Goal: Information Seeking & Learning: Find specific fact

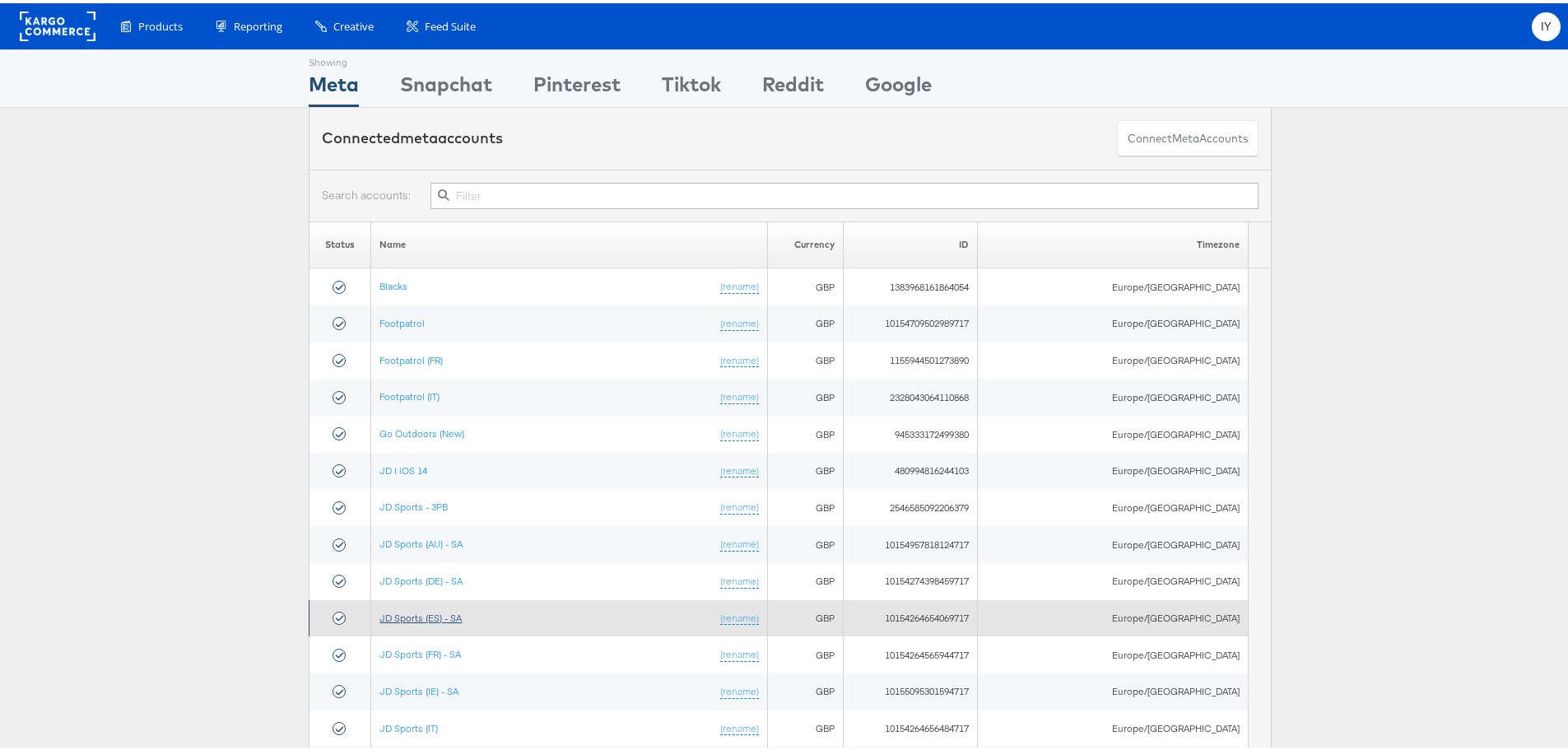
click at [462, 618] on link "JD Sports (ES) - SA" at bounding box center [420, 614] width 82 height 12
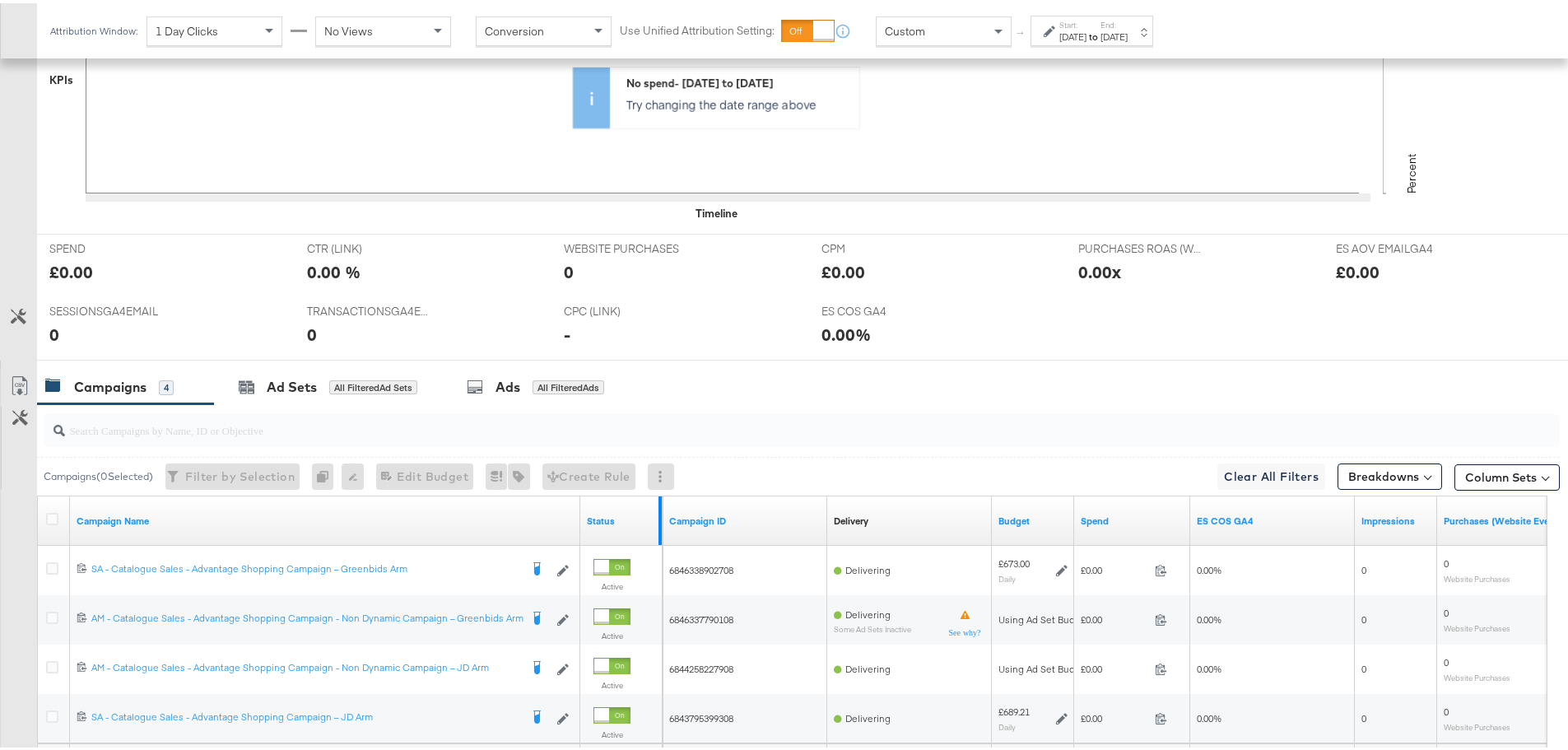
scroll to position [719, 0]
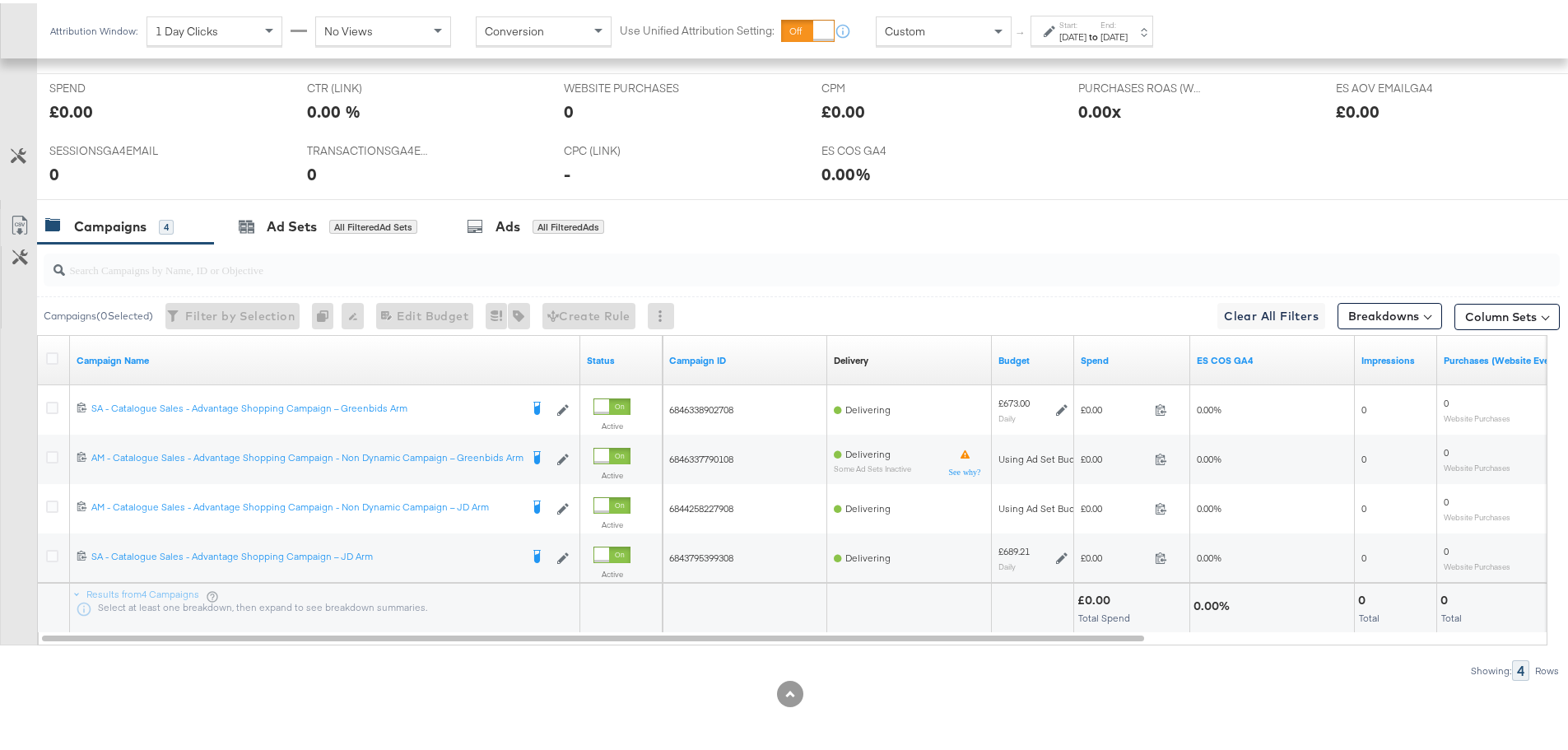
click at [1086, 30] on div "Mar 16th 2025" at bounding box center [1073, 34] width 27 height 13
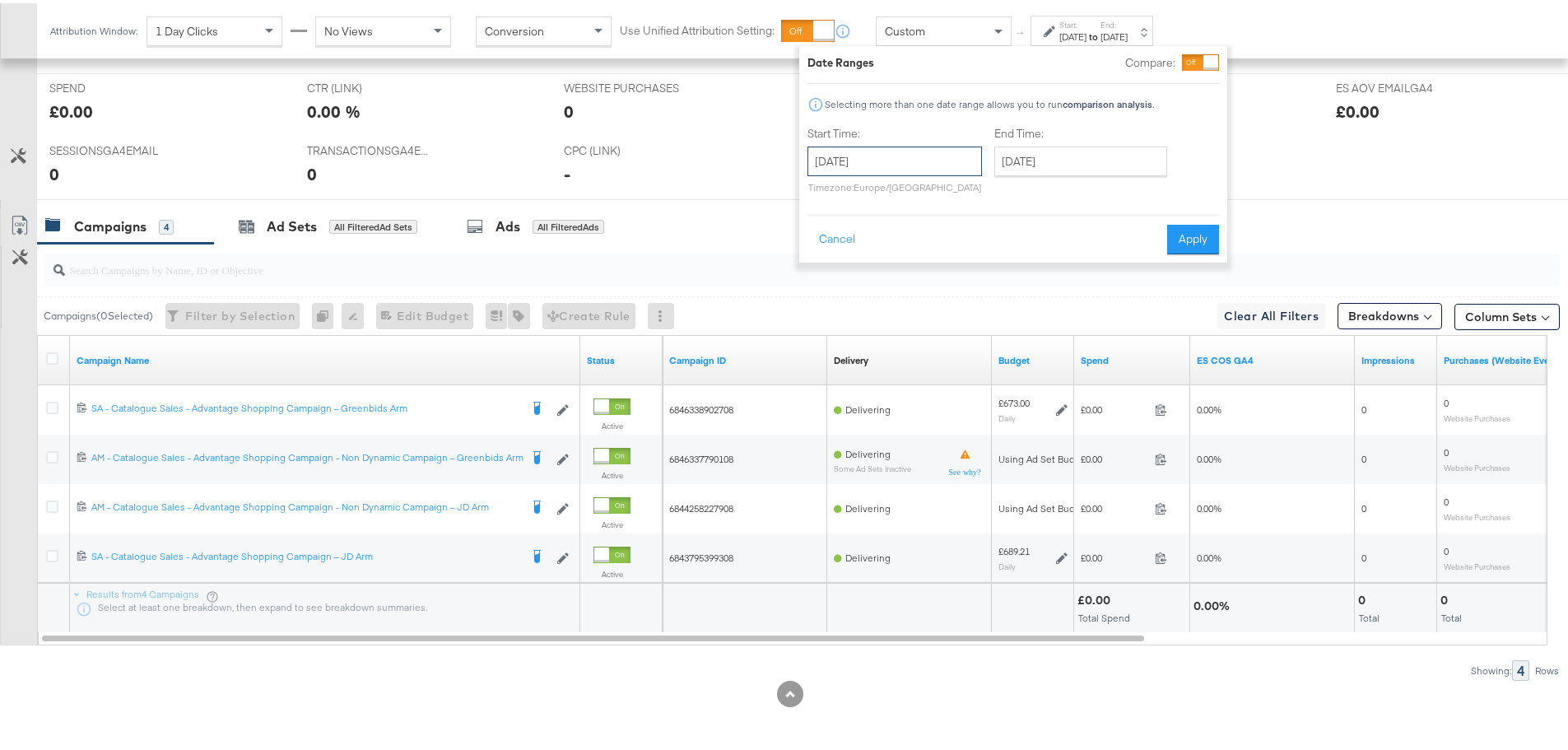
click at [932, 156] on input "March 16th 2025" at bounding box center [895, 158] width 175 height 30
click at [995, 205] on th "›" at bounding box center [995, 193] width 28 height 28
click at [995, 202] on span "›" at bounding box center [995, 192] width 26 height 25
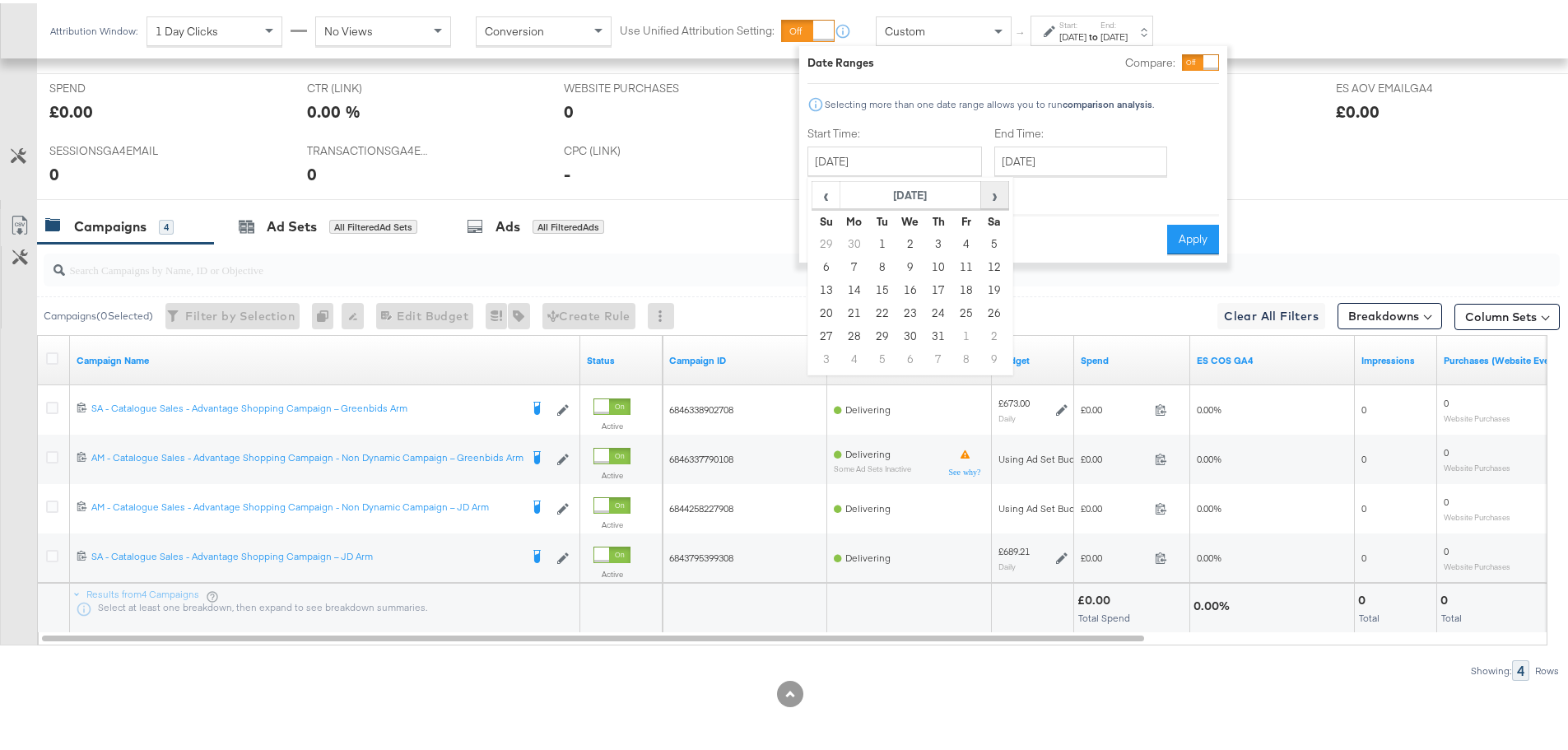
click at [995, 202] on span "›" at bounding box center [995, 192] width 26 height 25
click at [827, 281] on td "14" at bounding box center [826, 287] width 28 height 23
type input "[DATE]"
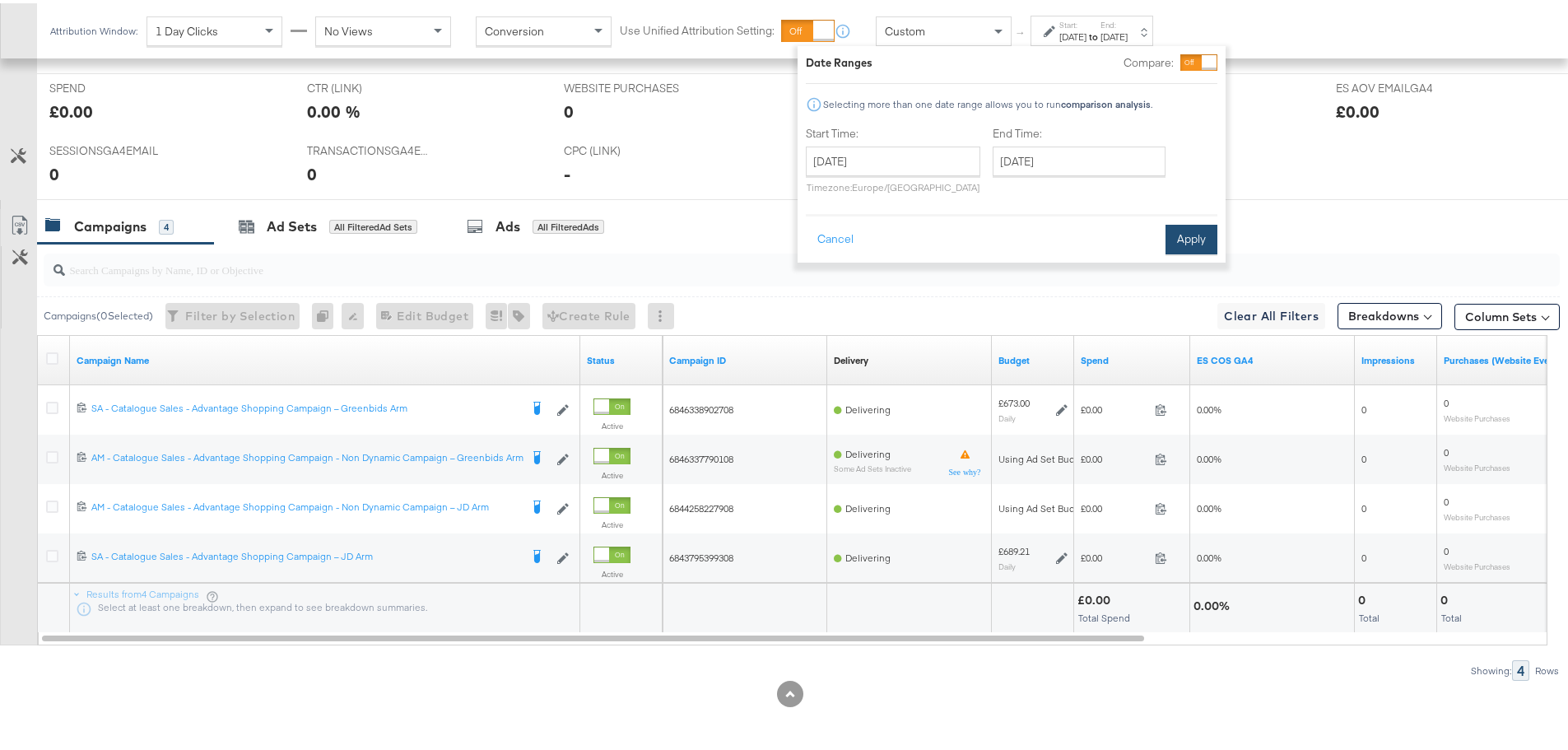
click at [1181, 236] on button "Apply" at bounding box center [1191, 236] width 52 height 30
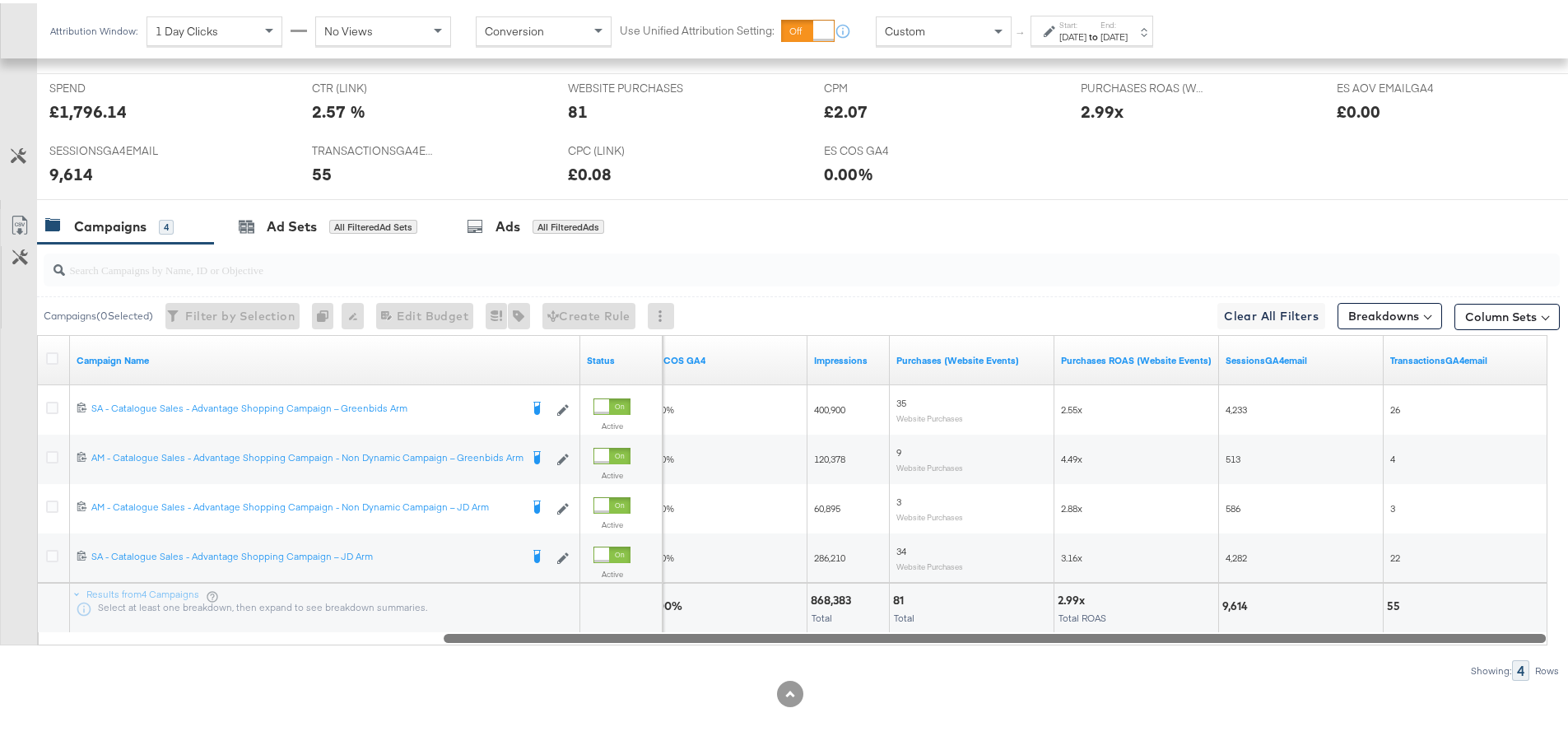
drag, startPoint x: 974, startPoint y: 633, endPoint x: 1457, endPoint y: 615, distance: 483.3
click at [1457, 615] on div "Campaign Name Status ES COS GA4 Impressions Purchases (Website Events) Purchase…" at bounding box center [791, 486] width 1511 height 310
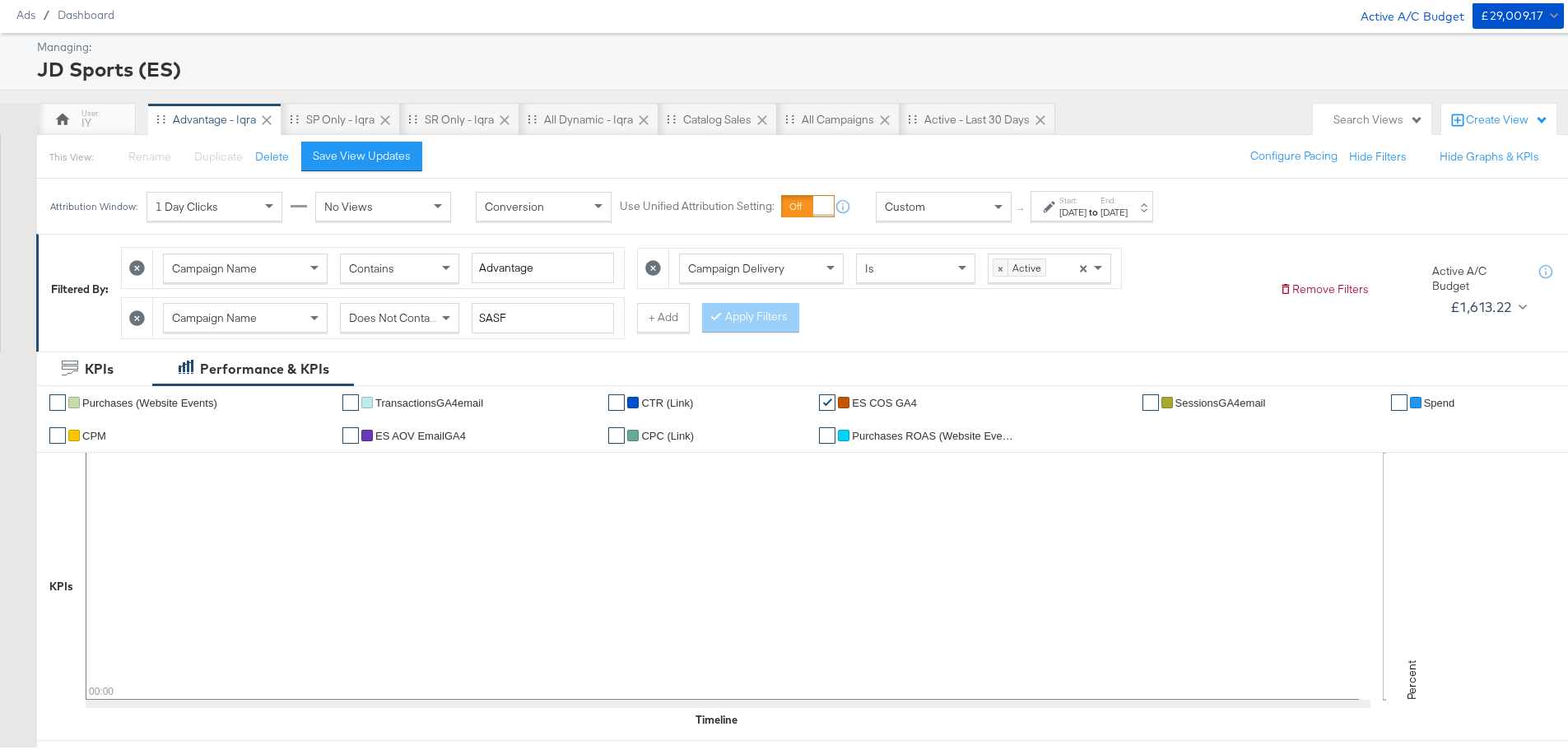
scroll to position [0, 0]
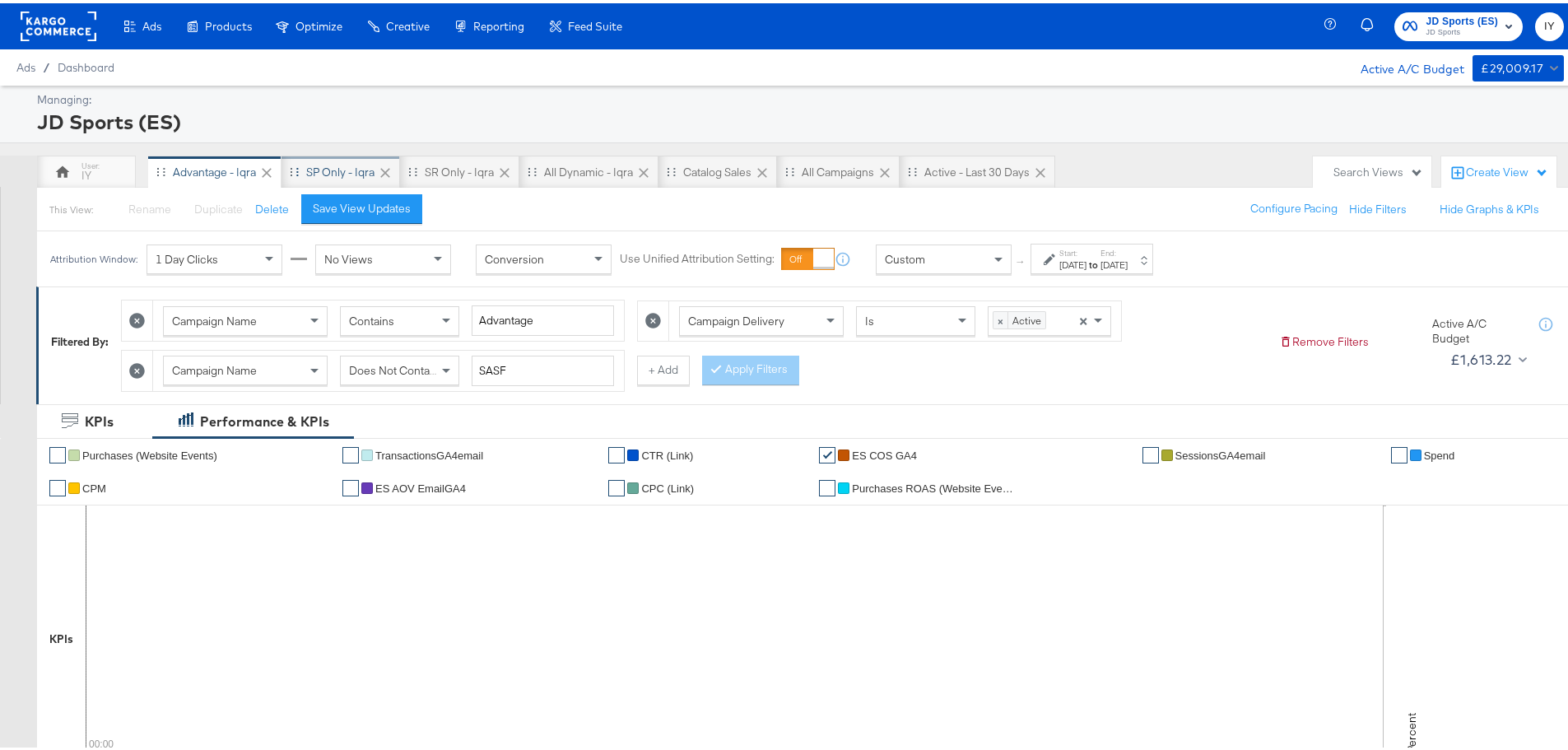
click at [304, 167] on div "SP only - Iqra" at bounding box center [340, 169] width 118 height 33
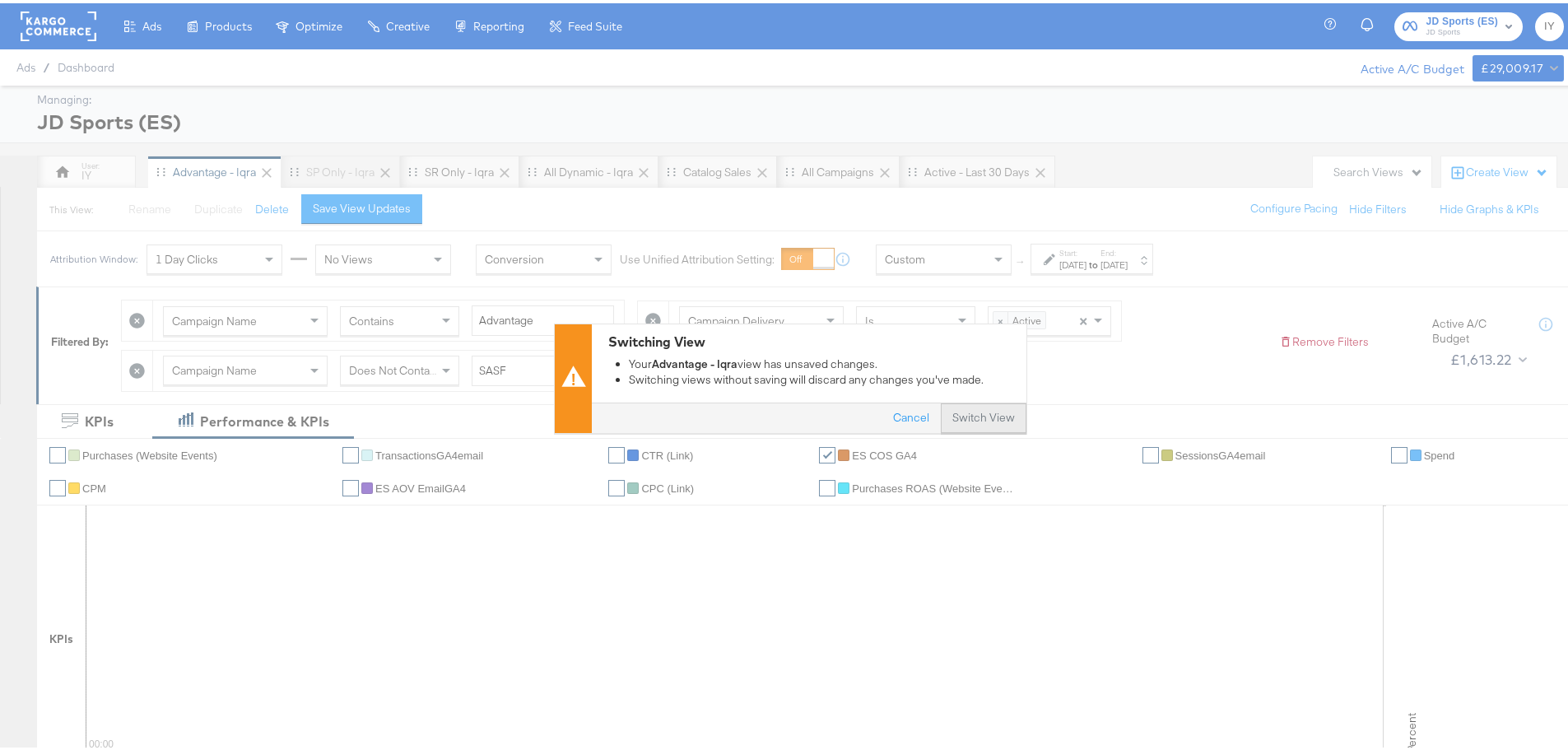
click at [984, 419] on button "Switch View" at bounding box center [983, 415] width 86 height 30
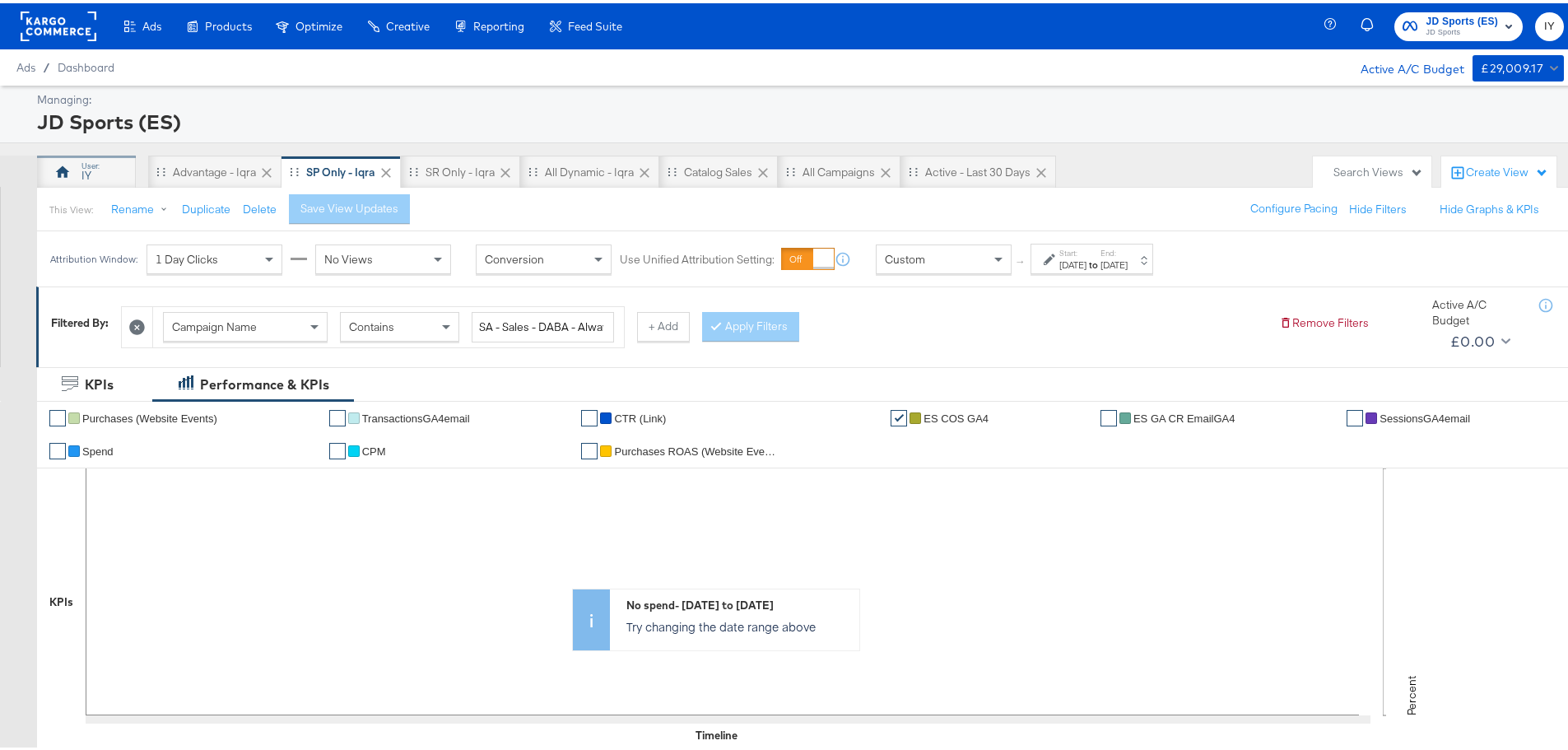
click at [101, 164] on div "IY" at bounding box center [86, 169] width 99 height 33
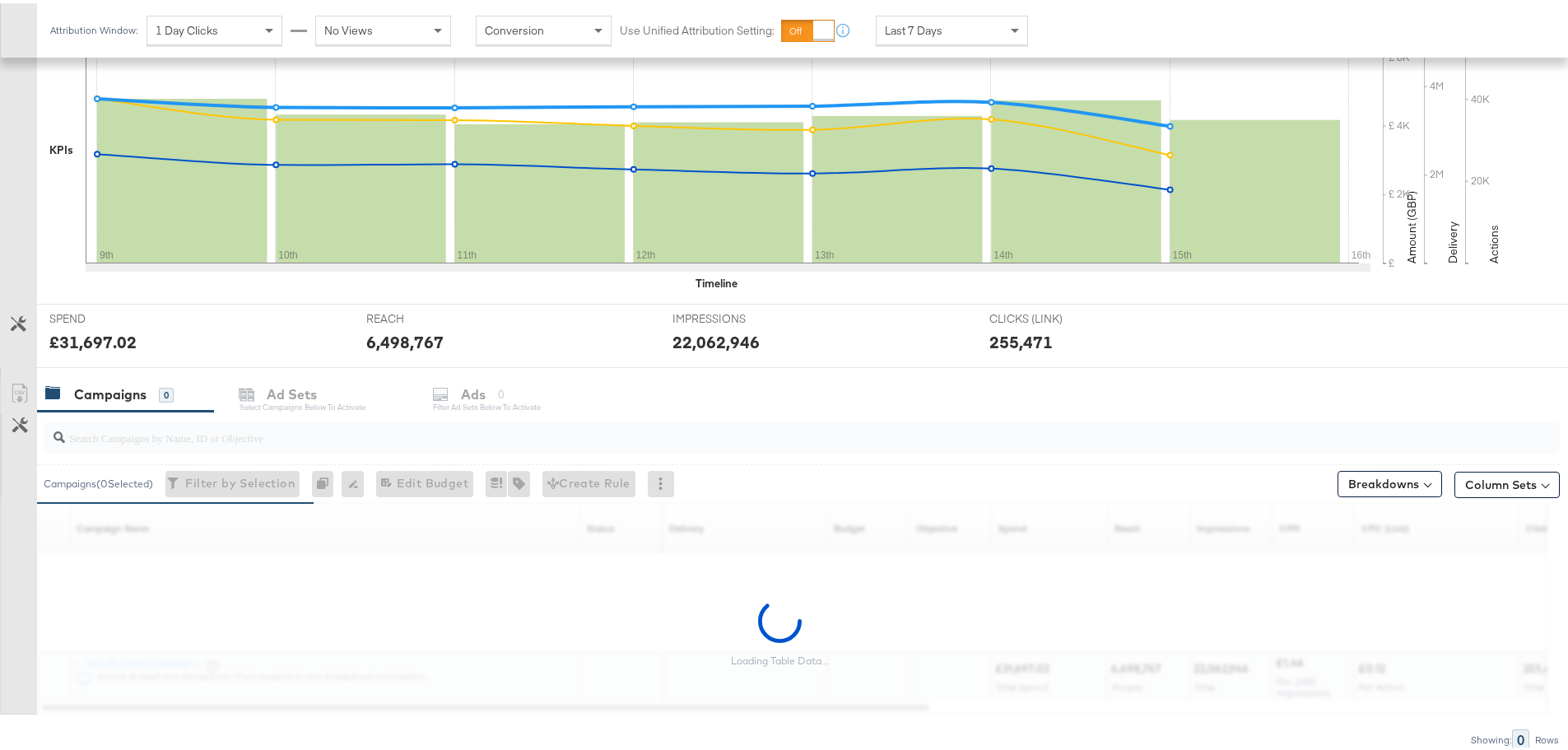
scroll to position [450, 0]
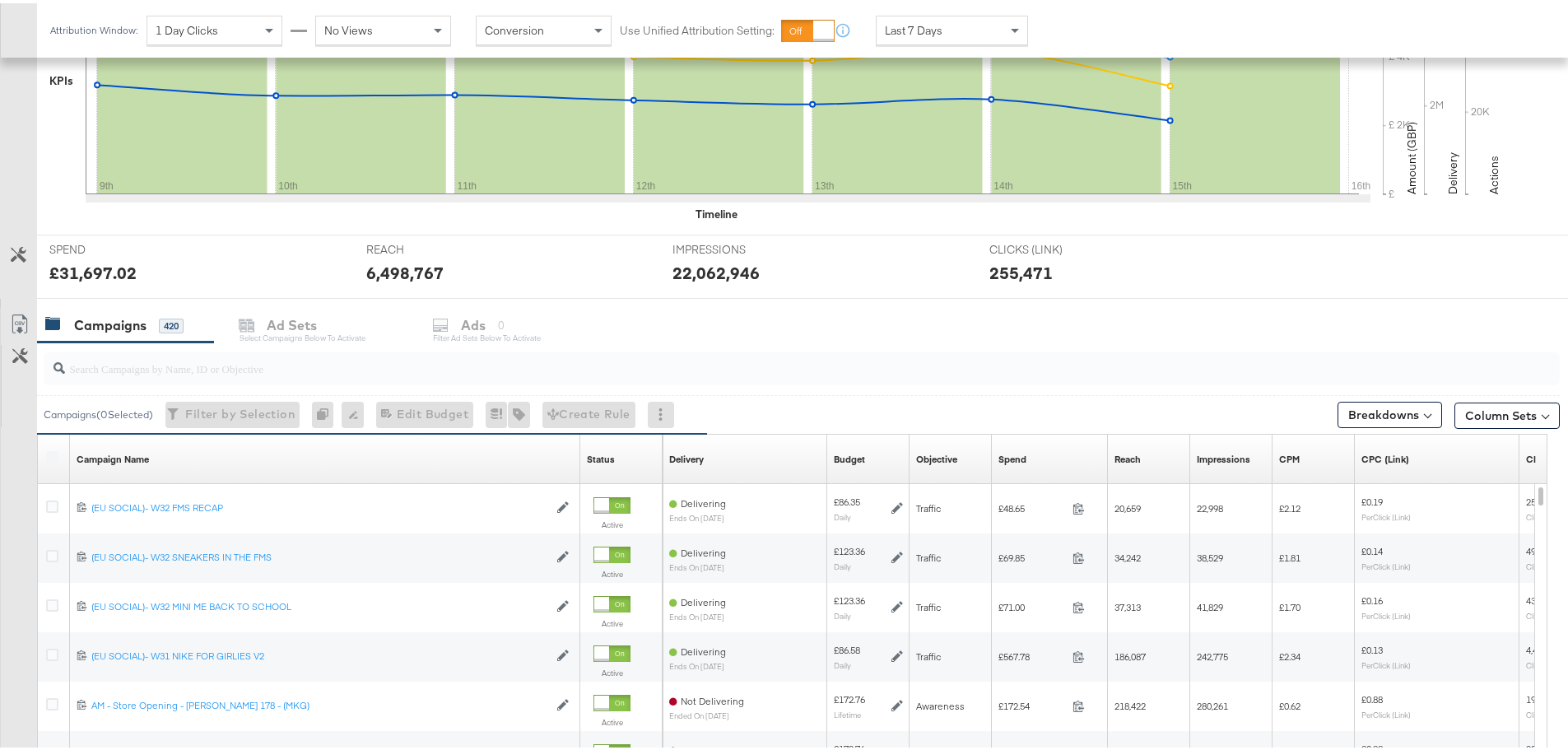
click at [106, 377] on div at bounding box center [801, 365] width 1516 height 33
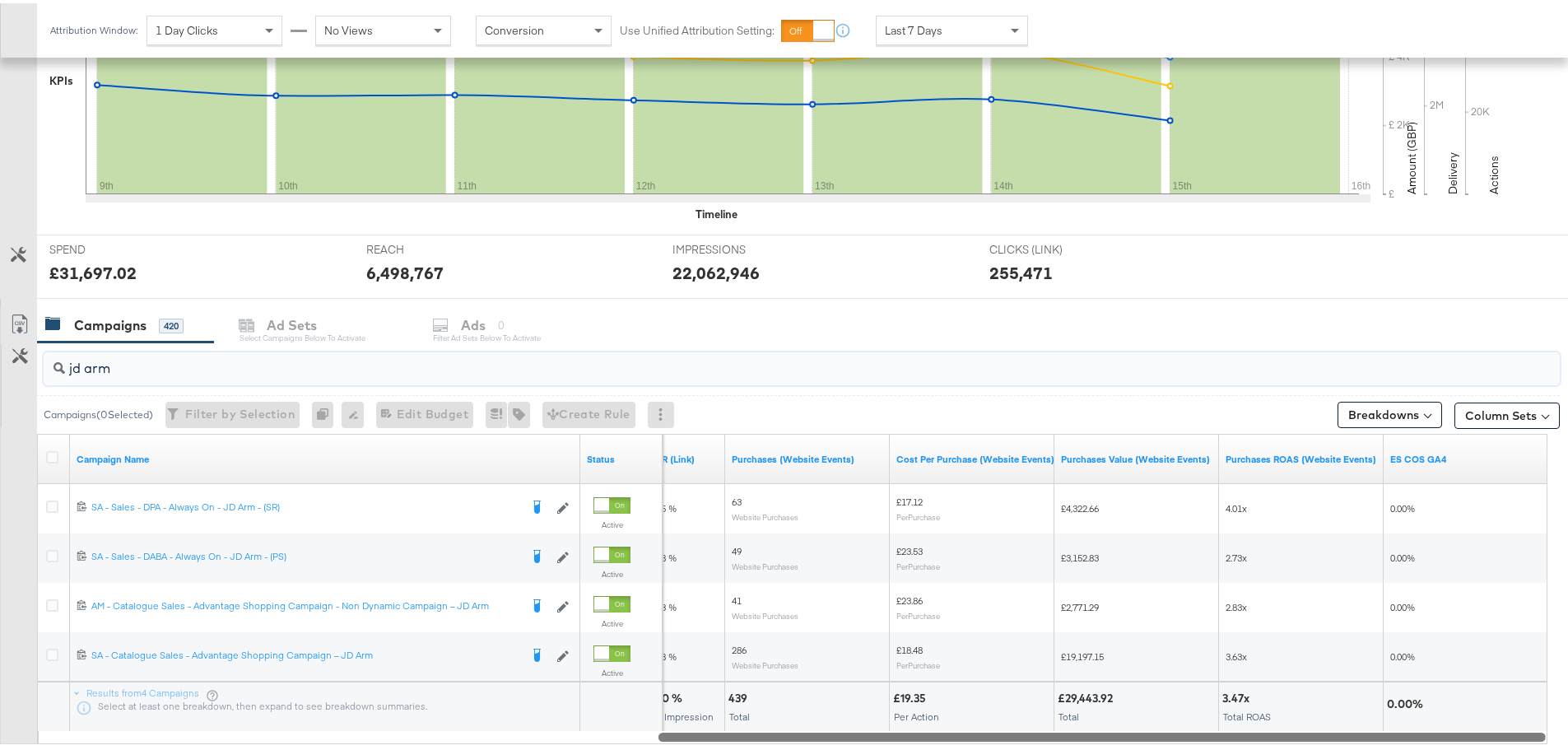
drag, startPoint x: 874, startPoint y: 733, endPoint x: 1580, endPoint y: 771, distance: 707.0
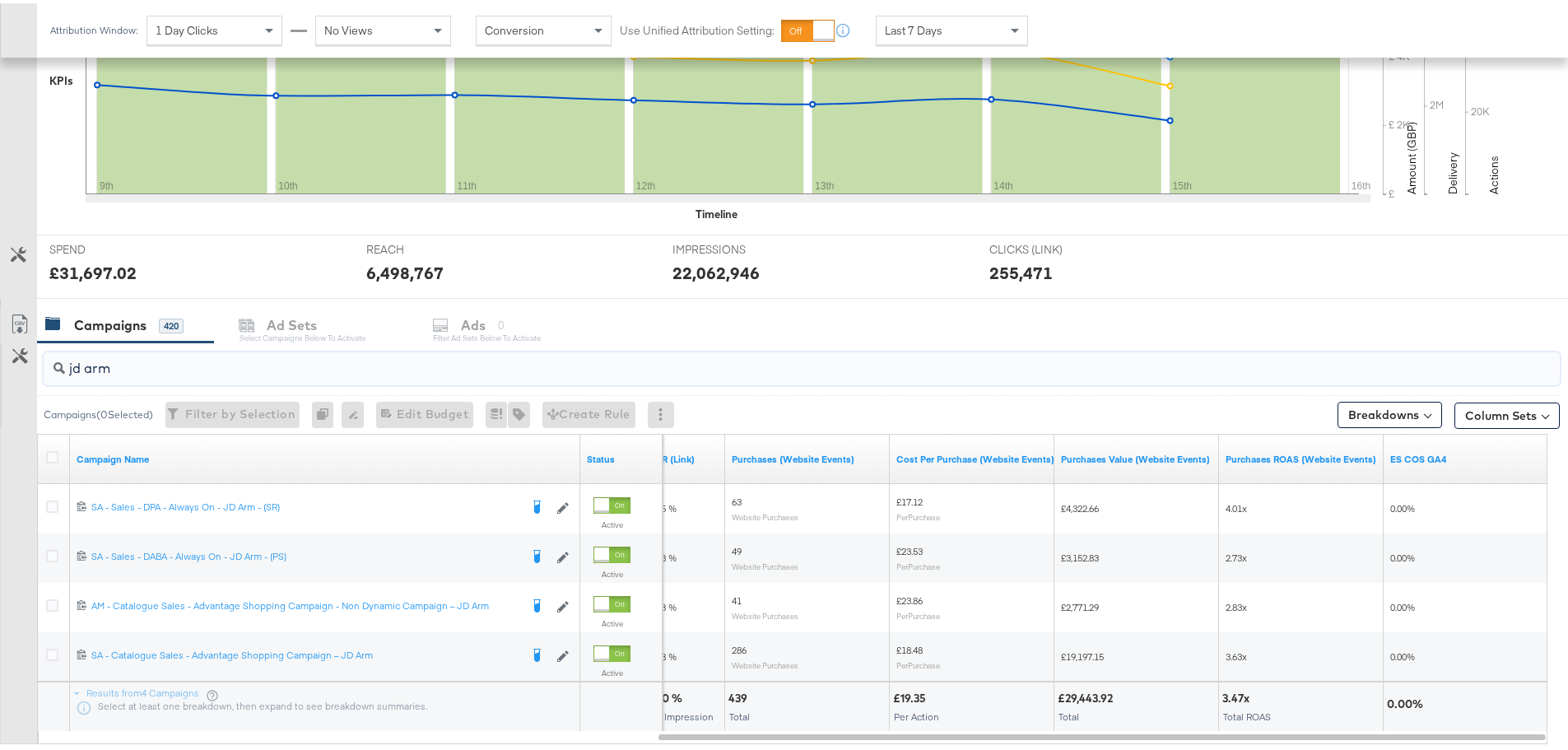
type input "jd arm"
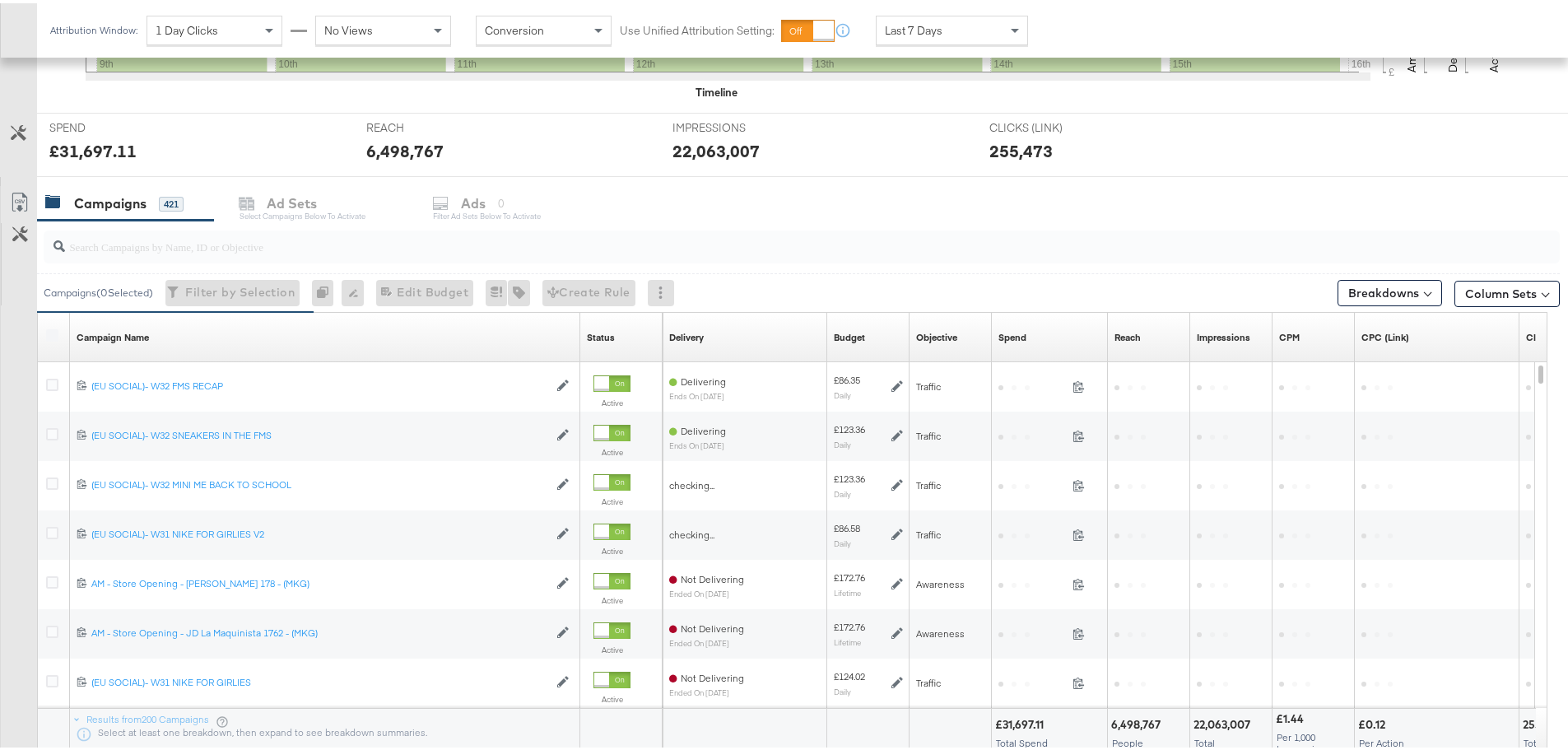
scroll to position [697, 0]
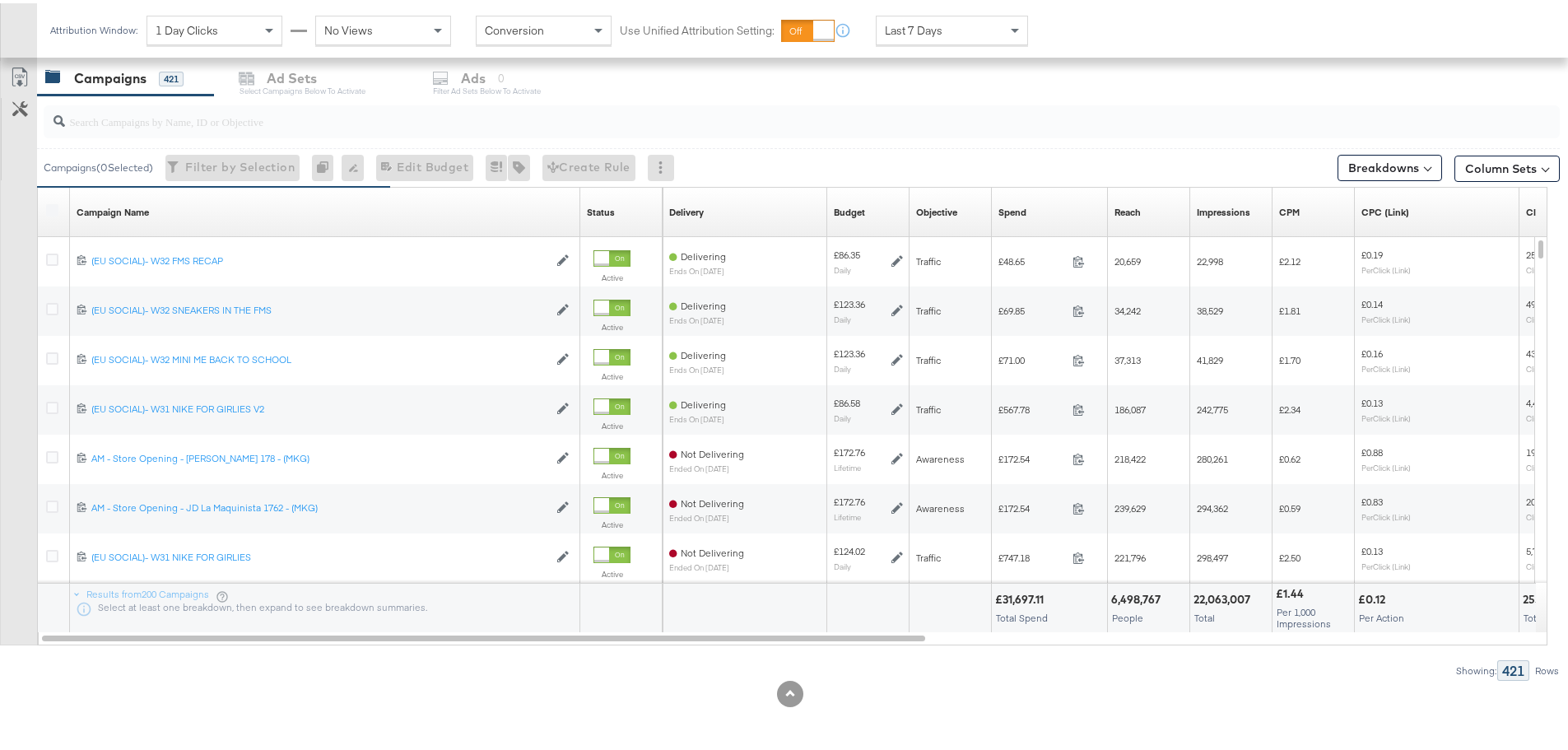
click at [163, 124] on input "search" at bounding box center [742, 112] width 1356 height 32
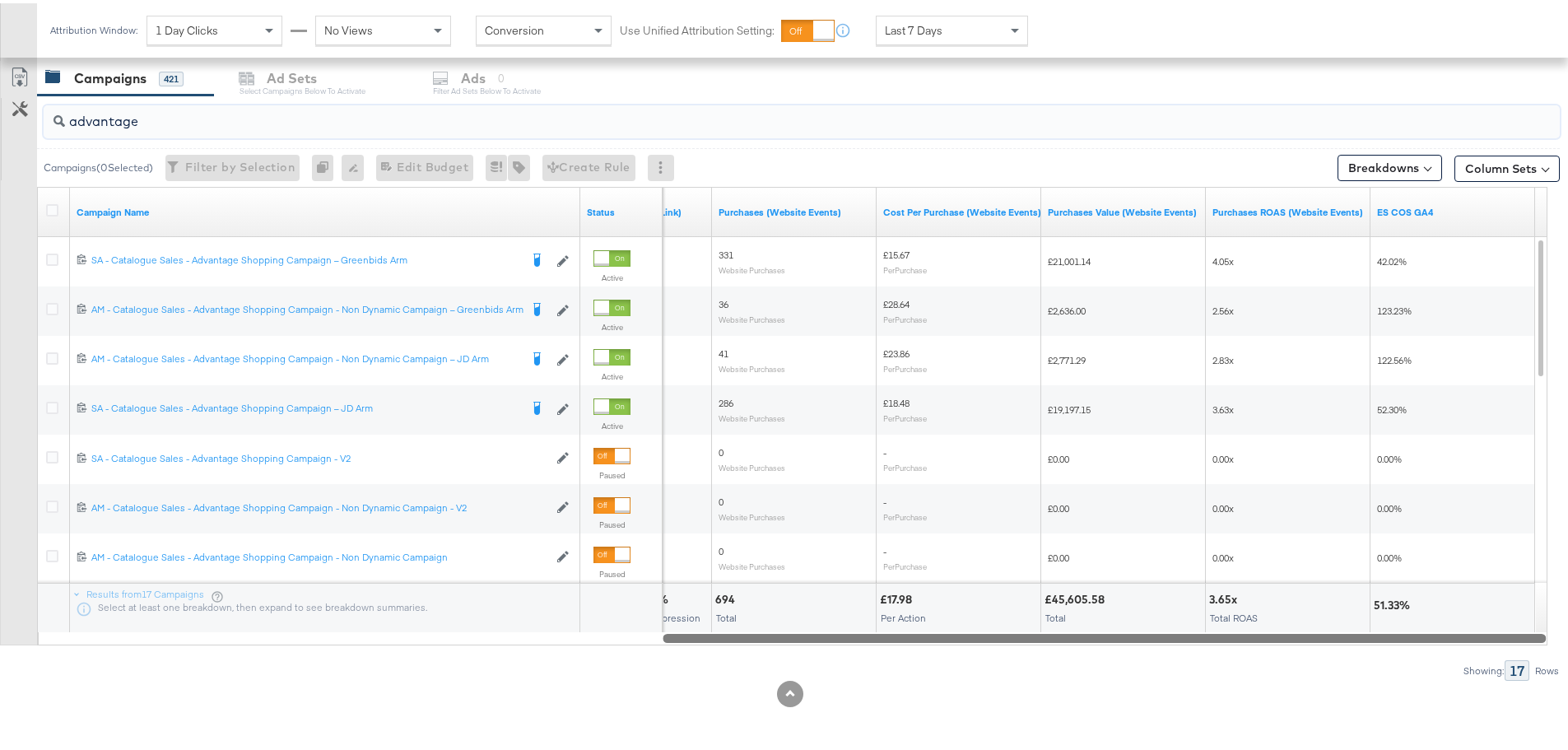
drag, startPoint x: 651, startPoint y: 636, endPoint x: 1580, endPoint y: 596, distance: 929.9
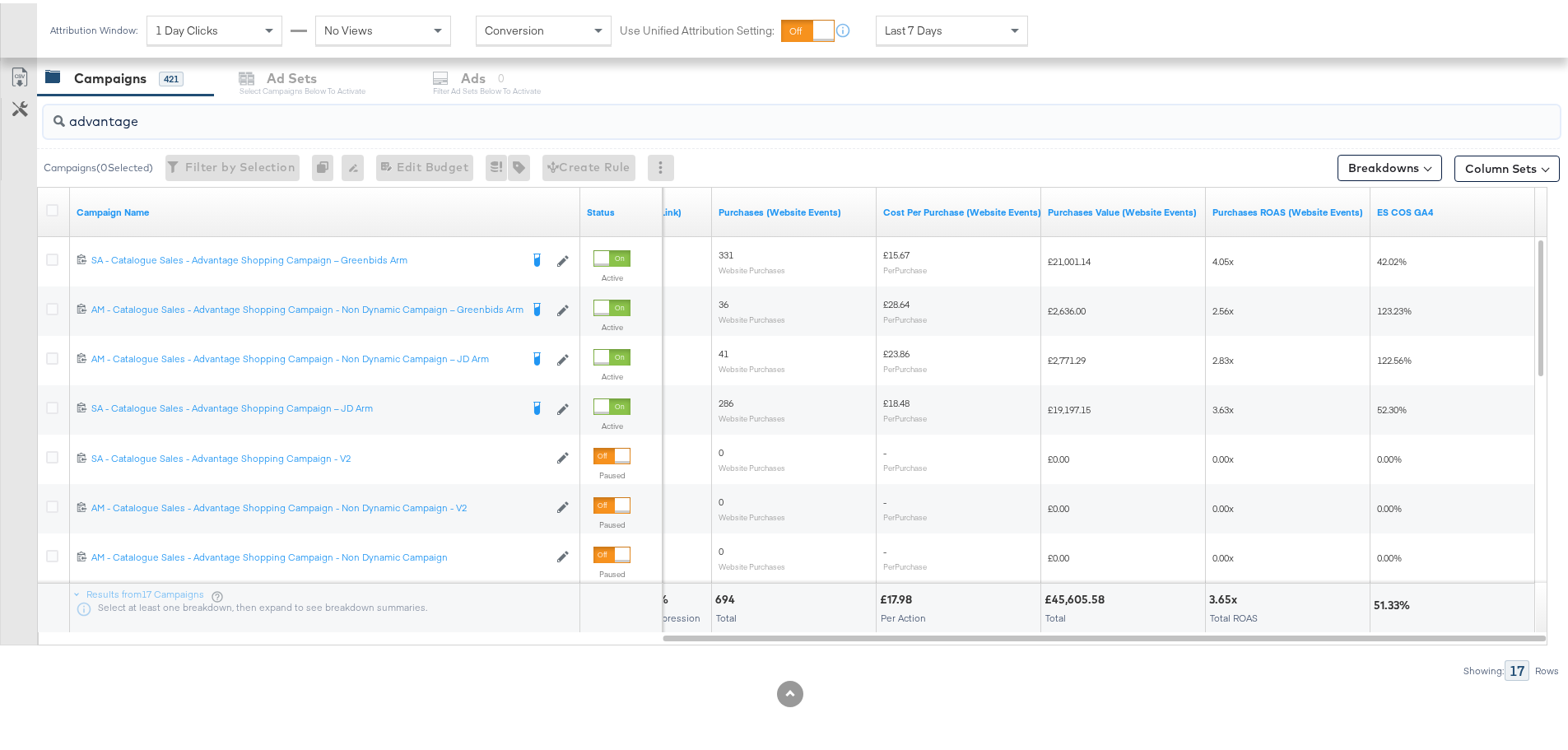
click at [955, 27] on div "Last 7 Days" at bounding box center [951, 27] width 151 height 28
drag, startPoint x: 153, startPoint y: 113, endPoint x: -1, endPoint y: 107, distance: 154.1
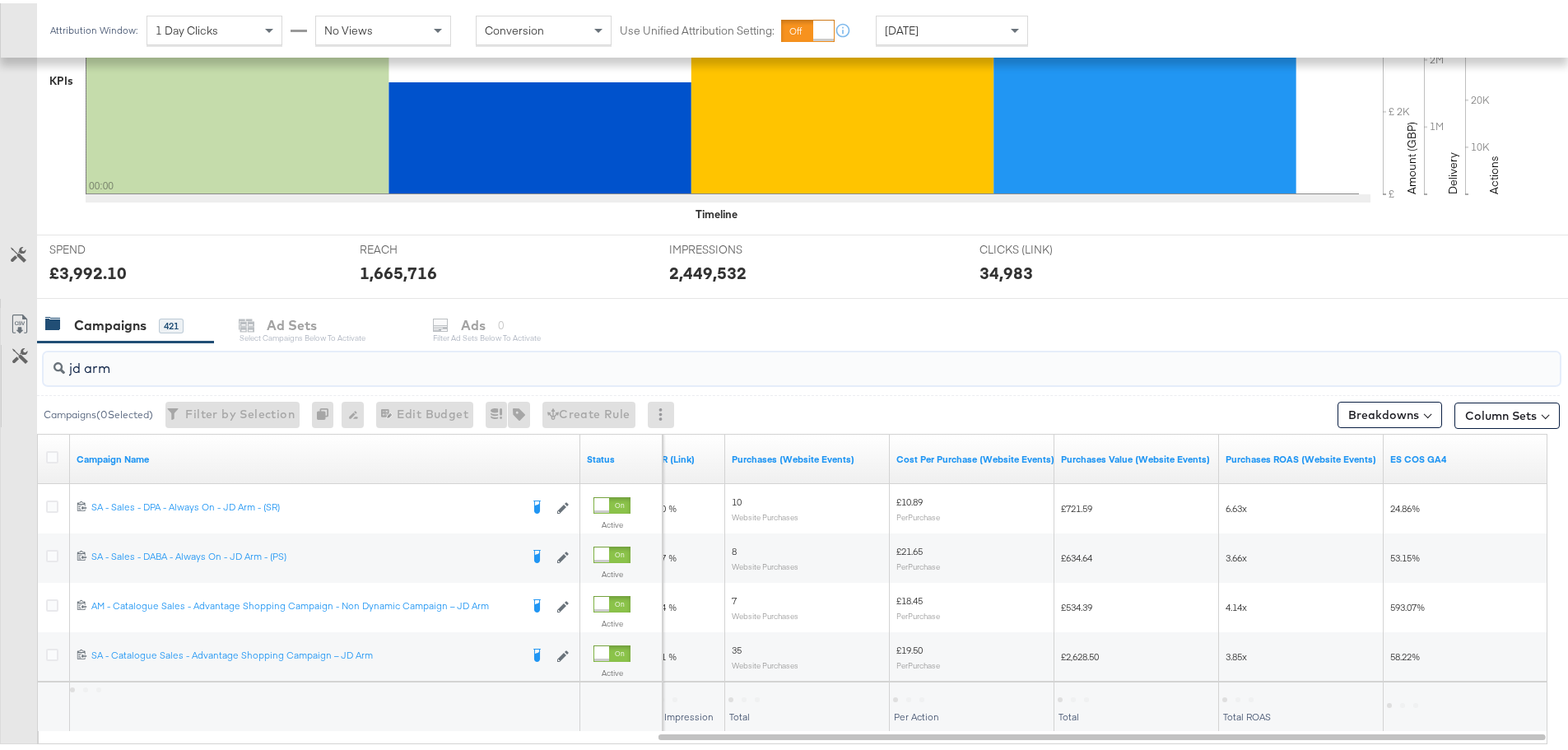
scroll to position [549, 0]
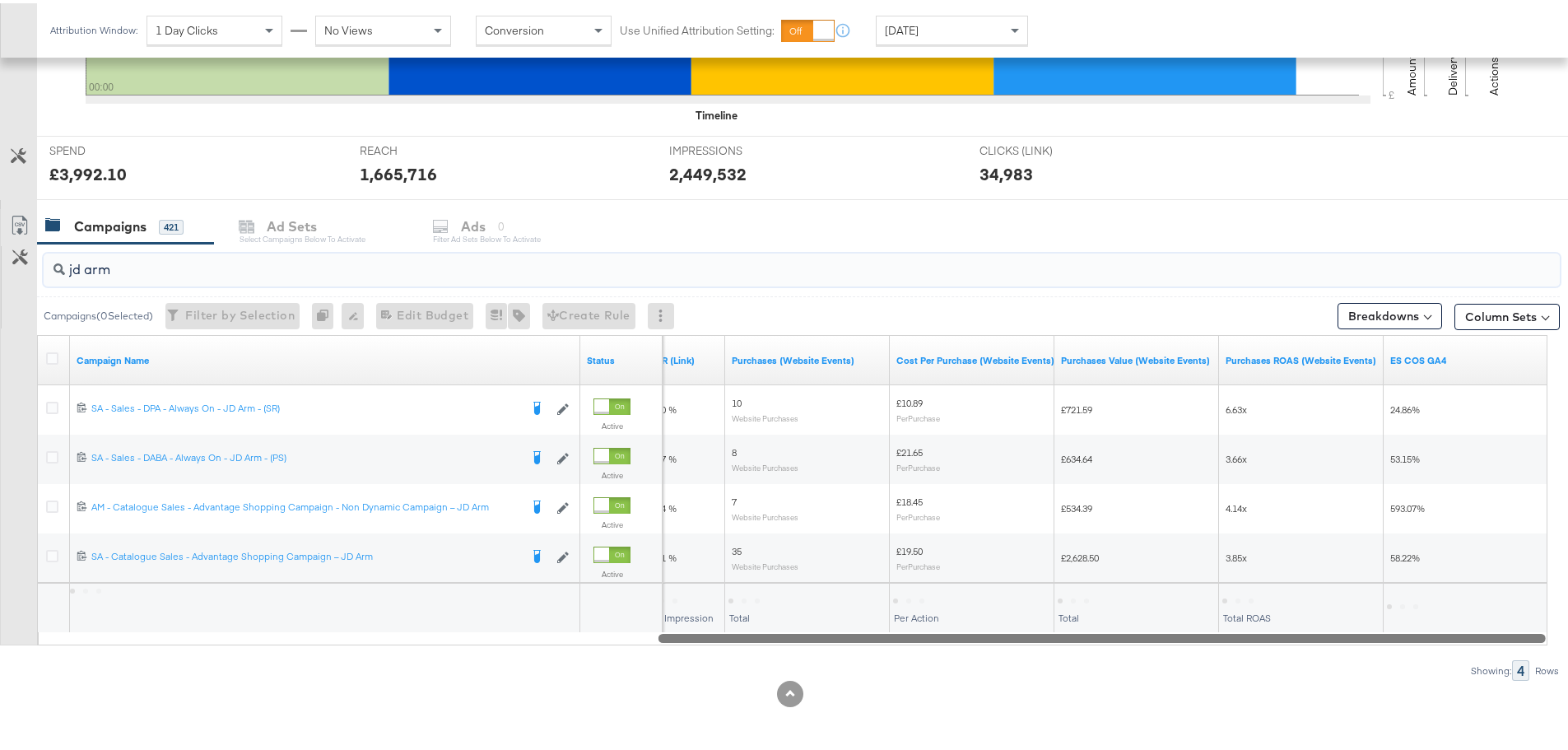
drag, startPoint x: 1078, startPoint y: 633, endPoint x: 1461, endPoint y: 652, distance: 383.5
click at [1461, 652] on div "jd arm Campaigns ( 0 Selected) Filter by Selection Filter 0 campaigns 0 Rename …" at bounding box center [780, 459] width 1560 height 437
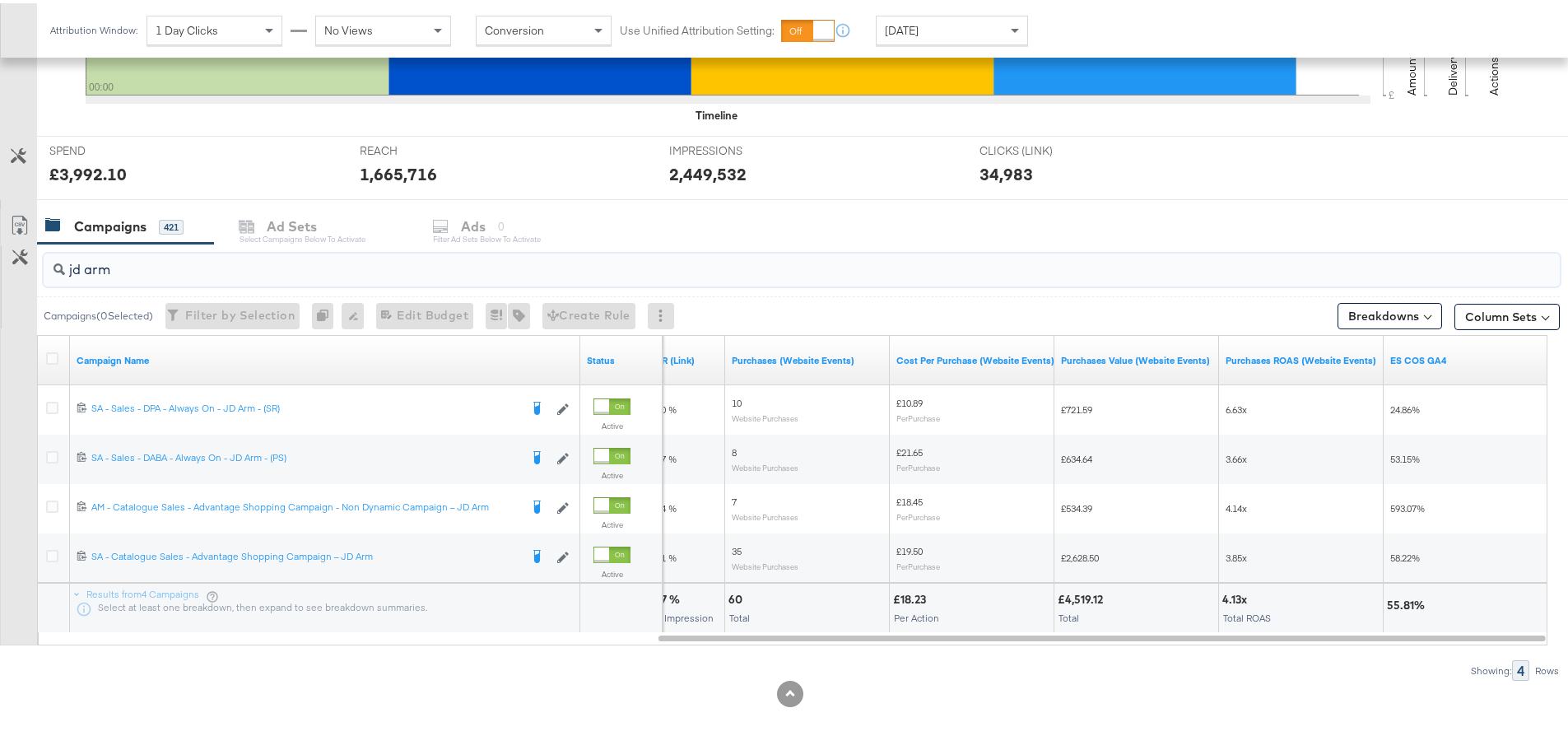
type input "jd arm"
click at [978, 31] on div "[DATE]" at bounding box center [951, 27] width 151 height 28
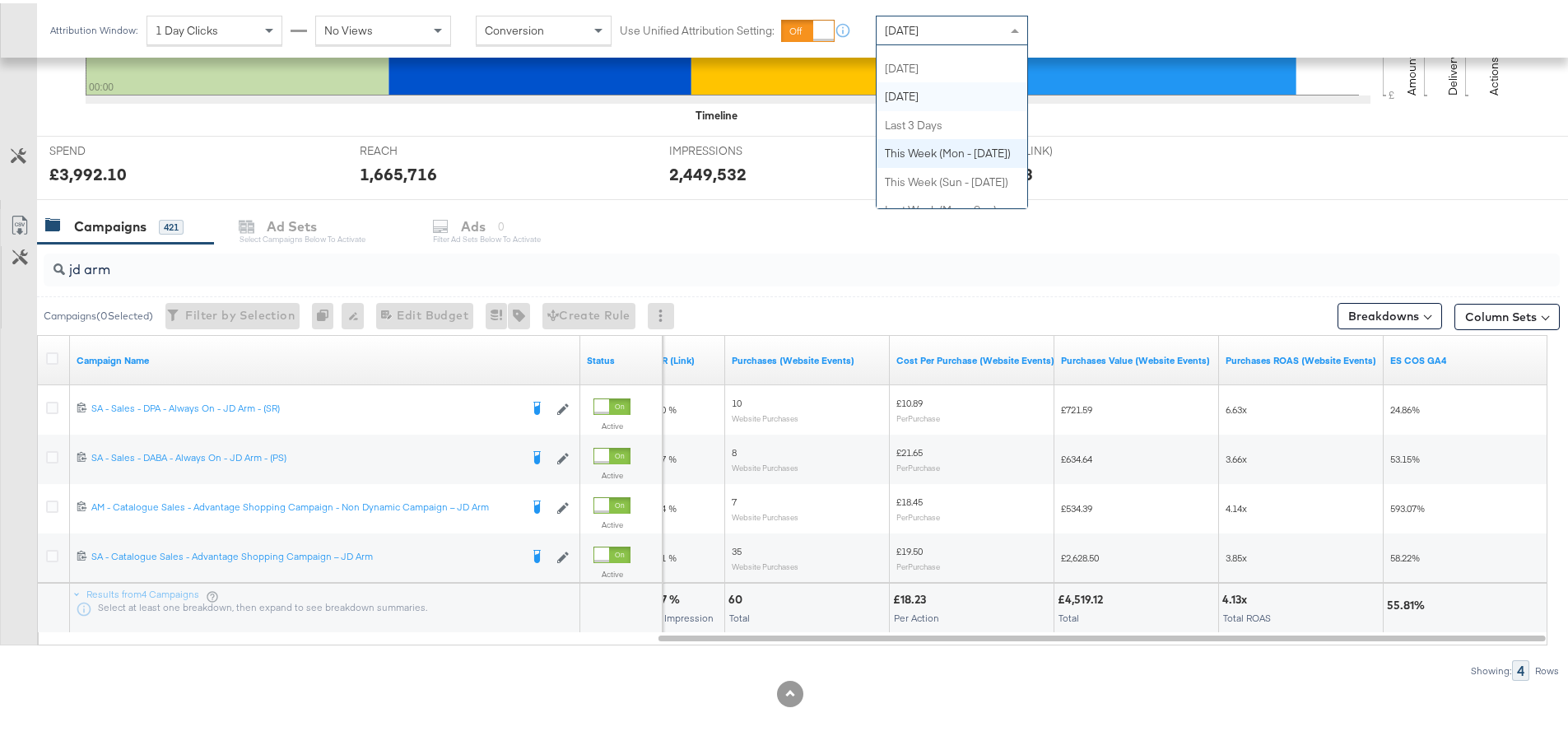
scroll to position [0, 0]
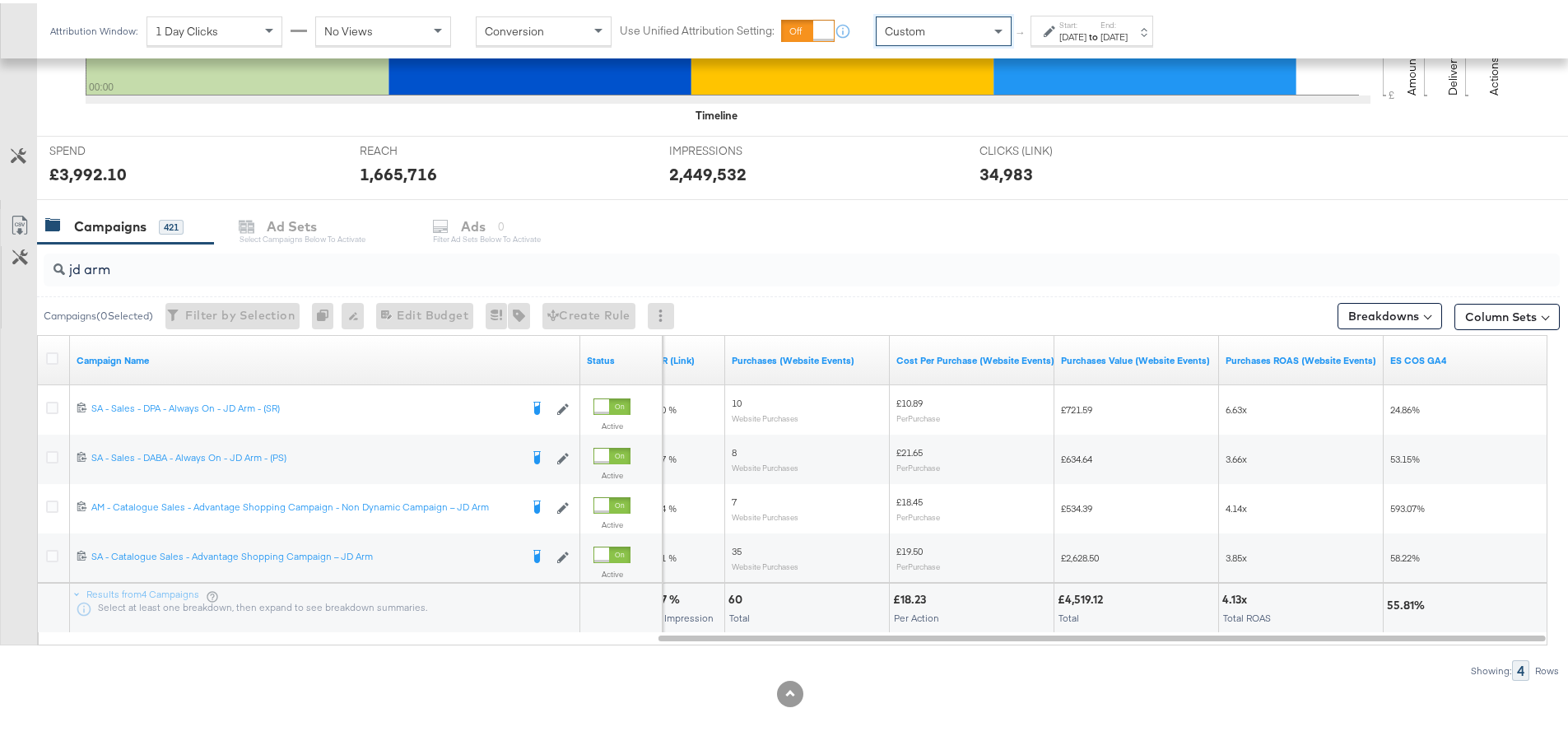
click at [1086, 23] on label "Start:" at bounding box center [1073, 22] width 27 height 11
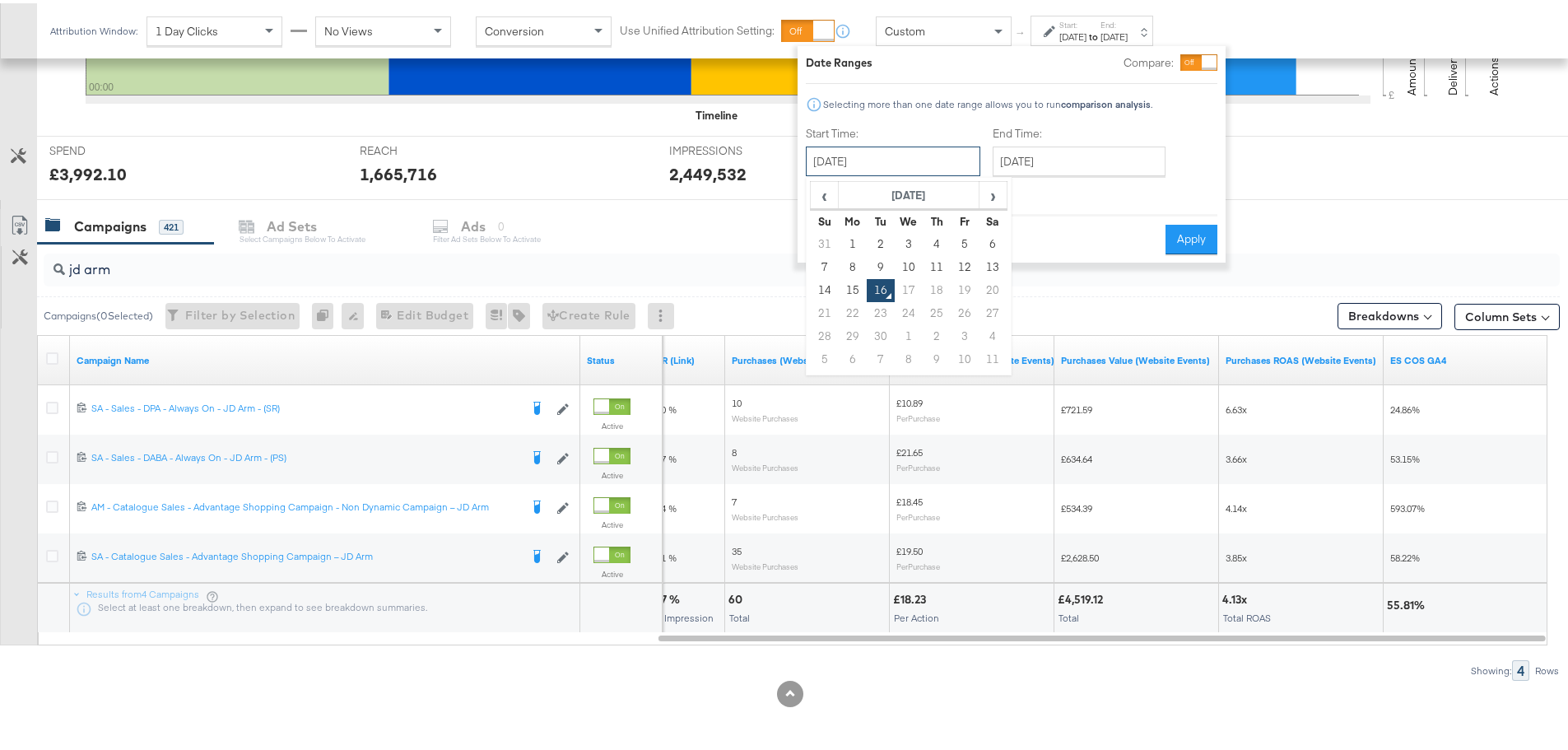
click at [881, 161] on input "September 16th 2025" at bounding box center [893, 158] width 175 height 30
click at [823, 292] on td "14" at bounding box center [825, 287] width 28 height 23
type input "[DATE]"
click at [1099, 156] on input "September 16th 2025" at bounding box center [1079, 158] width 173 height 30
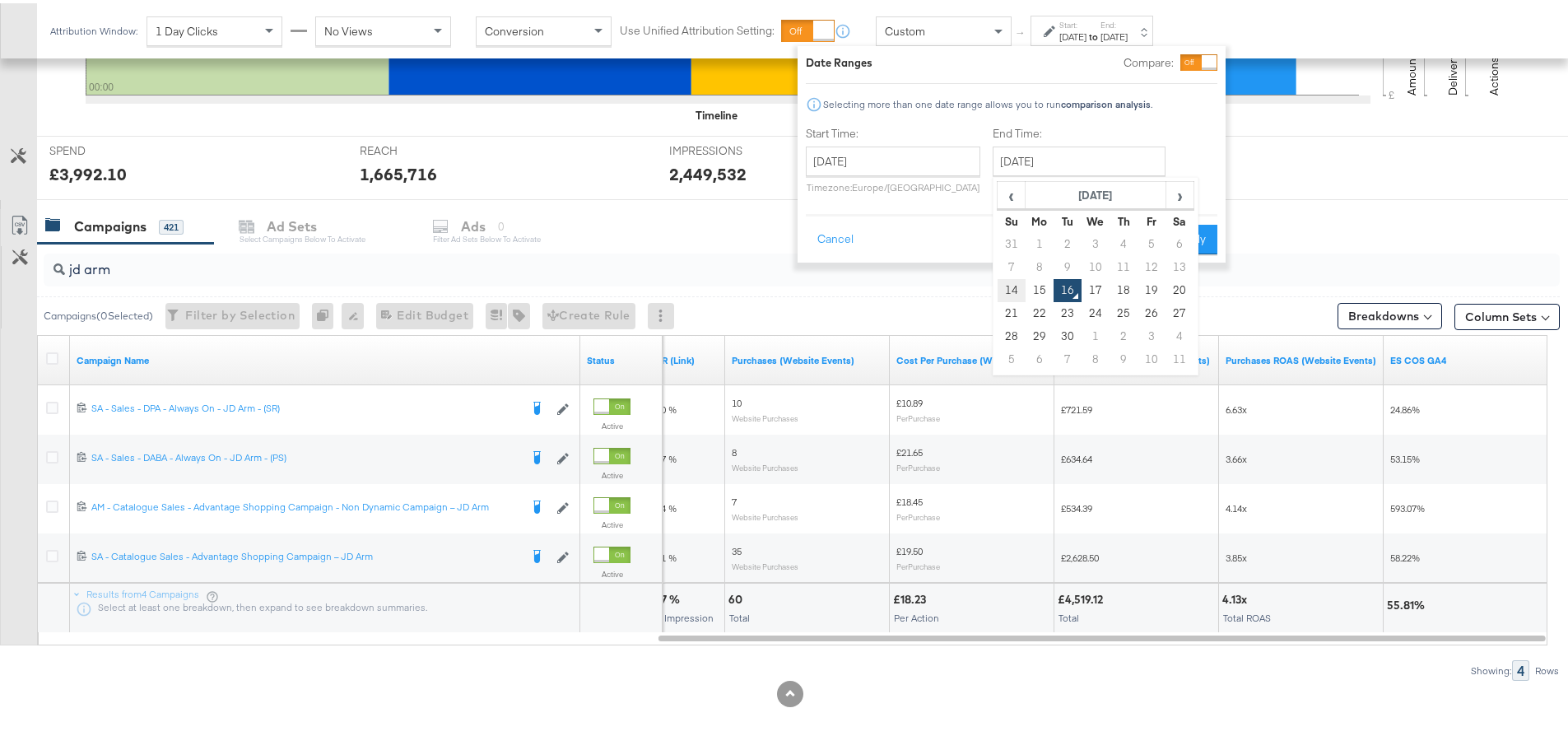
click at [1004, 283] on td "14" at bounding box center [1011, 287] width 28 height 23
type input "[DATE]"
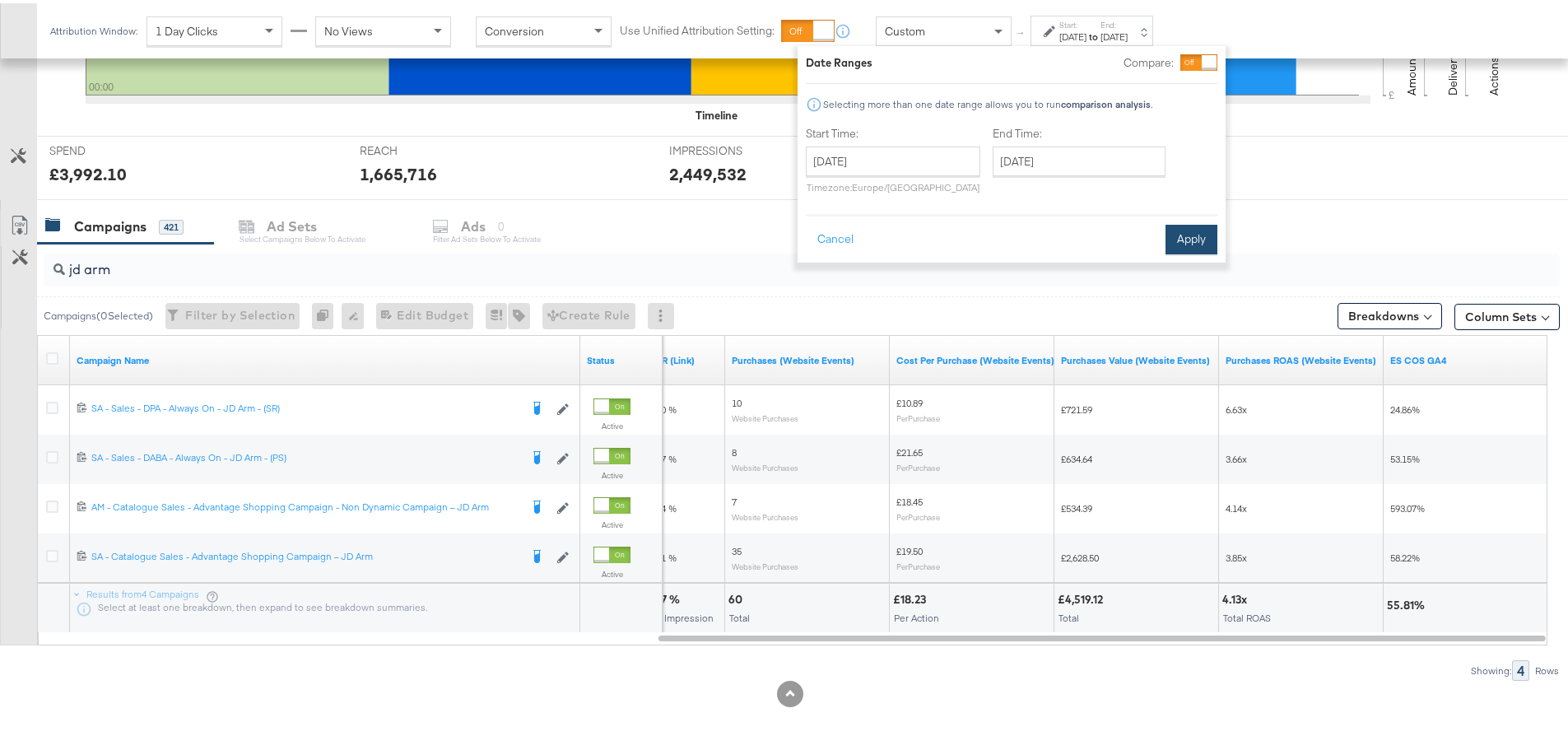
click at [1180, 235] on button "Apply" at bounding box center [1191, 236] width 52 height 30
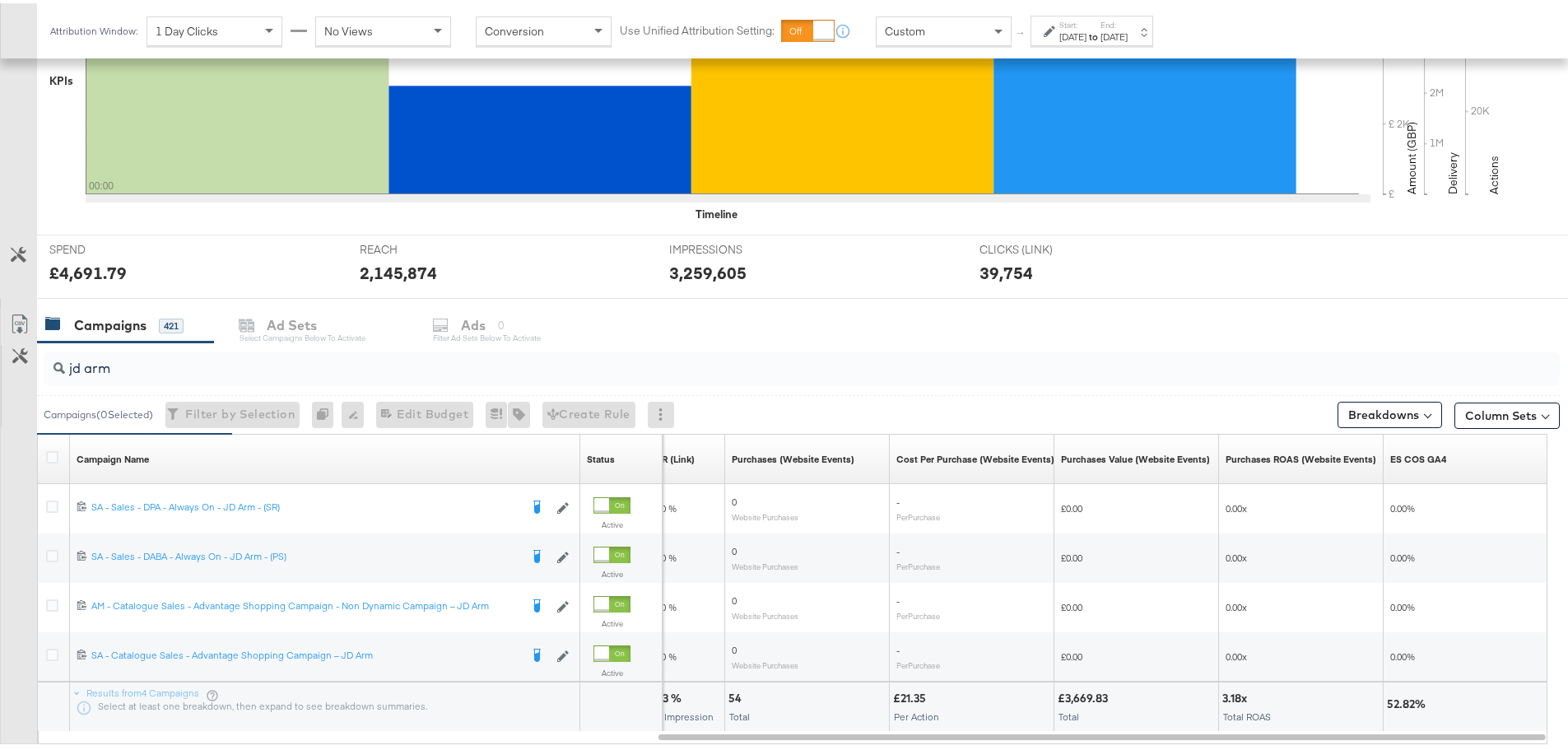
scroll to position [549, 0]
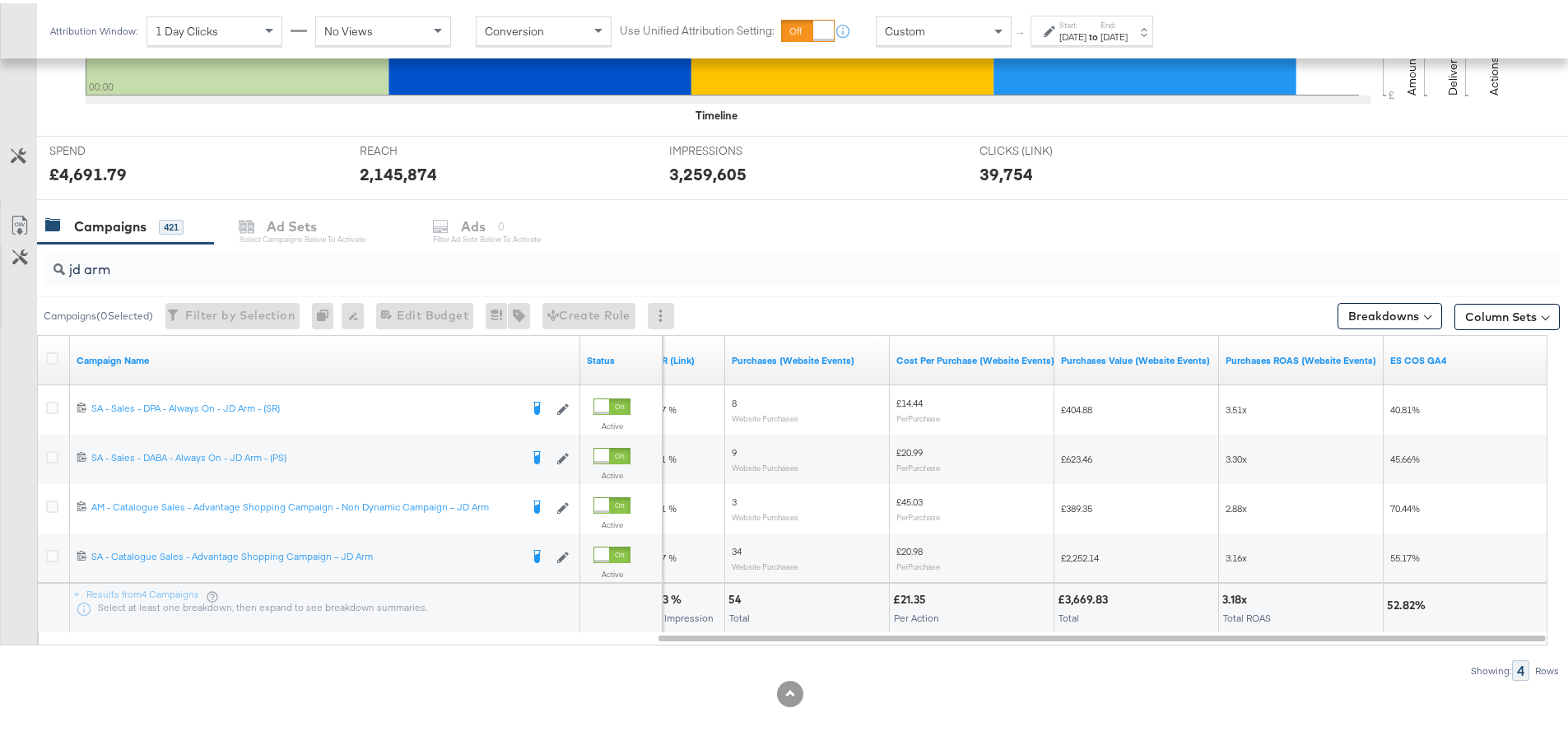
click at [1064, 40] on div "Start: Sep 14th 2025 to End: Sep 14th 2025" at bounding box center [1091, 27] width 122 height 31
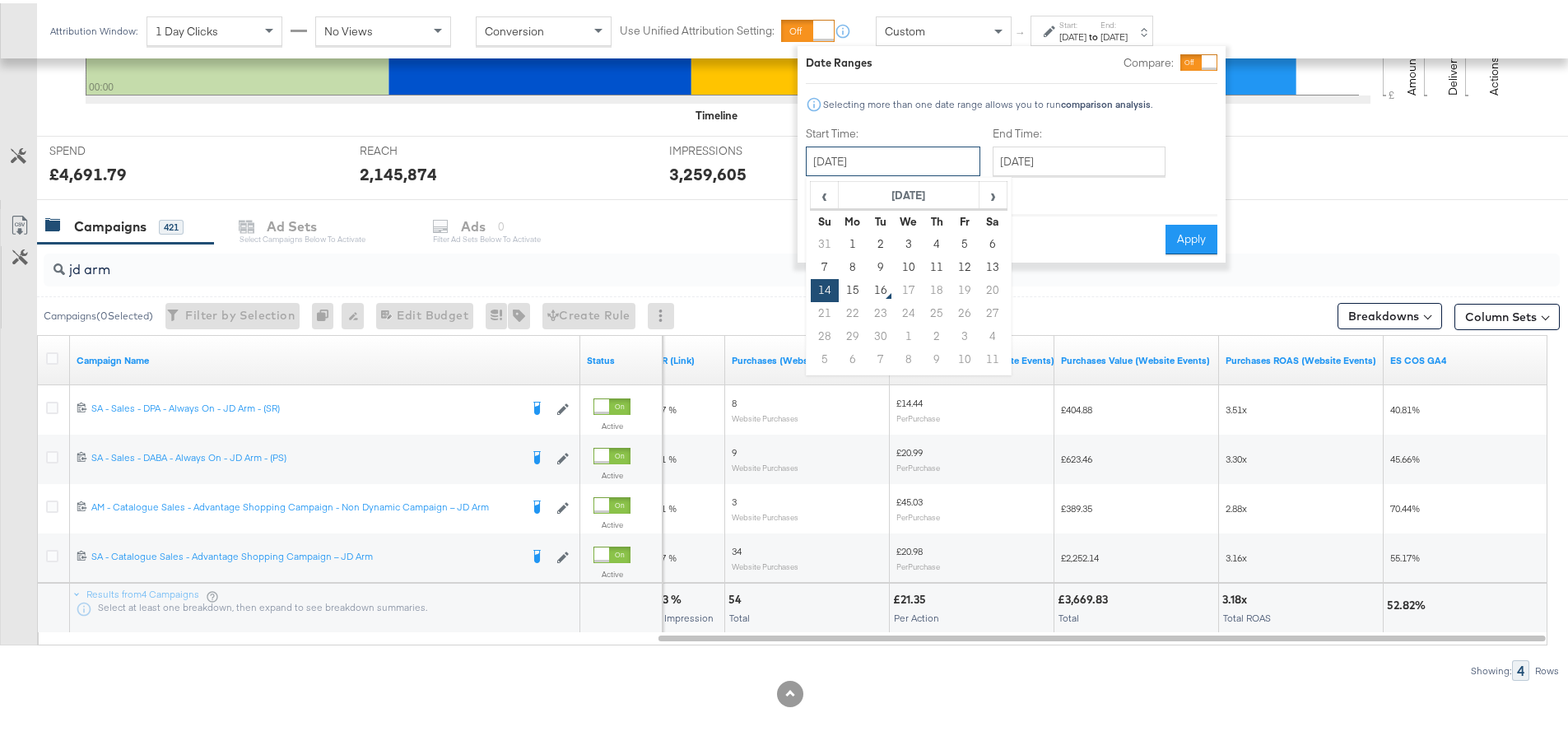
click at [858, 166] on input "[DATE]" at bounding box center [893, 158] width 175 height 30
click at [1073, 157] on input "[DATE]" at bounding box center [1079, 158] width 173 height 30
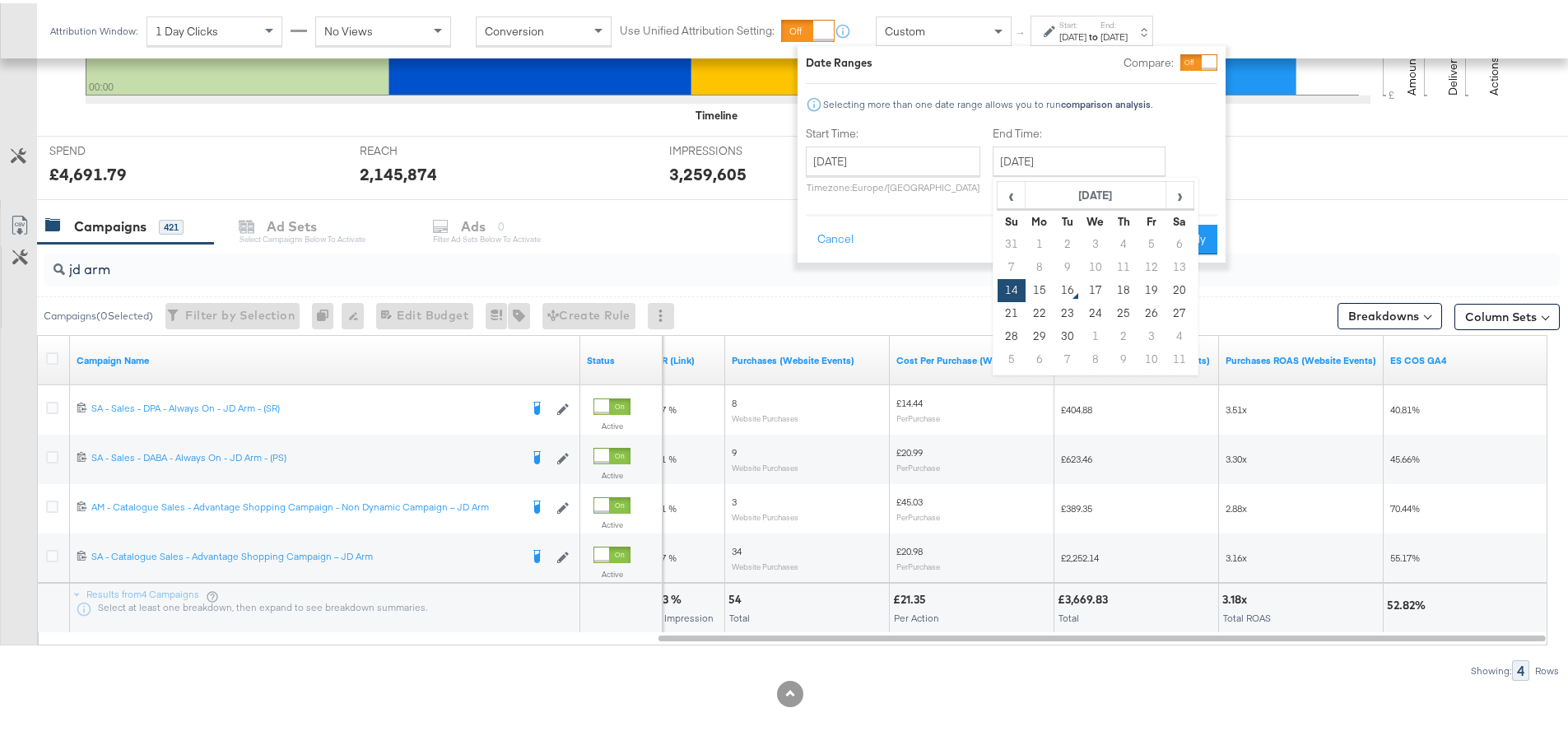
click at [1040, 281] on td "15" at bounding box center [1040, 287] width 28 height 23
type input "[DATE]"
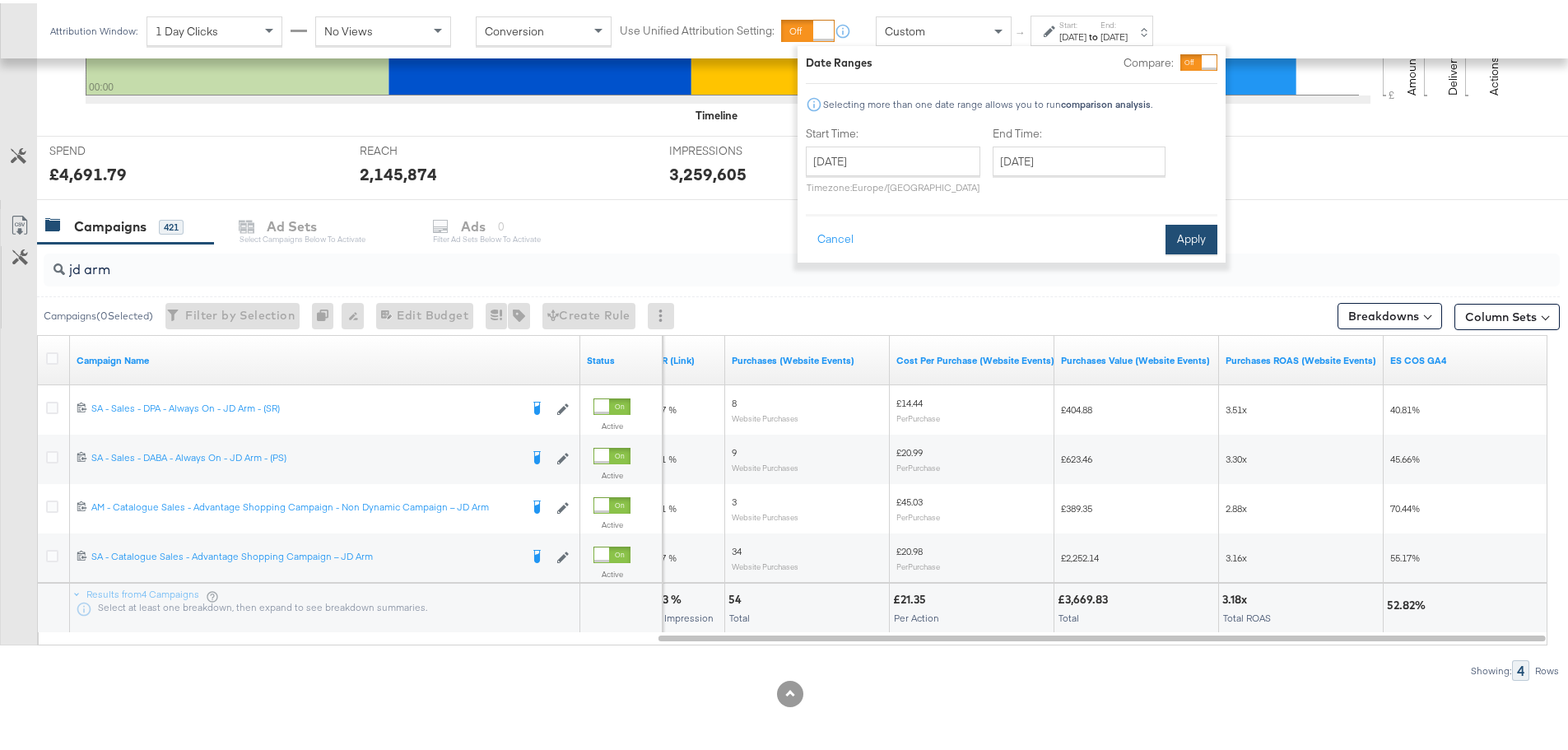
click at [1175, 236] on button "Apply" at bounding box center [1191, 236] width 52 height 30
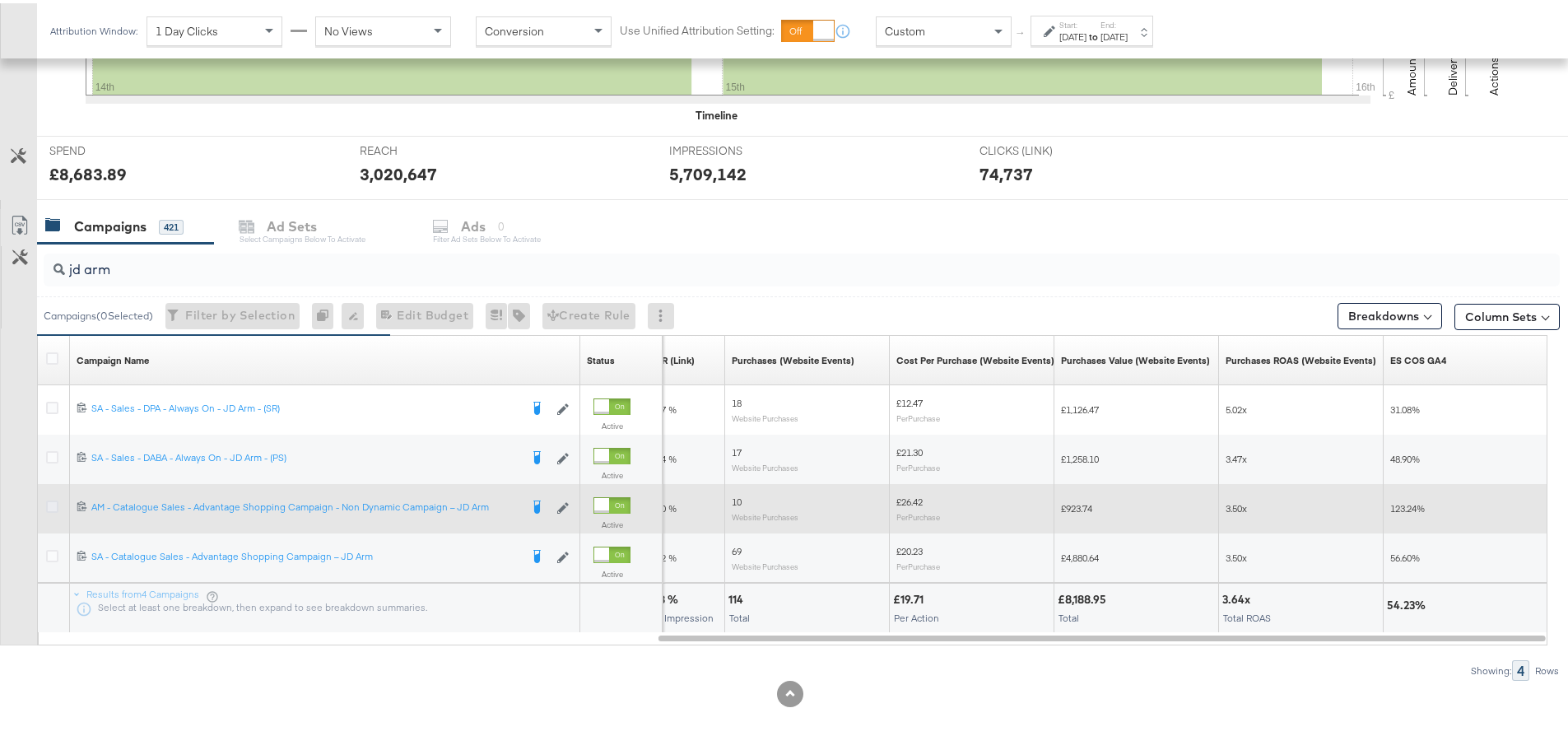
click at [56, 504] on icon at bounding box center [52, 503] width 12 height 12
click at [0, 0] on input "checkbox" at bounding box center [0, 0] width 0 height 0
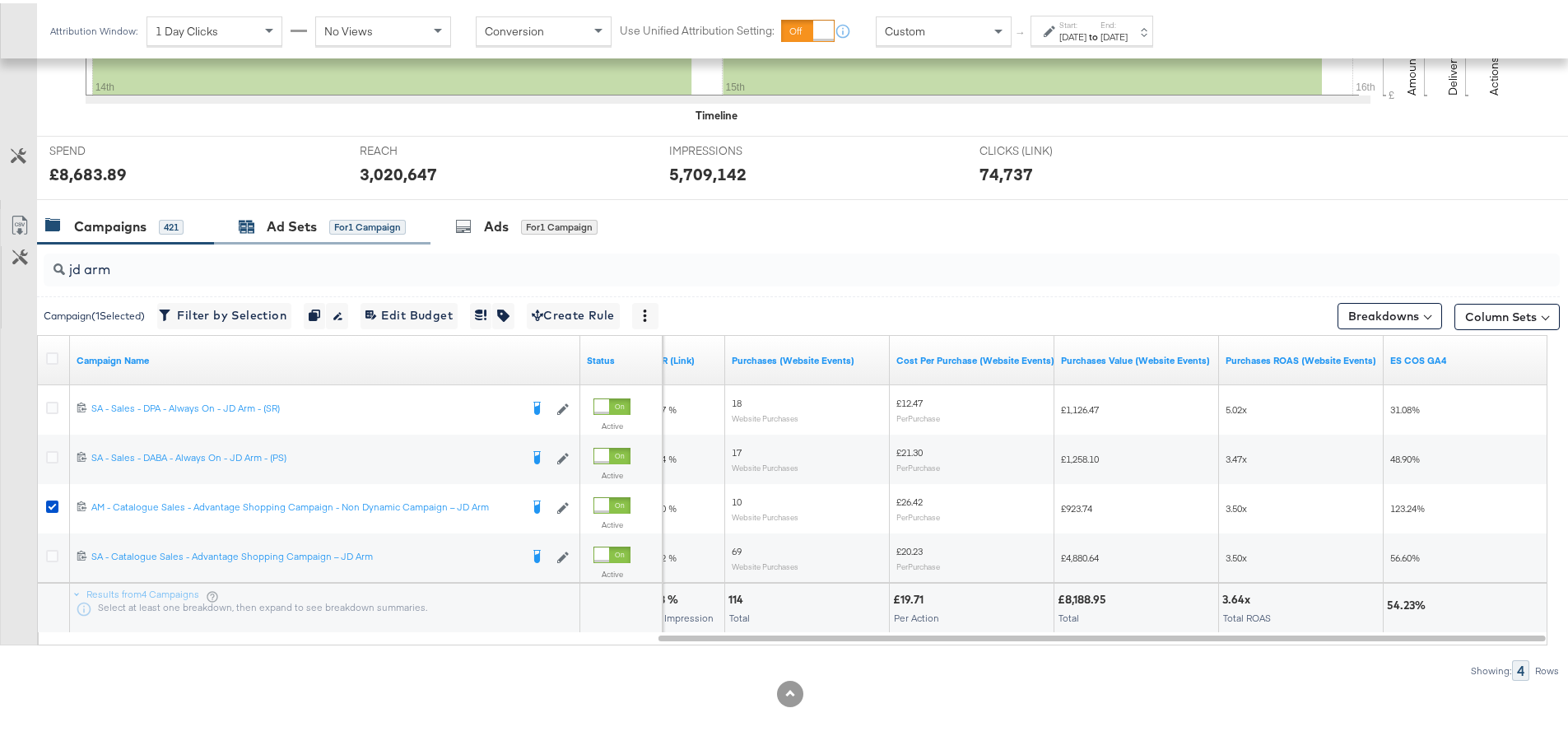
click at [380, 219] on div "for 1 Campaign" at bounding box center [368, 224] width 77 height 15
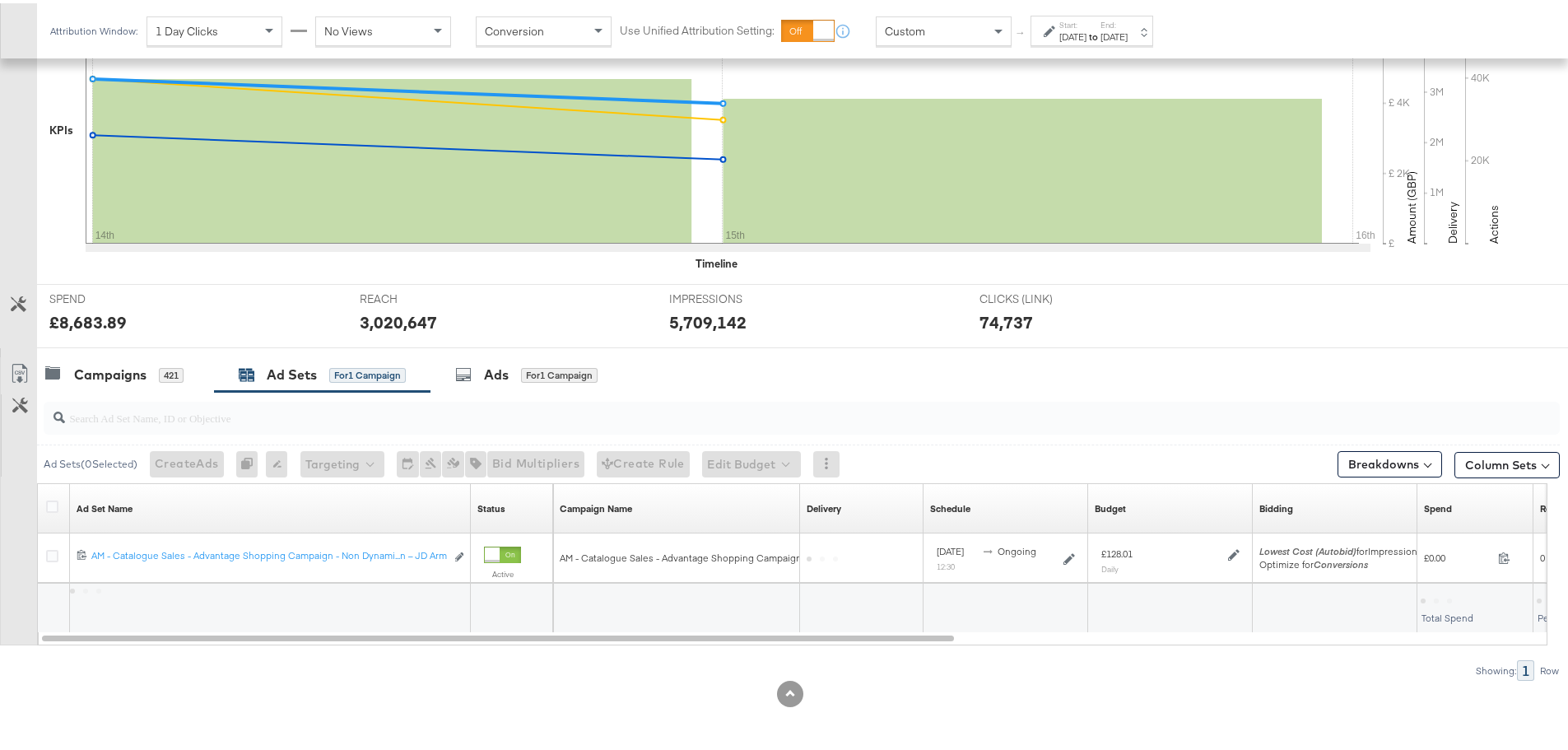
scroll to position [401, 0]
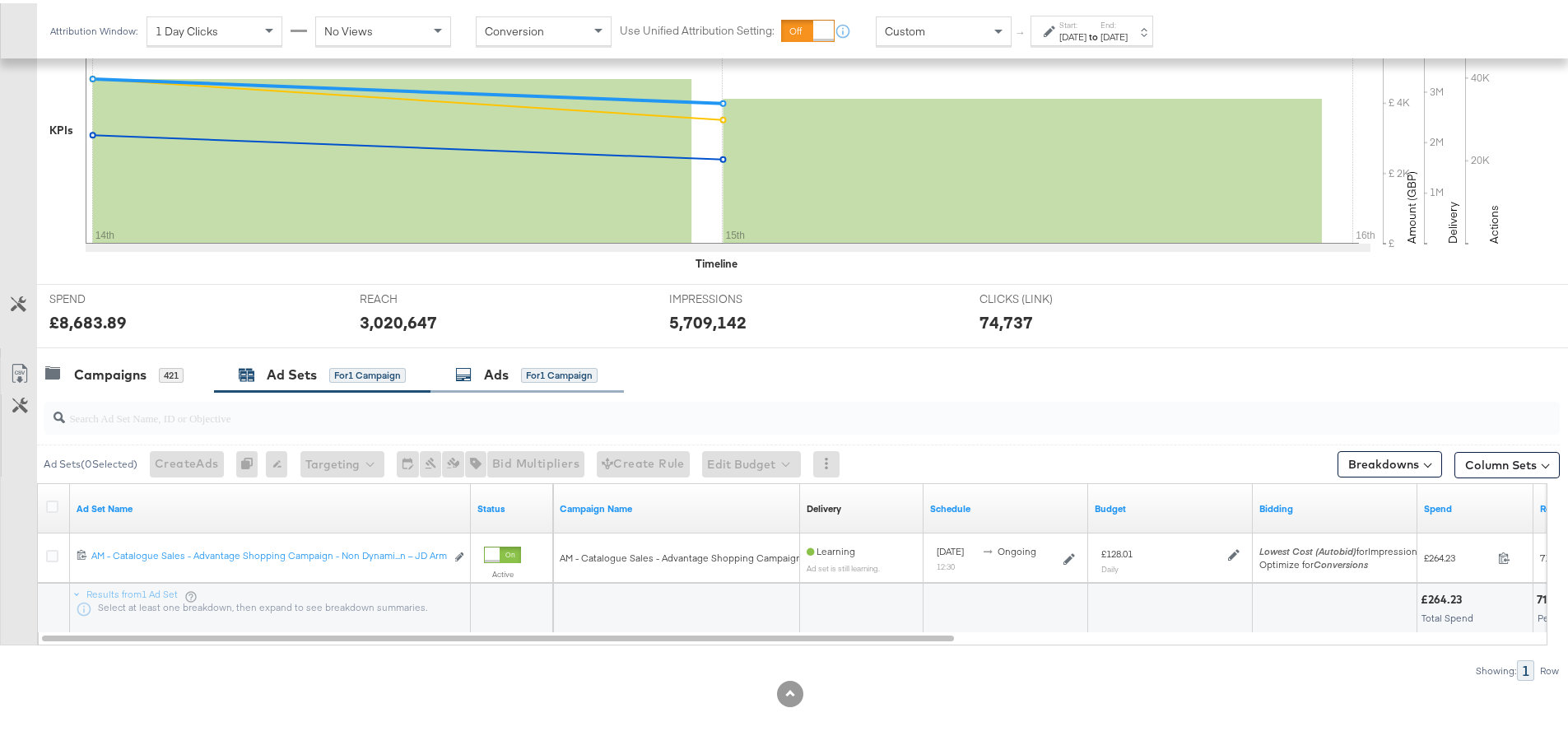
click at [531, 365] on div "for 1 Campaign" at bounding box center [559, 372] width 77 height 15
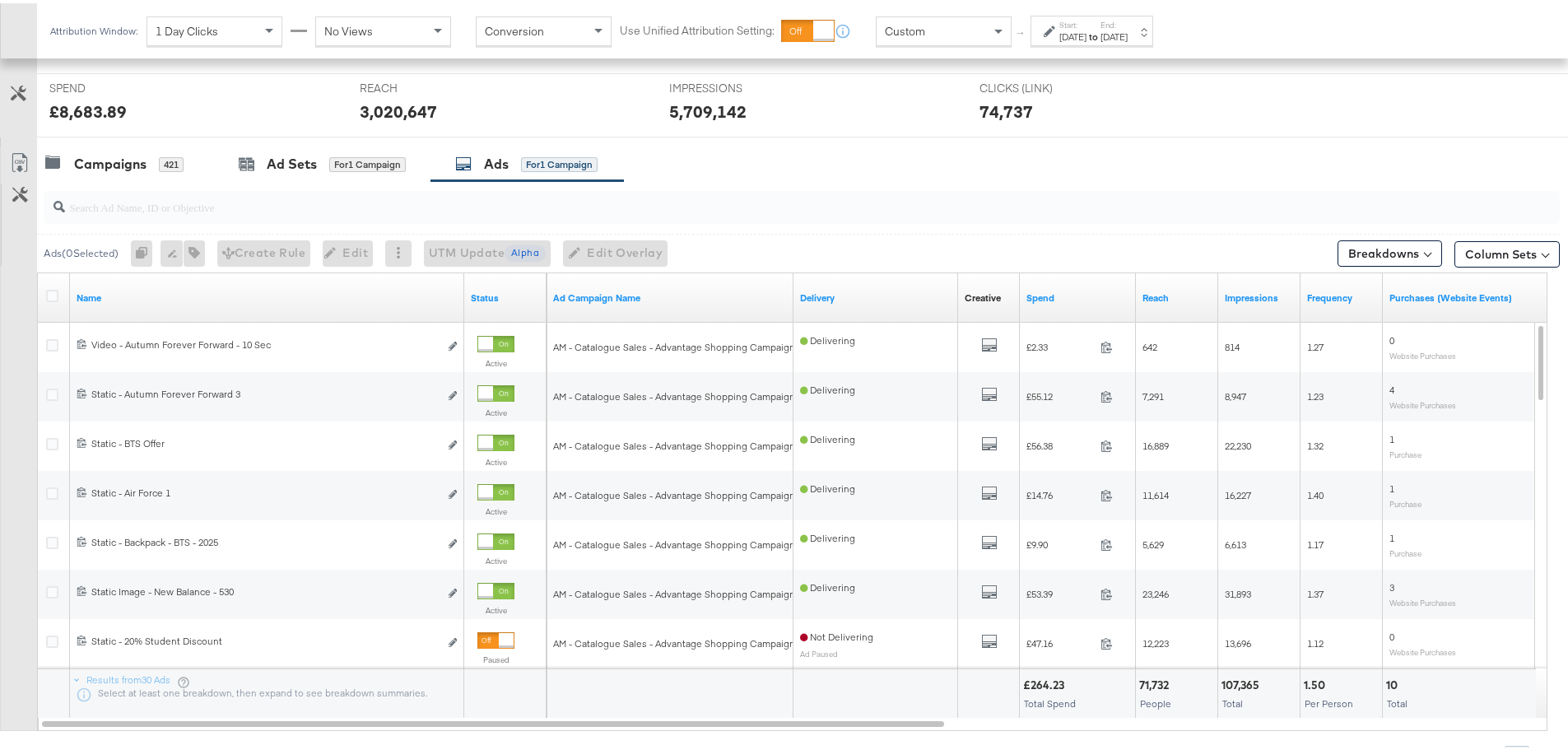
scroll to position [698, 0]
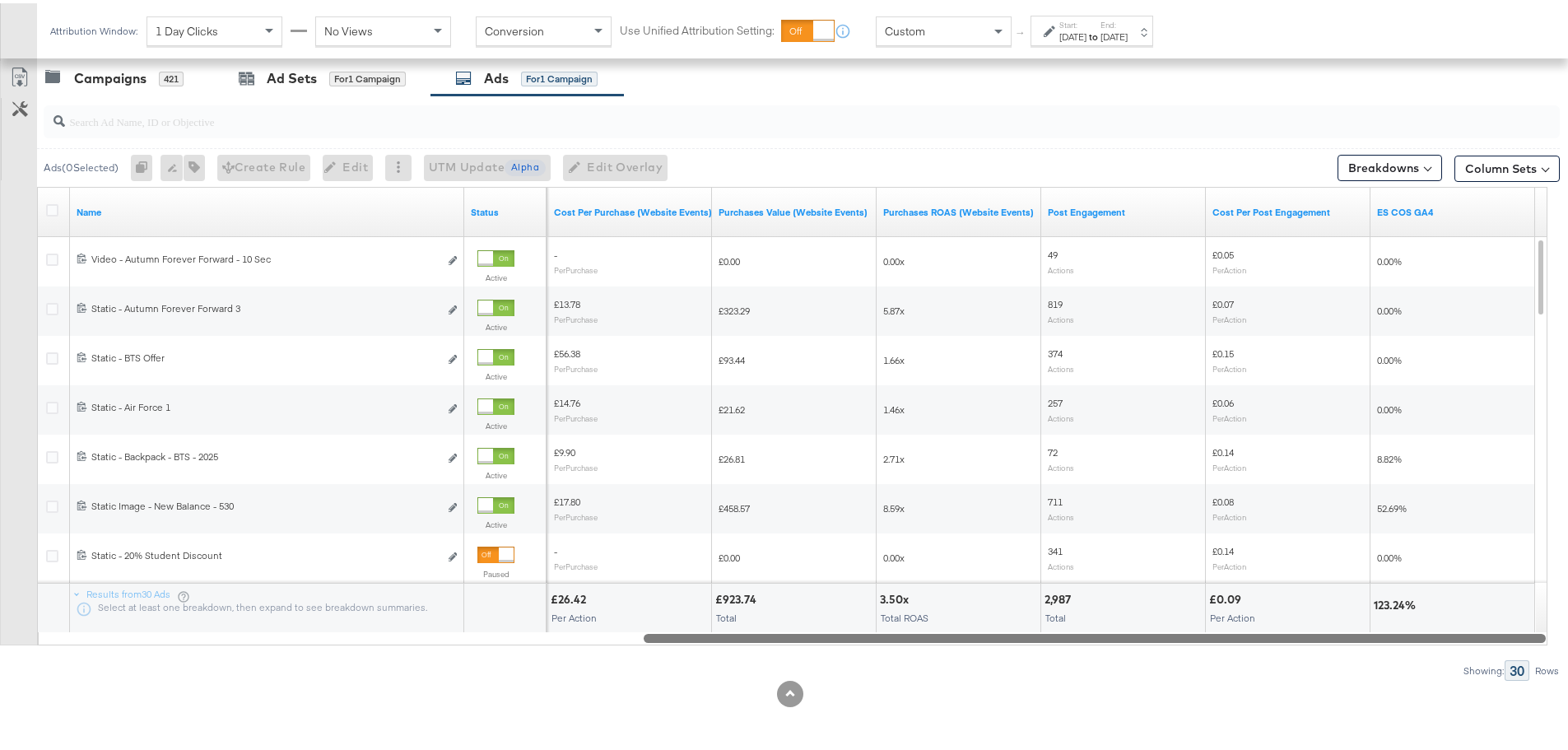
drag, startPoint x: 669, startPoint y: 634, endPoint x: 1515, endPoint y: 643, distance: 846.0
click at [1515, 643] on div "Ads ( 0 Selected) 0 Rename 0 ads Tags for 0 campaigns Create Rule Edit 0 ads Ed…" at bounding box center [780, 385] width 1560 height 585
drag, startPoint x: 904, startPoint y: 636, endPoint x: 940, endPoint y: 589, distance: 59.2
click at [940, 589] on div "Name Status Purchases (Website Events) Cost Per Purchase (Website Events) Purch…" at bounding box center [791, 413] width 1511 height 459
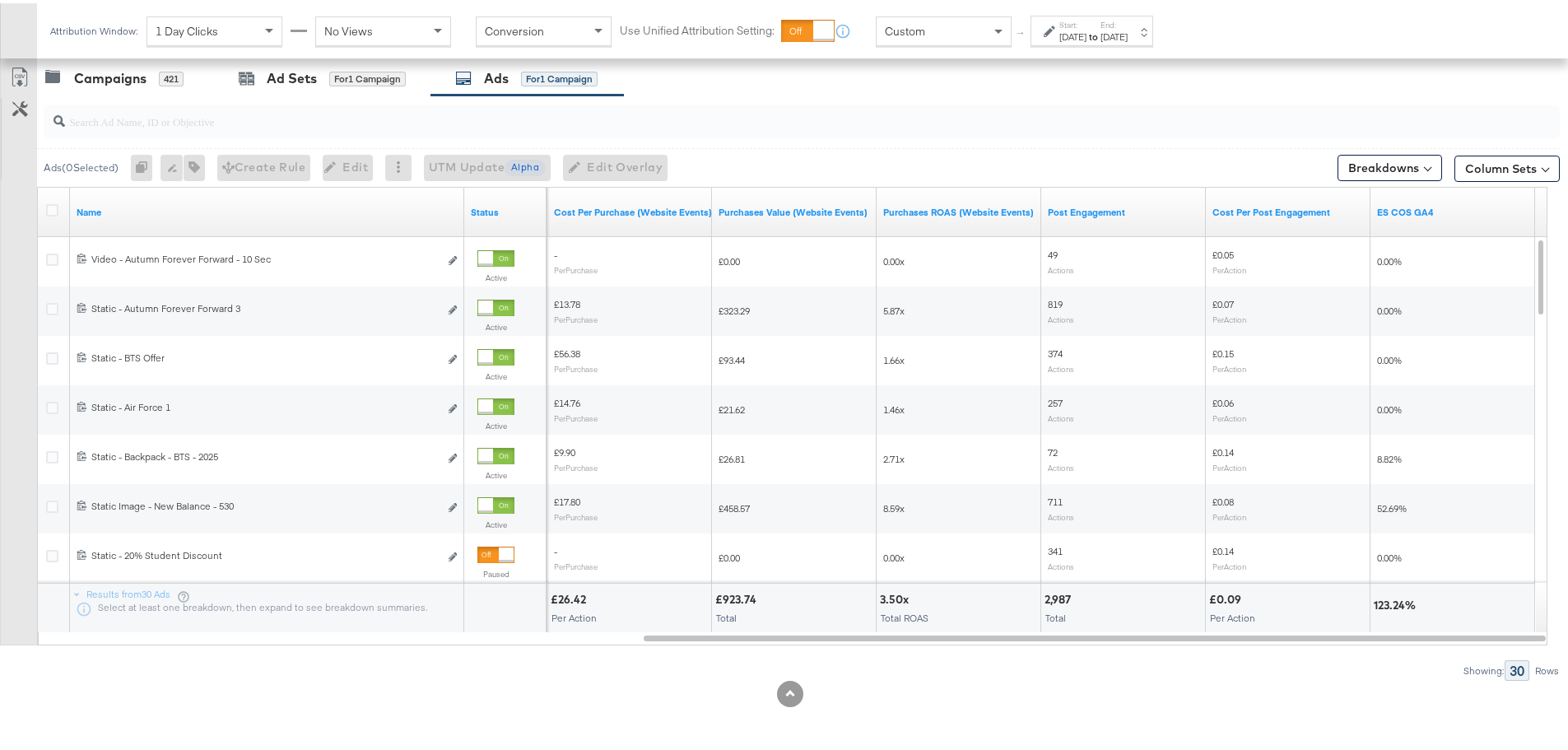
click at [1086, 26] on label "Start:" at bounding box center [1073, 22] width 27 height 11
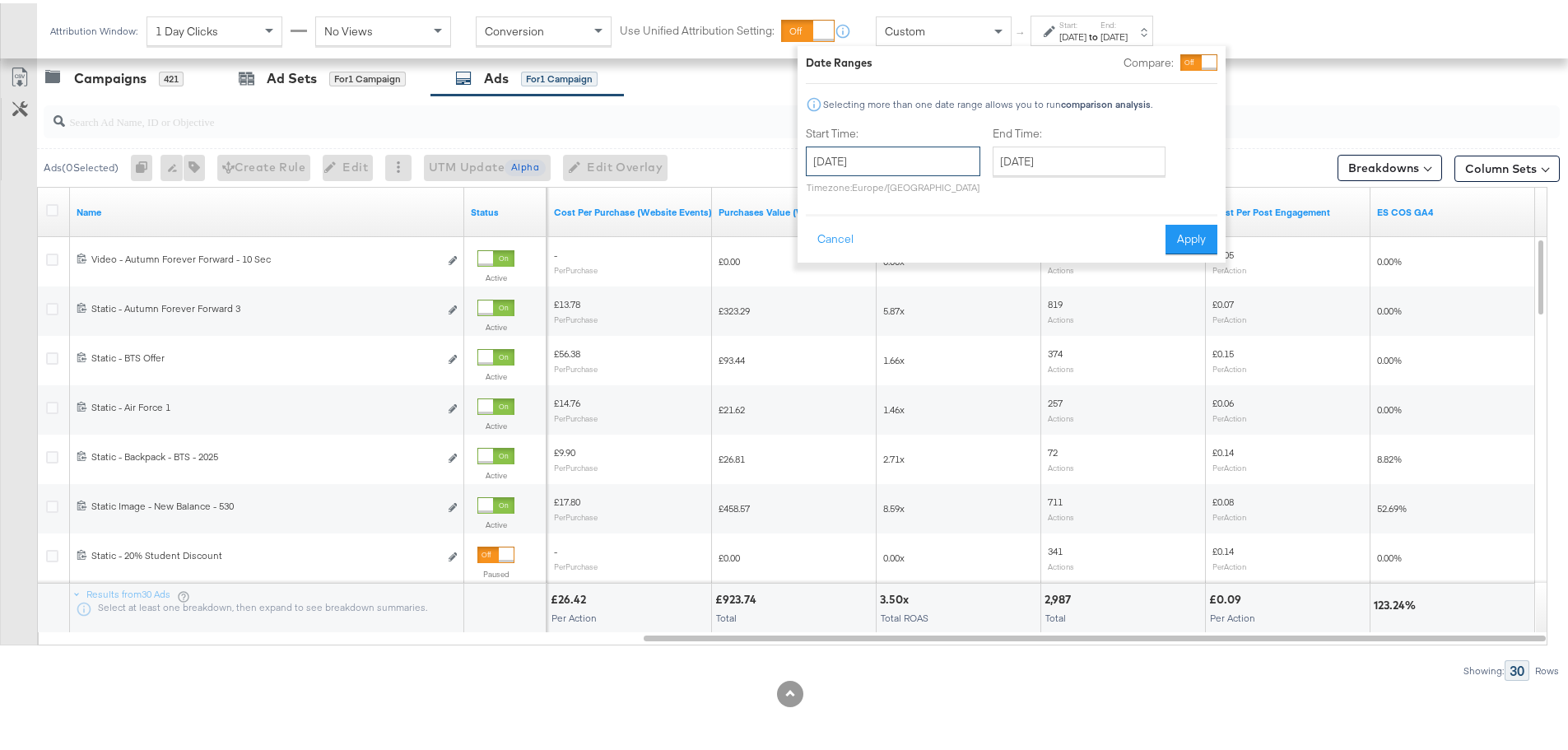
click at [926, 164] on input "[DATE]" at bounding box center [893, 158] width 175 height 30
click at [827, 263] on td "7" at bounding box center [825, 265] width 28 height 23
type input "[DATE]"
click at [1086, 160] on input "[DATE]" at bounding box center [1074, 158] width 173 height 30
click at [1163, 257] on td "13" at bounding box center [1174, 265] width 28 height 23
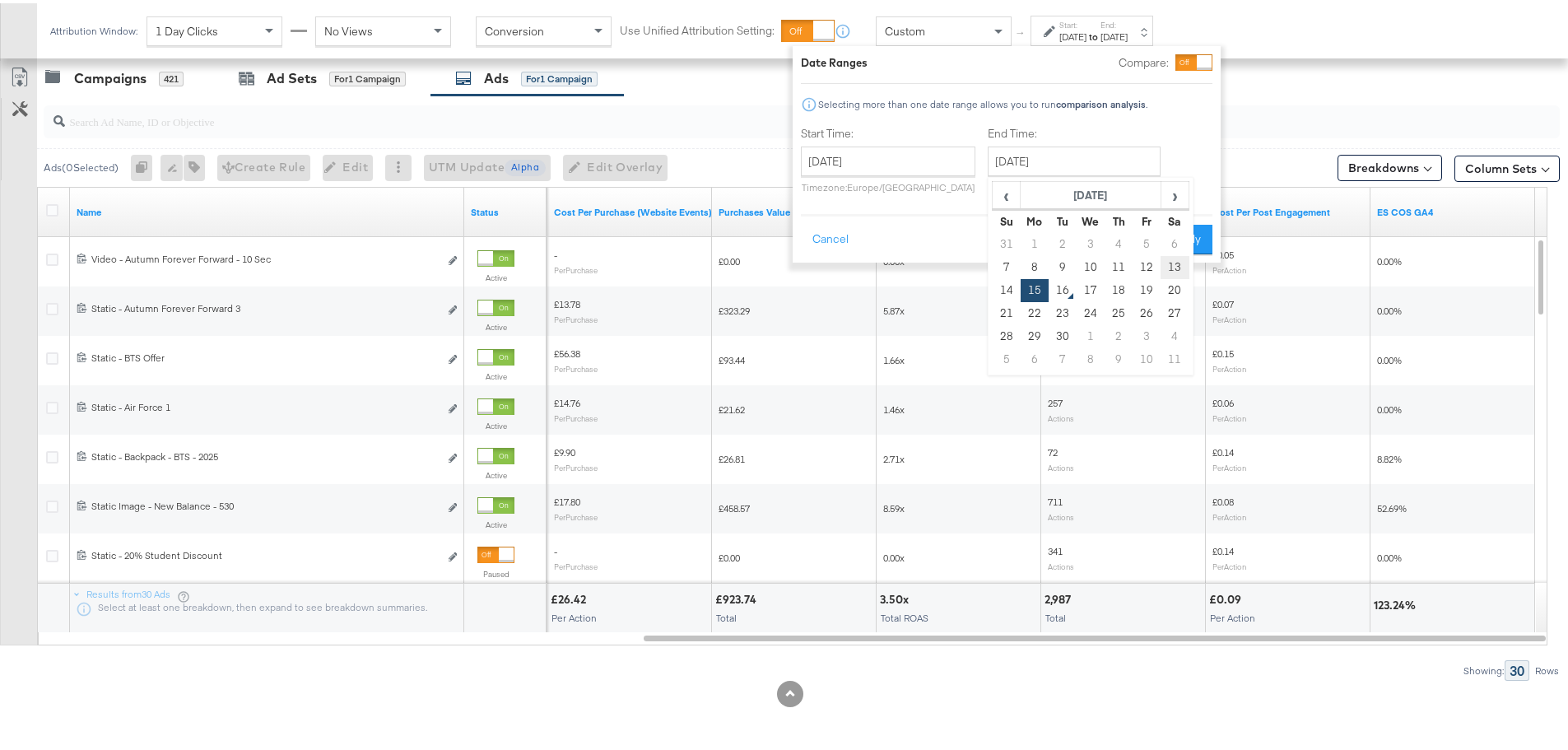
type input "[DATE]"
click at [1178, 227] on button "Apply" at bounding box center [1186, 236] width 52 height 30
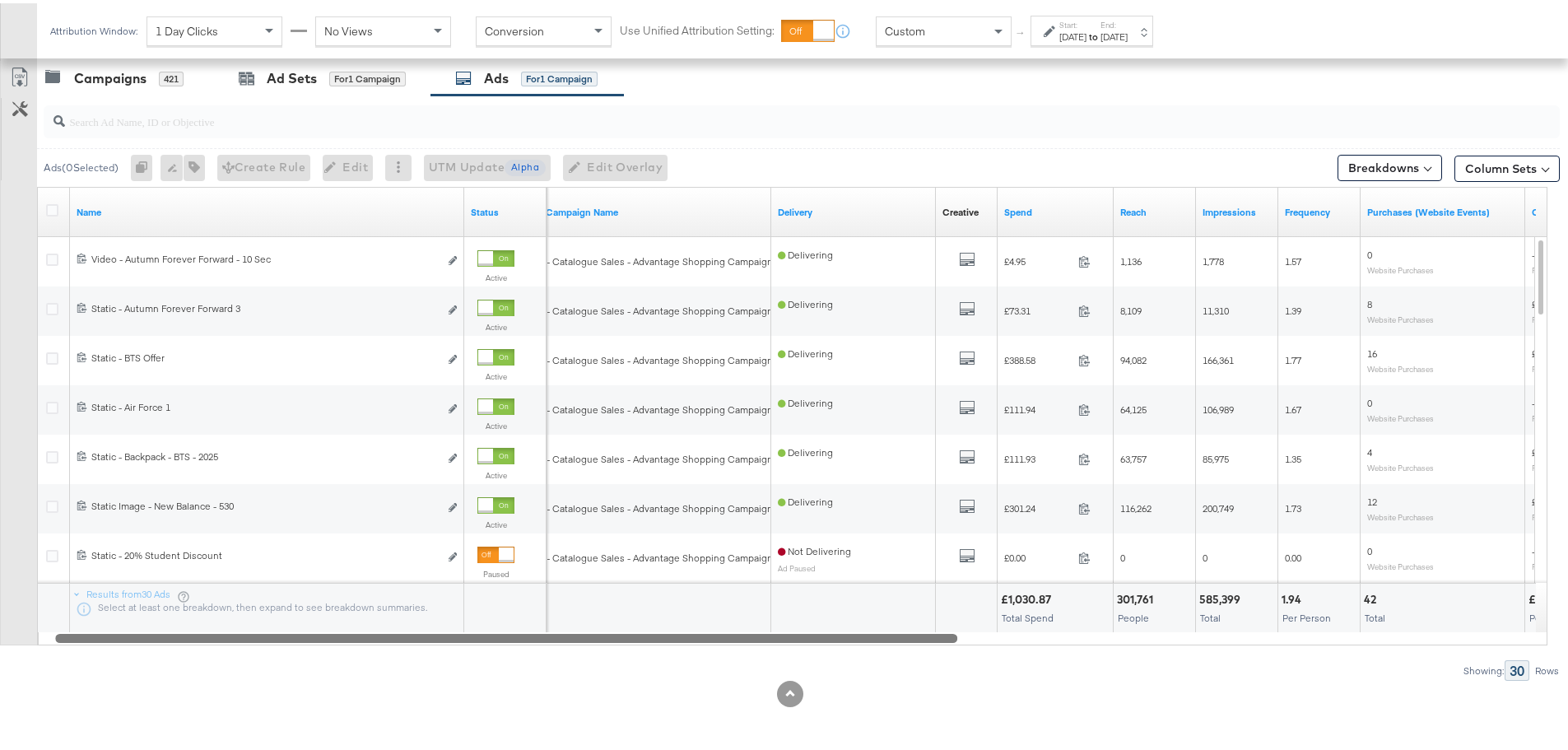
drag, startPoint x: 816, startPoint y: 634, endPoint x: 236, endPoint y: 654, distance: 580.3
click at [236, 654] on div "Ads ( 0 Selected) 0 Rename 0 ads Tags for 0 campaigns Create Rule Edit 0 ads Ed…" at bounding box center [780, 385] width 1560 height 585
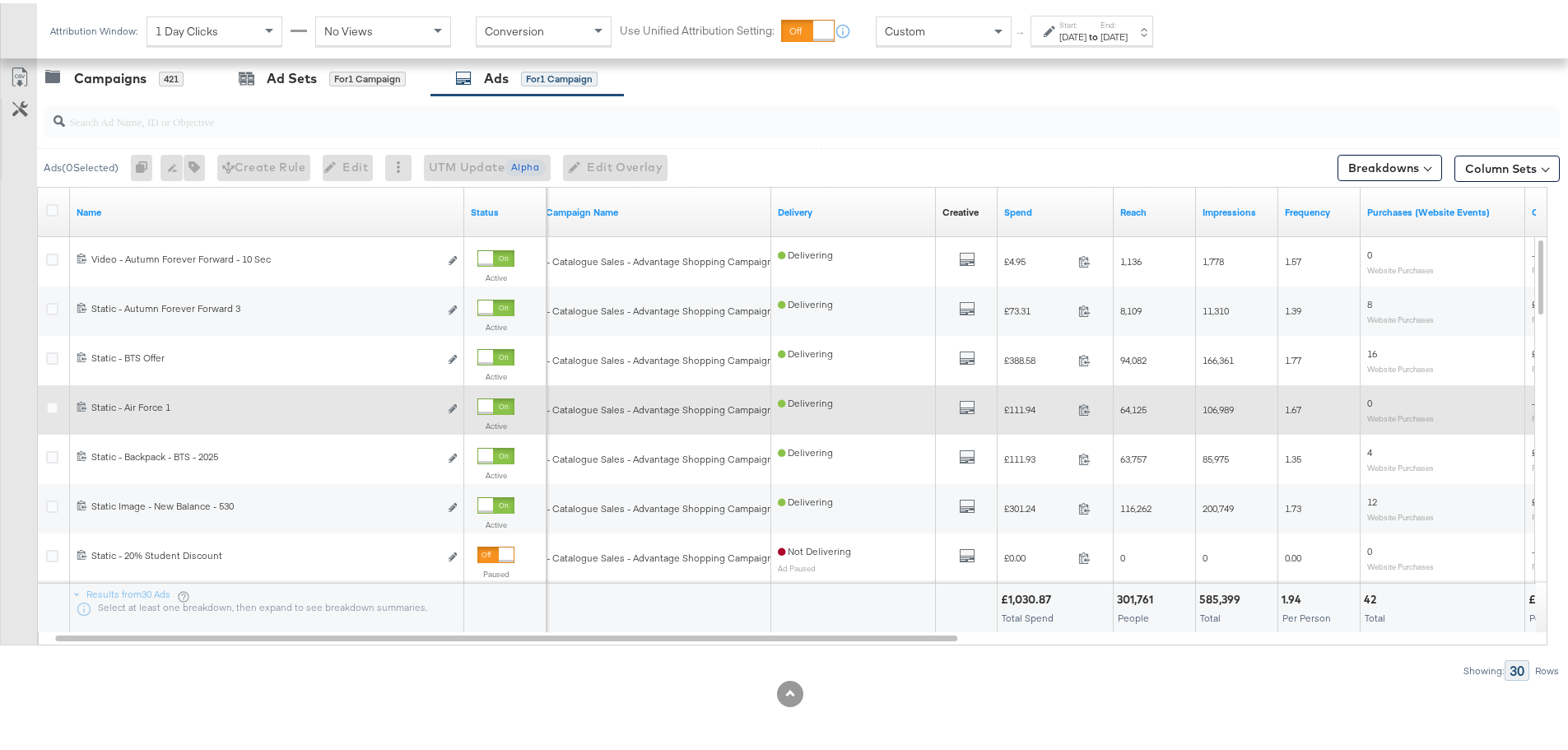
click at [493, 403] on div at bounding box center [486, 404] width 15 height 15
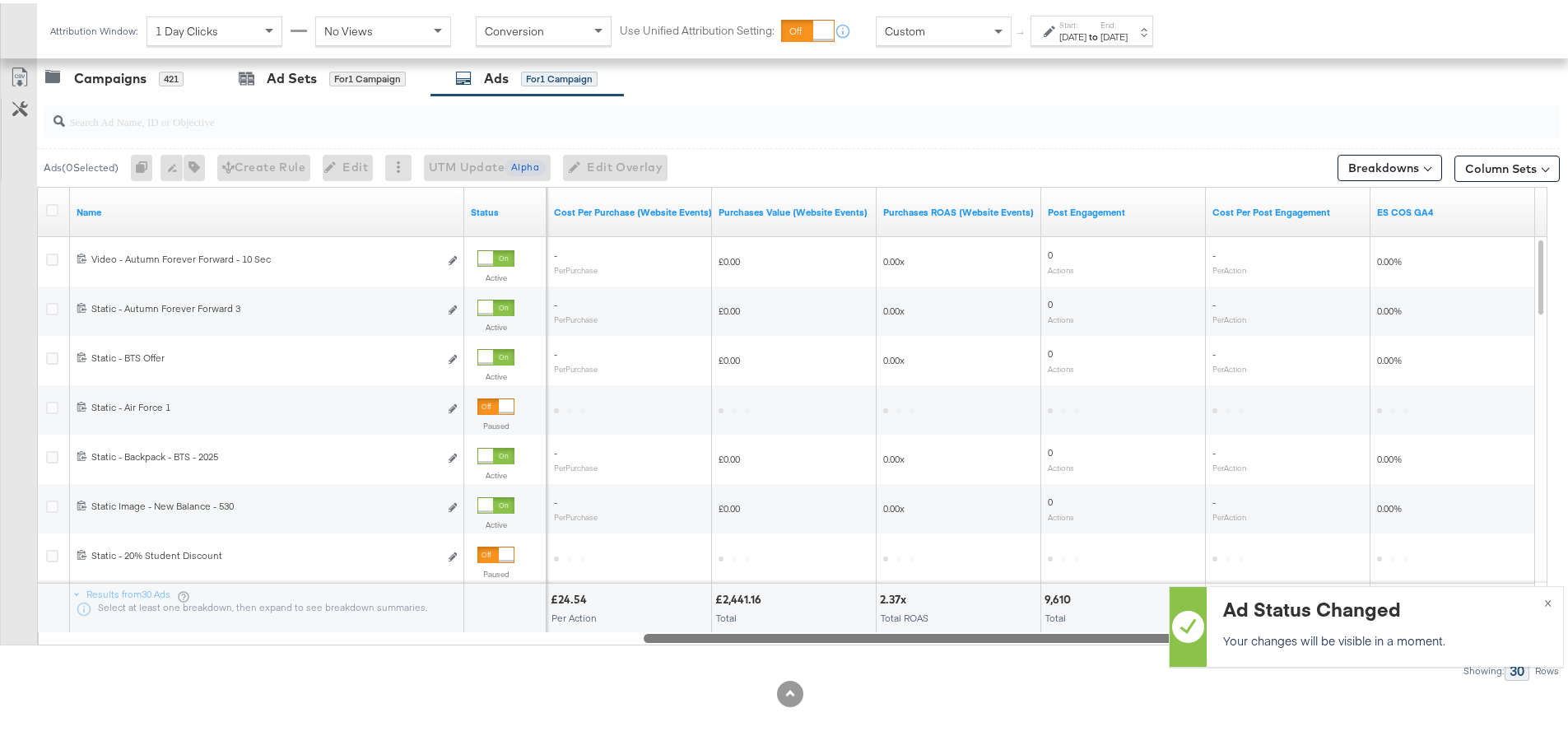
drag, startPoint x: 791, startPoint y: 633, endPoint x: 1558, endPoint y: 643, distance: 767.1
click at [1558, 643] on div "KPIs Performance & KPIs Customize KPIs ✔ Clicks (Link) ✔ Reach ✔ Impressions ✔ …" at bounding box center [790, 188] width 1580 height 1121
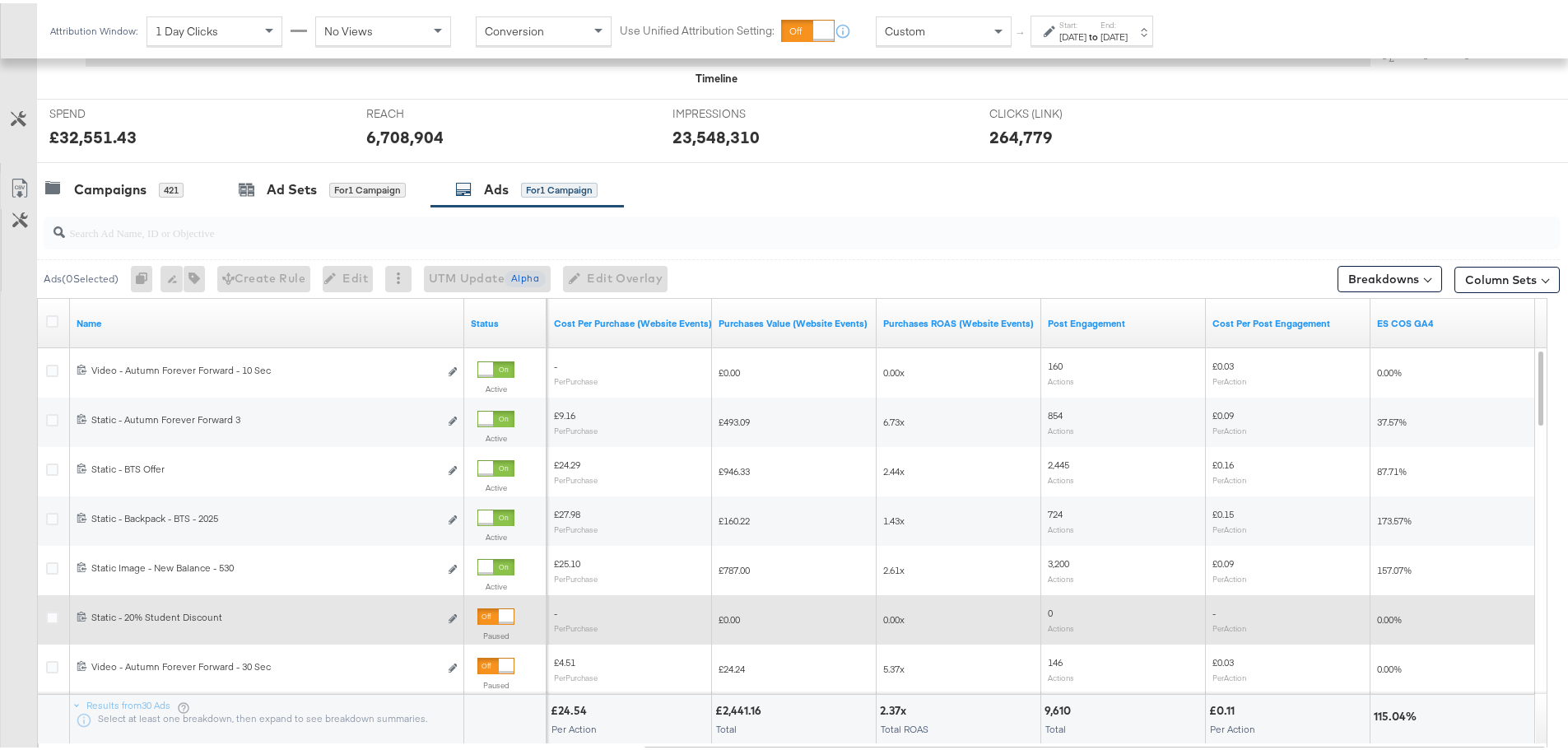
scroll to position [533, 0]
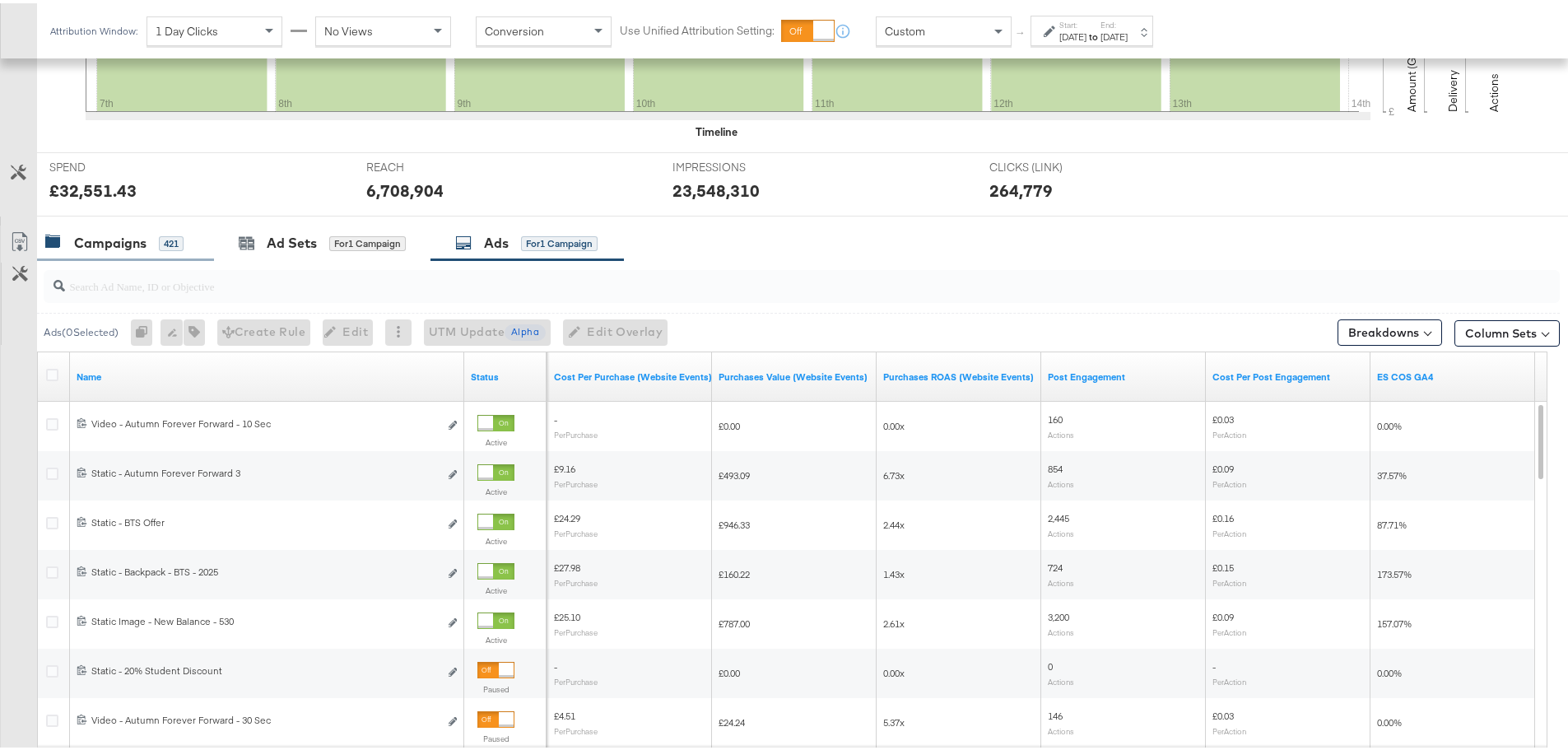
click at [132, 228] on div "Campaigns 421" at bounding box center [125, 240] width 177 height 36
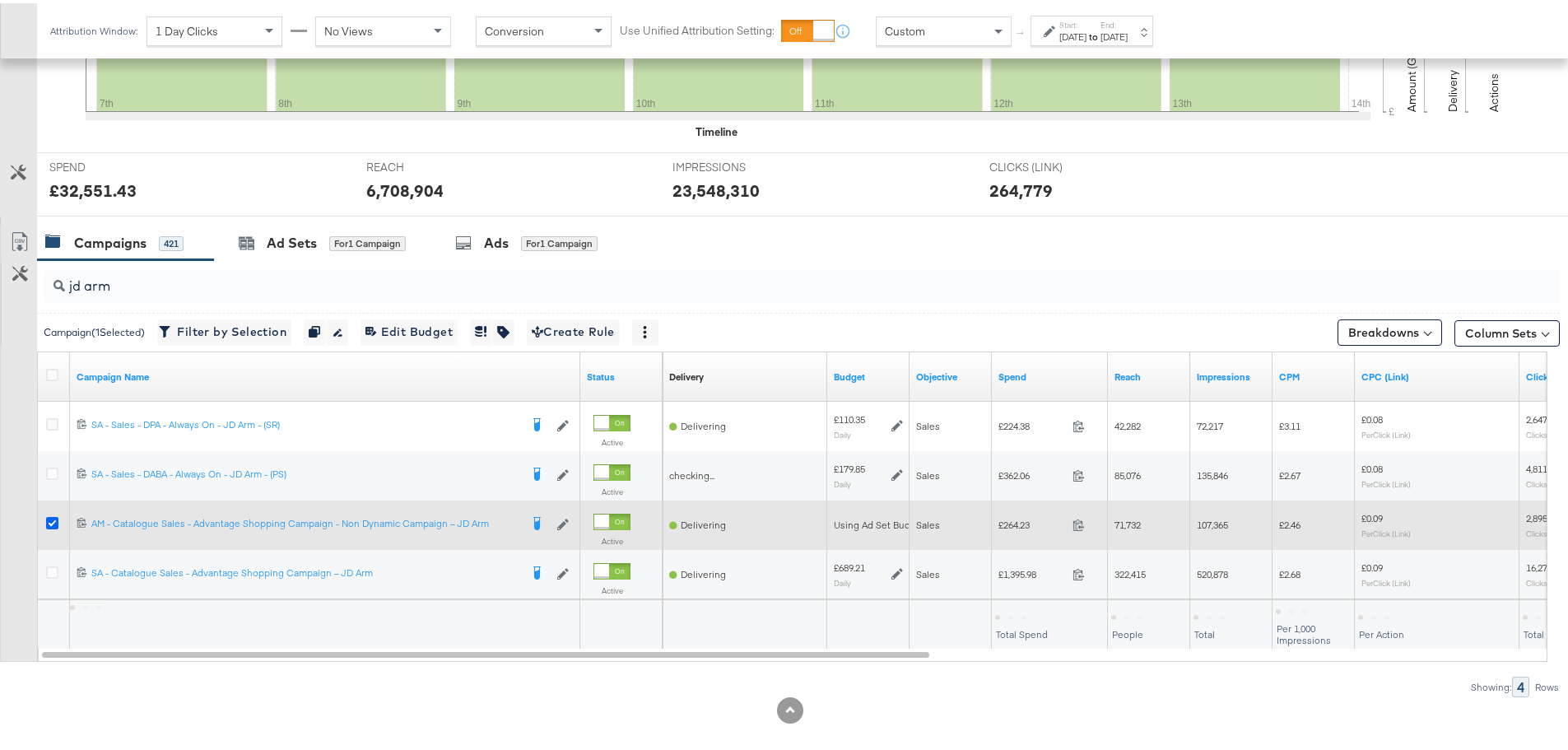
click at [51, 520] on icon at bounding box center [52, 519] width 12 height 12
click at [0, 0] on input "checkbox" at bounding box center [0, 0] width 0 height 0
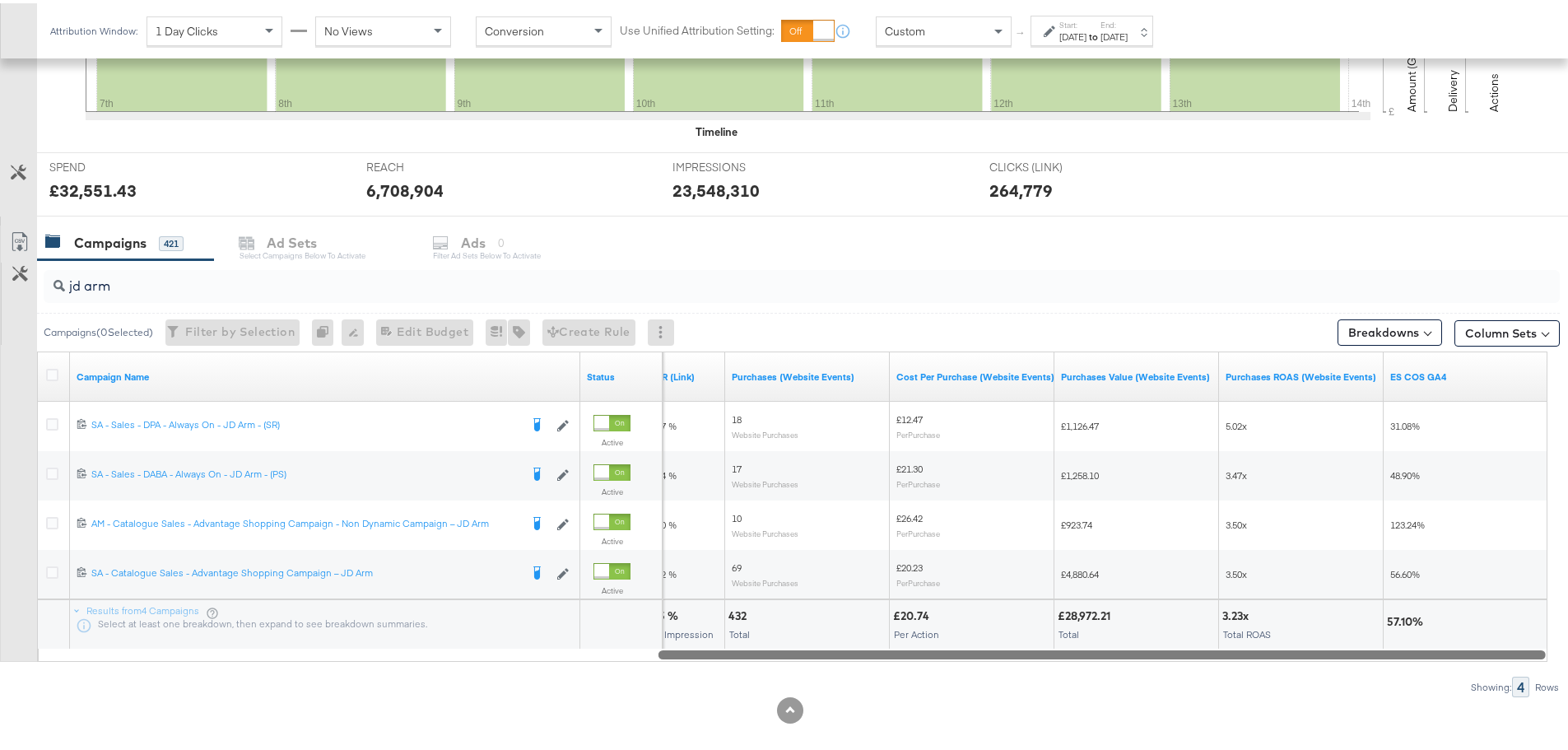
drag, startPoint x: 221, startPoint y: 651, endPoint x: 1094, endPoint y: 656, distance: 873.0
click at [1094, 656] on div at bounding box center [1102, 650] width 887 height 14
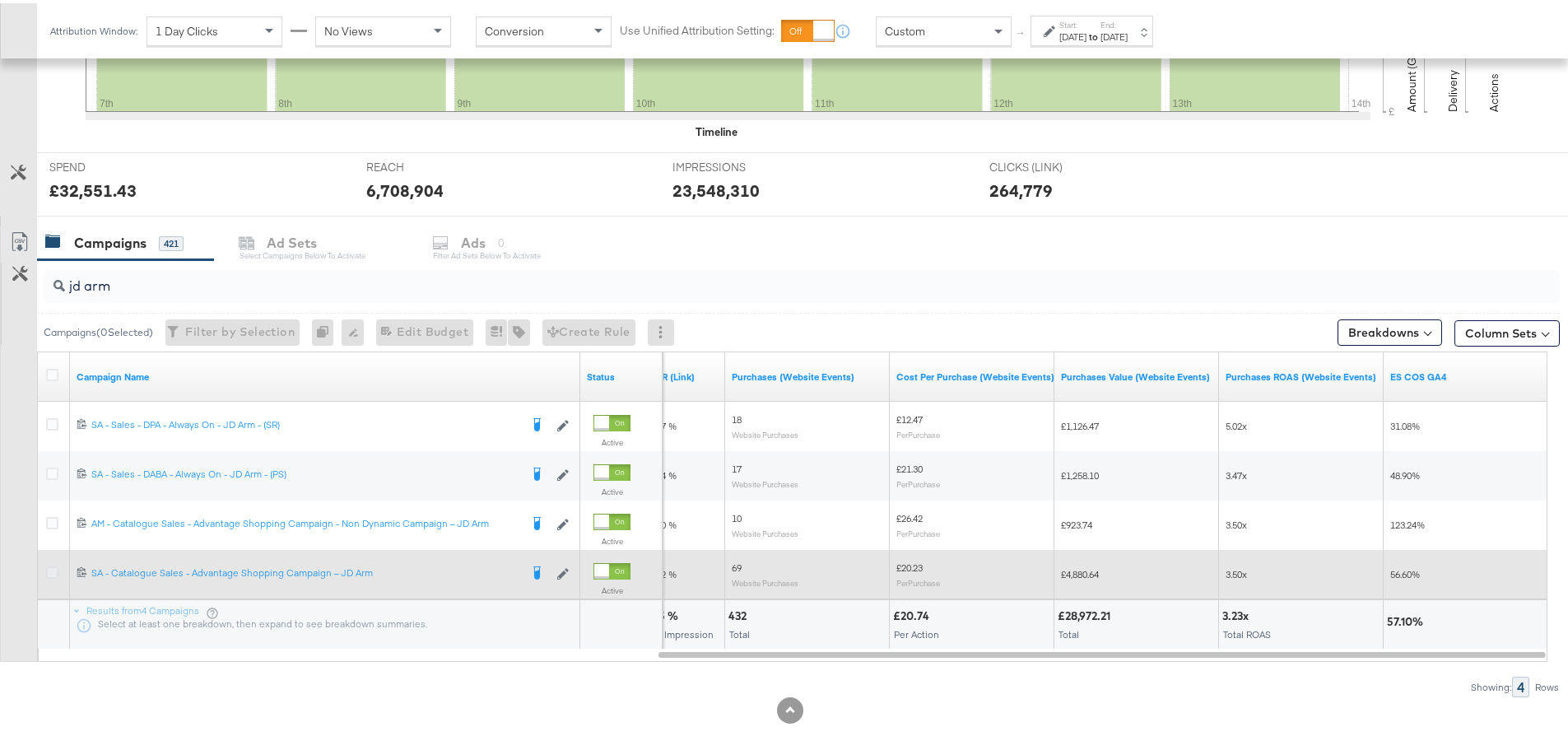
click at [57, 564] on icon at bounding box center [52, 569] width 12 height 12
click at [0, 0] on input "checkbox" at bounding box center [0, 0] width 0 height 0
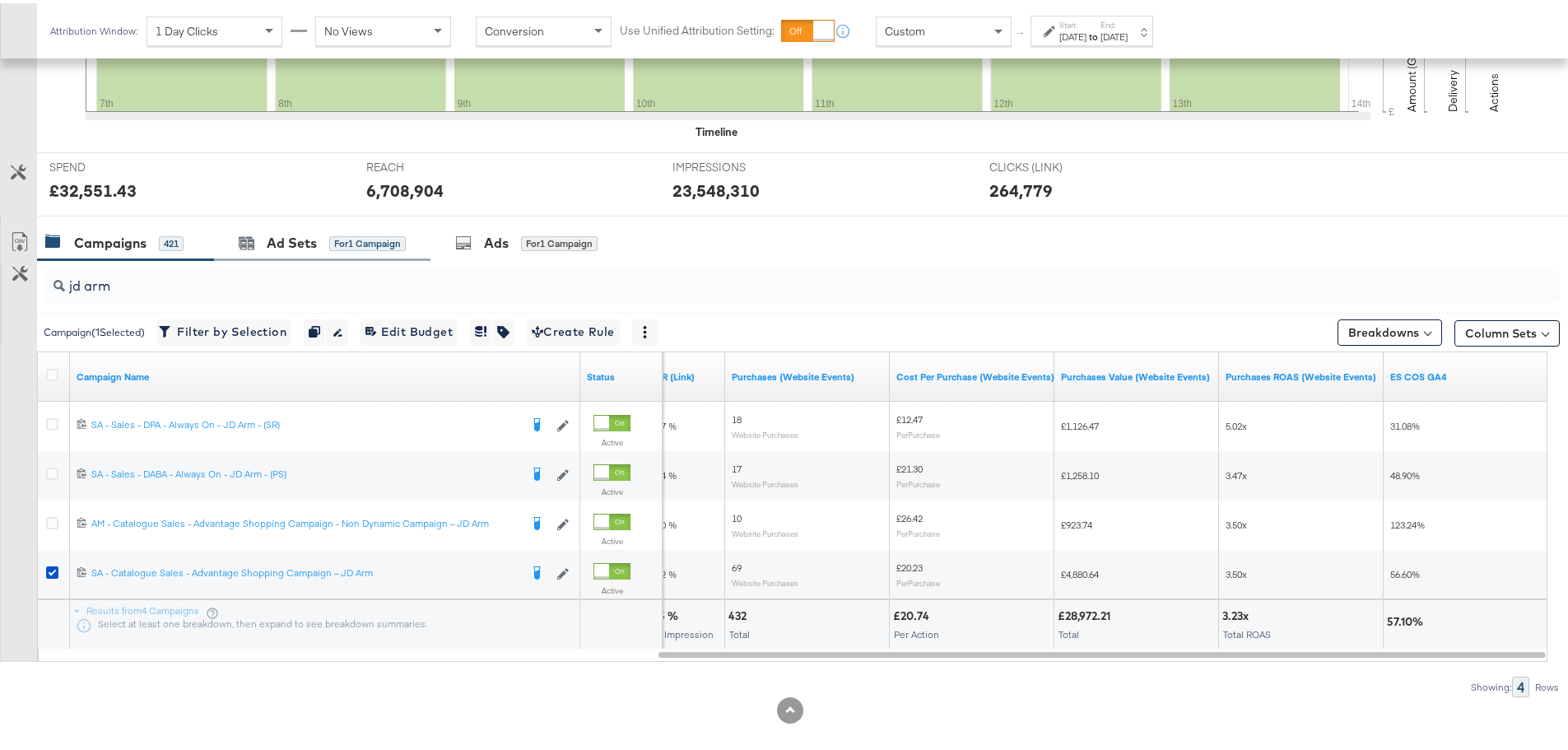
click at [269, 250] on div "Ad Sets for 1 Campaign" at bounding box center [322, 240] width 216 height 36
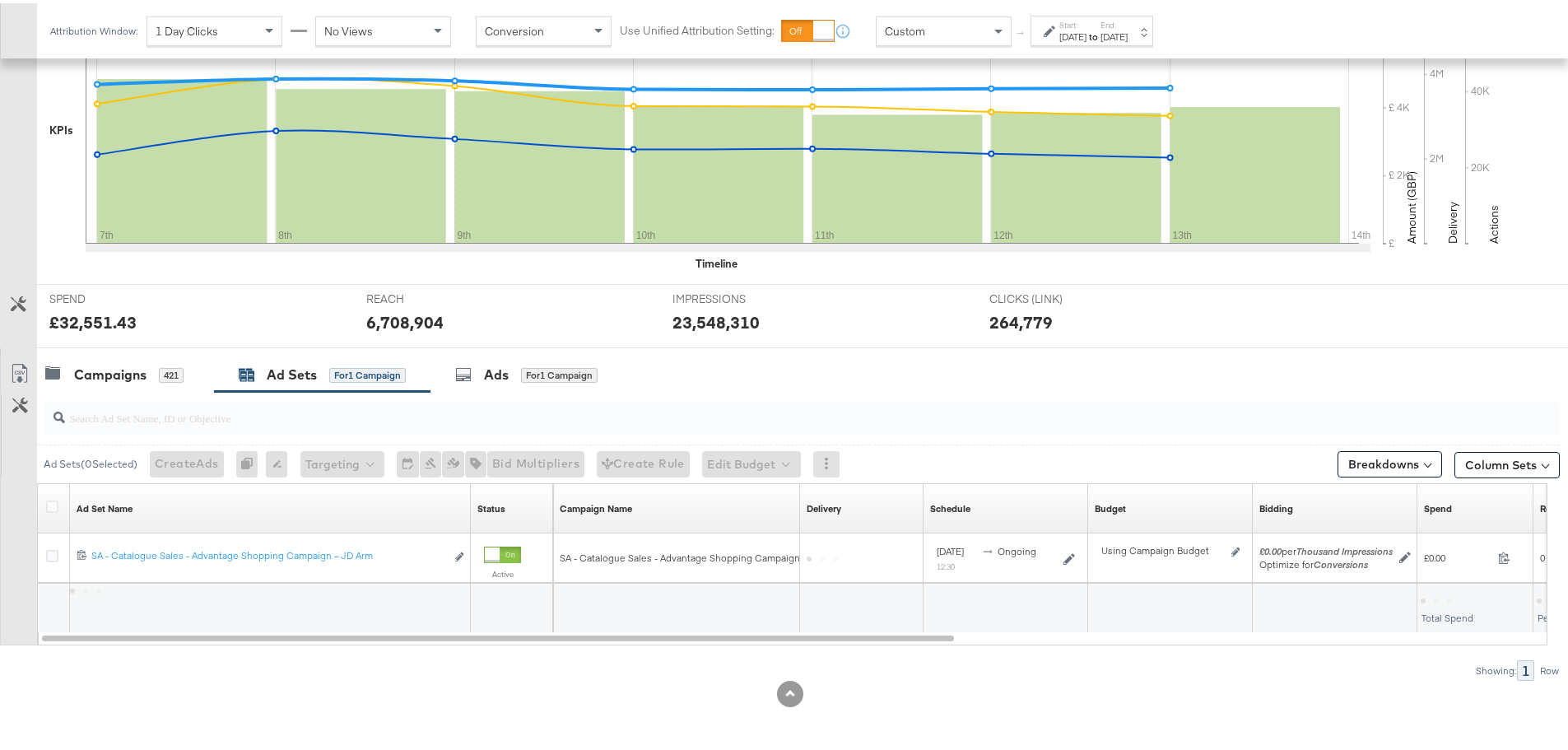
scroll to position [401, 0]
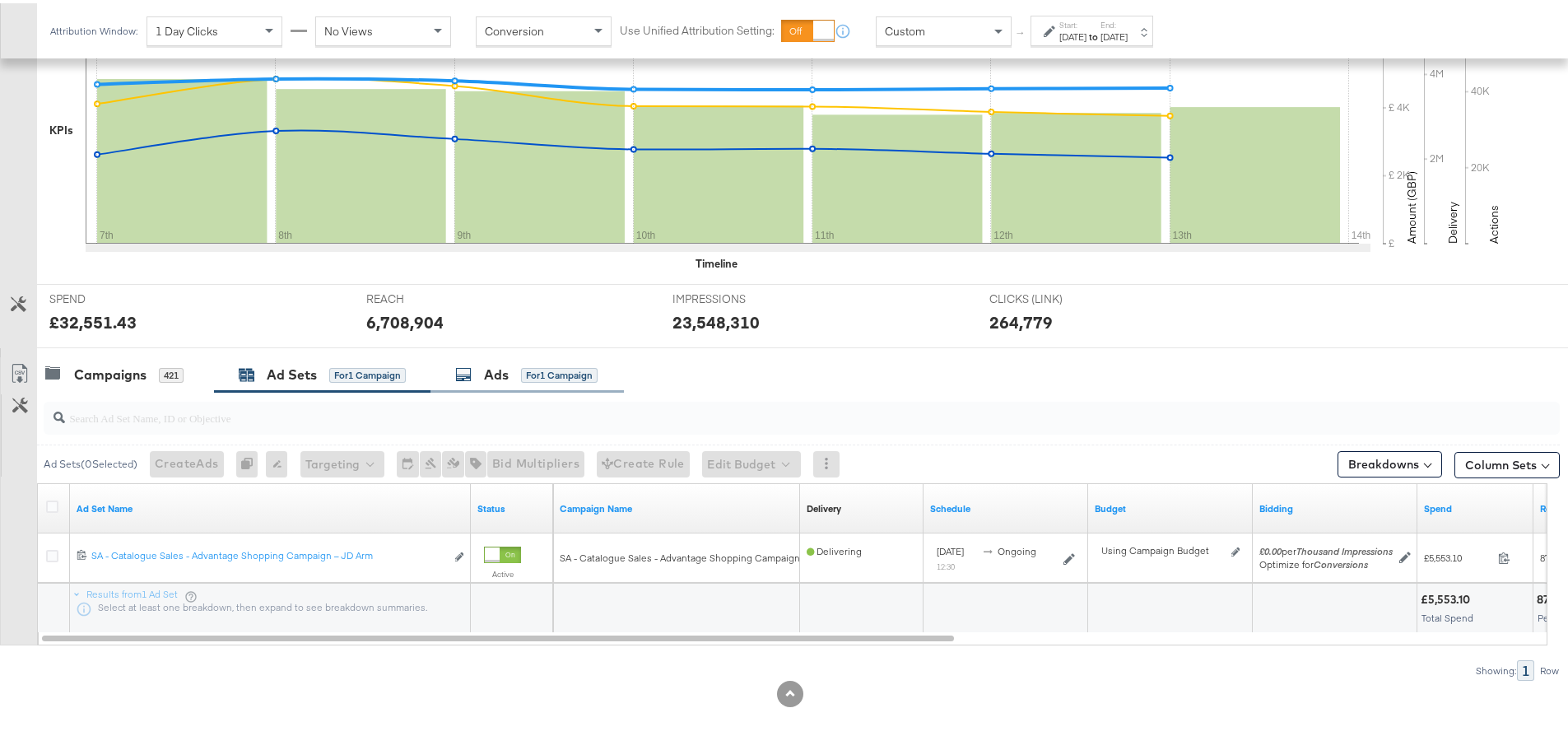
click at [471, 380] on icon at bounding box center [464, 371] width 17 height 17
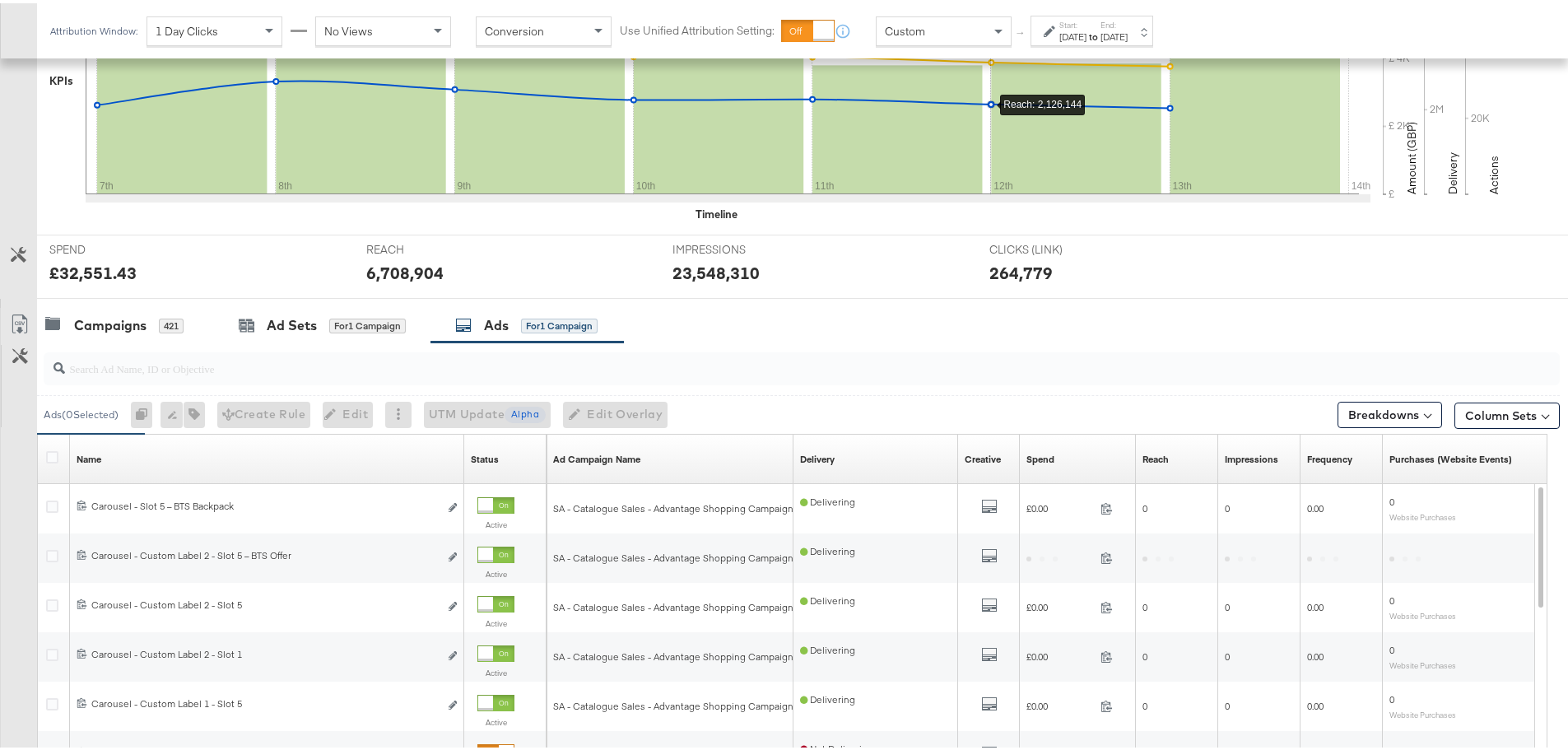
scroll to position [533, 0]
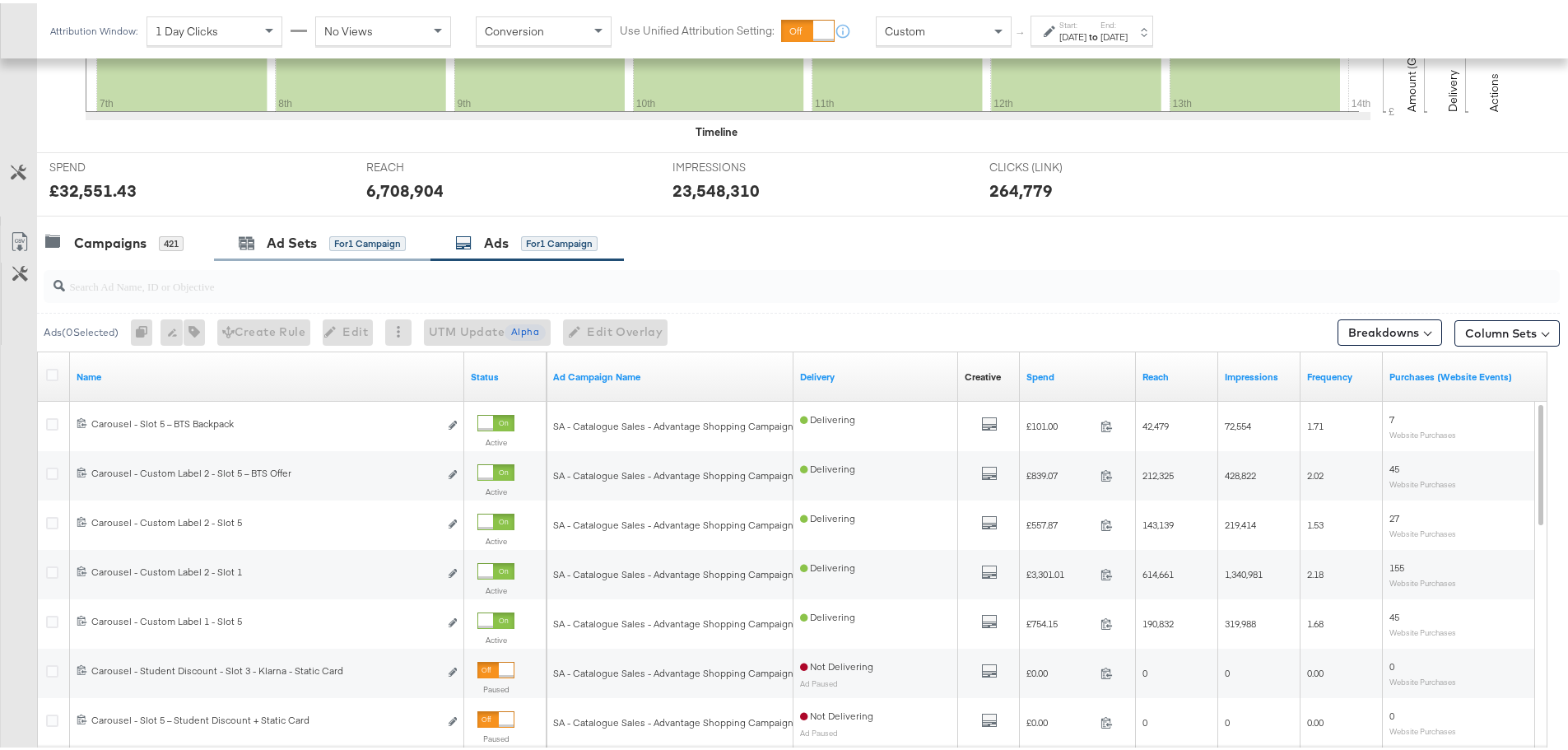
click at [285, 228] on div "Ad Sets for 1 Campaign" at bounding box center [322, 240] width 216 height 36
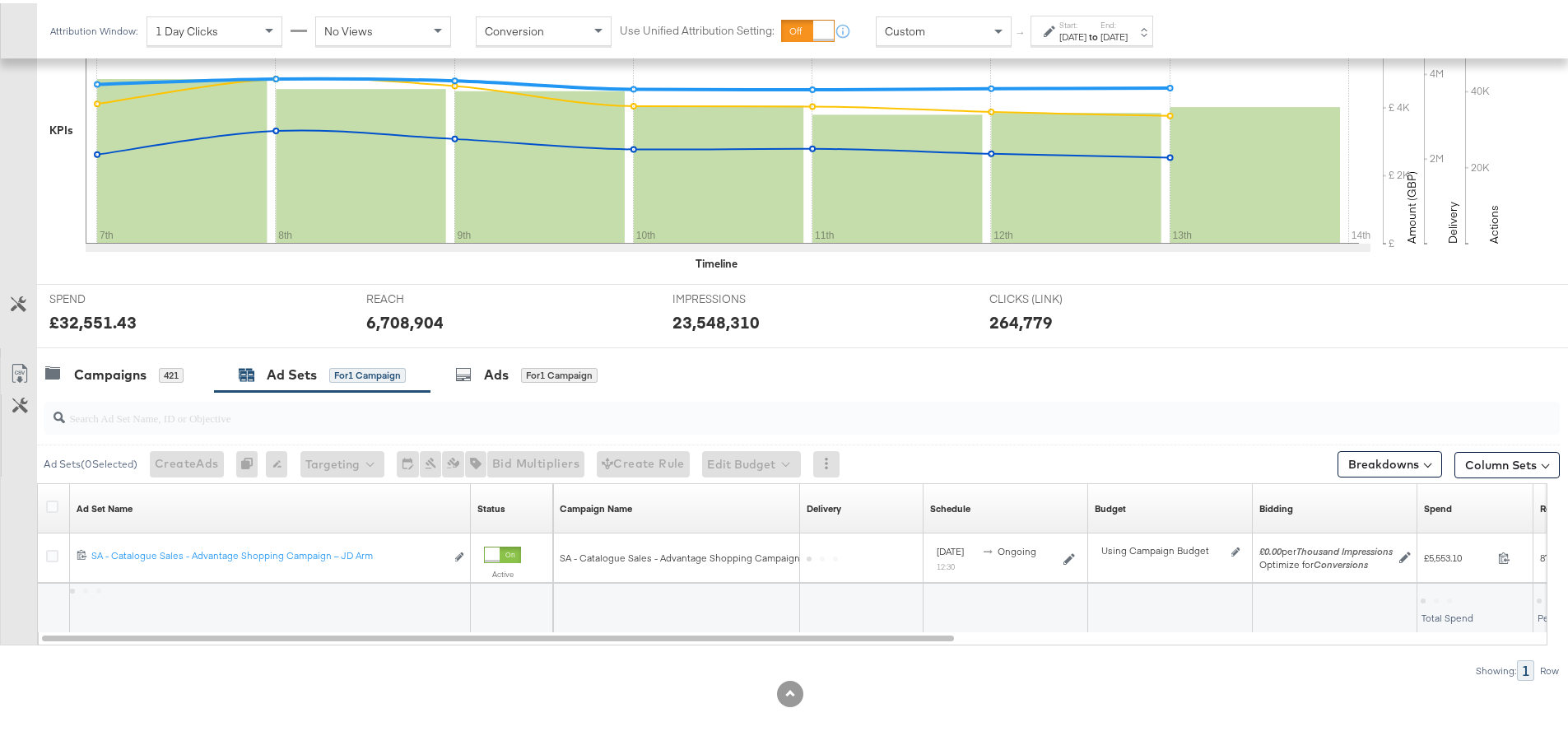
scroll to position [401, 0]
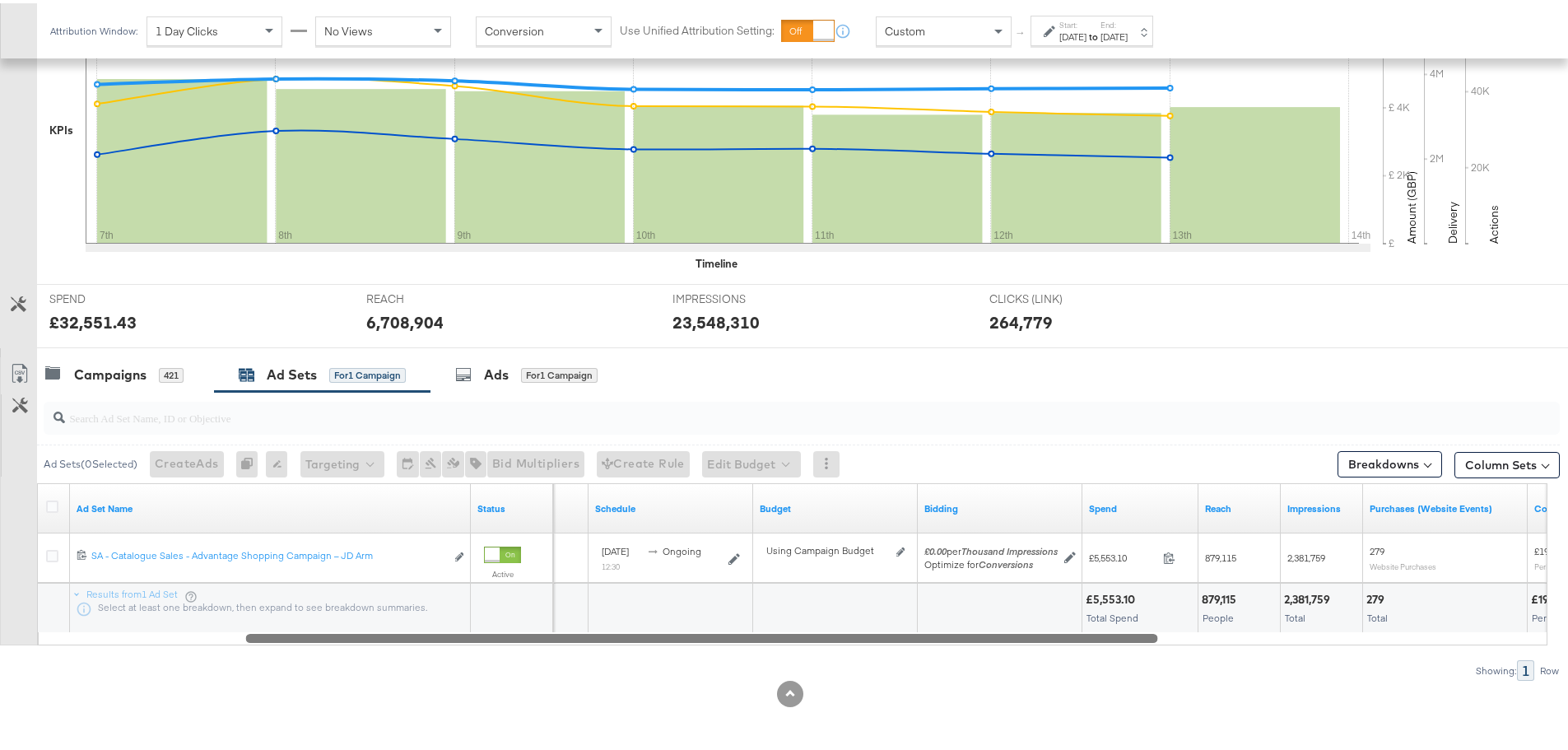
drag, startPoint x: 613, startPoint y: 635, endPoint x: 816, endPoint y: 649, distance: 203.5
click at [816, 649] on div "Ad Sets ( 0 Selected) Create Ads At least one ad set must be selected 0 Rename …" at bounding box center [780, 533] width 1560 height 289
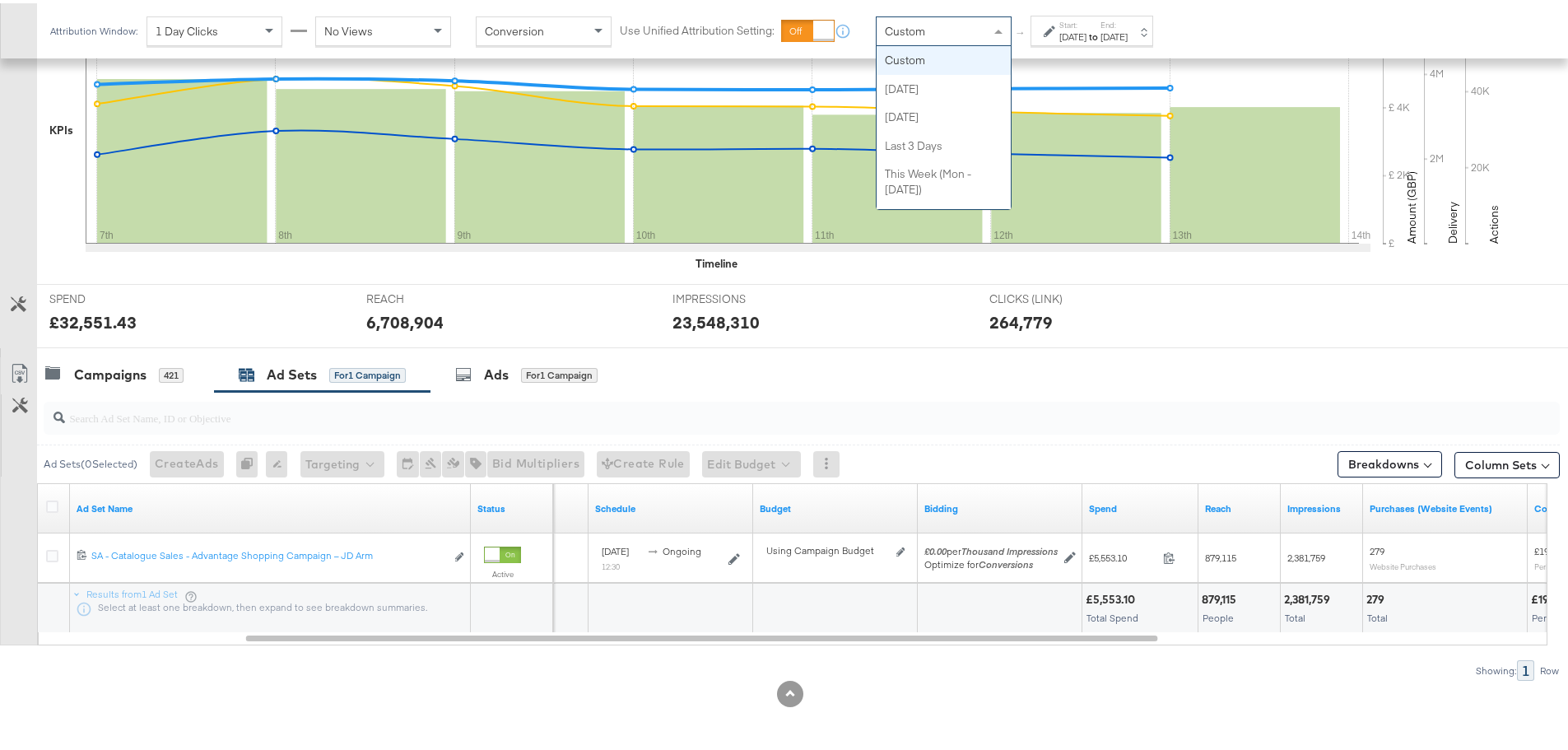
click at [965, 29] on div "Custom" at bounding box center [943, 28] width 134 height 28
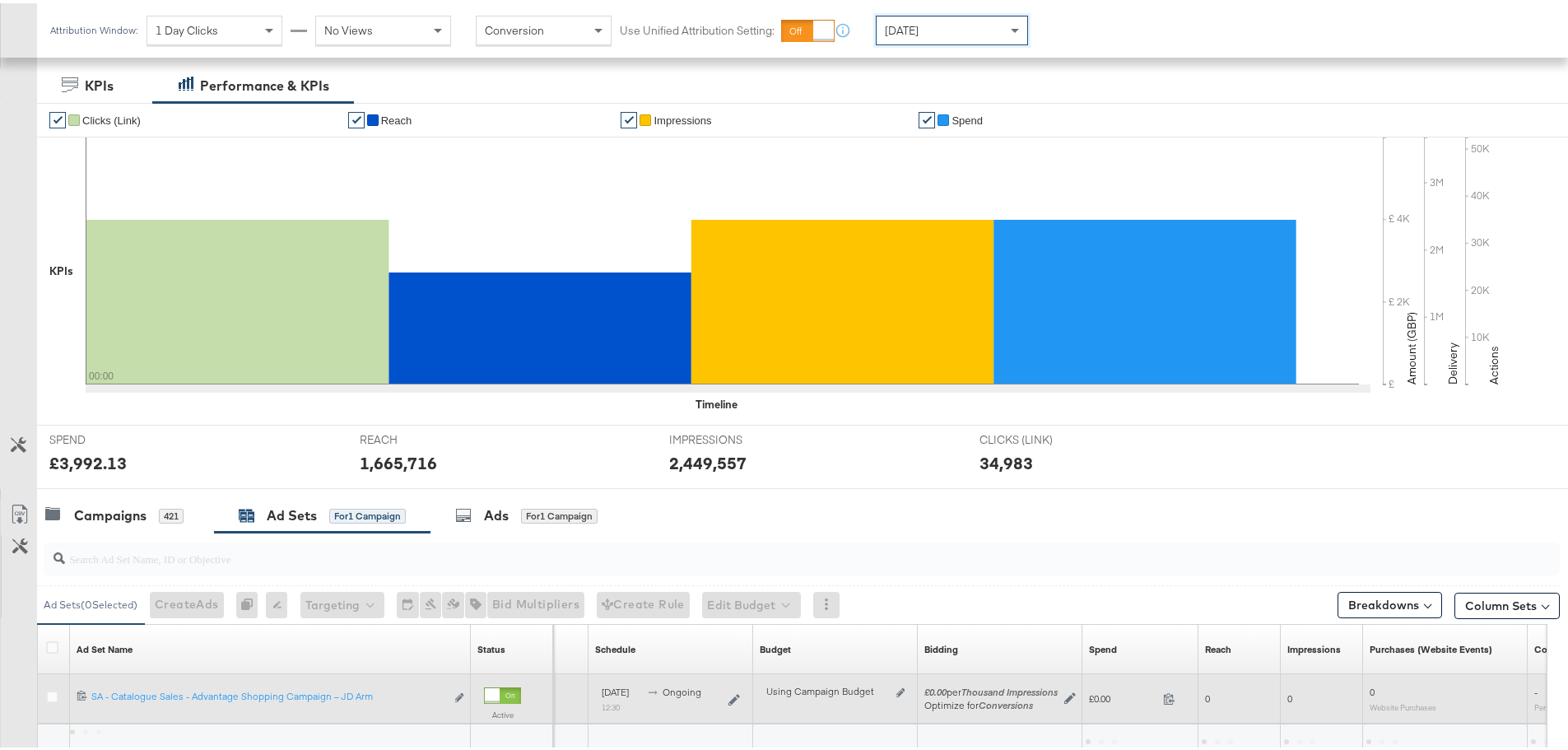
scroll to position [400, 0]
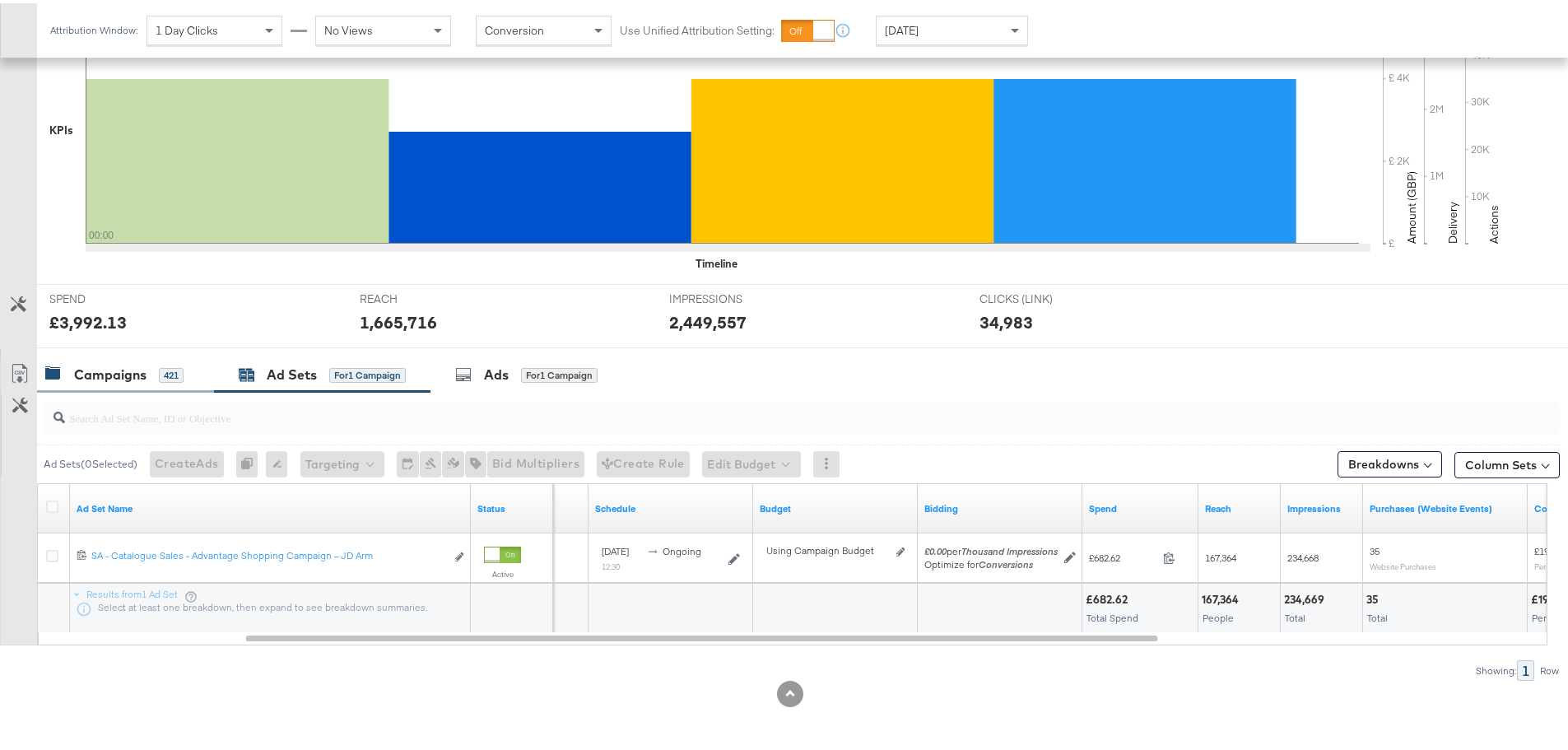
click at [157, 380] on div "Campaigns 421" at bounding box center [114, 371] width 138 height 19
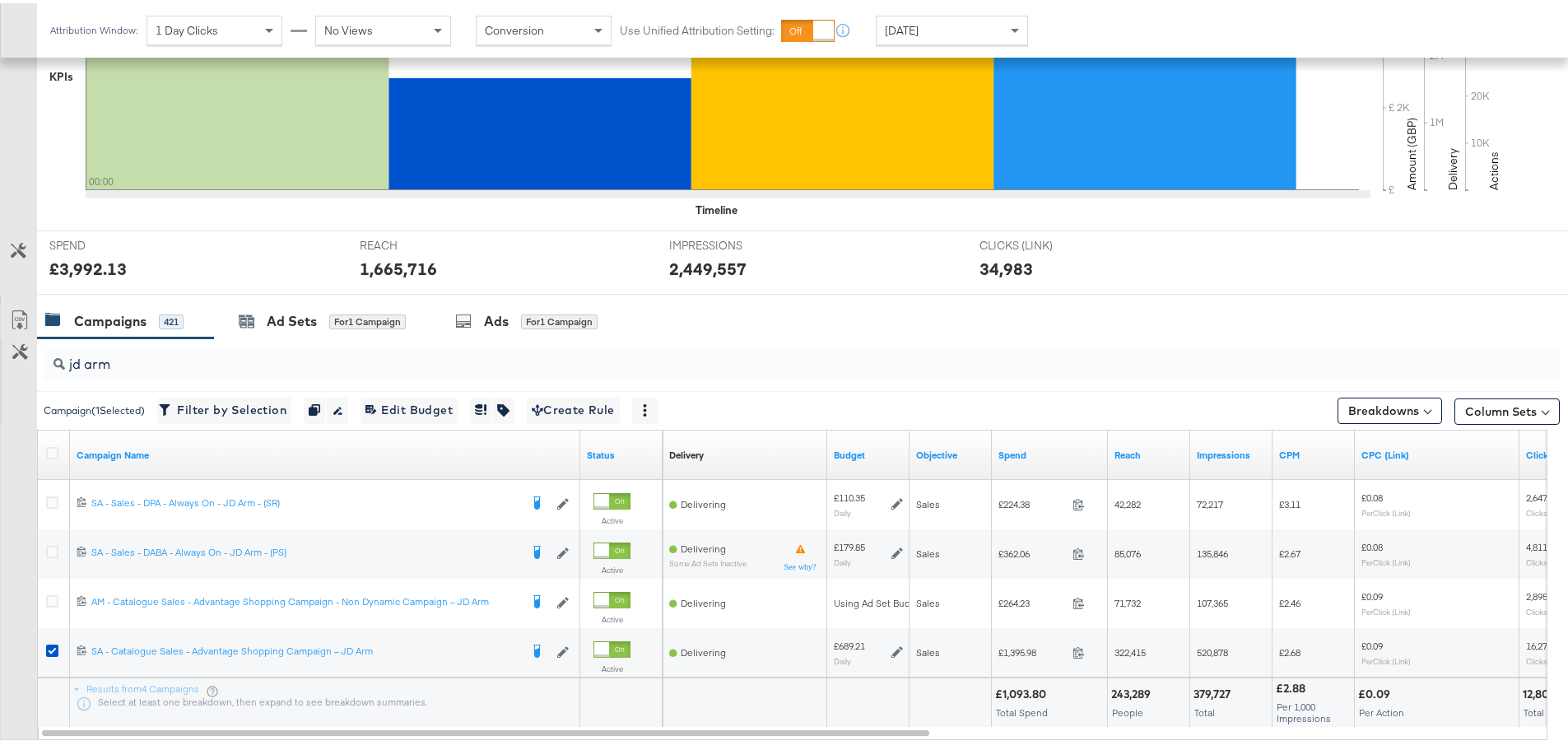
scroll to position [482, 0]
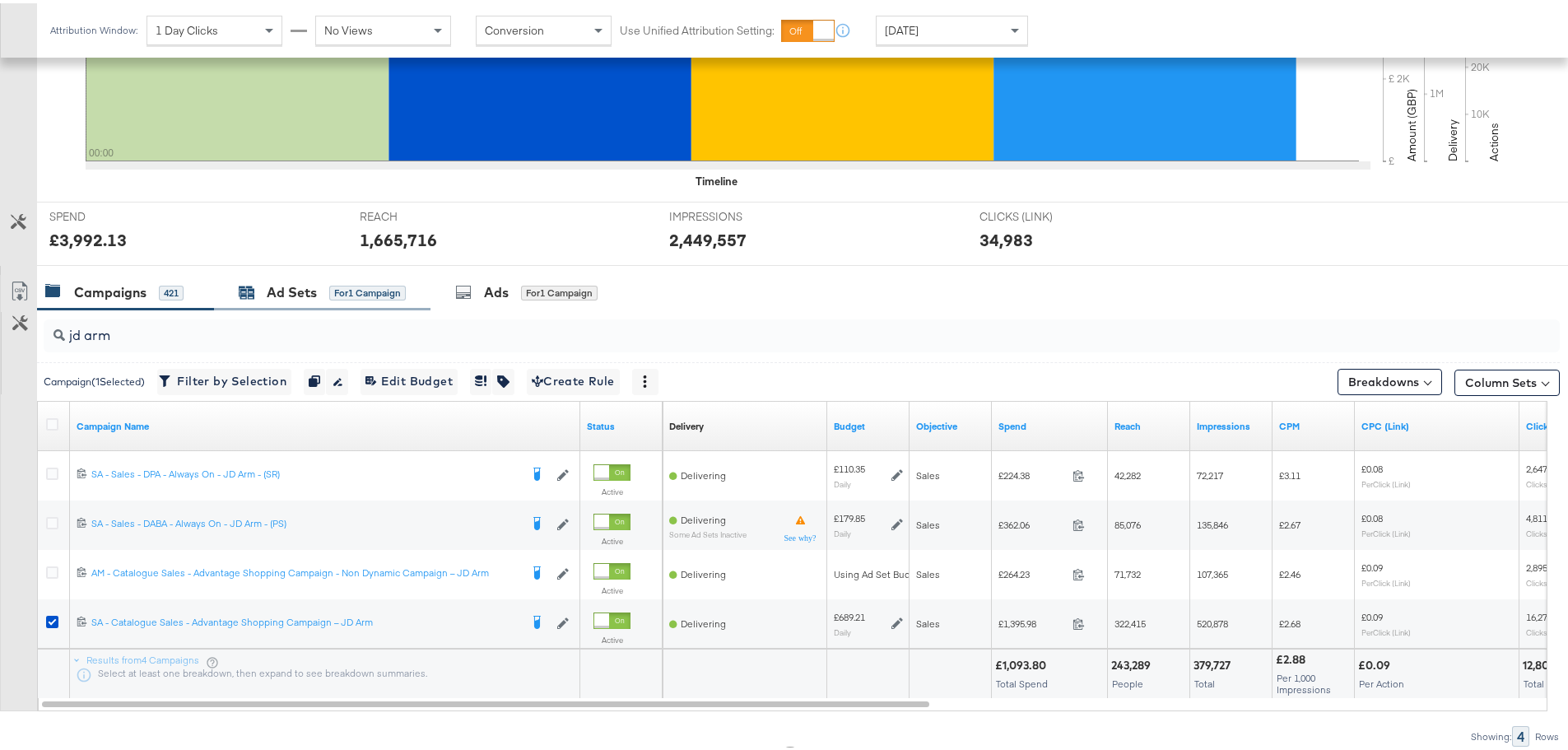
click at [345, 294] on div "for 1 Campaign" at bounding box center [368, 290] width 77 height 15
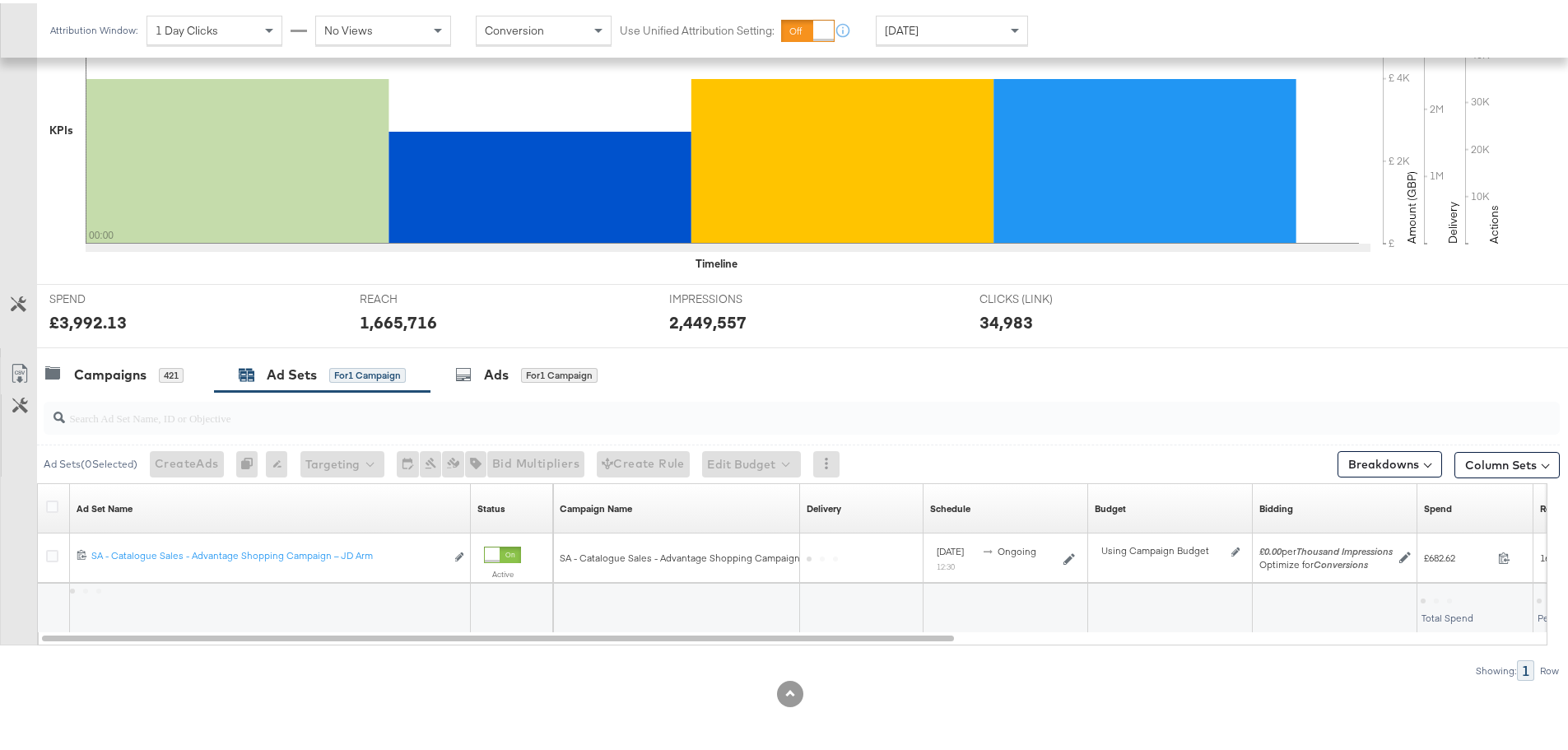
scroll to position [400, 0]
click at [527, 367] on div "for 1 Campaign" at bounding box center [559, 372] width 77 height 15
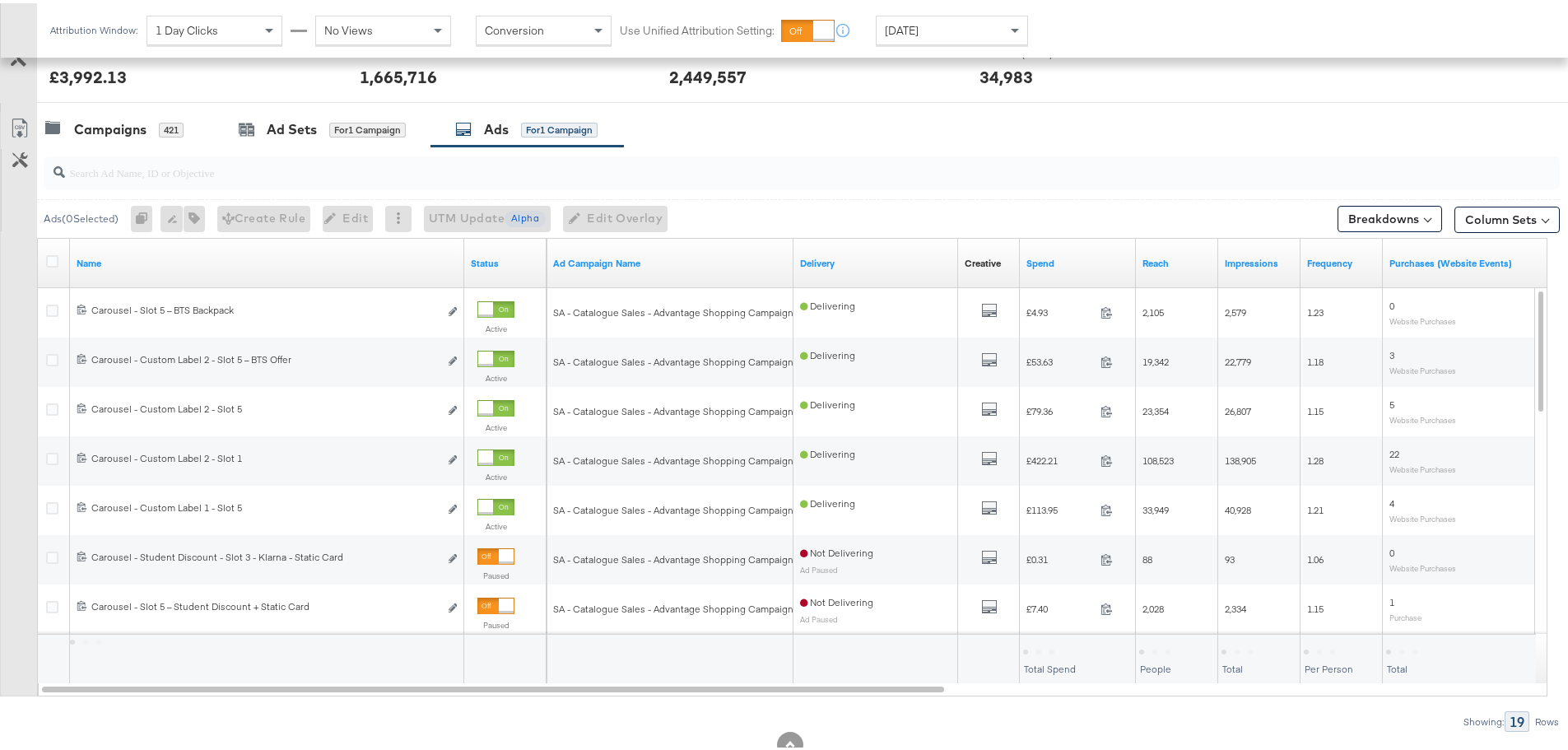
scroll to position [647, 0]
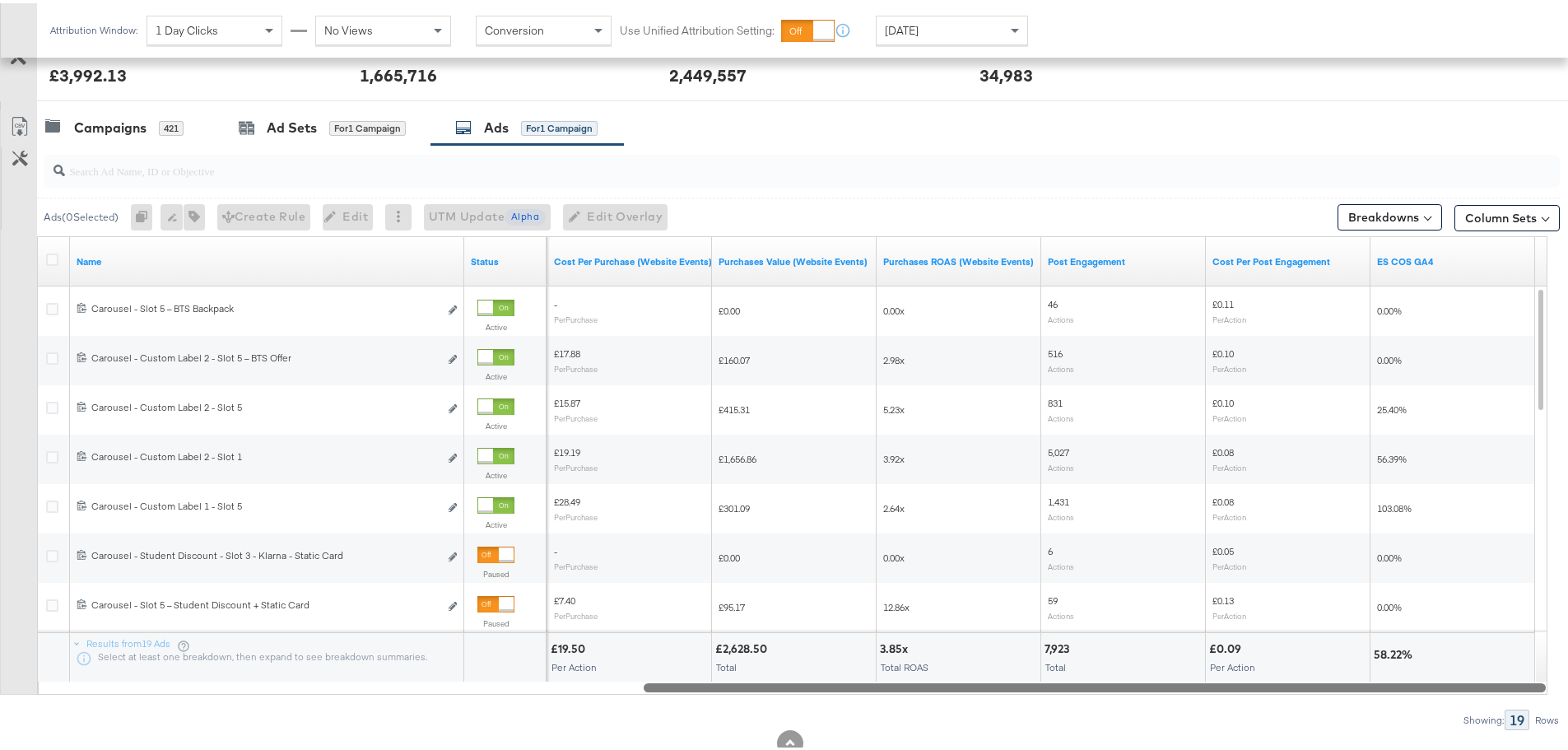
drag, startPoint x: 549, startPoint y: 687, endPoint x: 1500, endPoint y: 714, distance: 951.4
click at [1500, 714] on div "Ads ( 0 Selected) 0 Rename 0 ads Tags for 0 campaigns Create Rule Edit 0 ads Ed…" at bounding box center [780, 434] width 1560 height 585
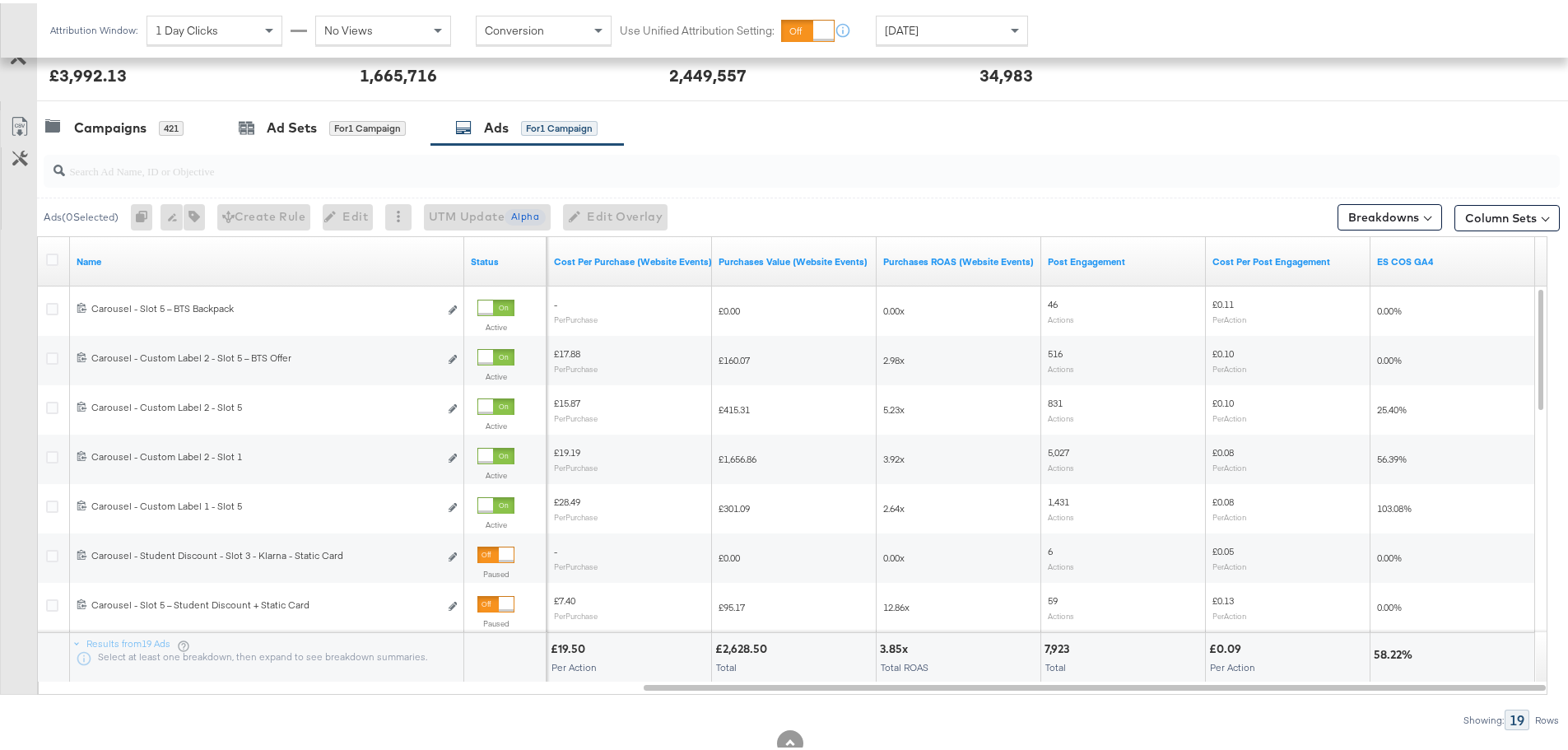
click at [927, 16] on div "Yesterday" at bounding box center [951, 27] width 151 height 28
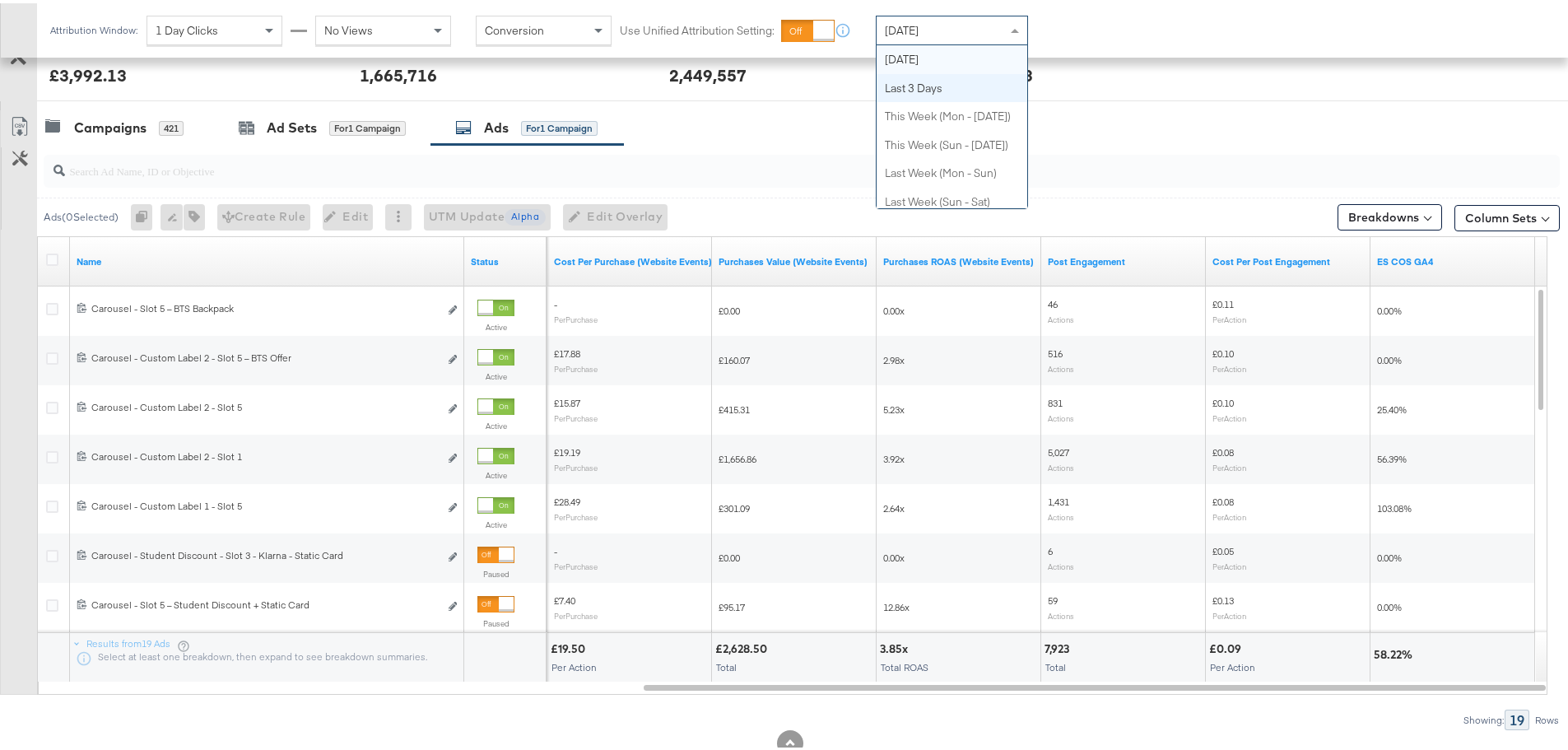
scroll to position [0, 0]
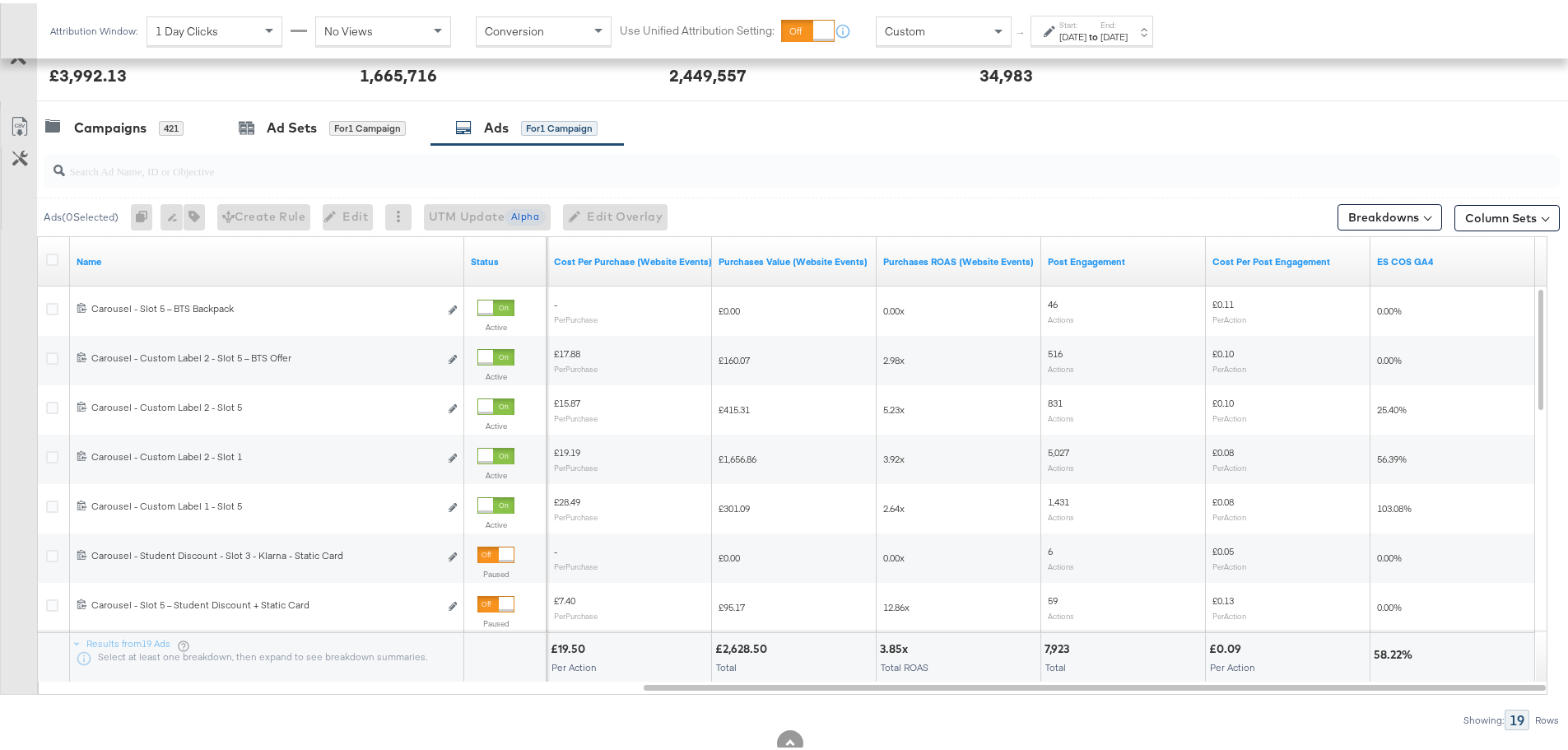
click at [1049, 26] on icon at bounding box center [1049, 28] width 12 height 12
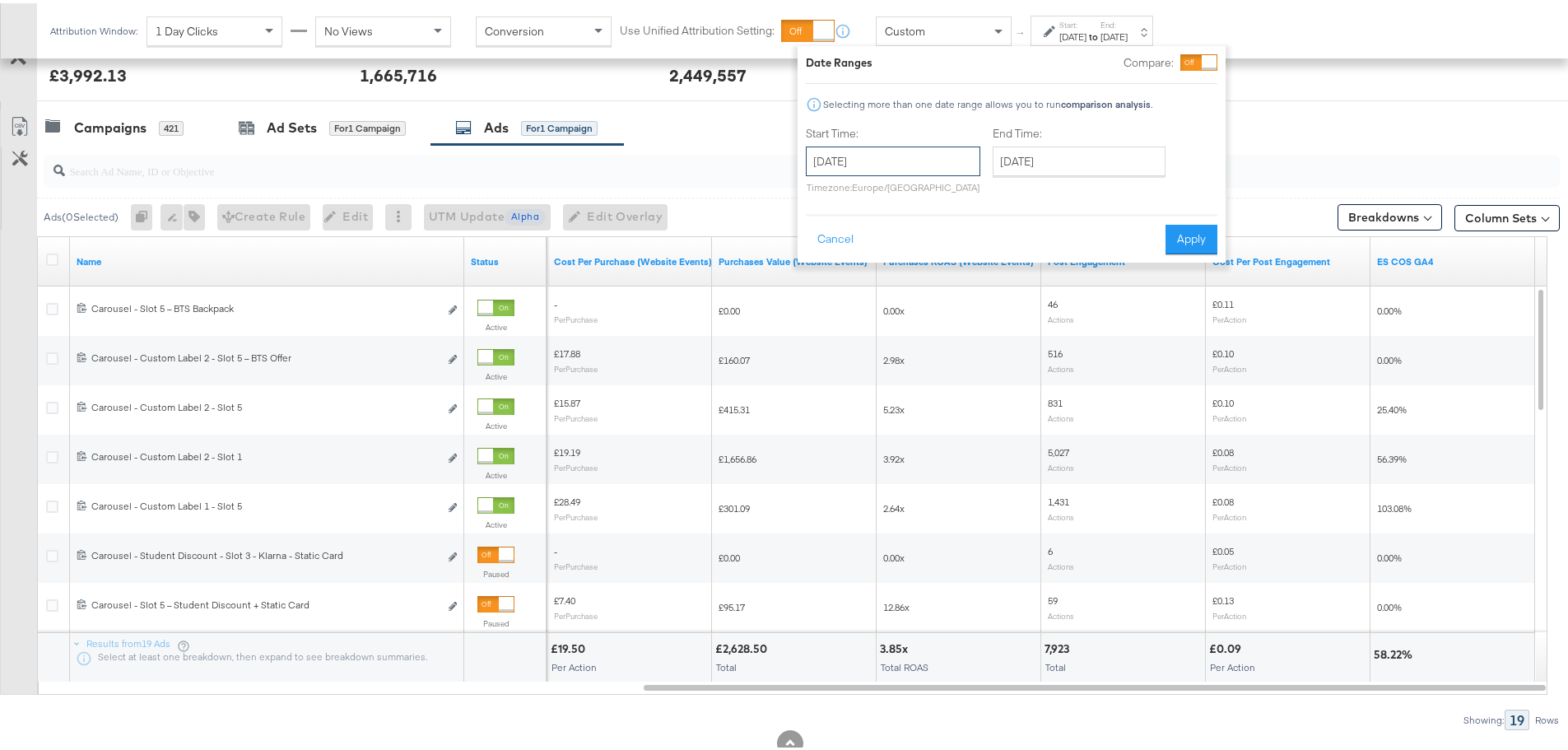
click at [925, 161] on input "September 16th 2025" at bounding box center [893, 158] width 175 height 30
click at [822, 283] on td "14" at bounding box center [825, 287] width 28 height 23
type input "[DATE]"
click at [1026, 162] on input "September 16th 2025" at bounding box center [1079, 158] width 173 height 30
click at [1036, 286] on td "15" at bounding box center [1040, 287] width 28 height 23
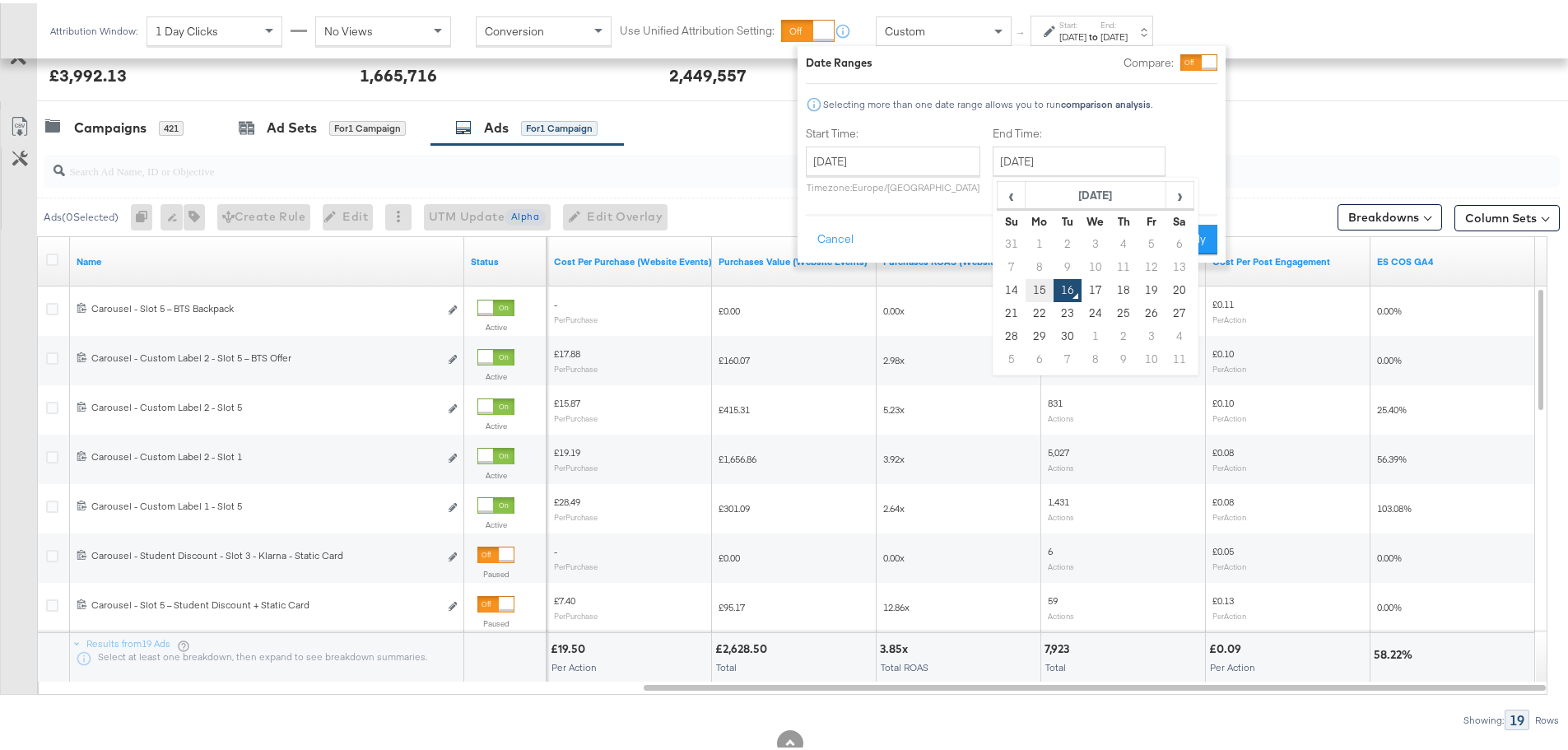
type input "[DATE]"
click at [1183, 236] on button "Apply" at bounding box center [1191, 236] width 52 height 30
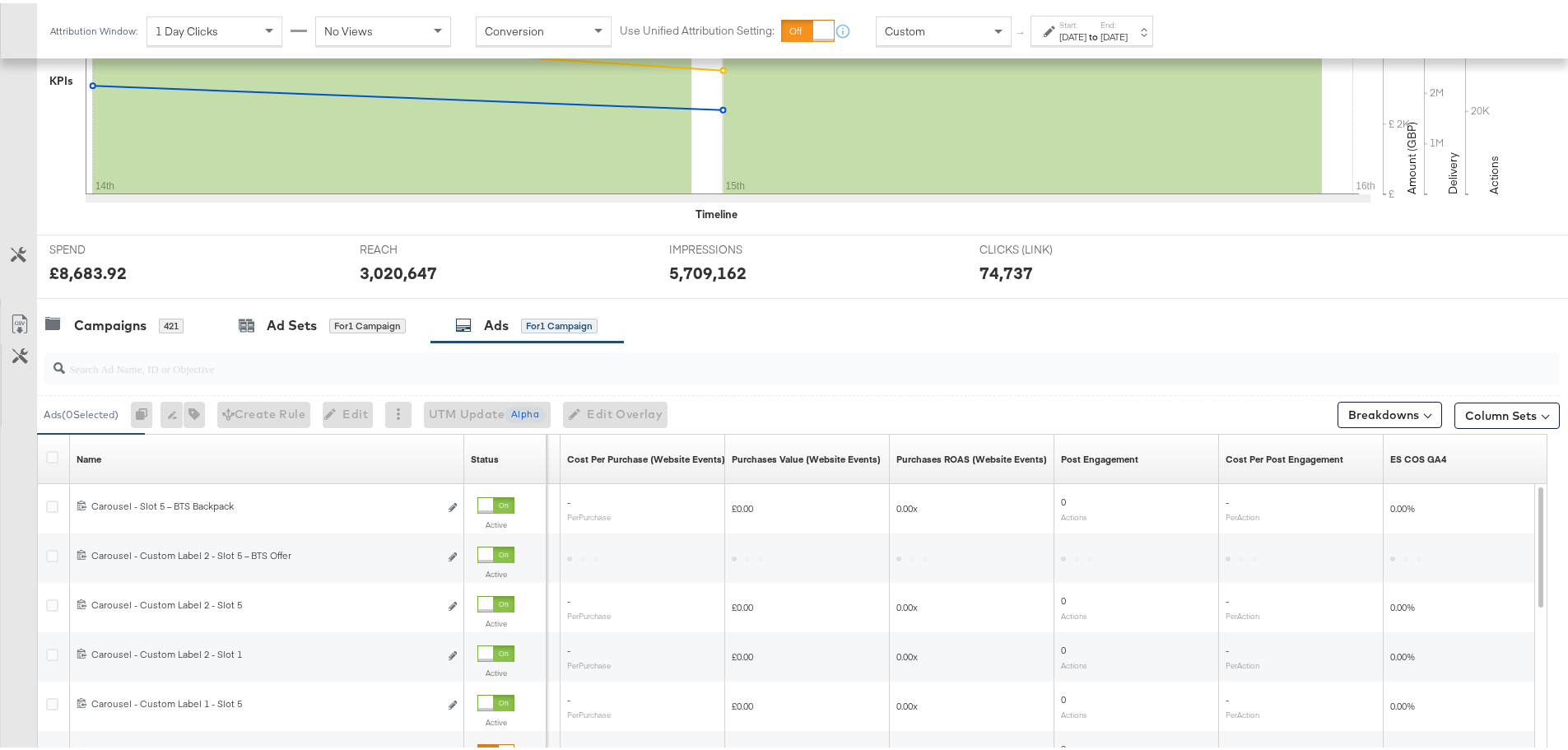
scroll to position [648, 0]
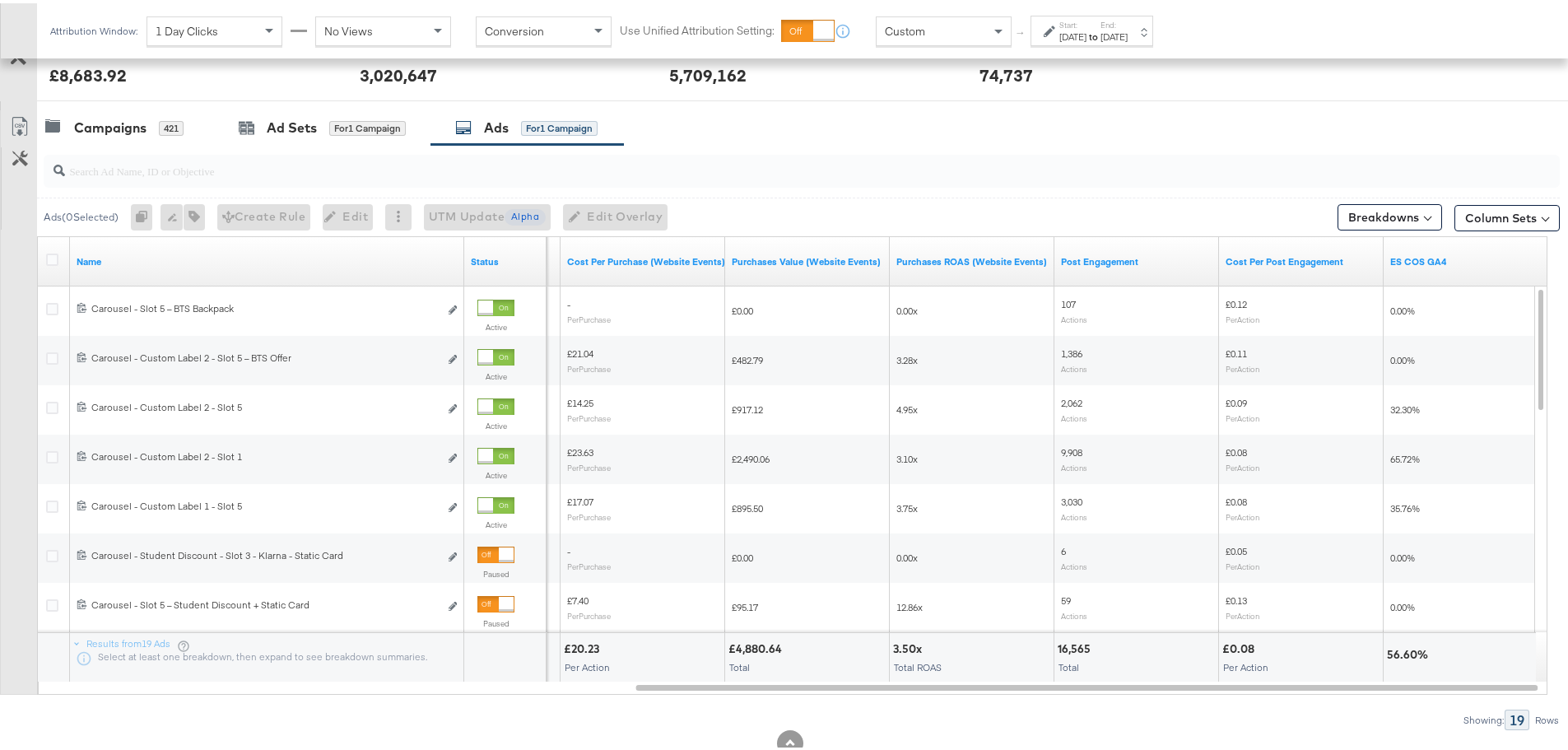
click at [906, 22] on span "Custom" at bounding box center [905, 28] width 40 height 15
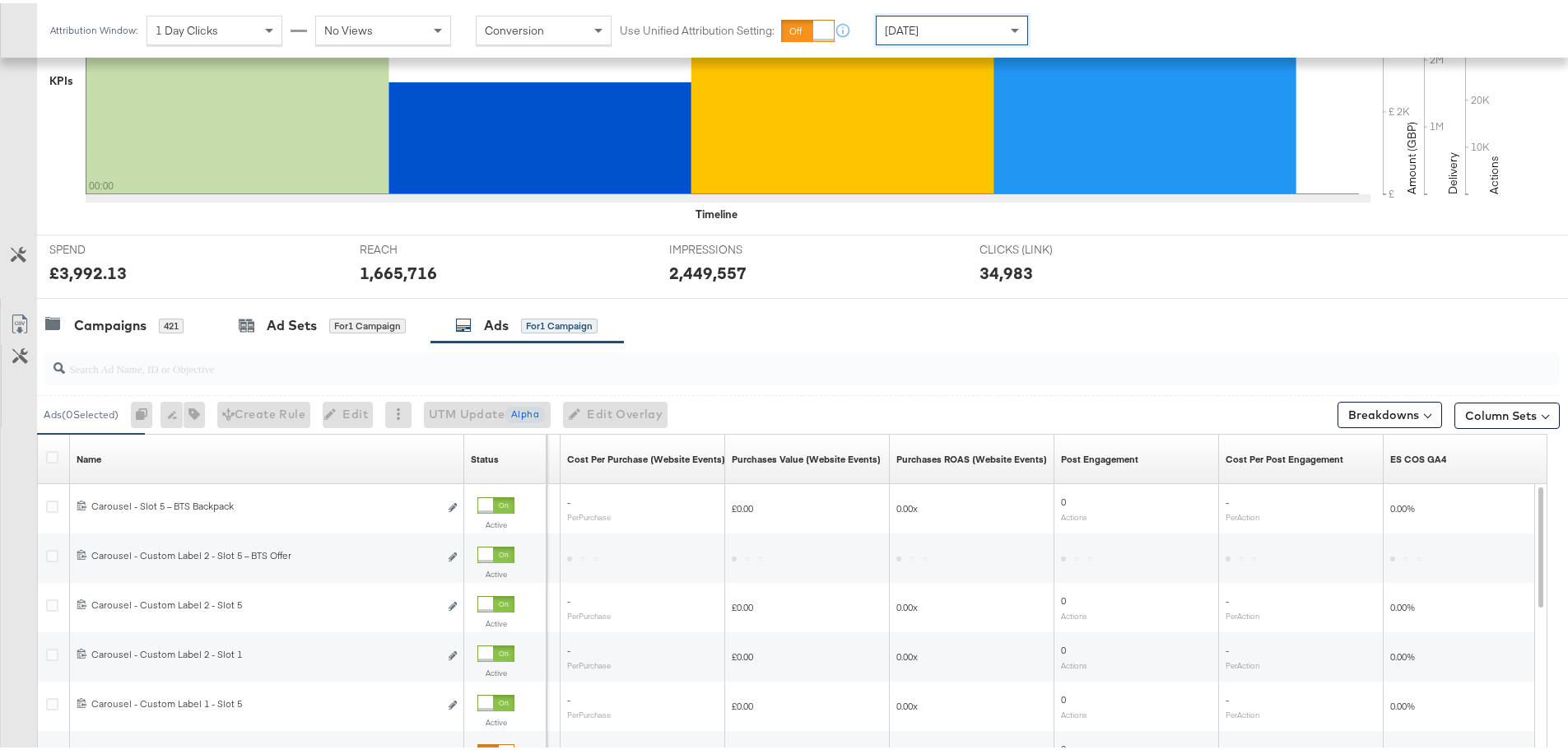
scroll to position [647, 0]
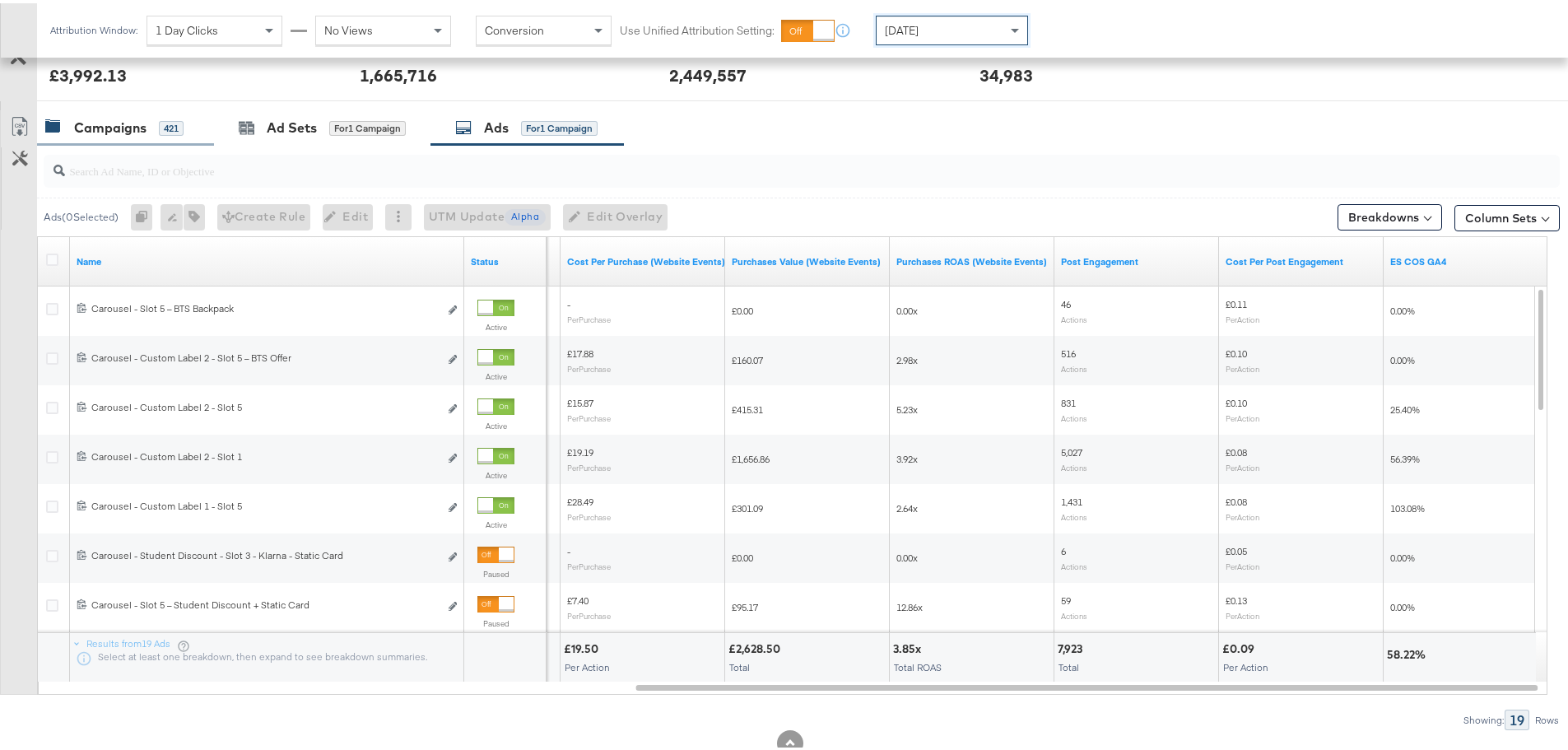
click at [147, 131] on div "Campaigns 421" at bounding box center [114, 124] width 138 height 19
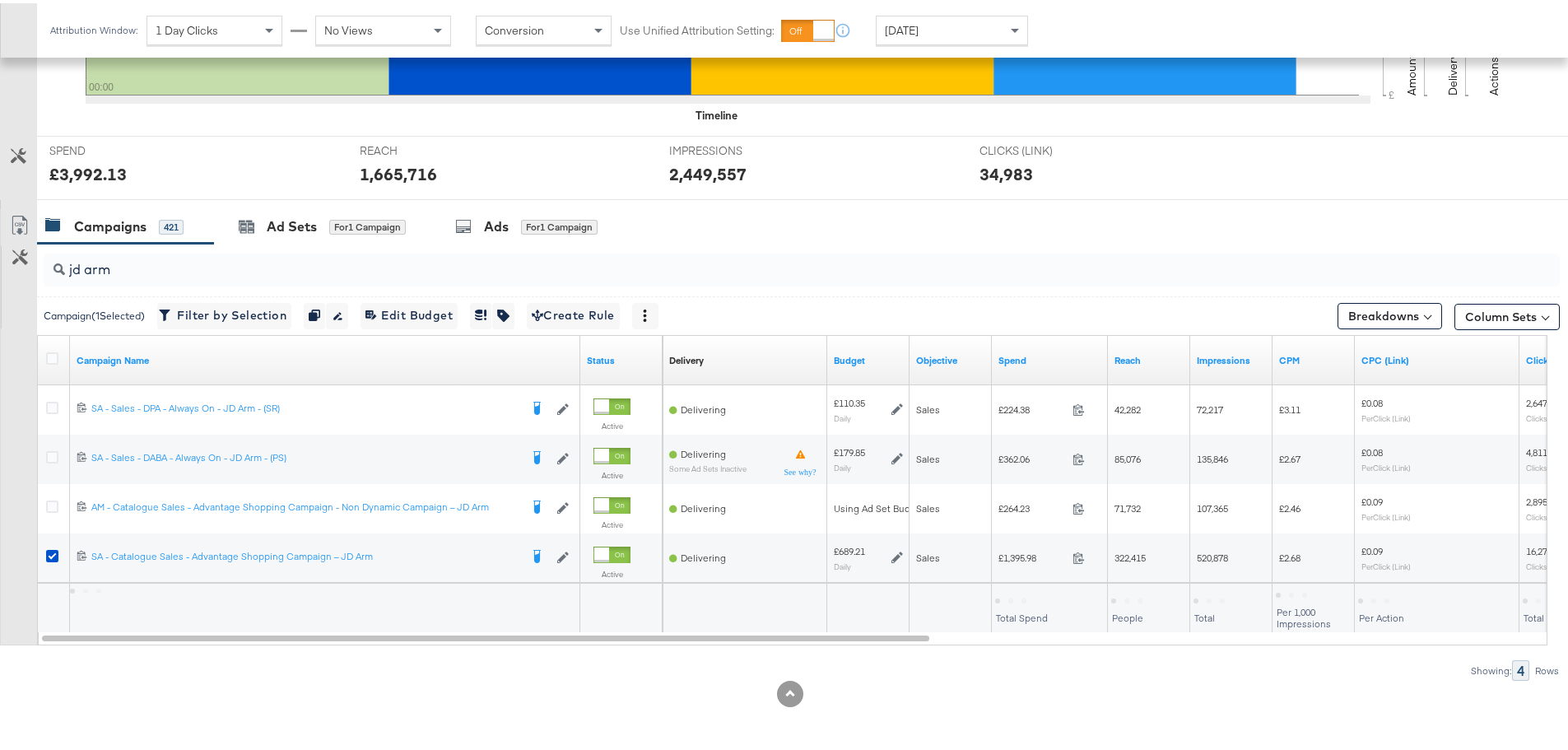
scroll to position [549, 0]
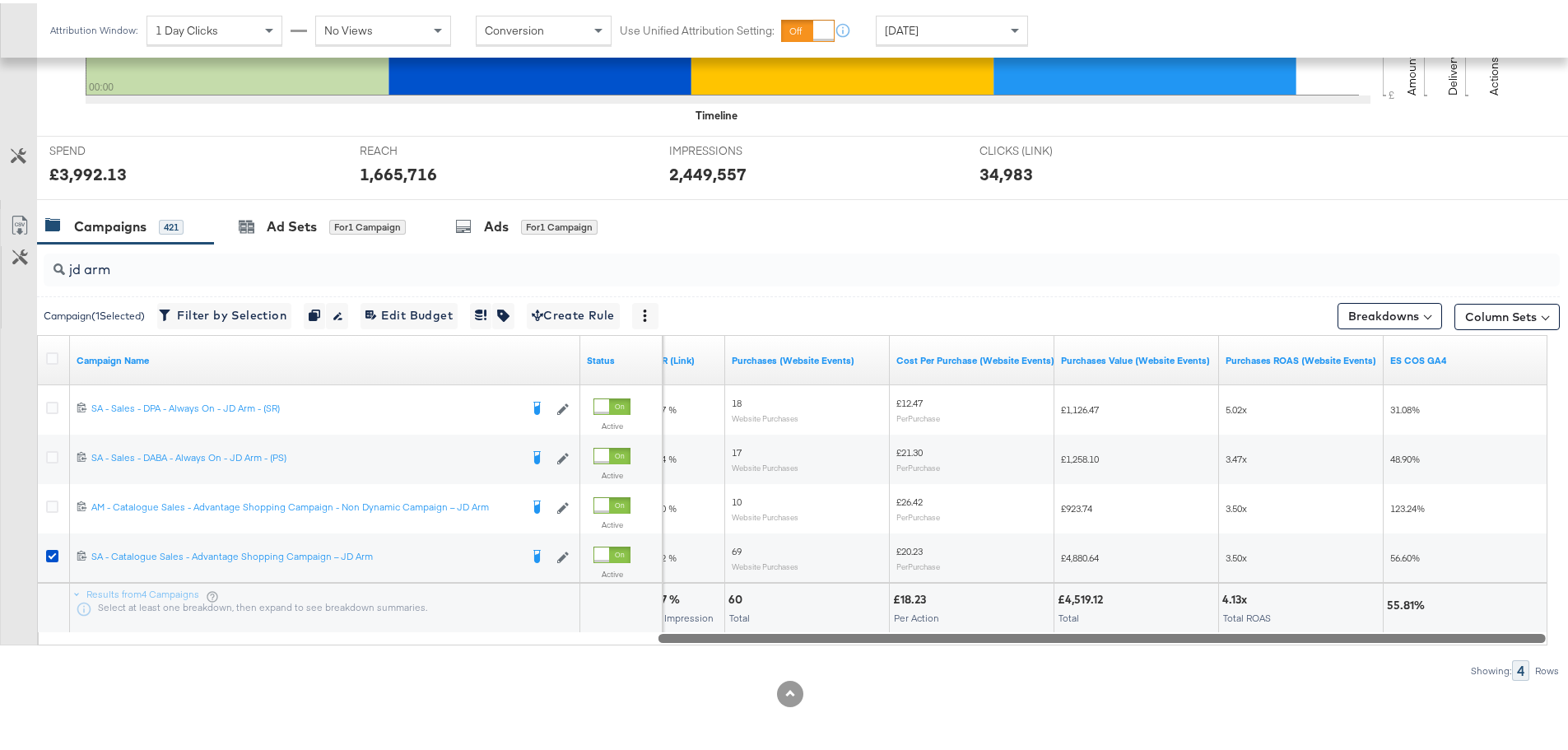
drag, startPoint x: 355, startPoint y: 638, endPoint x: 1292, endPoint y: 658, distance: 937.2
click at [1292, 658] on div "jd arm Campaign ( 1 Selected) Filter by Selection Filter 1 campaign Duplicate 1…" at bounding box center [780, 459] width 1560 height 437
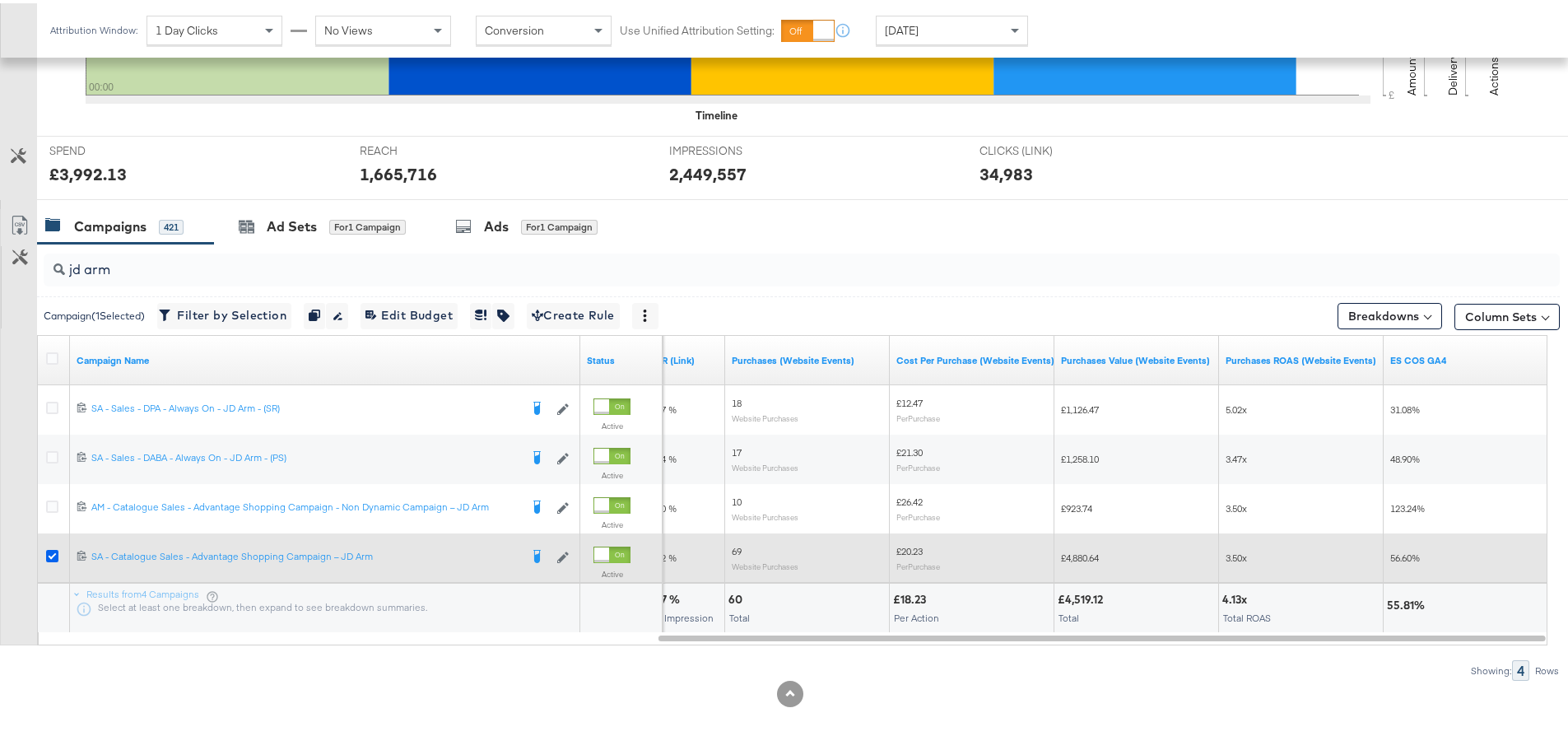
click at [53, 549] on icon at bounding box center [52, 553] width 12 height 12
click at [0, 0] on input "checkbox" at bounding box center [0, 0] width 0 height 0
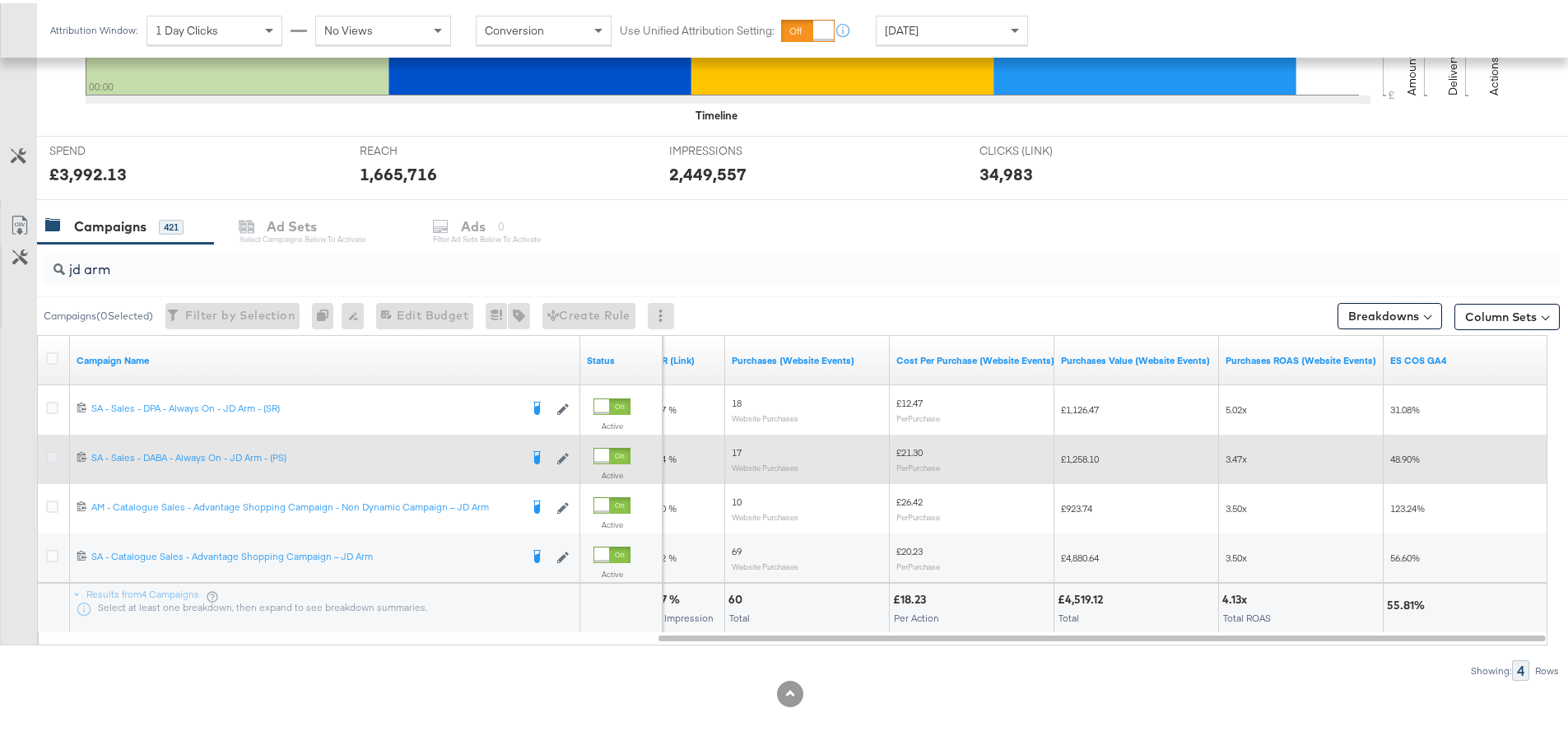
click at [53, 456] on icon at bounding box center [52, 454] width 12 height 12
click at [0, 0] on input "checkbox" at bounding box center [0, 0] width 0 height 0
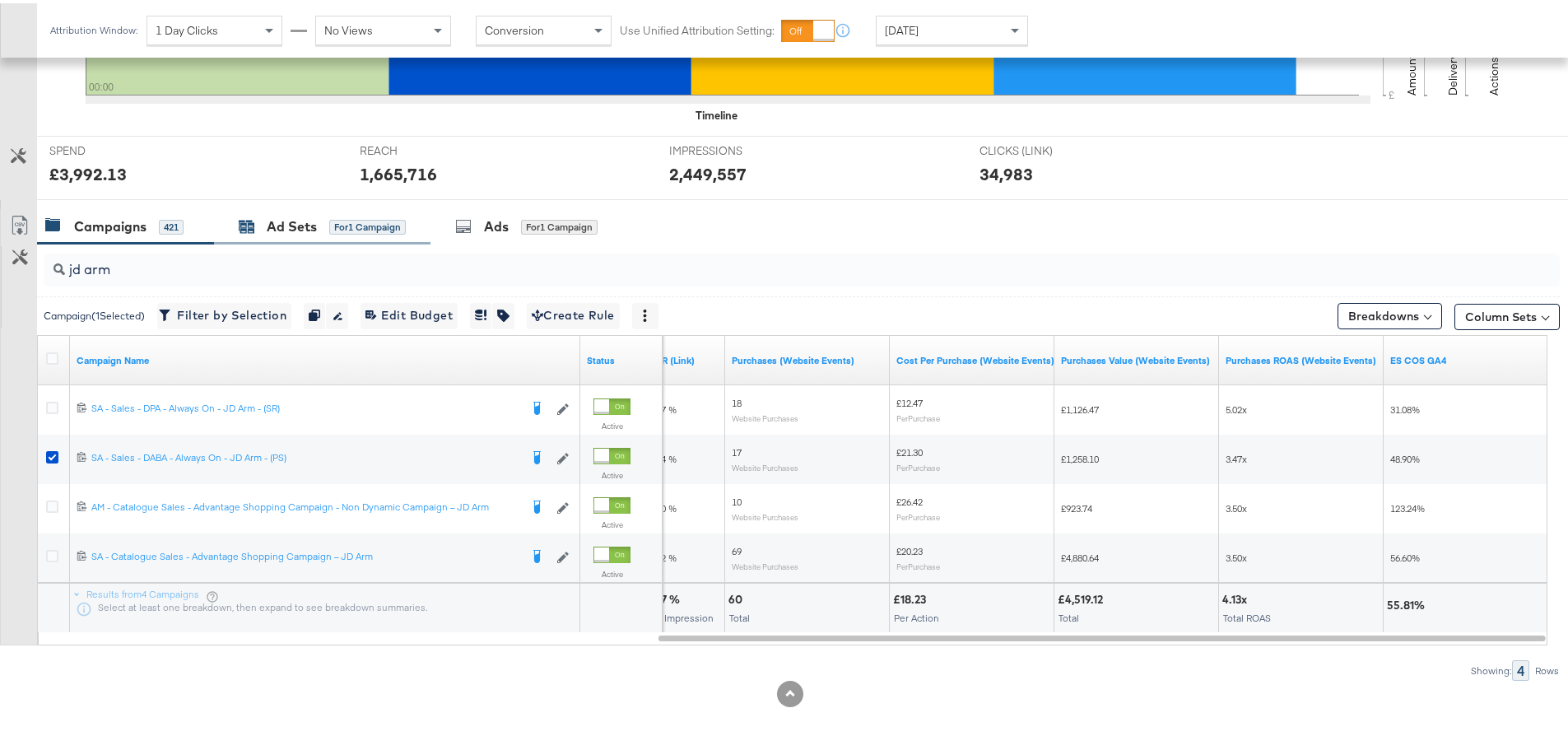
click at [275, 227] on div "Ad Sets" at bounding box center [291, 223] width 50 height 19
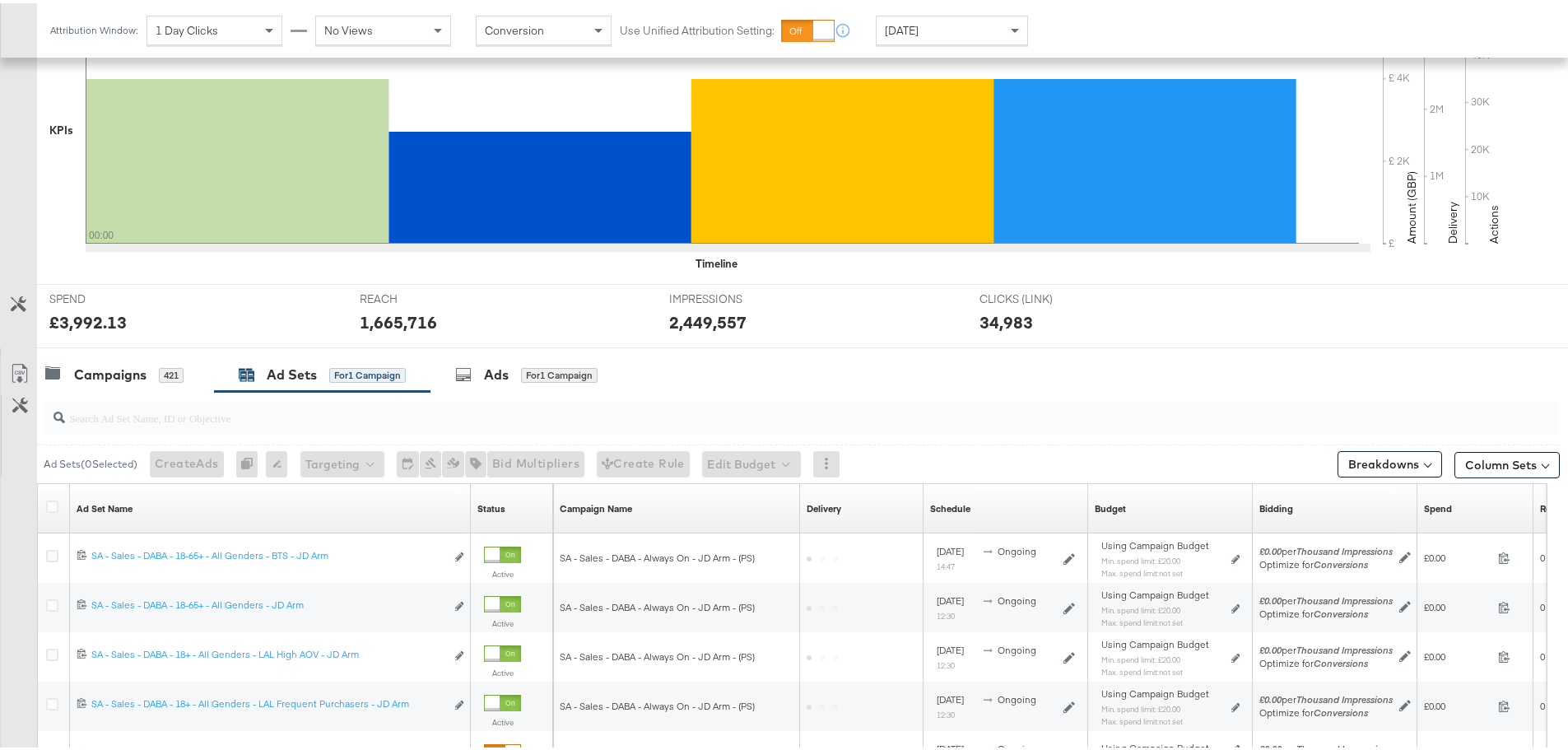
scroll to position [647, 0]
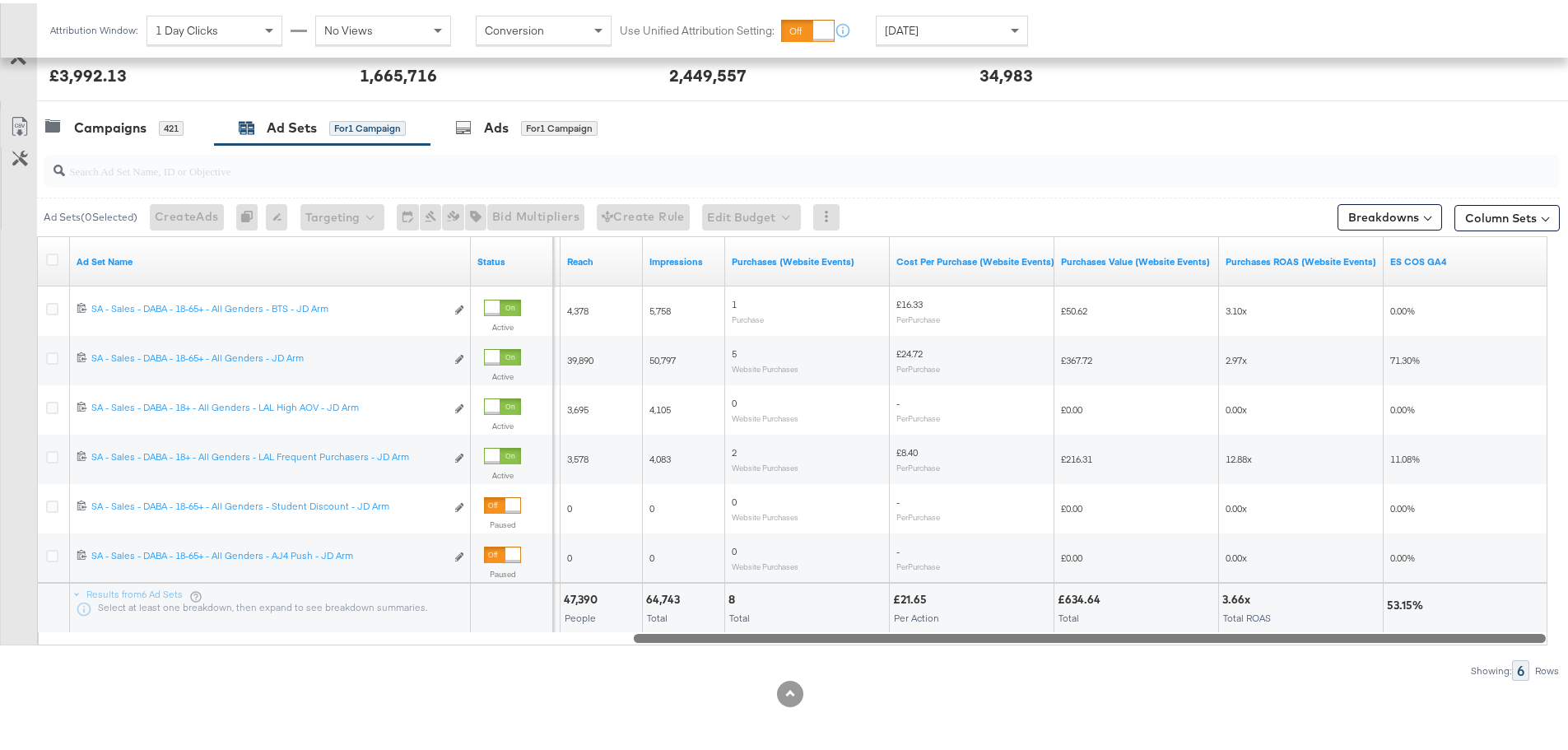
drag, startPoint x: 564, startPoint y: 631, endPoint x: 1252, endPoint y: 614, distance: 688.2
click at [1252, 614] on div "Ad Set Name Status Spend Reach Impressions Purchases (Website Events) Cost Per …" at bounding box center [791, 437] width 1511 height 409
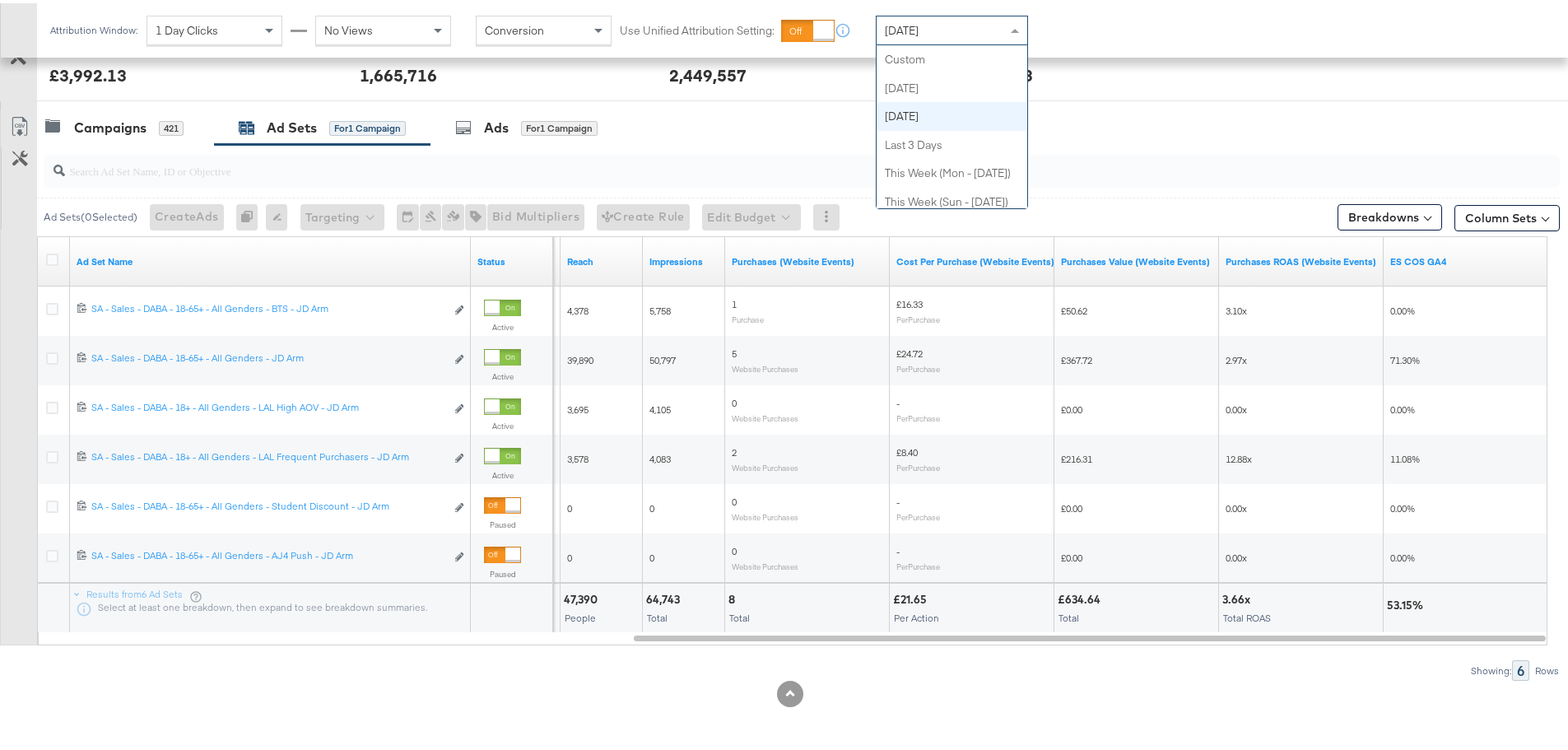
click at [905, 27] on span "Yesterday" at bounding box center [901, 27] width 34 height 15
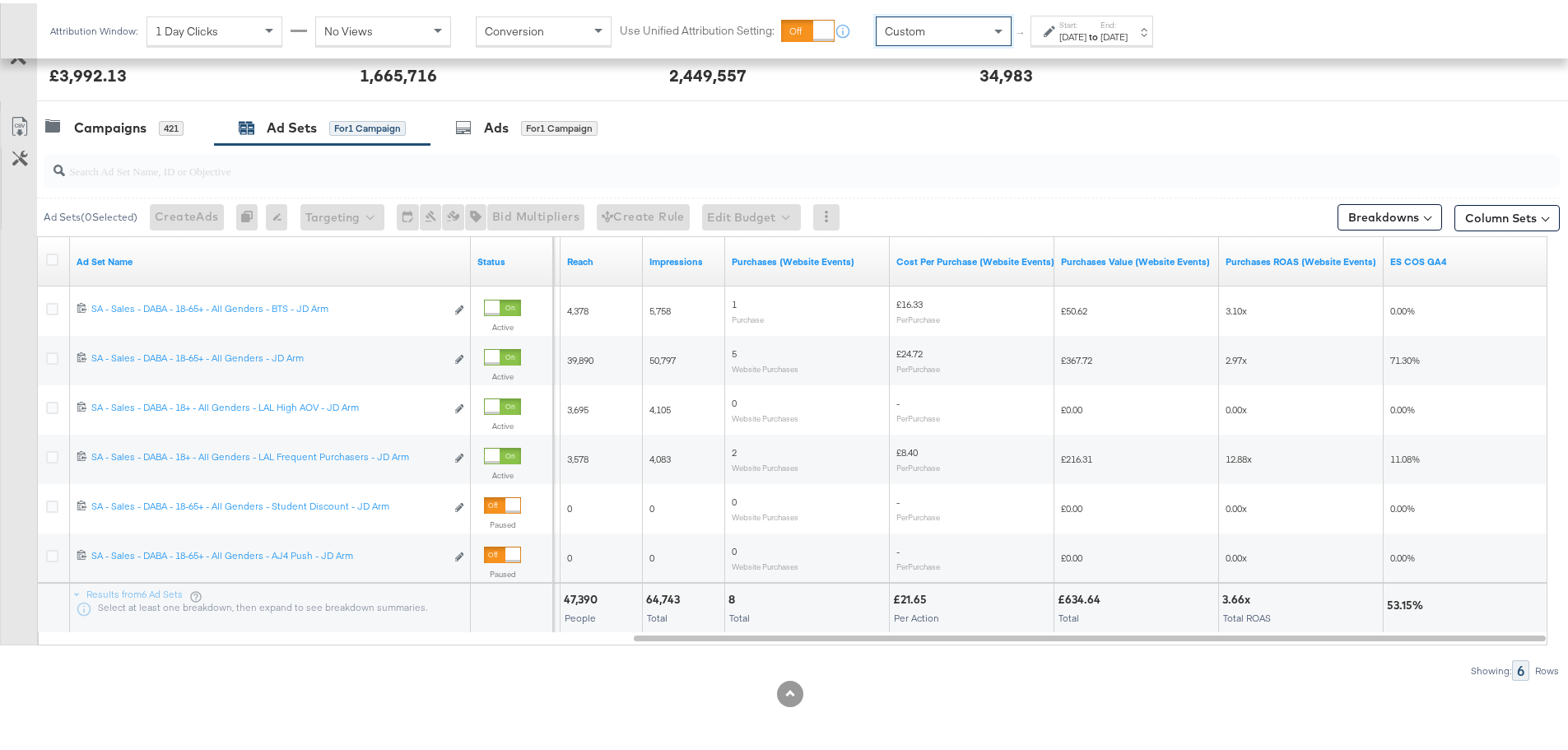
click at [1031, 20] on div "Start: Sep 16th 2025 to End: Sep 16th 2025" at bounding box center [1091, 27] width 122 height 31
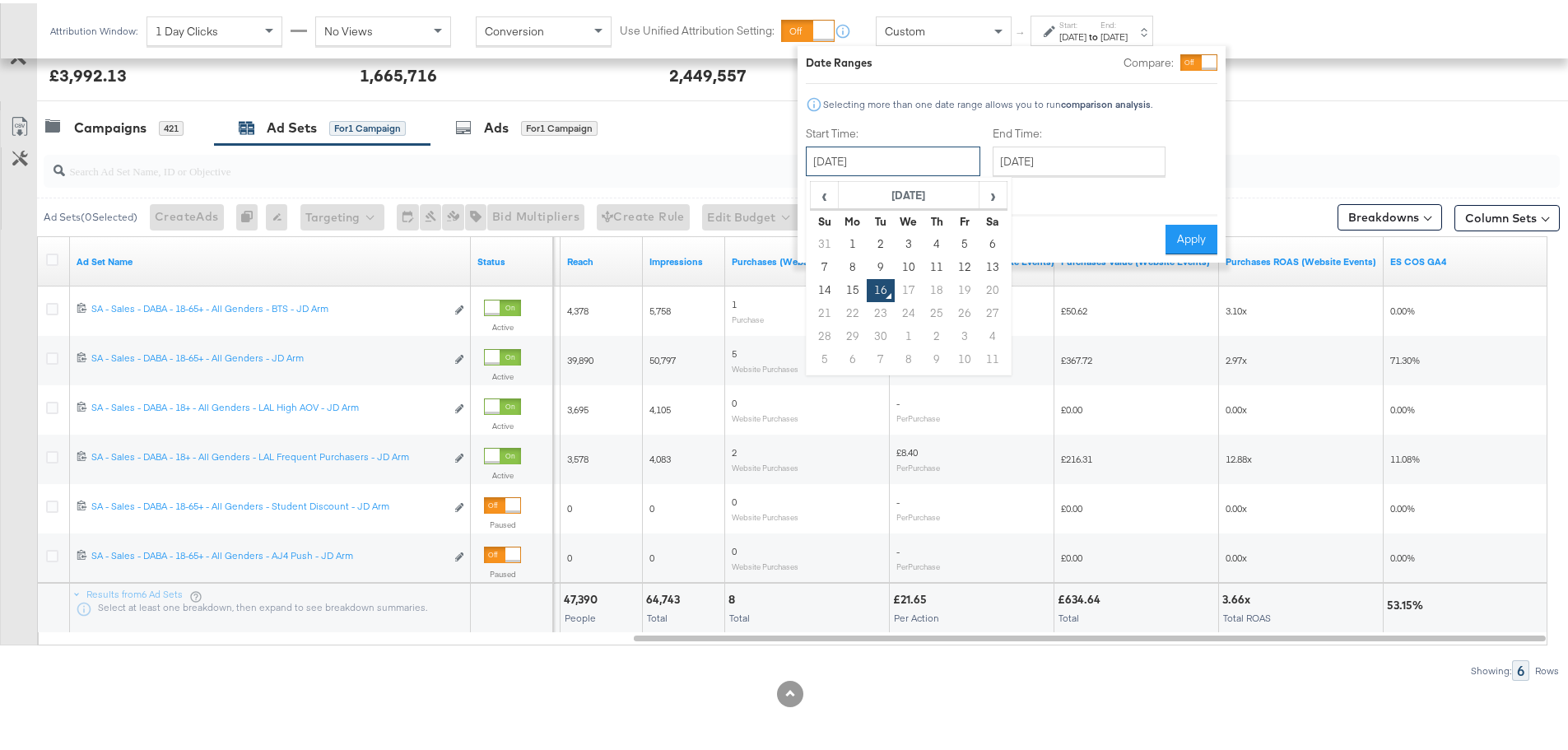
click at [874, 161] on input "September 16th 2025" at bounding box center [893, 158] width 175 height 30
click at [822, 261] on td "7" at bounding box center [825, 265] width 28 height 23
type input "[DATE]"
click at [1014, 150] on input "September 16th 2025" at bounding box center [1074, 158] width 173 height 30
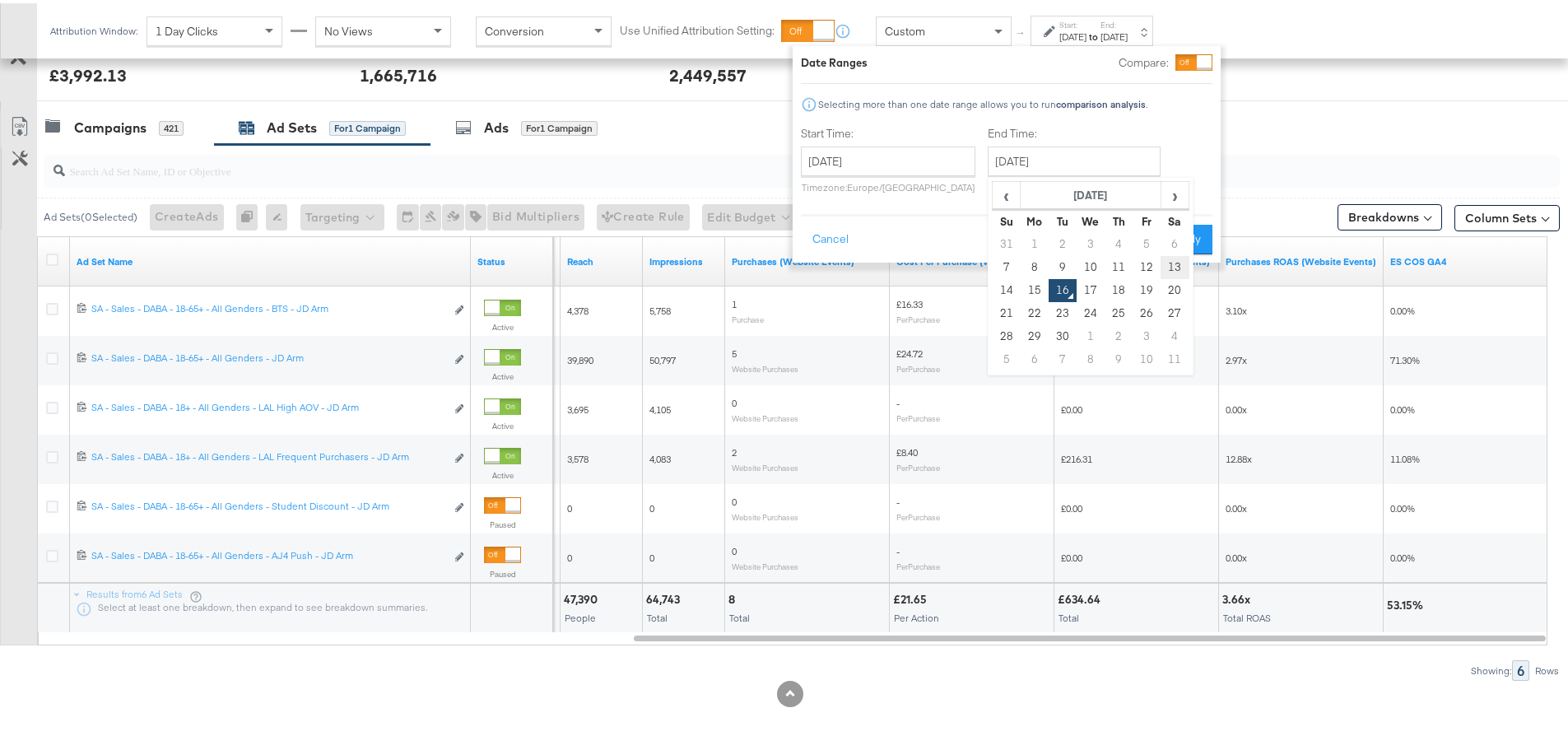
click at [1165, 265] on td "13" at bounding box center [1174, 265] width 28 height 23
type input "[DATE]"
click at [1179, 235] on button "Apply" at bounding box center [1186, 236] width 52 height 30
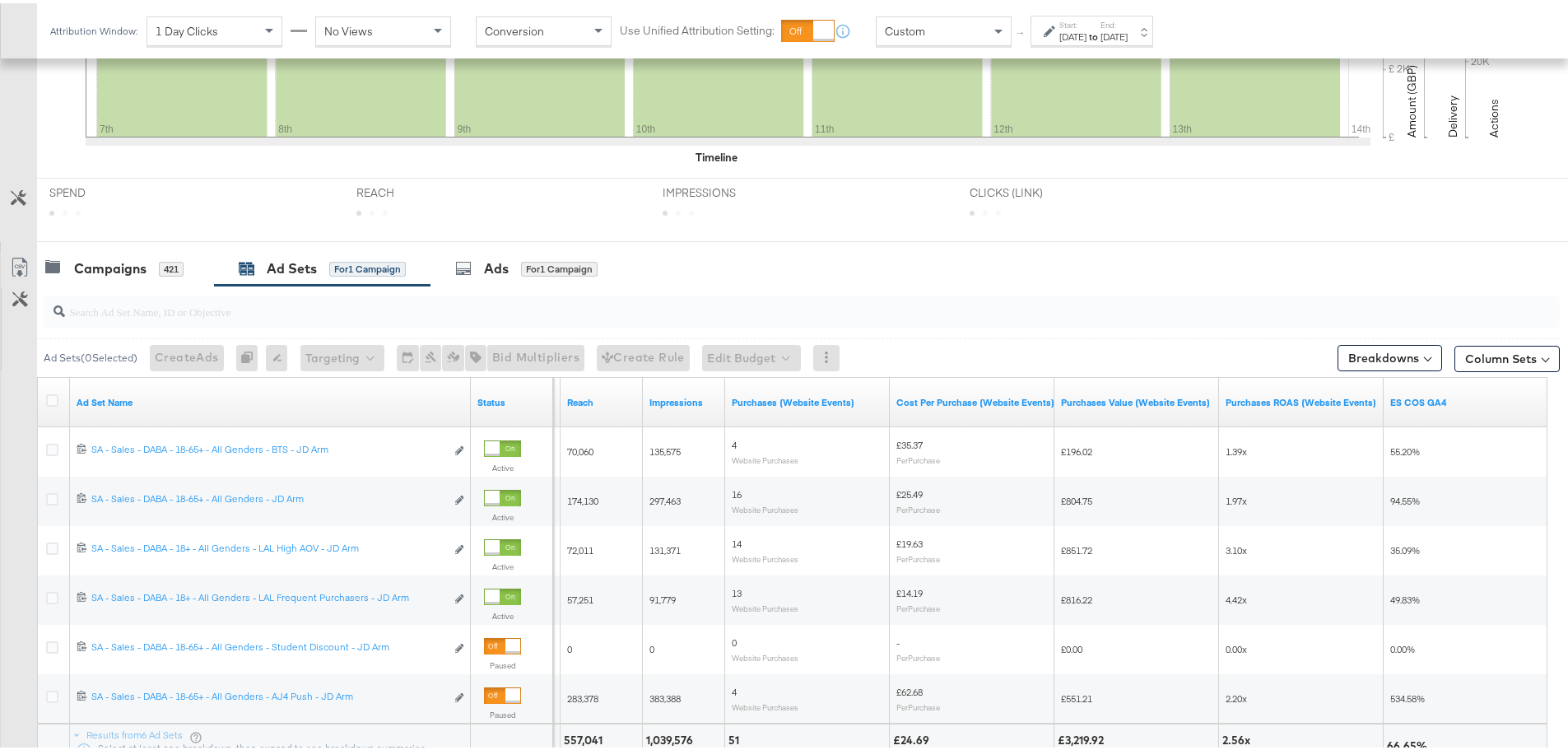
scroll to position [648, 0]
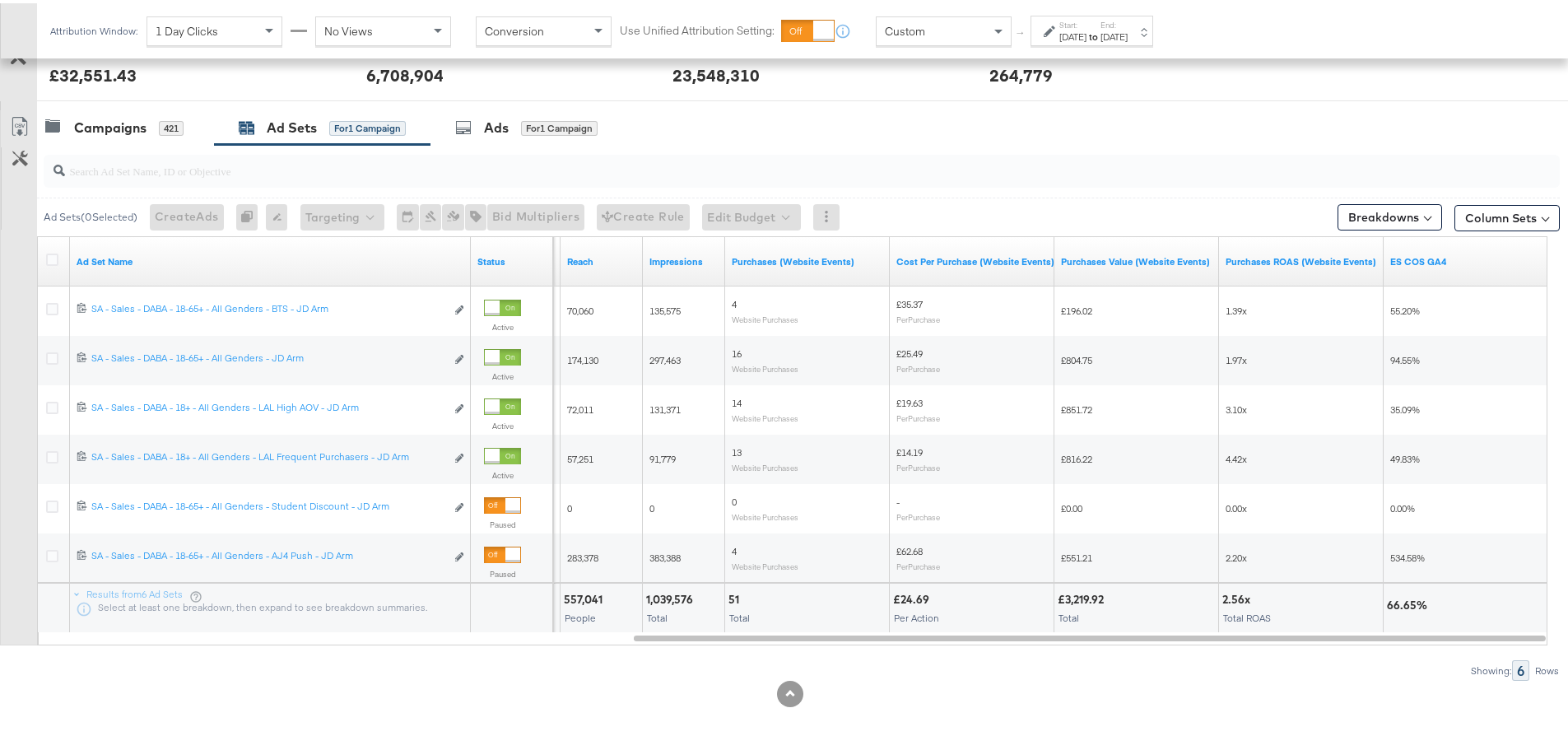
click at [1128, 38] on div "[DATE]" at bounding box center [1114, 34] width 27 height 13
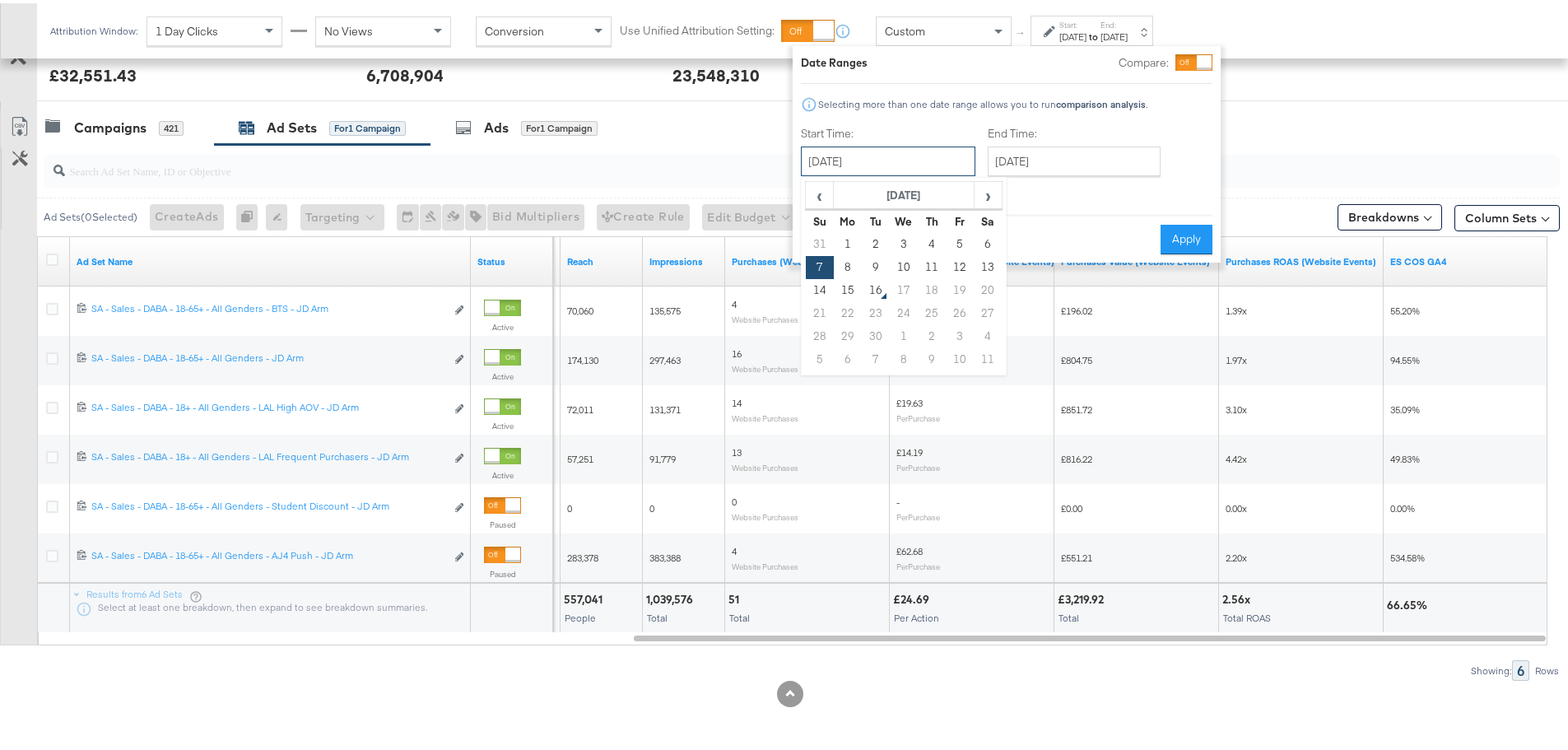
click at [895, 161] on input "[DATE]" at bounding box center [888, 158] width 175 height 30
click at [827, 287] on td "14" at bounding box center [820, 287] width 28 height 23
type input "[DATE]"
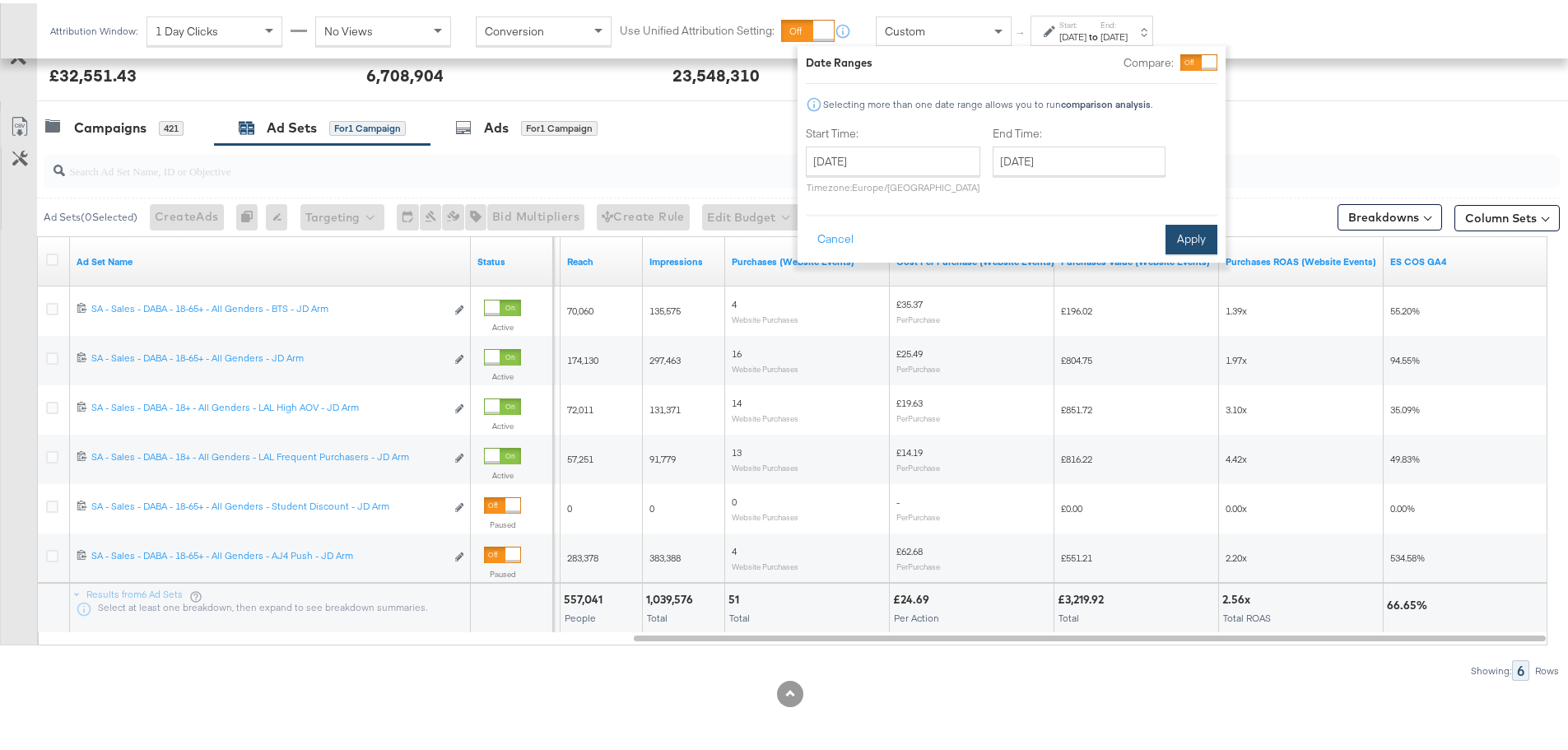
click at [1192, 240] on button "Apply" at bounding box center [1191, 236] width 52 height 30
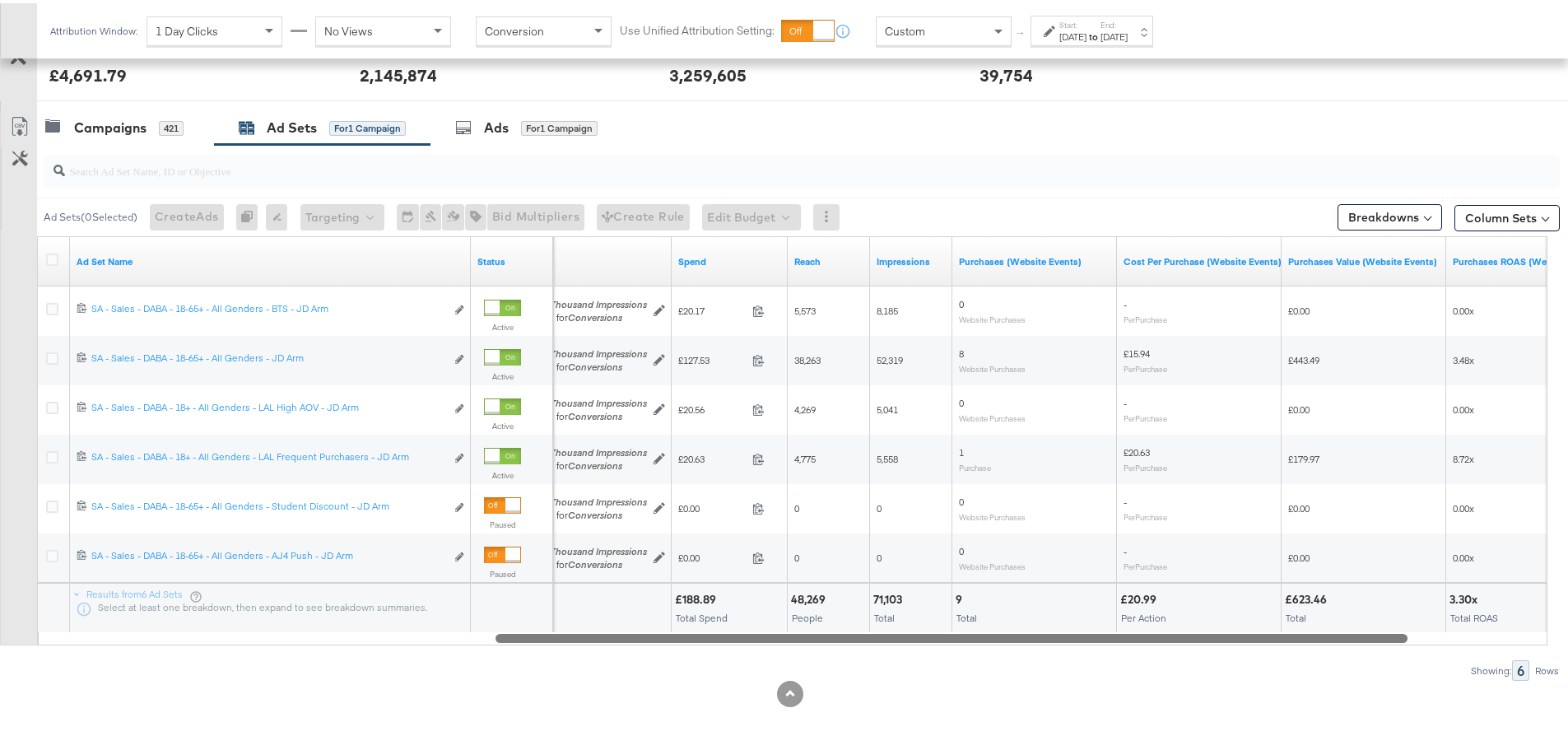
drag, startPoint x: 1233, startPoint y: 637, endPoint x: 1045, endPoint y: 630, distance: 188.1
click at [1045, 630] on div at bounding box center [951, 633] width 912 height 14
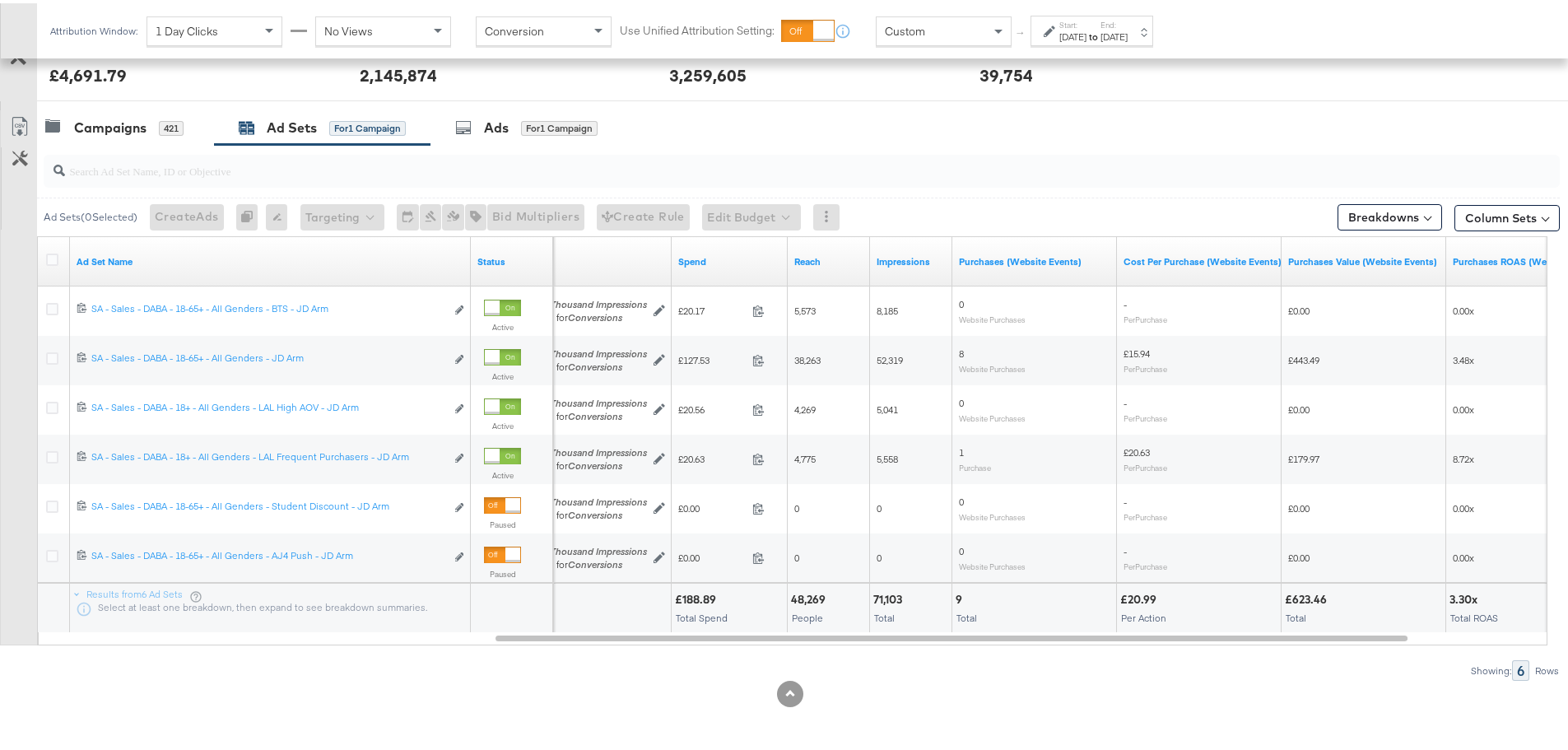
click at [1128, 18] on div "Start: Sep 14th 2025 to End: Sep 14th 2025" at bounding box center [1094, 28] width 68 height 24
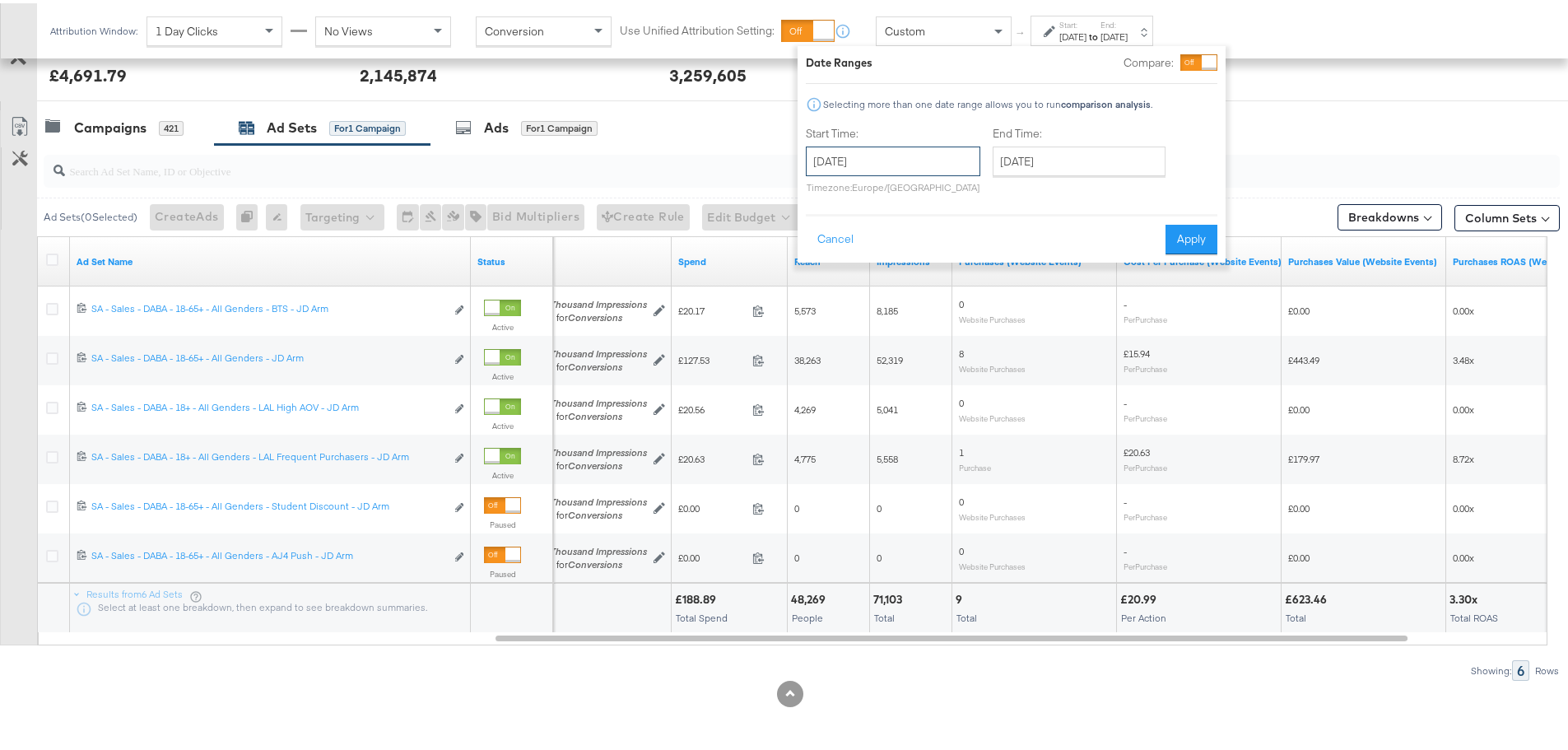
click at [920, 149] on input "[DATE]" at bounding box center [893, 158] width 175 height 30
click at [857, 289] on td "15" at bounding box center [853, 287] width 28 height 23
type input "[DATE]"
click at [1196, 237] on button "Apply" at bounding box center [1191, 236] width 52 height 30
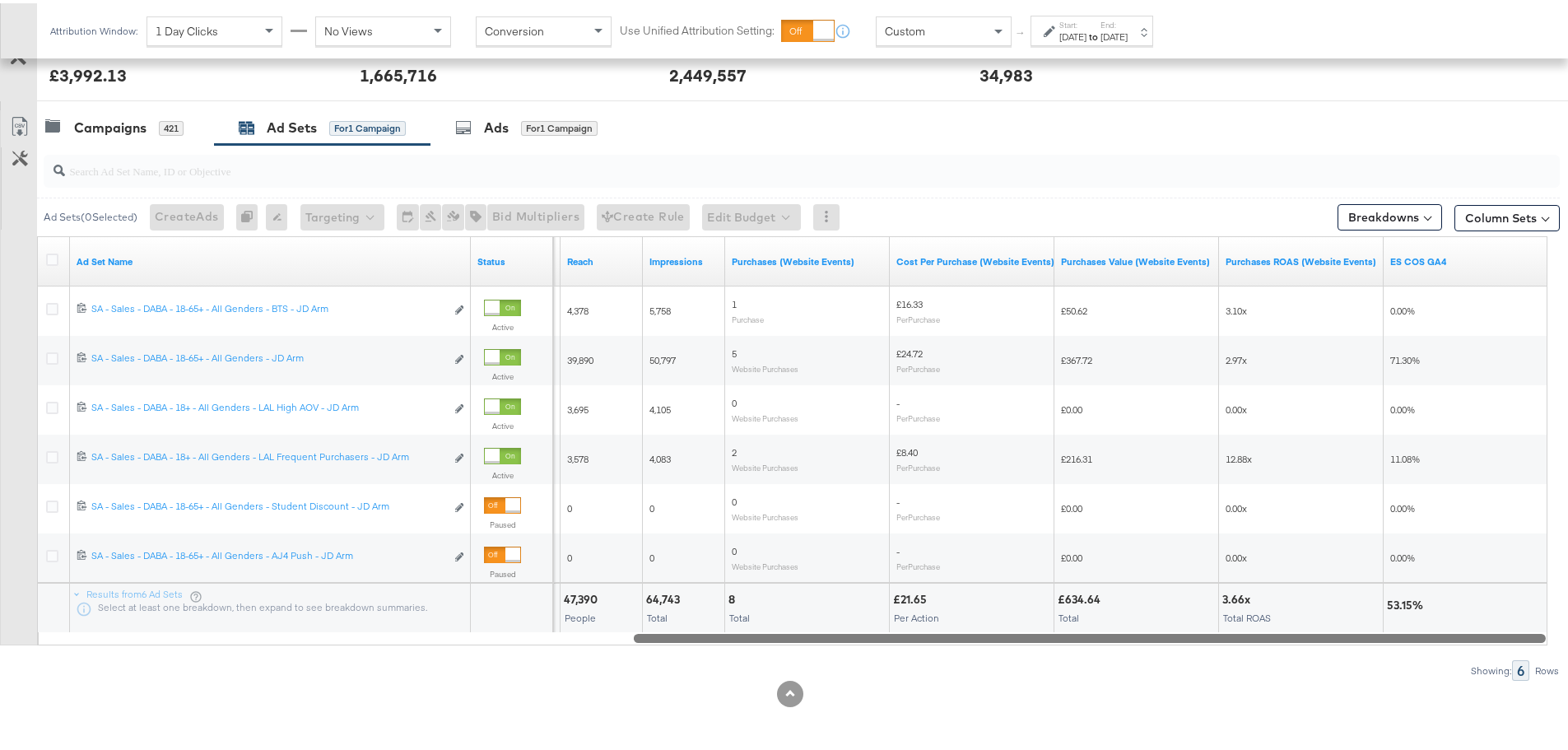
drag, startPoint x: 1256, startPoint y: 632, endPoint x: 1580, endPoint y: 669, distance: 326.1
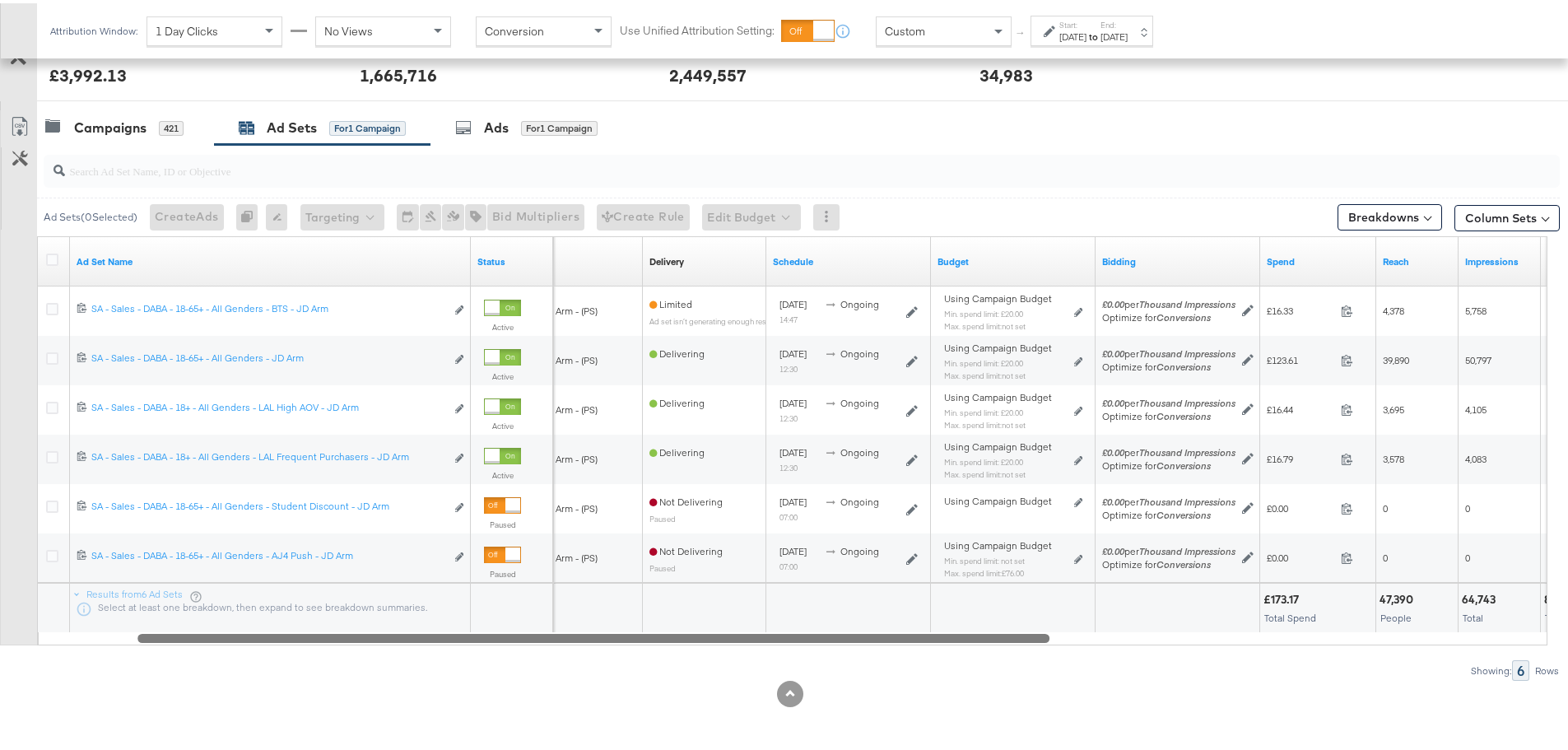
drag, startPoint x: 1432, startPoint y: 637, endPoint x: 940, endPoint y: 648, distance: 492.1
click at [940, 648] on div "Ad Sets ( 0 Selected) Create Ads At least one ad set must be selected 0 Rename …" at bounding box center [780, 410] width 1560 height 536
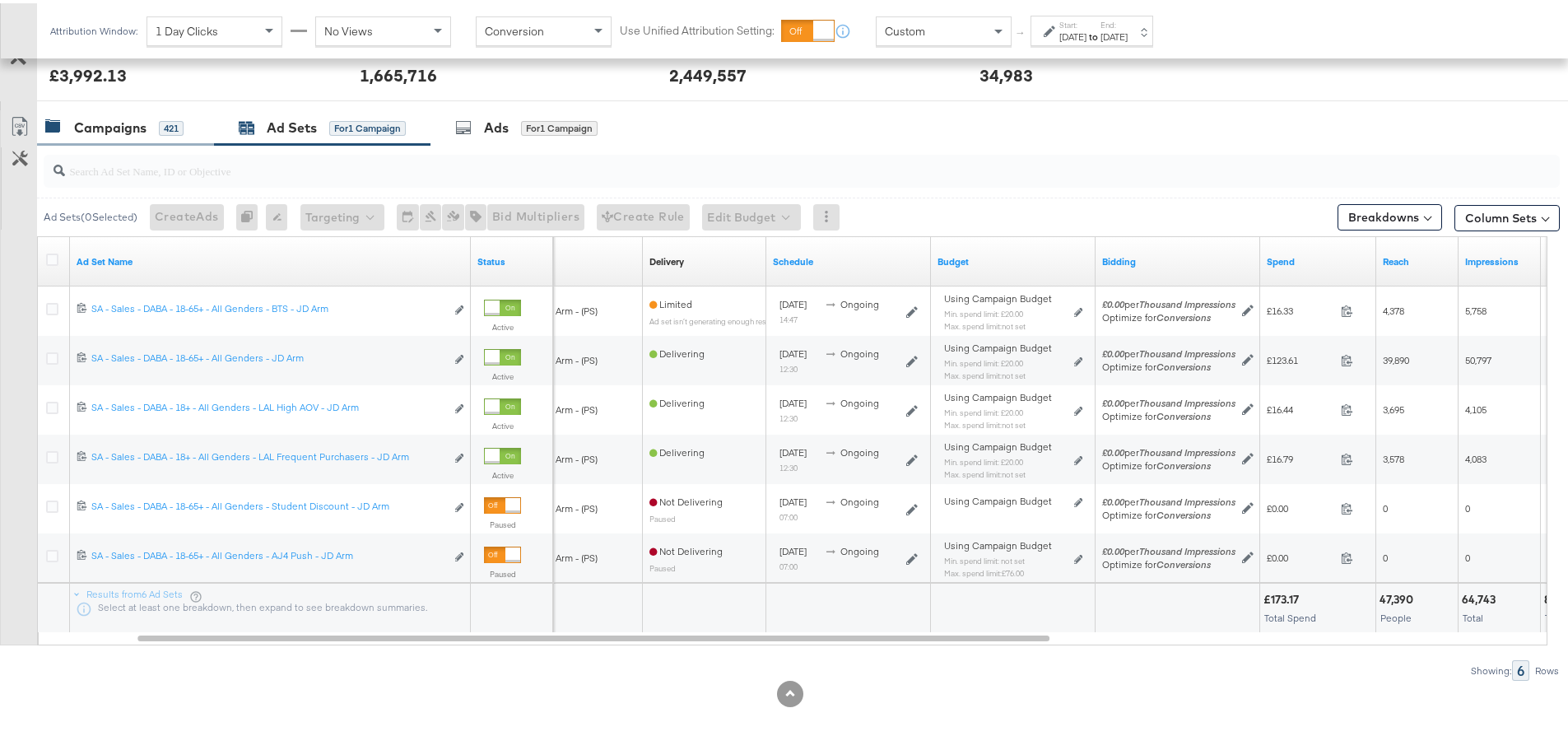
click at [146, 126] on div "Campaigns" at bounding box center [110, 124] width 72 height 19
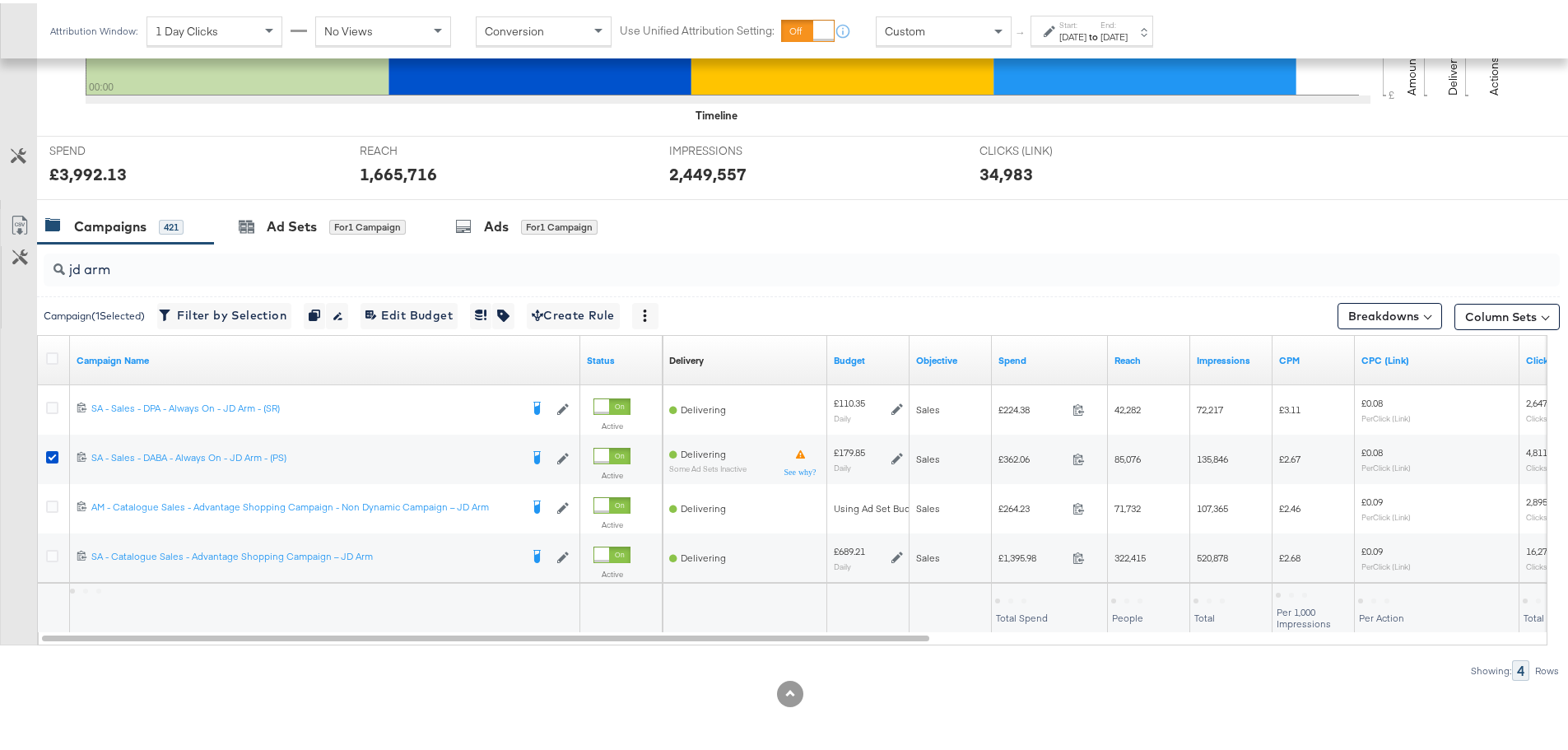
scroll to position [549, 0]
click at [301, 221] on div "Ad Sets" at bounding box center [291, 223] width 50 height 19
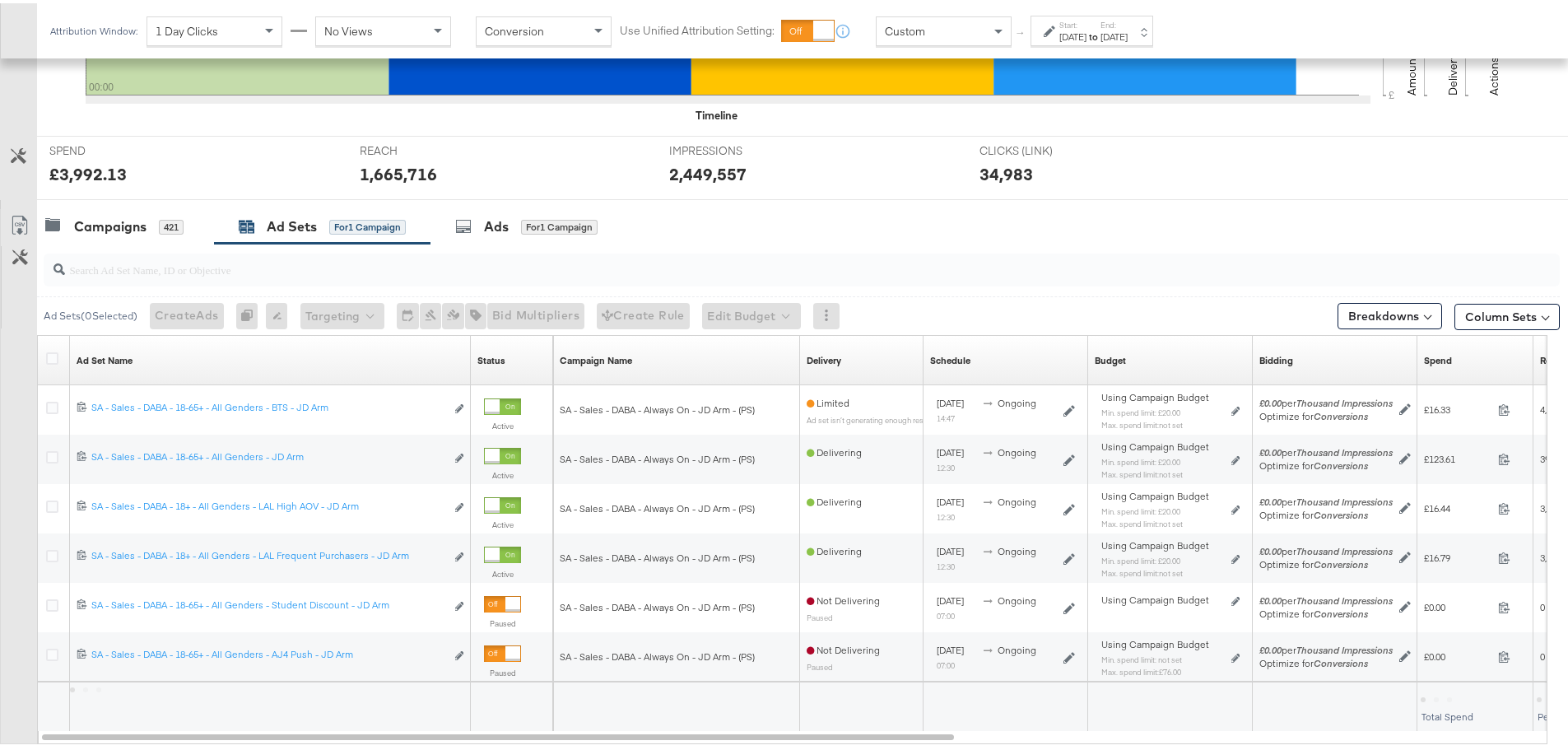
scroll to position [648, 0]
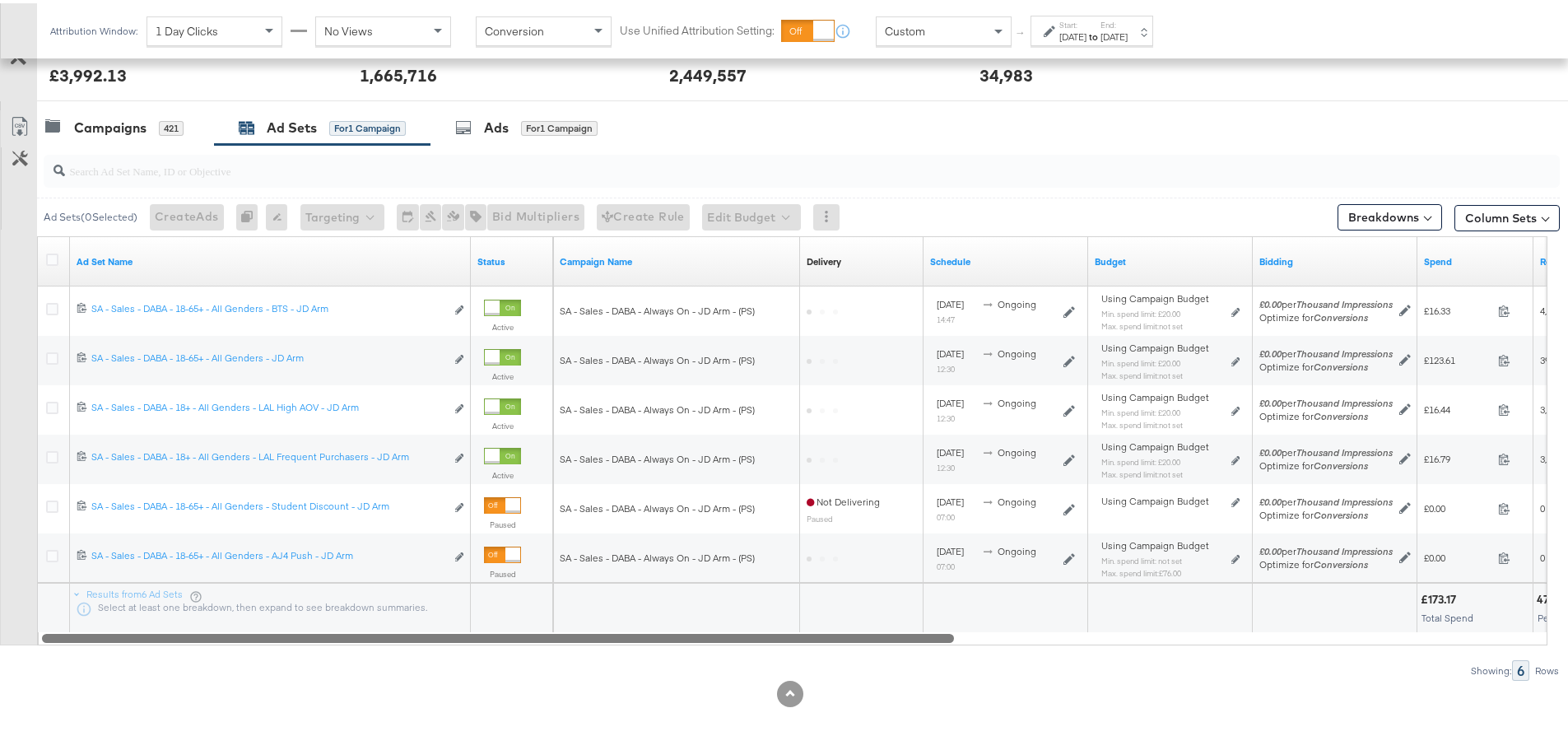
drag, startPoint x: 871, startPoint y: 633, endPoint x: 795, endPoint y: 647, distance: 77.3
click at [795, 647] on div "Ad Sets ( 0 Selected) Create Ads At least one ad set must be selected 0 Rename …" at bounding box center [780, 410] width 1560 height 536
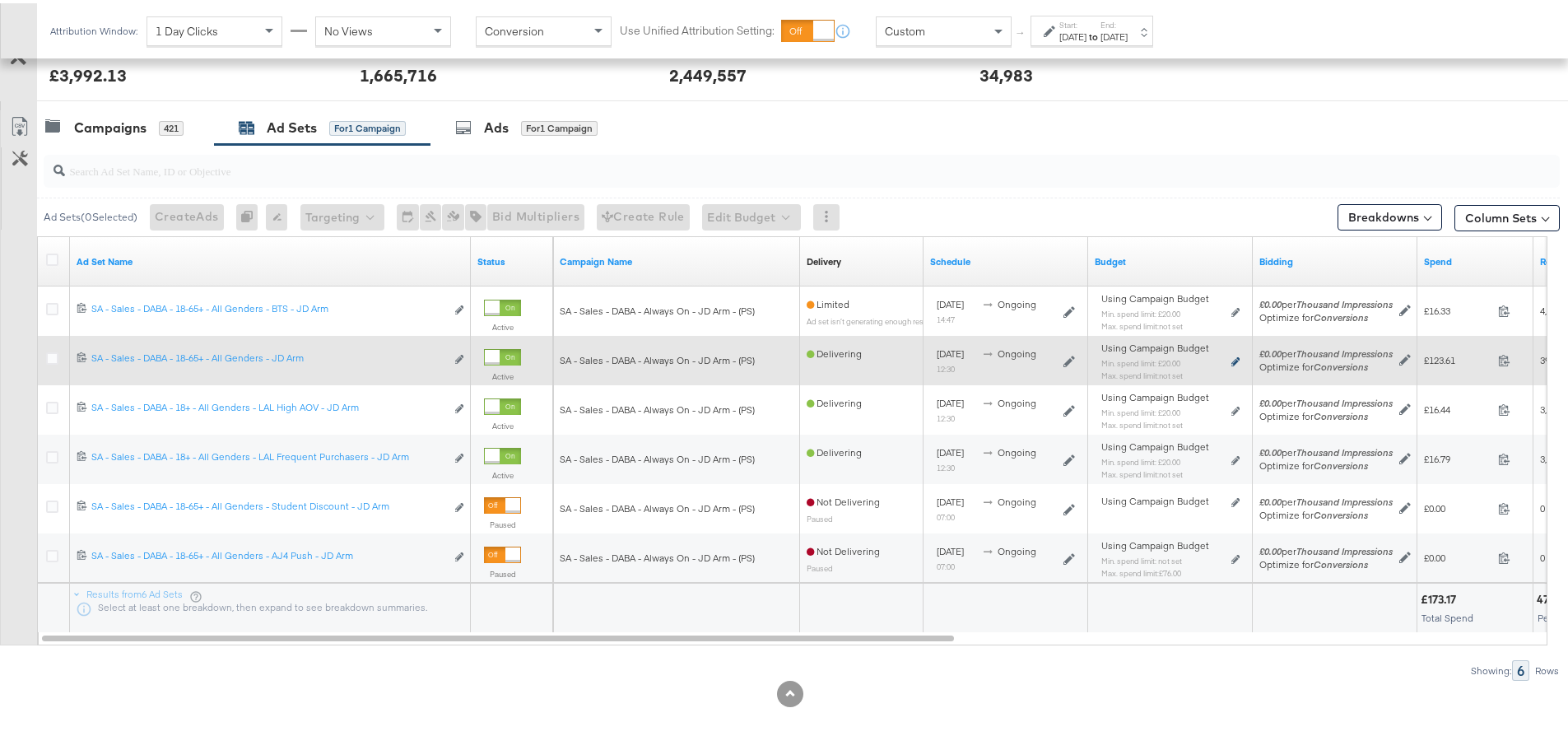
click at [1235, 360] on icon at bounding box center [1235, 358] width 8 height 9
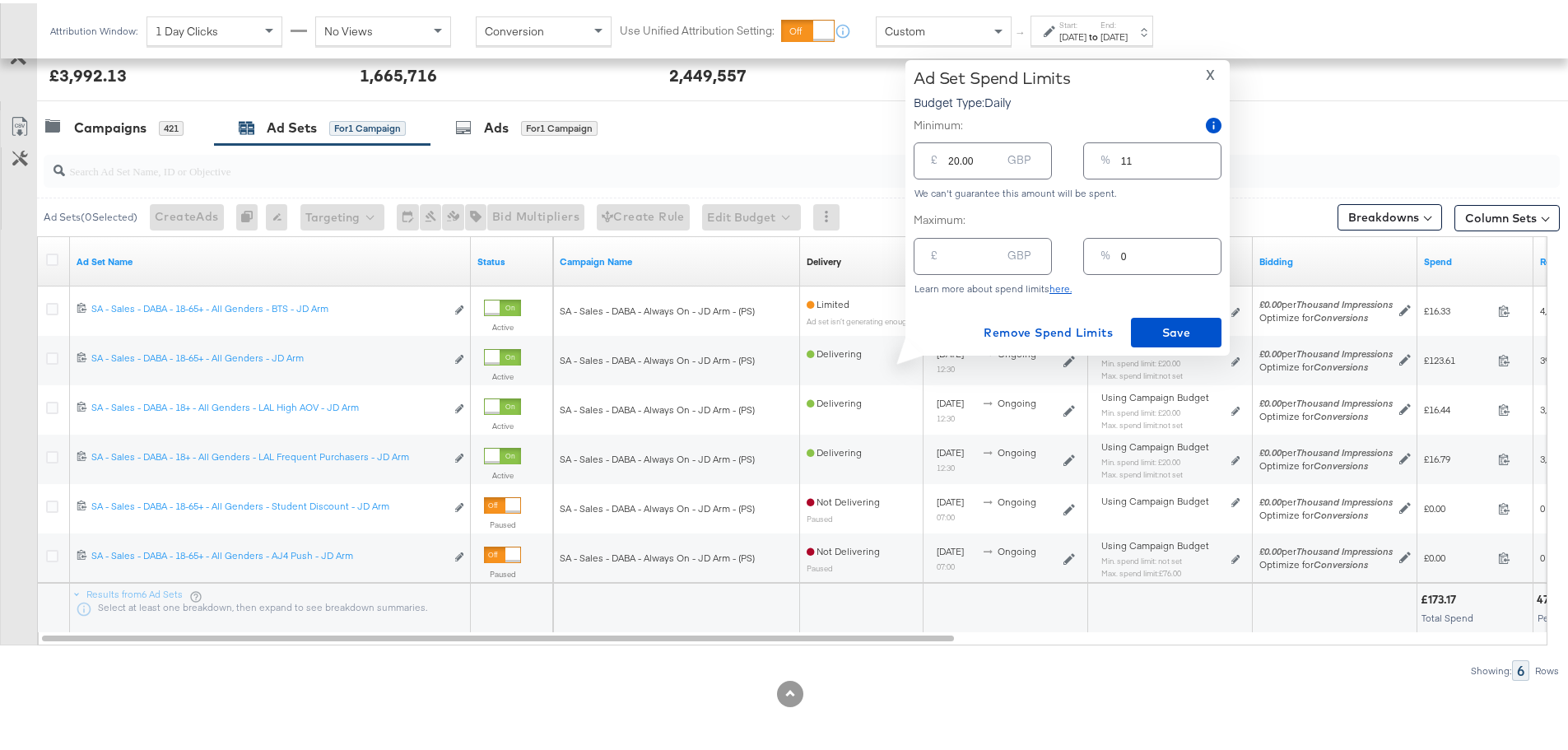
click at [960, 250] on input "number" at bounding box center [974, 246] width 52 height 36
type input "7"
type input "4"
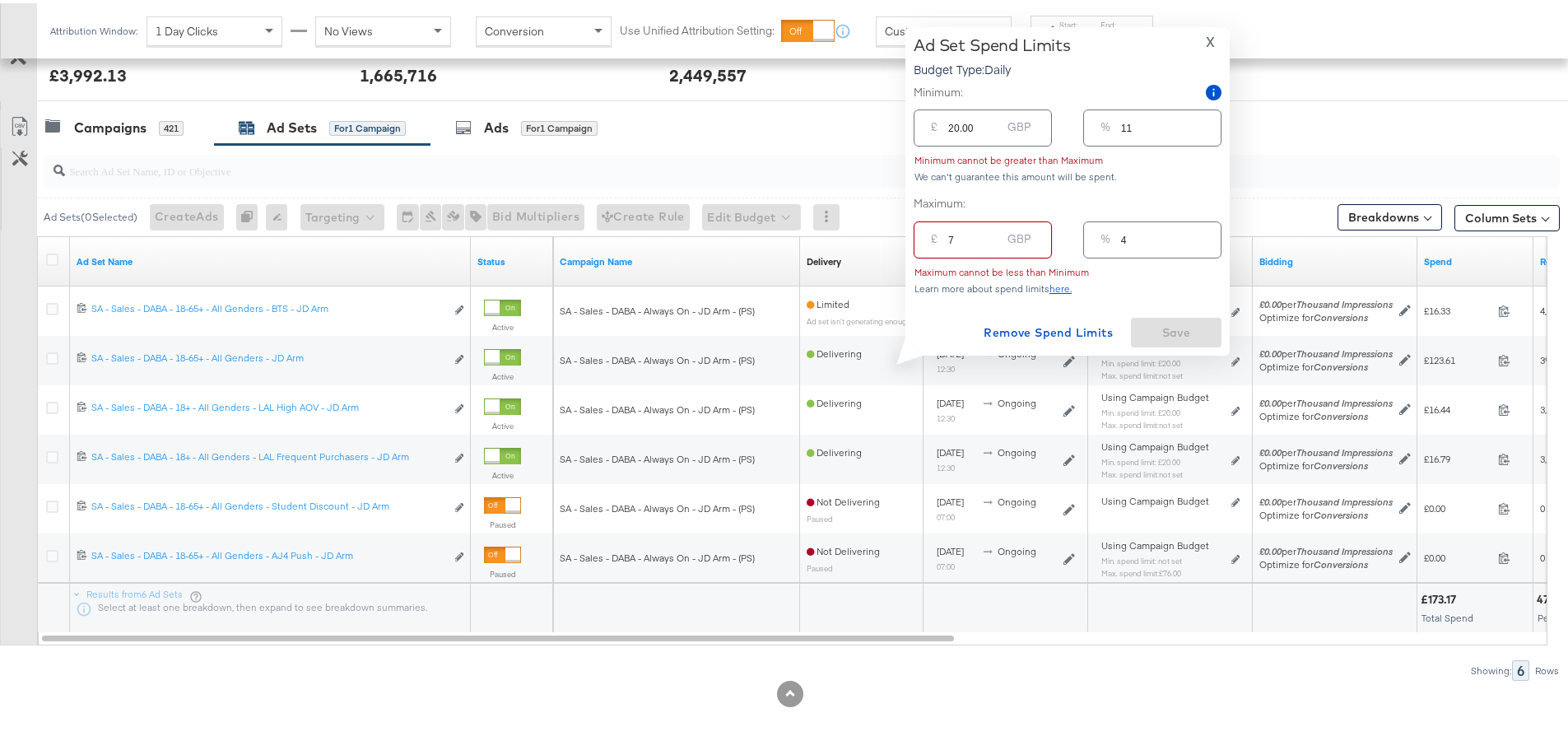
type input "70"
type input "39"
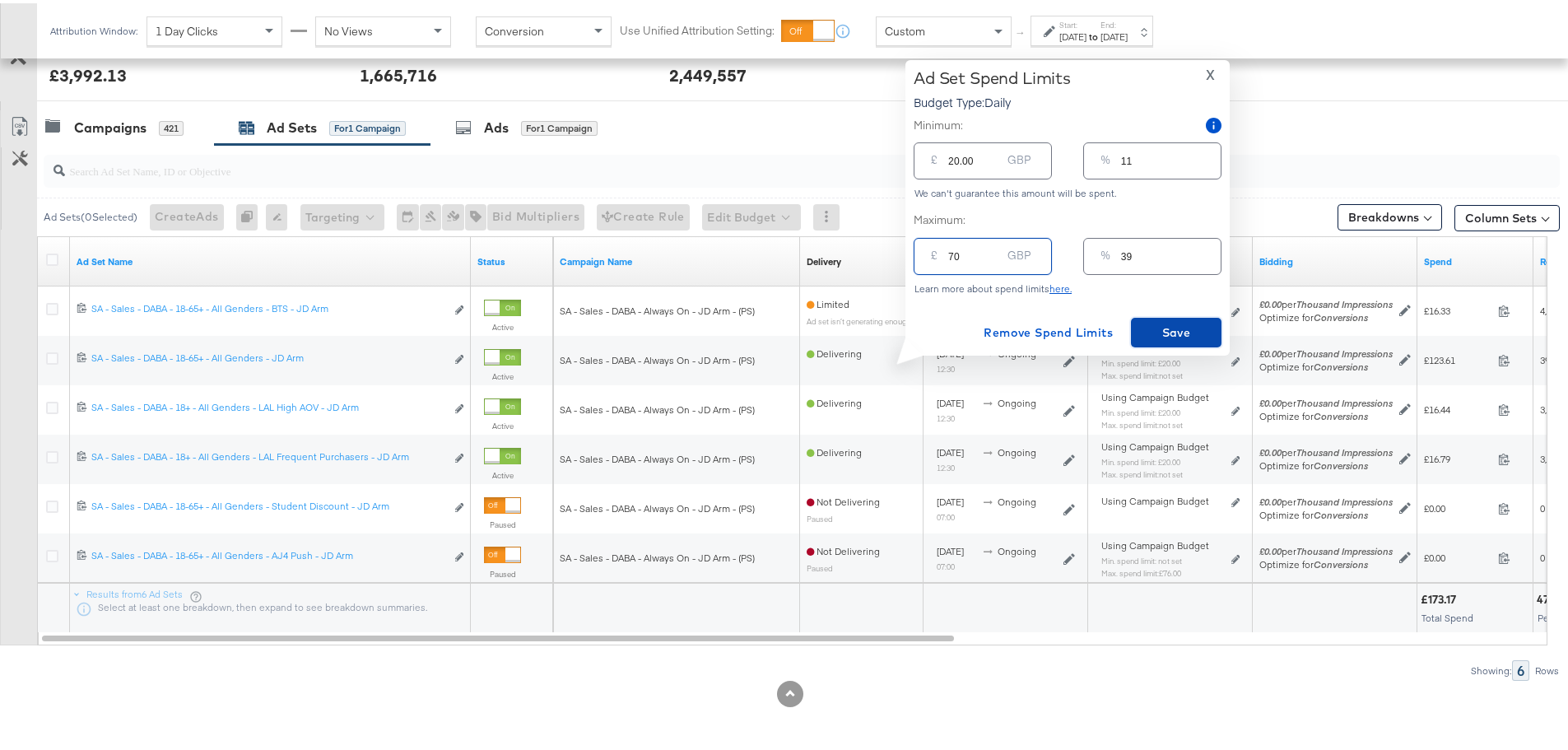
type input "70.00"
click at [1175, 331] on span "Save" at bounding box center [1176, 330] width 77 height 21
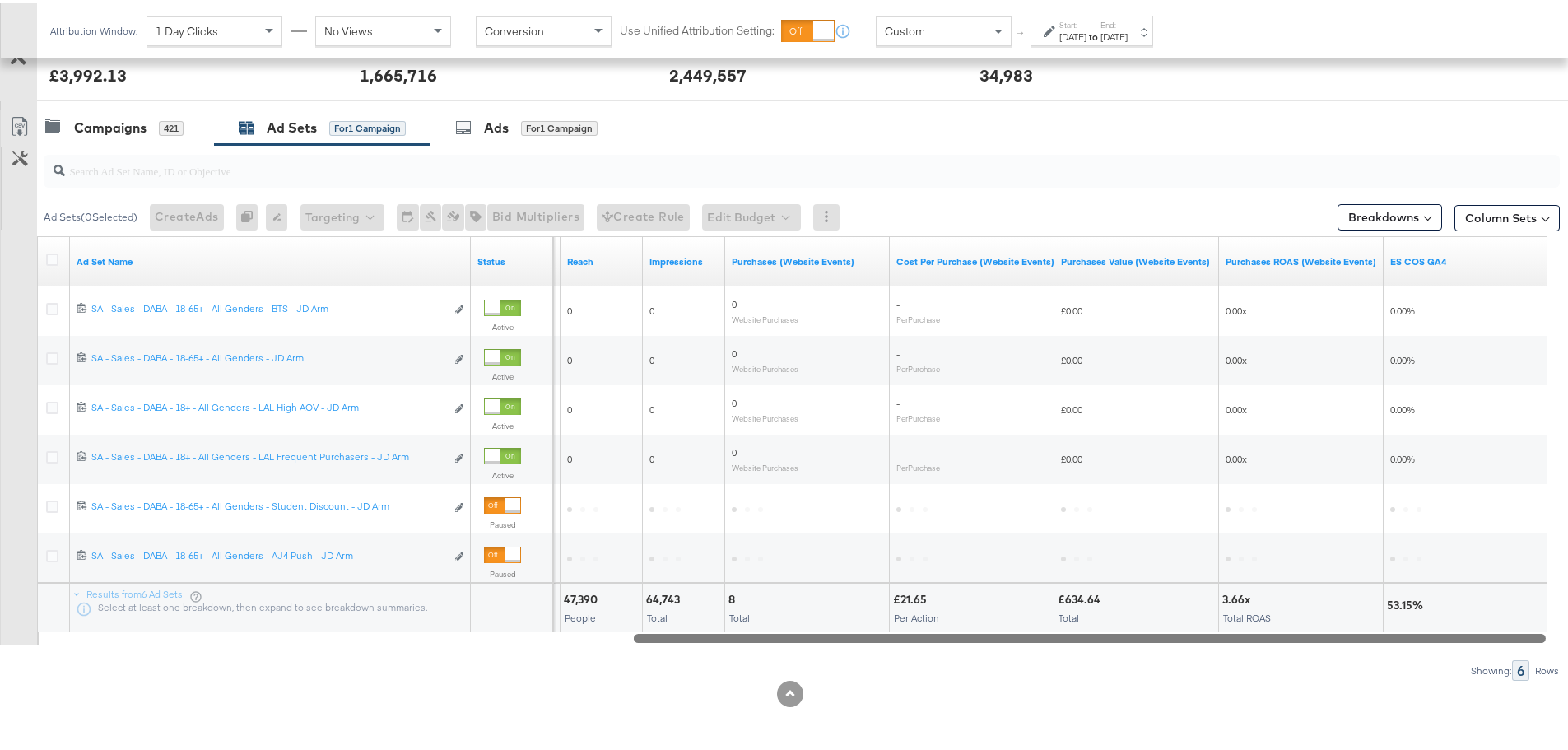
drag, startPoint x: 883, startPoint y: 638, endPoint x: 1536, endPoint y: 620, distance: 653.2
click at [1536, 620] on div "Ad Set Name Status Spend Reach Impressions Purchases (Website Events) Cost Per …" at bounding box center [791, 437] width 1511 height 409
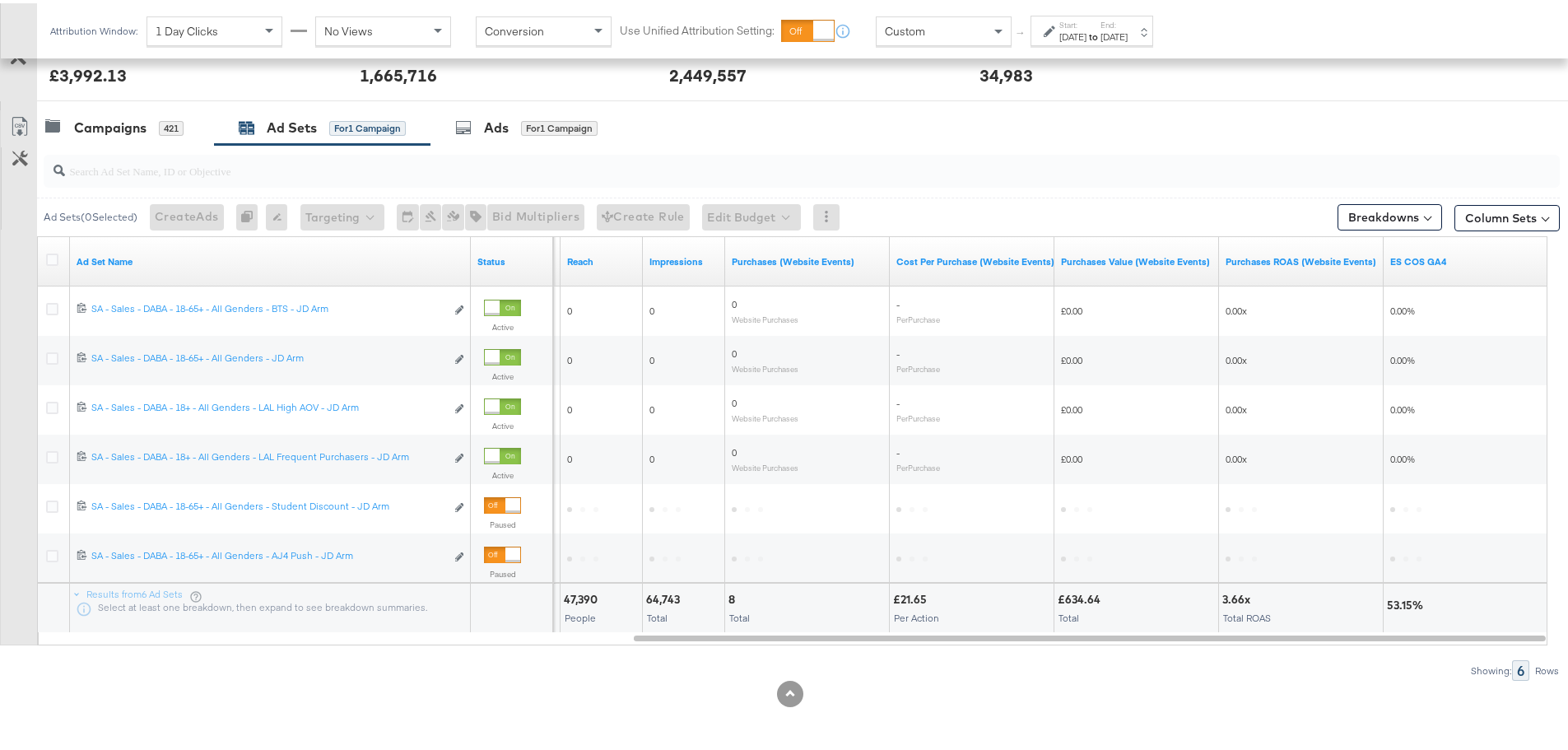
click at [1100, 27] on strong "to" at bounding box center [1093, 33] width 14 height 12
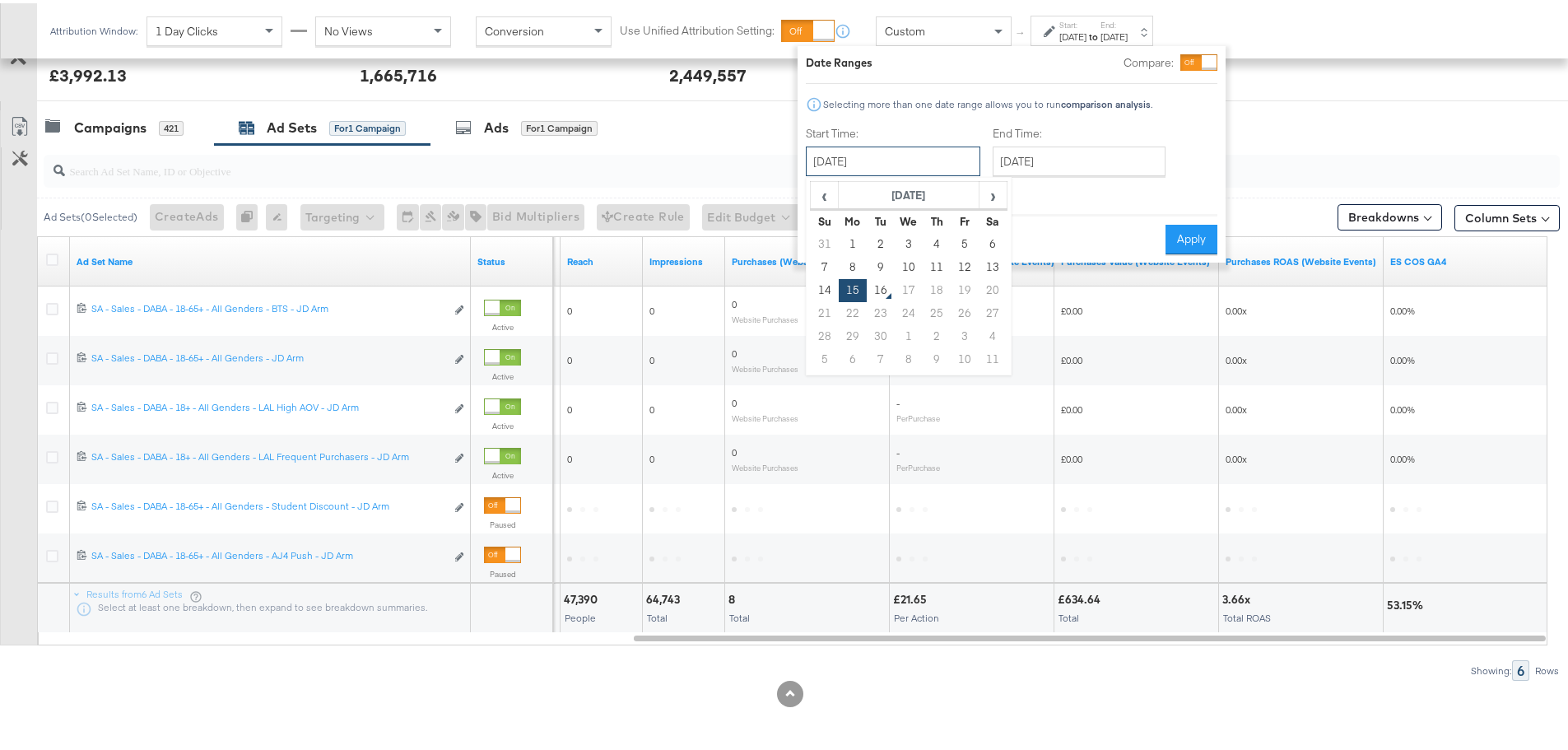
click at [857, 155] on input "[DATE]" at bounding box center [893, 158] width 175 height 30
click at [821, 291] on td "14" at bounding box center [825, 287] width 28 height 23
type input "[DATE]"
click at [1178, 228] on button "Apply" at bounding box center [1191, 236] width 52 height 30
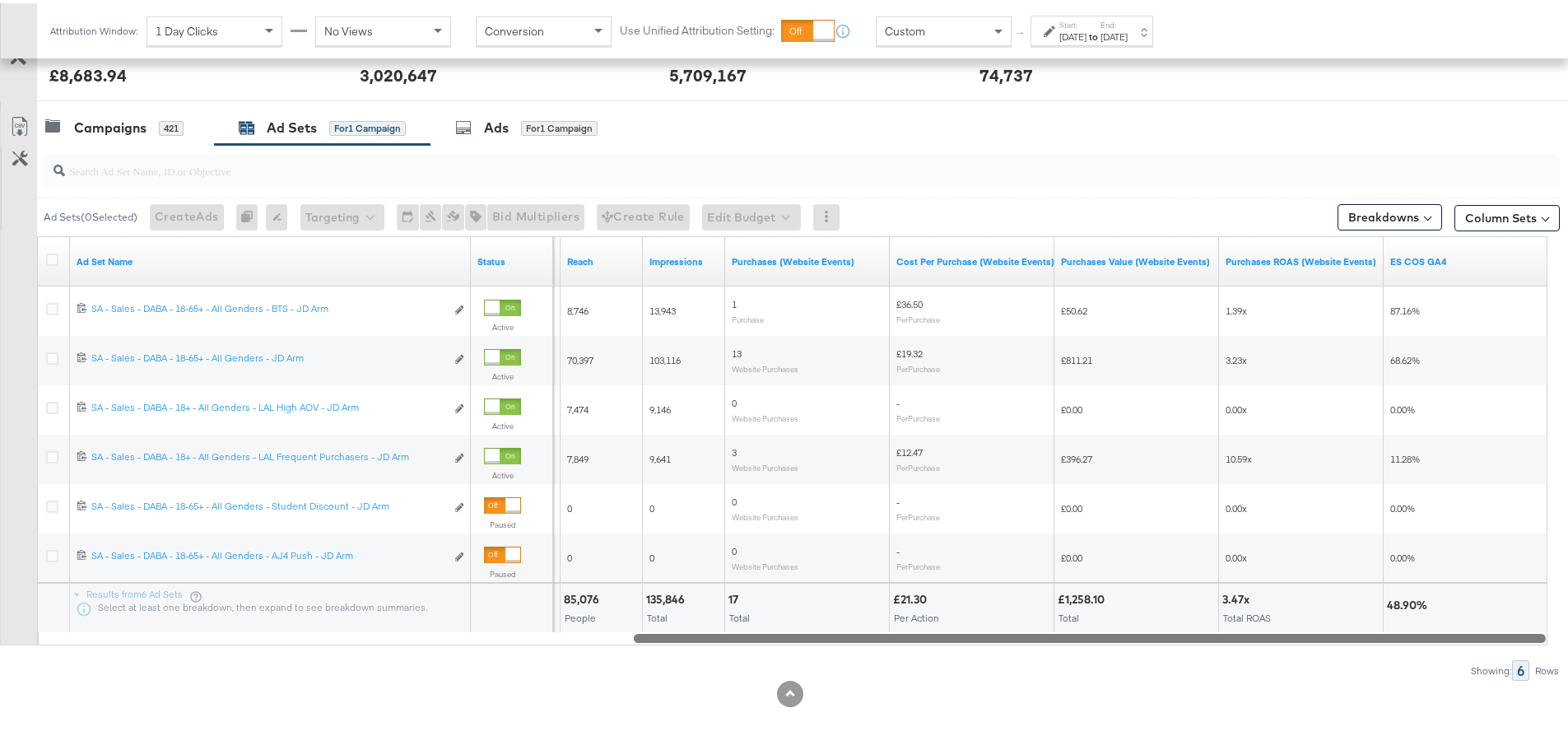
click at [1393, 637] on div at bounding box center [1089, 633] width 912 height 14
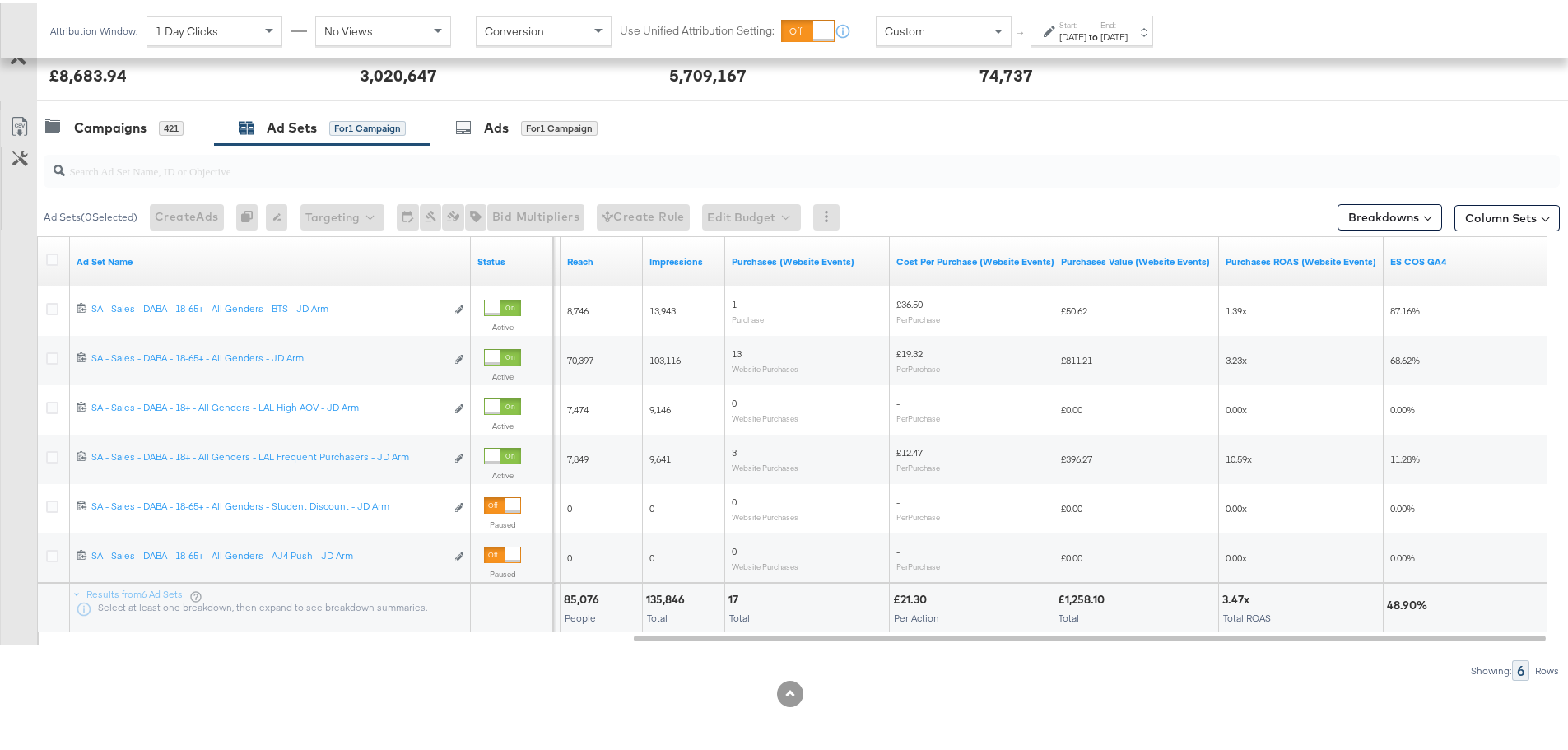
click at [1100, 30] on strong "to" at bounding box center [1093, 33] width 14 height 12
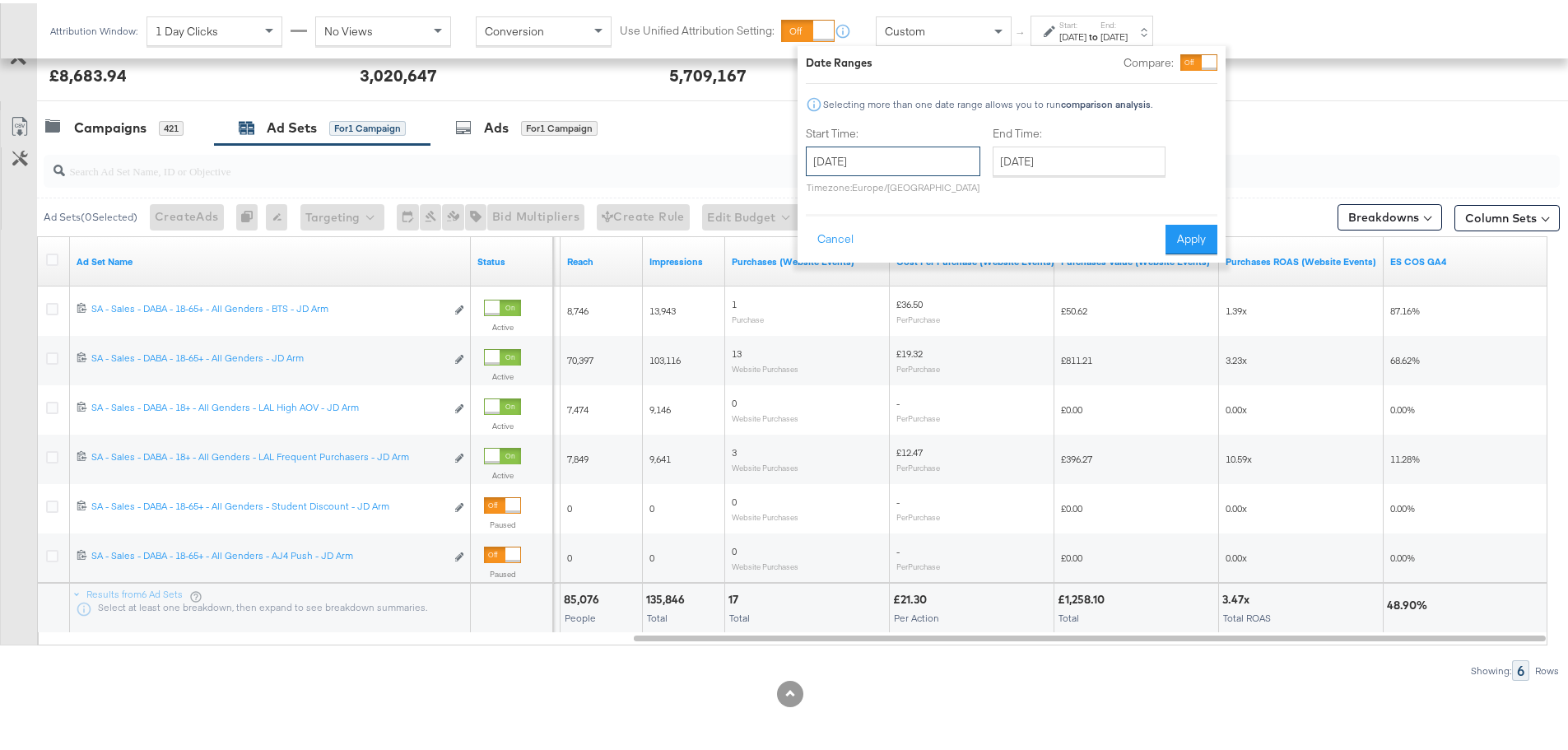
click at [939, 161] on input "[DATE]" at bounding box center [893, 158] width 175 height 30
click at [827, 261] on td "7" at bounding box center [825, 265] width 28 height 23
type input "[DATE]"
click at [1114, 161] on input "[DATE]" at bounding box center [1074, 158] width 173 height 30
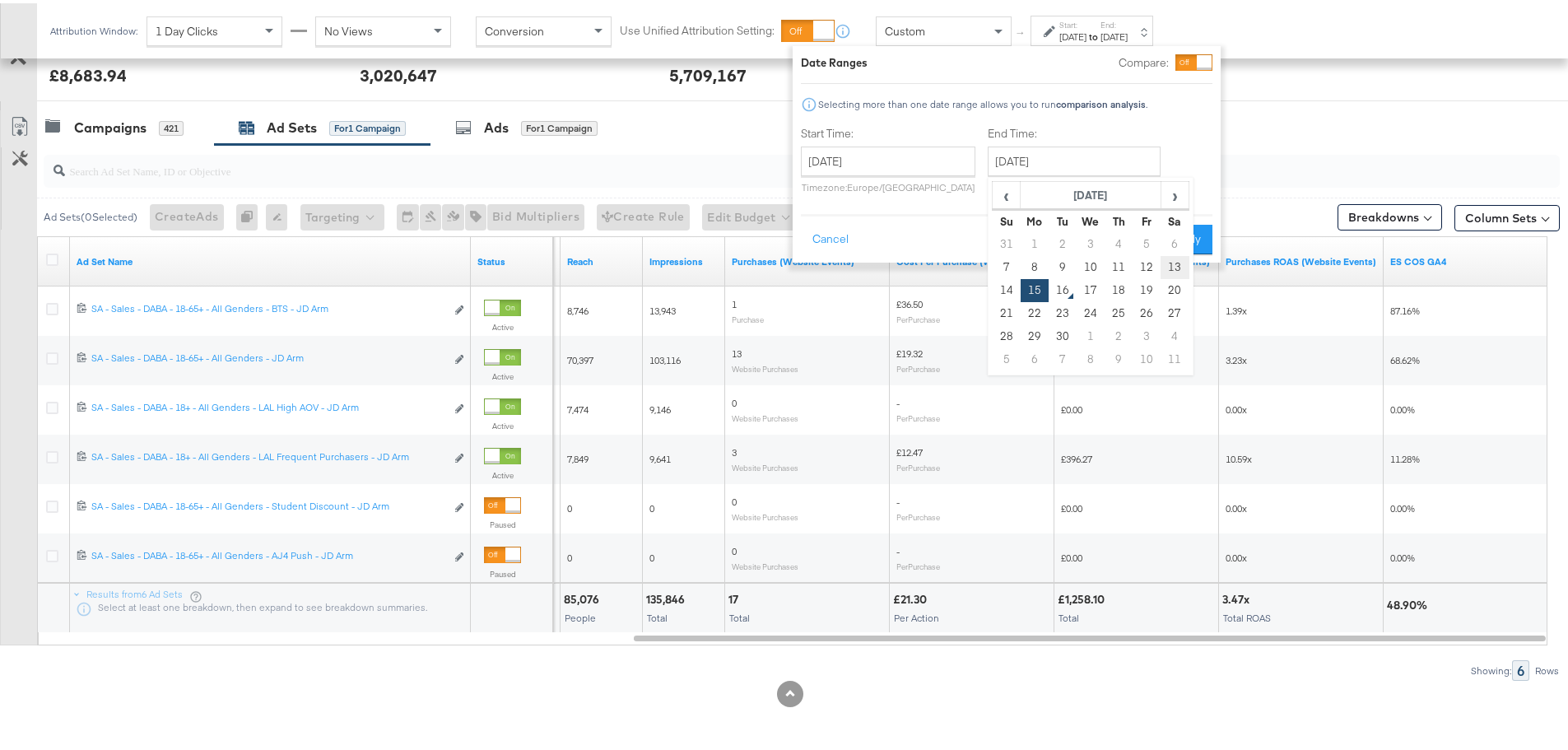
click at [1177, 265] on td "13" at bounding box center [1174, 265] width 28 height 23
type input "[DATE]"
click at [1193, 240] on button "Apply" at bounding box center [1186, 236] width 52 height 30
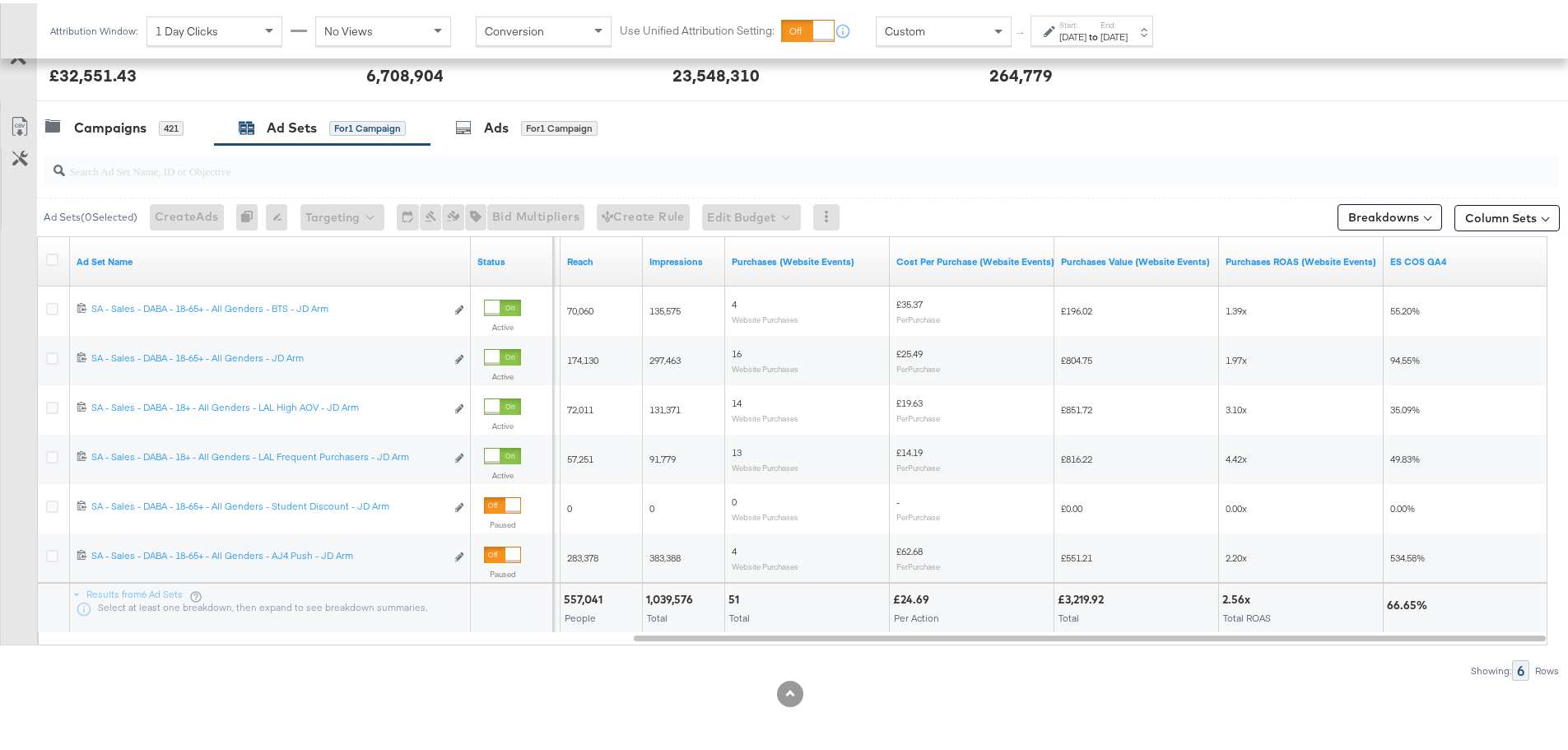
click at [1086, 31] on div "[DATE]" at bounding box center [1073, 34] width 27 height 13
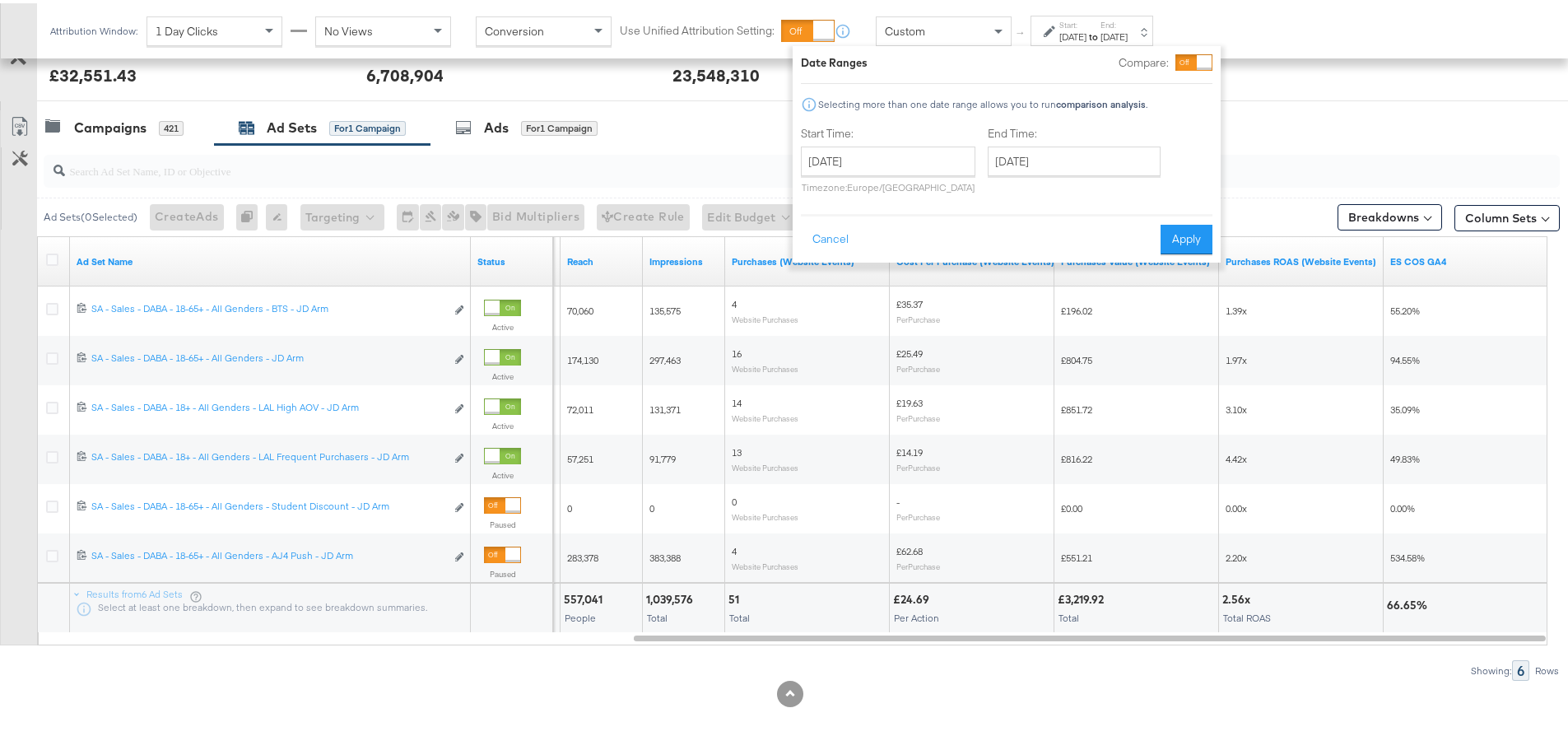
click at [1086, 31] on div "[DATE]" at bounding box center [1073, 34] width 27 height 13
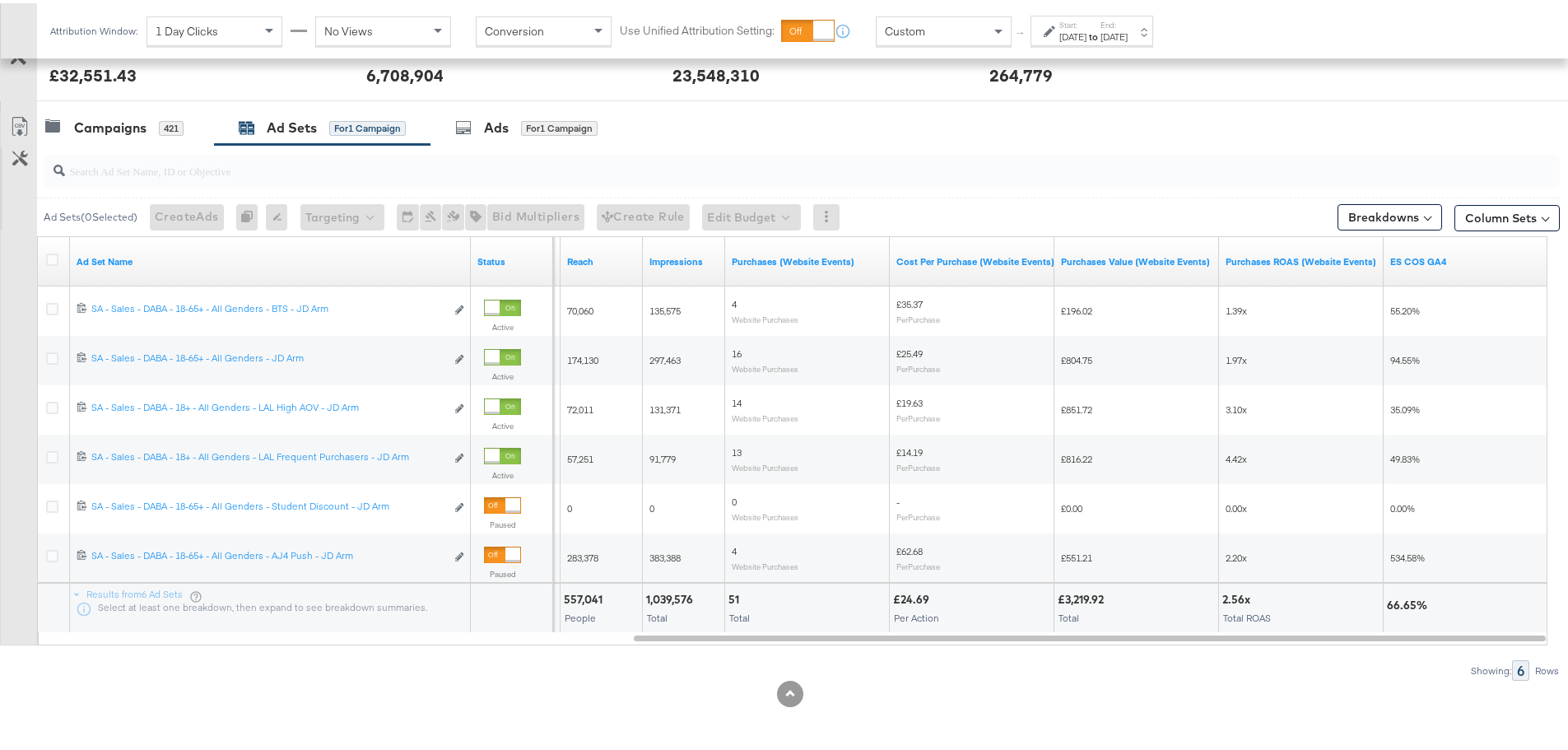
click at [900, 32] on span "Custom" at bounding box center [905, 28] width 40 height 15
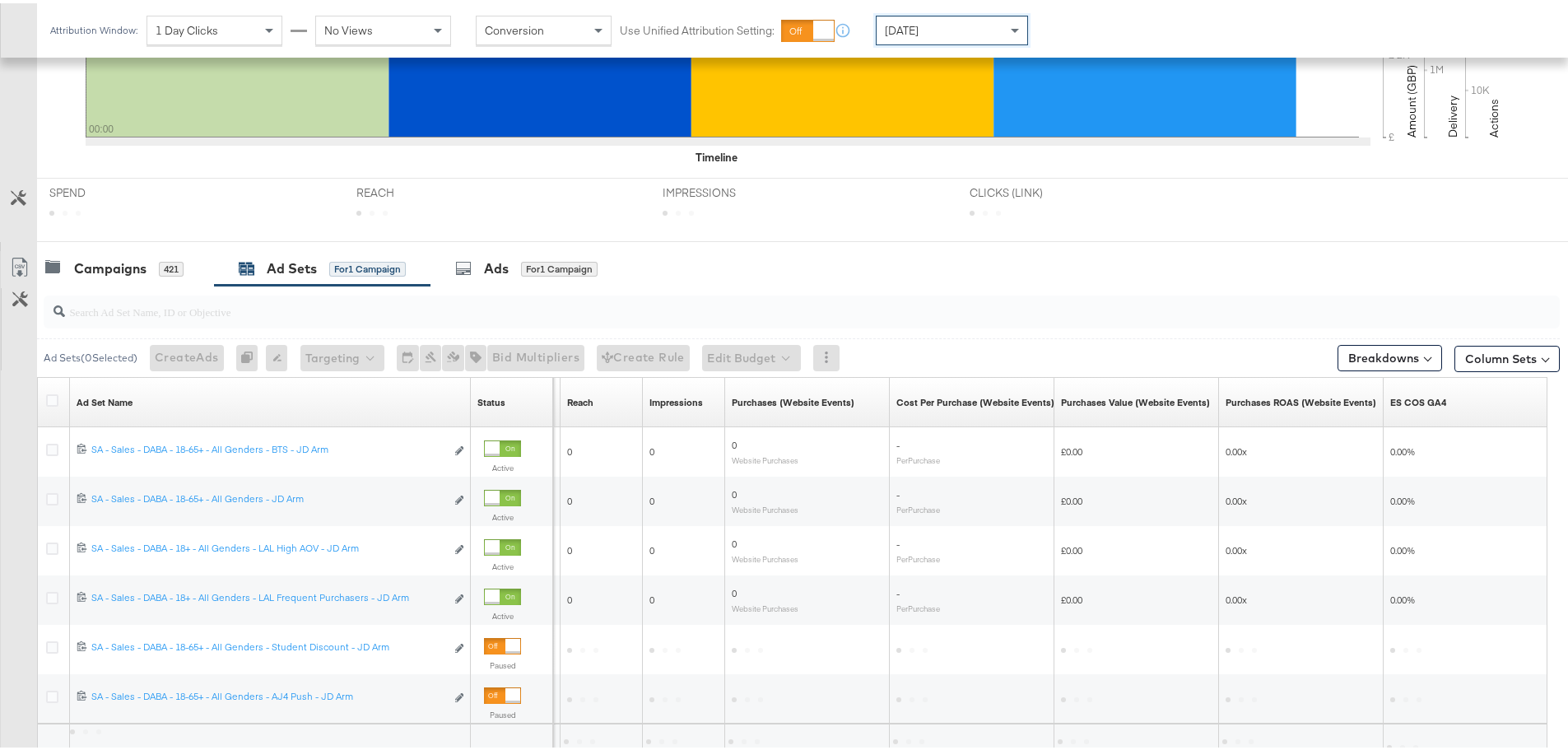
scroll to position [647, 0]
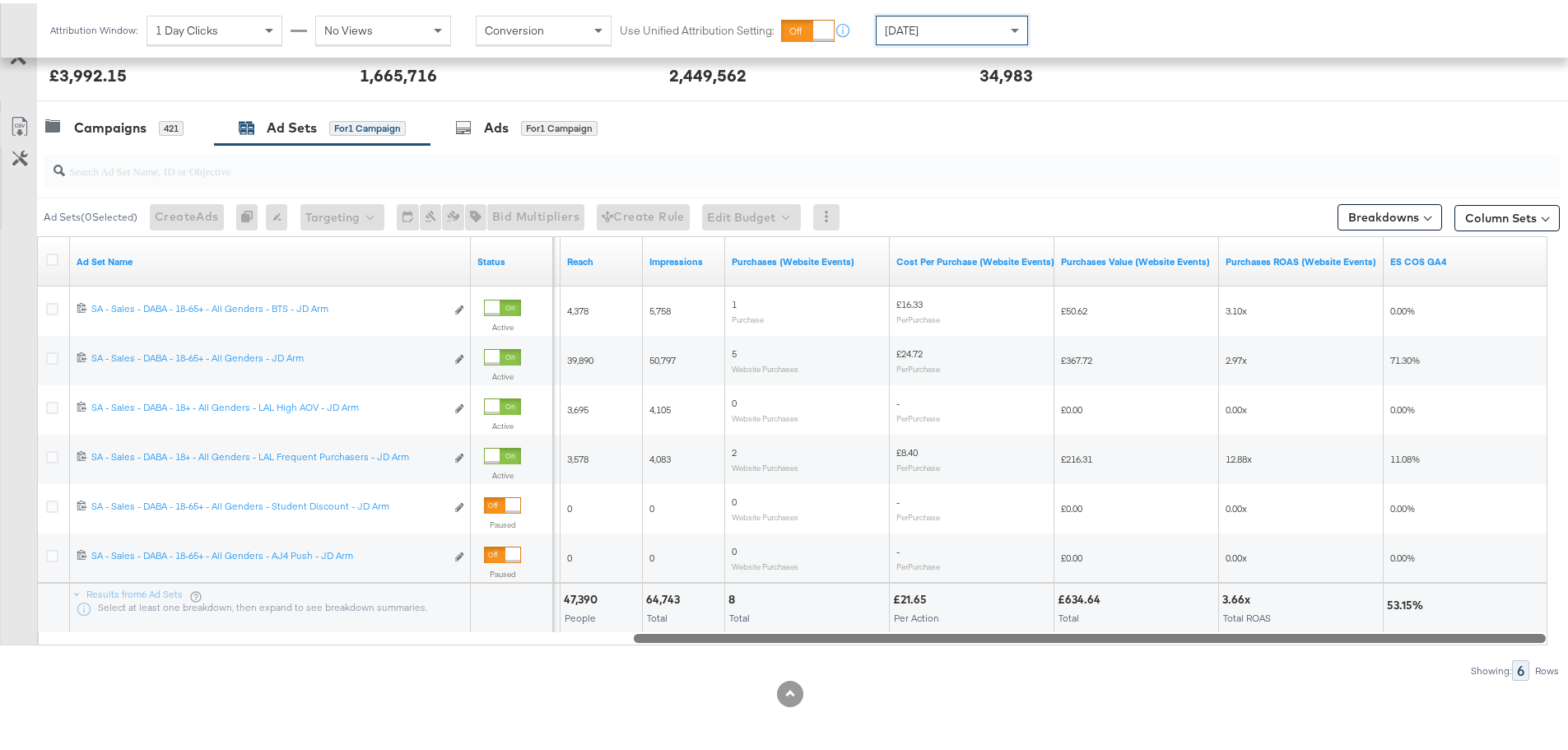
drag, startPoint x: 1301, startPoint y: 635, endPoint x: 1340, endPoint y: 626, distance: 40.0
click at [1340, 626] on div "Ad Set Name Status Spend Reach Impressions Purchases (Website Events) Cost Per …" at bounding box center [791, 437] width 1511 height 409
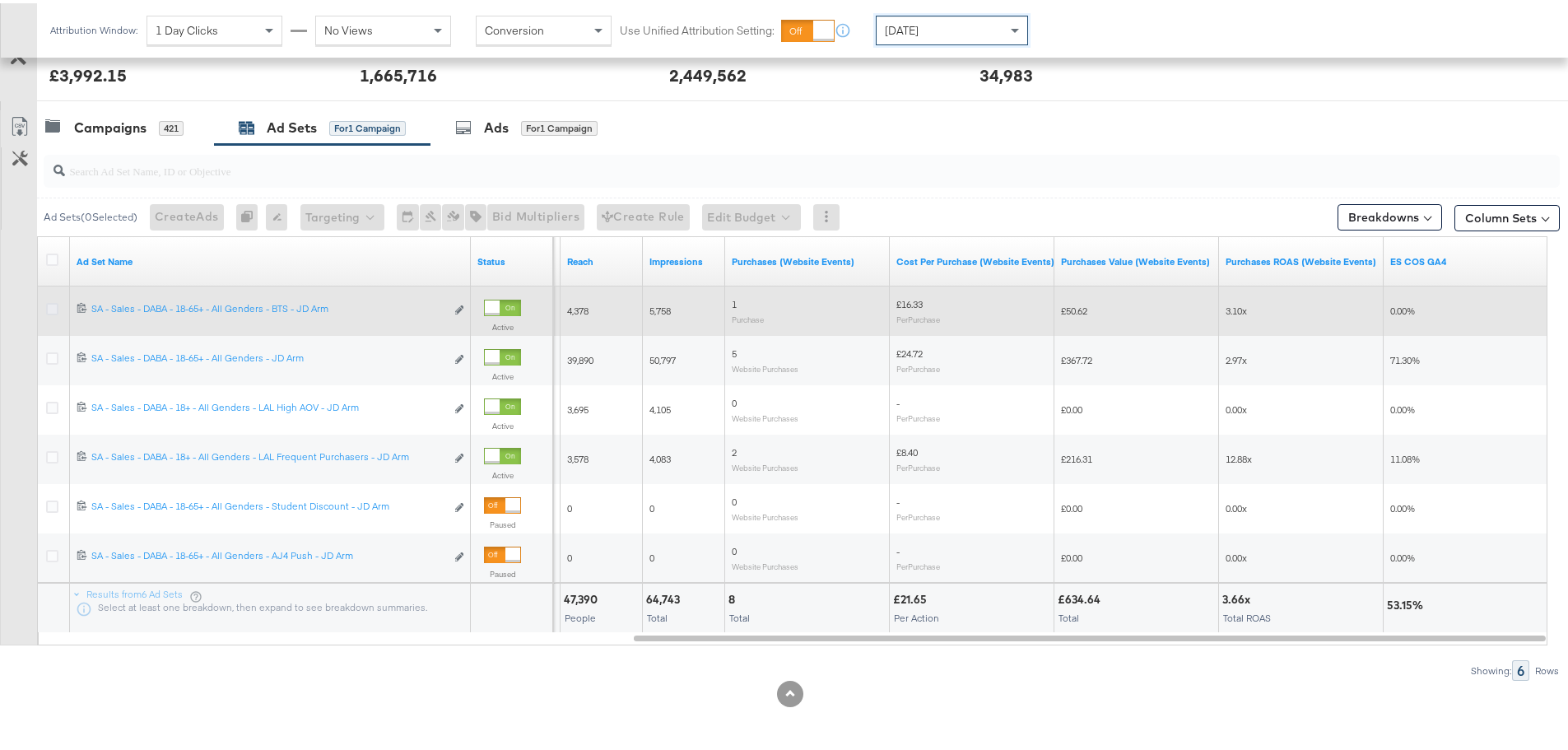
click at [49, 310] on icon at bounding box center [52, 305] width 12 height 12
click at [0, 0] on input "checkbox" at bounding box center [0, 0] width 0 height 0
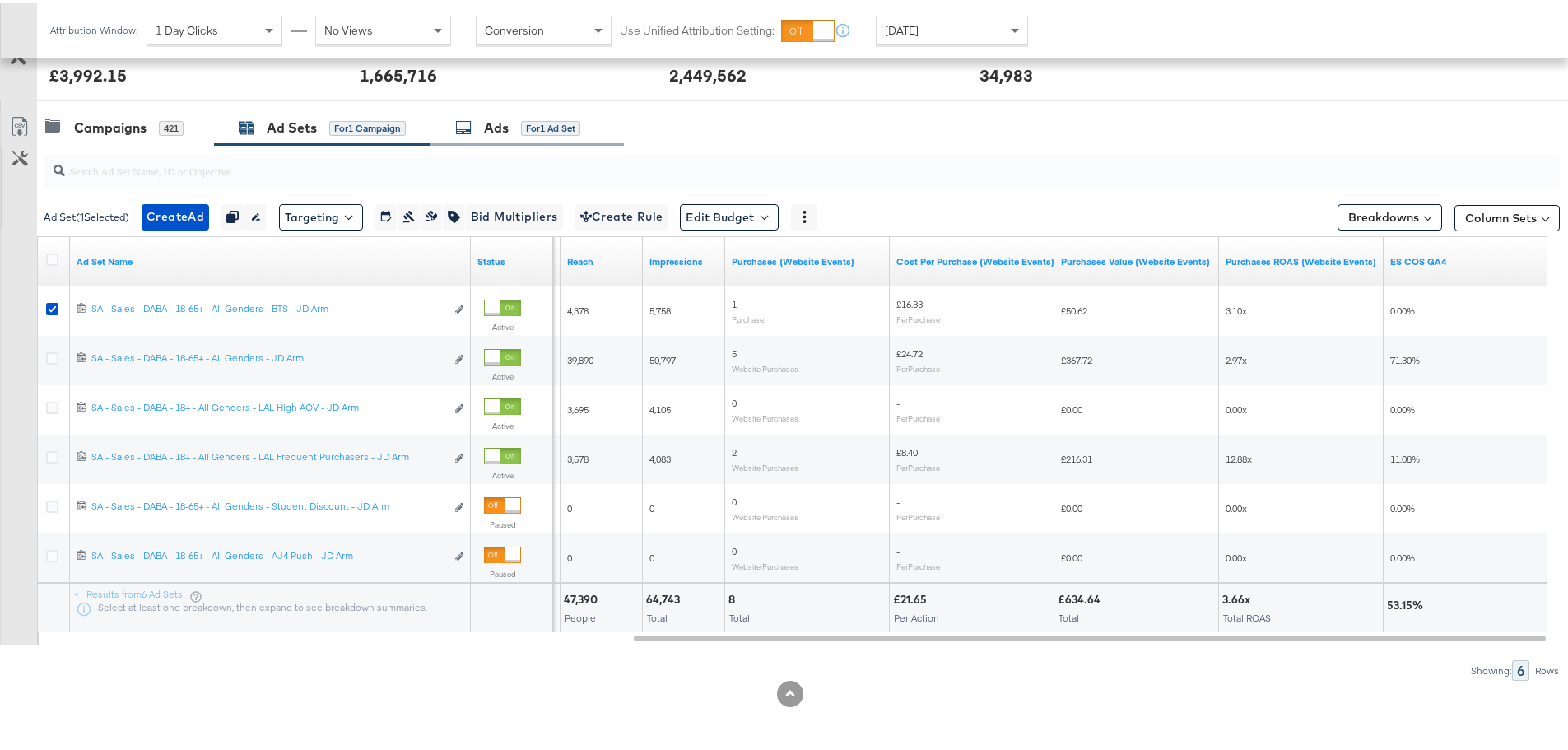
click at [475, 127] on div "Ads for 1 Ad Set" at bounding box center [518, 124] width 125 height 19
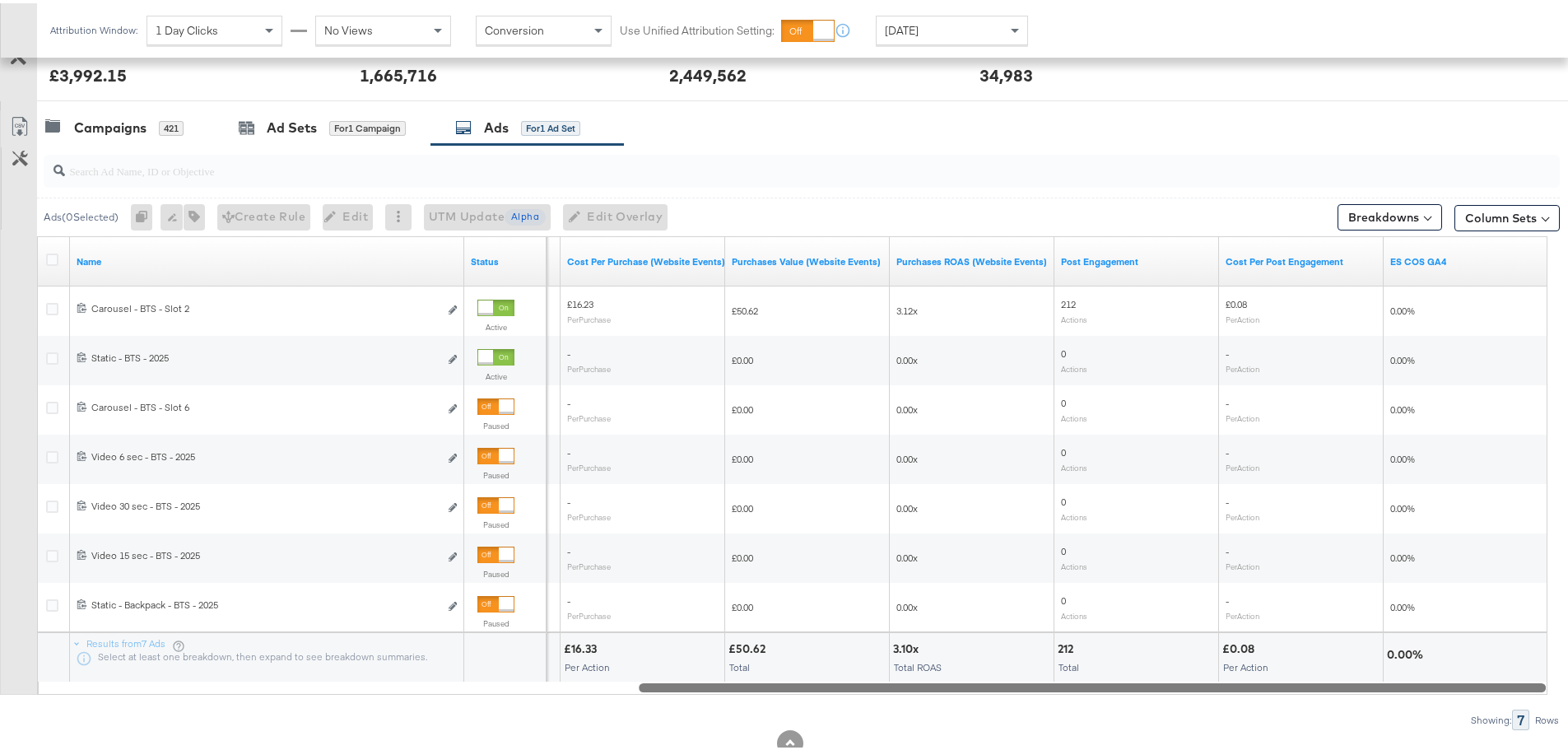
drag, startPoint x: 536, startPoint y: 683, endPoint x: 1340, endPoint y: 713, distance: 804.6
click at [1340, 713] on div "Ads ( 0 Selected) 0 Rename 0 ads Tags for 0 campaigns Create Rule Edit 0 ads Ed…" at bounding box center [780, 434] width 1560 height 585
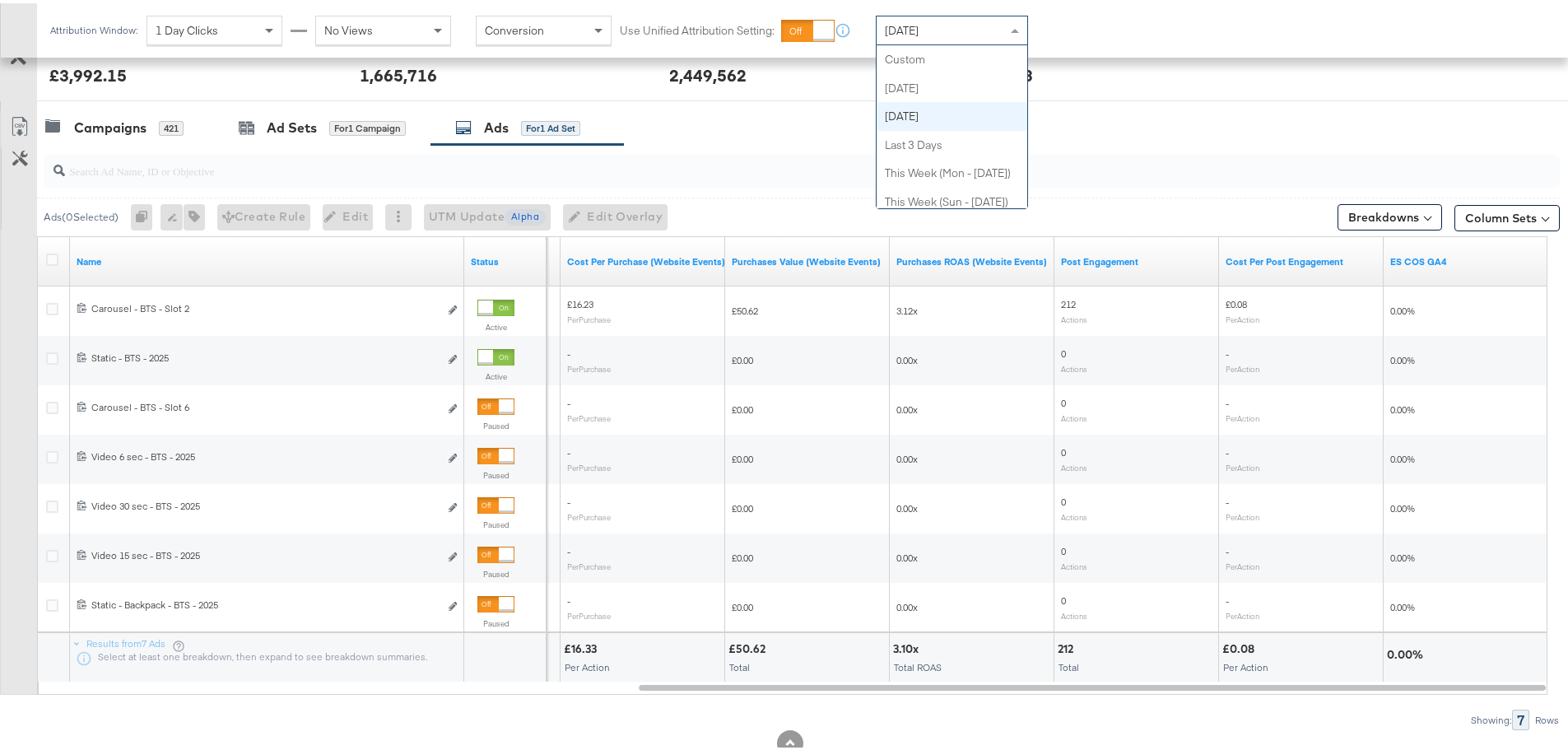
click at [891, 30] on span "Yesterday" at bounding box center [901, 27] width 34 height 15
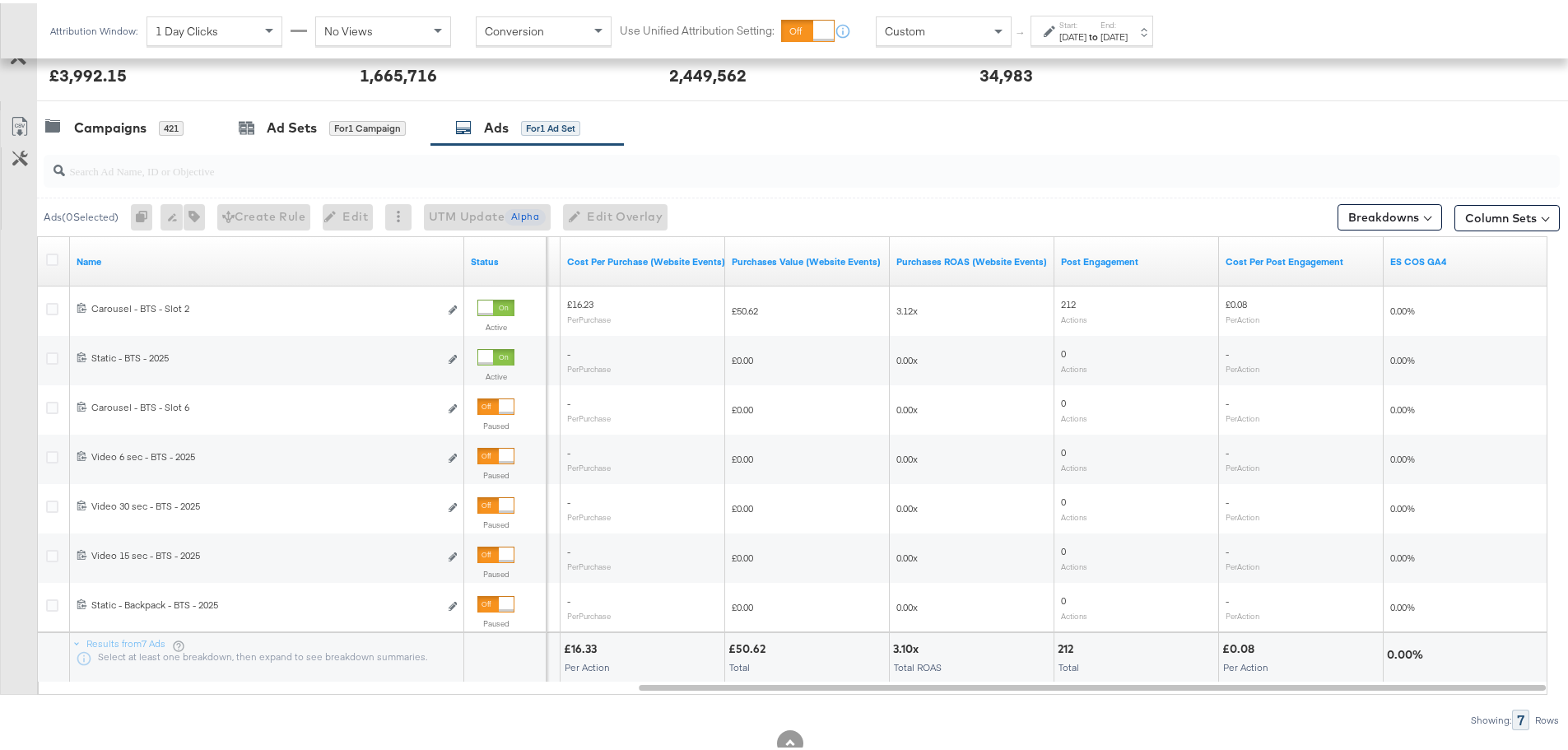
click at [1086, 38] on div "Sep 16th 2025" at bounding box center [1073, 34] width 27 height 13
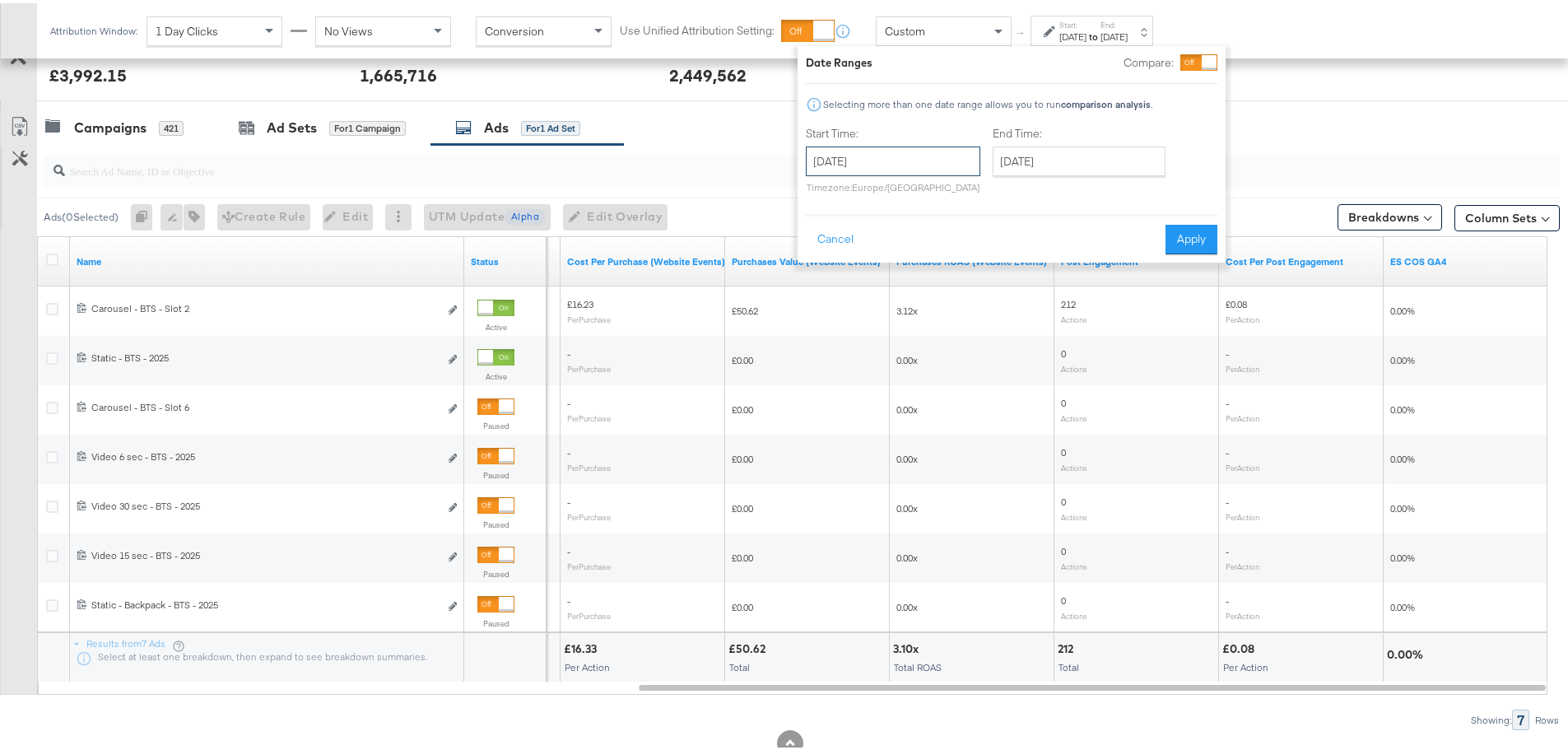
click at [884, 157] on input "September 16th 2025" at bounding box center [893, 158] width 175 height 30
click at [821, 286] on td "14" at bounding box center [825, 287] width 28 height 23
type input "[DATE]"
click at [1047, 163] on input "September 16th 2025" at bounding box center [1079, 158] width 173 height 30
click at [1030, 284] on td "15" at bounding box center [1040, 287] width 28 height 23
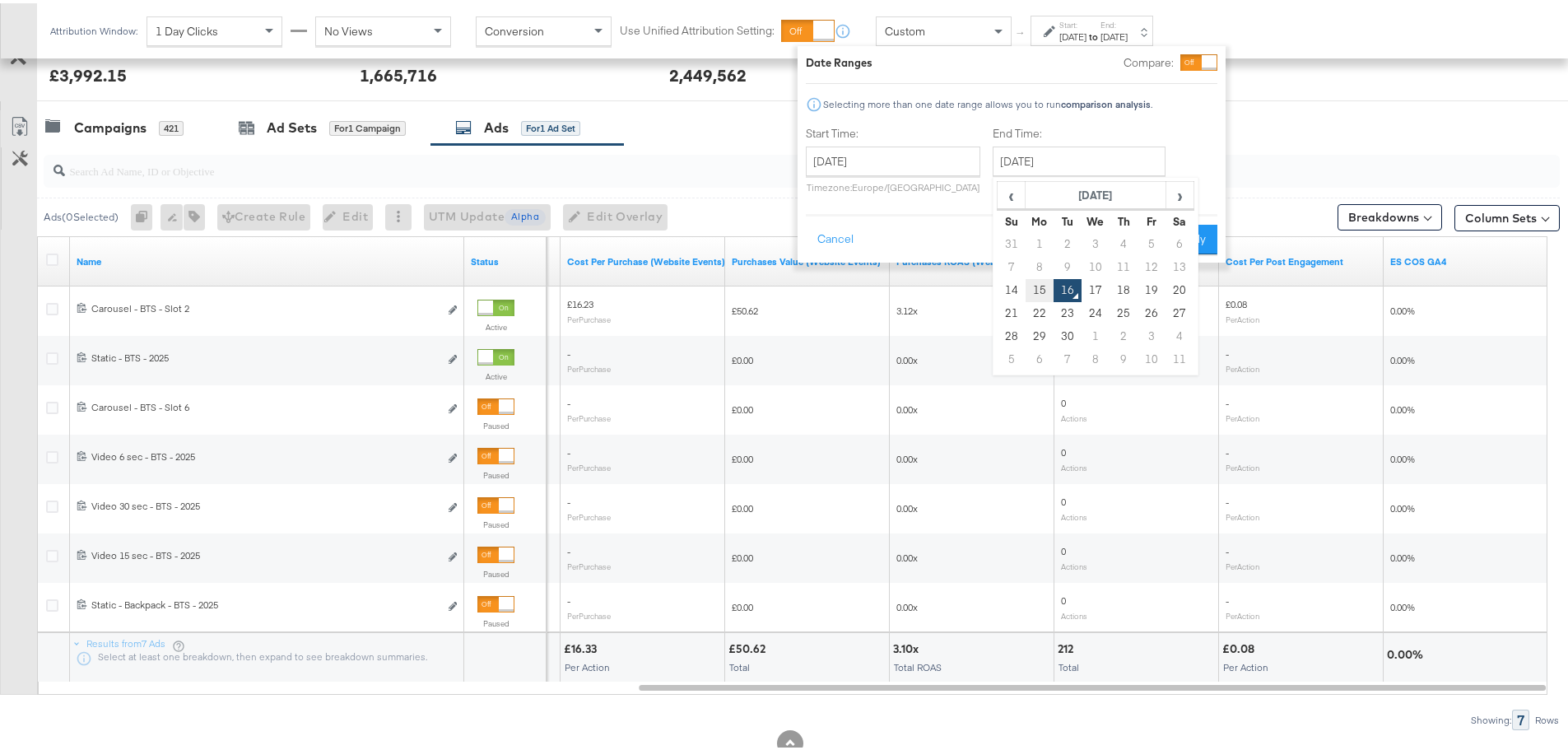
type input "[DATE]"
click at [1207, 244] on button "Apply" at bounding box center [1191, 236] width 52 height 30
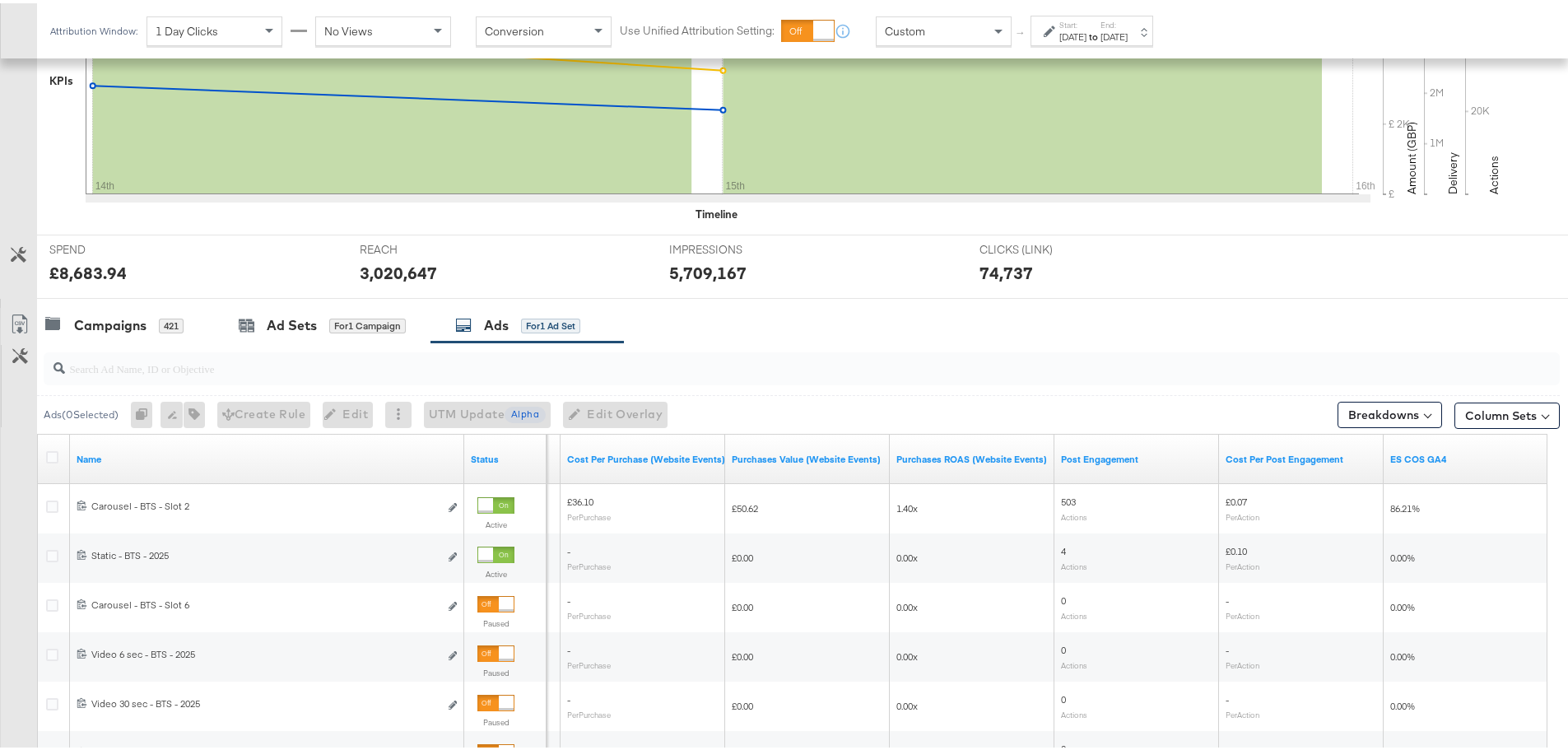
scroll to position [648, 0]
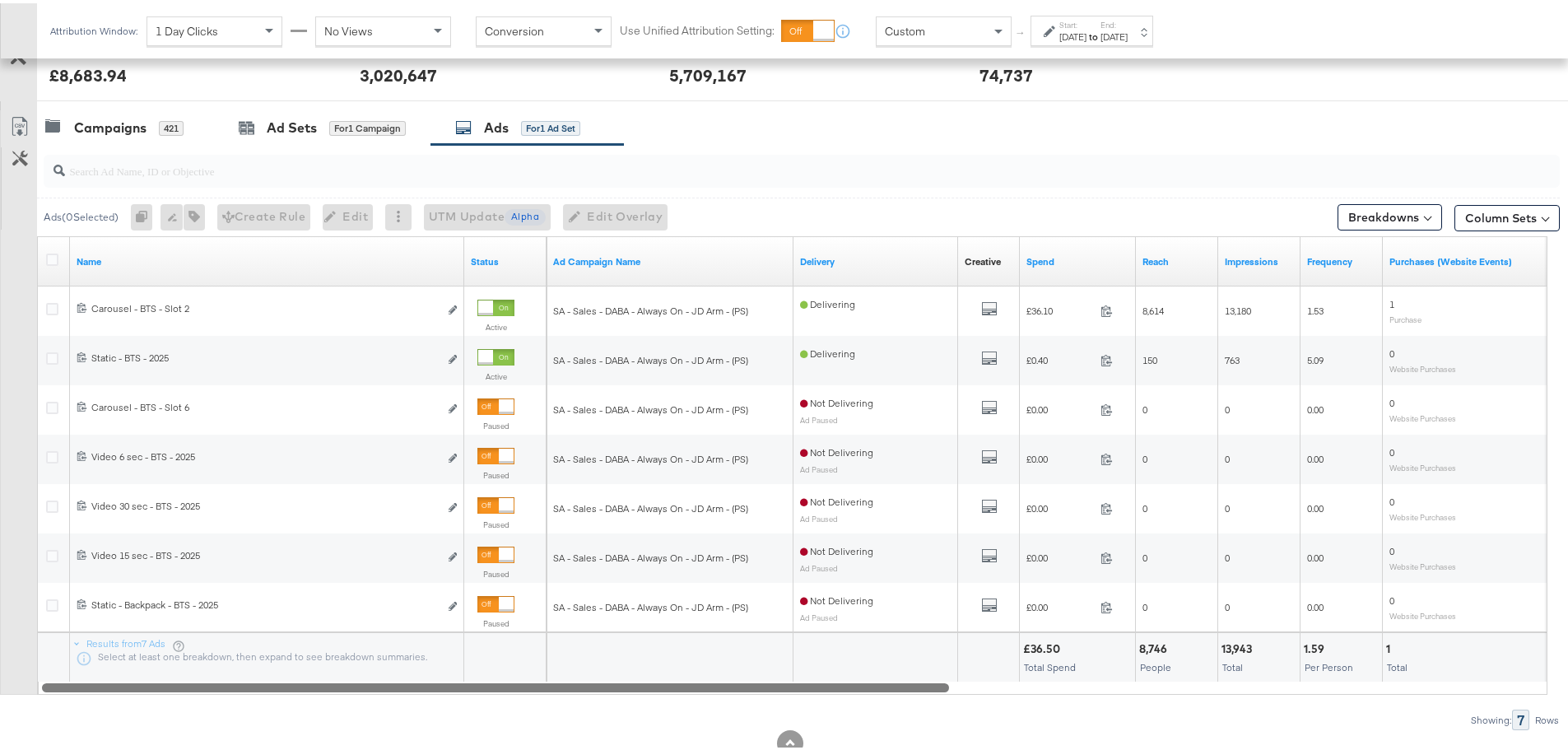
drag, startPoint x: 1223, startPoint y: 684, endPoint x: 480, endPoint y: 730, distance: 744.4
click at [480, 730] on div "KPIs Performance & KPIs Customize KPIs ✔ Clicks (Link) ✔ Reach ✔ Impressions ✔ …" at bounding box center [790, 237] width 1580 height 1121
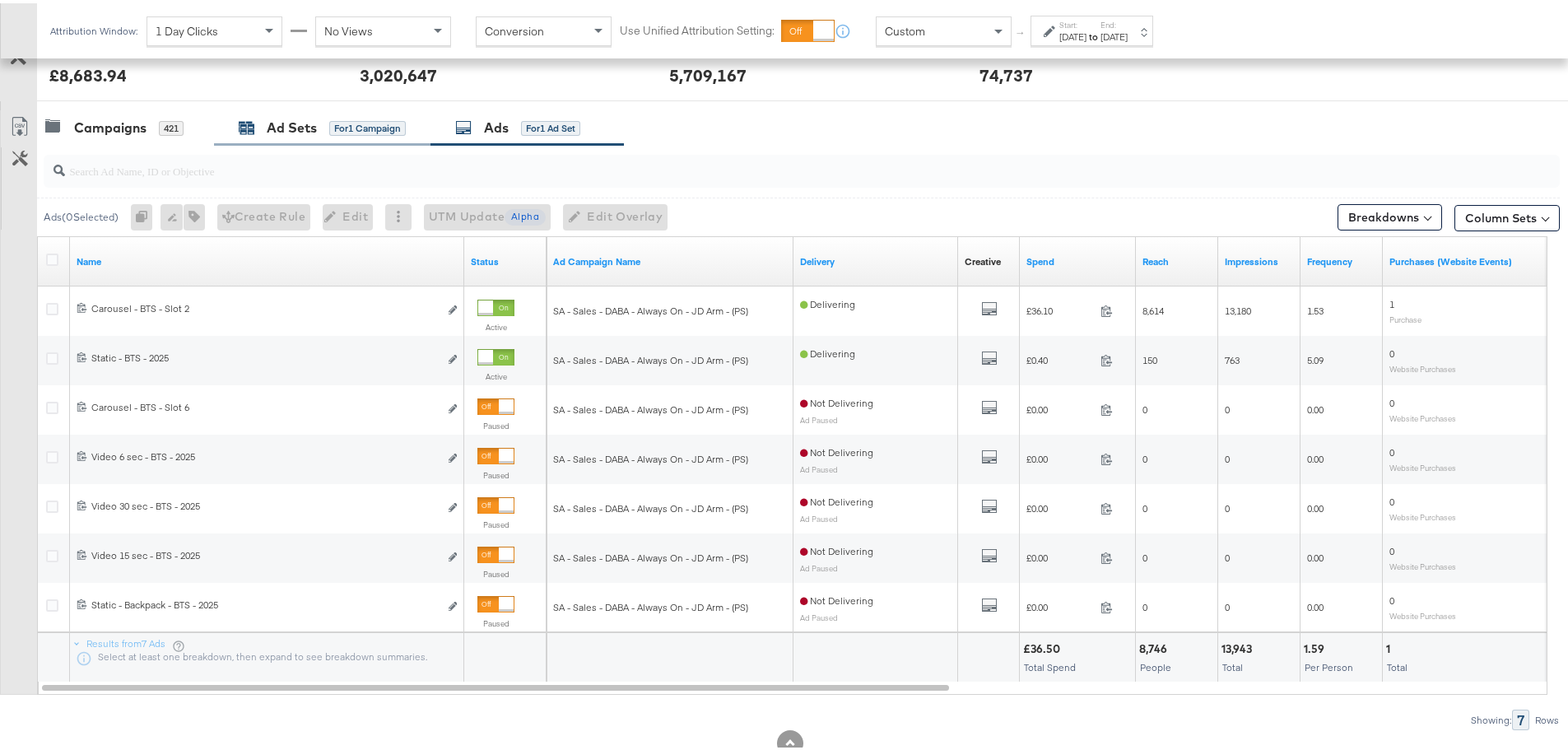
click at [270, 122] on div "Ad Sets" at bounding box center [291, 124] width 50 height 19
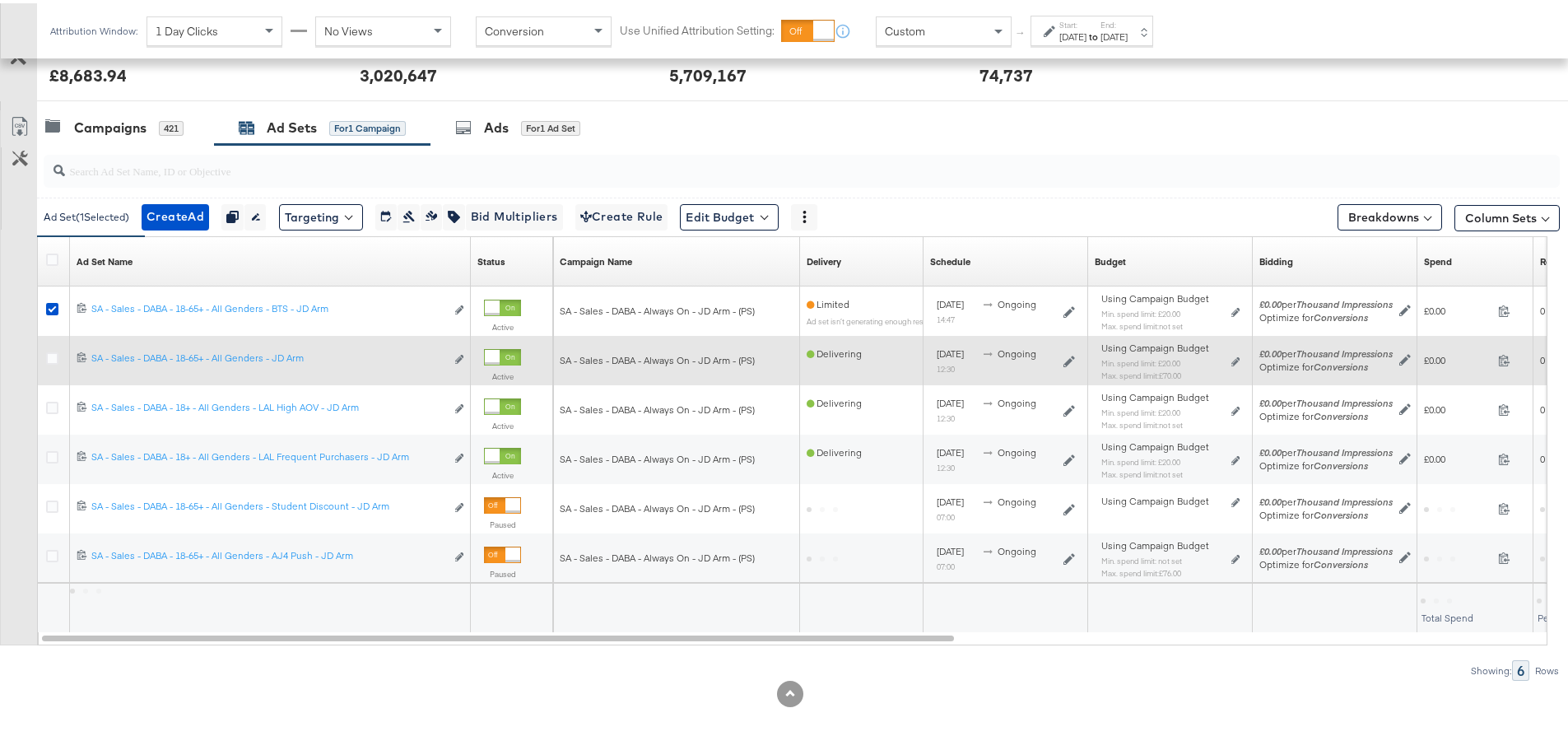
click at [48, 305] on icon at bounding box center [52, 305] width 12 height 12
click at [0, 0] on input "checkbox" at bounding box center [0, 0] width 0 height 0
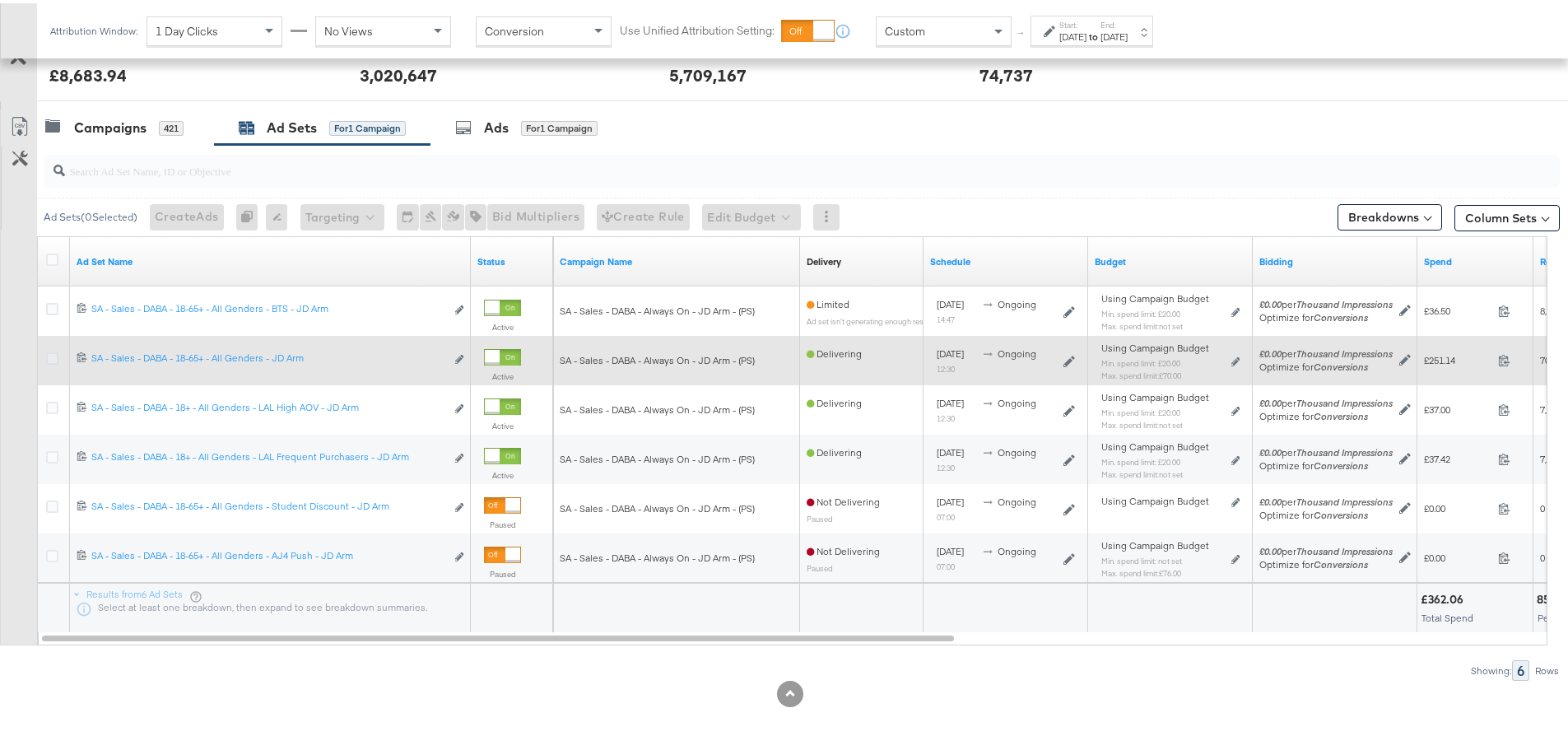
click at [51, 355] on icon at bounding box center [52, 355] width 12 height 12
click at [0, 0] on input "checkbox" at bounding box center [0, 0] width 0 height 0
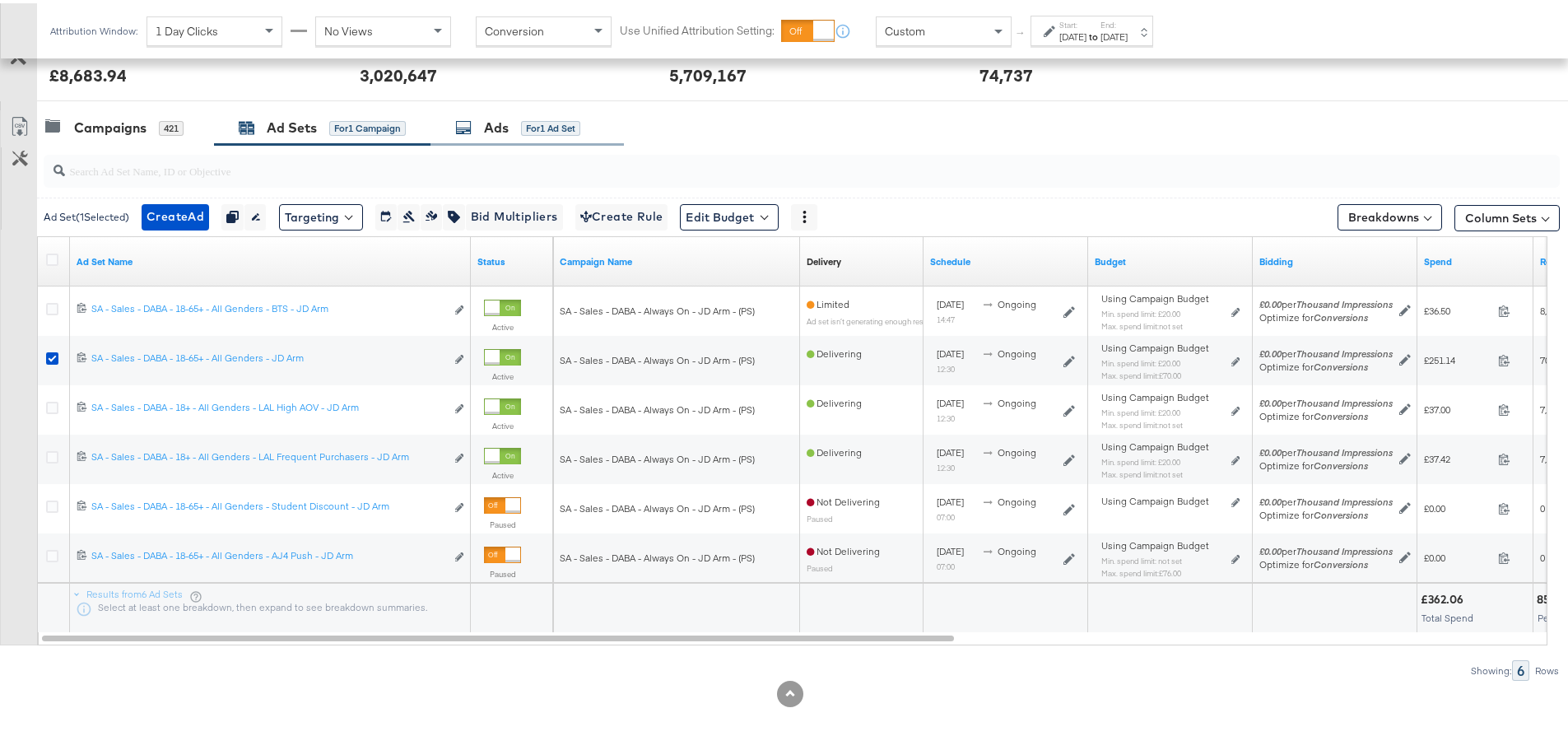
click at [509, 128] on div "Ads" at bounding box center [496, 124] width 25 height 19
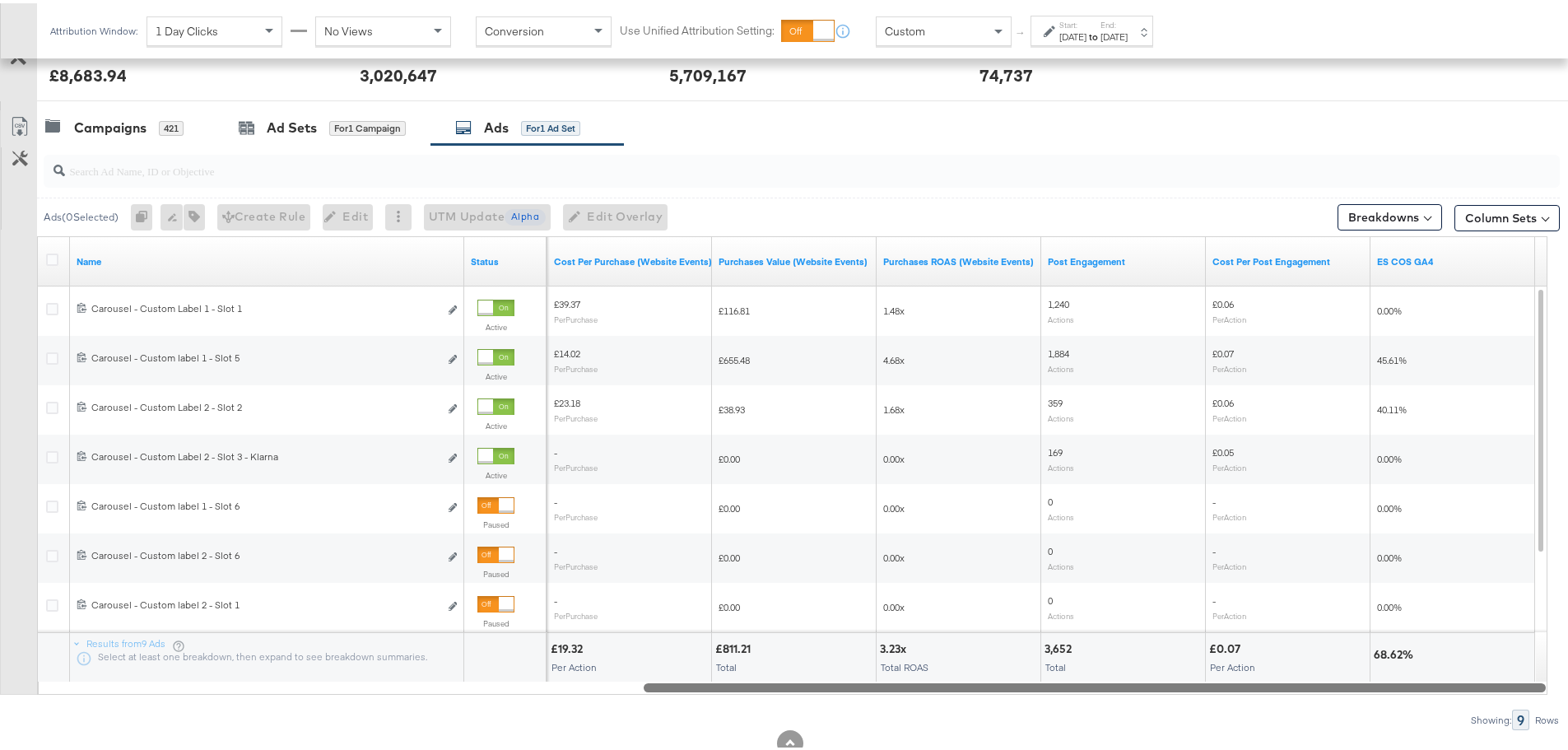
drag, startPoint x: 604, startPoint y: 685, endPoint x: 1324, endPoint y: 708, distance: 720.4
click at [1324, 708] on div "Ads ( 0 Selected) 0 Rename 0 ads Tags for 0 campaigns Create Rule Edit 0 ads Ed…" at bounding box center [780, 434] width 1560 height 585
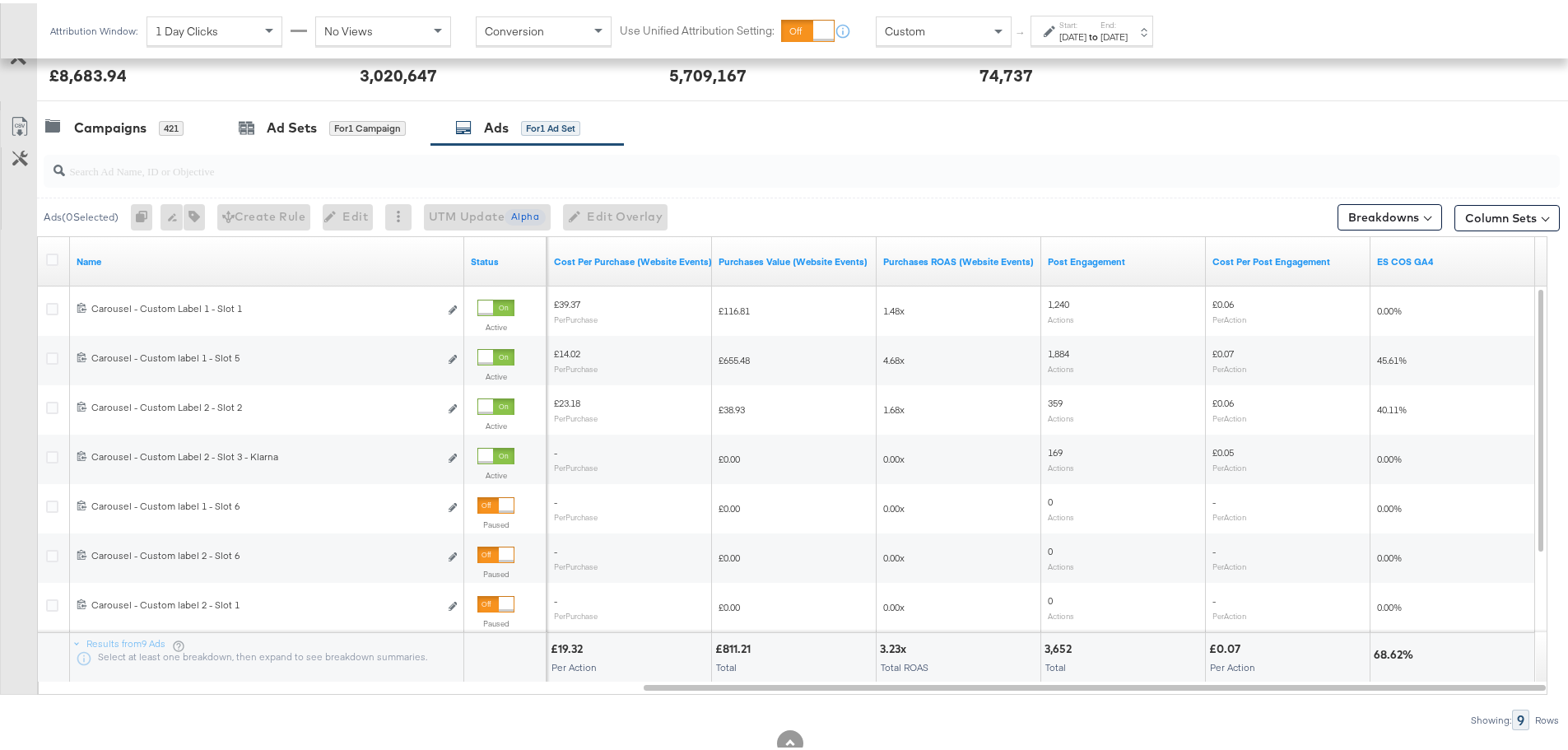
click at [1071, 32] on div "[DATE]" at bounding box center [1073, 34] width 27 height 13
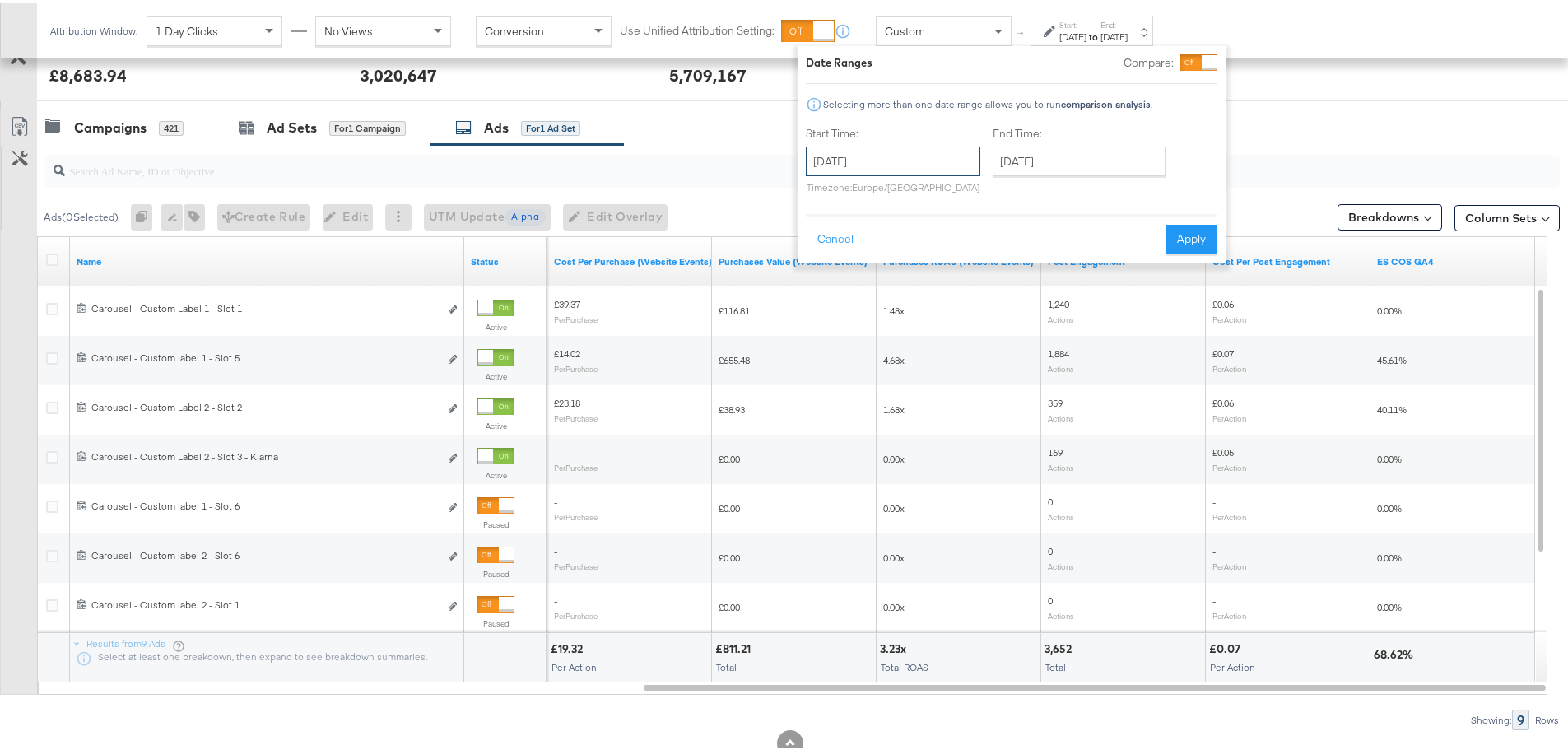
click at [921, 147] on input "[DATE]" at bounding box center [893, 158] width 175 height 30
click at [826, 262] on td "7" at bounding box center [825, 265] width 28 height 23
type input "[DATE]"
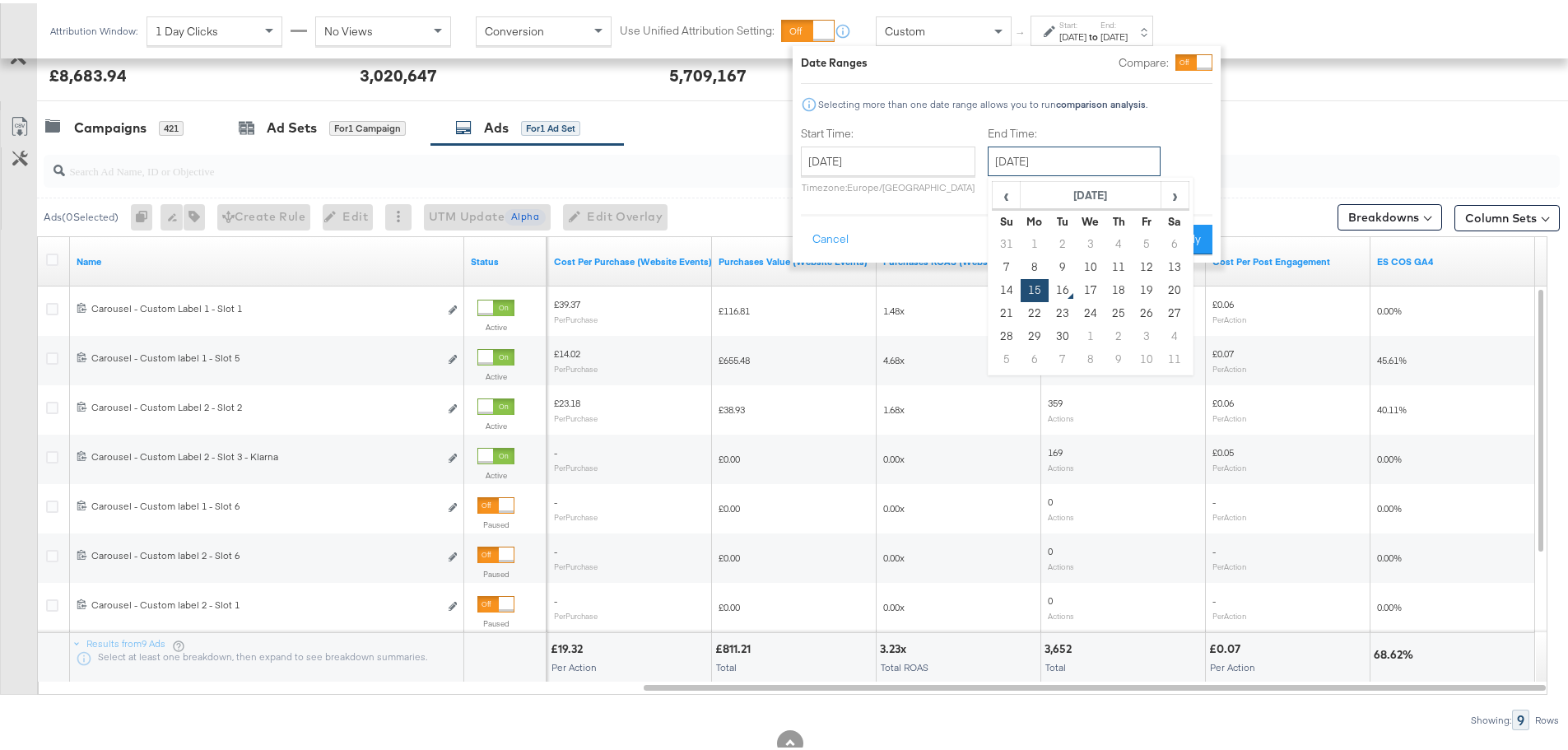
click at [1043, 155] on input "[DATE]" at bounding box center [1074, 158] width 173 height 30
click at [1163, 264] on td "13" at bounding box center [1174, 265] width 28 height 23
type input "[DATE]"
click at [1180, 237] on button "Apply" at bounding box center [1186, 236] width 52 height 30
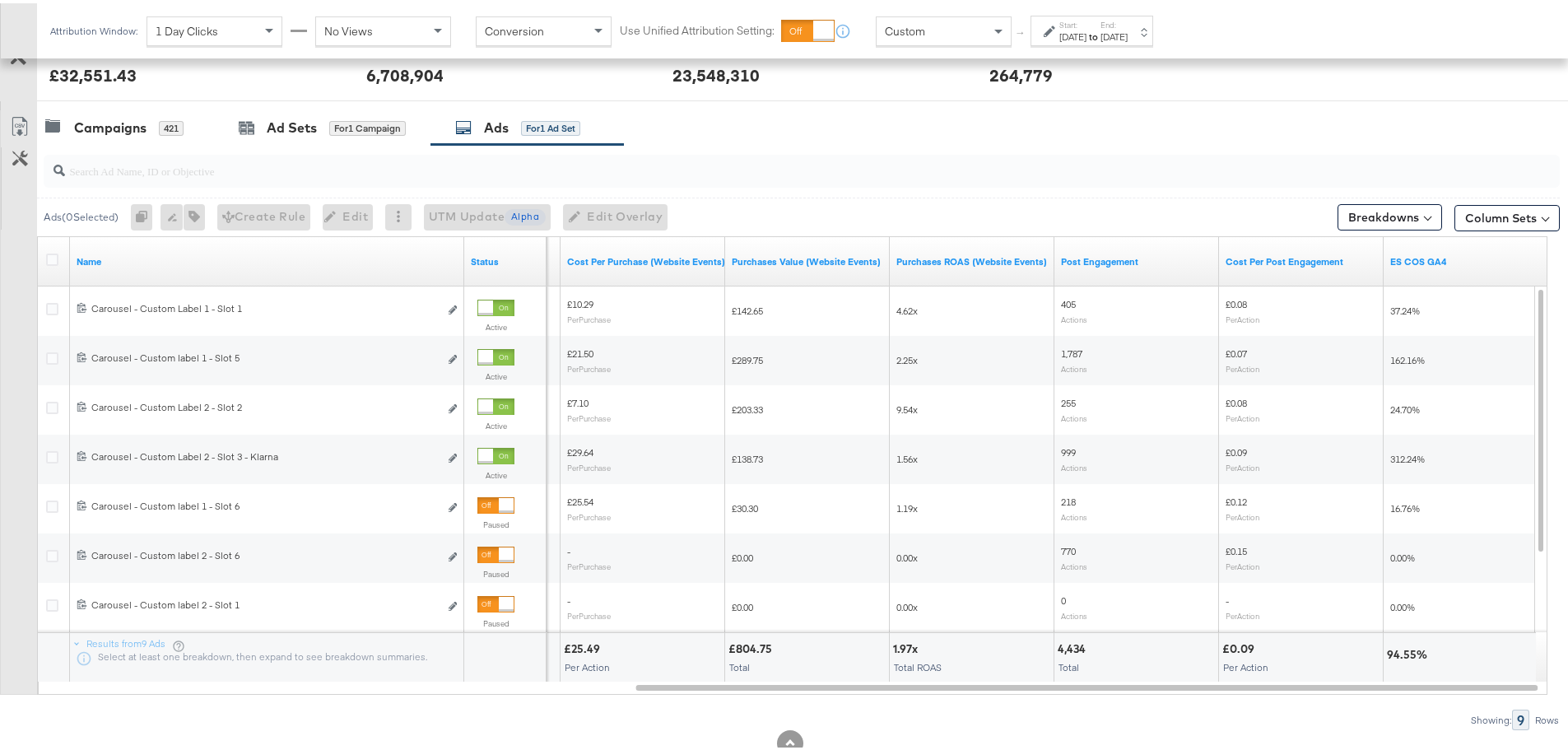
click at [1041, 26] on div "Start: Sep 7th 2025 to End: Sep 13th 2025" at bounding box center [1091, 27] width 122 height 31
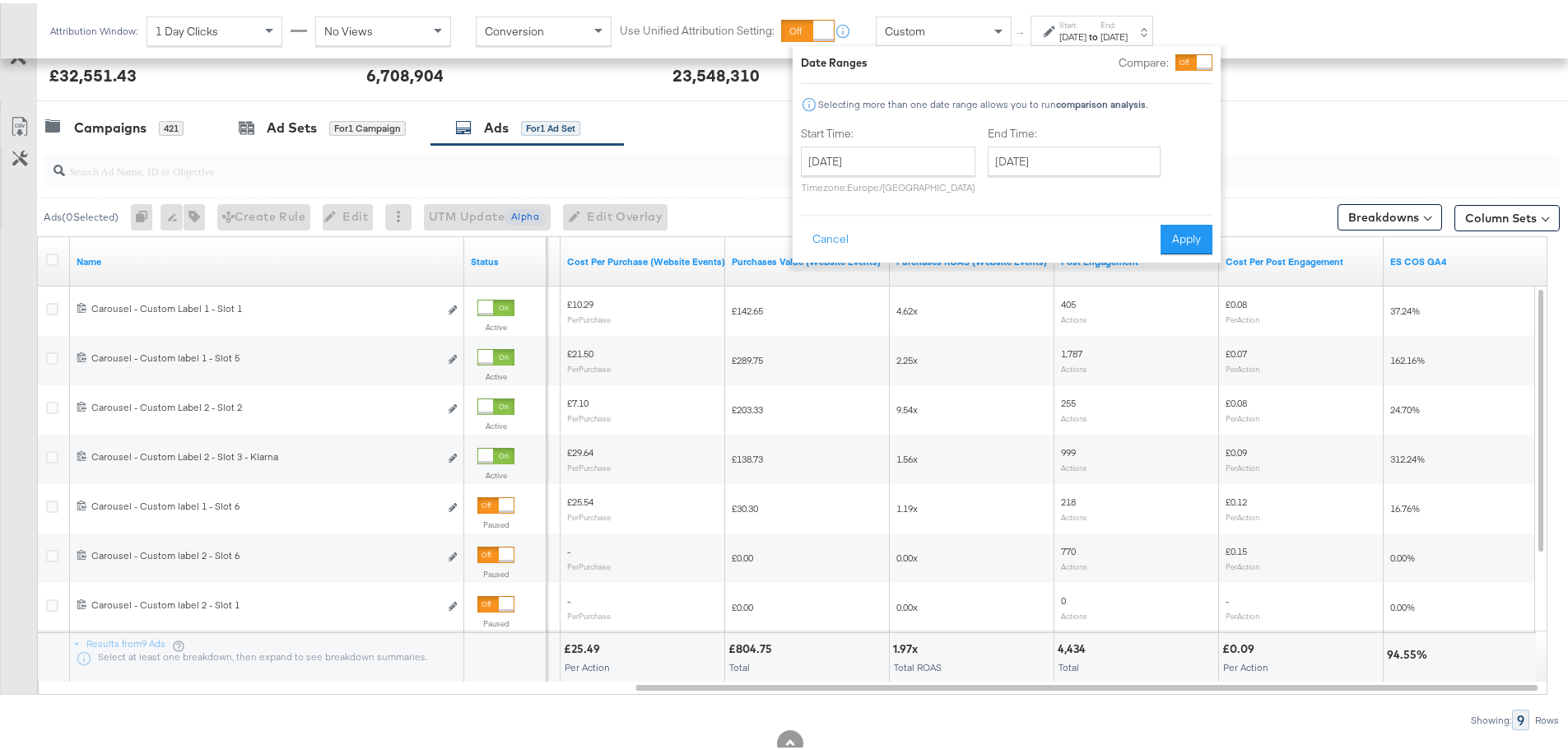
click at [954, 32] on div "Custom" at bounding box center [943, 28] width 134 height 28
click at [928, 155] on input "[DATE]" at bounding box center [888, 158] width 175 height 30
click at [826, 291] on td "14" at bounding box center [820, 287] width 28 height 23
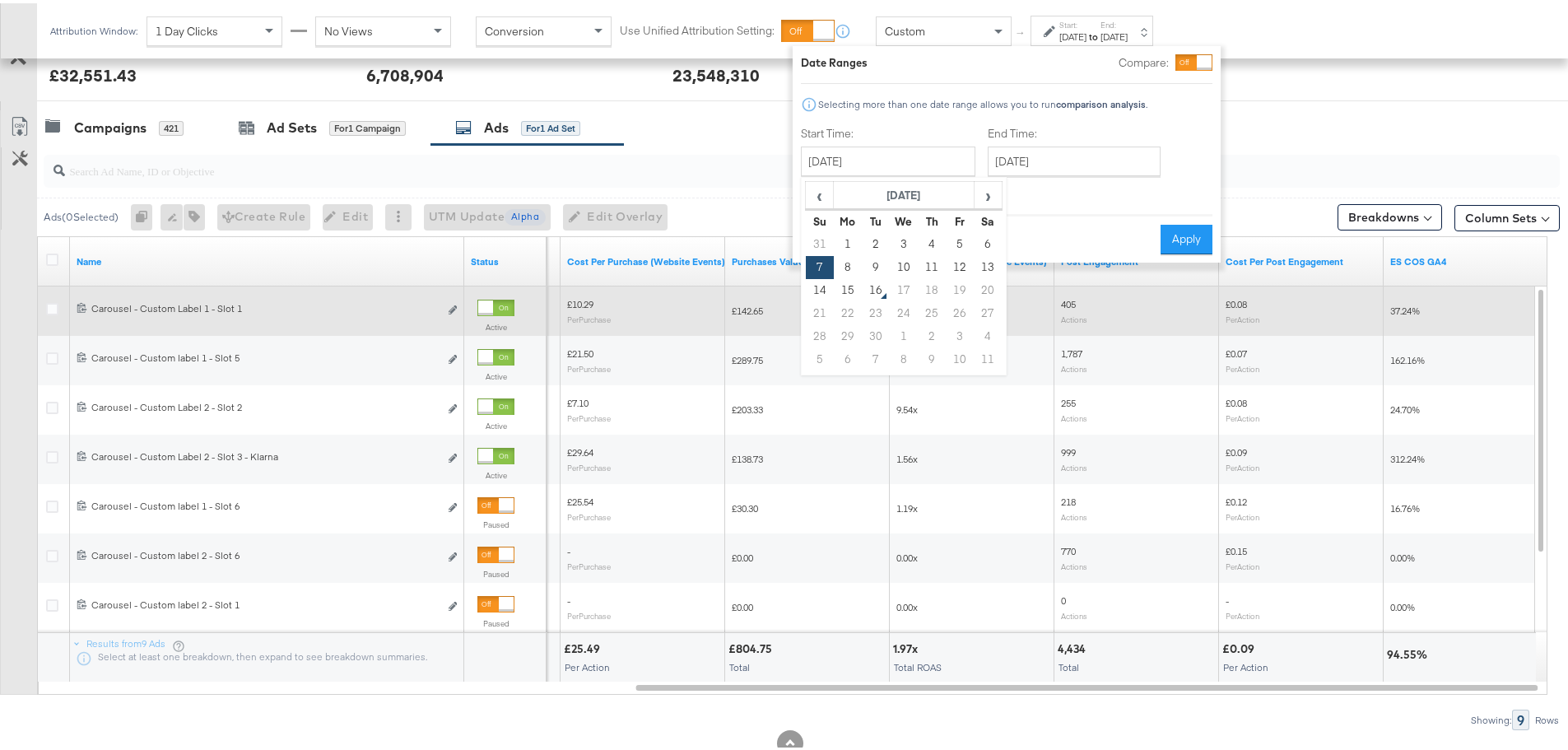
type input "[DATE]"
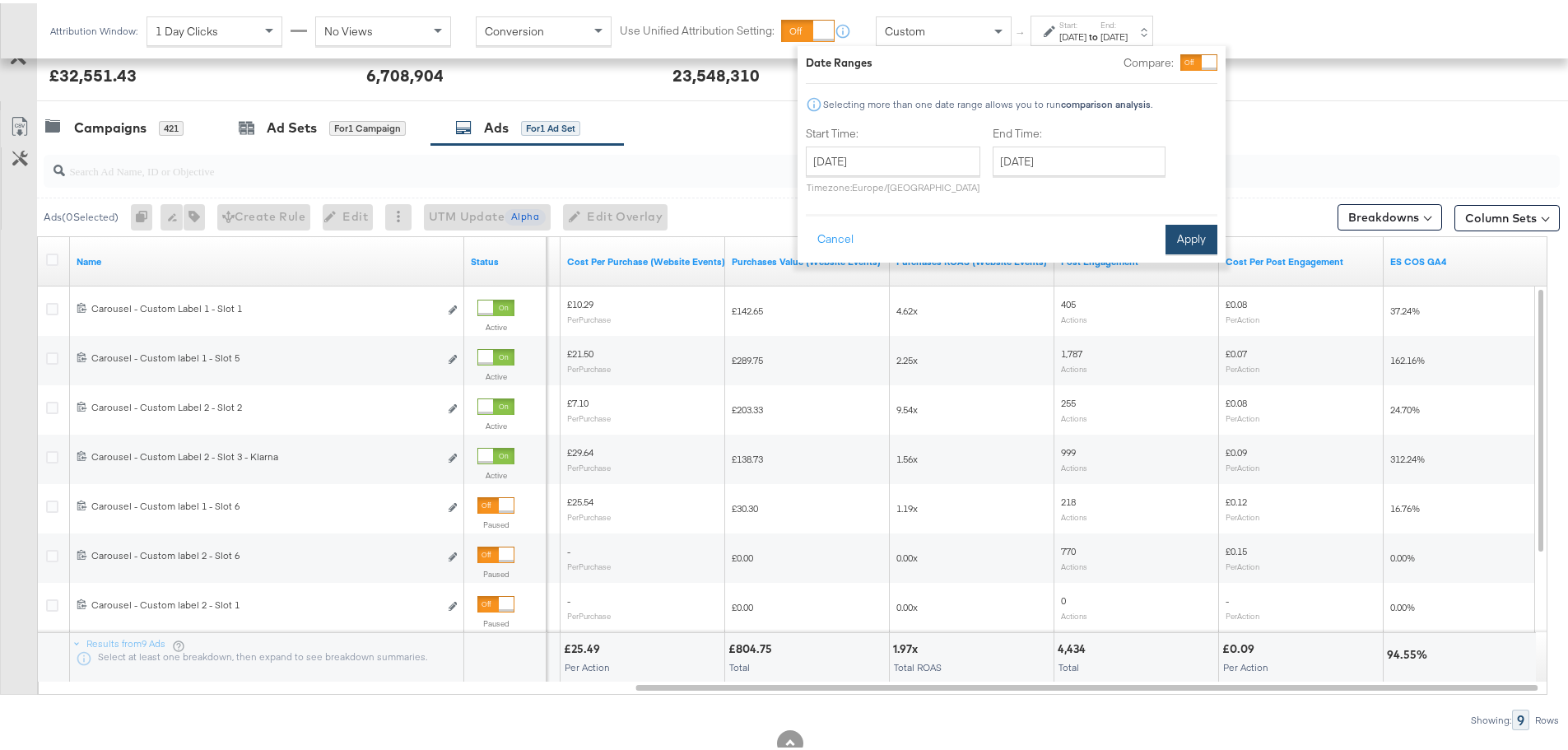
click at [1197, 236] on button "Apply" at bounding box center [1191, 236] width 52 height 30
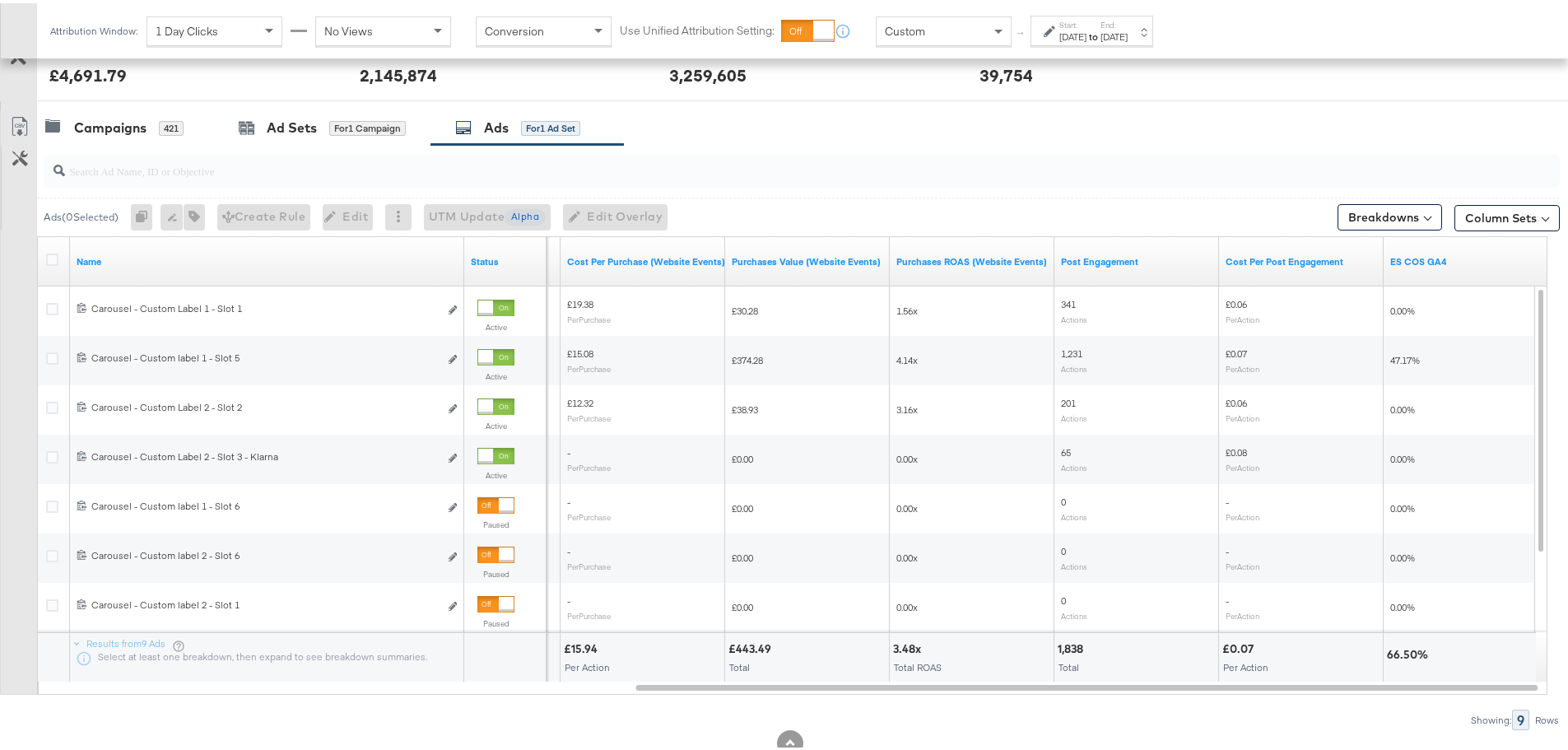
click at [1129, 43] on div "Attribution Window: 1 Day Clicks No Views Conversion Use Unified Attribution Se…" at bounding box center [605, 27] width 1137 height 55
click at [1100, 38] on strong "to" at bounding box center [1093, 33] width 14 height 12
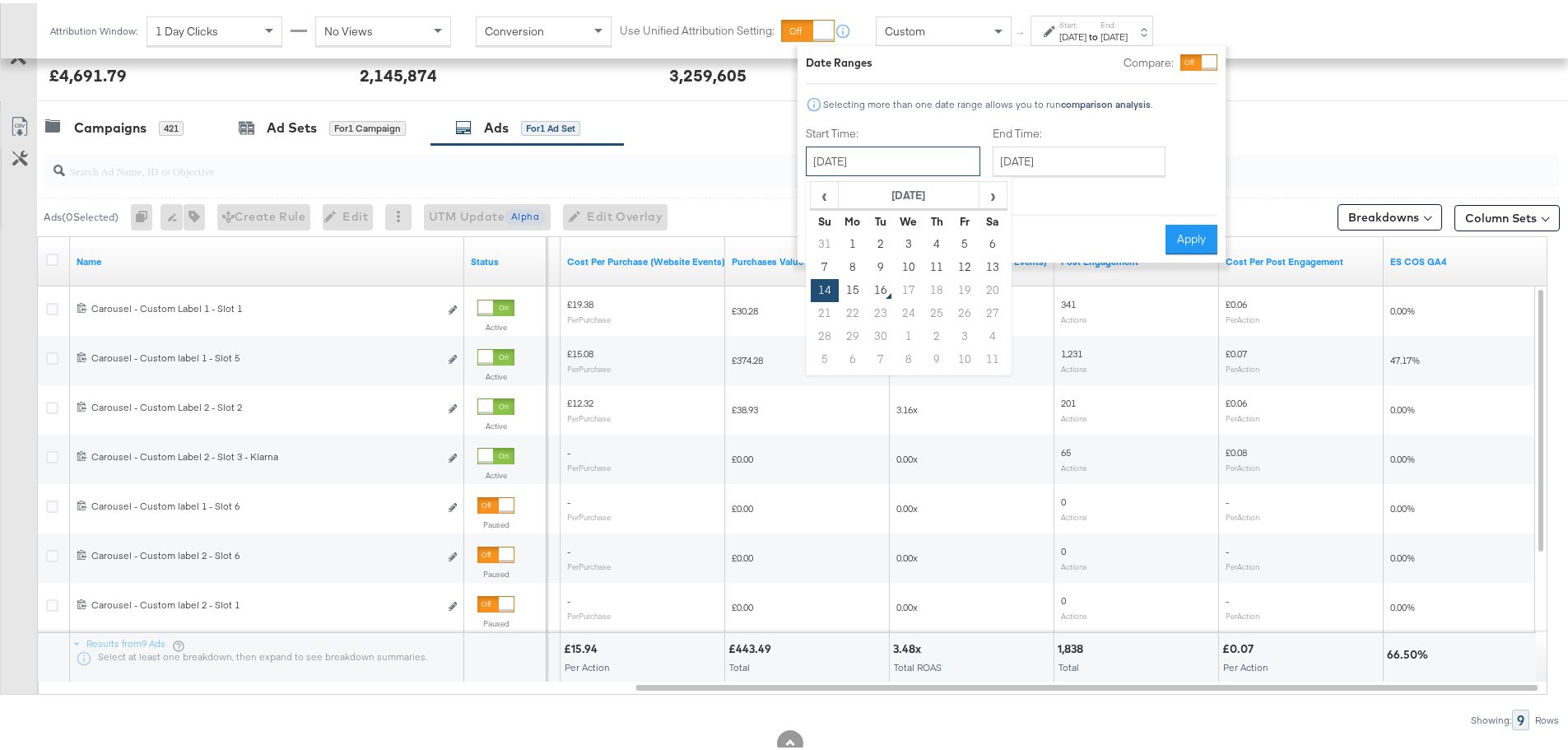
click at [873, 157] on input "[DATE]" at bounding box center [893, 158] width 175 height 30
click at [852, 289] on td "15" at bounding box center [853, 287] width 28 height 23
type input "[DATE]"
click at [1178, 237] on button "Apply" at bounding box center [1191, 236] width 52 height 30
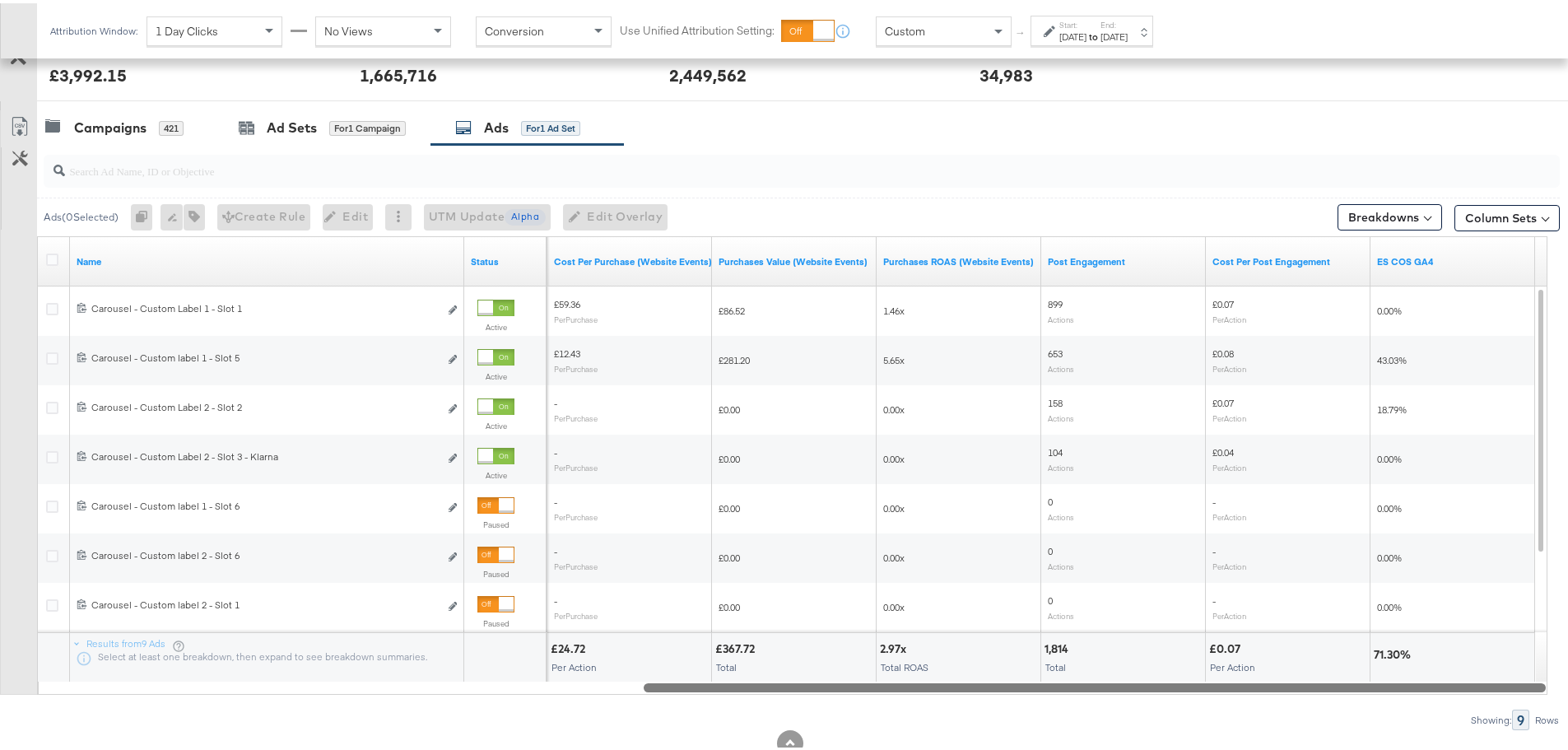
drag, startPoint x: 1220, startPoint y: 686, endPoint x: 1322, endPoint y: 742, distance: 116.4
click at [1322, 742] on div "KPIs Performance & KPIs Customize KPIs ✔ Clicks (Link) ✔ Reach ✔ Impressions ✔ …" at bounding box center [790, 237] width 1580 height 1121
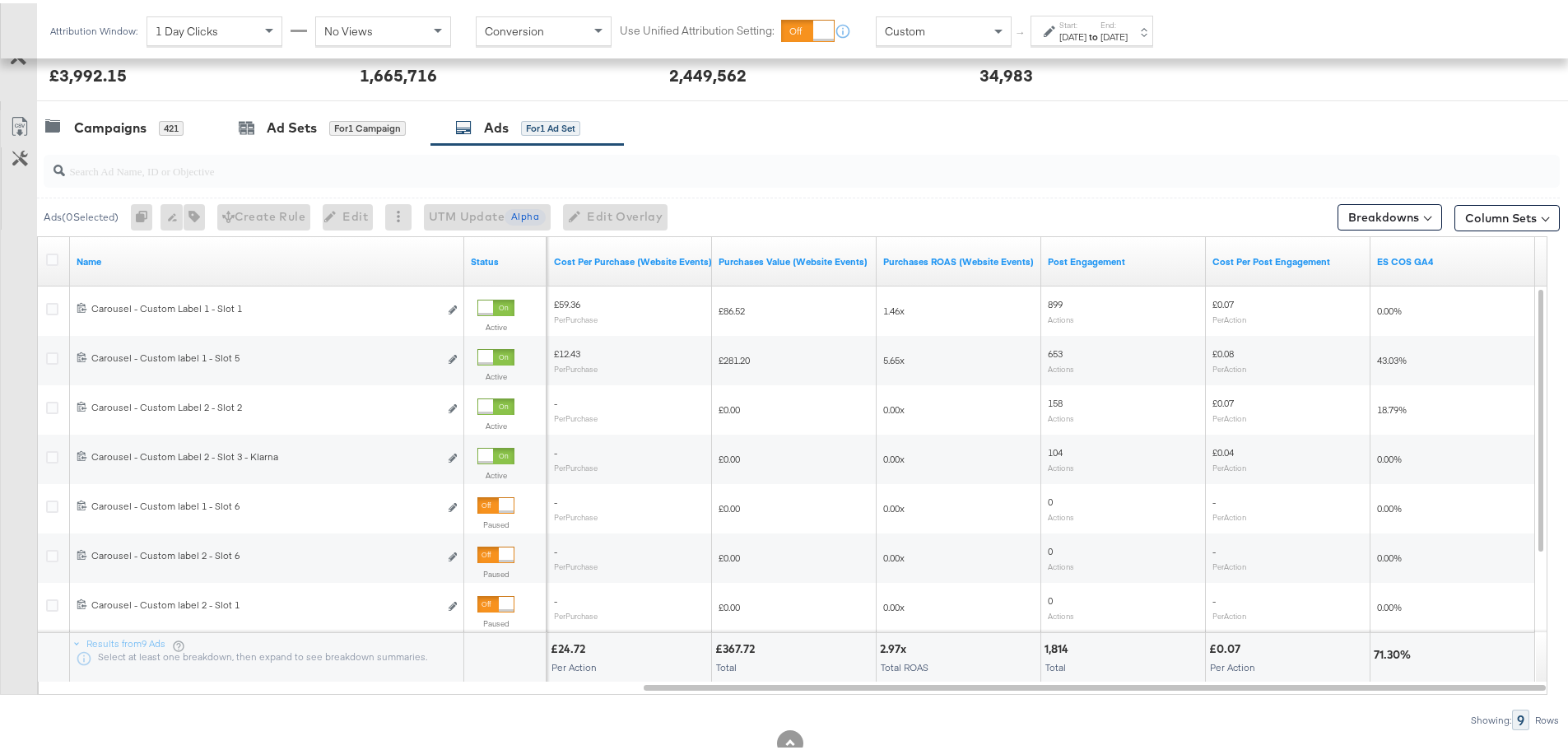
click at [1086, 29] on div "[DATE]" at bounding box center [1073, 34] width 27 height 13
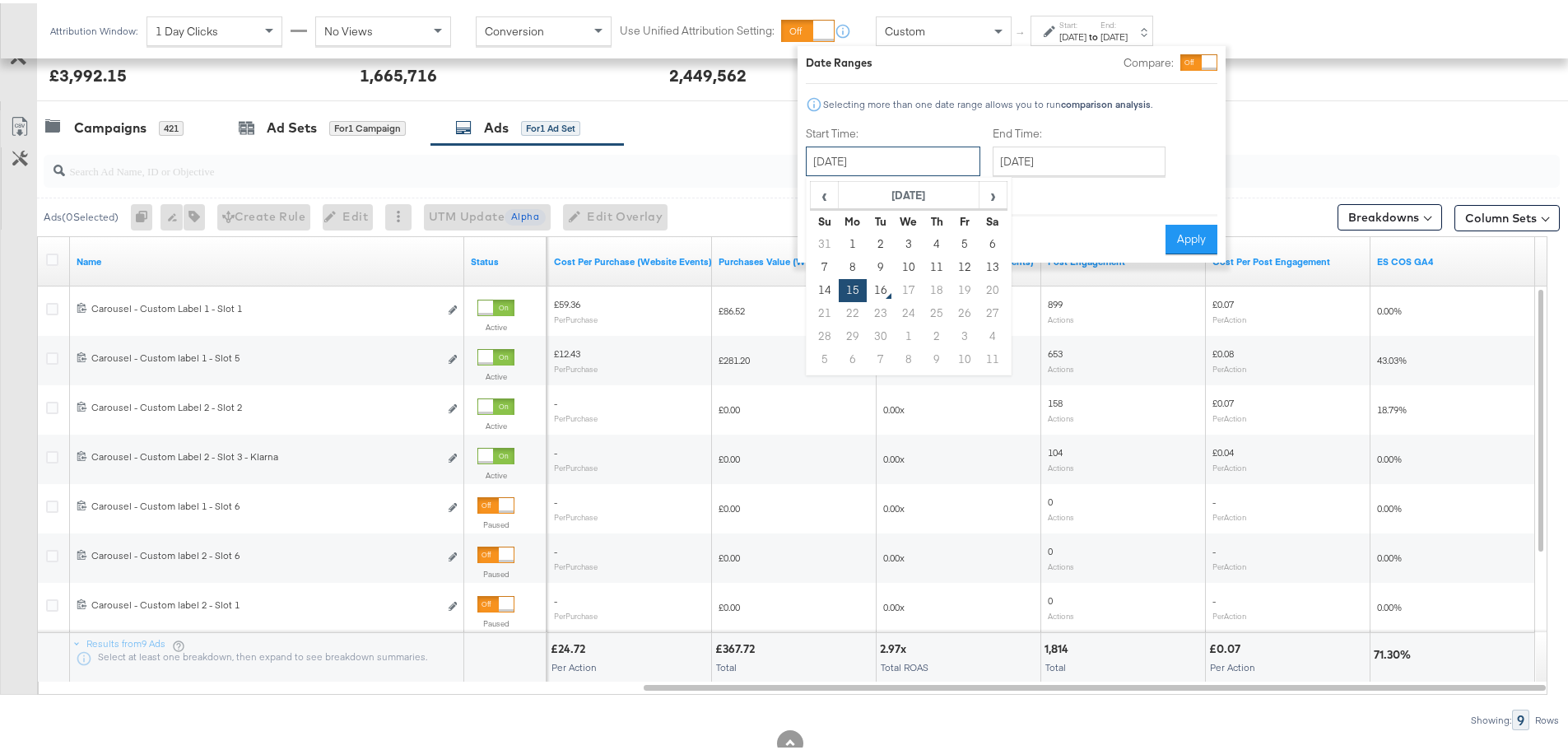
click at [891, 152] on input "[DATE]" at bounding box center [893, 158] width 175 height 30
click at [825, 291] on td "14" at bounding box center [825, 287] width 28 height 23
type input "[DATE]"
click at [1042, 157] on input "[DATE]" at bounding box center [1079, 158] width 173 height 30
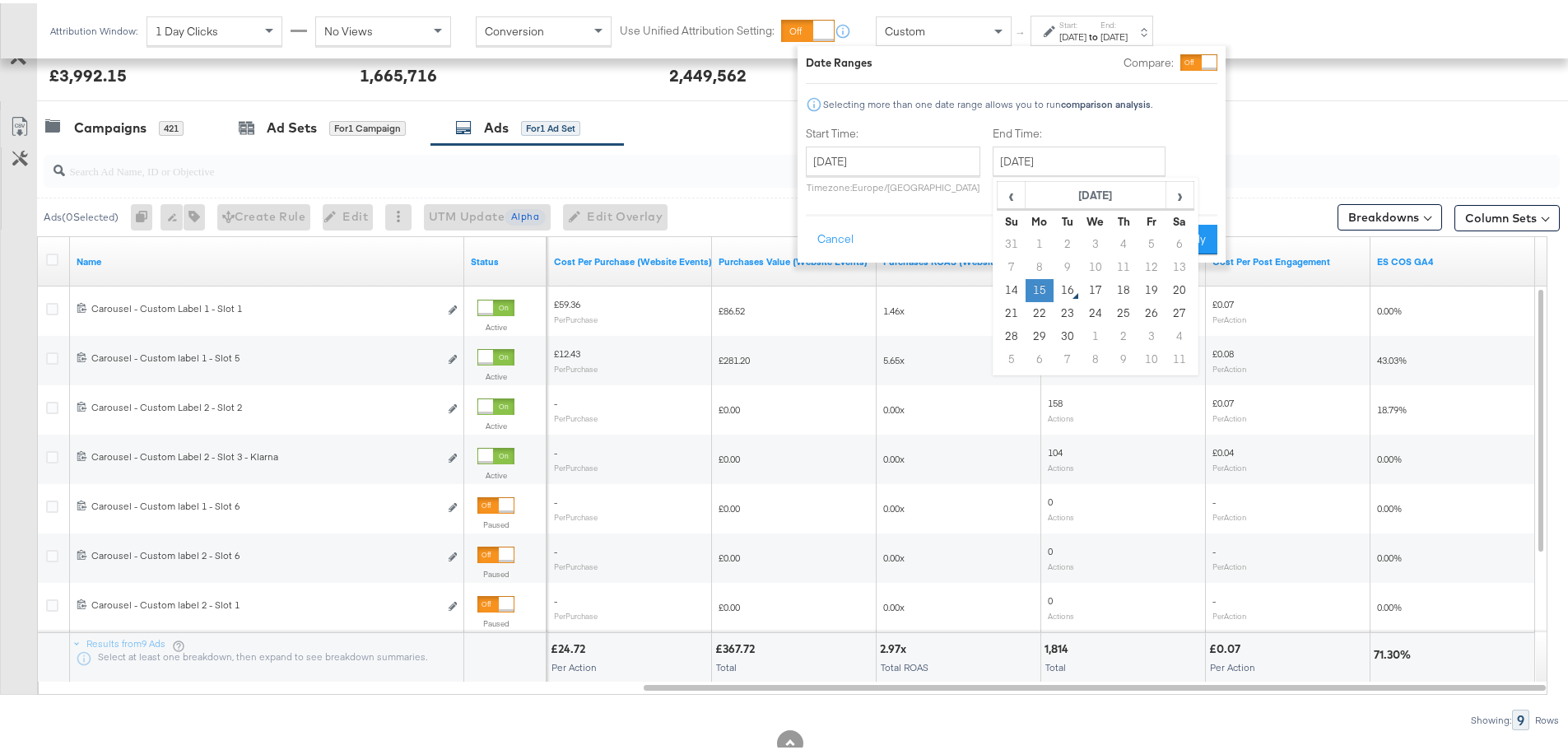
click at [1040, 288] on td "15" at bounding box center [1040, 287] width 28 height 23
click at [1198, 237] on button "Apply" at bounding box center [1191, 236] width 52 height 30
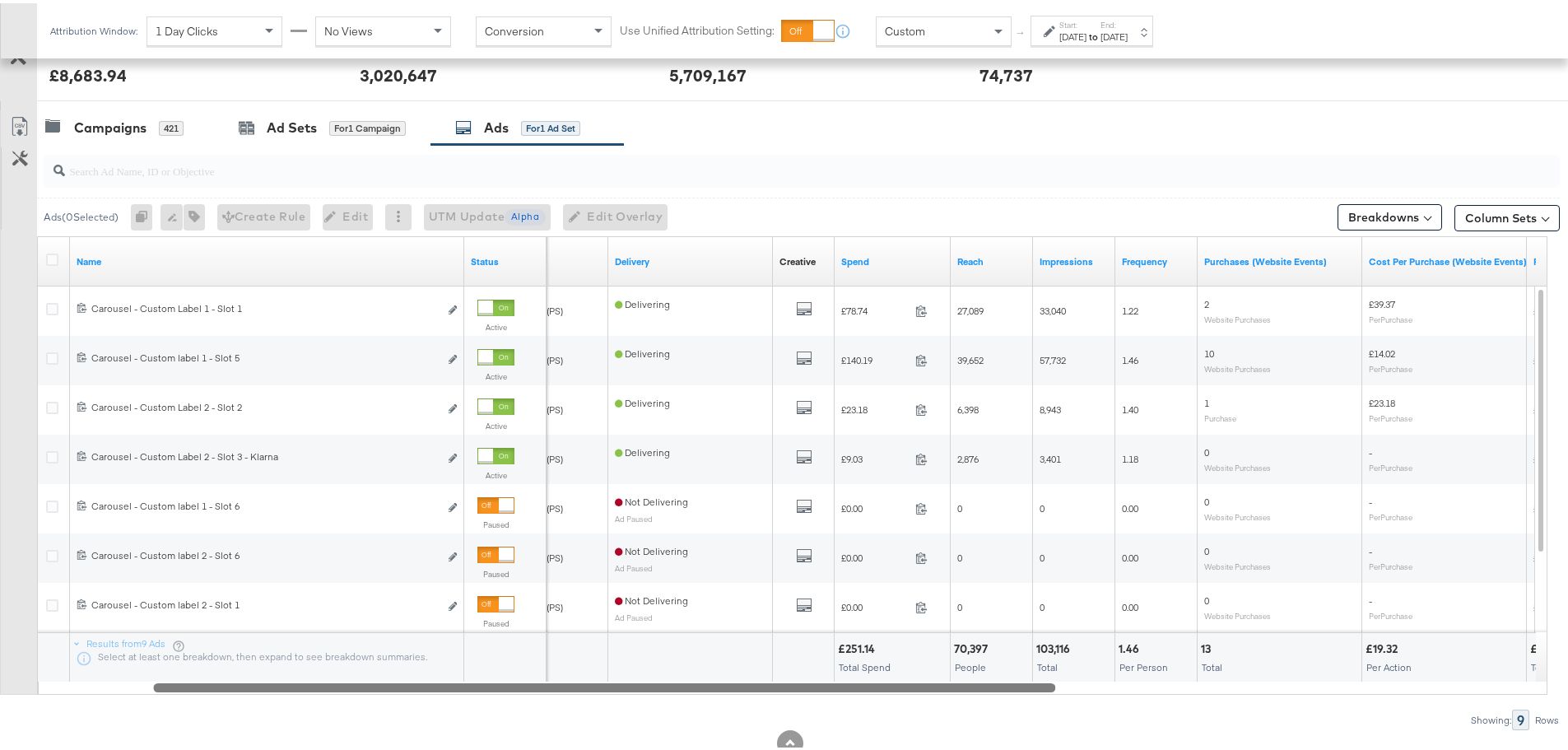
drag, startPoint x: 1381, startPoint y: 685, endPoint x: 901, endPoint y: 659, distance: 480.7
click at [901, 659] on div "Name Status Ad Campaign Name Delivery Creative Sorting Unavailable Spend Reach …" at bounding box center [791, 462] width 1511 height 459
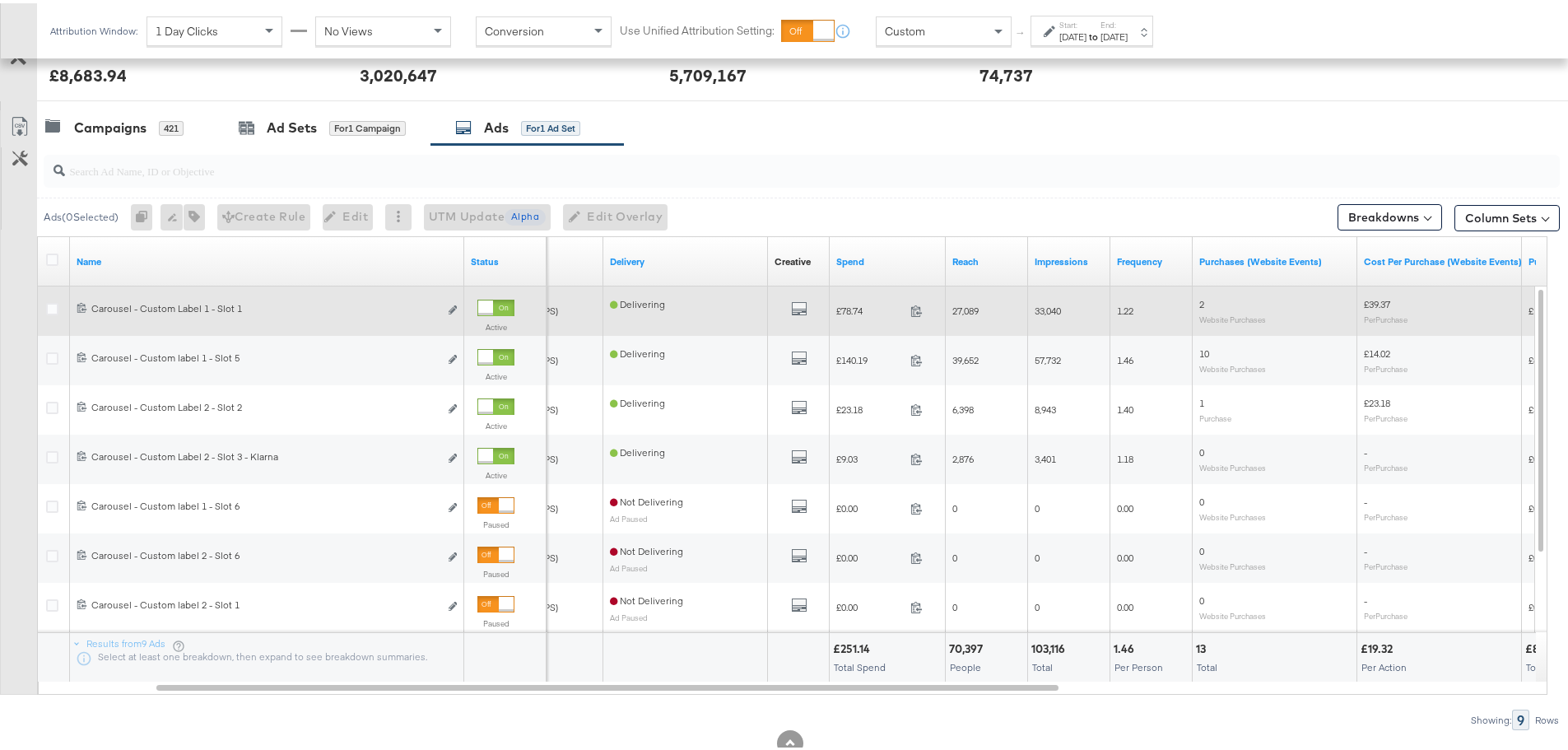
click at [493, 306] on div at bounding box center [486, 305] width 15 height 15
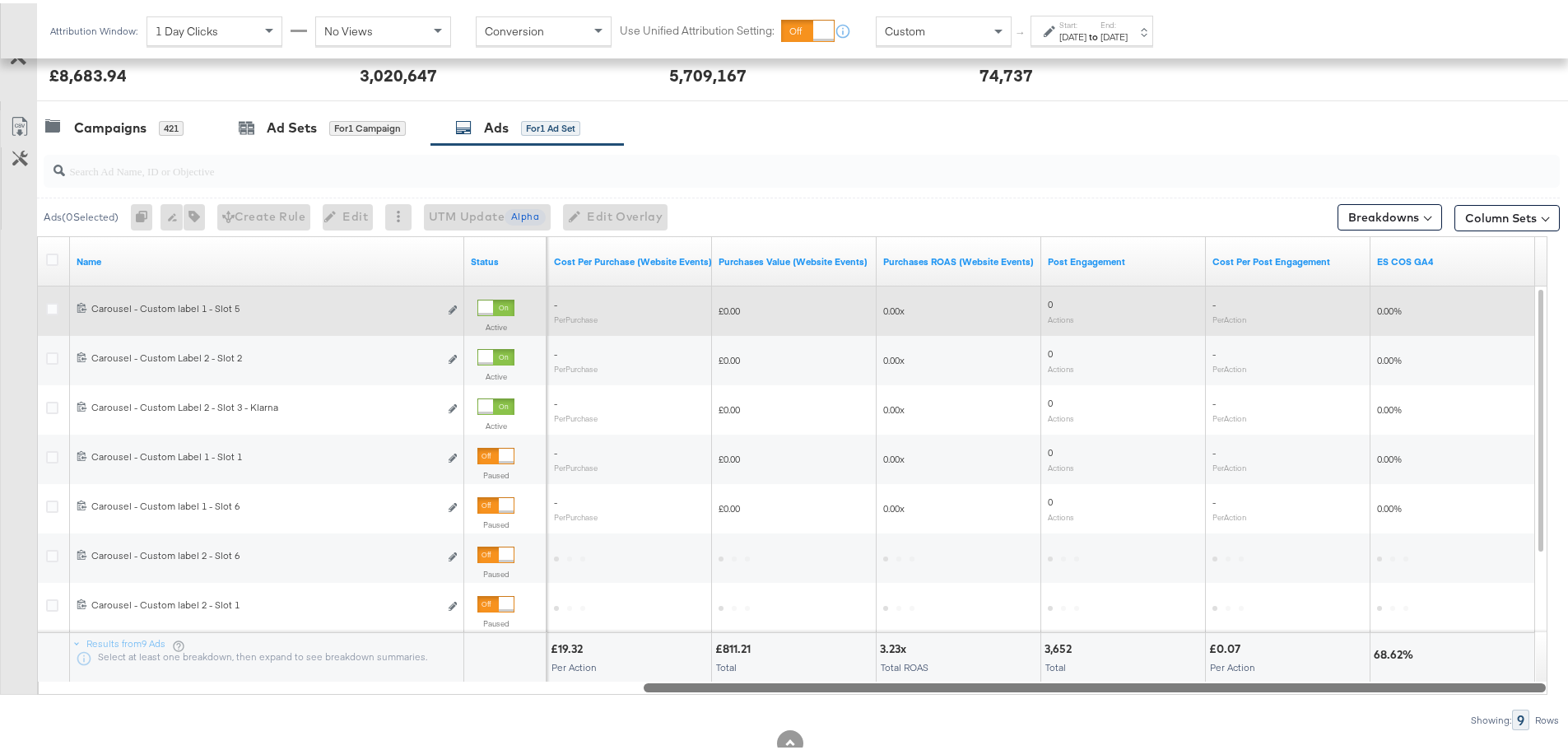
drag, startPoint x: 886, startPoint y: 681, endPoint x: 1509, endPoint y: 706, distance: 623.5
click at [1509, 706] on div "Ads ( 0 Selected) 0 Rename 0 ads Tags for 0 campaigns Create Rule Edit 0 ads Ed…" at bounding box center [780, 434] width 1560 height 585
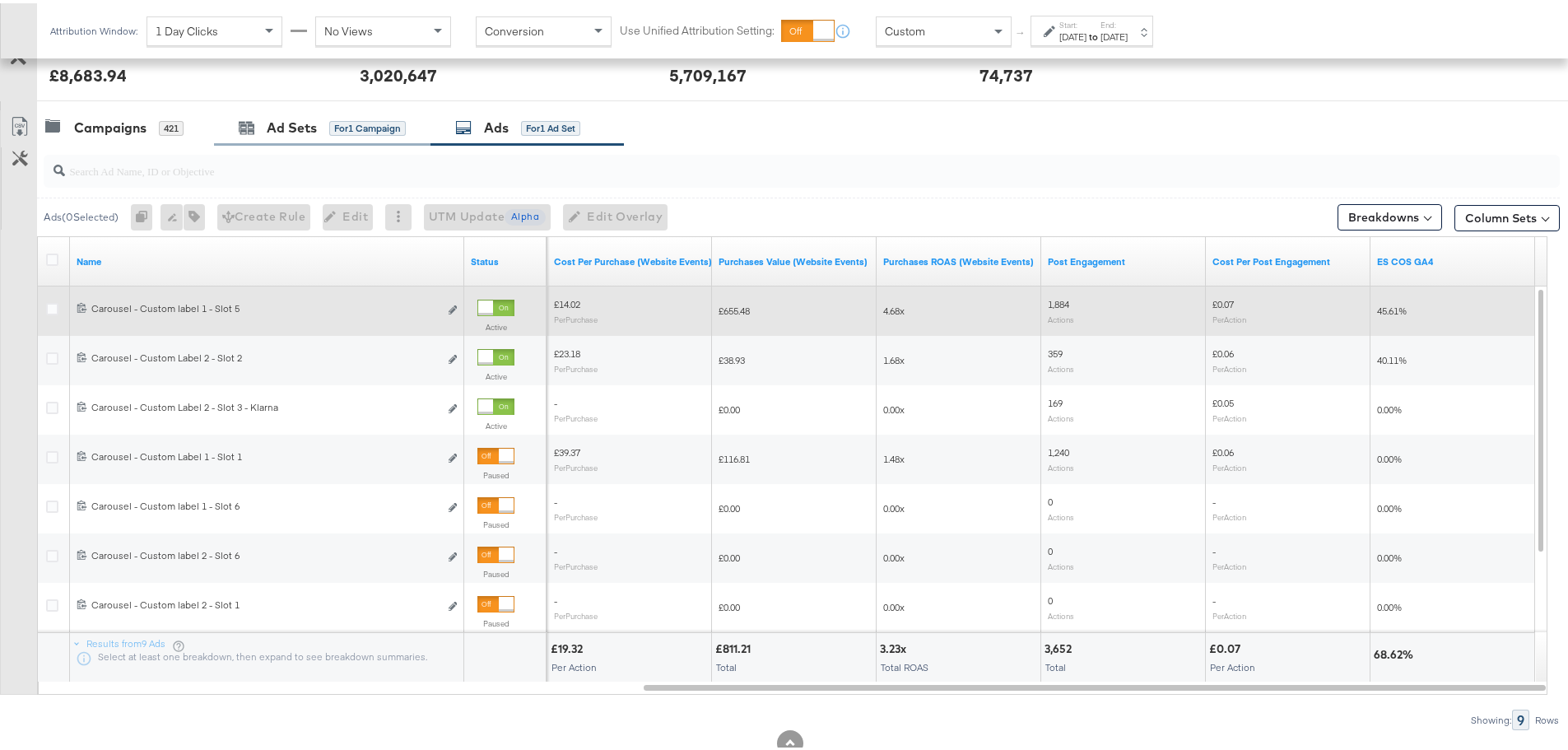
click at [285, 135] on div "Ad Sets for 1 Campaign" at bounding box center [322, 125] width 216 height 36
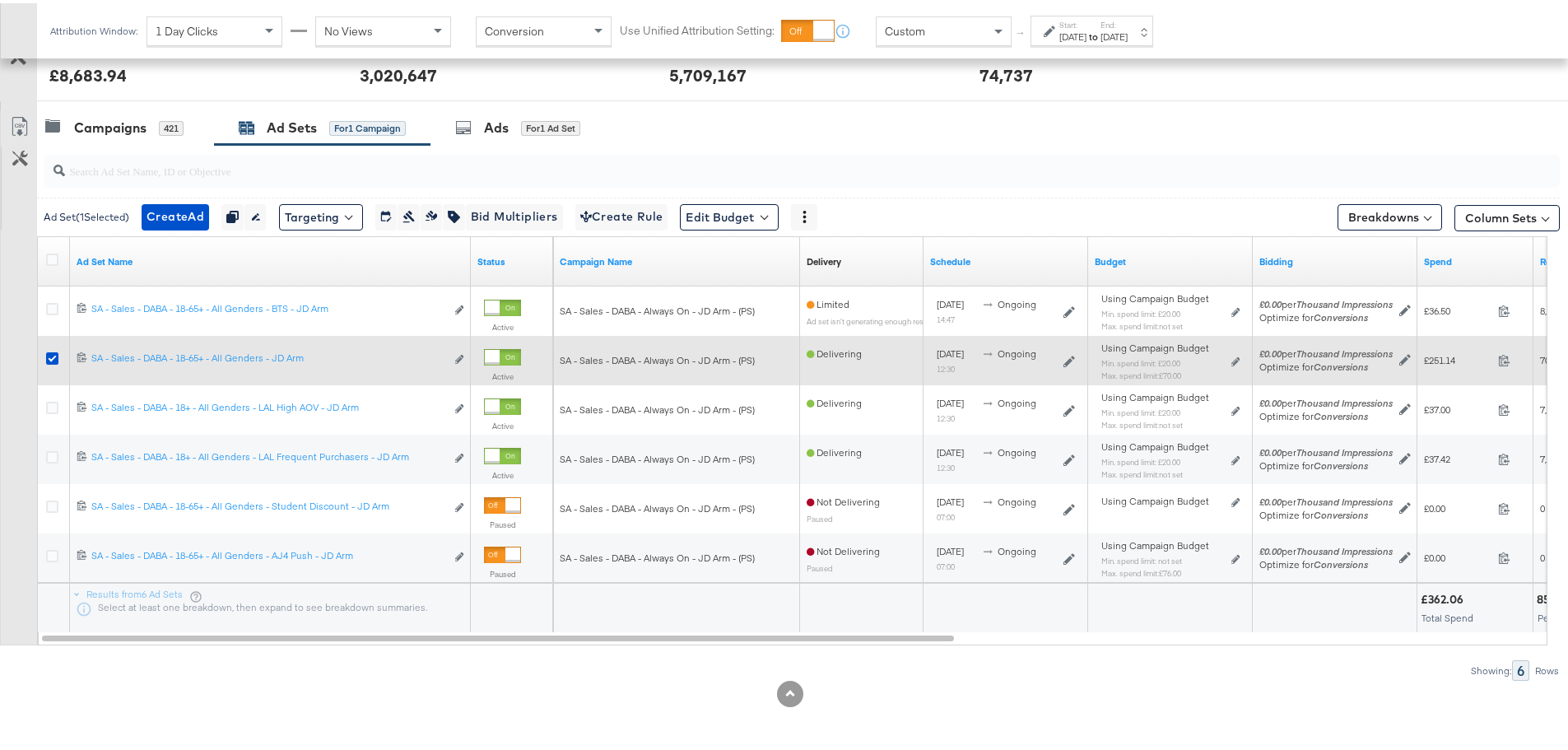
drag, startPoint x: 53, startPoint y: 355, endPoint x: 64, endPoint y: 380, distance: 27.3
click at [53, 355] on icon at bounding box center [52, 355] width 12 height 12
click at [0, 0] on input "checkbox" at bounding box center [0, 0] width 0 height 0
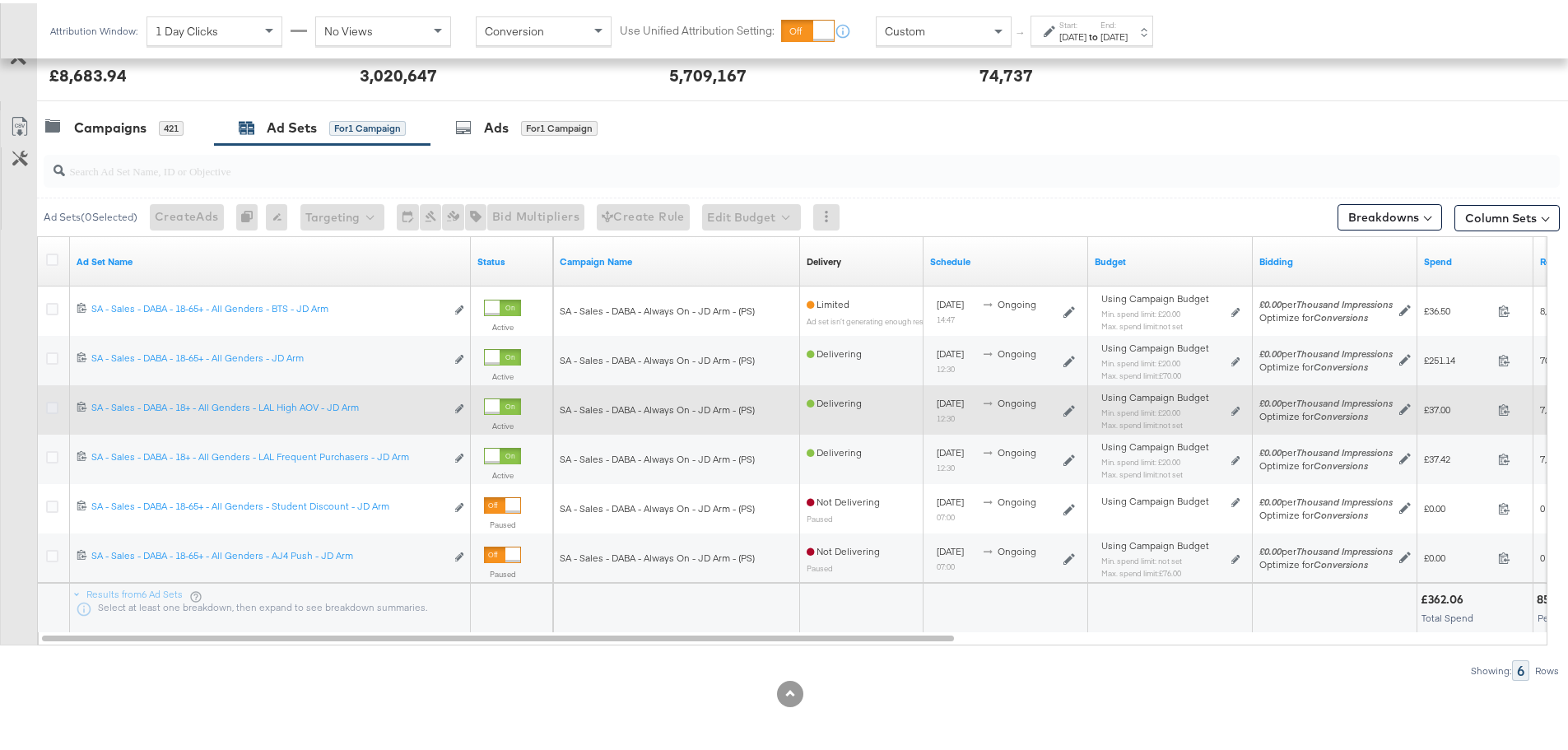
click at [53, 405] on icon at bounding box center [52, 405] width 12 height 12
click at [0, 0] on input "checkbox" at bounding box center [0, 0] width 0 height 0
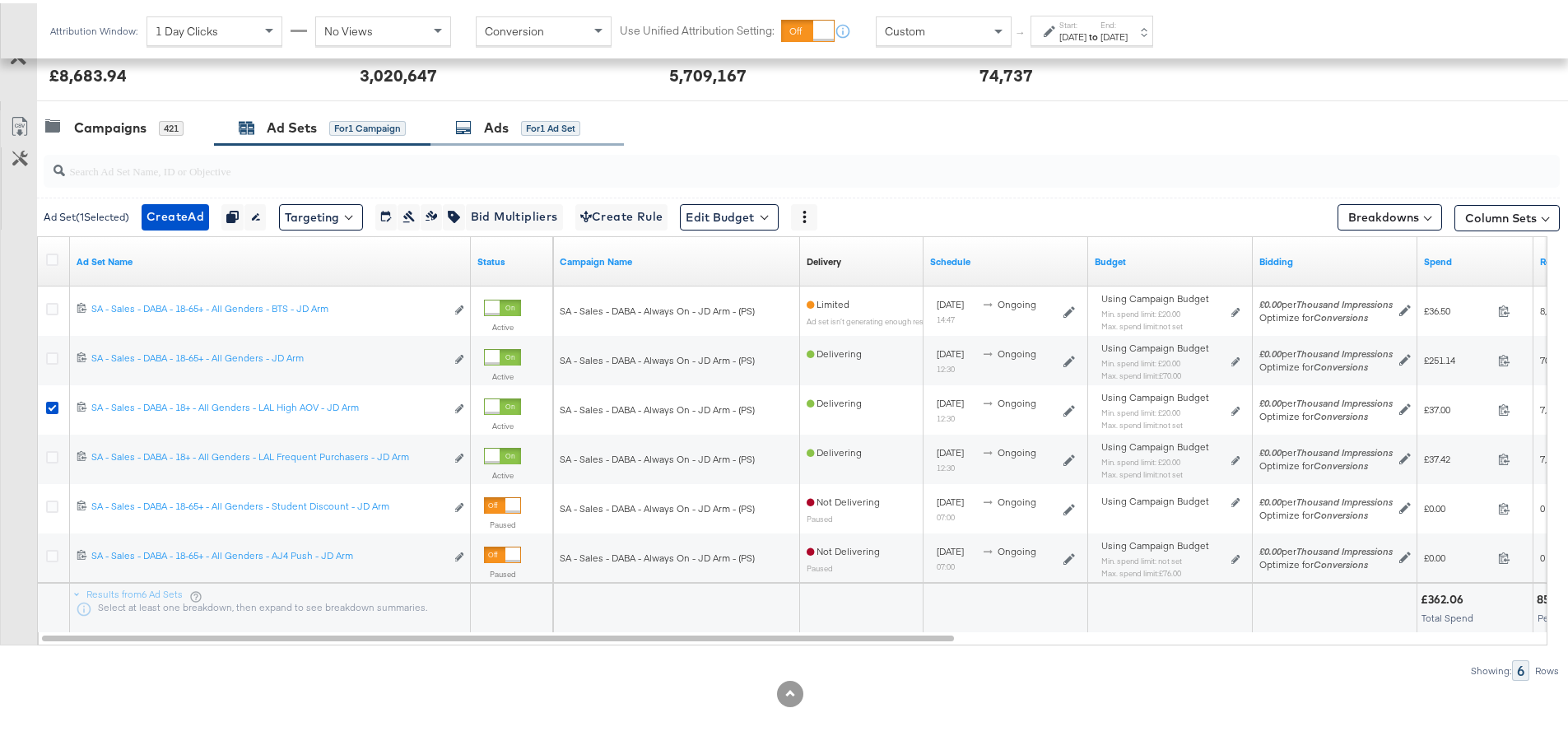
click at [475, 120] on div "Ads for 1 Ad Set" at bounding box center [518, 124] width 125 height 19
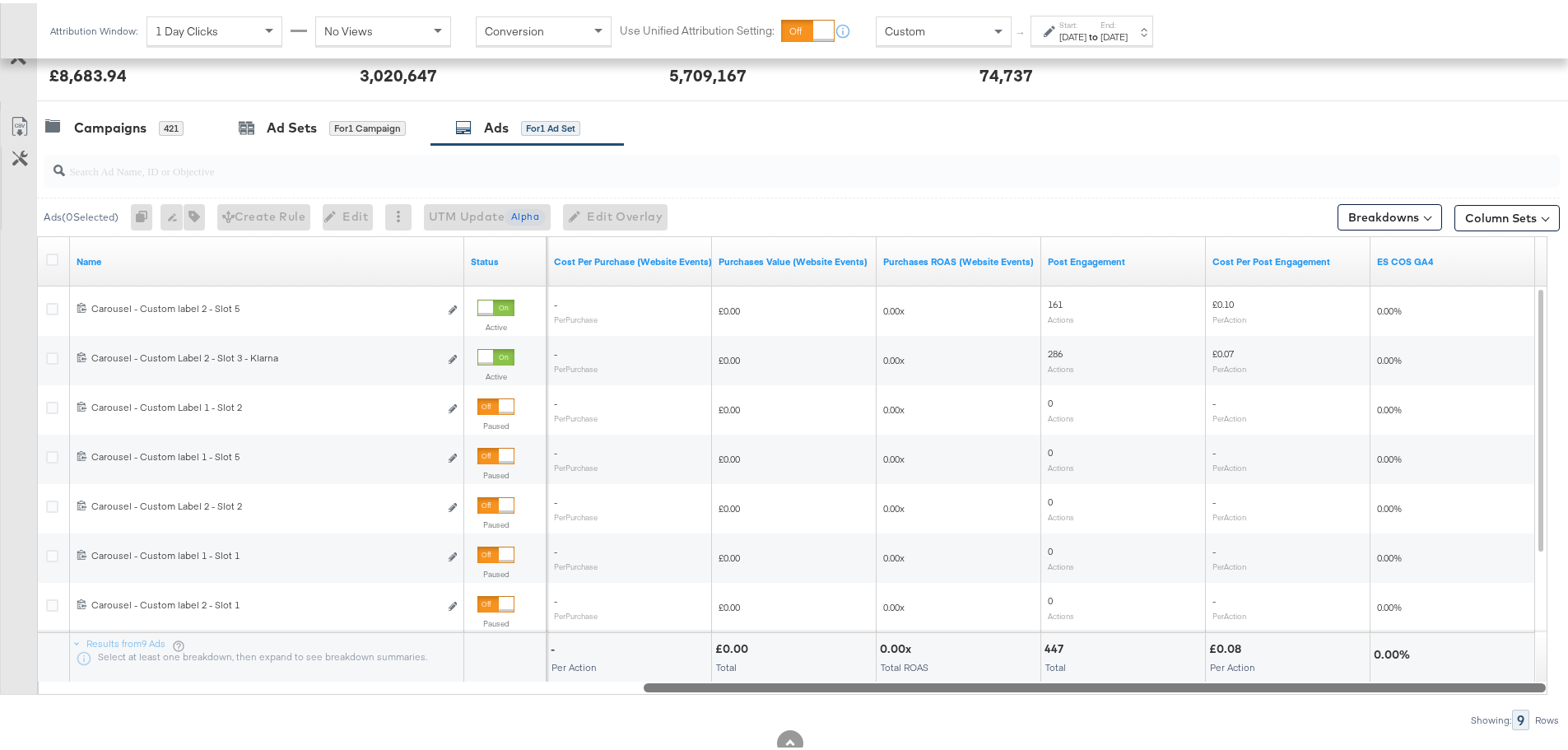
drag, startPoint x: 427, startPoint y: 687, endPoint x: 1097, endPoint y: 678, distance: 670.1
click at [1097, 678] on div "Name Status Purchases (Website Events) Cost Per Purchase (Website Events) Purch…" at bounding box center [791, 462] width 1511 height 459
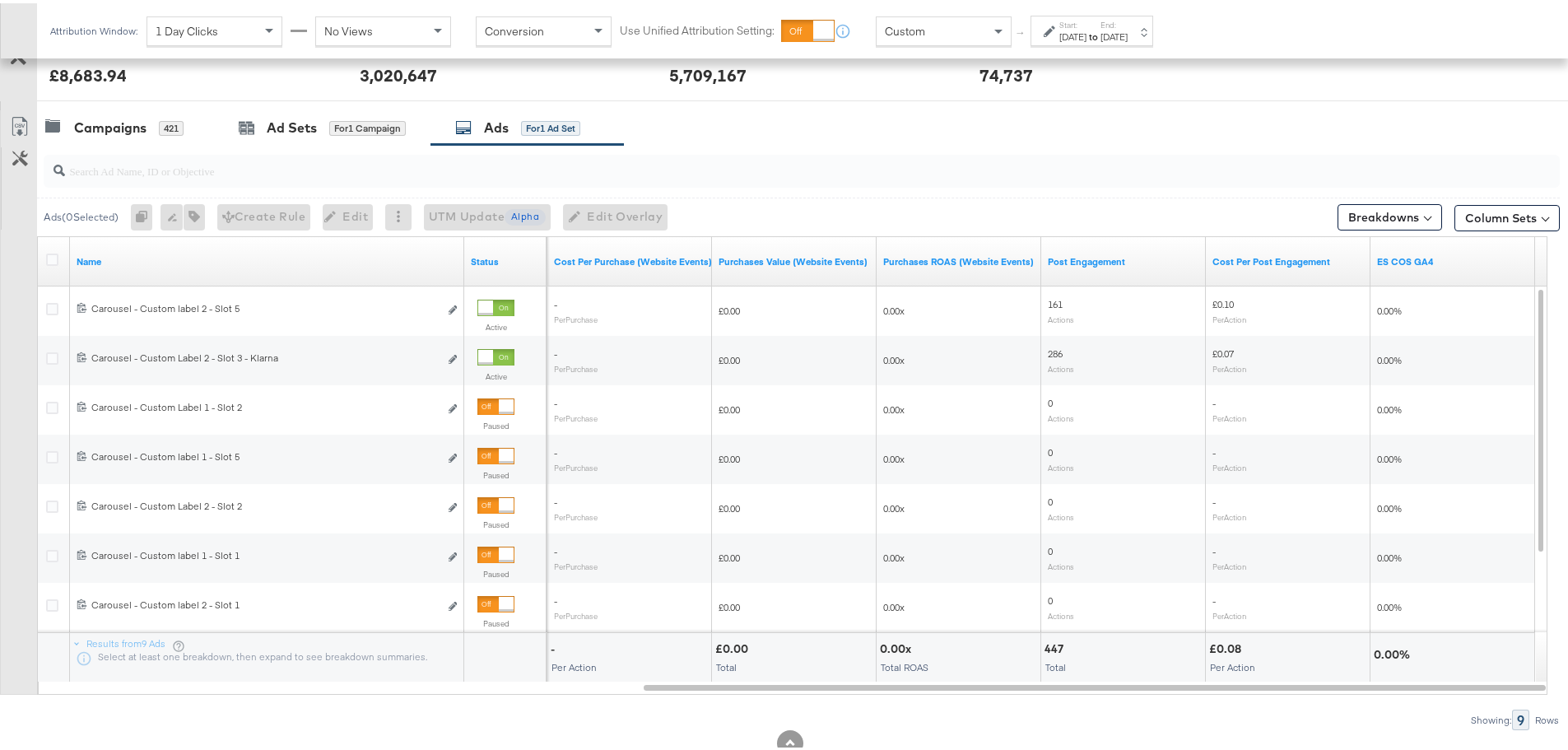
click at [1120, 41] on div "Start: Sep 14th 2025 to End: Sep 15th 2025" at bounding box center [1091, 27] width 122 height 31
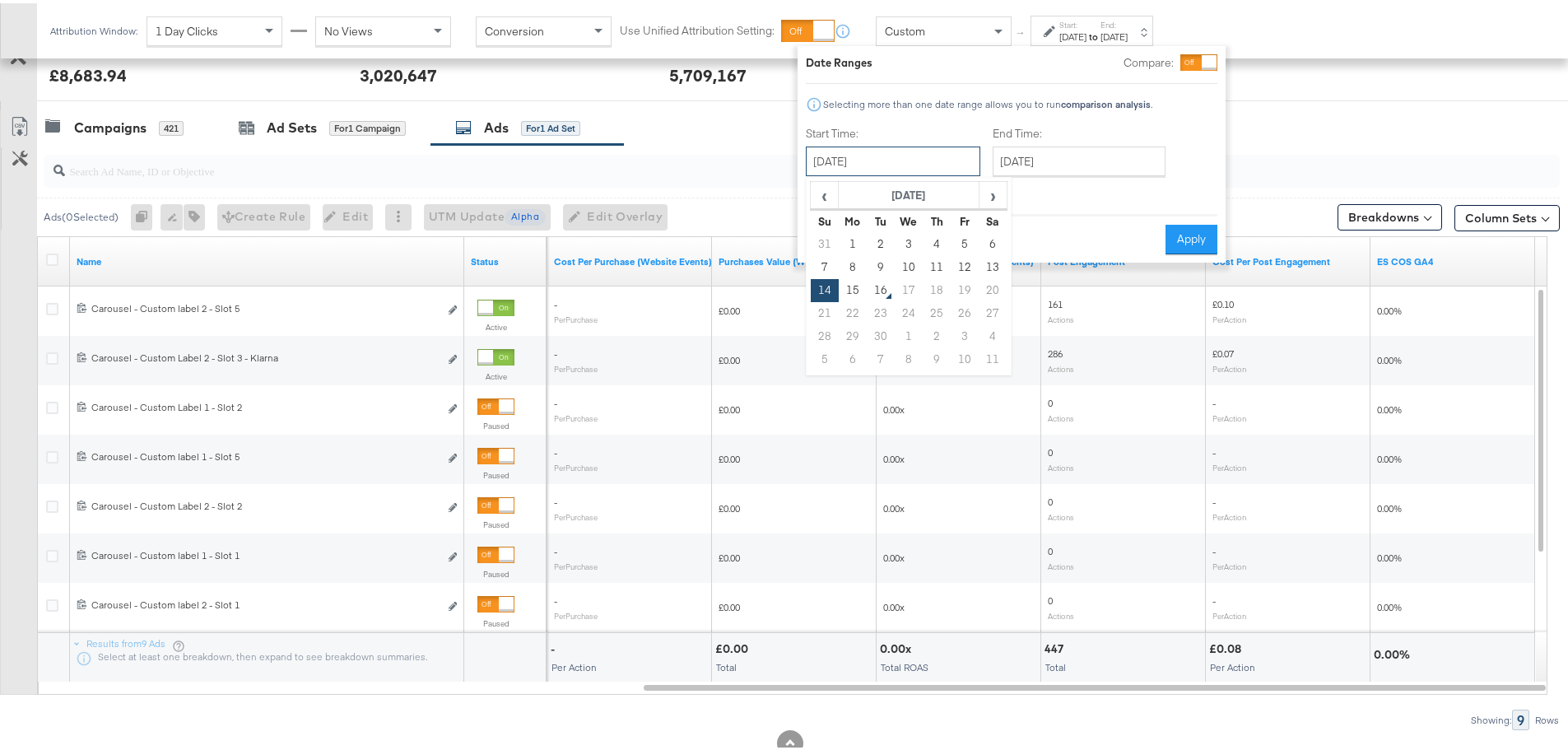
click at [877, 156] on input "[DATE]" at bounding box center [893, 158] width 175 height 30
click at [829, 261] on td "7" at bounding box center [825, 265] width 28 height 23
type input "[DATE]"
click at [1068, 156] on input "[DATE]" at bounding box center [1074, 158] width 173 height 30
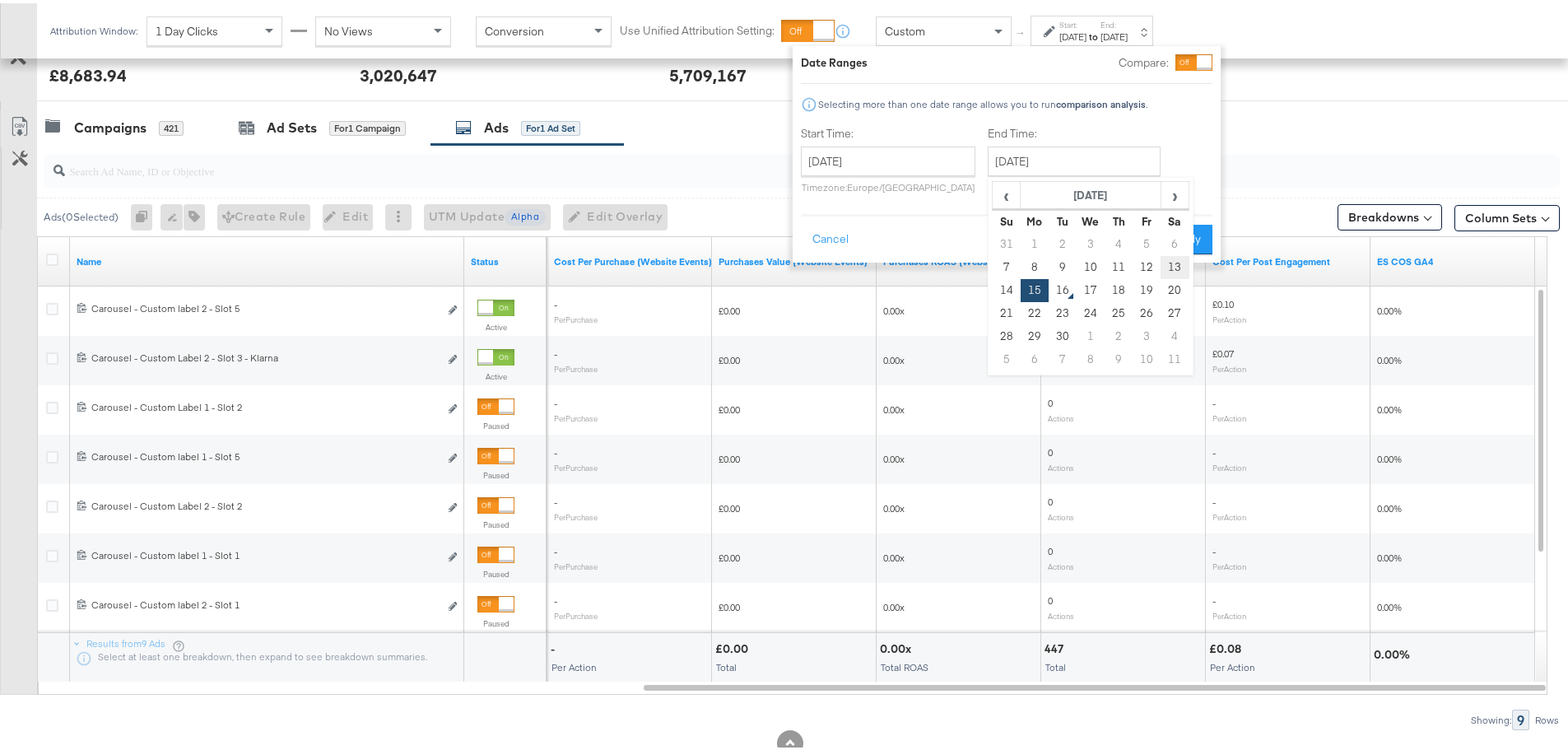
click at [1170, 266] on td "13" at bounding box center [1174, 265] width 28 height 23
type input "[DATE]"
click at [1174, 230] on button "Apply" at bounding box center [1186, 236] width 52 height 30
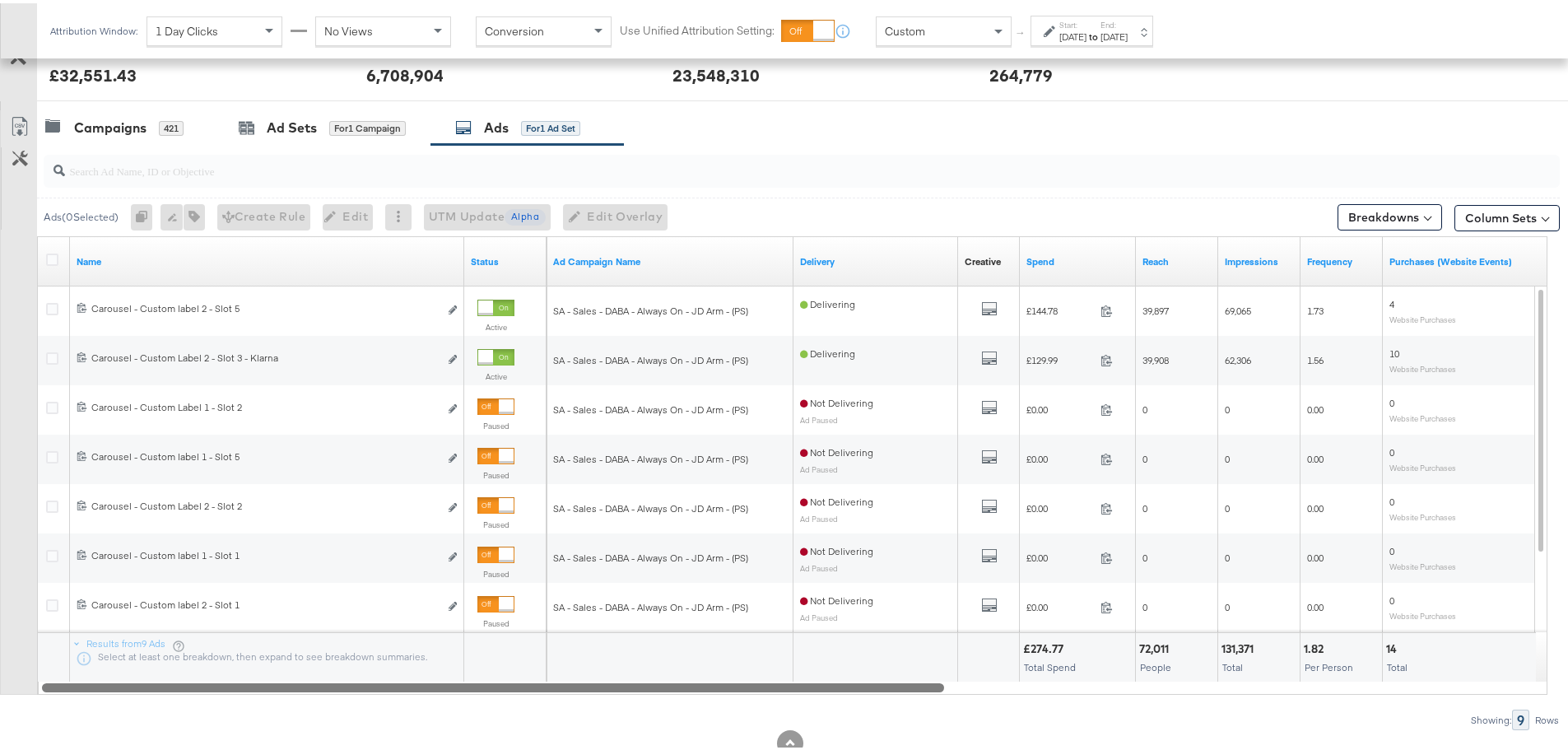
drag, startPoint x: 1097, startPoint y: 685, endPoint x: 474, endPoint y: 713, distance: 623.6
click at [474, 713] on div "Ads ( 0 Selected) 0 Rename 0 ads Tags for 0 campaigns Create Rule Edit 0 ads Ed…" at bounding box center [780, 434] width 1560 height 585
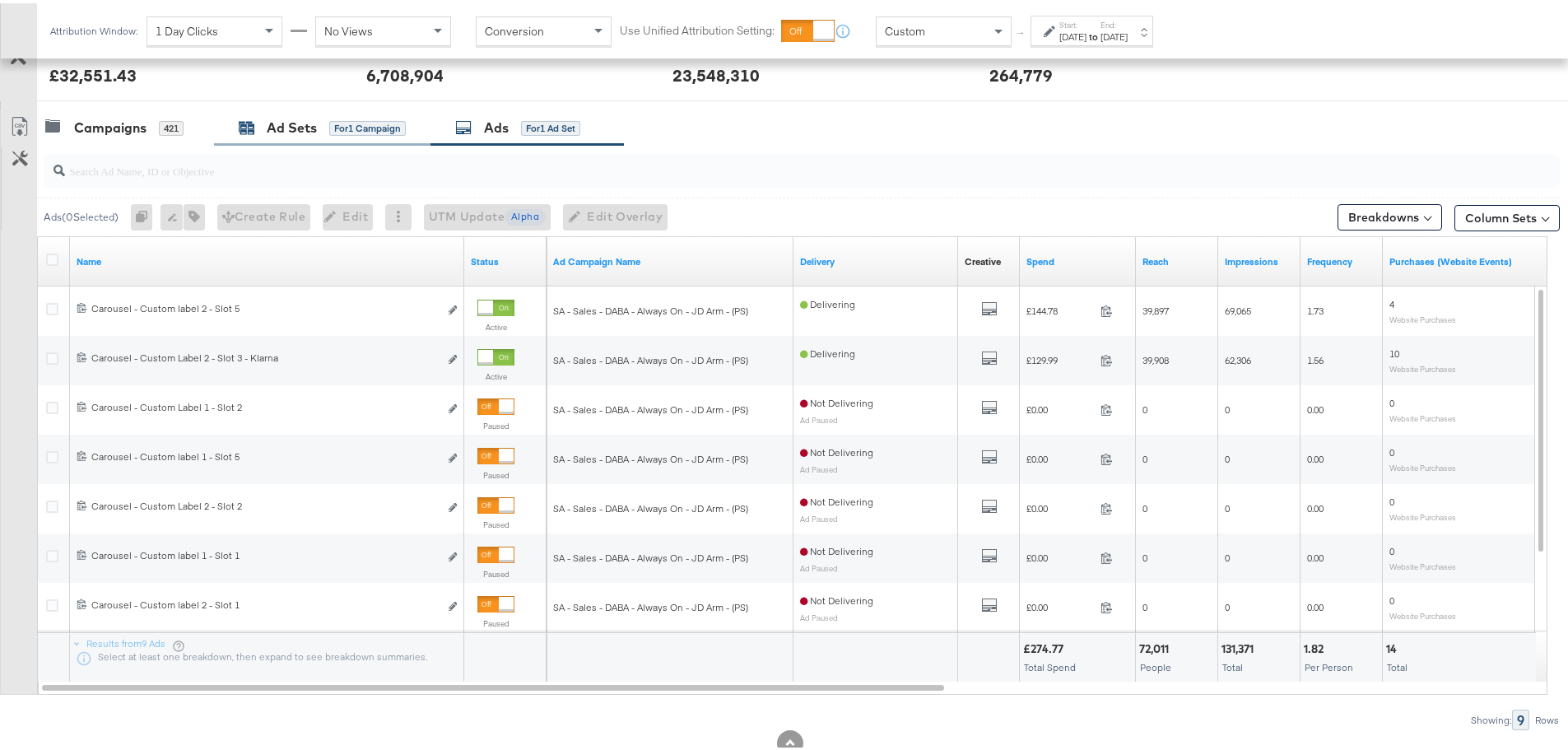
click at [256, 116] on div "Ad Sets for 1 Campaign" at bounding box center [322, 124] width 167 height 19
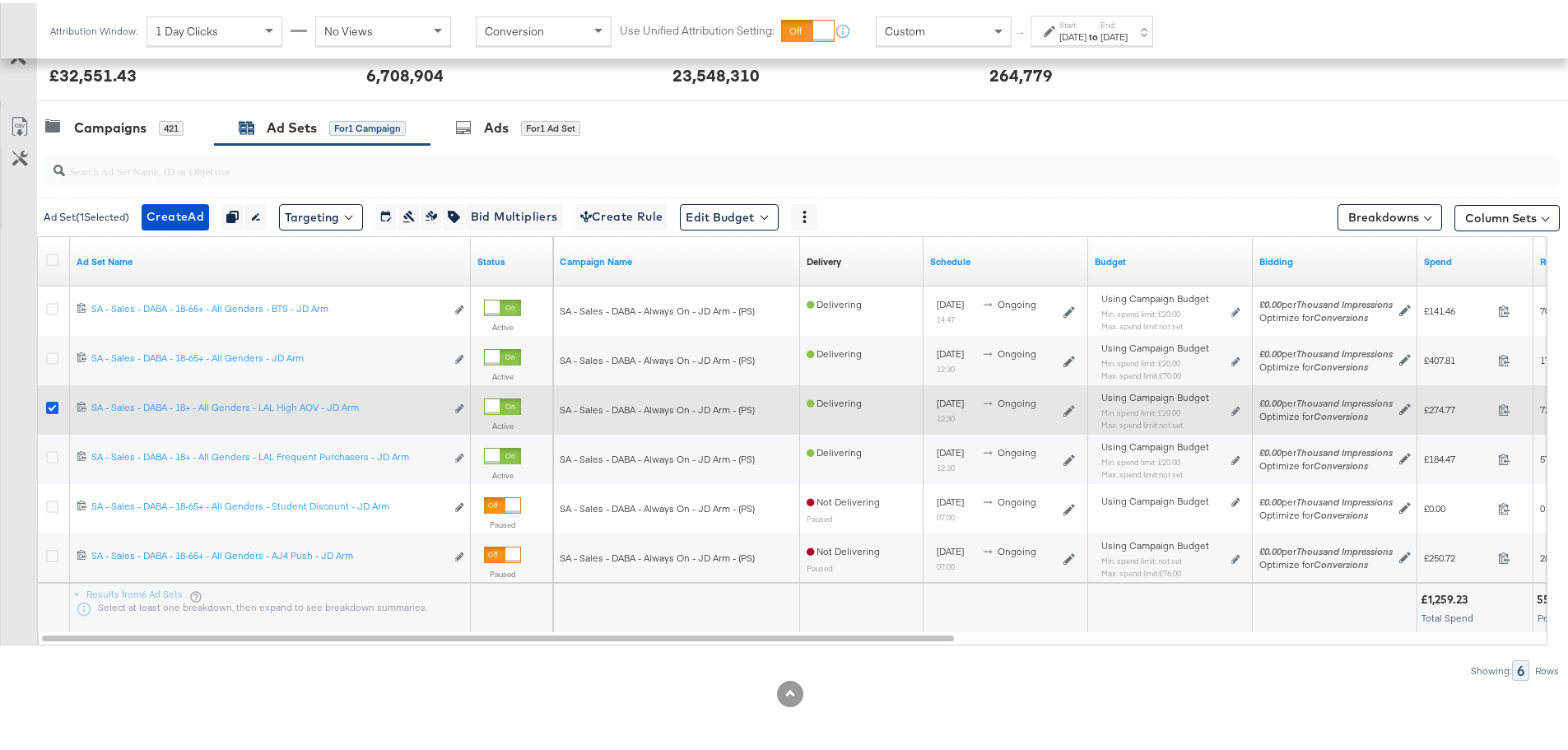
click at [54, 407] on icon at bounding box center [52, 405] width 12 height 12
click at [0, 0] on input "checkbox" at bounding box center [0, 0] width 0 height 0
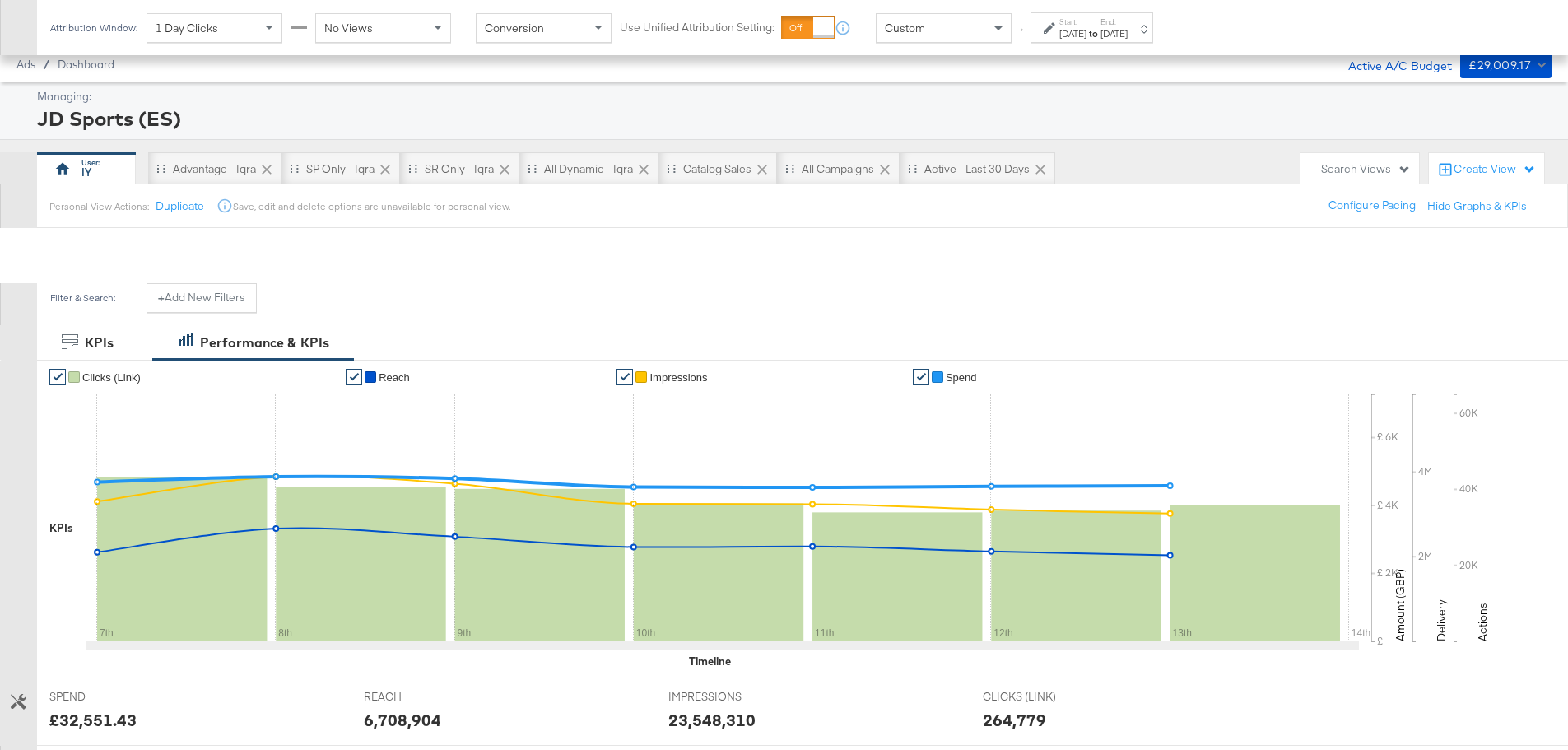
click at [0, 0] on input "checkbox" at bounding box center [0, 0] width 0 height 0
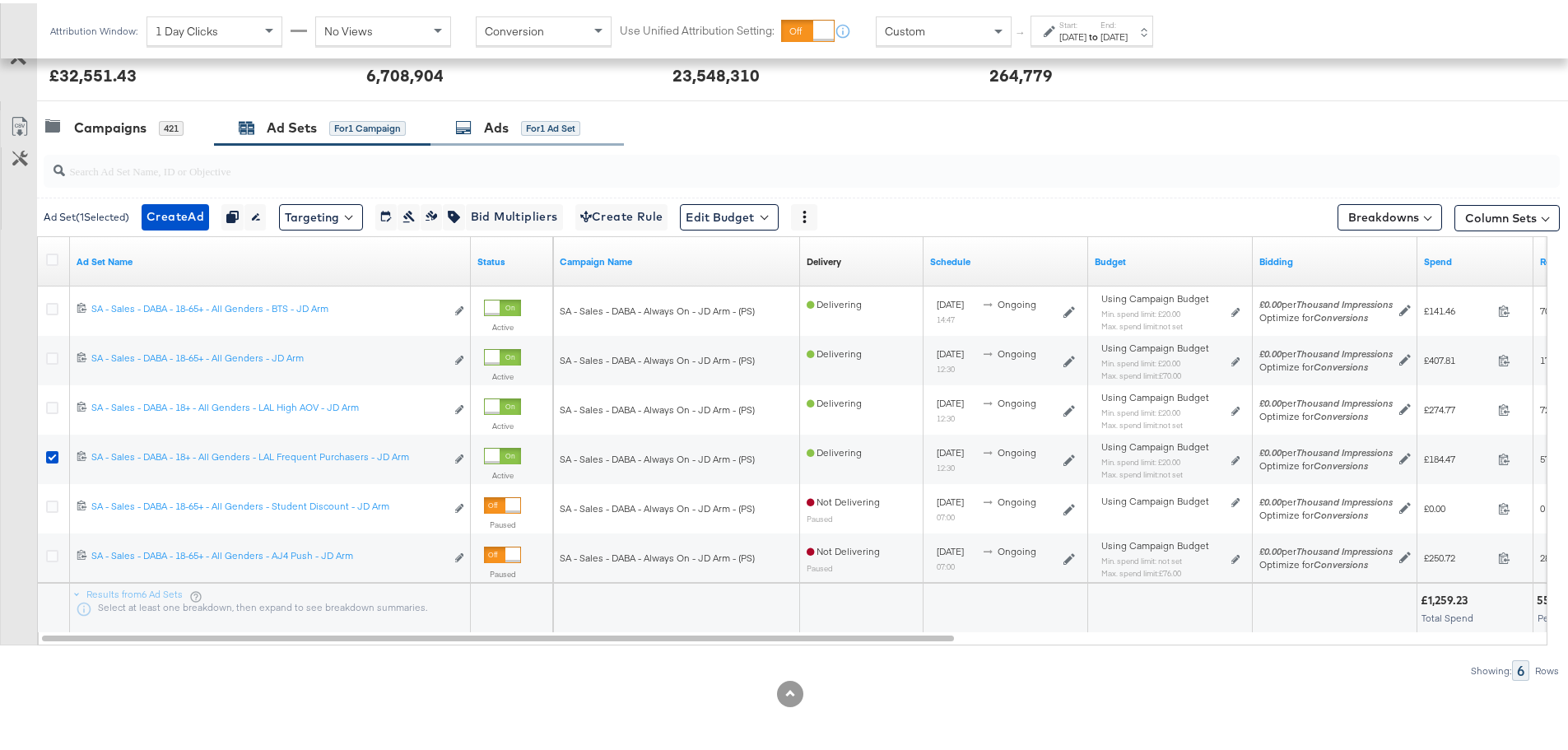
click at [485, 136] on div "Ads for 1 Ad Set" at bounding box center [527, 125] width 193 height 36
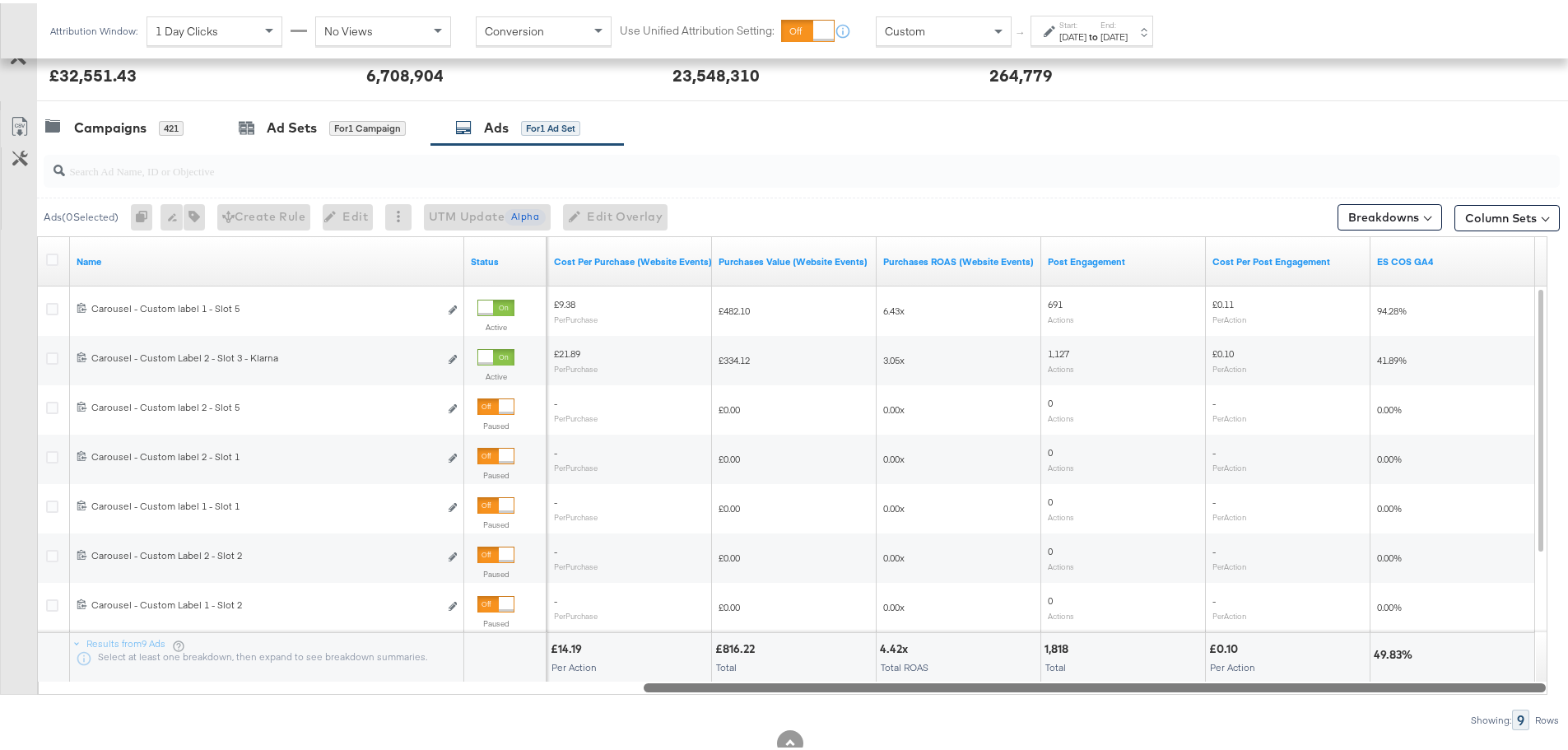
drag, startPoint x: 573, startPoint y: 683, endPoint x: 1464, endPoint y: 680, distance: 891.0
click at [1464, 680] on div at bounding box center [1094, 683] width 902 height 14
drag, startPoint x: 956, startPoint y: 685, endPoint x: 1289, endPoint y: 694, distance: 333.1
click at [1289, 694] on div "Ads ( 0 Selected) 0 Rename 0 ads Tags for 0 campaigns Create Rule Edit 0 ads Ed…" at bounding box center [780, 434] width 1560 height 585
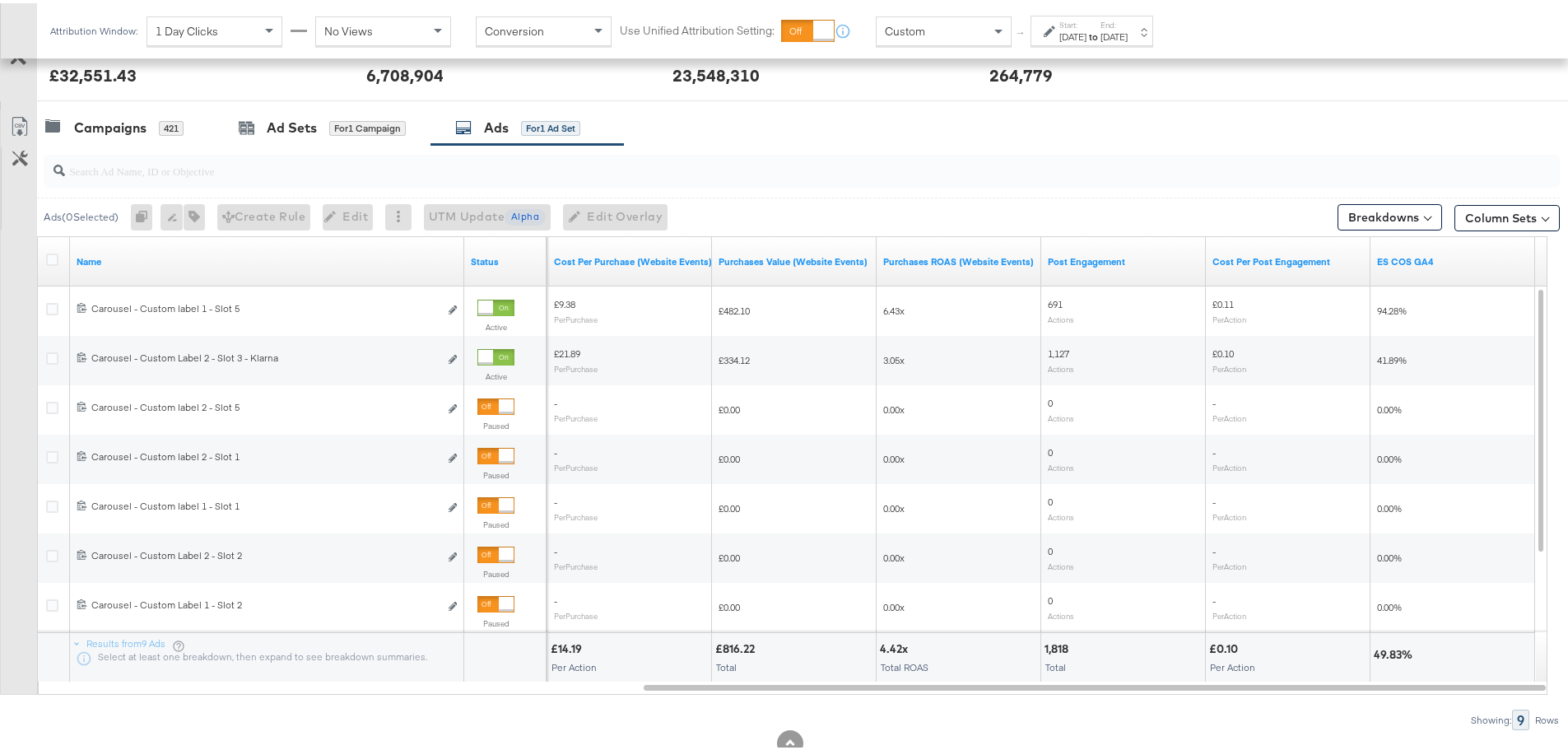
click at [1076, 34] on div "Sep 7th 2025" at bounding box center [1073, 34] width 27 height 13
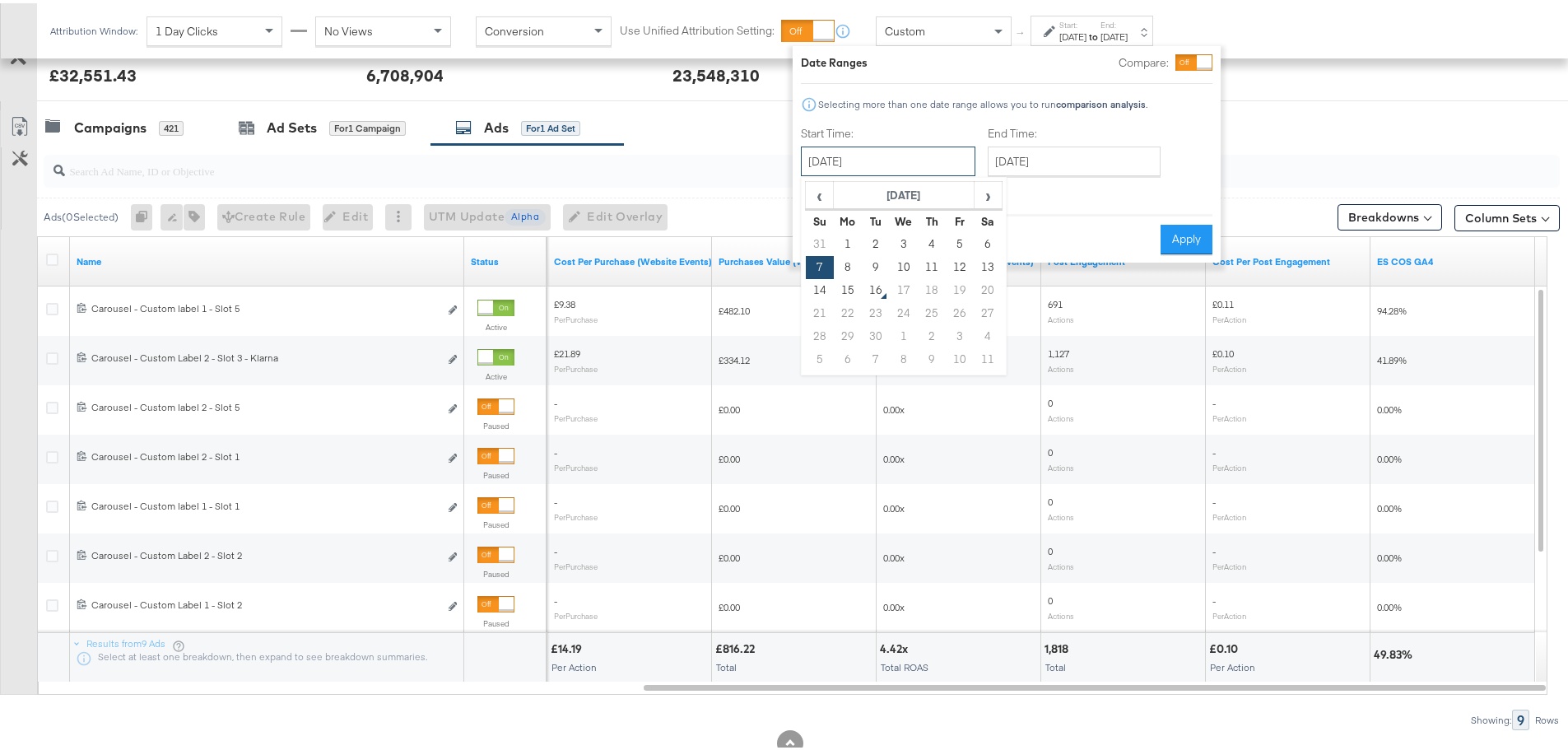
click at [905, 156] on input "September 7th 2025" at bounding box center [888, 158] width 175 height 30
click at [826, 291] on td "14" at bounding box center [820, 287] width 28 height 23
type input "[DATE]"
click at [1049, 161] on input "[DATE]" at bounding box center [1079, 158] width 173 height 30
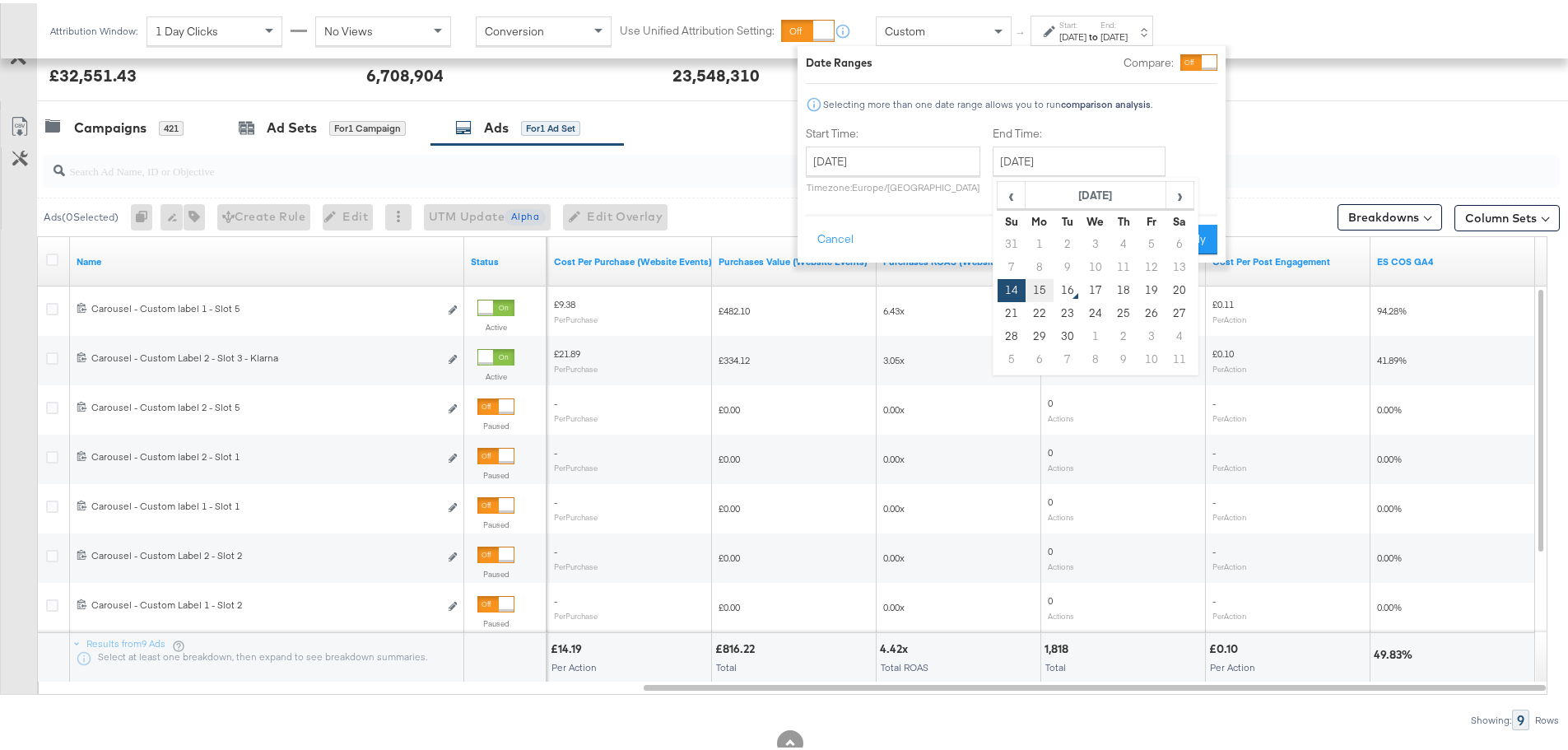
click at [1039, 290] on td "15" at bounding box center [1040, 287] width 28 height 23
type input "[DATE]"
click at [1196, 240] on button "Apply" at bounding box center [1191, 236] width 52 height 30
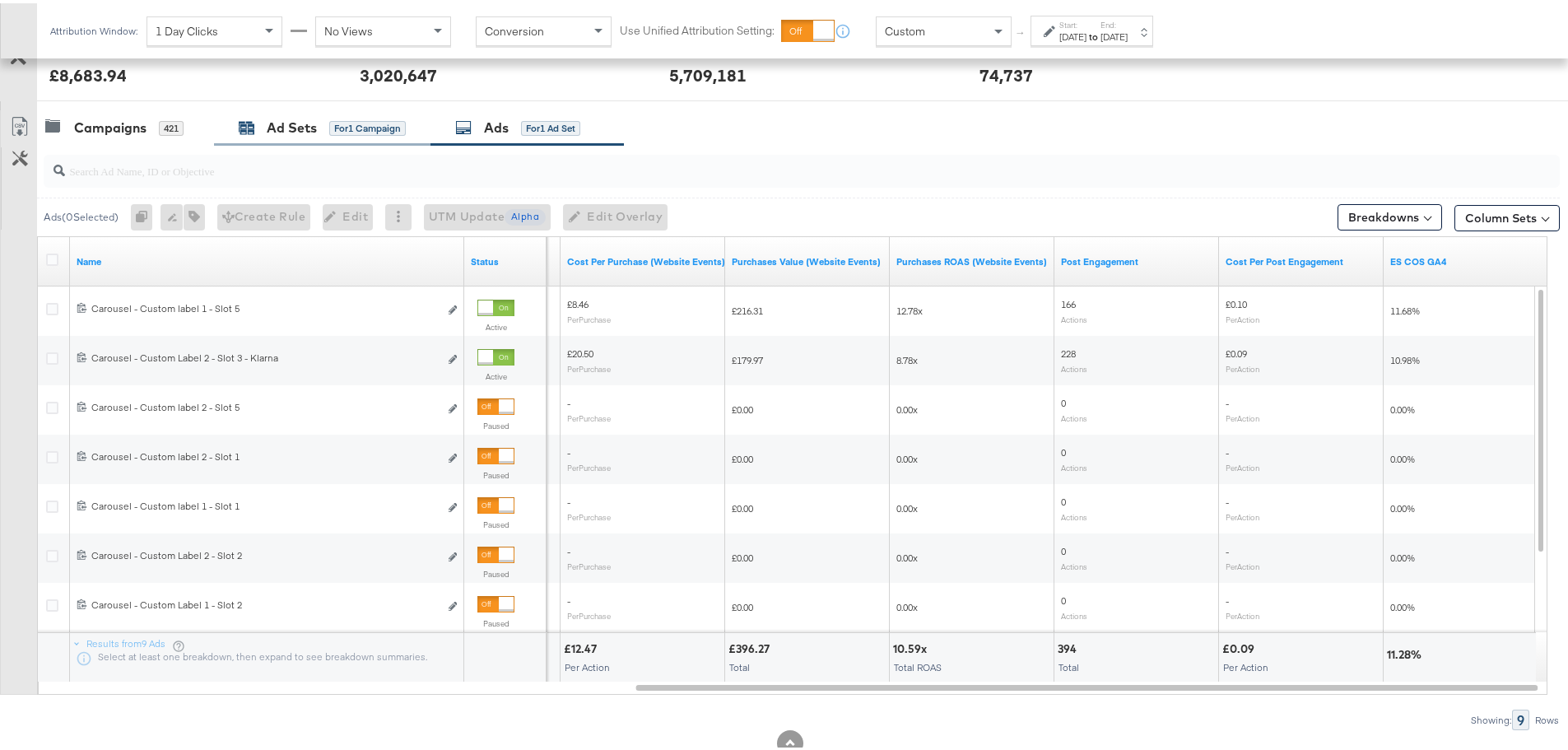
click at [298, 127] on div "Ad Sets" at bounding box center [291, 124] width 50 height 19
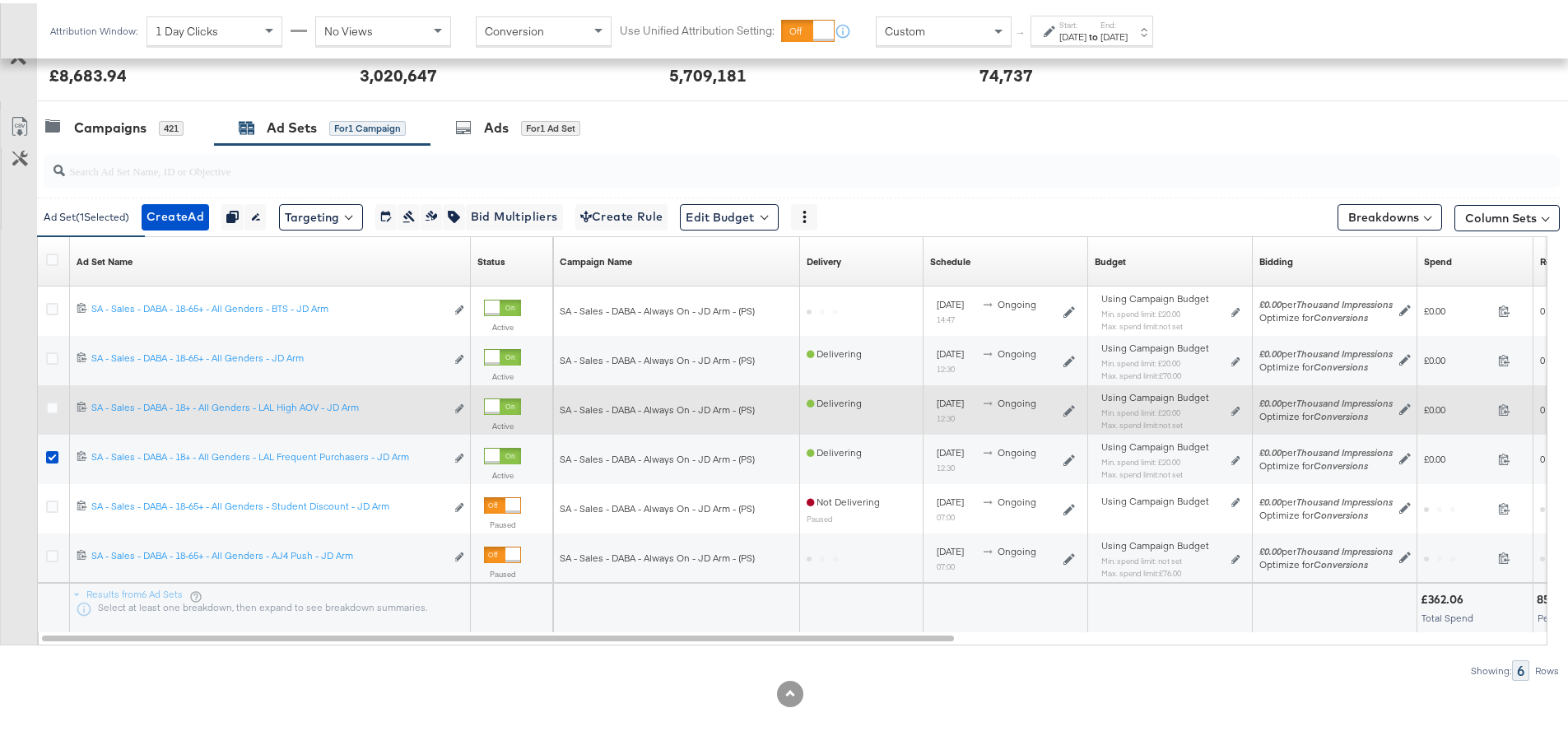
click at [55, 455] on icon at bounding box center [52, 454] width 12 height 12
click at [0, 0] on input "checkbox" at bounding box center [0, 0] width 0 height 0
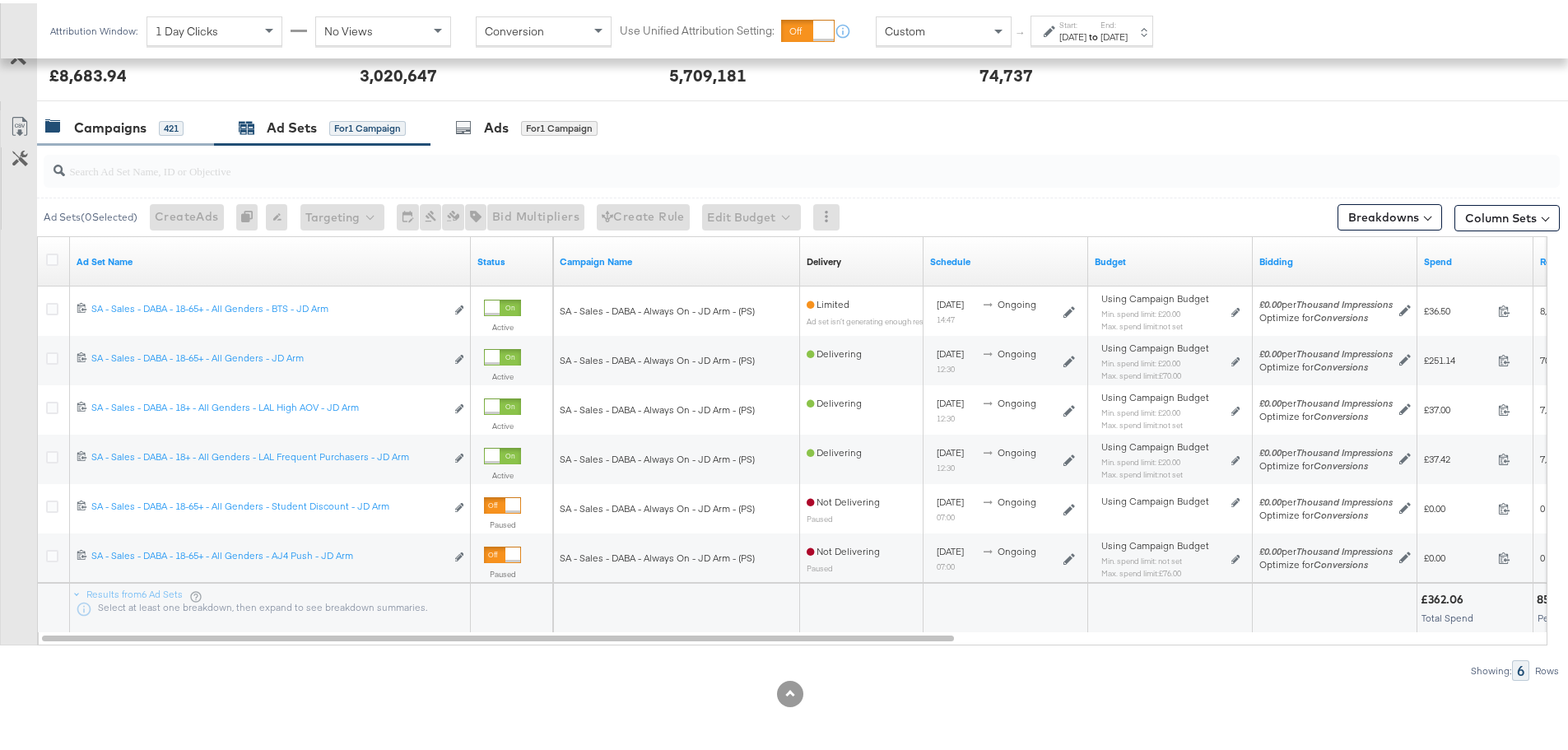
click at [105, 132] on div "Campaigns" at bounding box center [110, 124] width 72 height 19
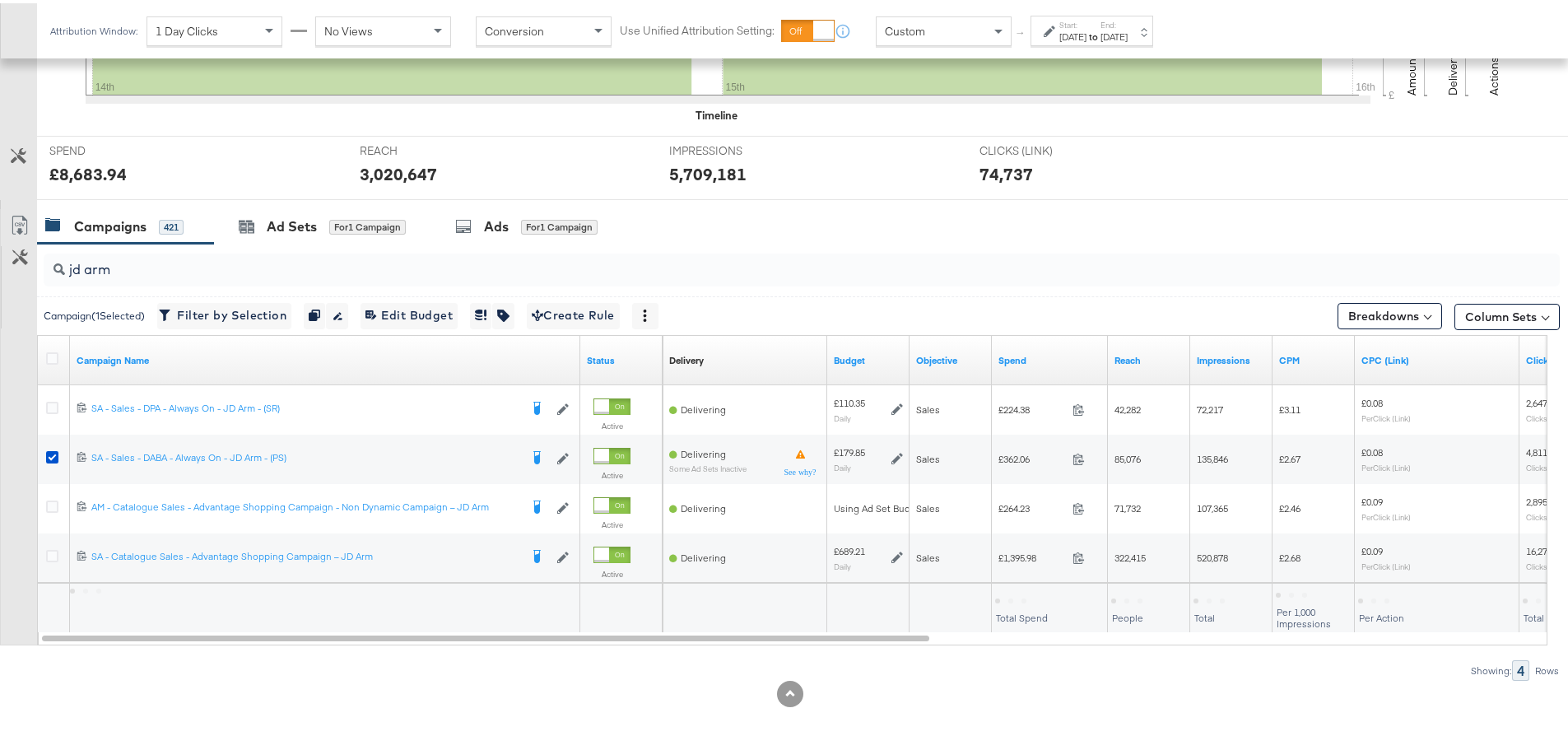
scroll to position [549, 0]
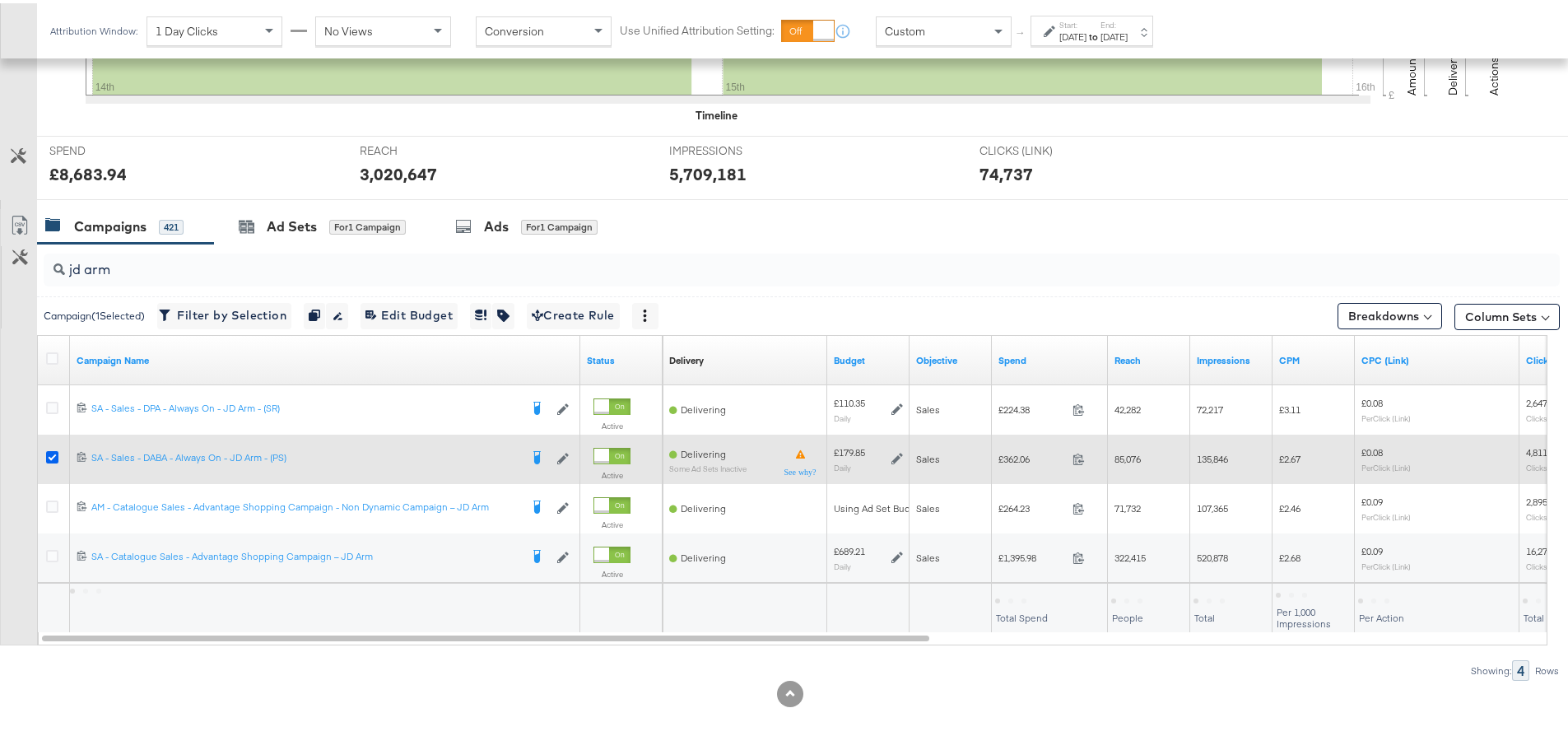
click at [55, 456] on icon at bounding box center [52, 454] width 12 height 12
click at [0, 0] on input "checkbox" at bounding box center [0, 0] width 0 height 0
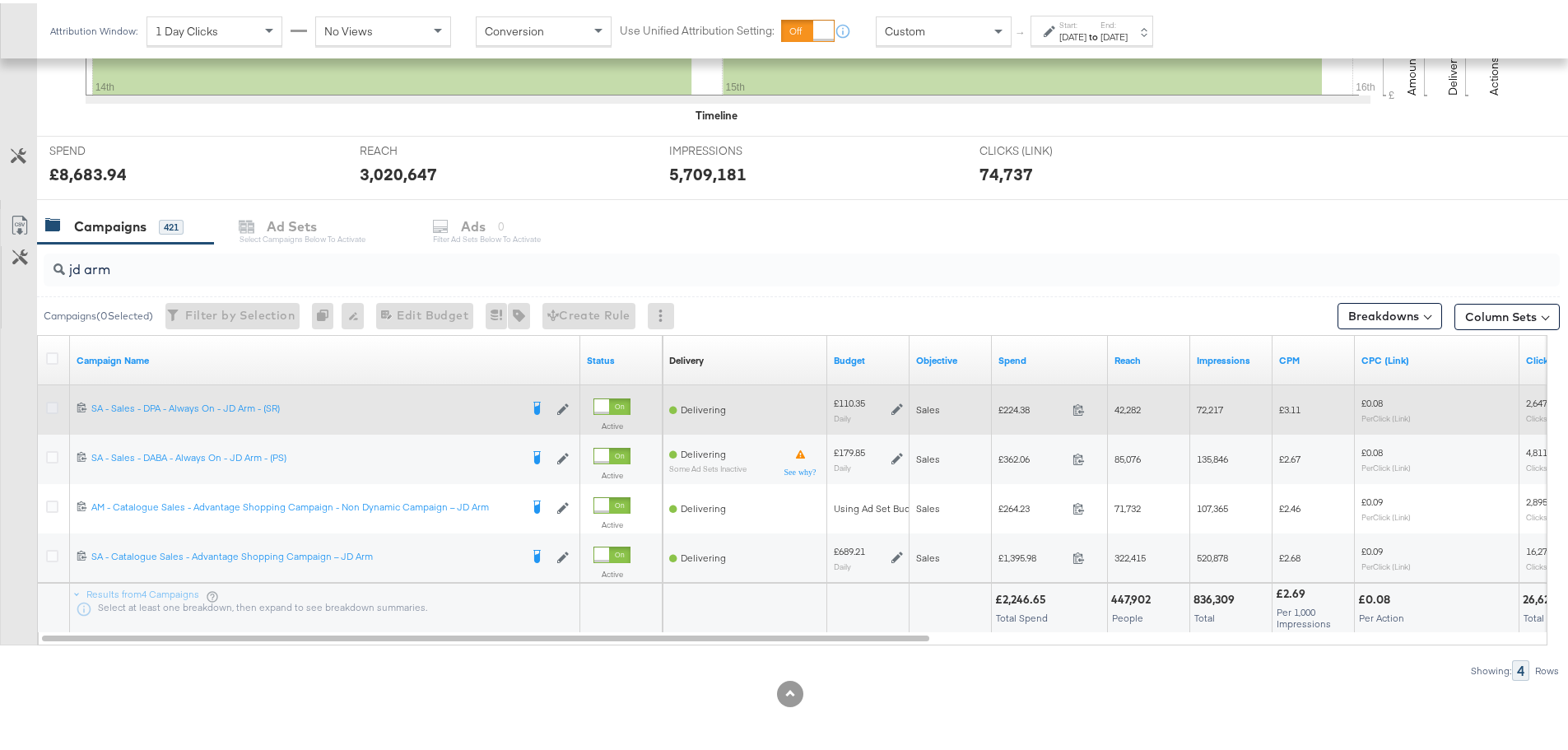
click at [54, 405] on icon at bounding box center [52, 405] width 12 height 12
click at [0, 0] on input "checkbox" at bounding box center [0, 0] width 0 height 0
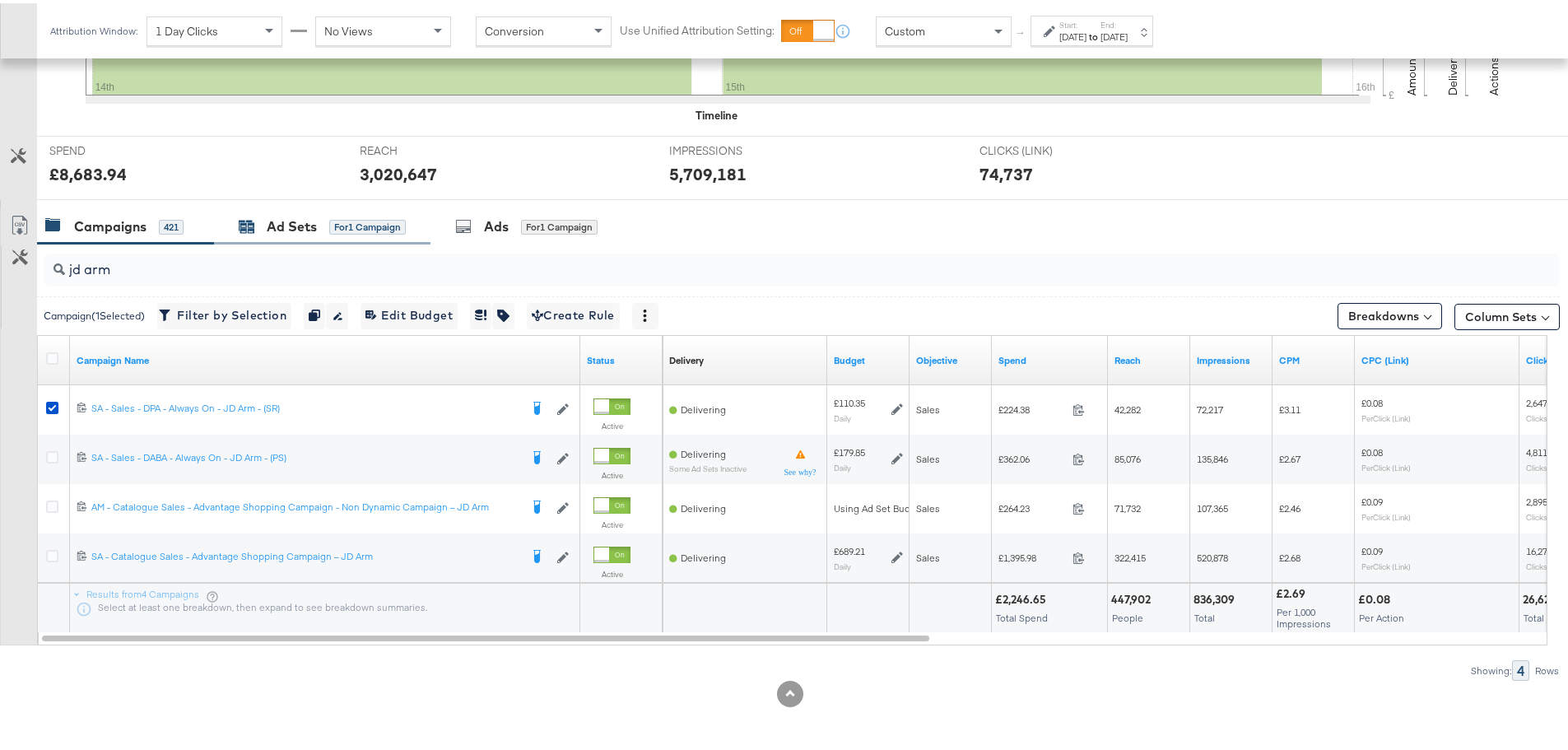
click at [275, 219] on div "Ad Sets" at bounding box center [291, 223] width 50 height 19
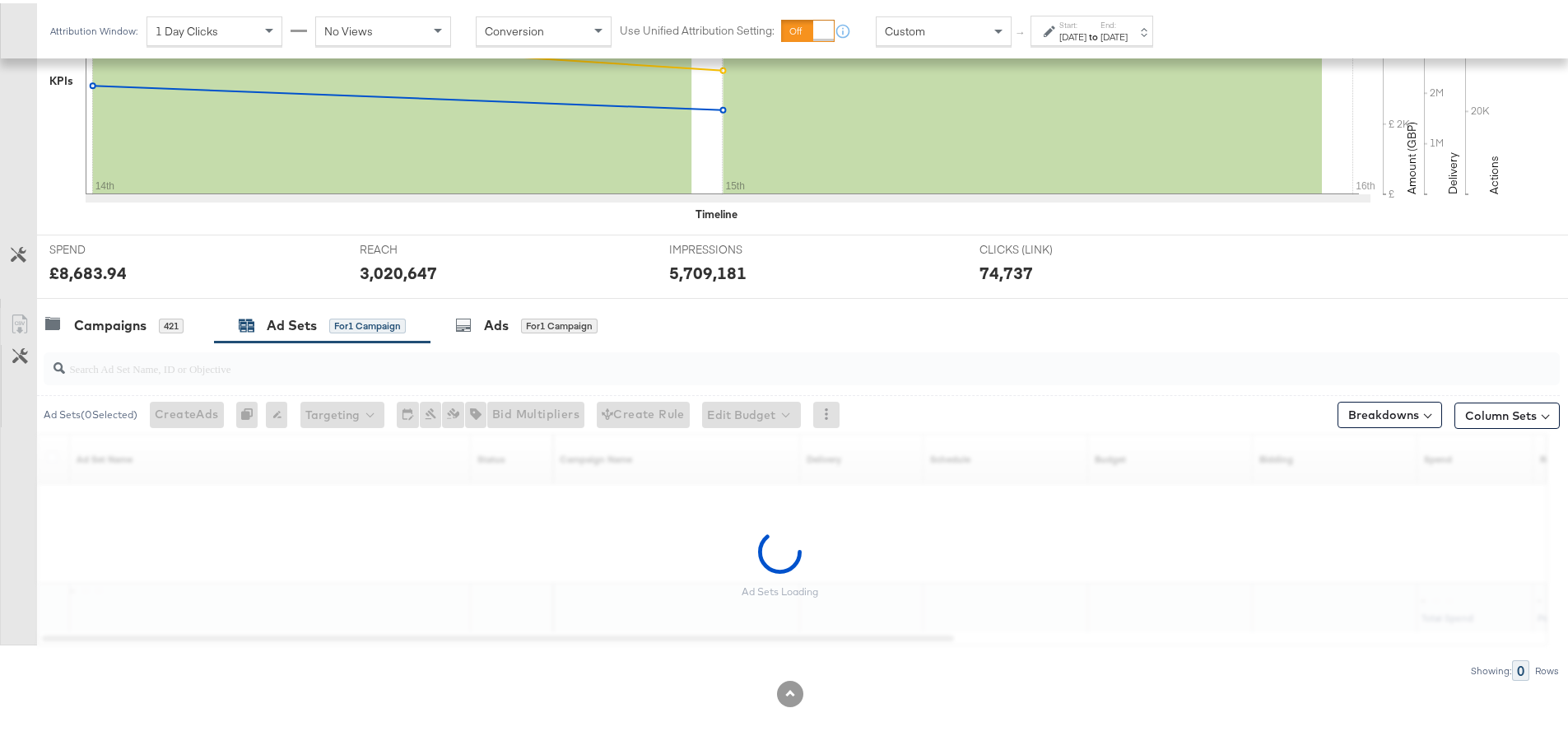
scroll to position [450, 0]
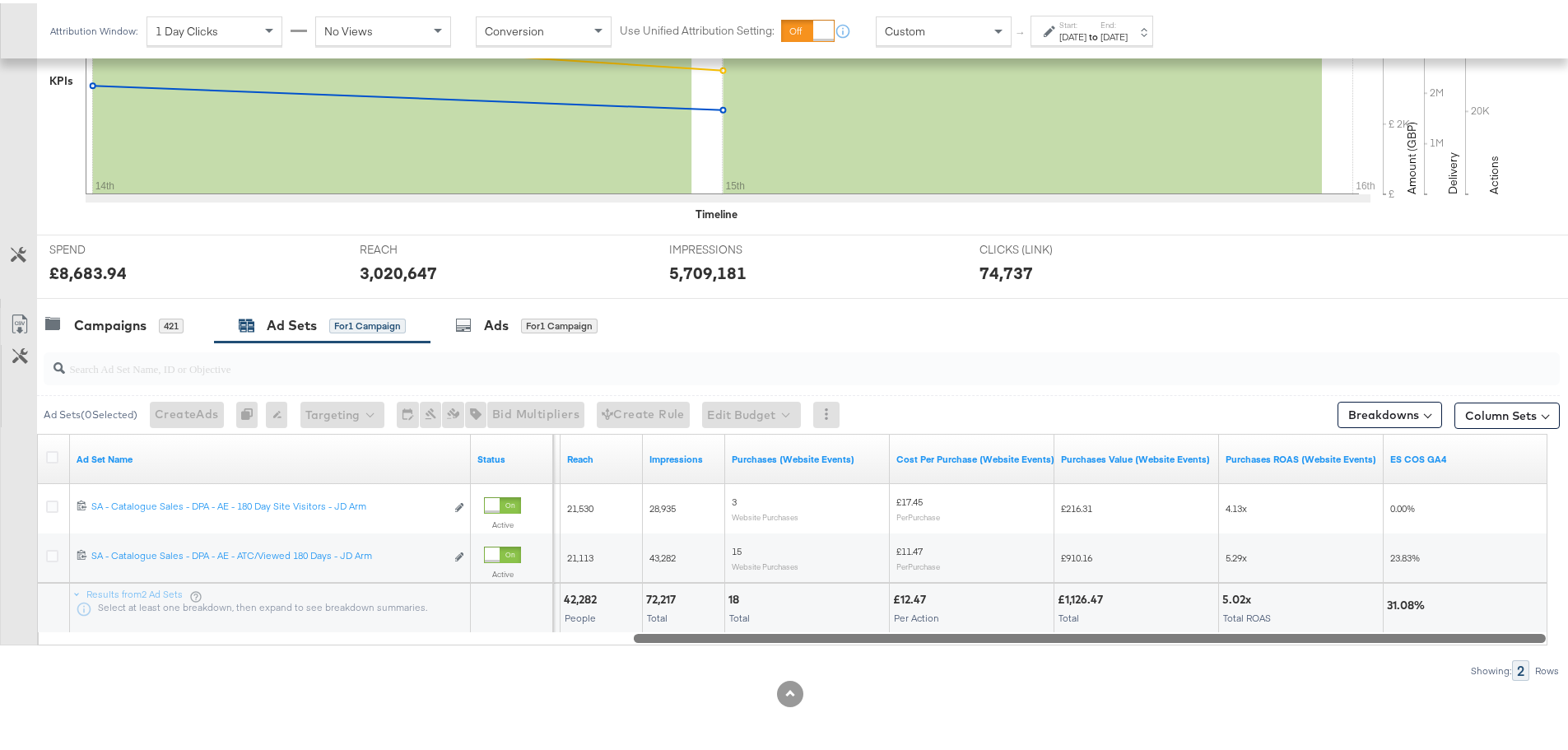
drag, startPoint x: 464, startPoint y: 633, endPoint x: 1334, endPoint y: 640, distance: 870.0
click at [1334, 640] on div at bounding box center [1089, 633] width 912 height 14
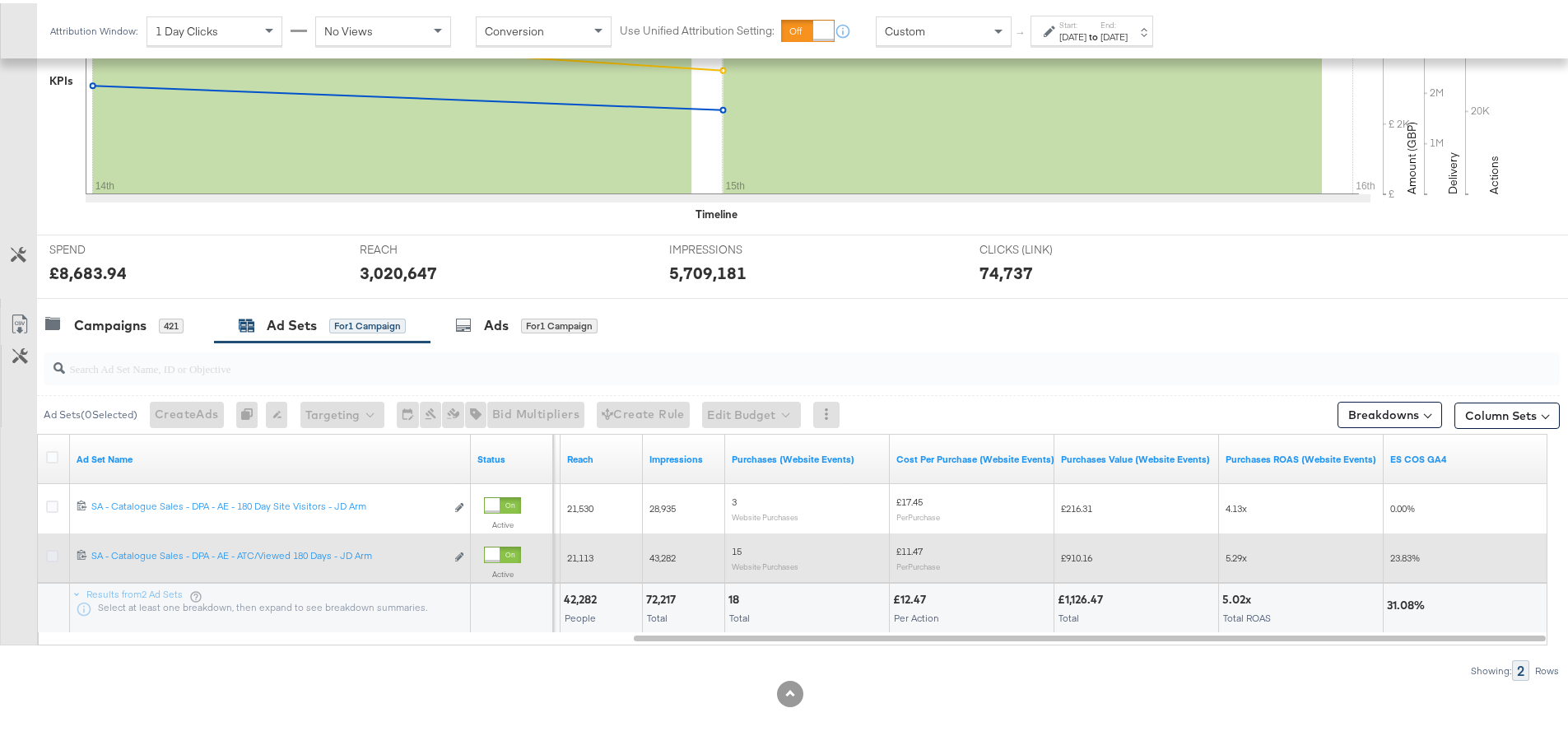
click at [53, 554] on icon at bounding box center [52, 553] width 12 height 12
click at [0, 0] on input "checkbox" at bounding box center [0, 0] width 0 height 0
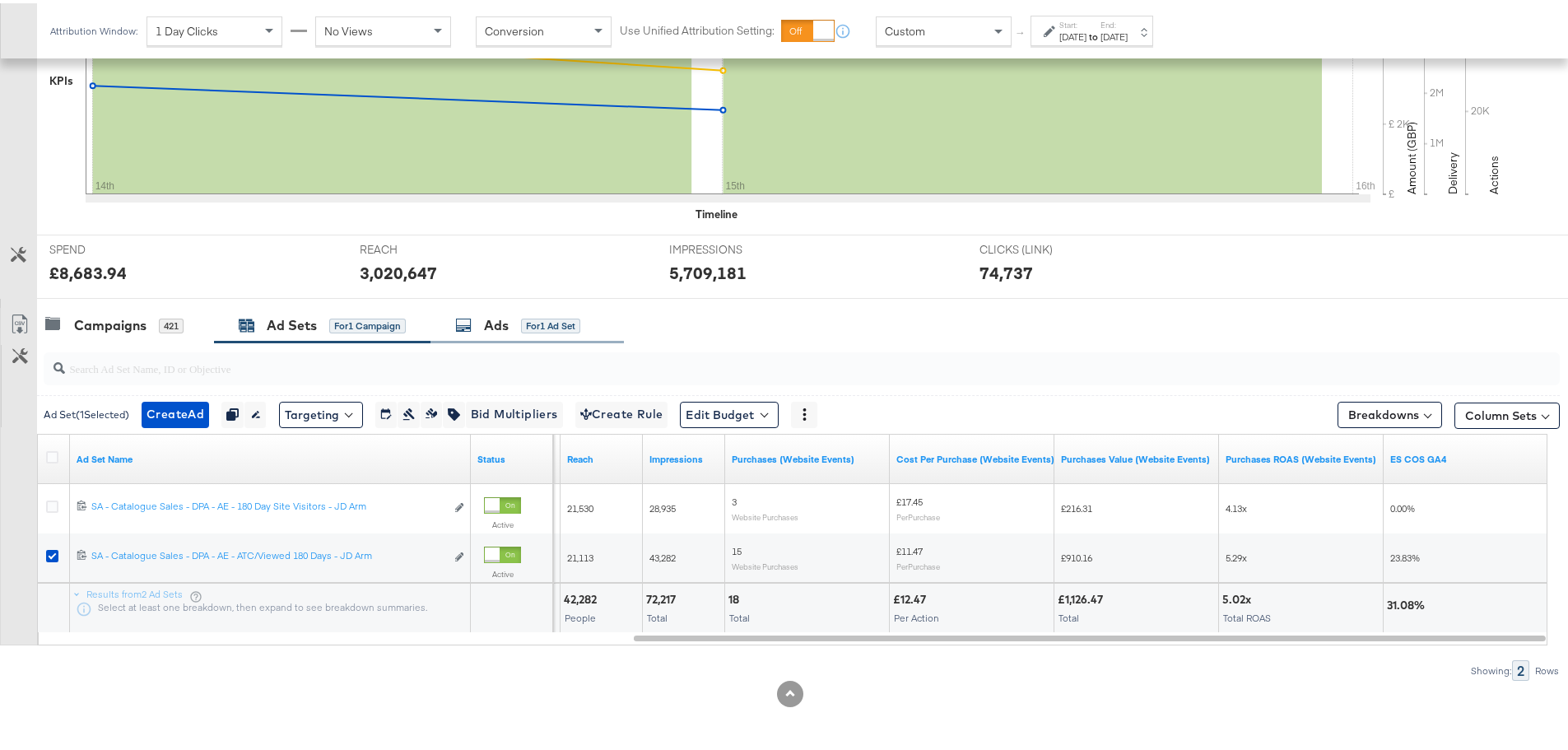
click at [528, 327] on div "for 1 Ad Set" at bounding box center [550, 323] width 59 height 15
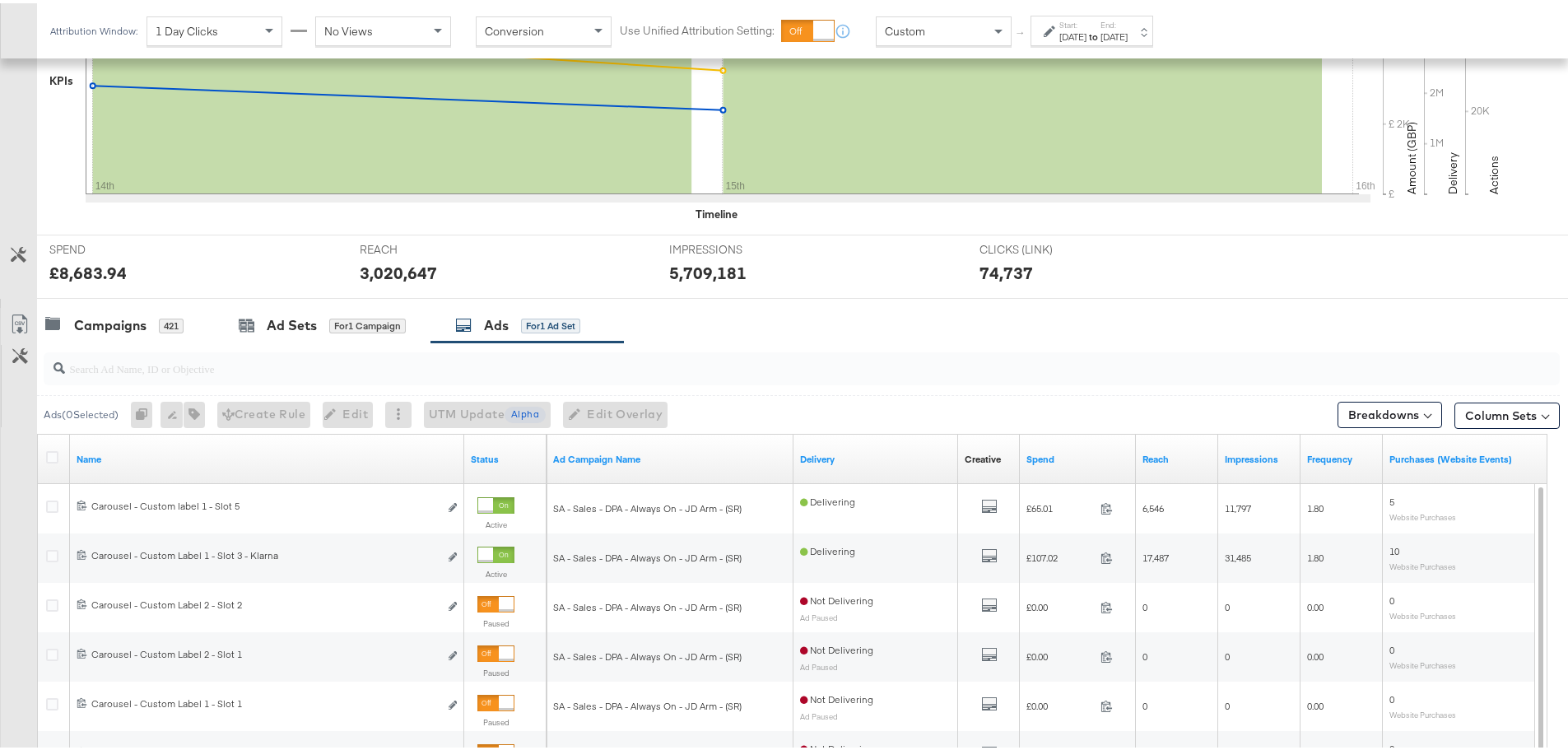
scroll to position [648, 0]
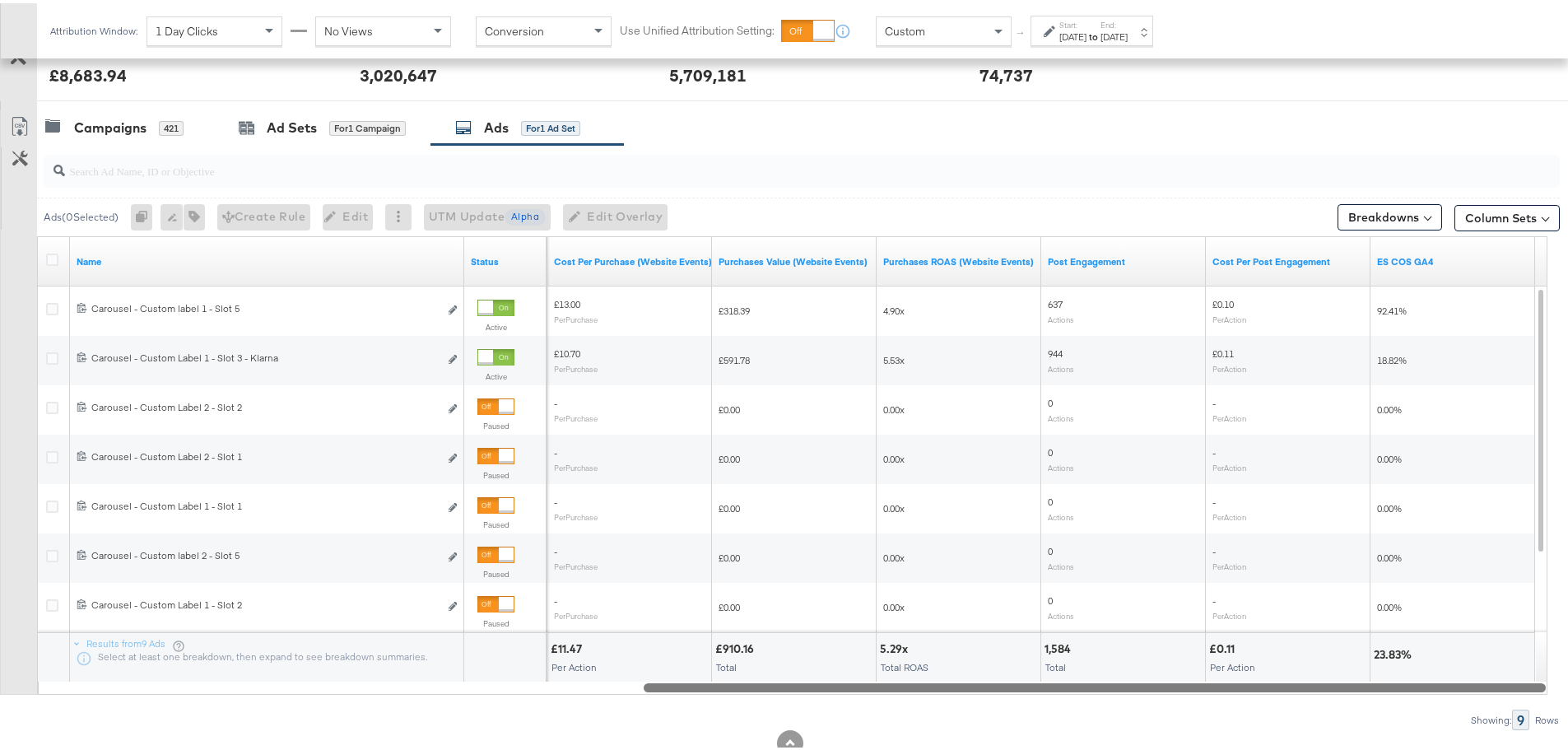
drag, startPoint x: 623, startPoint y: 686, endPoint x: 1346, endPoint y: 677, distance: 723.1
click at [1346, 677] on div "Name Status Purchases (Website Events) Cost Per Purchase (Website Events) Purch…" at bounding box center [791, 462] width 1511 height 459
drag, startPoint x: 1268, startPoint y: 684, endPoint x: 1464, endPoint y: 683, distance: 196.0
click at [1464, 683] on div at bounding box center [1094, 683] width 902 height 14
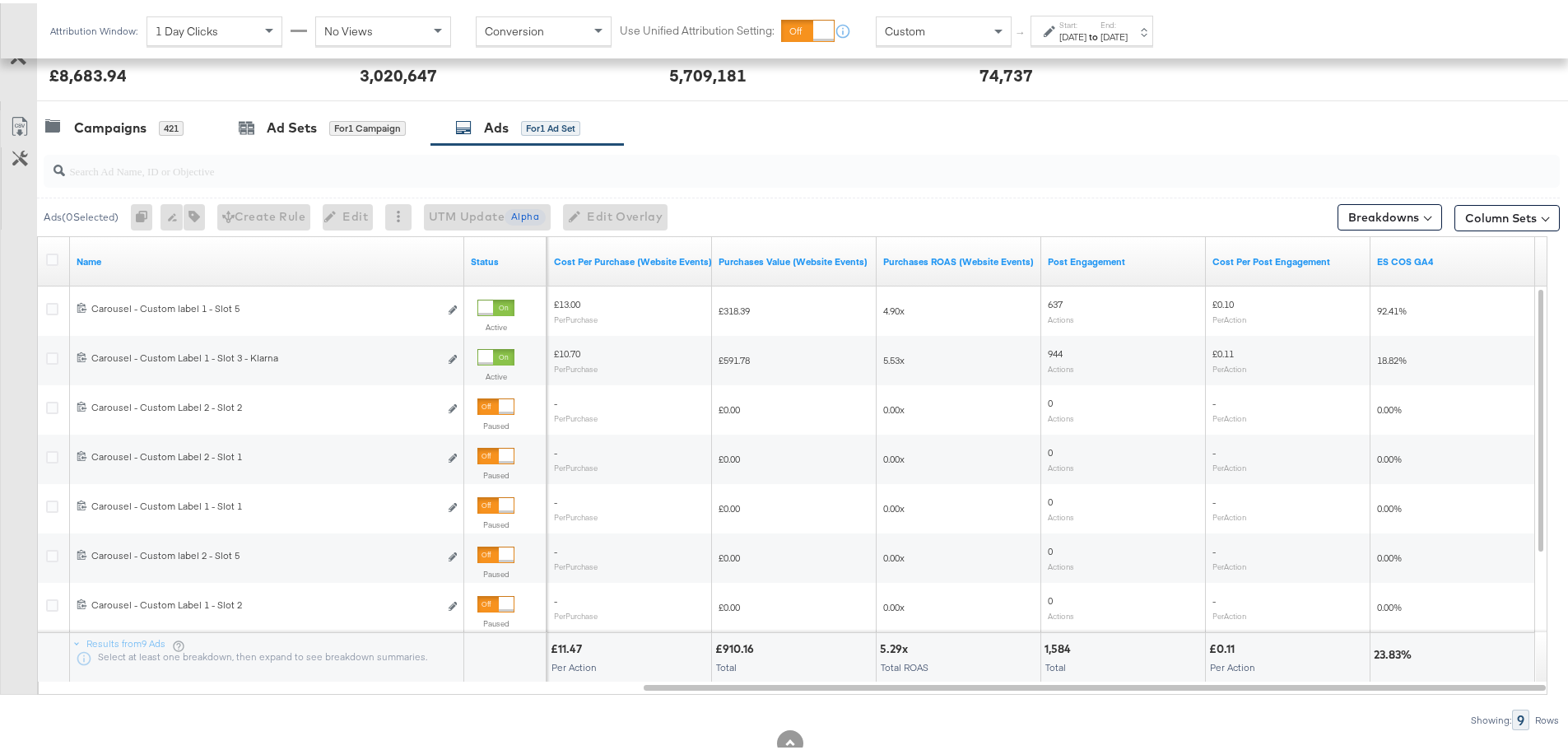
click at [1086, 39] on div "[DATE]" at bounding box center [1073, 34] width 27 height 13
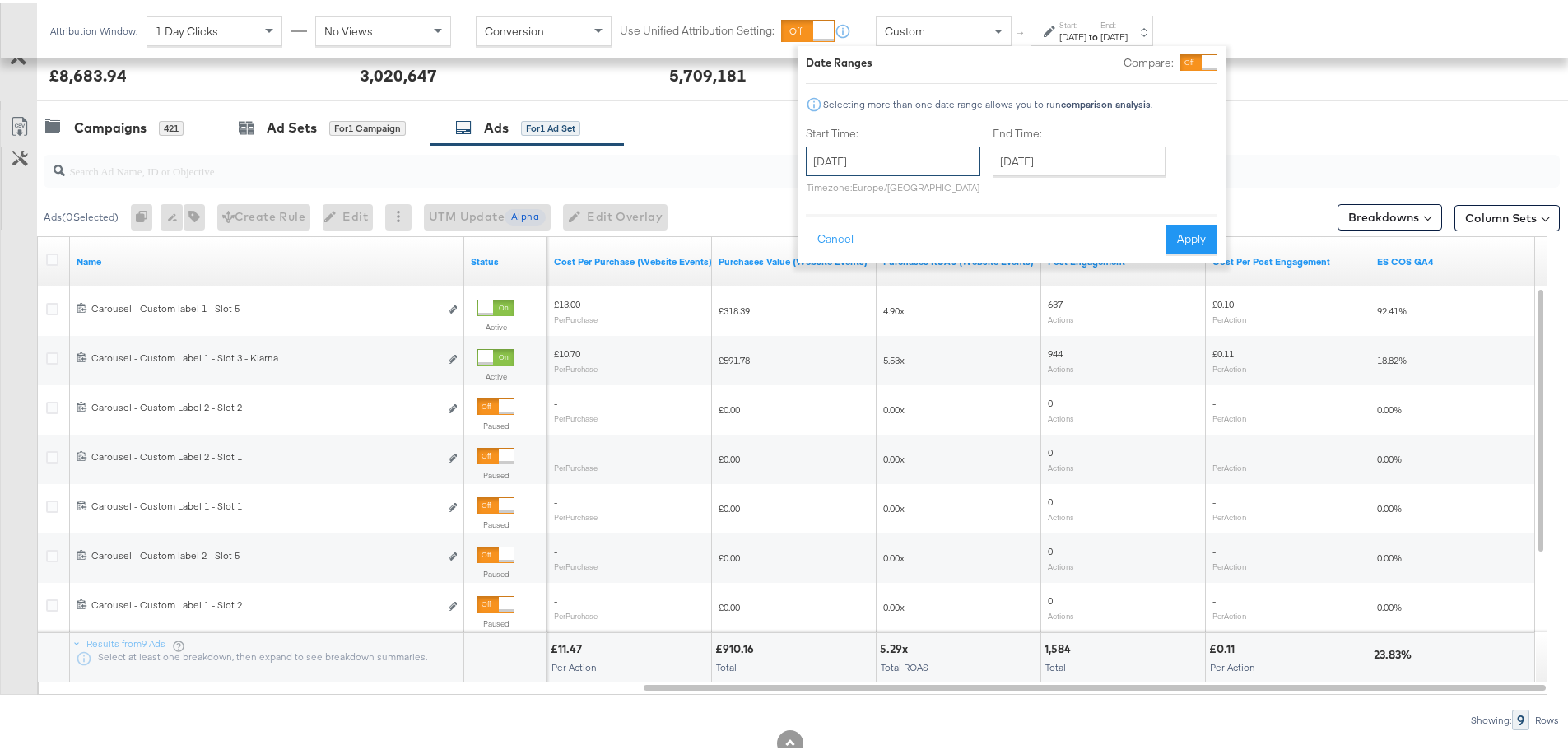
click at [905, 156] on input "[DATE]" at bounding box center [893, 158] width 175 height 30
click at [822, 294] on td "14" at bounding box center [825, 287] width 28 height 23
click at [1030, 154] on input "[DATE]" at bounding box center [1079, 158] width 173 height 30
click at [1013, 290] on td "14" at bounding box center [1011, 287] width 28 height 23
type input "[DATE]"
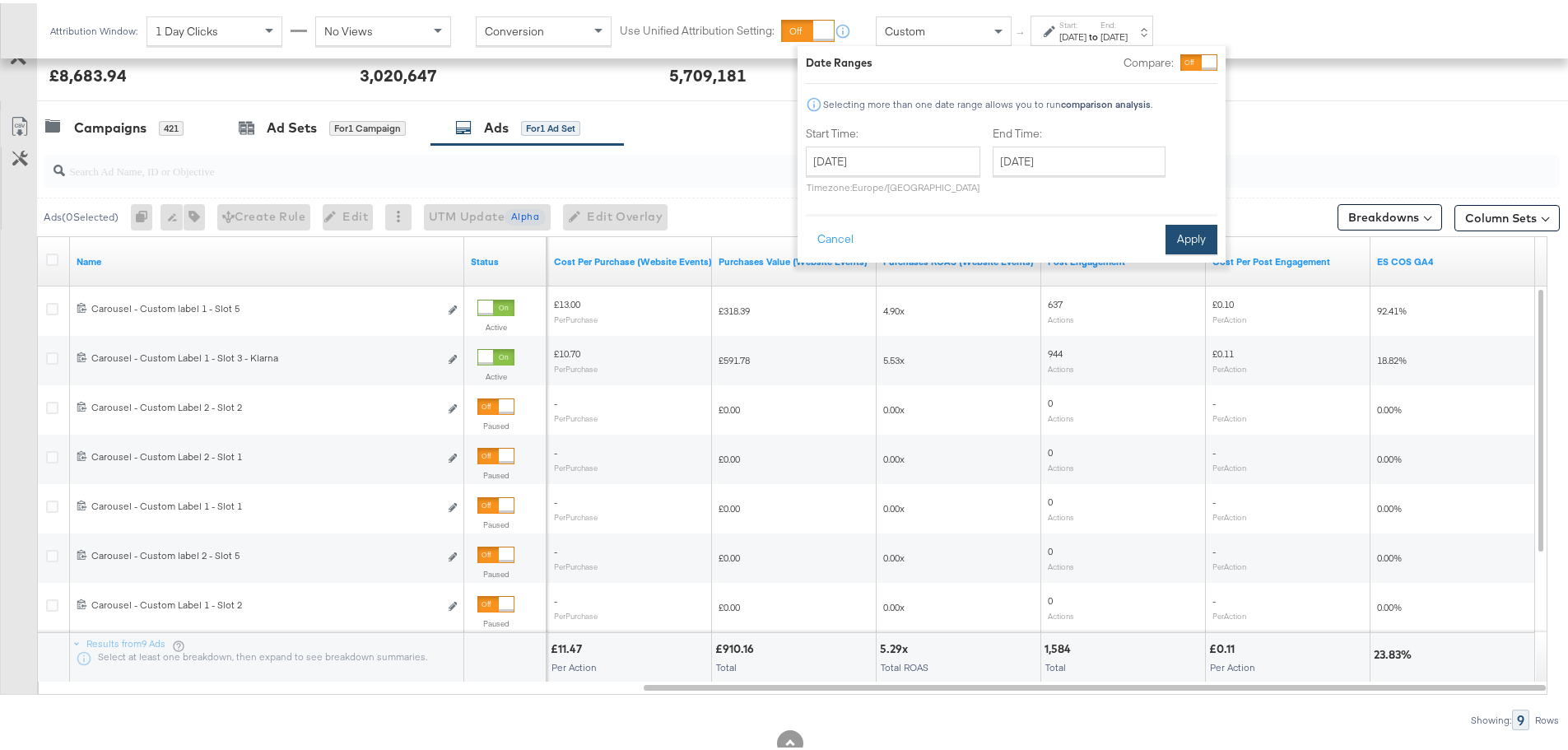
click at [1172, 230] on button "Apply" at bounding box center [1191, 236] width 52 height 30
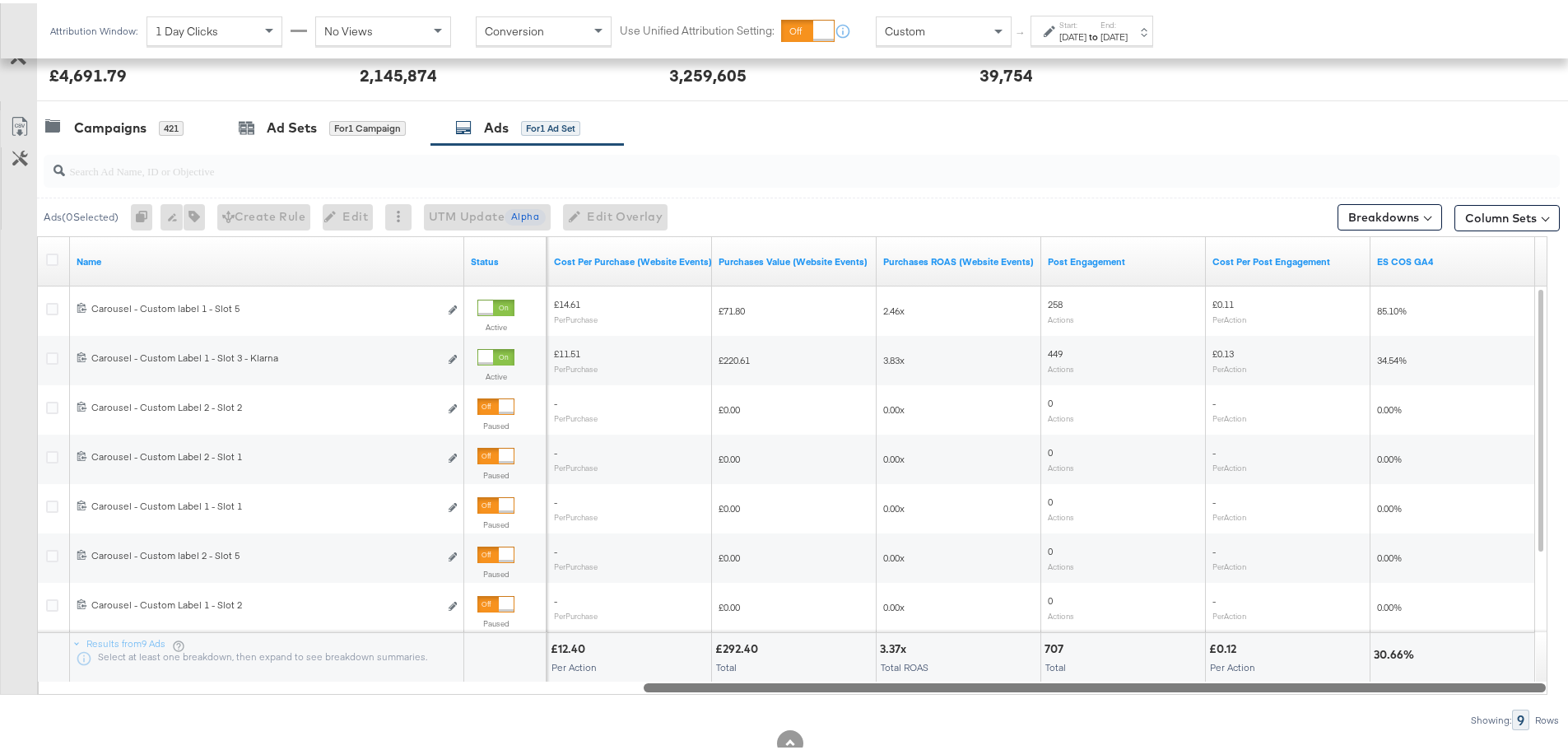
drag, startPoint x: 1202, startPoint y: 689, endPoint x: 1519, endPoint y: 715, distance: 318.1
click at [1519, 715] on div "Ads ( 0 Selected) 0 Rename 0 ads Tags for 0 campaigns Create Rule Edit 0 ads Ed…" at bounding box center [780, 434] width 1560 height 585
click at [1100, 34] on strong "to" at bounding box center [1093, 33] width 14 height 12
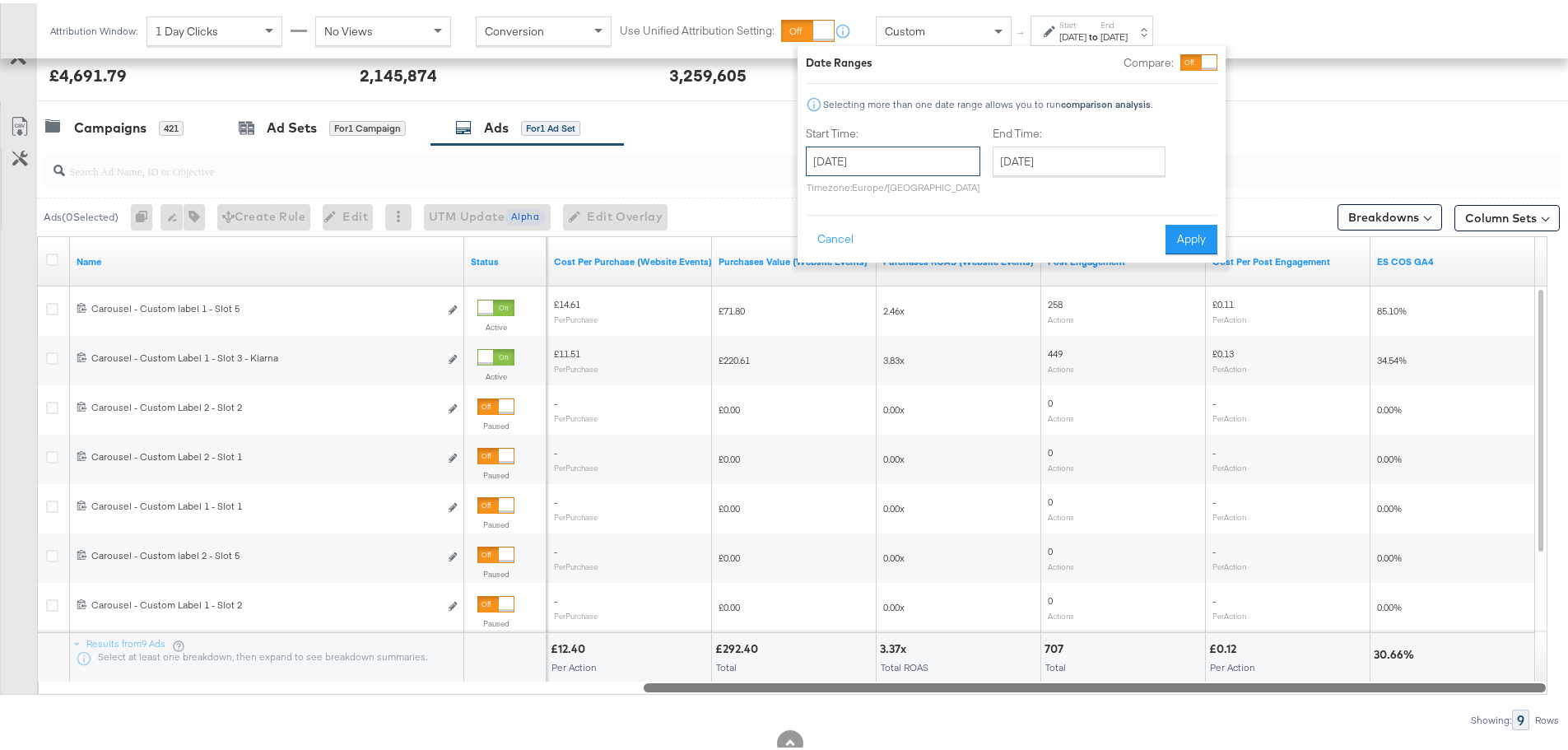
click at [935, 156] on input "[DATE]" at bounding box center [893, 158] width 175 height 30
click at [851, 283] on td "15" at bounding box center [853, 287] width 28 height 23
type input "[DATE]"
click at [1188, 243] on button "Apply" at bounding box center [1191, 236] width 52 height 30
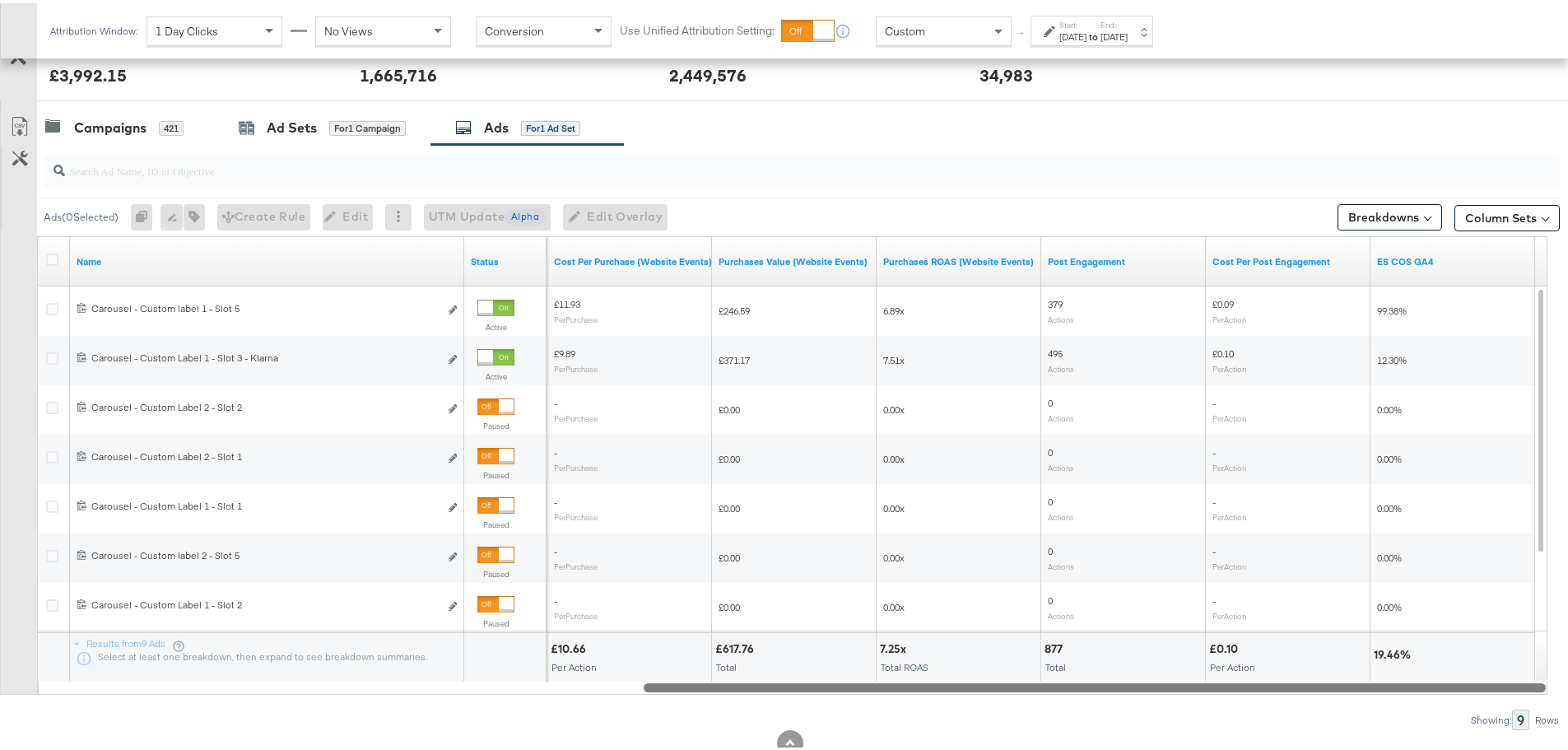
drag, startPoint x: 1082, startPoint y: 686, endPoint x: 1117, endPoint y: 695, distance: 36.1
click at [1117, 695] on div "Ads ( 0 Selected) 0 Rename 0 ads Tags for 0 campaigns Create Rule Edit 0 ads Ed…" at bounding box center [780, 434] width 1560 height 585
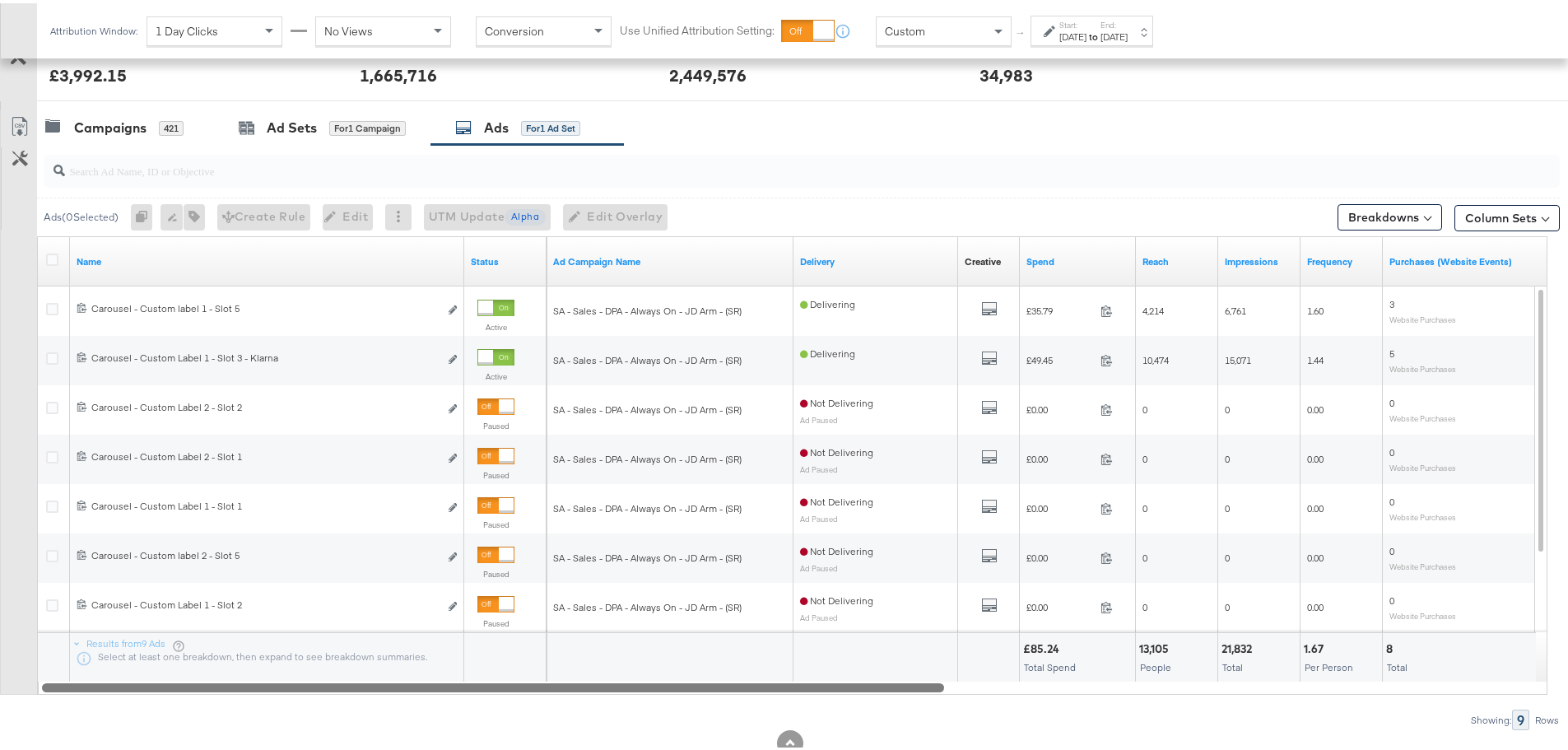
drag, startPoint x: 1126, startPoint y: 688, endPoint x: 406, endPoint y: 696, distance: 720.0
click at [406, 696] on div "Ads ( 0 Selected) 0 Rename 0 ads Tags for 0 campaigns Create Rule Edit 0 ads Ed…" at bounding box center [780, 434] width 1560 height 585
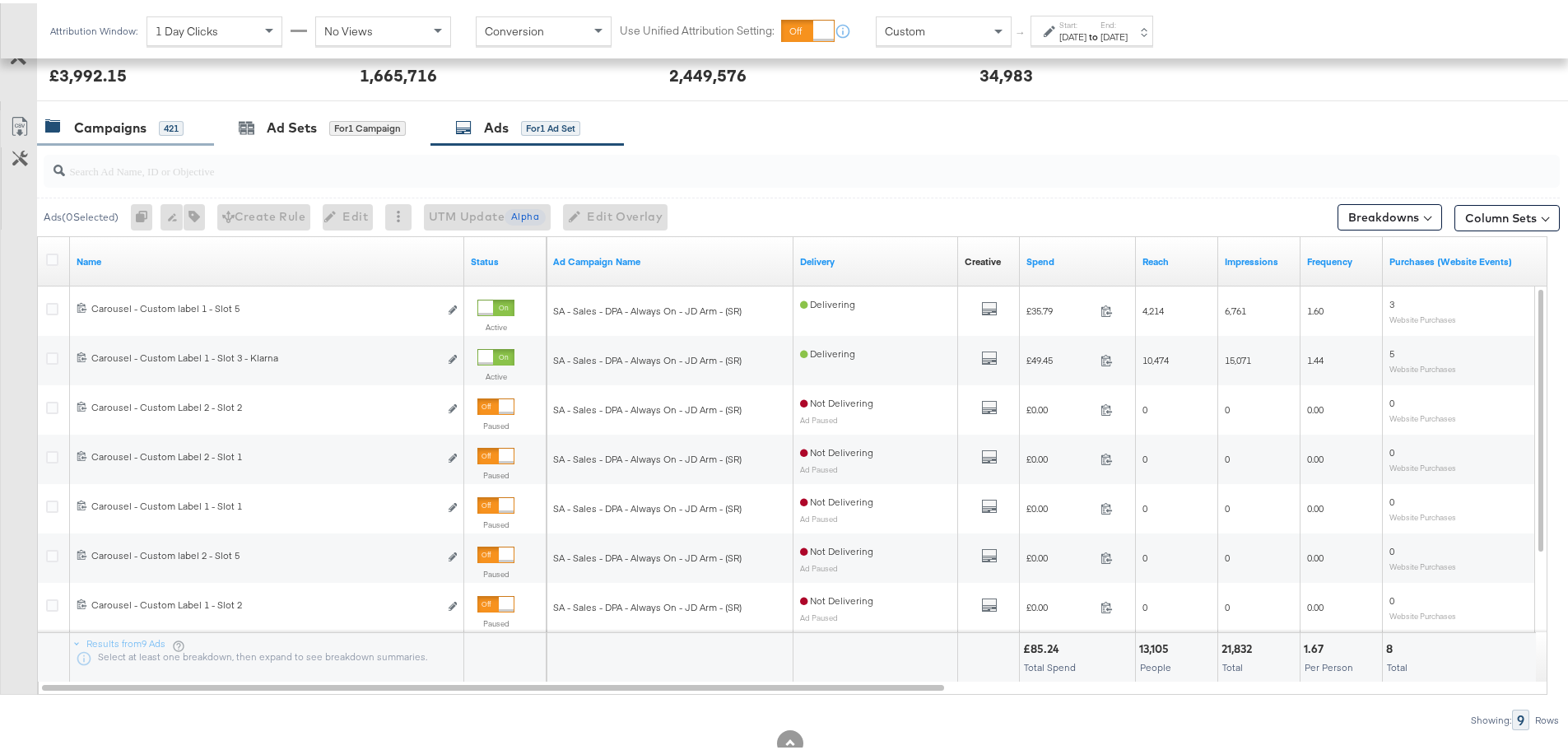
click at [89, 126] on div "Campaigns" at bounding box center [110, 124] width 72 height 19
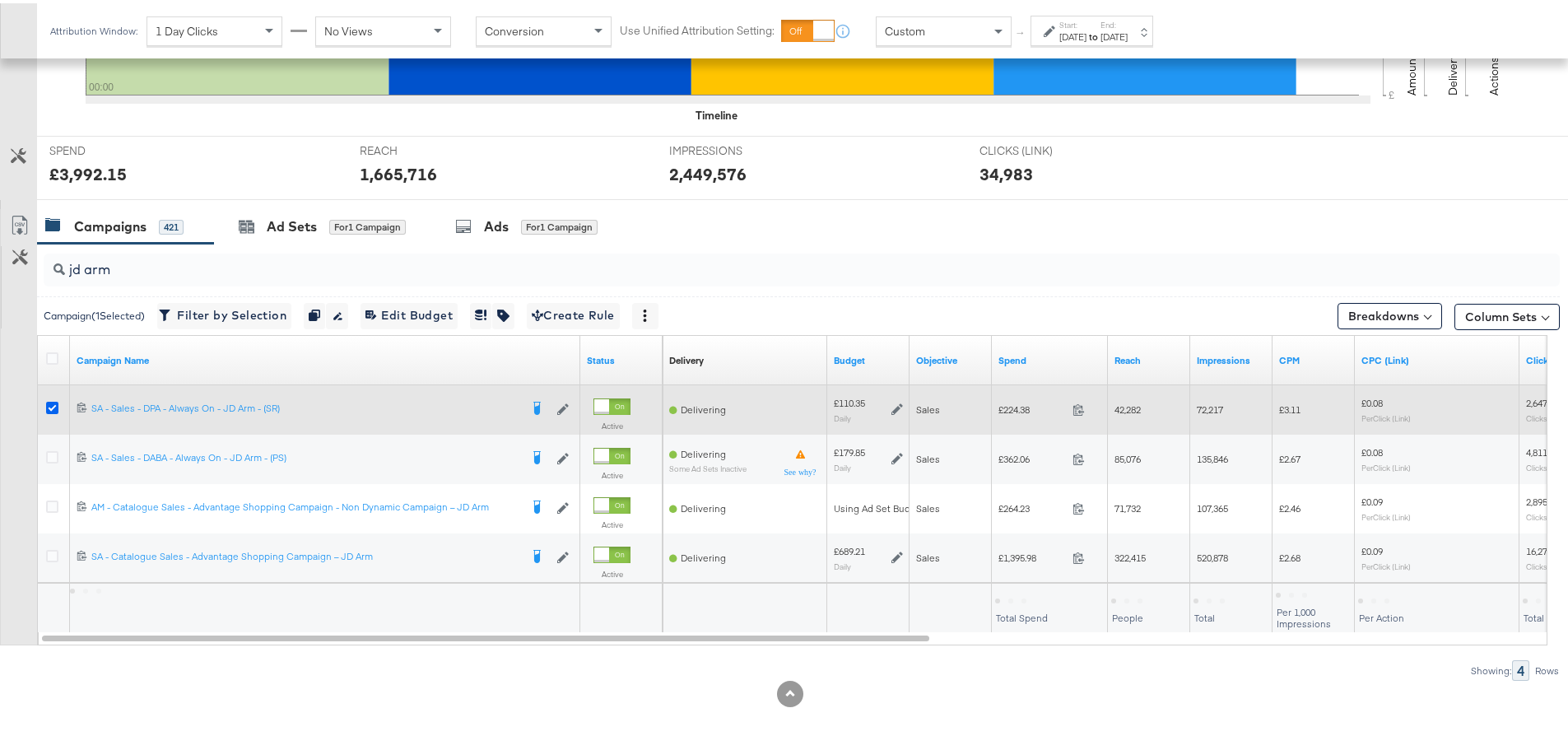
click at [52, 406] on icon at bounding box center [52, 405] width 12 height 12
click at [0, 0] on input "checkbox" at bounding box center [0, 0] width 0 height 0
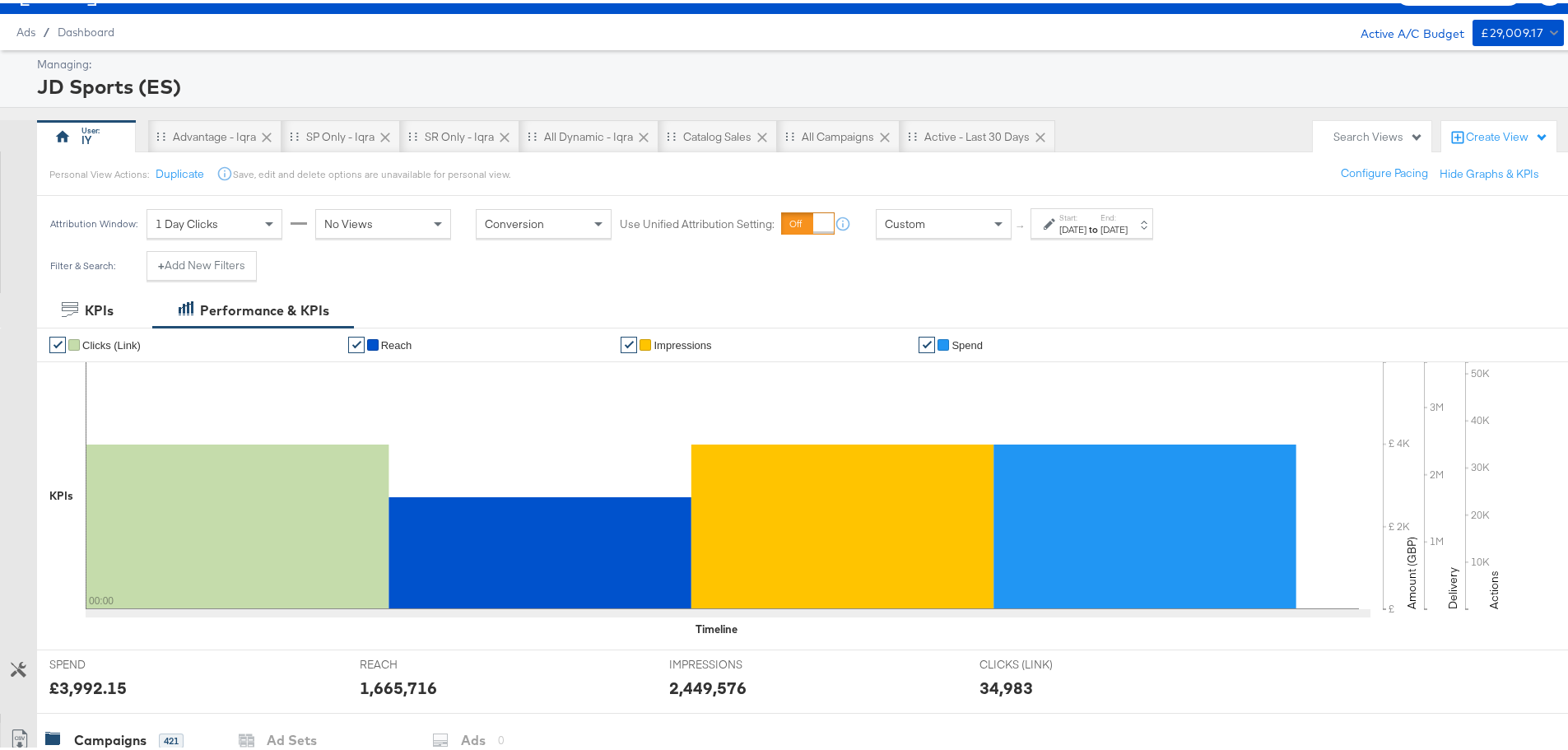
scroll to position [0, 0]
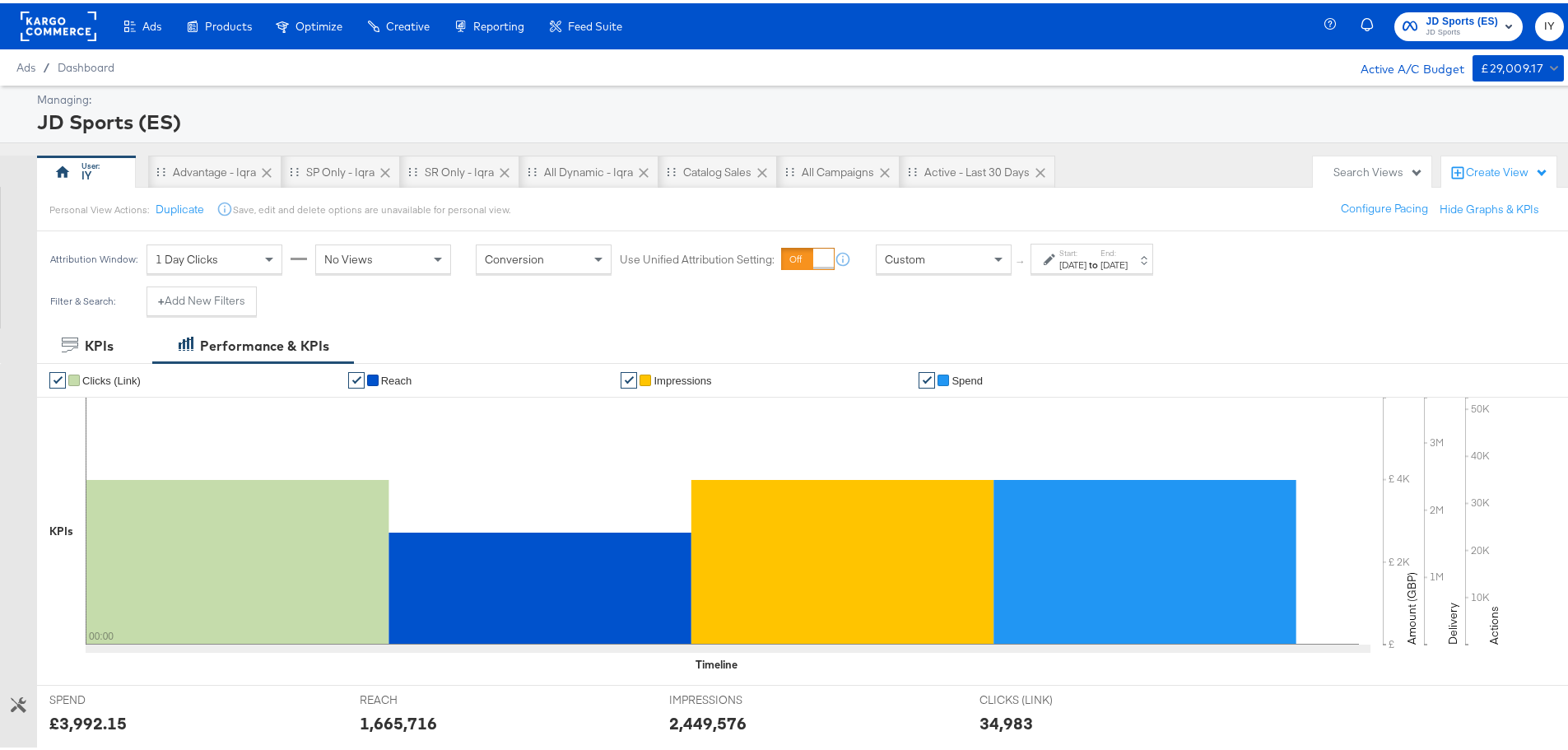
click at [1437, 25] on span "JD Sports" at bounding box center [1461, 30] width 72 height 13
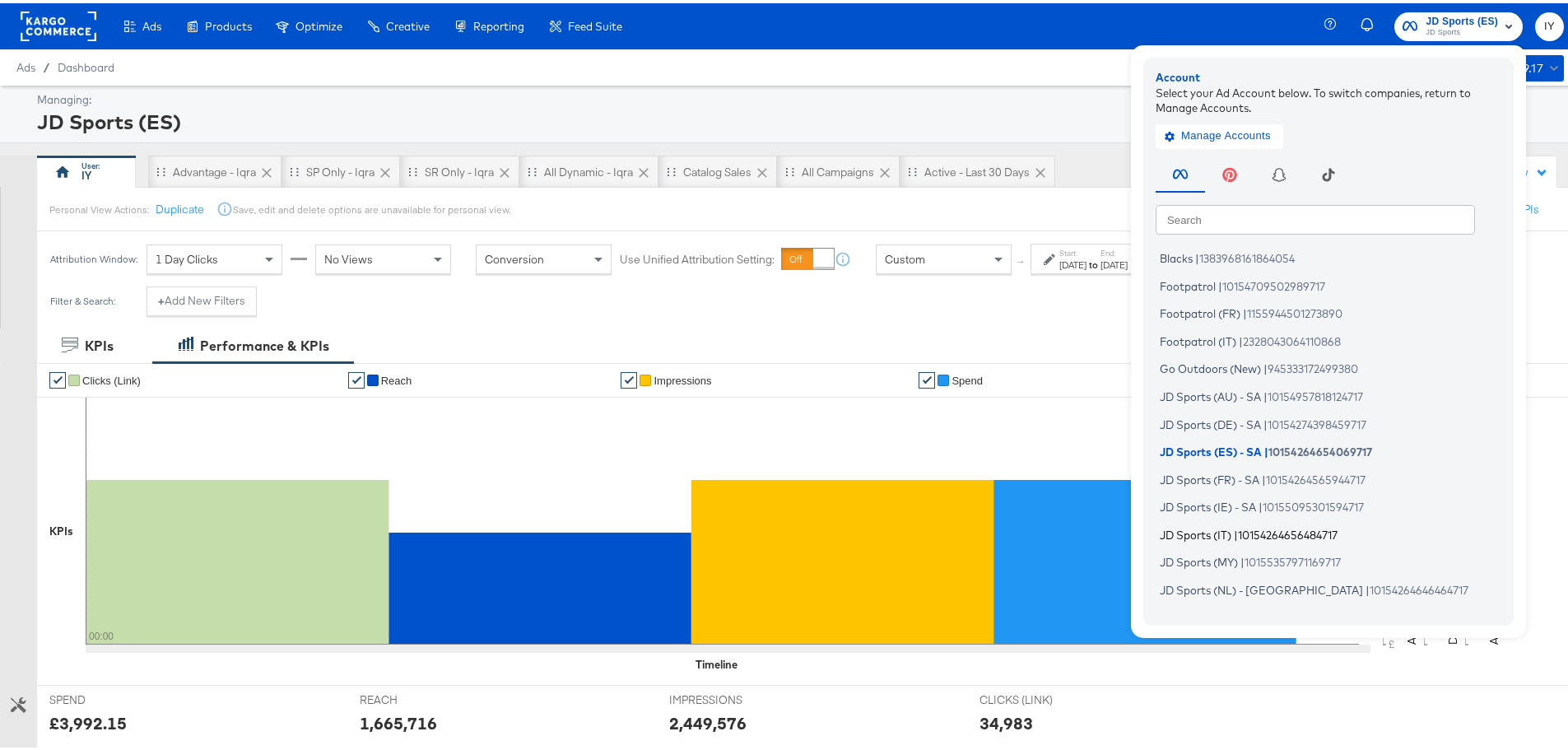
click at [1238, 533] on span "10154264656484717" at bounding box center [1288, 531] width 100 height 13
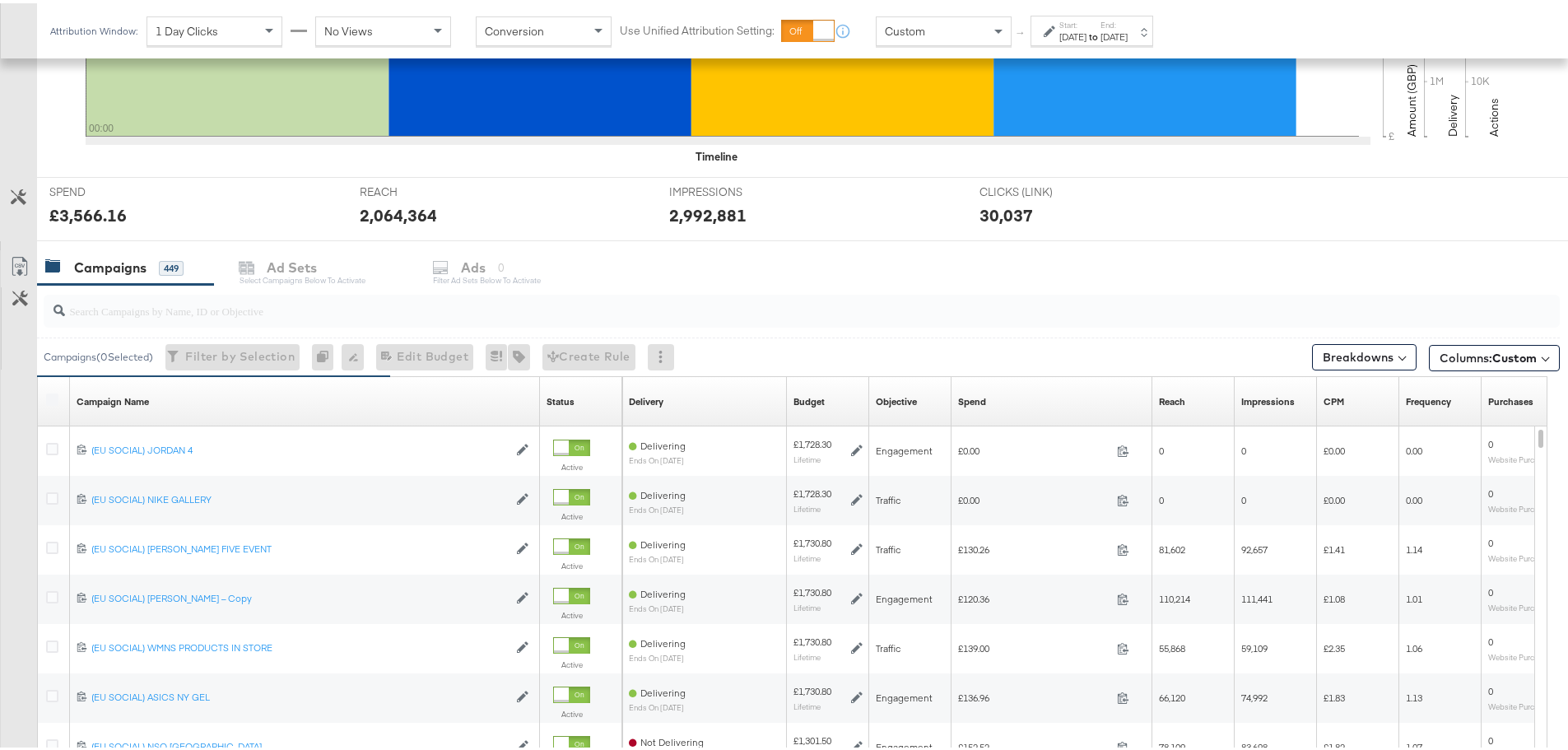
scroll to position [576, 0]
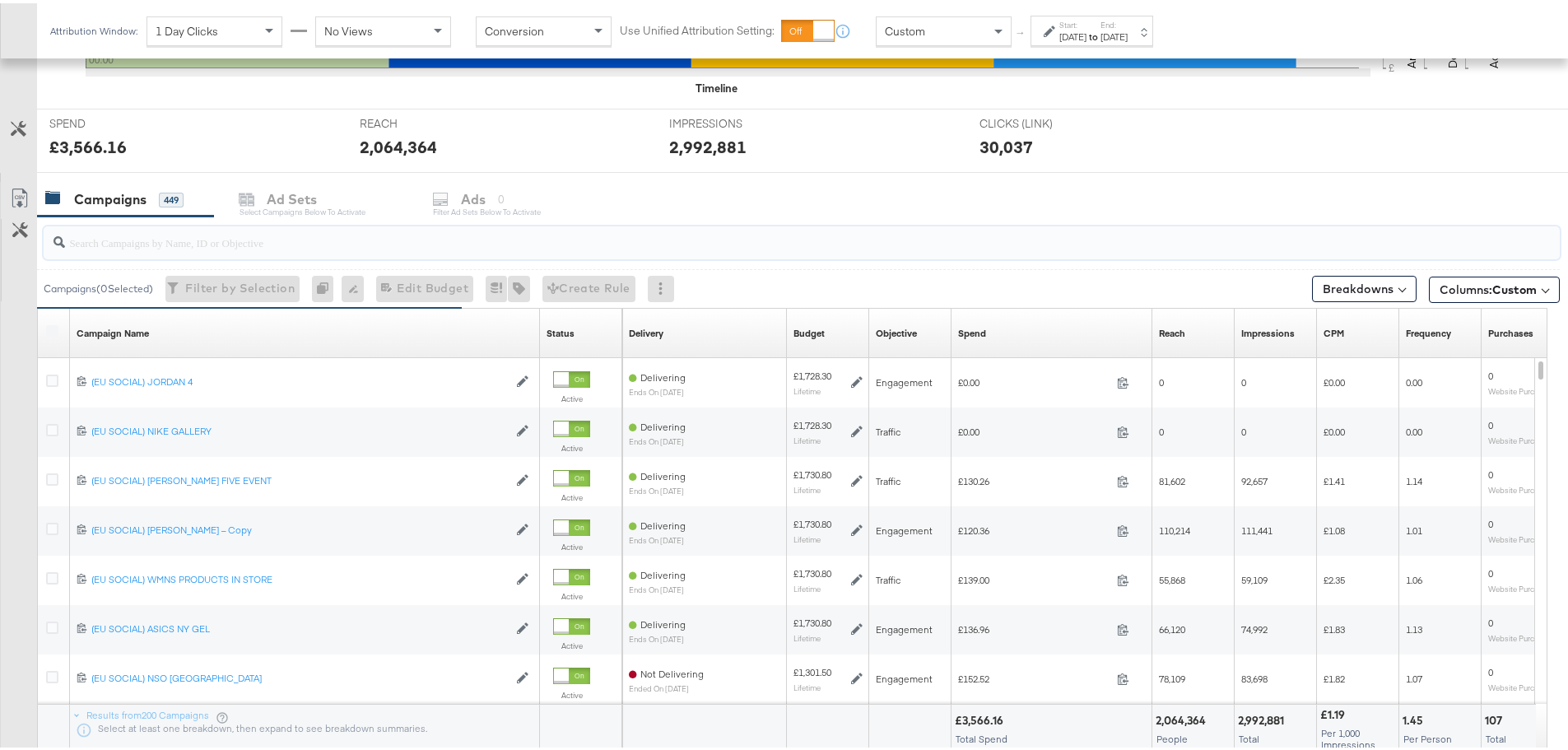
click at [274, 233] on input "search" at bounding box center [742, 232] width 1356 height 32
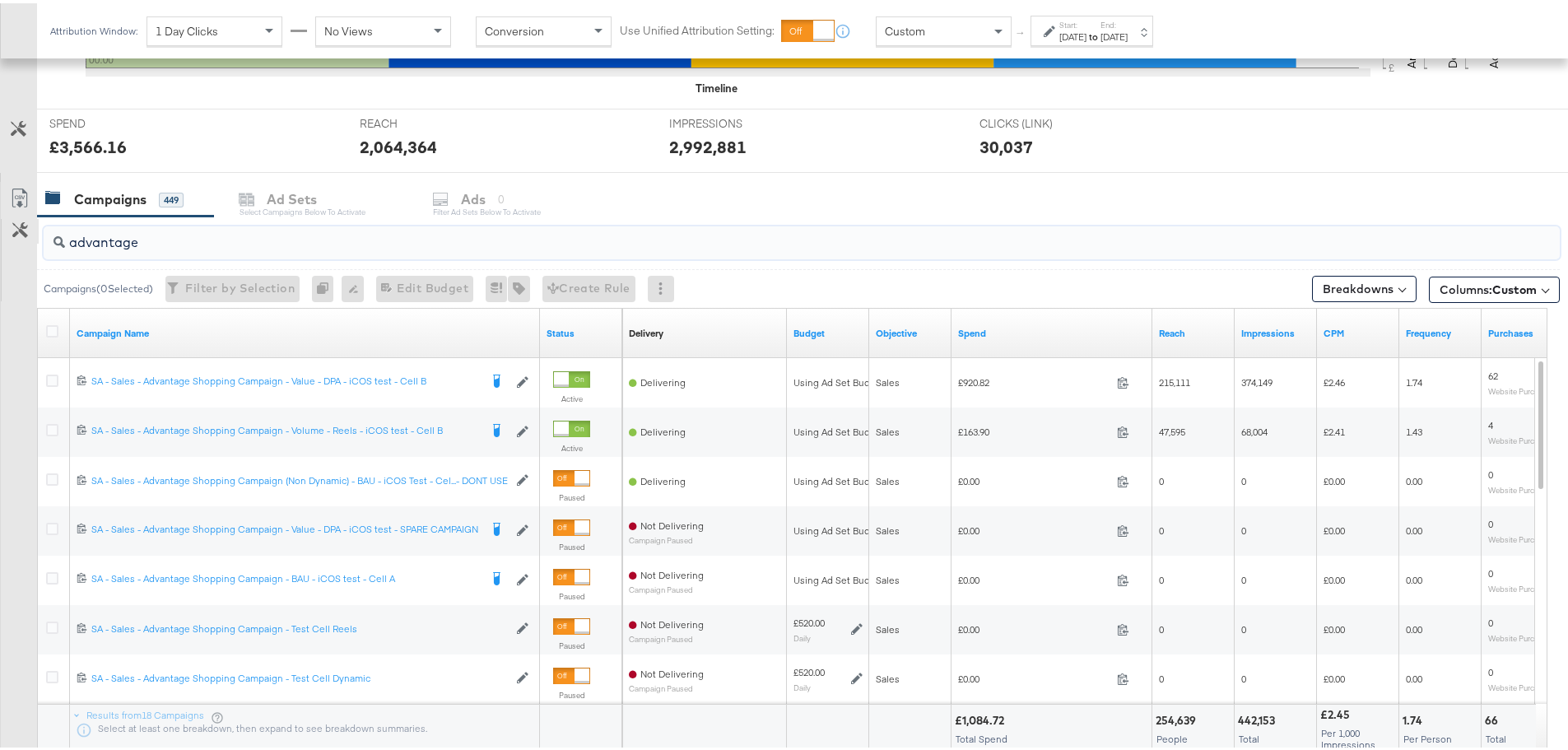
drag, startPoint x: 167, startPoint y: 238, endPoint x: 36, endPoint y: 223, distance: 131.9
click at [36, 223] on div "advantage Campaigns ( 0 Selected) Filter by Selection Filter 0 campaigns 0 Rena…" at bounding box center [780, 505] width 1560 height 585
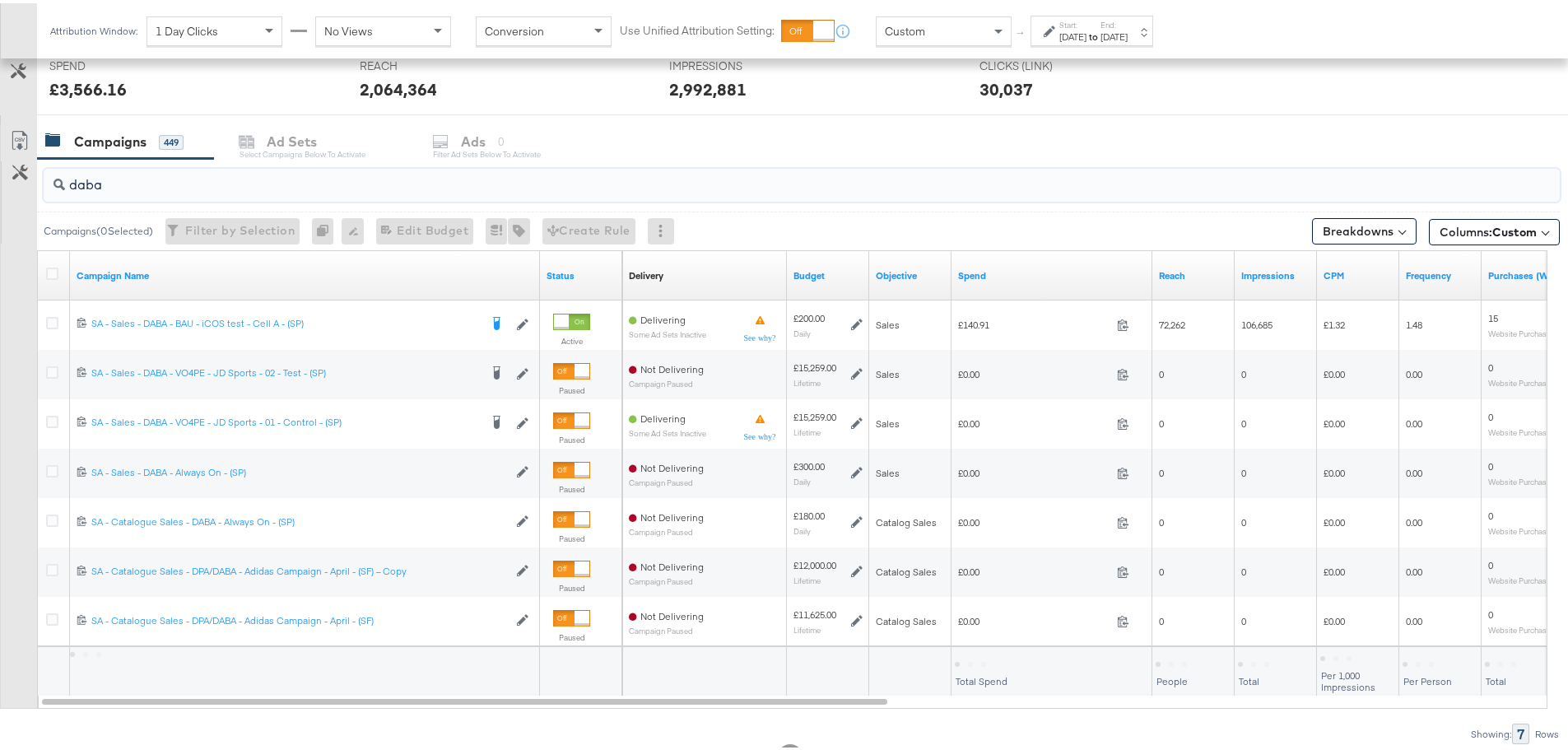
scroll to position [698, 0]
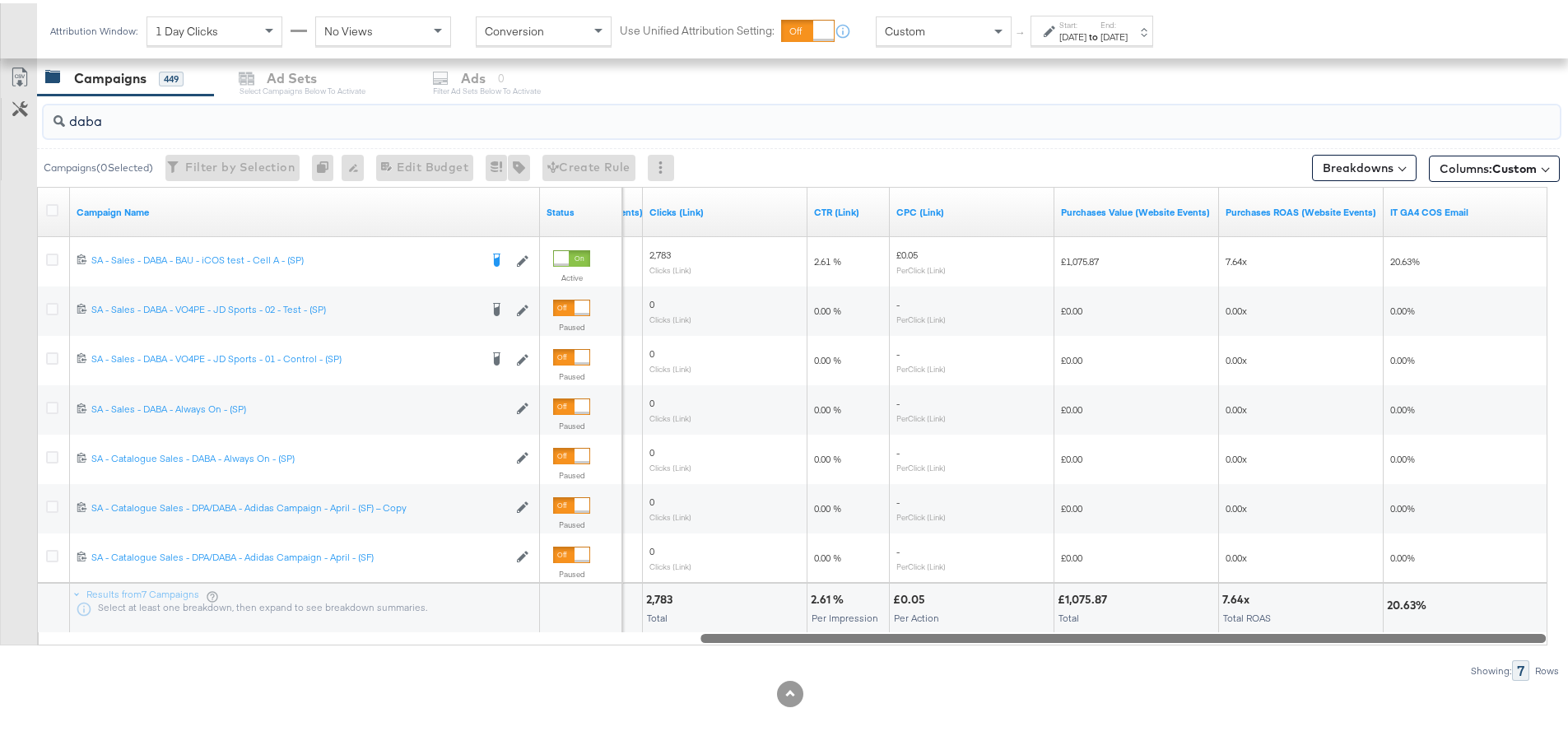
drag, startPoint x: 733, startPoint y: 633, endPoint x: 1580, endPoint y: 679, distance: 848.2
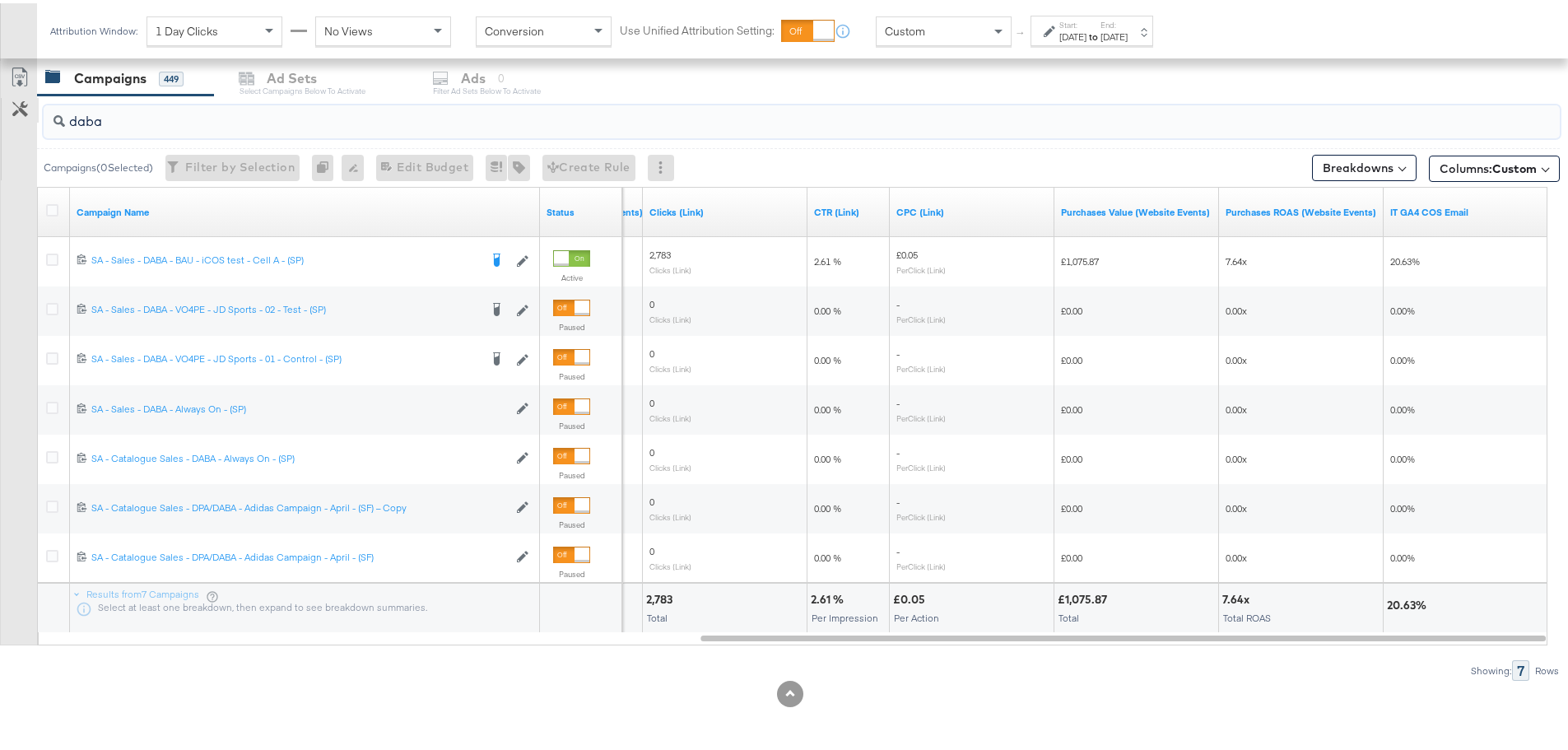
drag, startPoint x: 164, startPoint y: 107, endPoint x: 17, endPoint y: 117, distance: 147.3
click at [17, 117] on div "daba Campaigns ( 0 Selected) Filter by Selection Filter 0 campaigns 0 Rename 0 …" at bounding box center [780, 385] width 1560 height 585
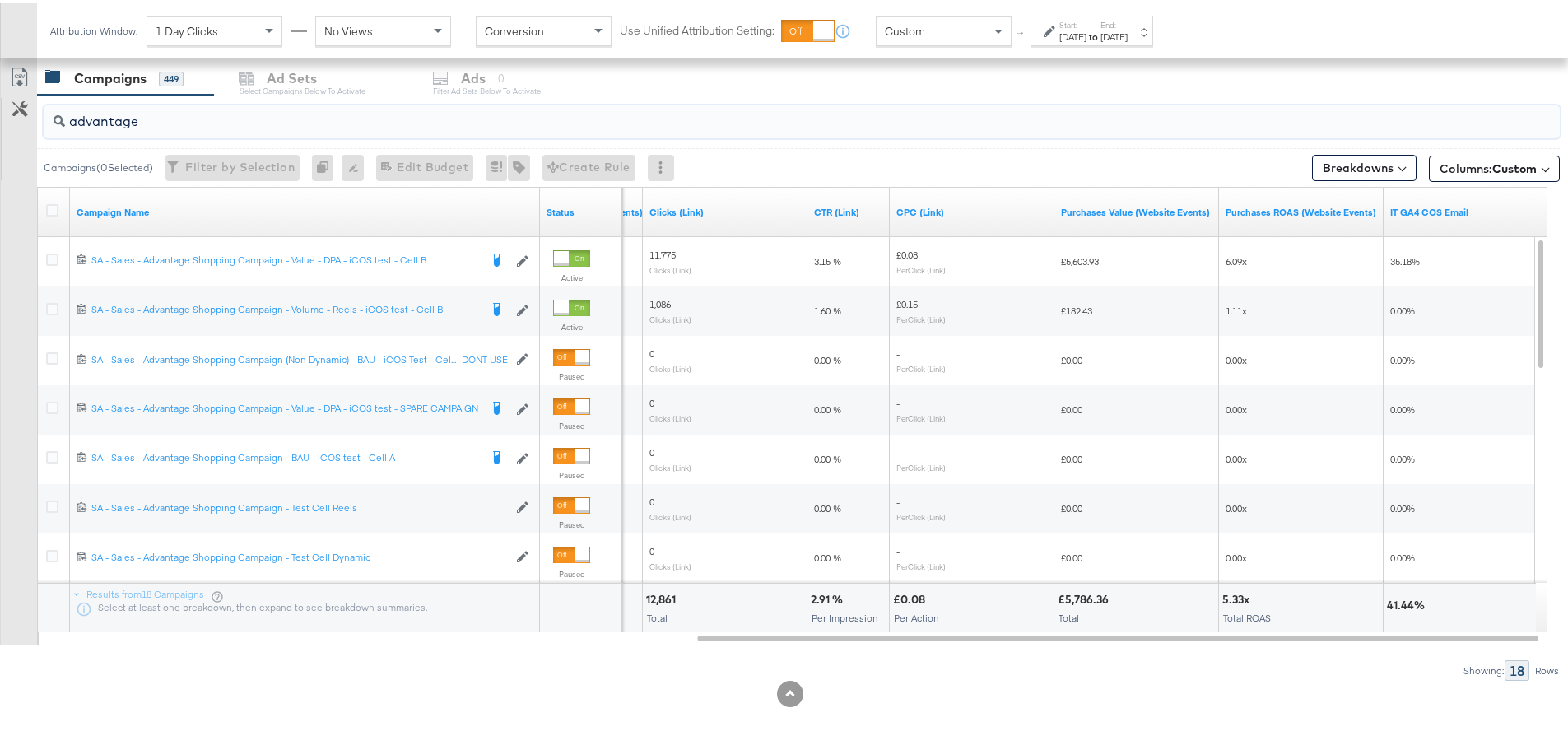
type input "advantage"
click at [1086, 38] on div "[DATE]" at bounding box center [1073, 34] width 27 height 13
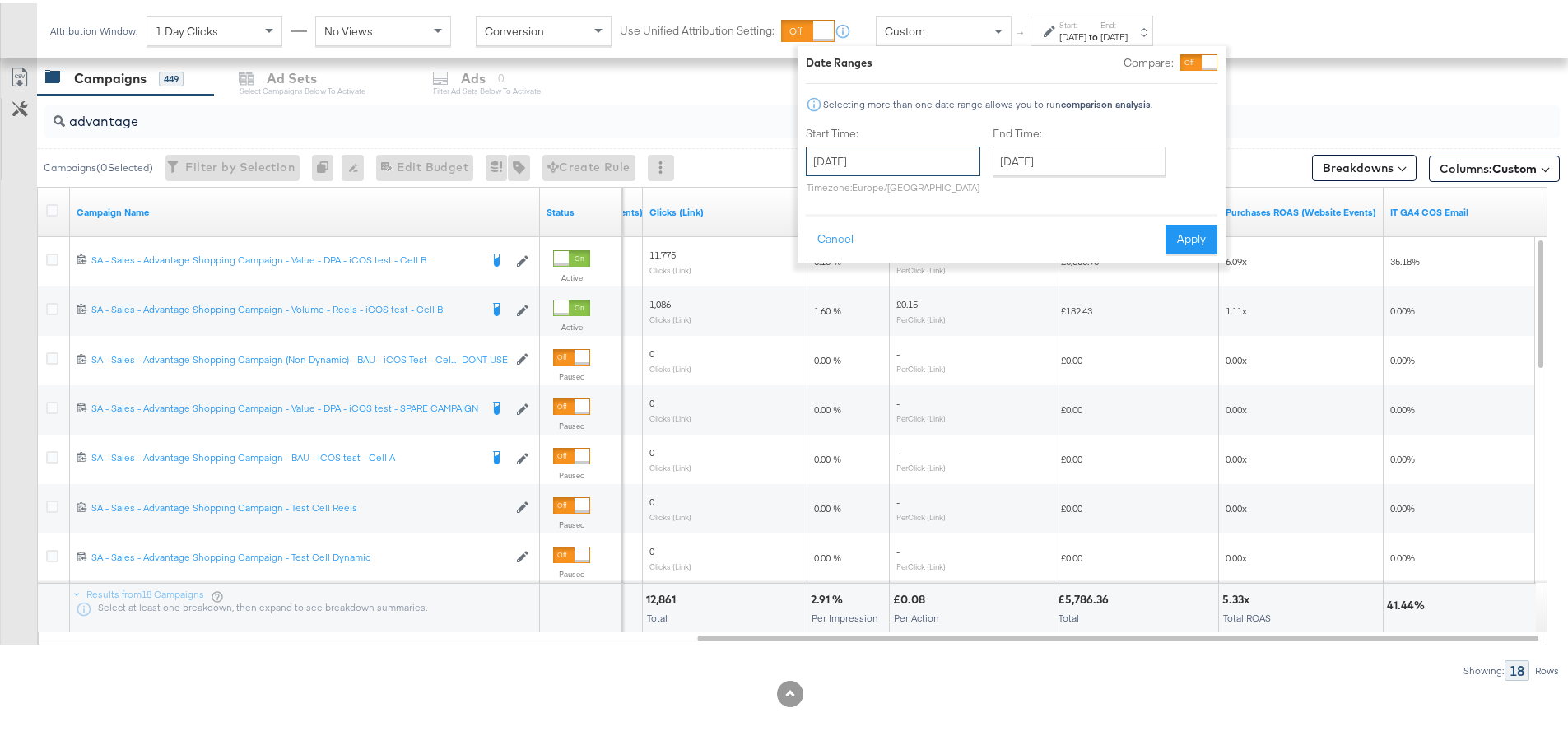
click at [949, 144] on input "[DATE]" at bounding box center [893, 158] width 175 height 30
click at [835, 285] on td "14" at bounding box center [825, 287] width 28 height 23
type input "[DATE]"
click at [1188, 243] on button "Apply" at bounding box center [1191, 236] width 52 height 30
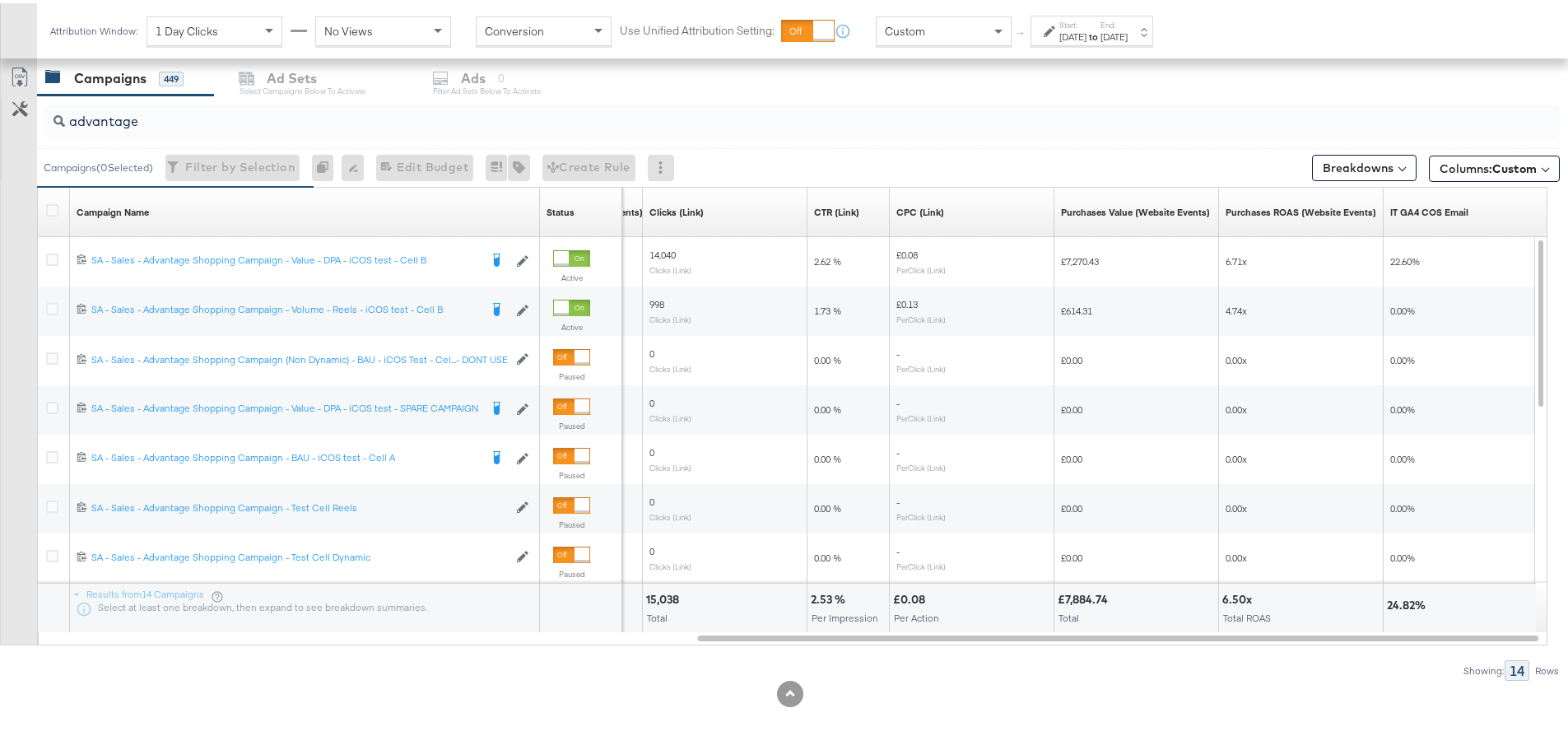
click at [1086, 26] on label "Start:" at bounding box center [1073, 22] width 27 height 11
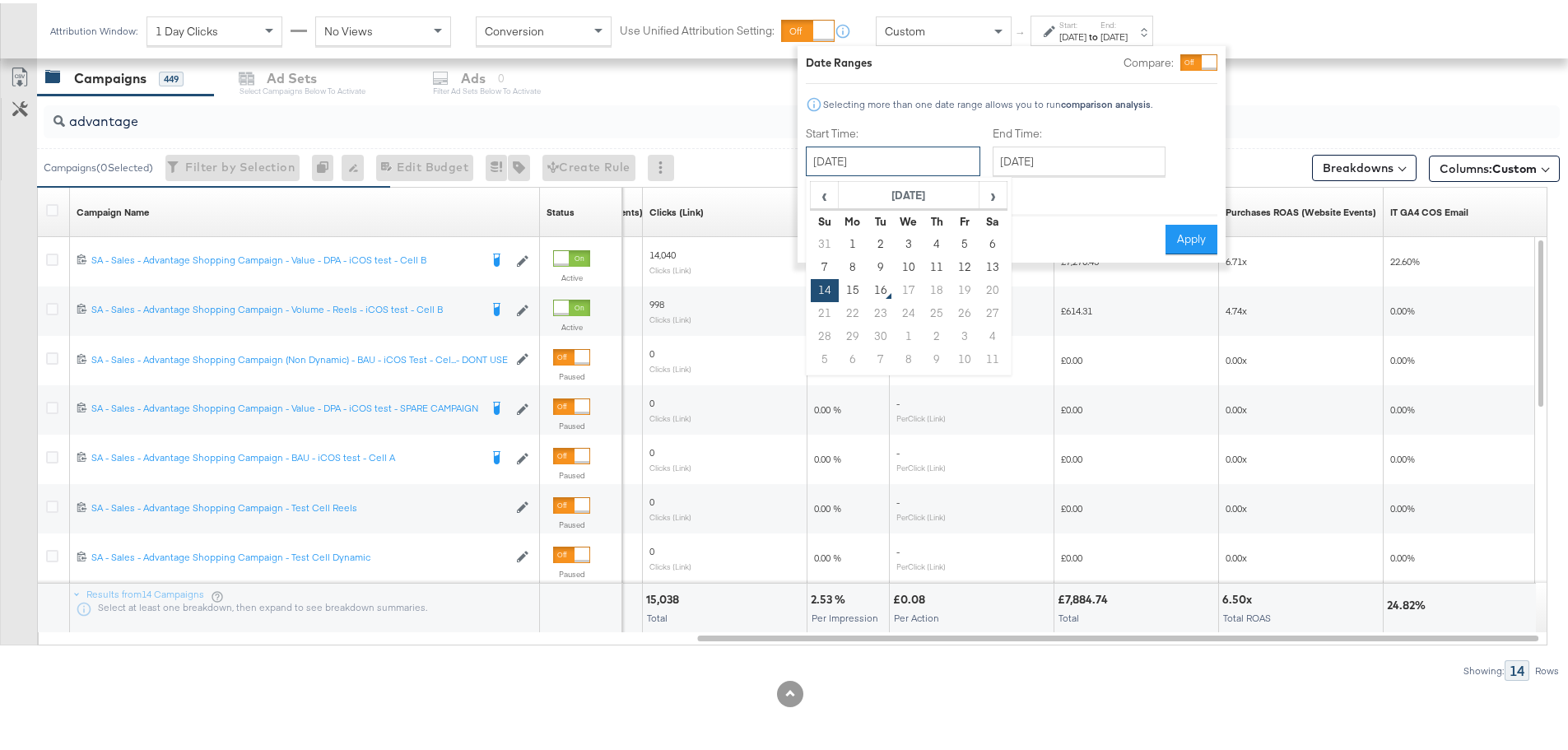
click at [927, 163] on input "[DATE]" at bounding box center [893, 158] width 175 height 30
click at [858, 288] on td "15" at bounding box center [853, 287] width 28 height 23
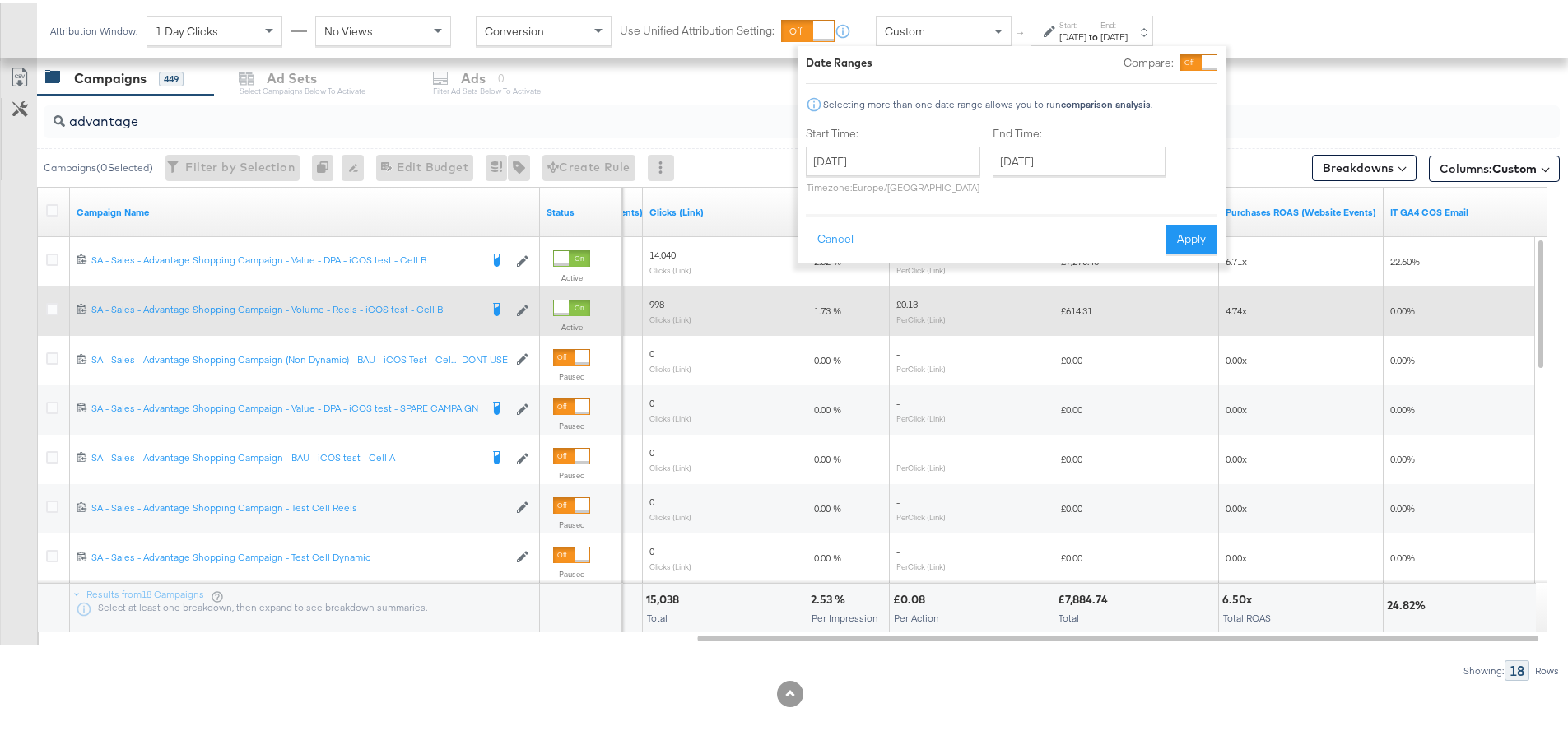
type input "[DATE]"
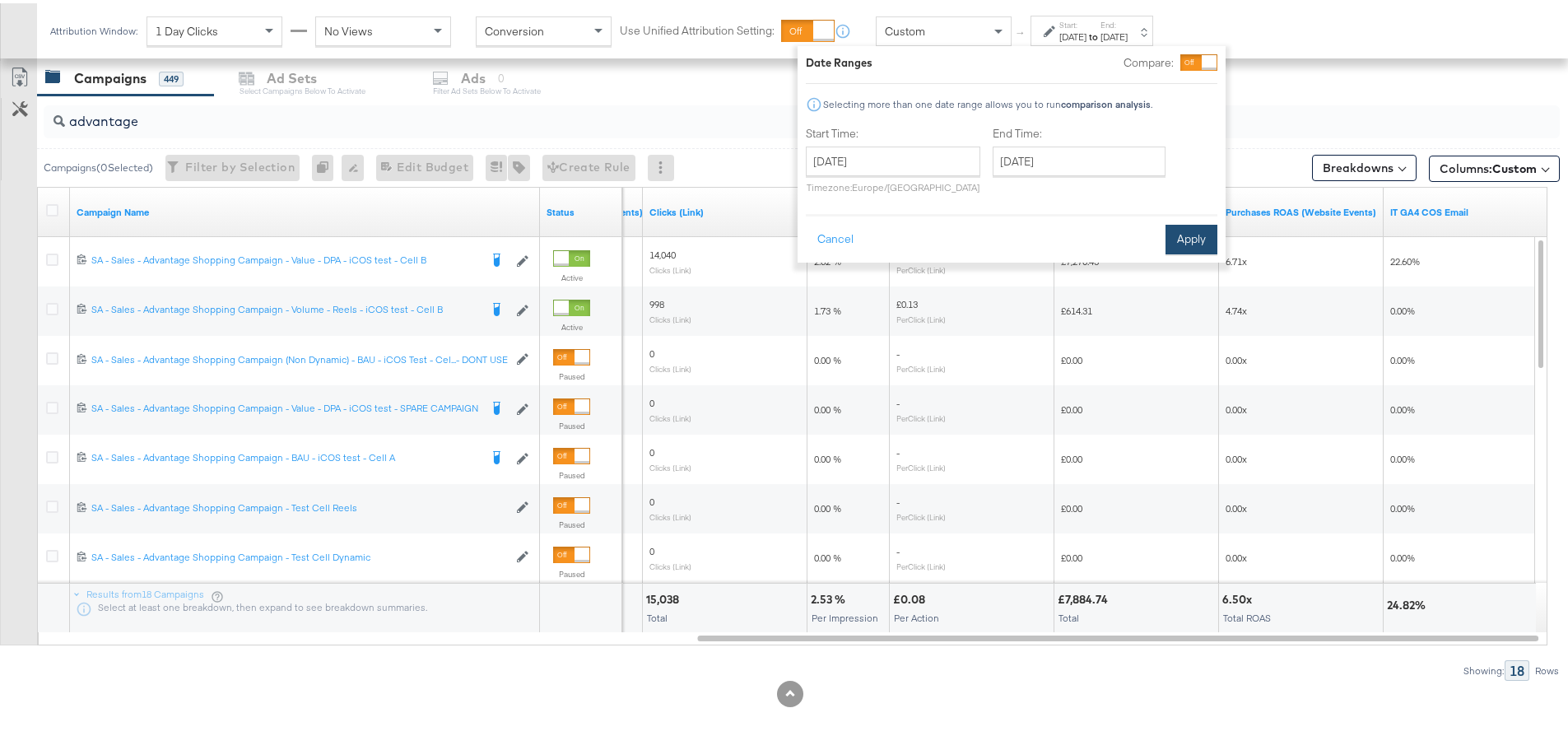
click at [1178, 236] on button "Apply" at bounding box center [1191, 236] width 52 height 30
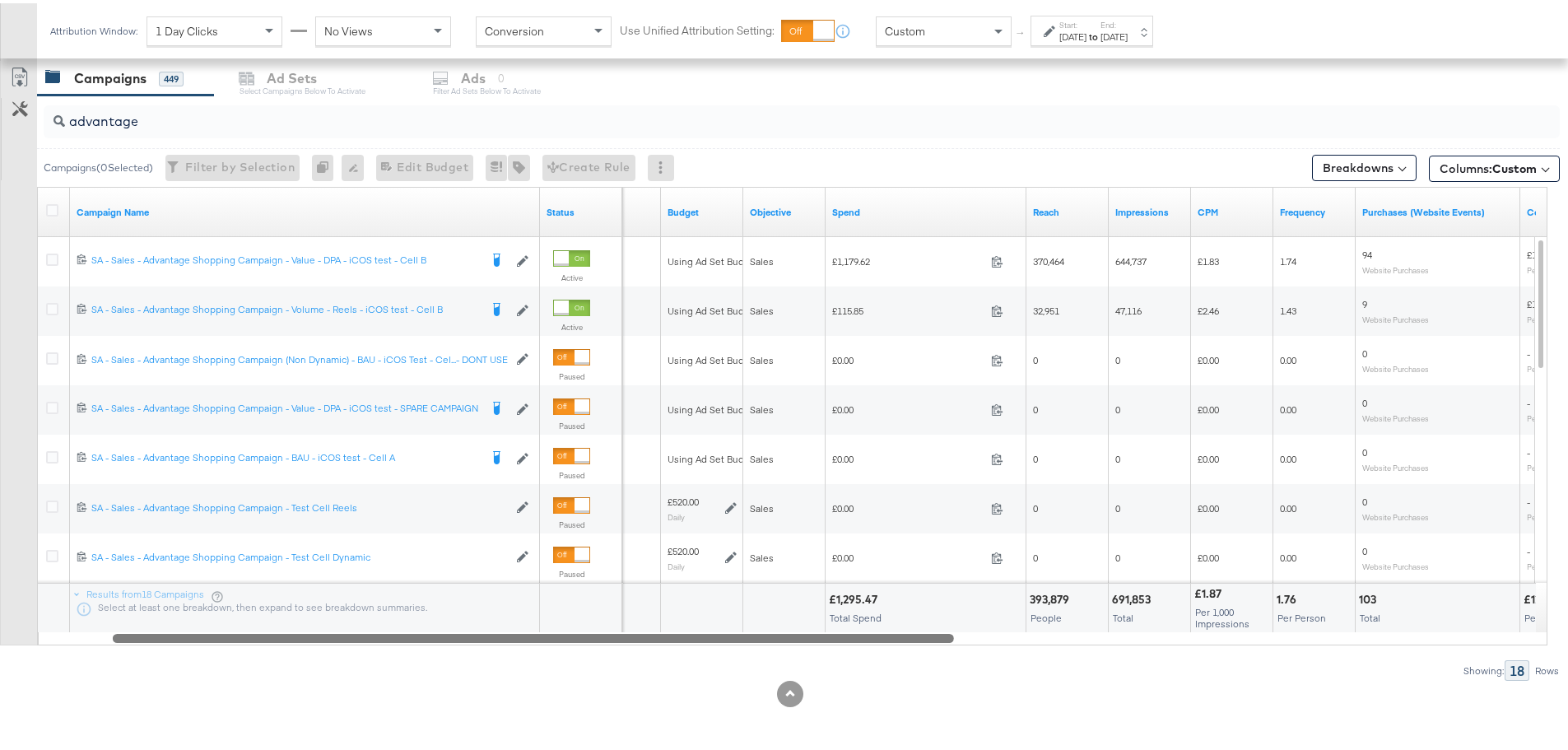
drag, startPoint x: 976, startPoint y: 634, endPoint x: 393, endPoint y: 653, distance: 583.3
click at [393, 653] on div "advantage Campaigns ( 0 Selected) Filter by Selection Filter 0 campaigns 0 Rena…" at bounding box center [780, 385] width 1560 height 585
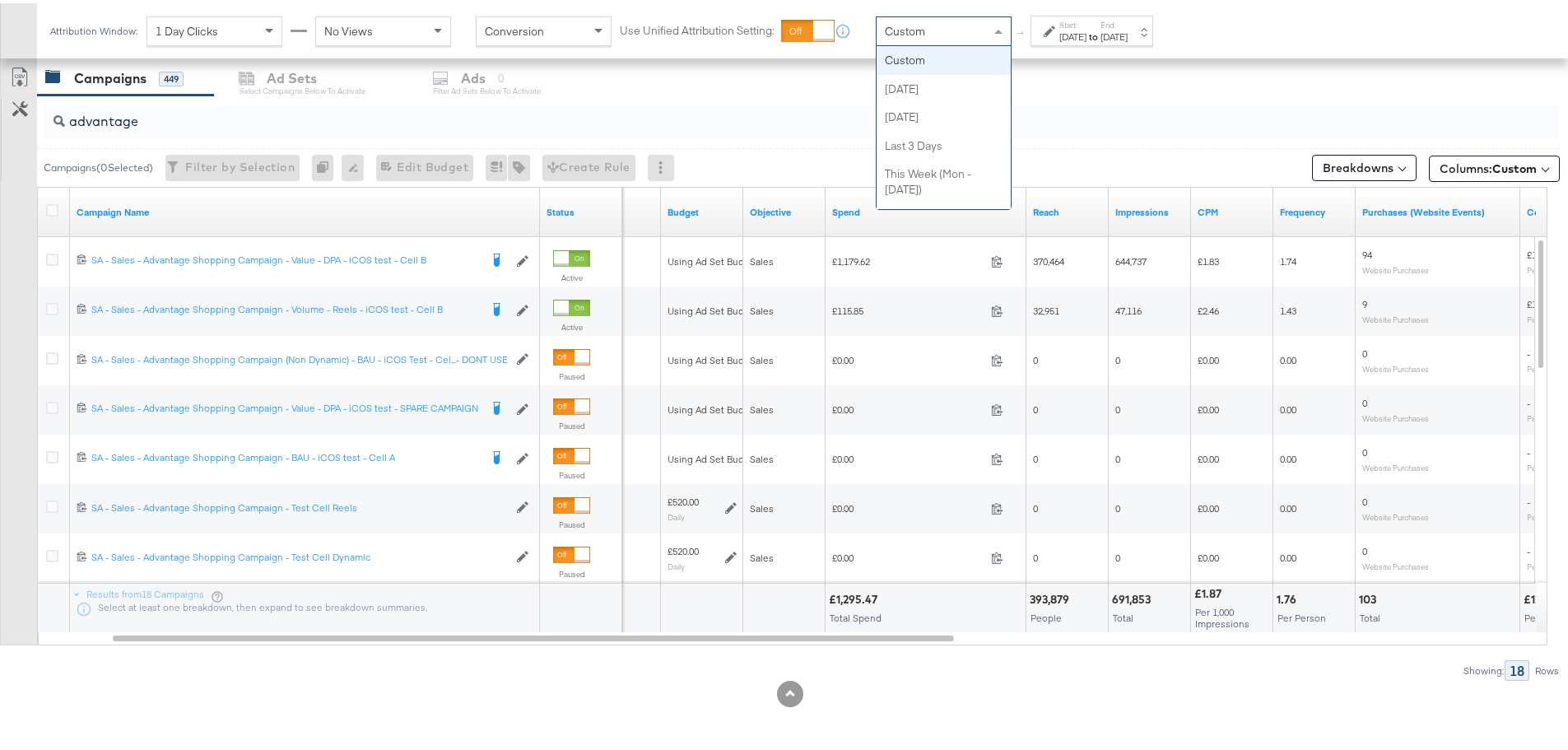
click at [889, 39] on div "Custom" at bounding box center [943, 28] width 134 height 28
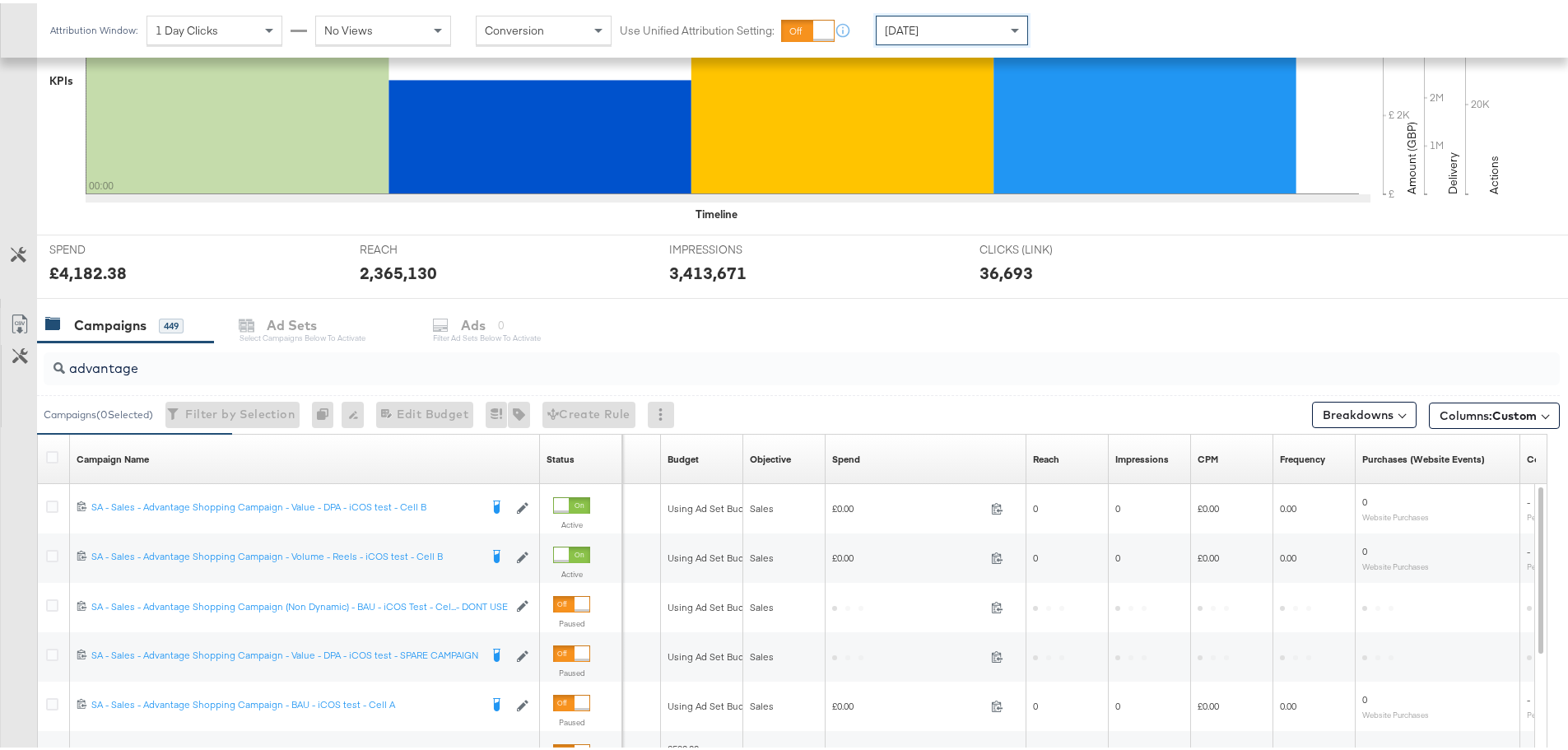
scroll to position [697, 0]
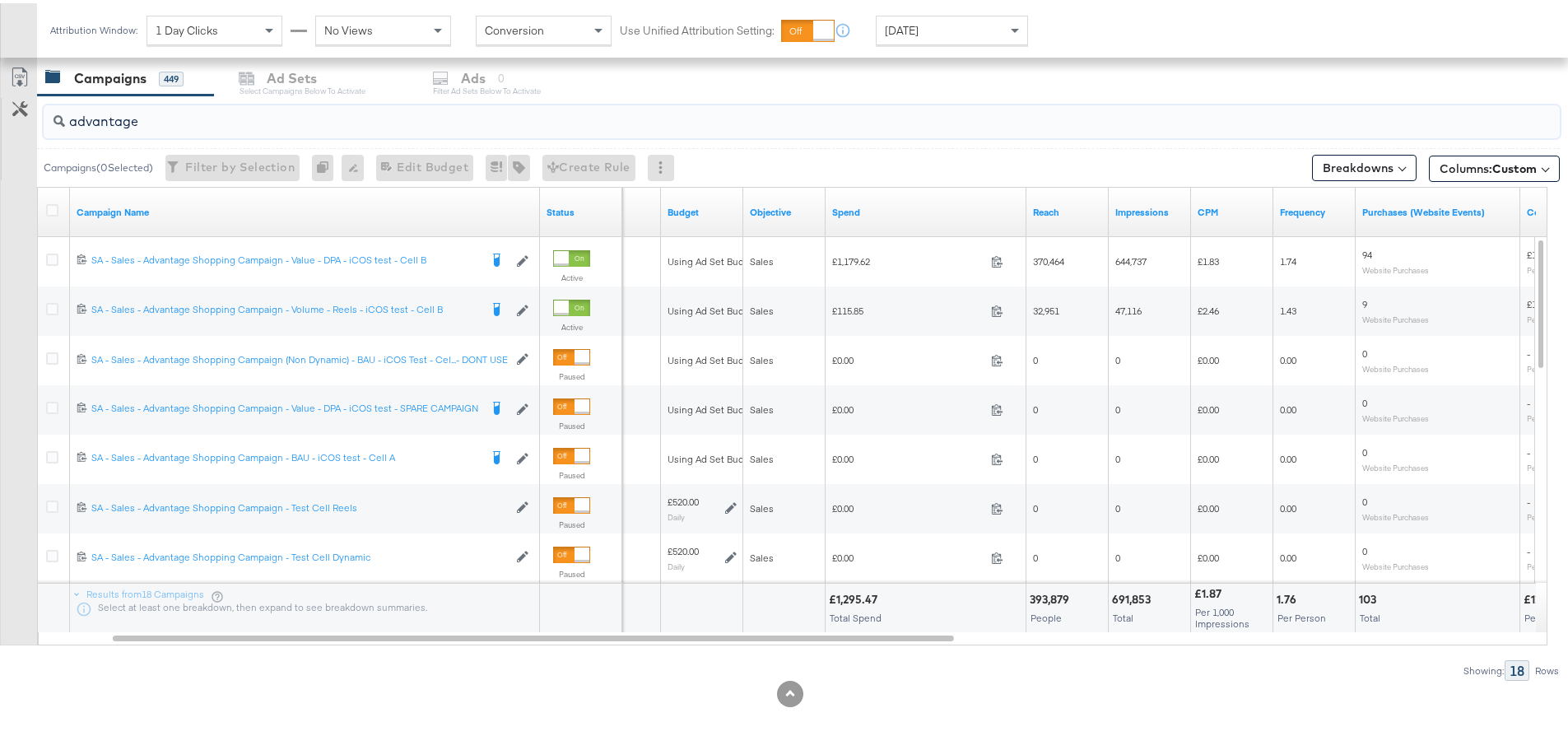
drag, startPoint x: 82, startPoint y: 116, endPoint x: -89, endPoint y: 112, distance: 171.0
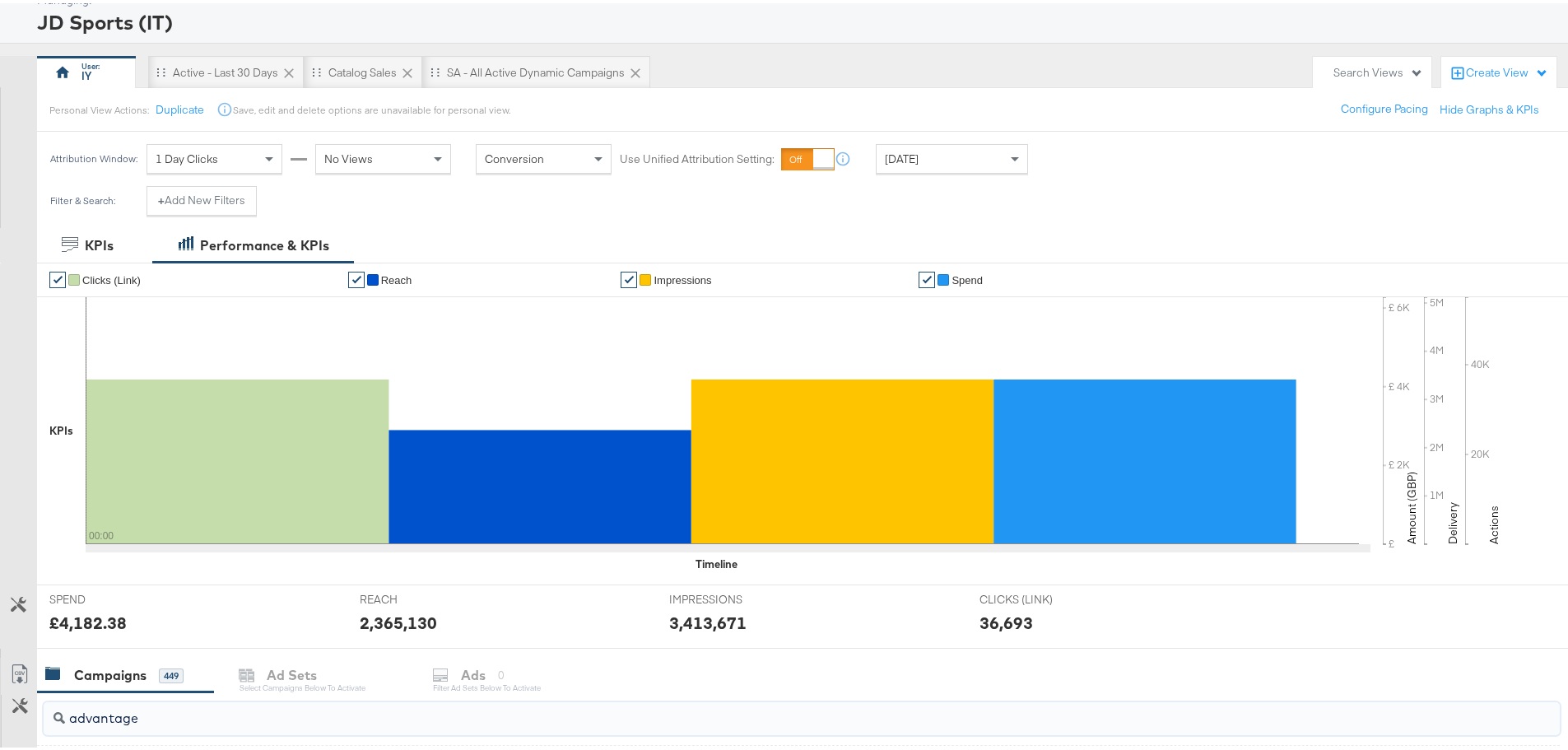
scroll to position [0, 0]
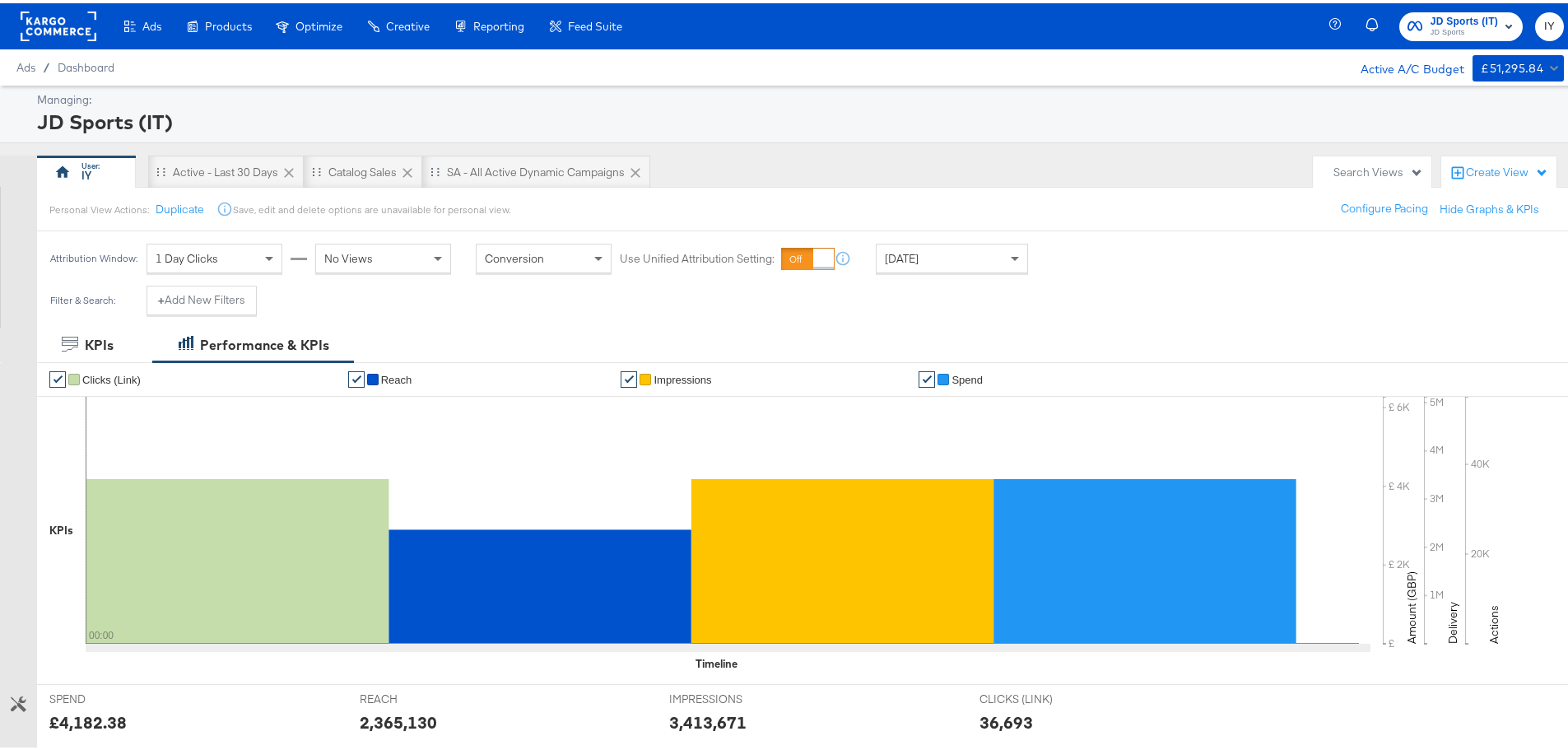
click at [1455, 22] on span "JD Sports (IT)" at bounding box center [1464, 18] width 67 height 17
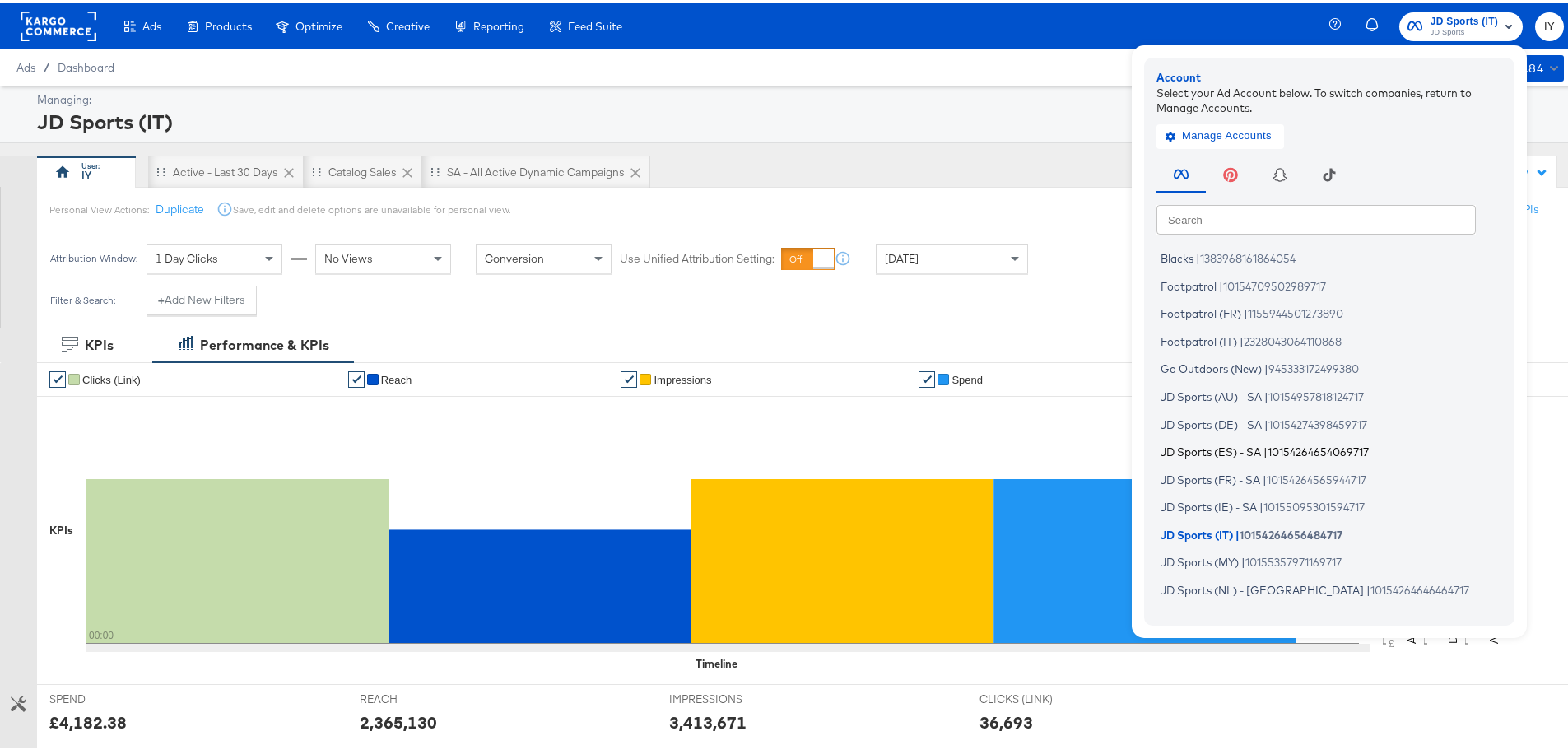
click at [1214, 446] on span "JD Sports (ES) - SA" at bounding box center [1210, 449] width 101 height 13
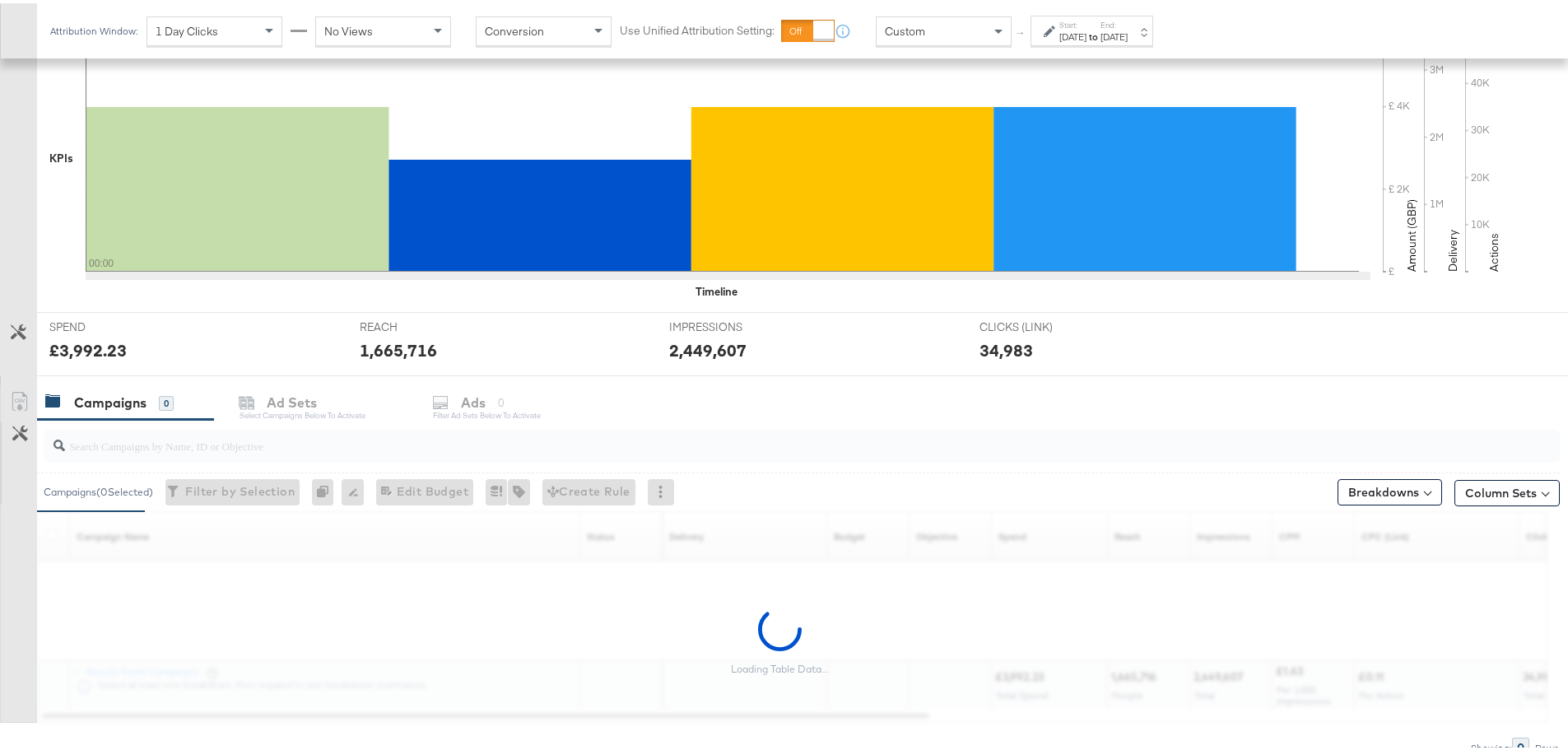
scroll to position [450, 0]
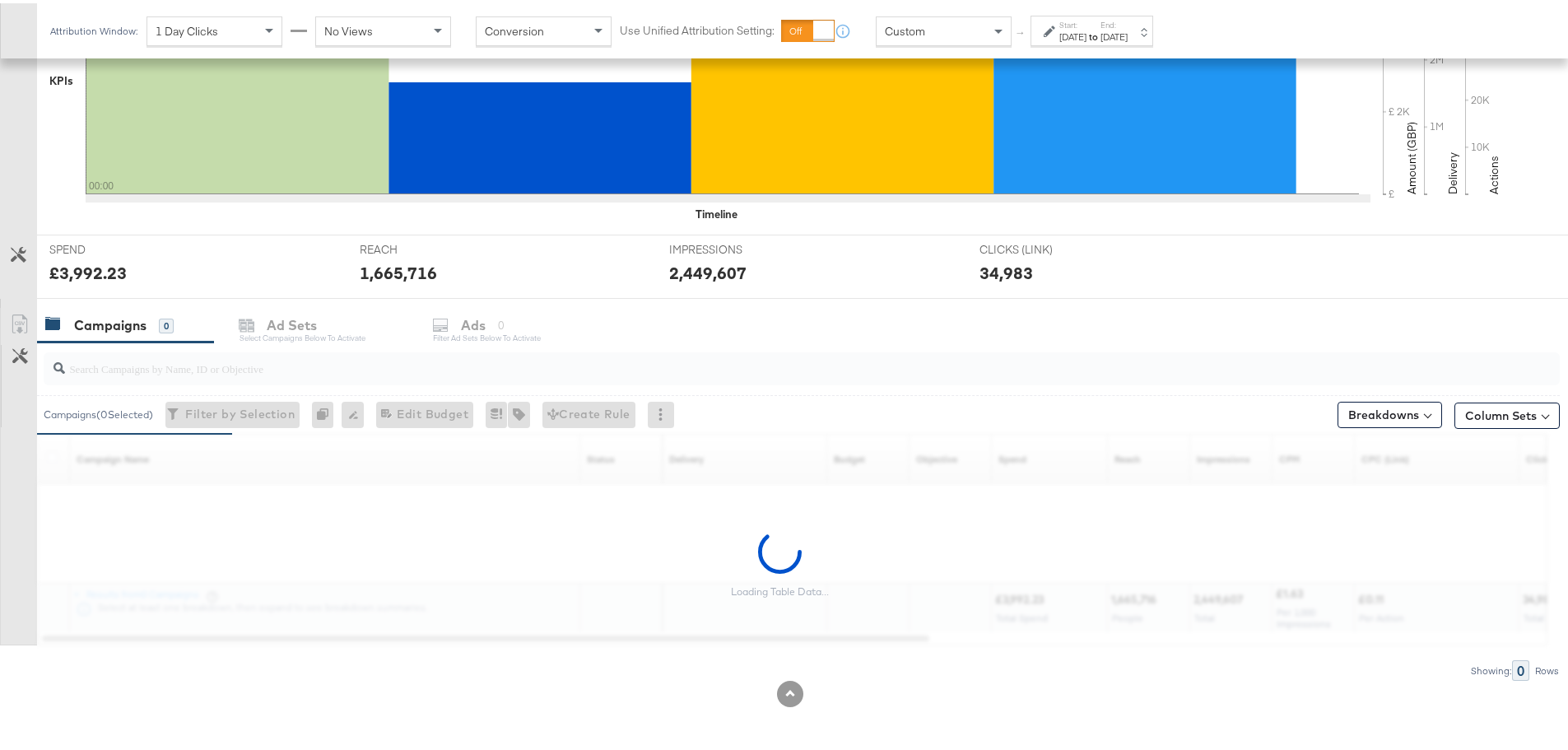
click at [298, 367] on input "search" at bounding box center [742, 358] width 1356 height 32
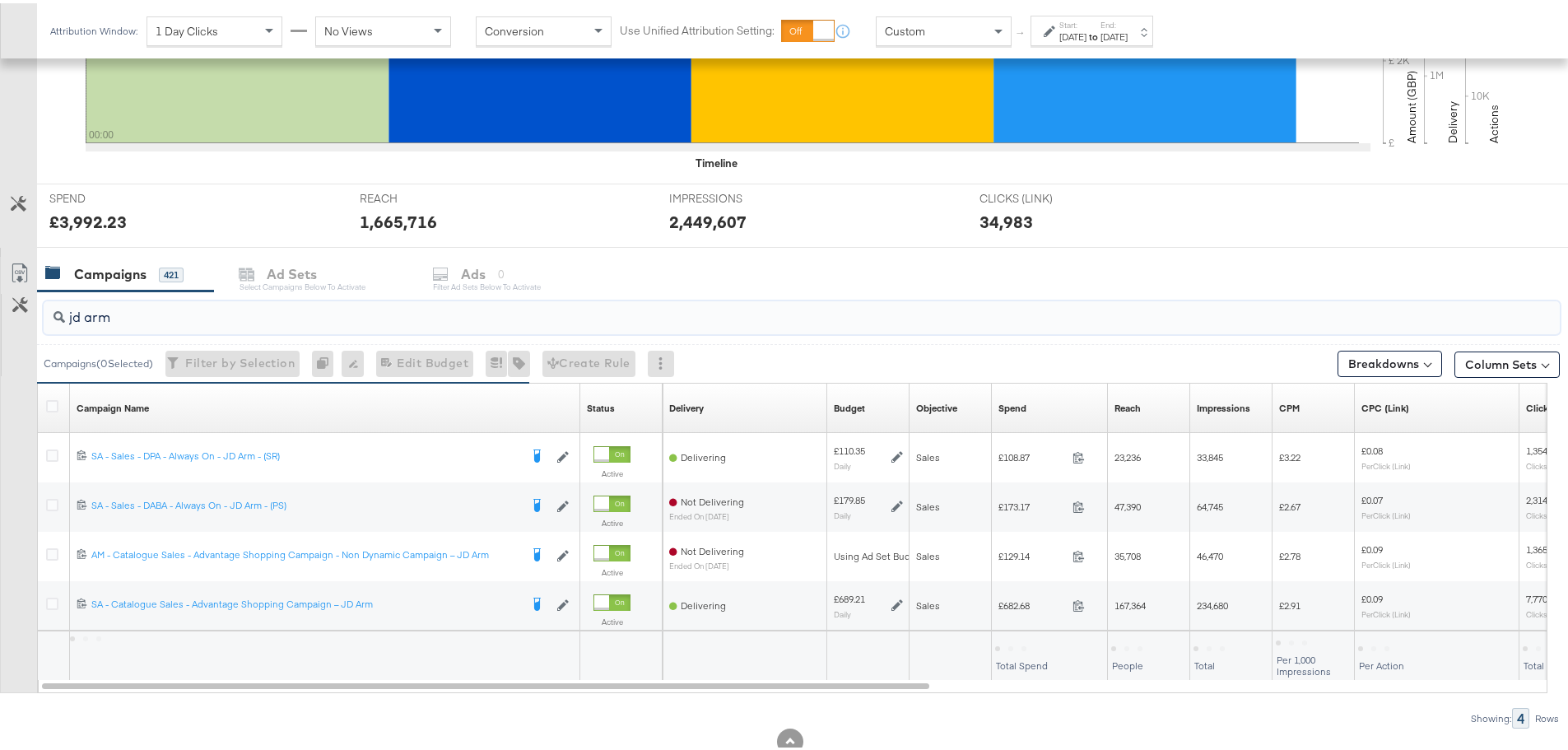
scroll to position [549, 0]
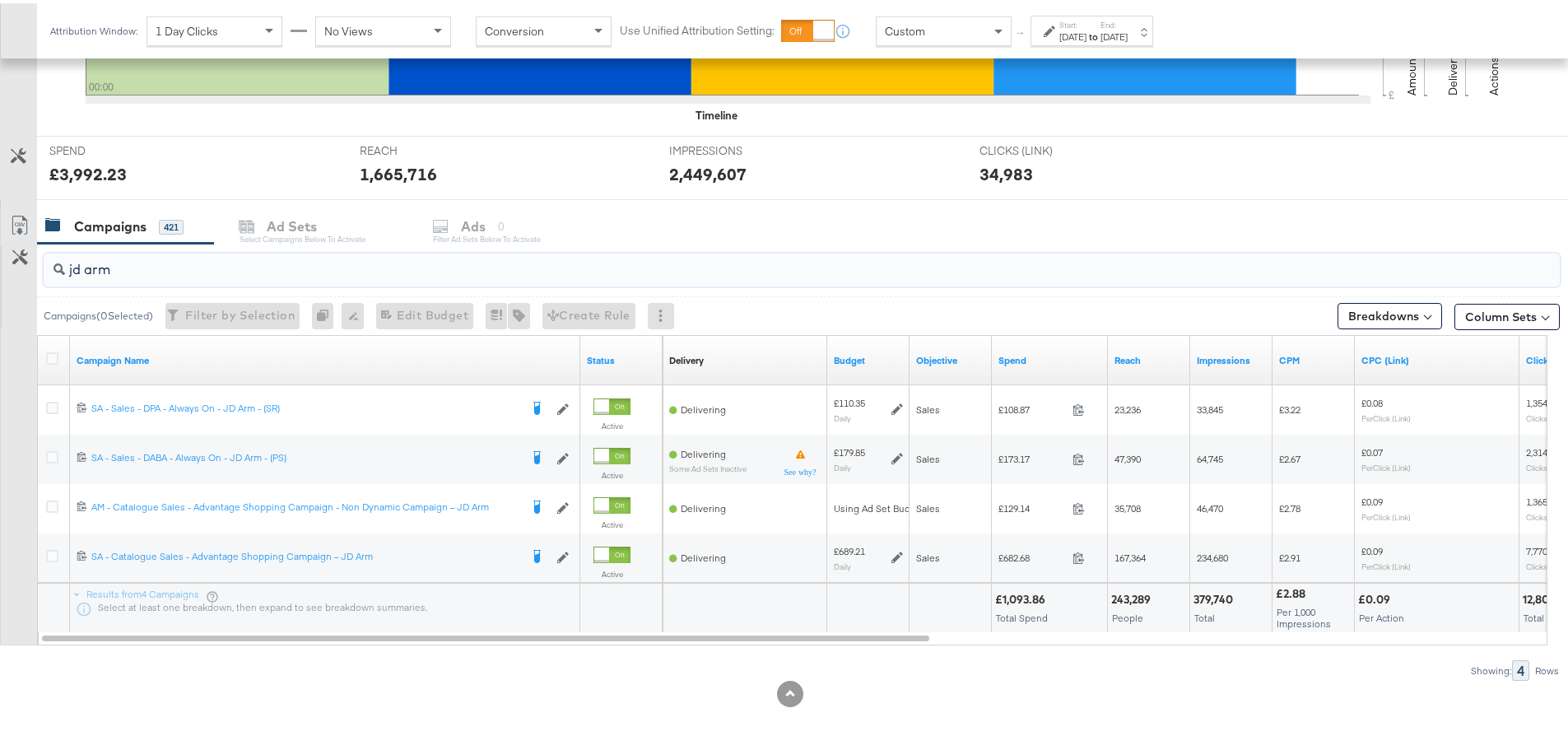
drag, startPoint x: 64, startPoint y: 262, endPoint x: -32, endPoint y: 266, distance: 96.1
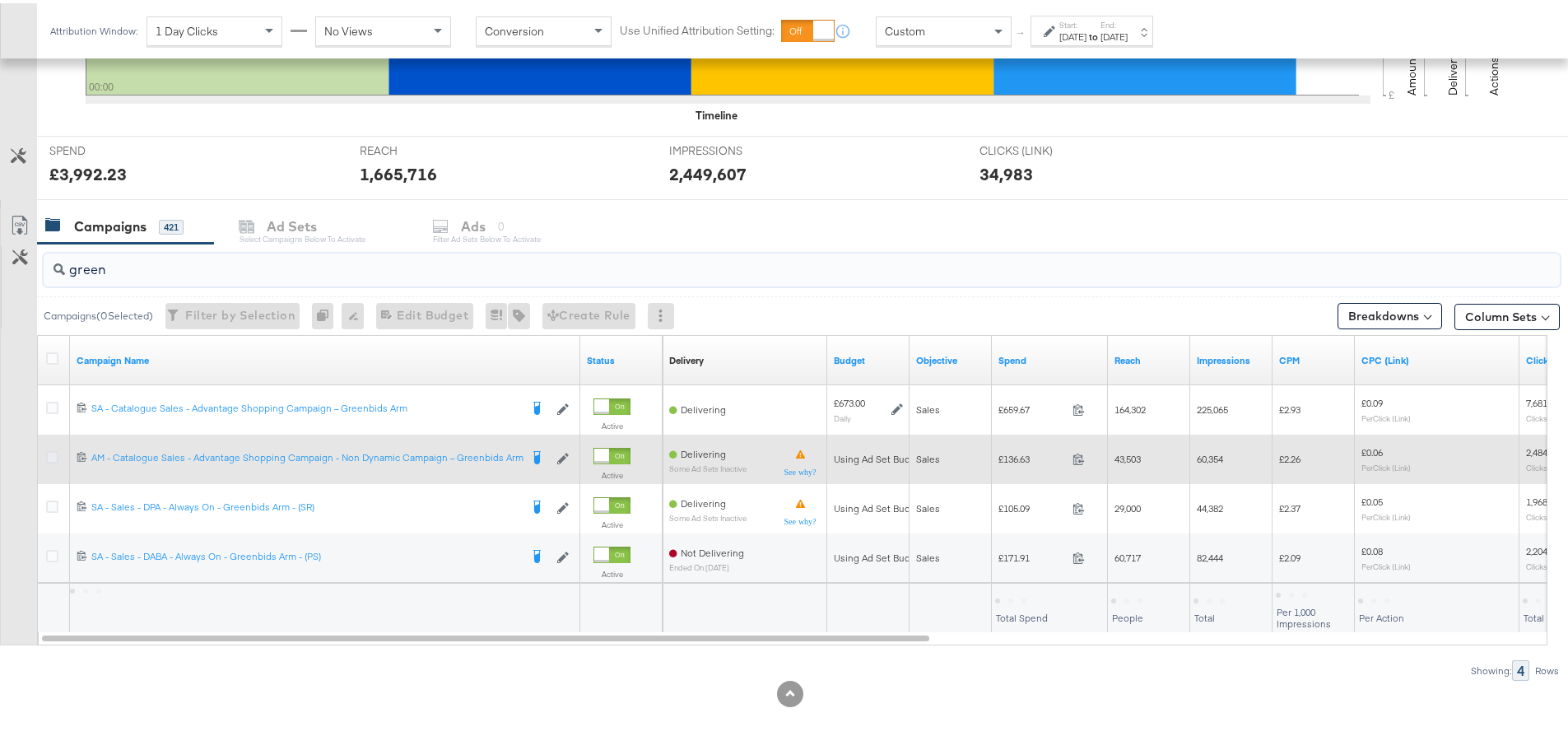
type input "green"
click at [51, 451] on icon at bounding box center [52, 454] width 12 height 12
click at [0, 0] on input "checkbox" at bounding box center [0, 0] width 0 height 0
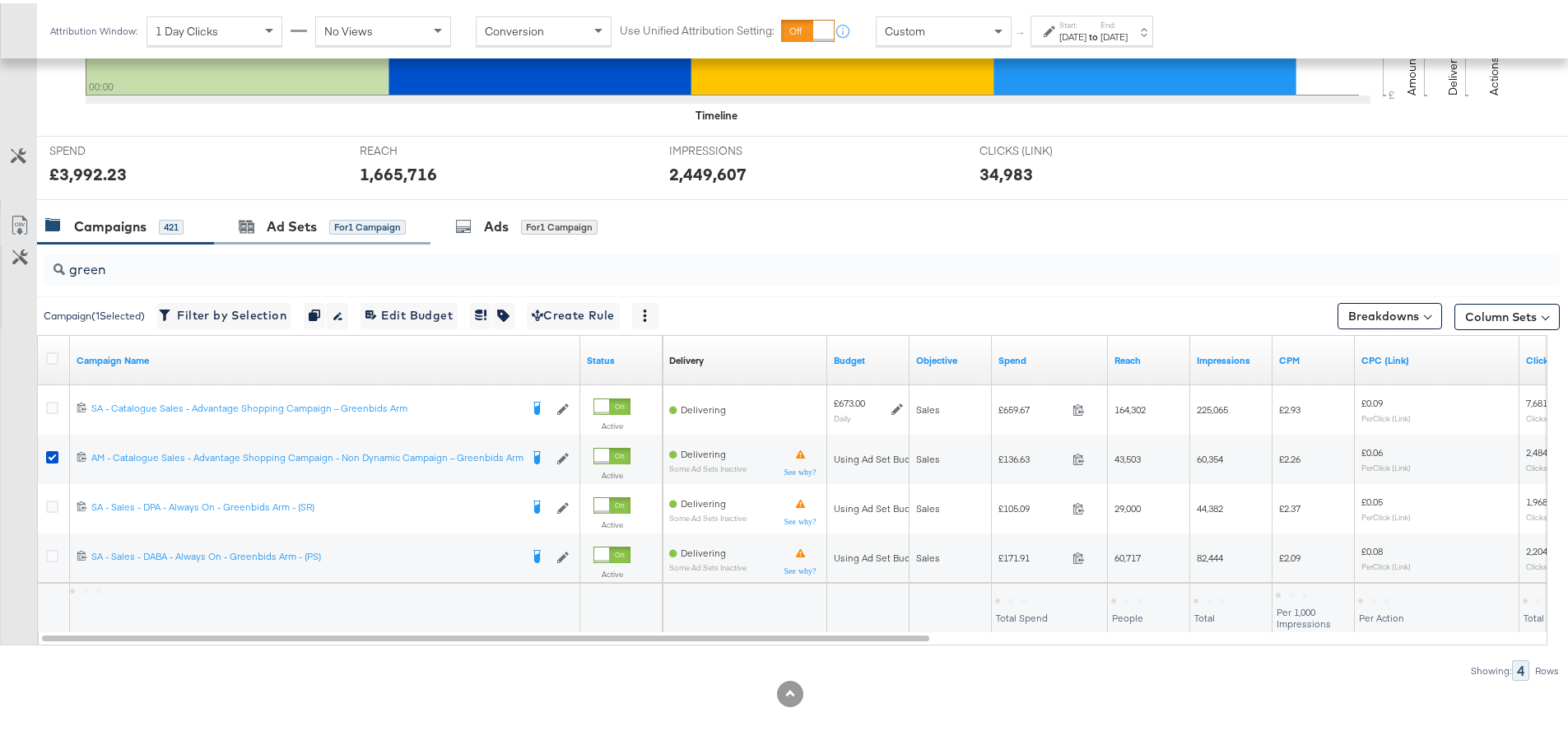
click at [308, 234] on div "Ad Sets for 1 Campaign" at bounding box center [322, 223] width 216 height 36
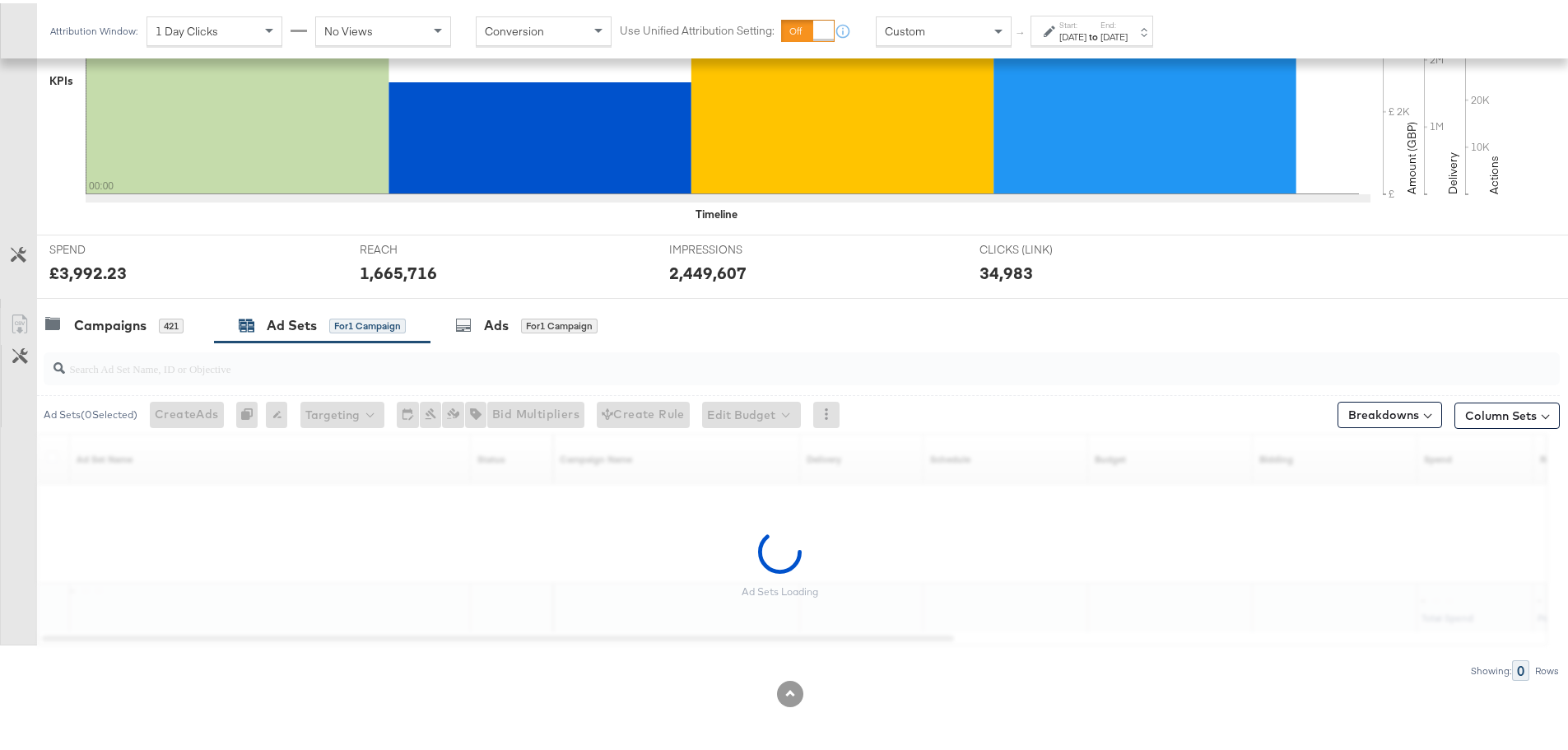
scroll to position [450, 0]
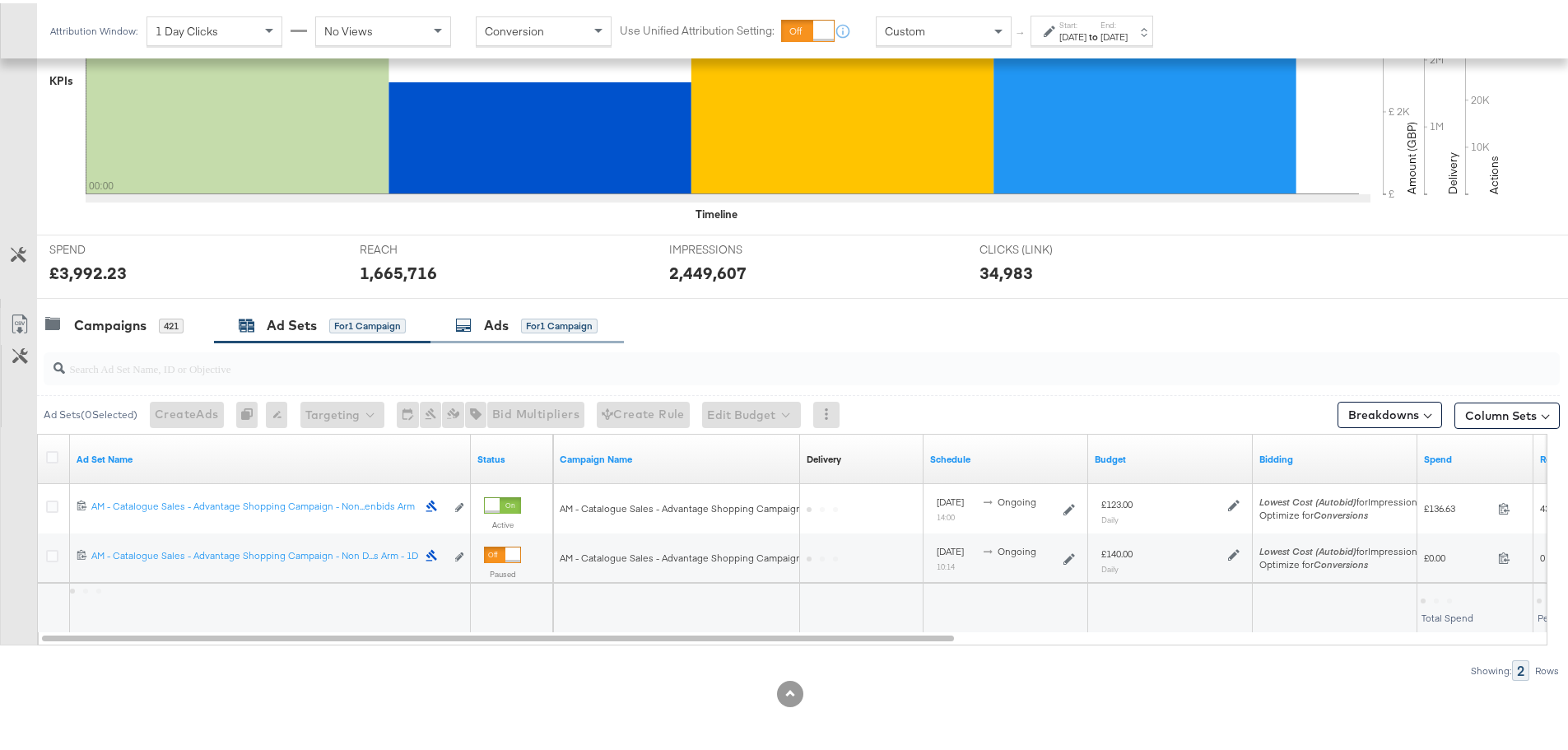
click at [494, 336] on div "Ads for 1 Campaign" at bounding box center [527, 322] width 193 height 36
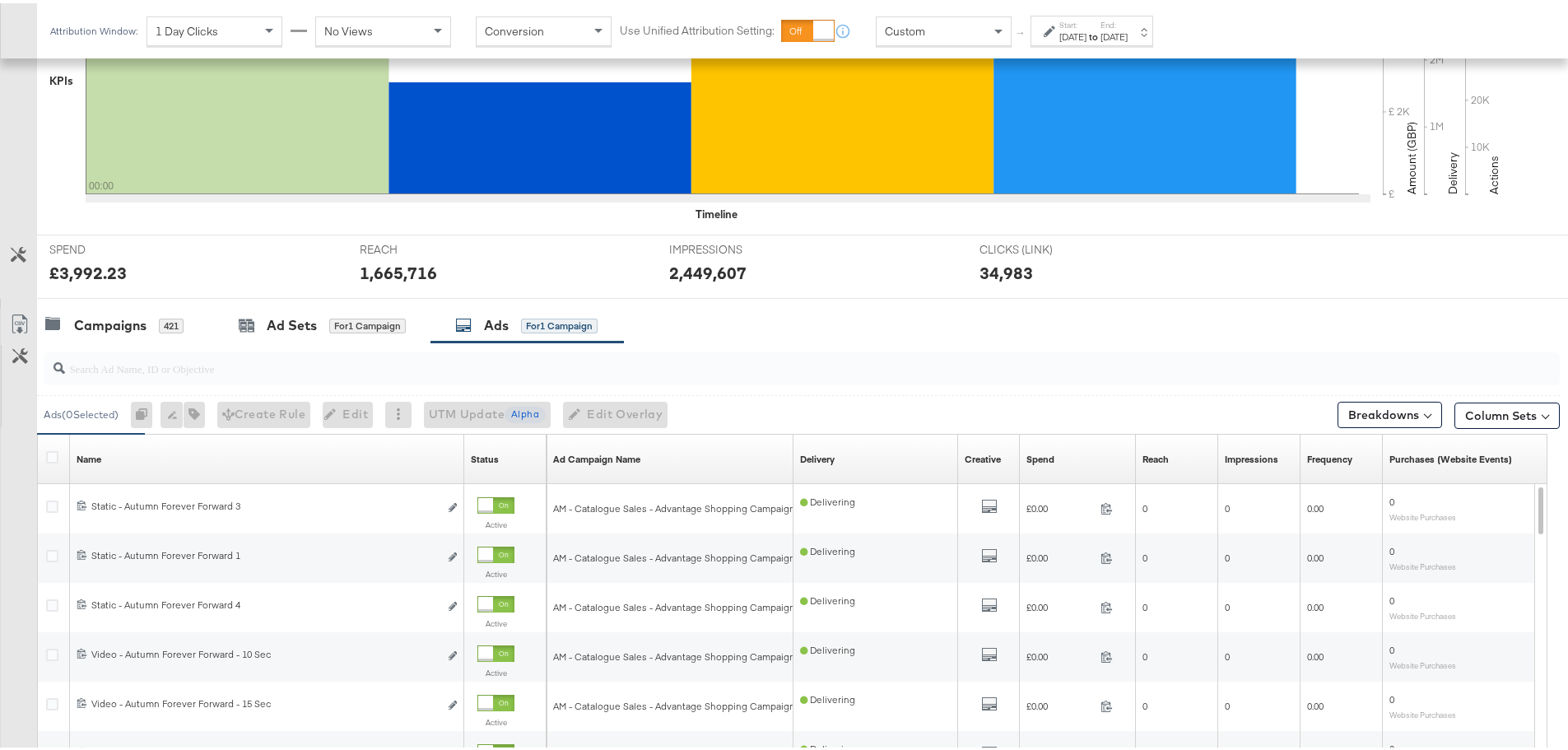
scroll to position [549, 0]
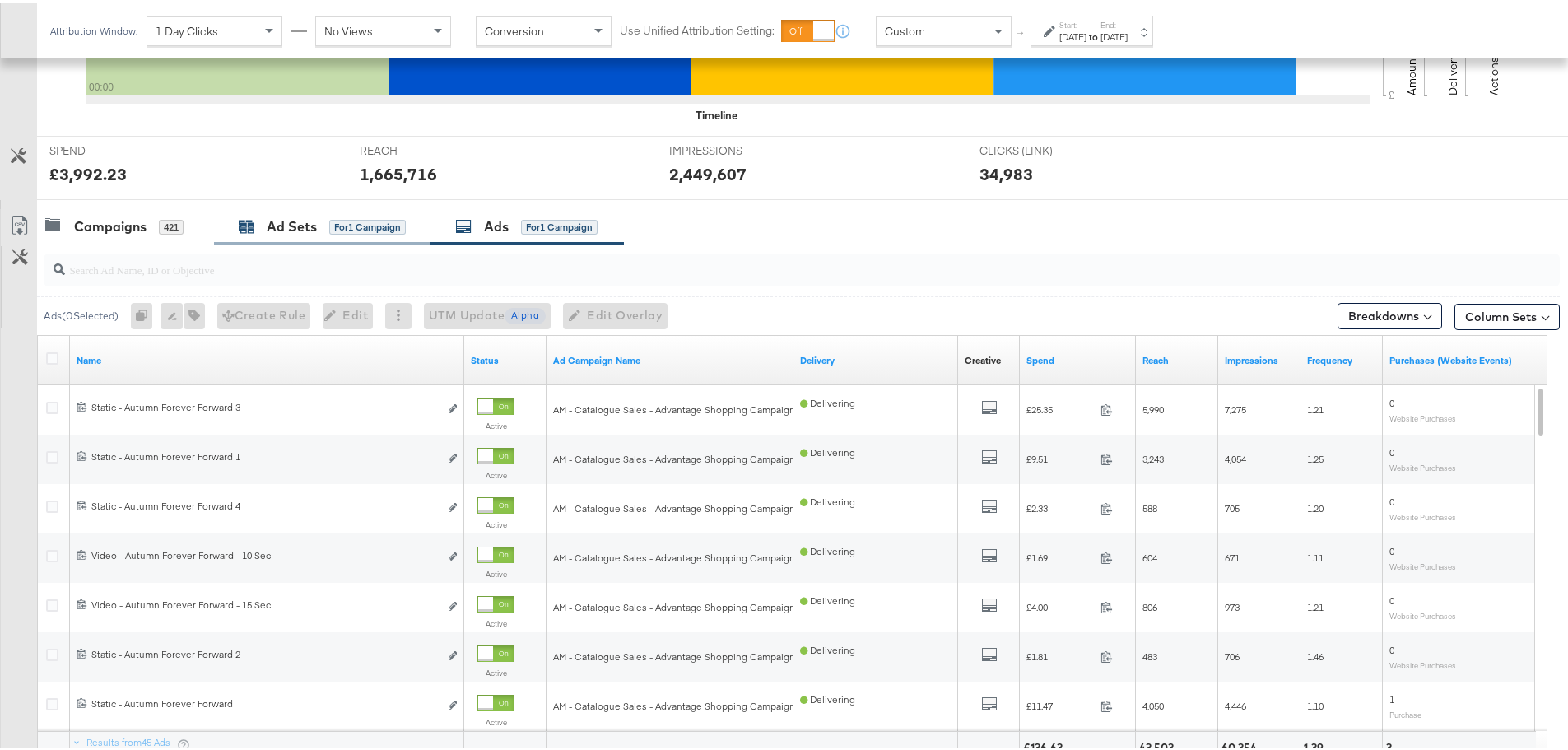
click at [296, 228] on div "Ad Sets" at bounding box center [291, 223] width 50 height 19
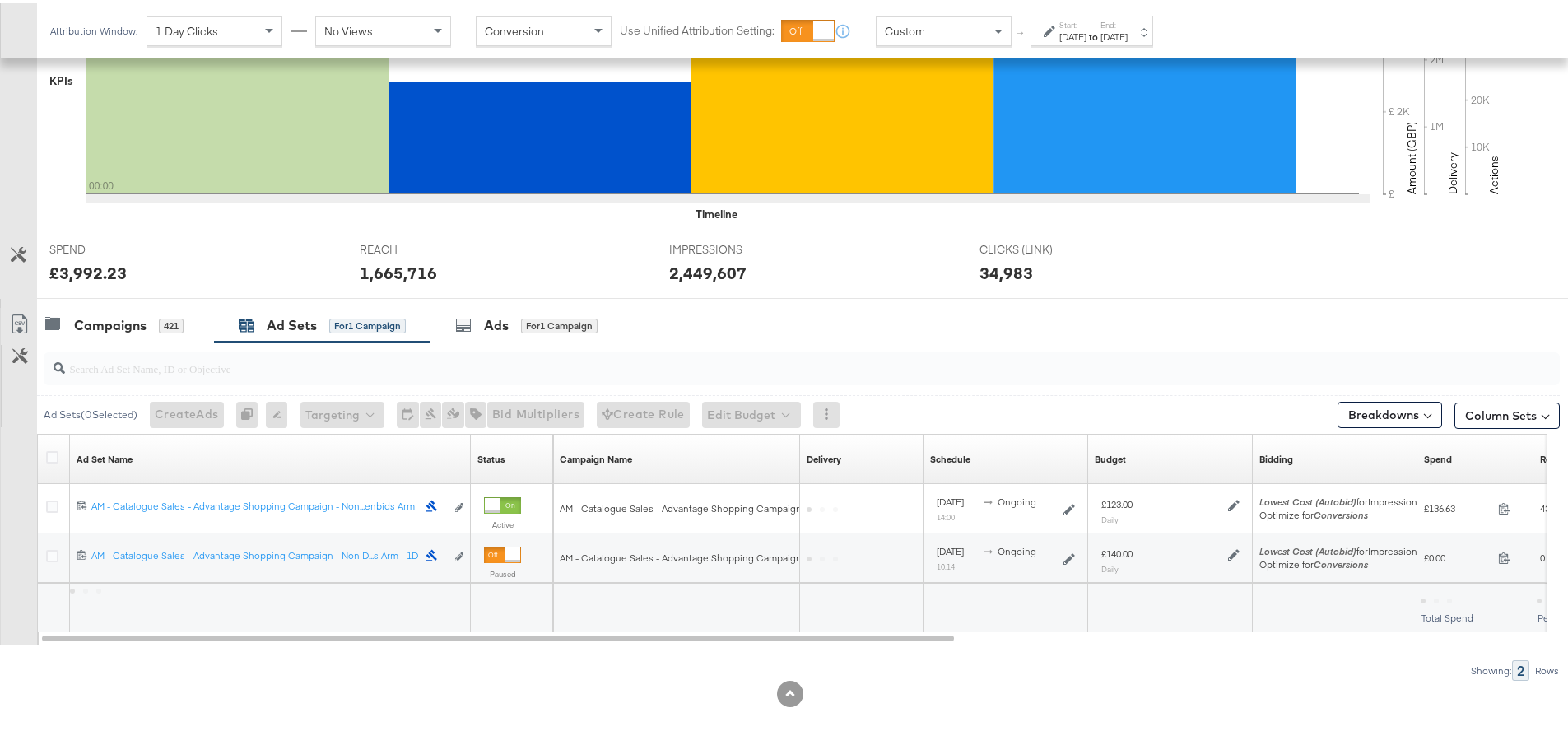
scroll to position [450, 0]
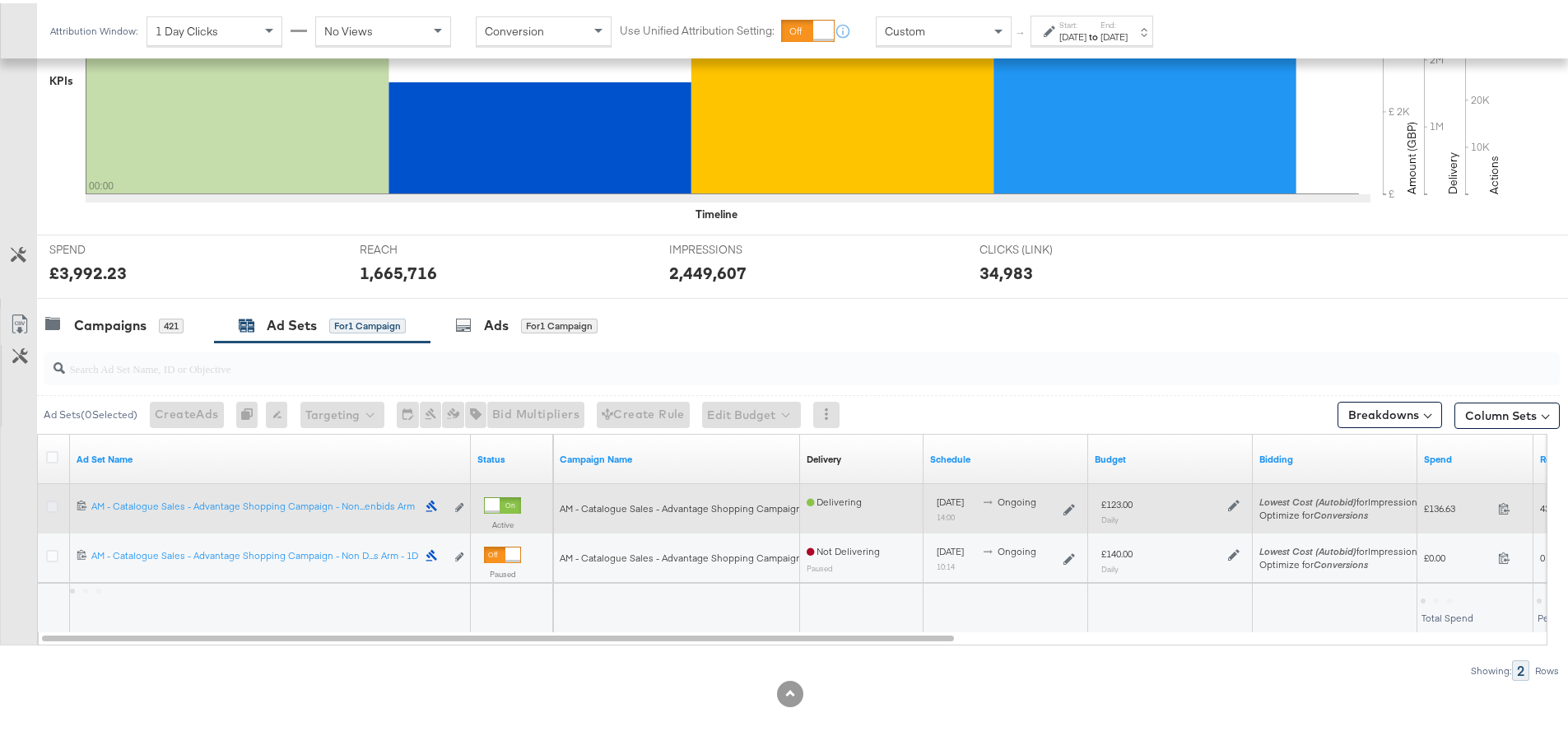
click at [52, 505] on icon at bounding box center [52, 503] width 12 height 12
click at [0, 0] on input "checkbox" at bounding box center [0, 0] width 0 height 0
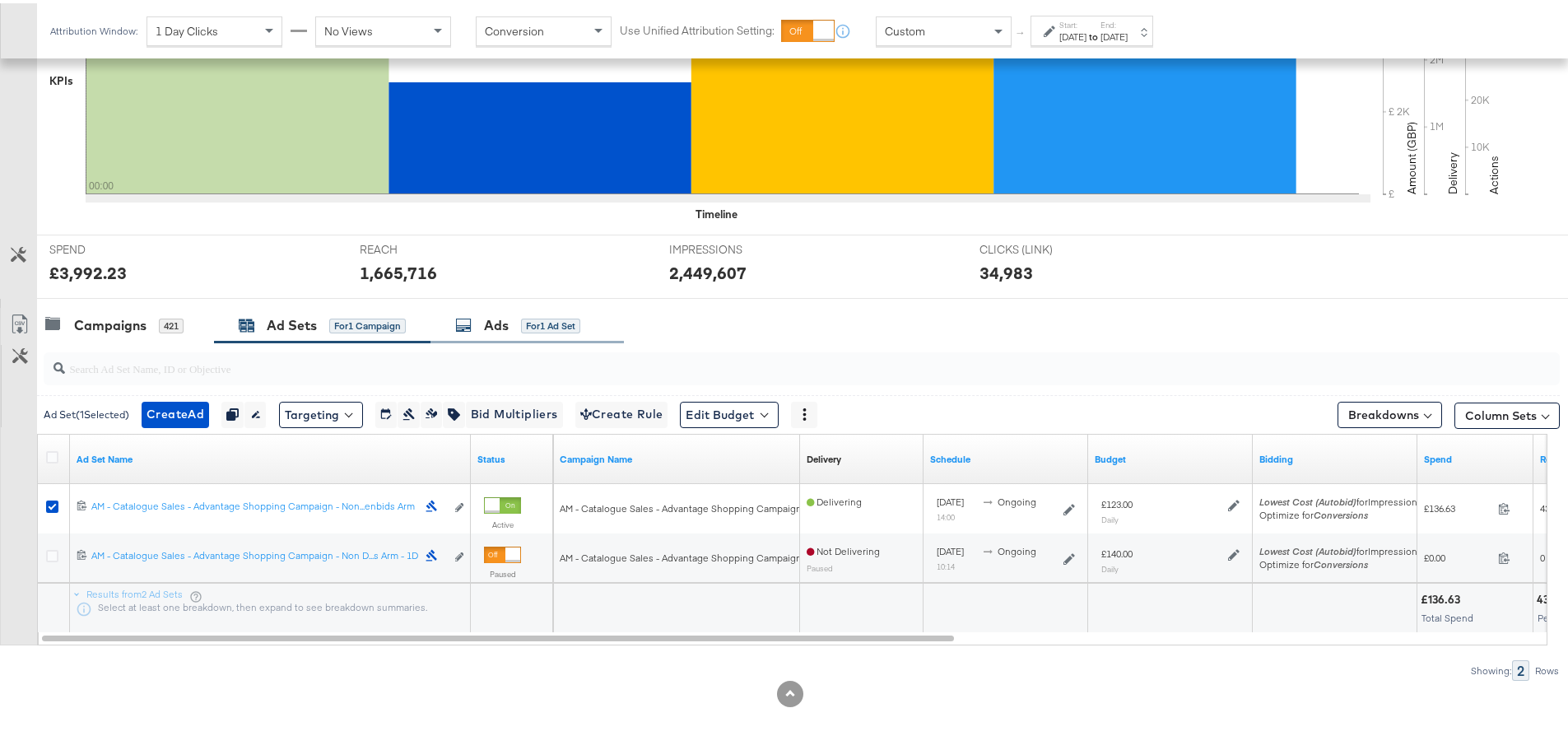
click at [479, 316] on div "Ads for 1 Ad Set" at bounding box center [518, 322] width 125 height 19
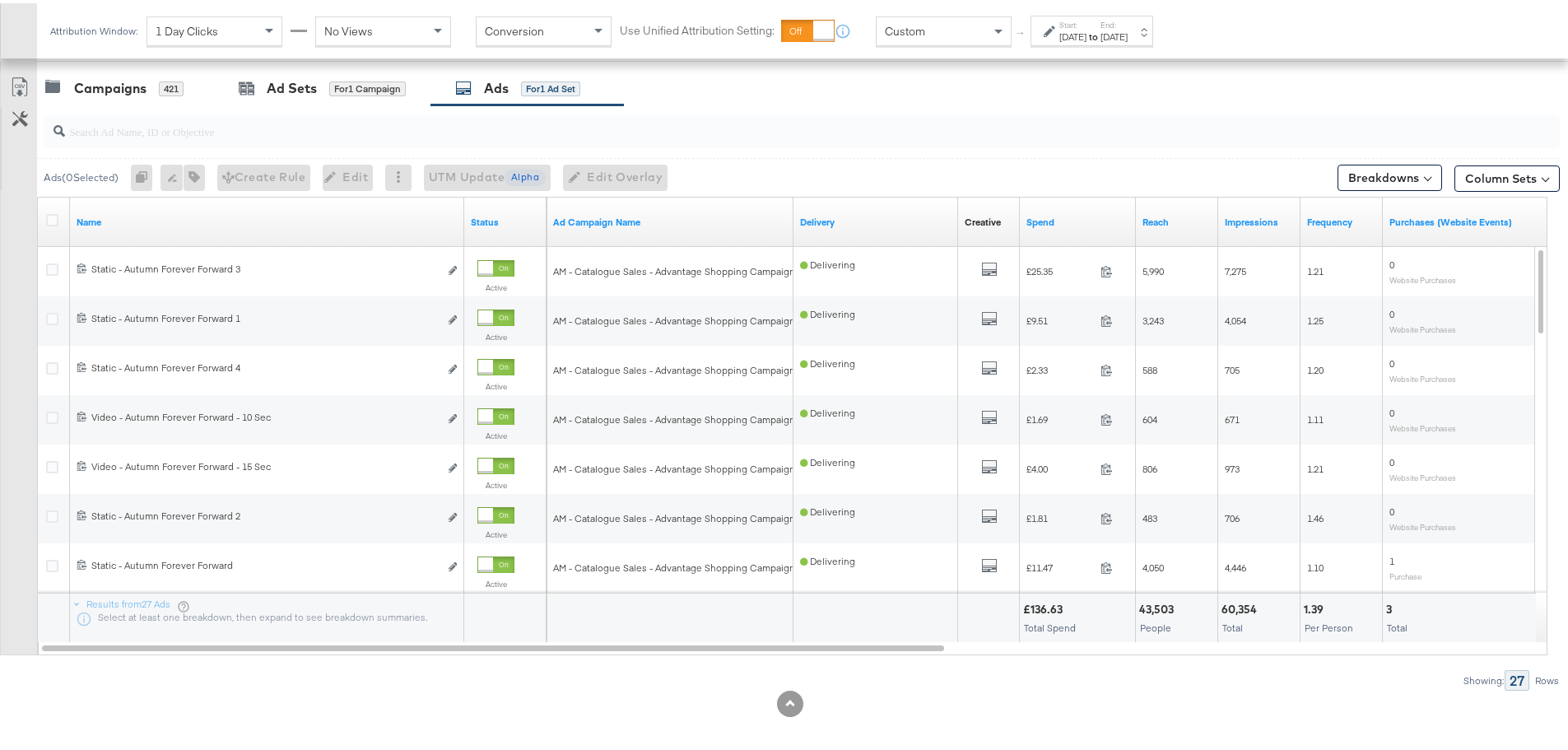
scroll to position [698, 0]
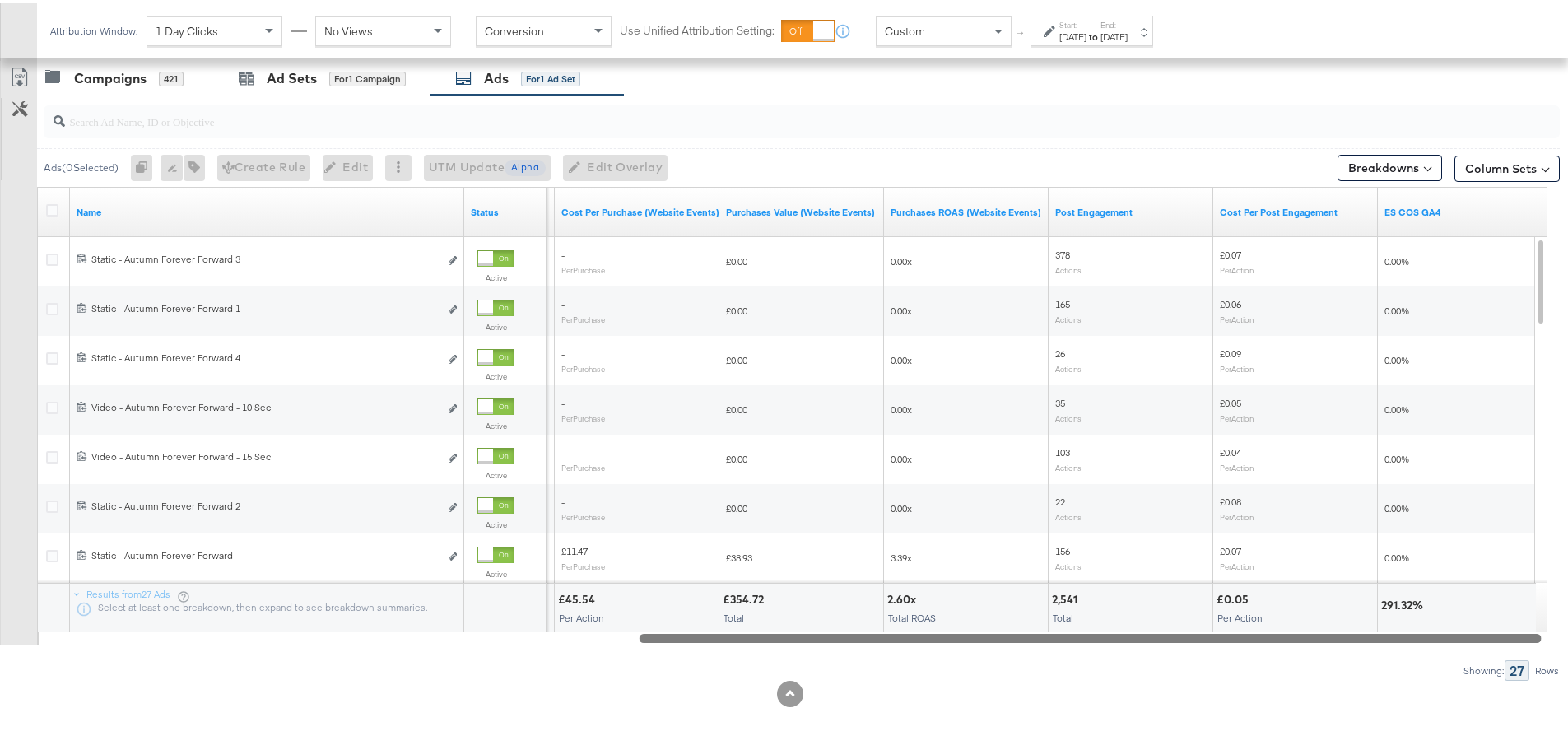
drag, startPoint x: 889, startPoint y: 637, endPoint x: 1574, endPoint y: 635, distance: 685.0
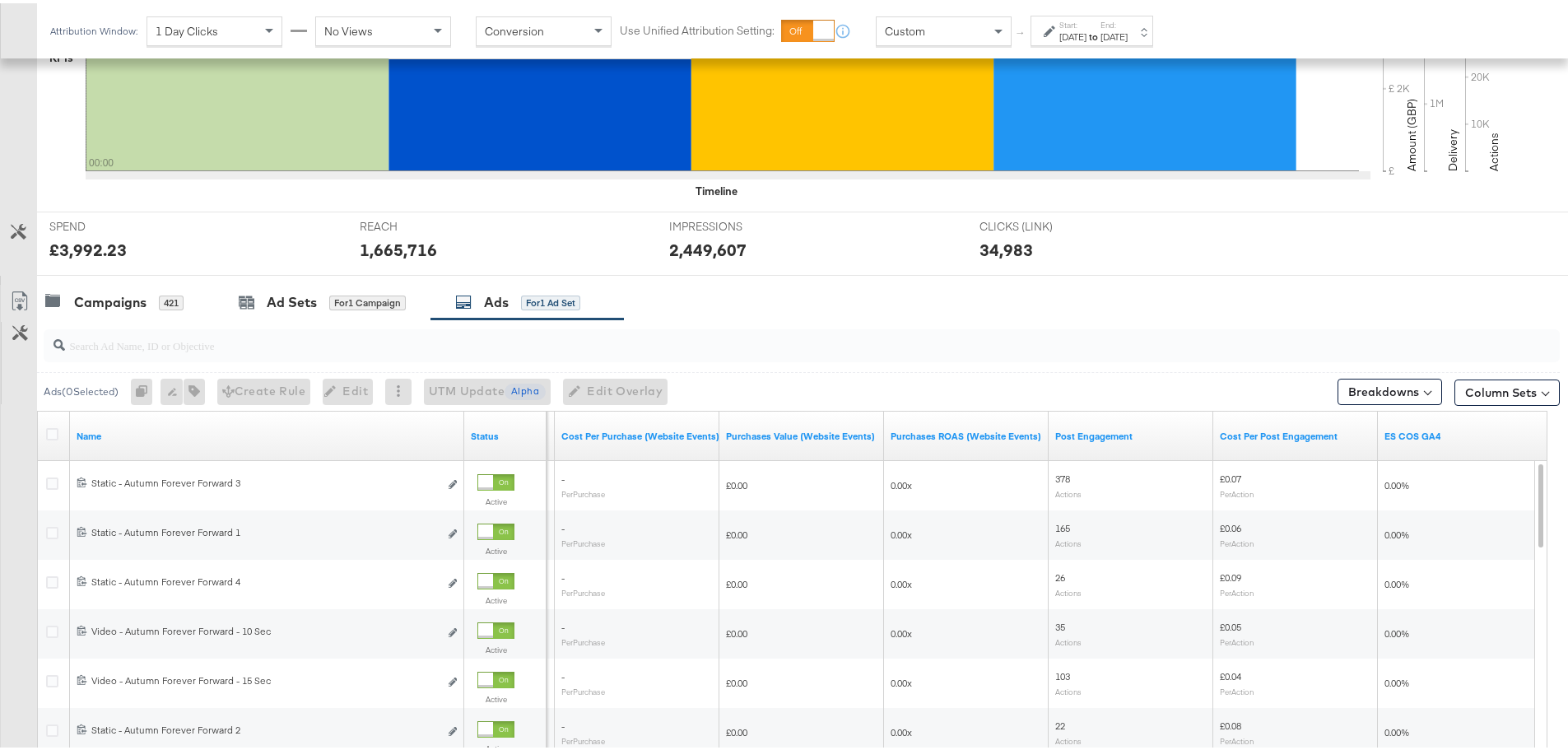
scroll to position [450, 0]
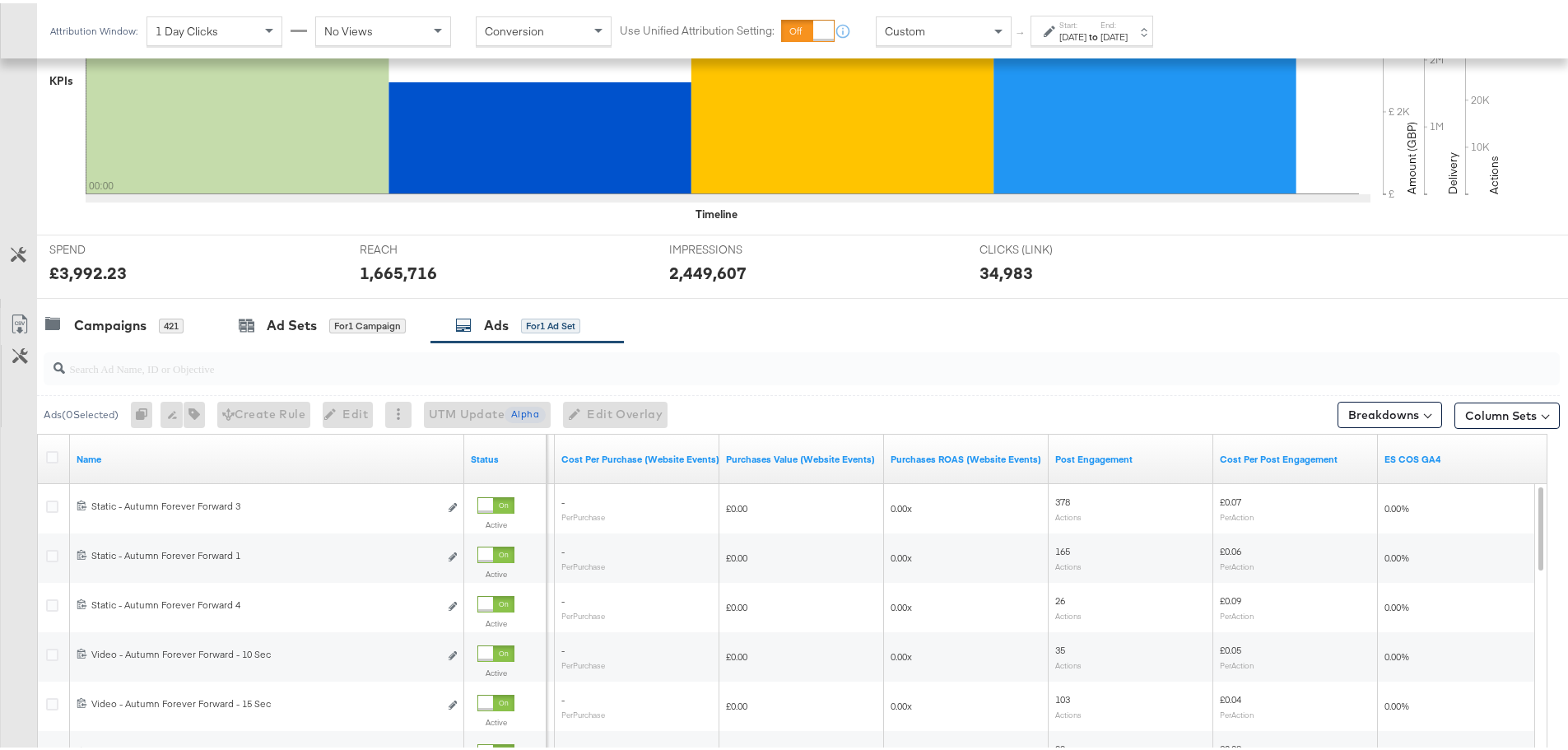
click at [1082, 22] on label "Start:" at bounding box center [1073, 22] width 27 height 11
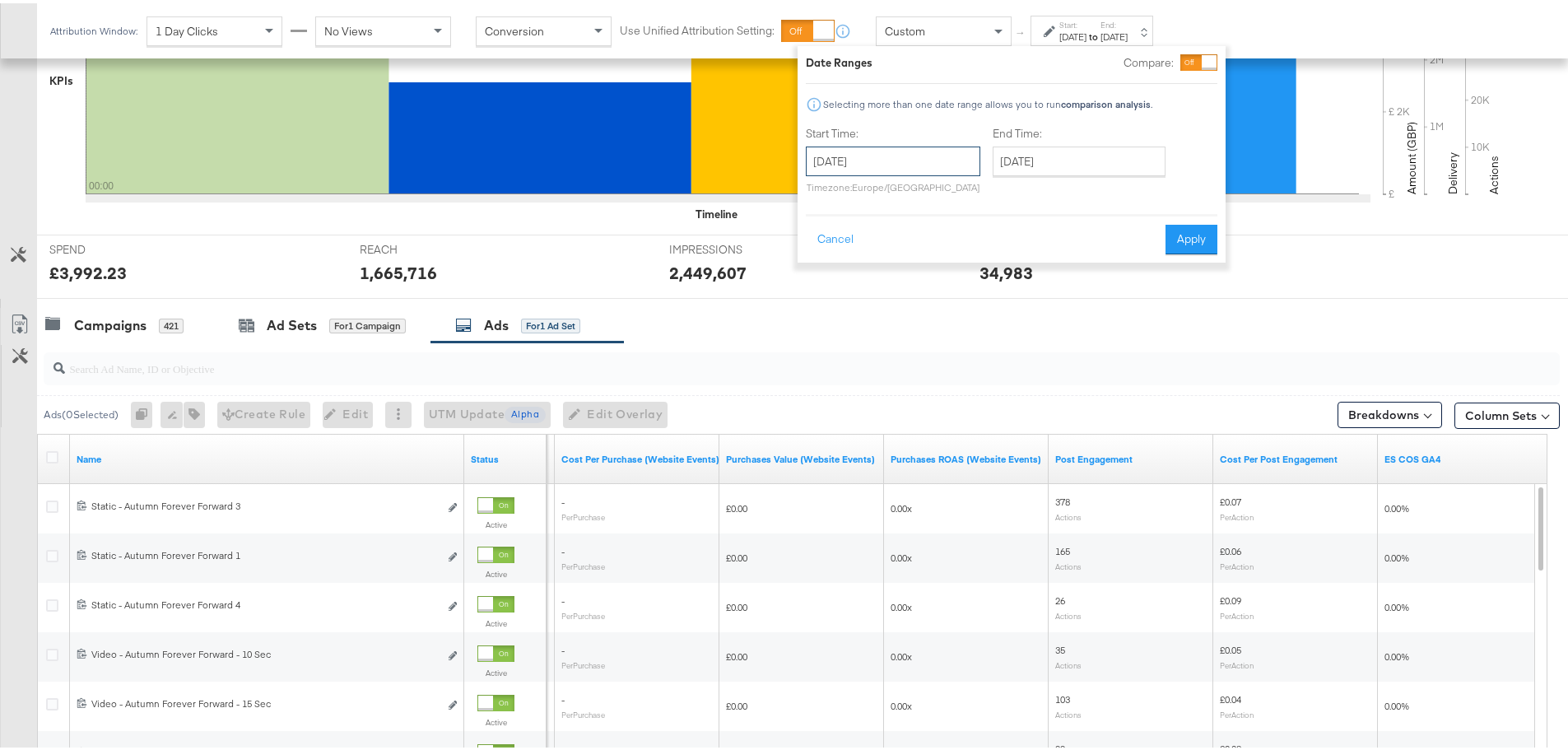
click at [894, 172] on input "[DATE]" at bounding box center [893, 158] width 175 height 30
click at [828, 286] on td "14" at bounding box center [825, 287] width 28 height 23
type input "[DATE]"
click at [1020, 169] on input "[DATE]" at bounding box center [1079, 158] width 173 height 30
click at [1009, 288] on td "14" at bounding box center [1011, 287] width 28 height 23
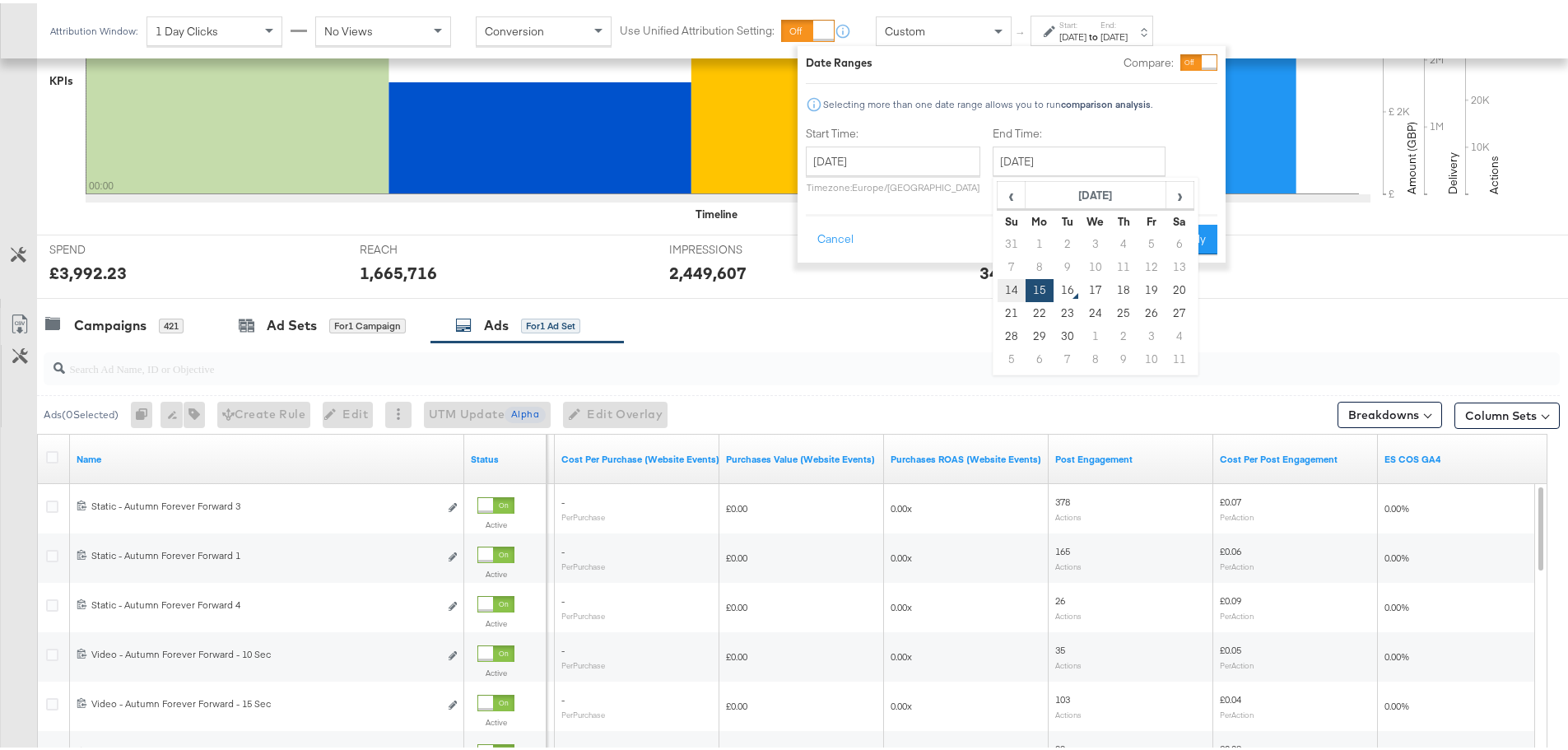
type input "[DATE]"
click at [1203, 230] on button "Apply" at bounding box center [1191, 236] width 52 height 30
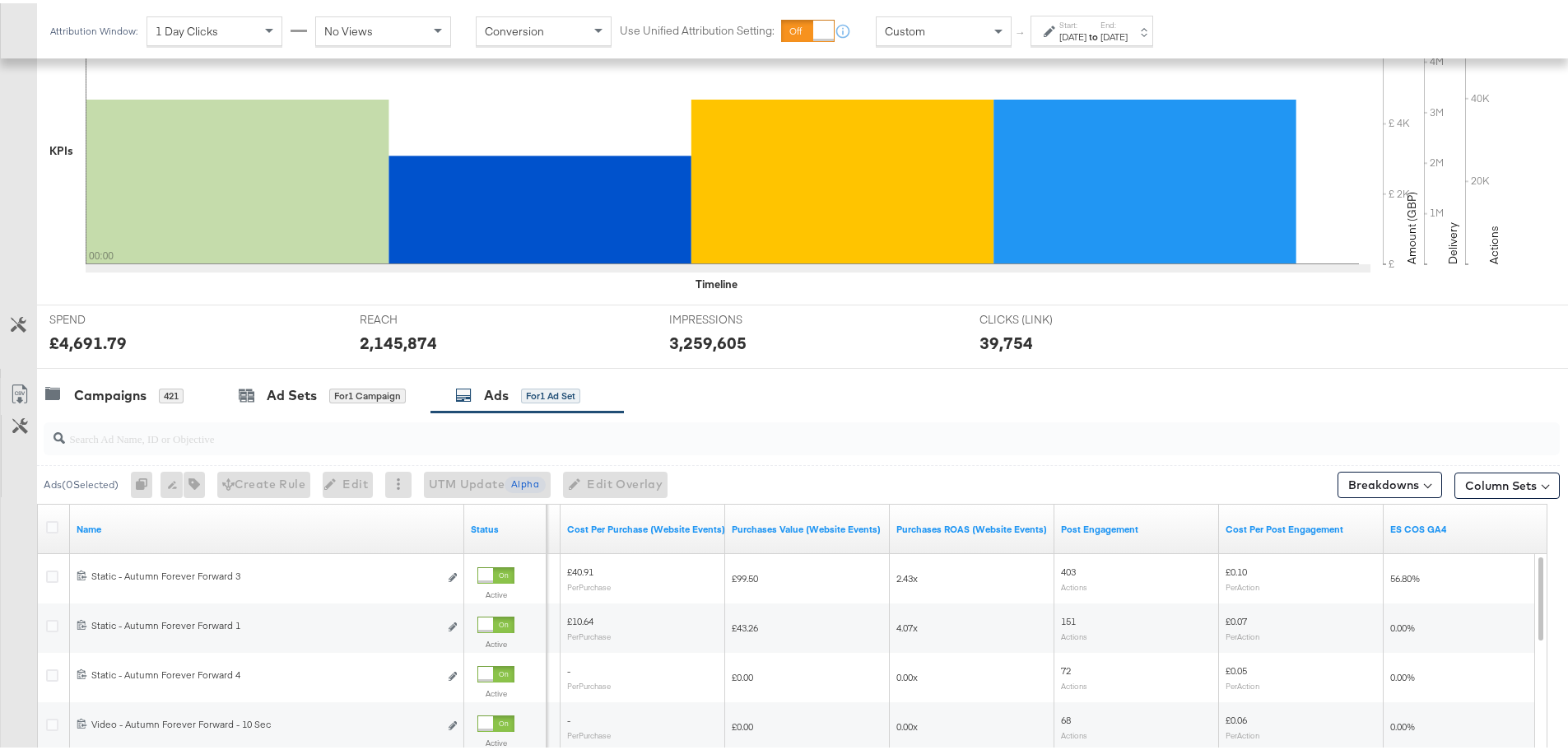
scroll to position [368, 0]
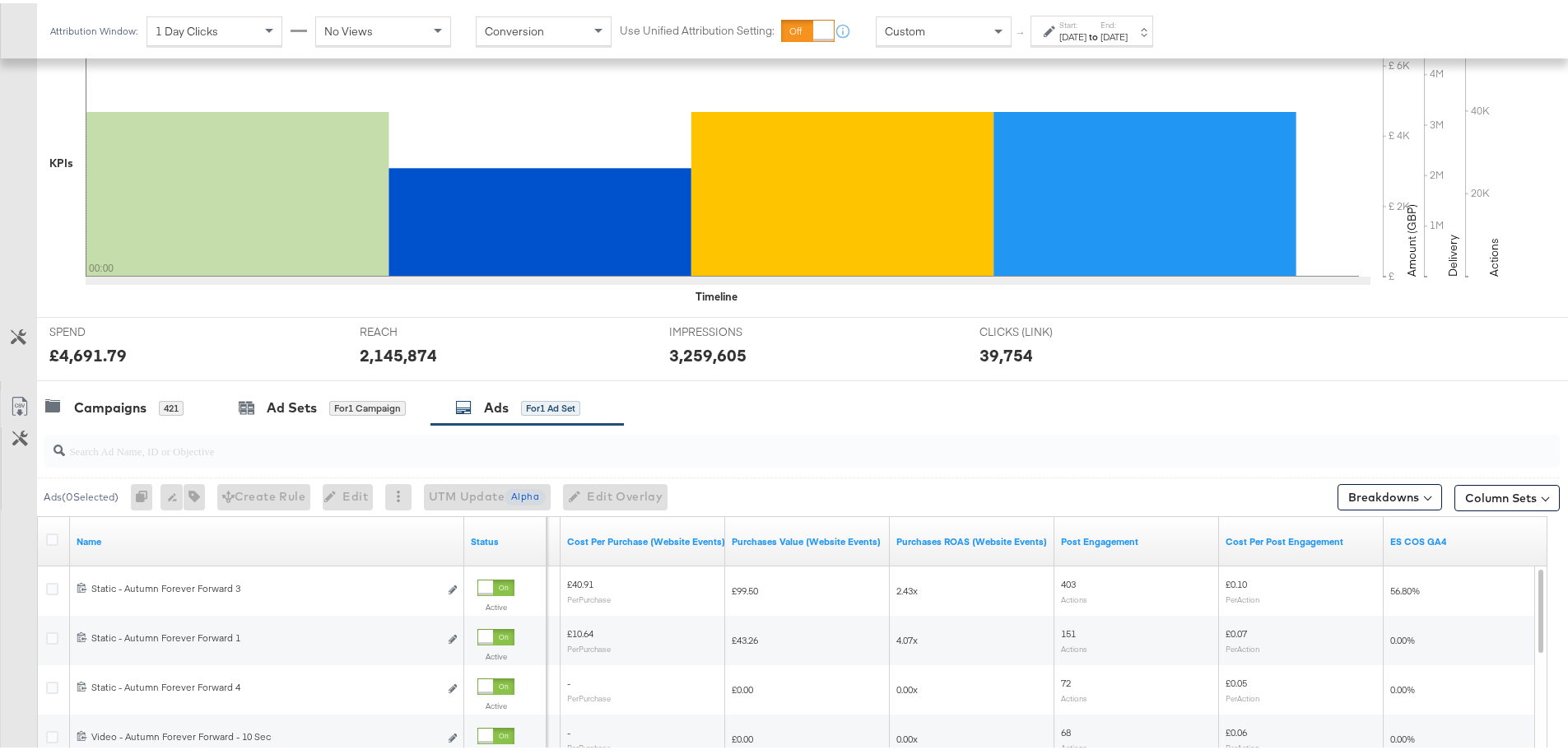
click at [1084, 24] on label "Start:" at bounding box center [1073, 22] width 27 height 11
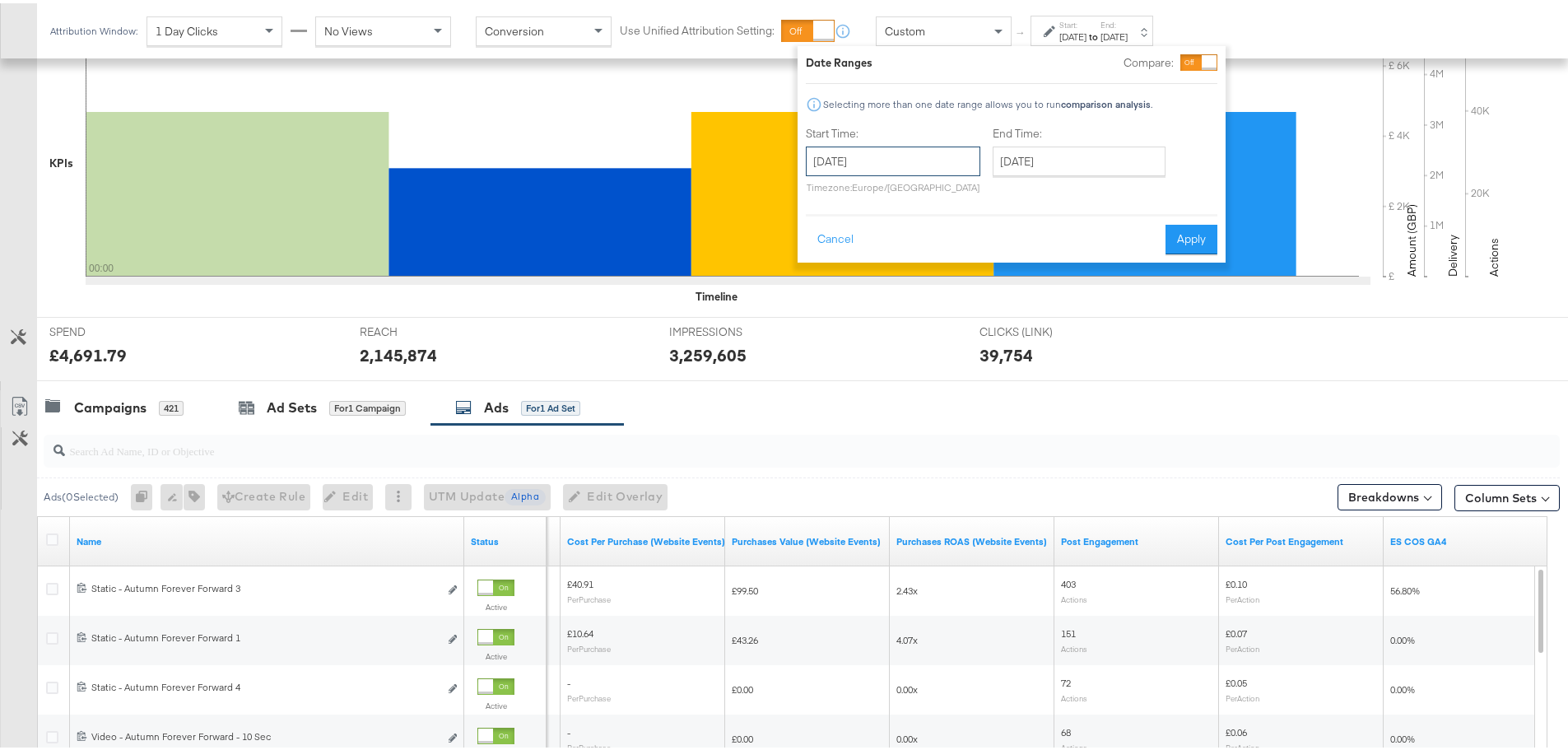
click at [929, 151] on input "[DATE]" at bounding box center [893, 158] width 175 height 30
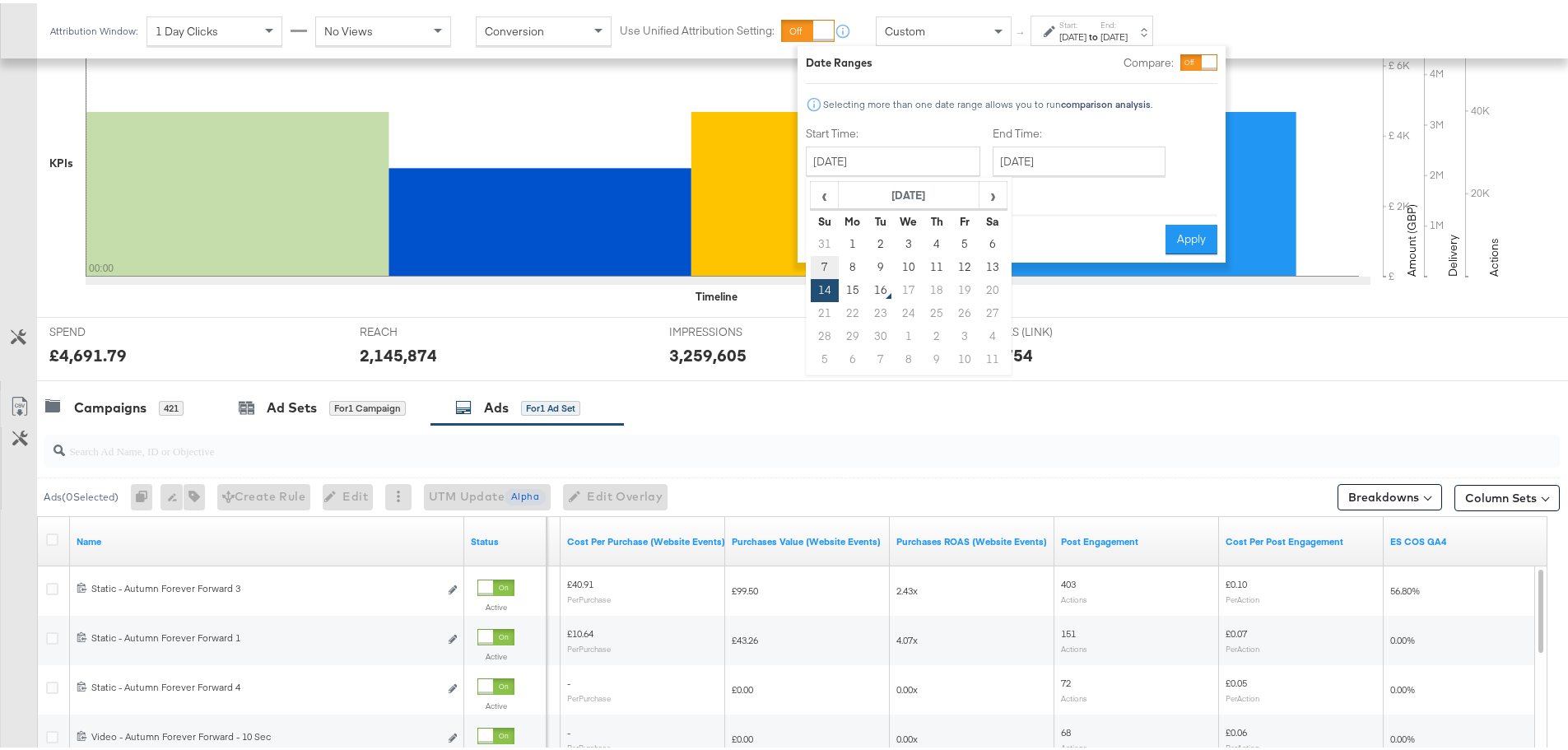
click at [821, 265] on td "7" at bounding box center [825, 265] width 28 height 23
type input "[DATE]"
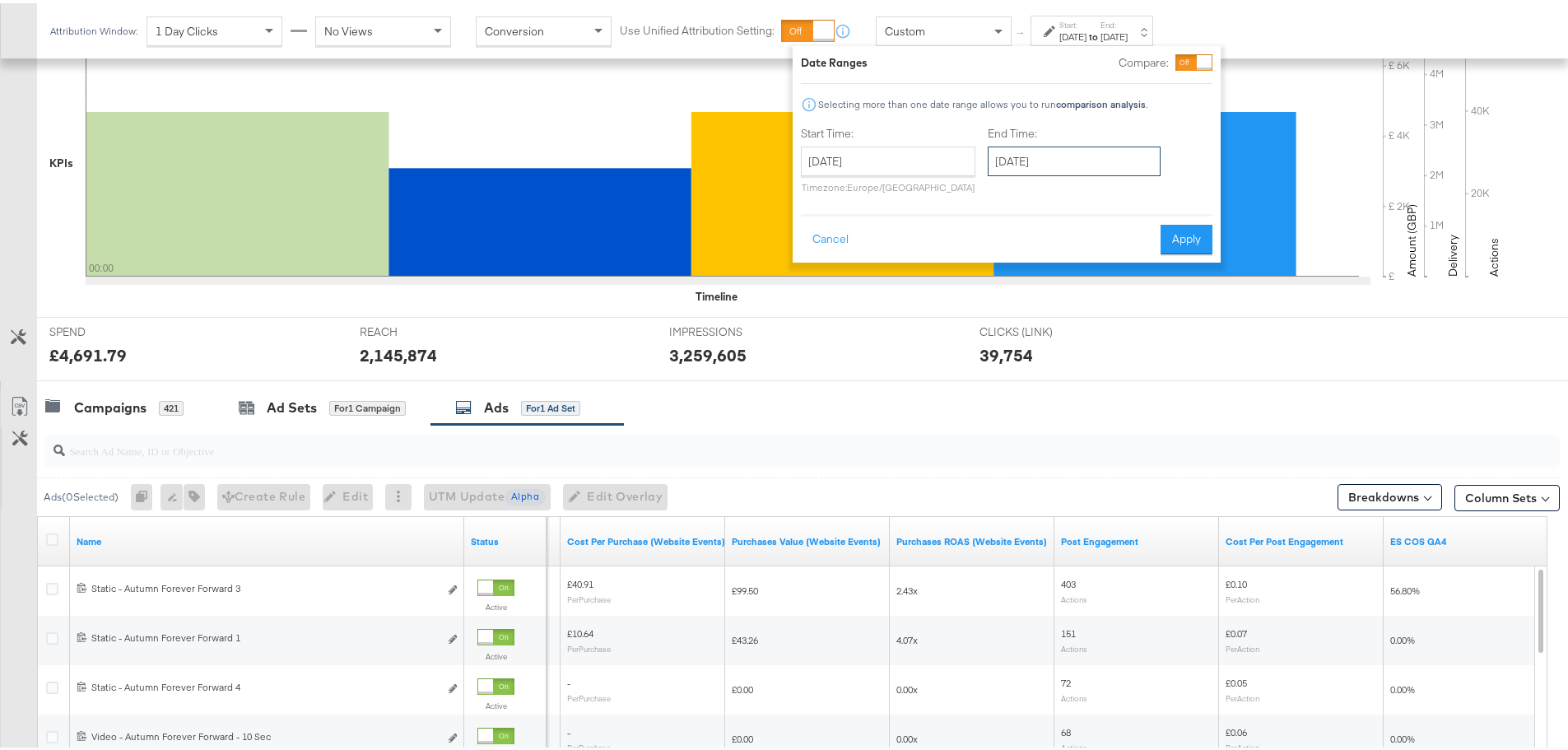
click at [1017, 154] on input "[DATE]" at bounding box center [1074, 158] width 173 height 30
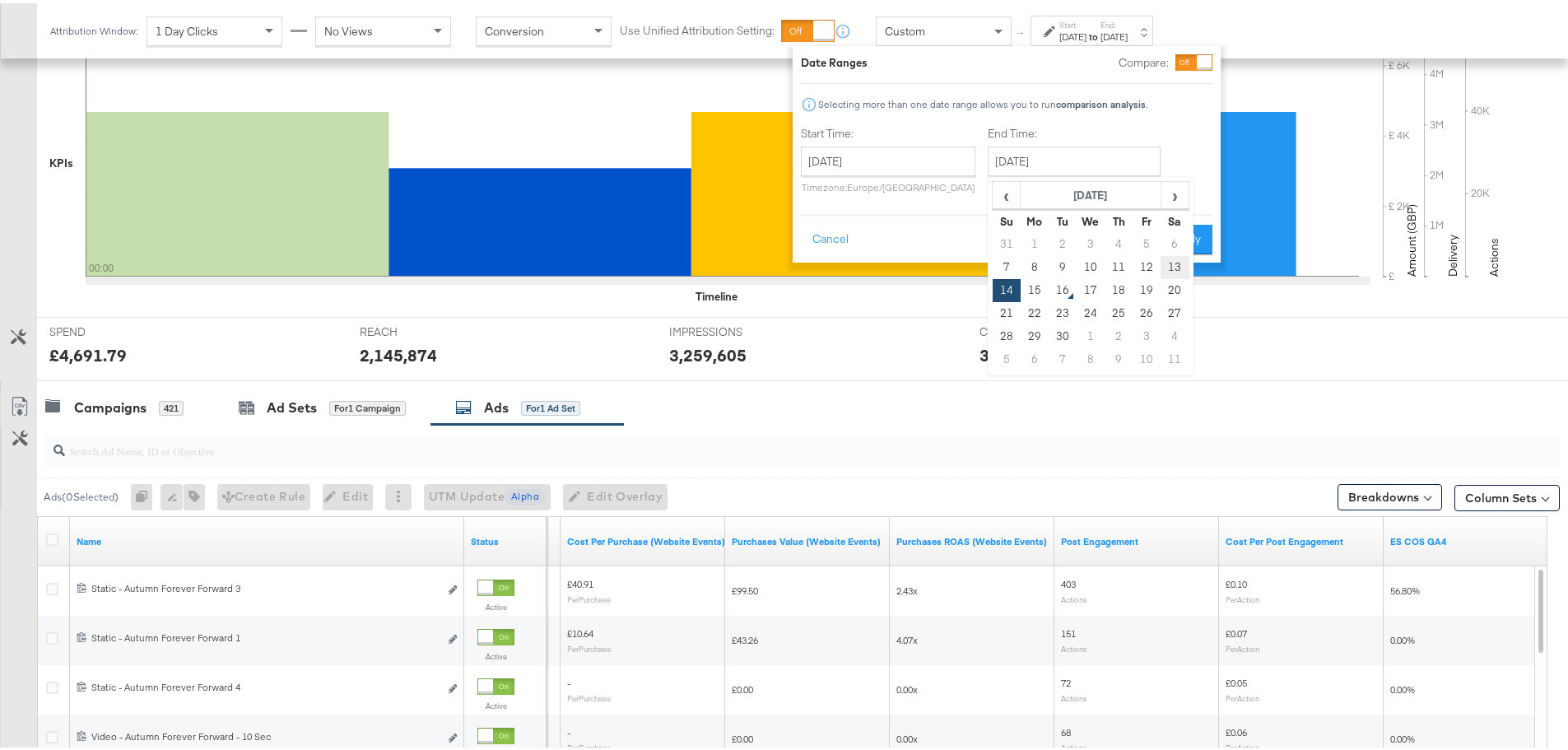
click at [1186, 265] on td "13" at bounding box center [1174, 265] width 28 height 23
type input "[DATE]"
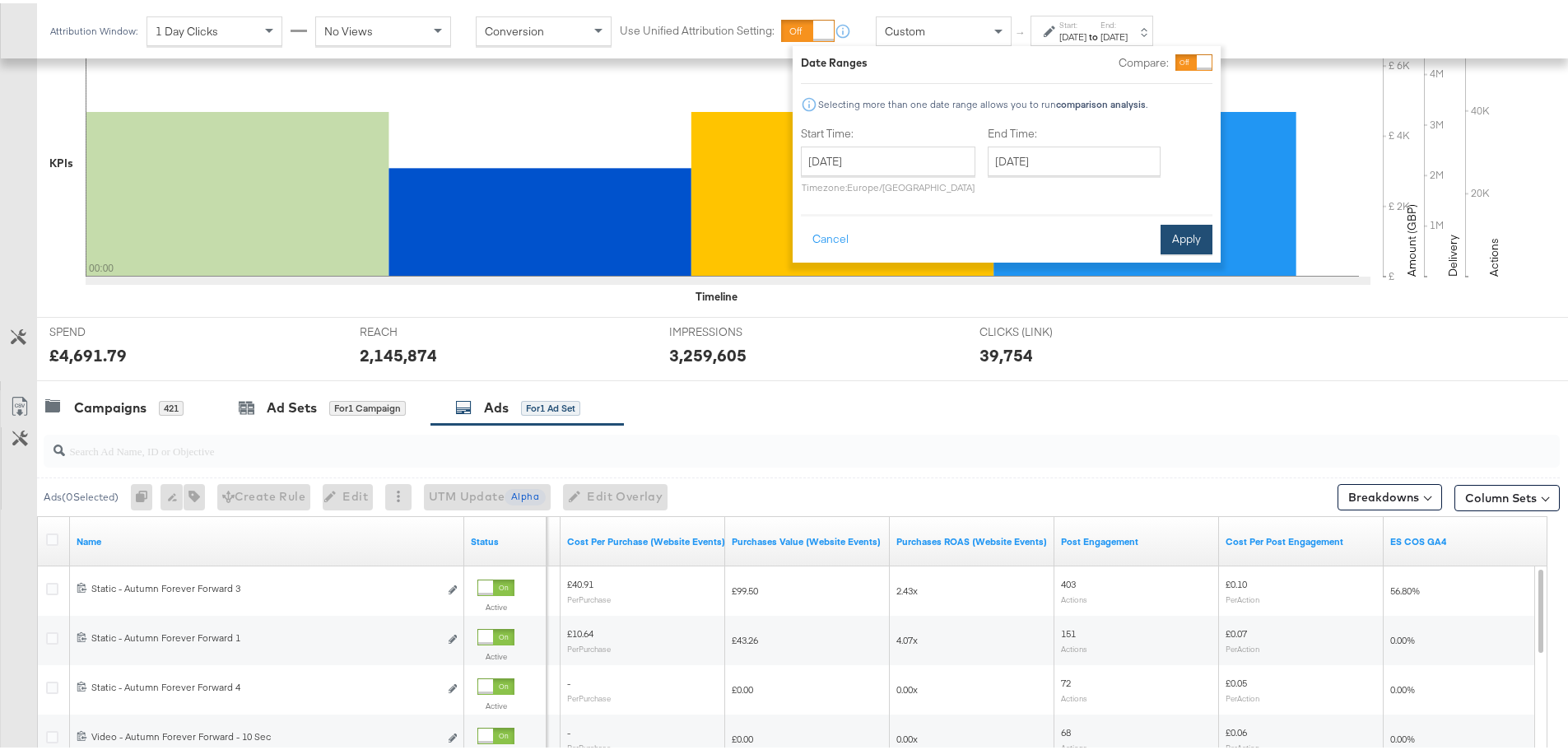
click at [1183, 223] on button "Apply" at bounding box center [1186, 236] width 52 height 30
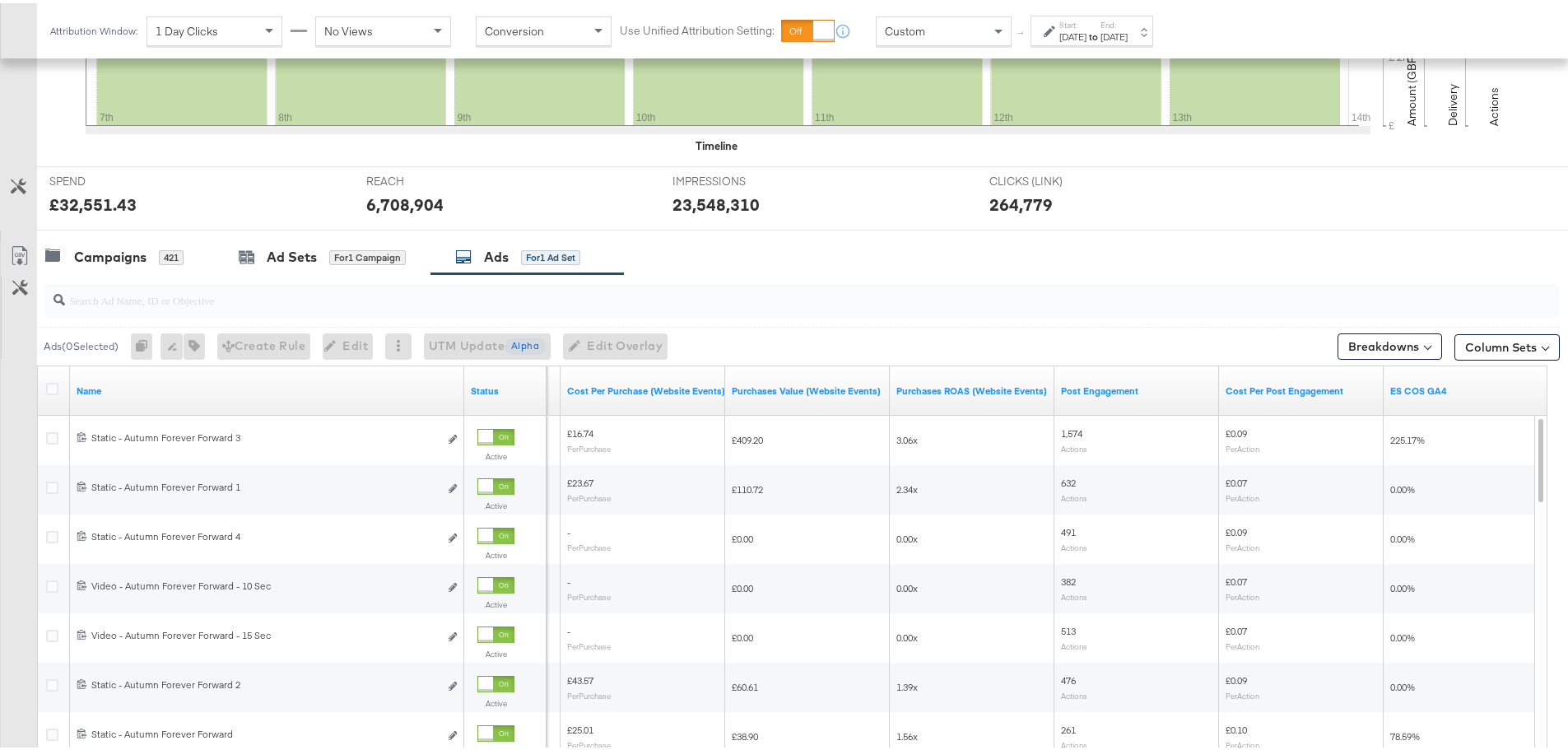
scroll to position [615, 0]
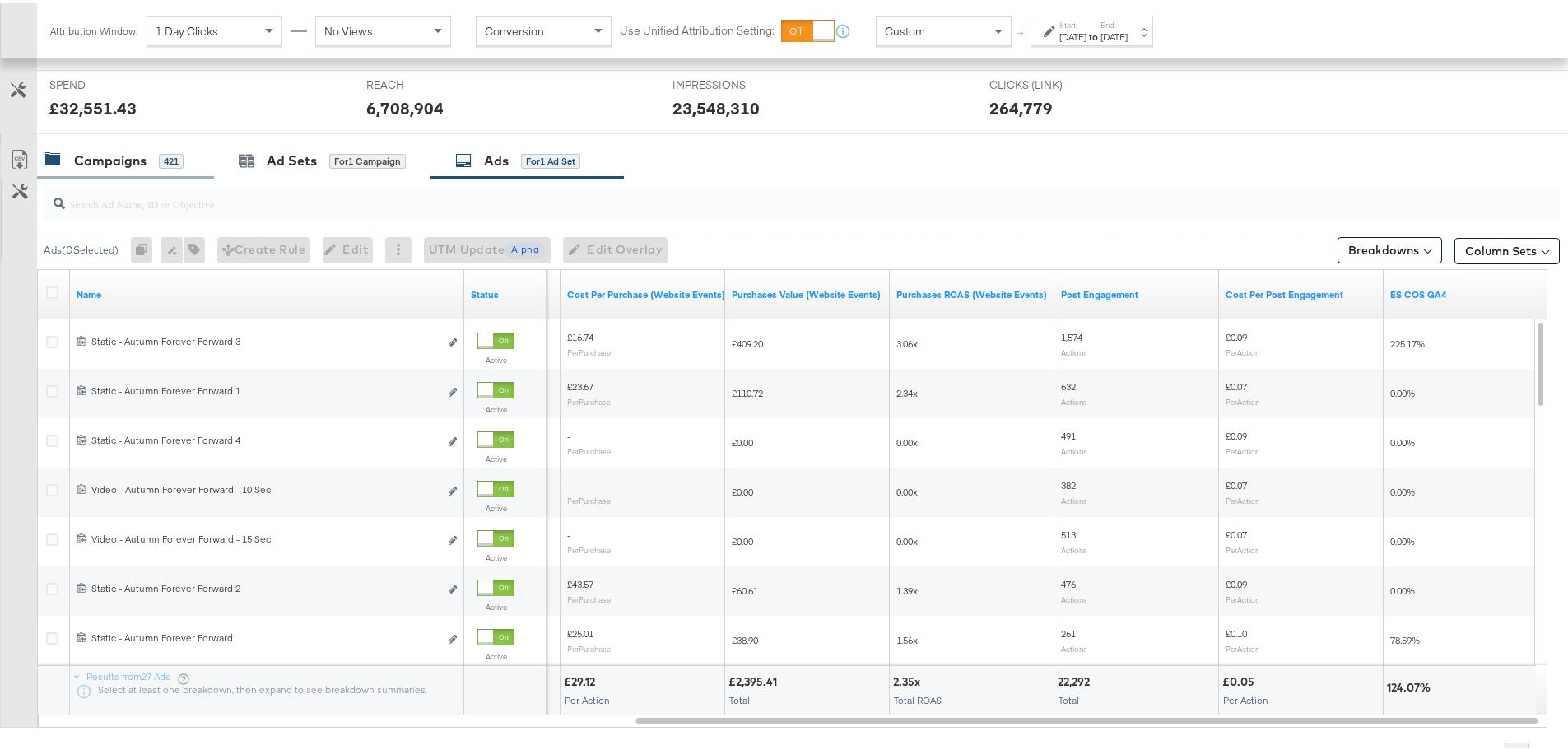
click at [107, 161] on div "Campaigns" at bounding box center [110, 157] width 72 height 19
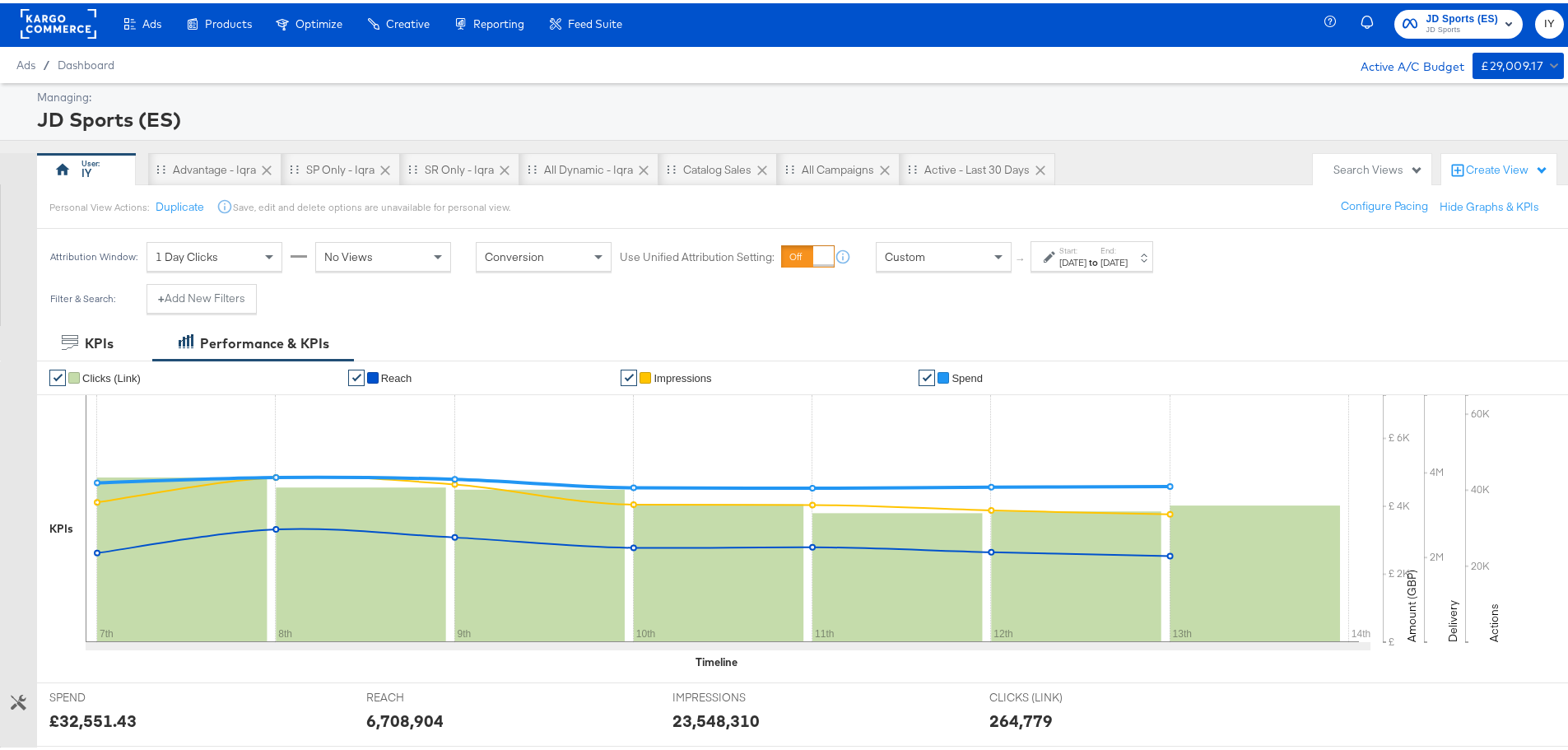
scroll to position [0, 0]
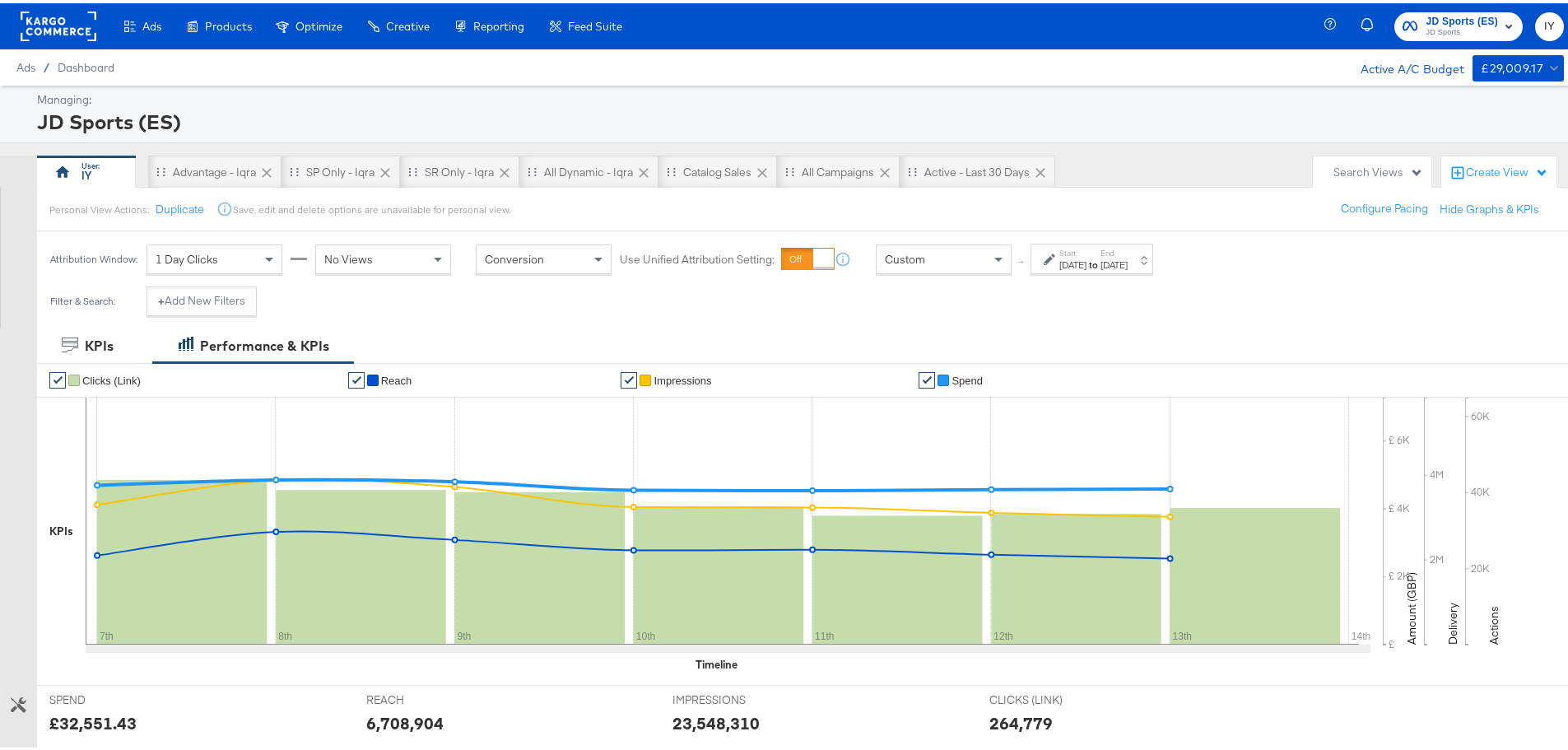
click at [1086, 251] on label "Start:" at bounding box center [1073, 250] width 27 height 11
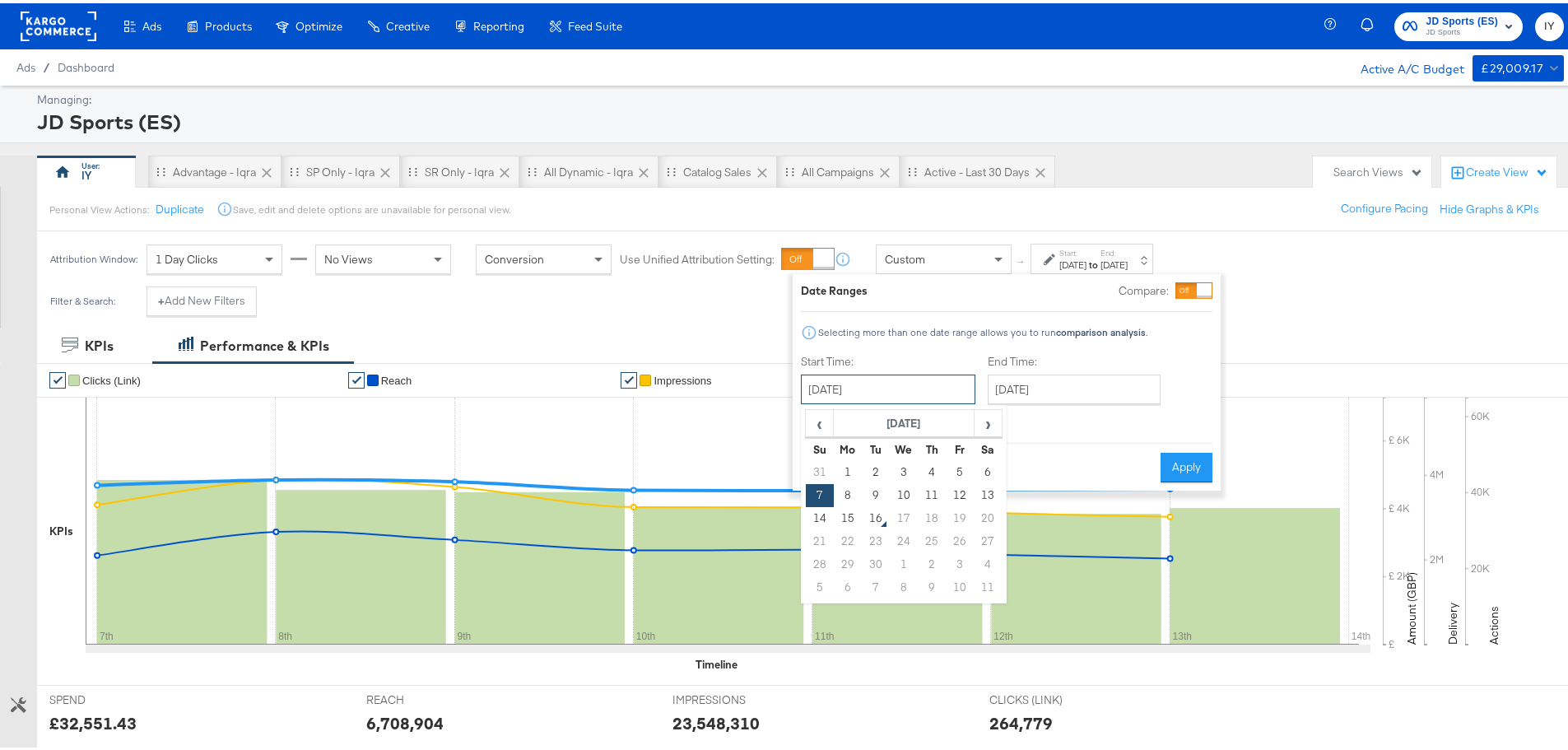
click at [920, 392] on input "[DATE]" at bounding box center [888, 386] width 175 height 30
click at [847, 519] on td "15" at bounding box center [848, 515] width 28 height 23
type input "[DATE]"
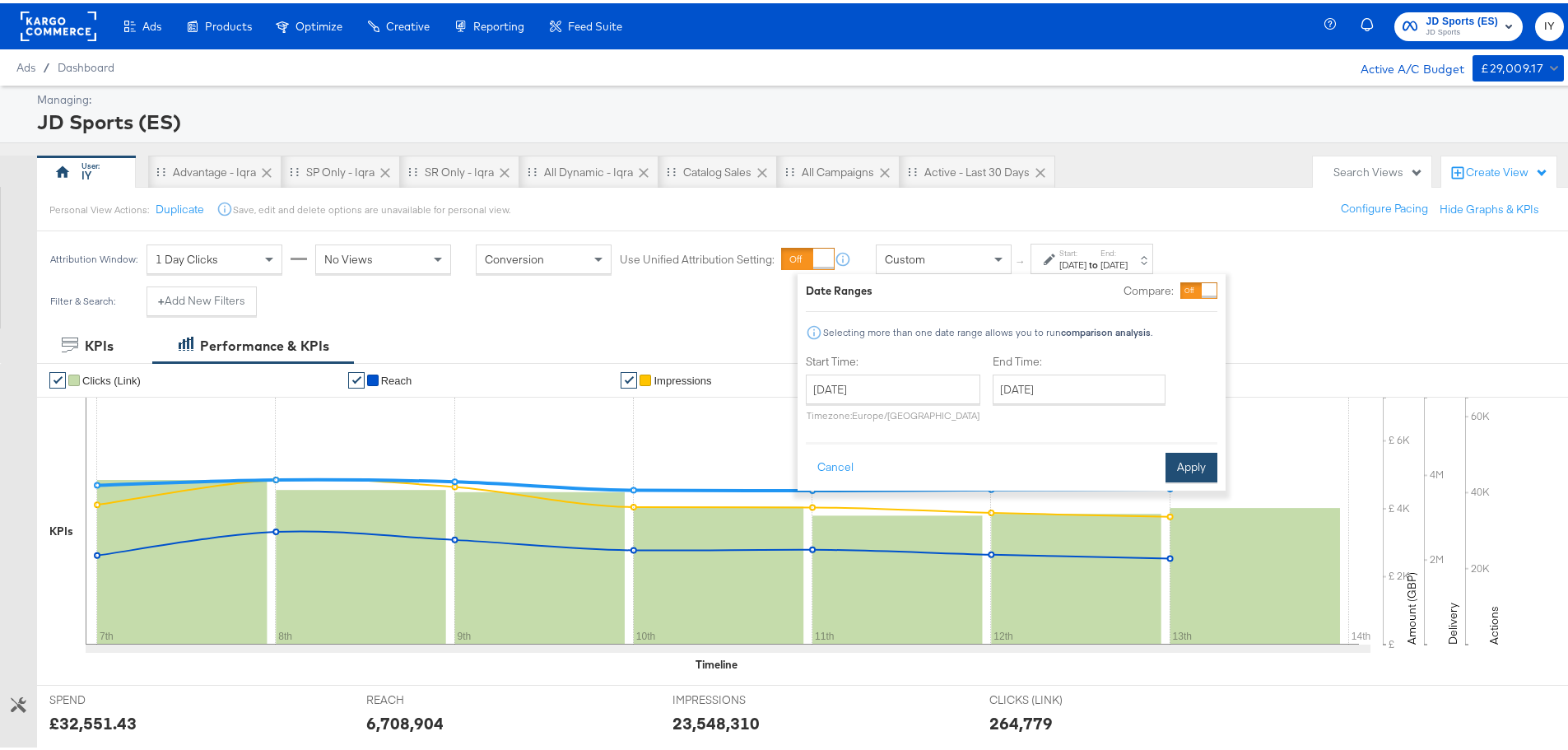
click at [1195, 464] on button "Apply" at bounding box center [1191, 464] width 52 height 30
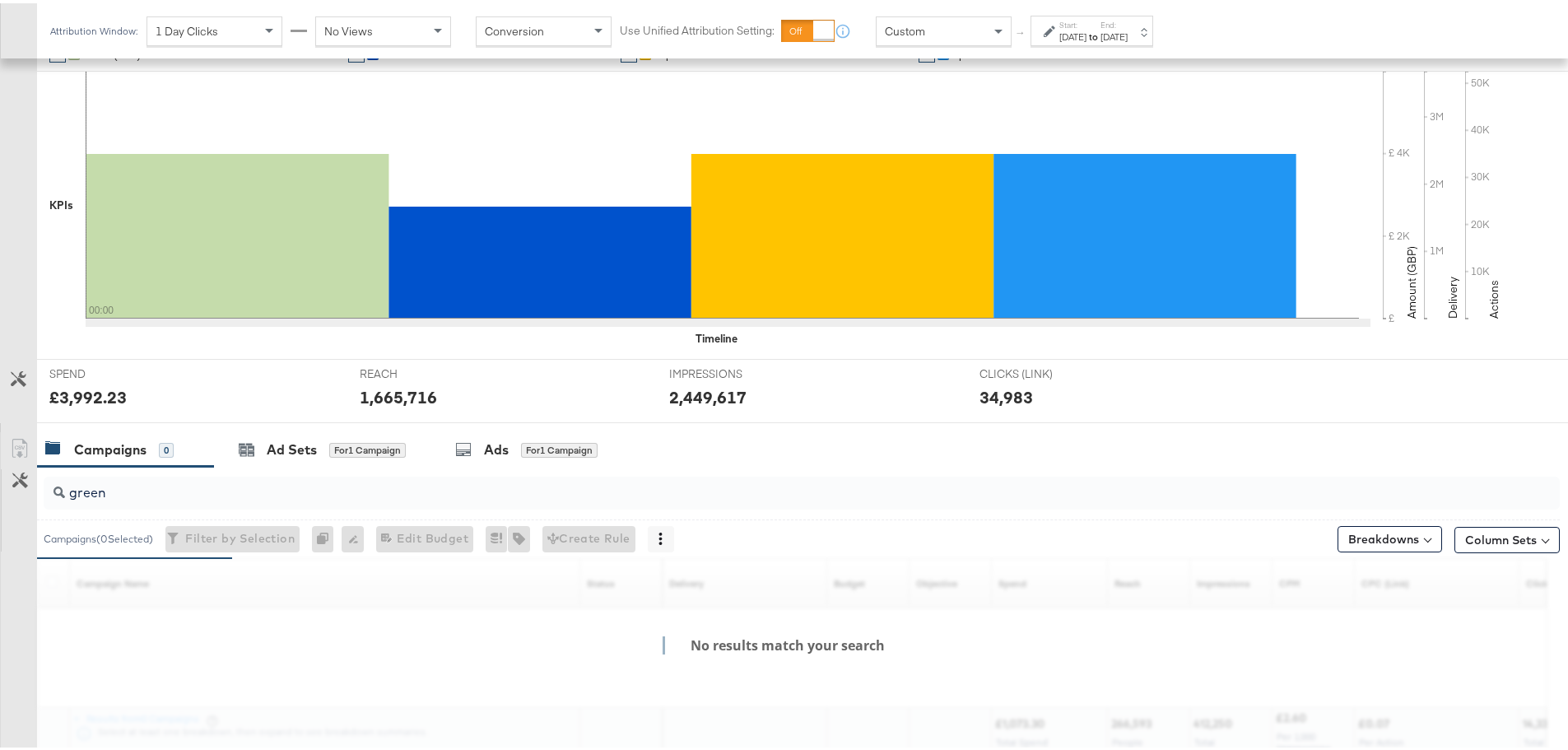
scroll to position [450, 0]
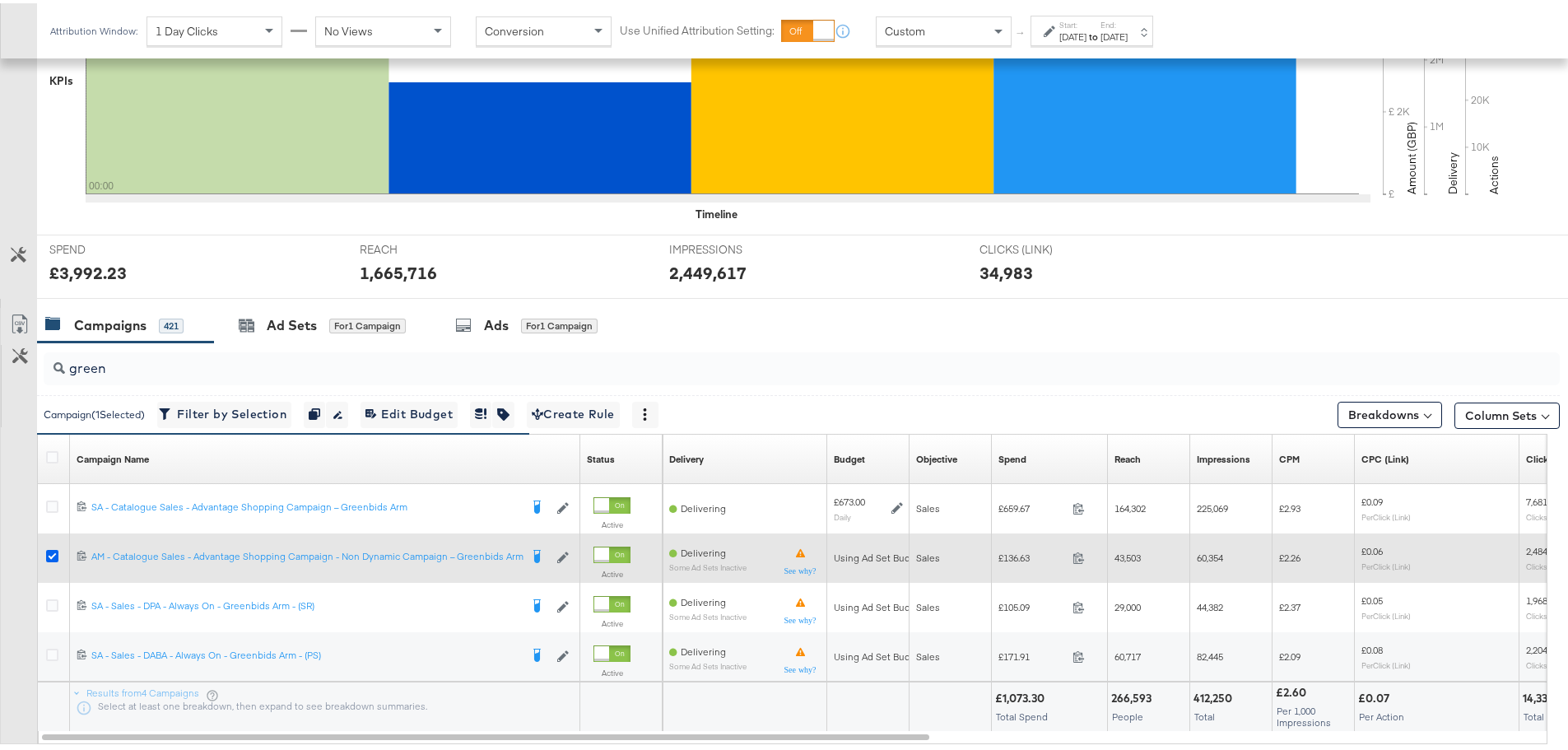
click at [53, 553] on icon at bounding box center [52, 553] width 12 height 12
click at [0, 0] on input "checkbox" at bounding box center [0, 0] width 0 height 0
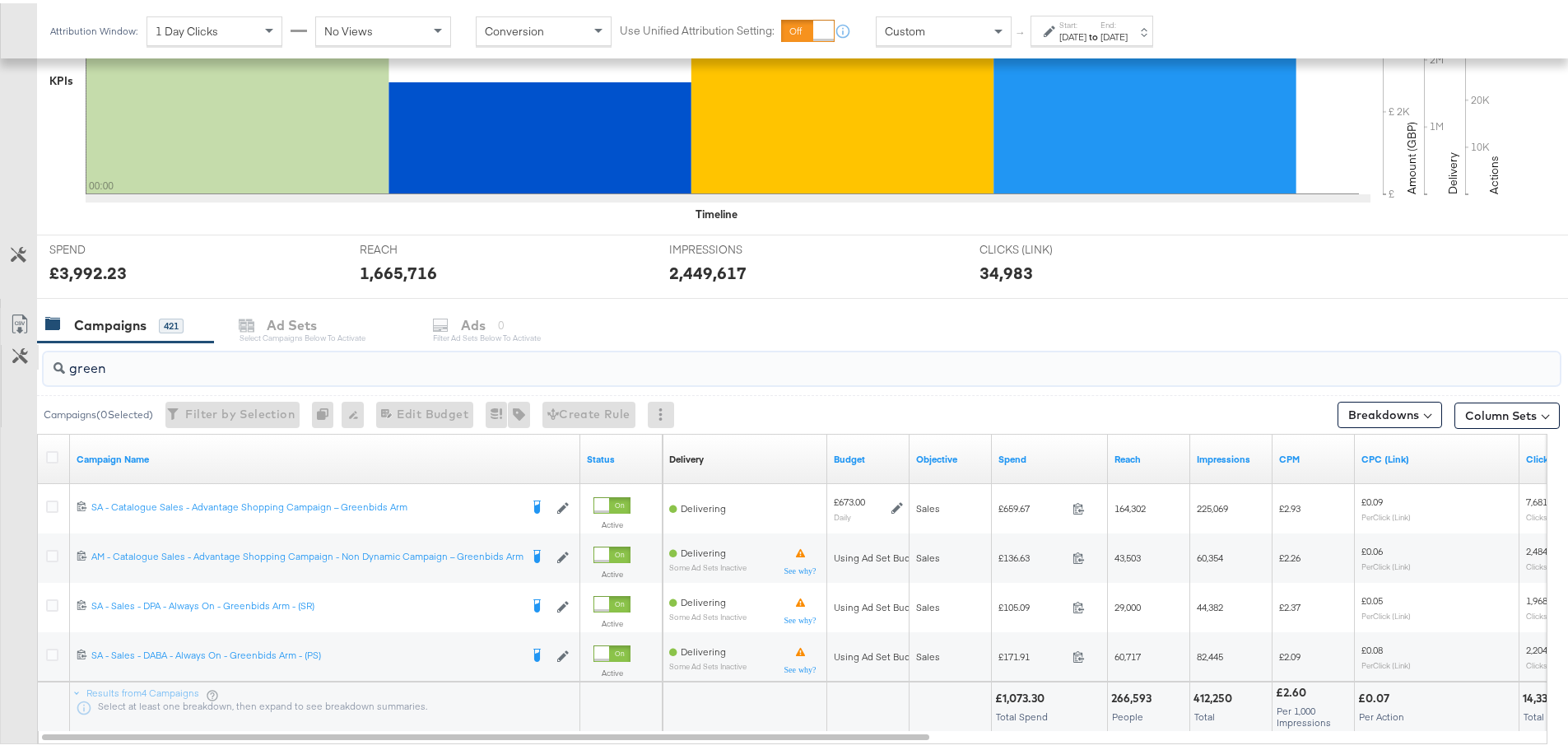
drag, startPoint x: 114, startPoint y: 363, endPoint x: 32, endPoint y: 364, distance: 82.0
click at [32, 364] on div "green Campaigns ( 0 Selected) Filter by Selection Filter 0 campaigns 0 Rename 0…" at bounding box center [780, 557] width 1560 height 437
paste input "SA - Catalogue Sales - Advantage Shopping Campaign – JD Arm"
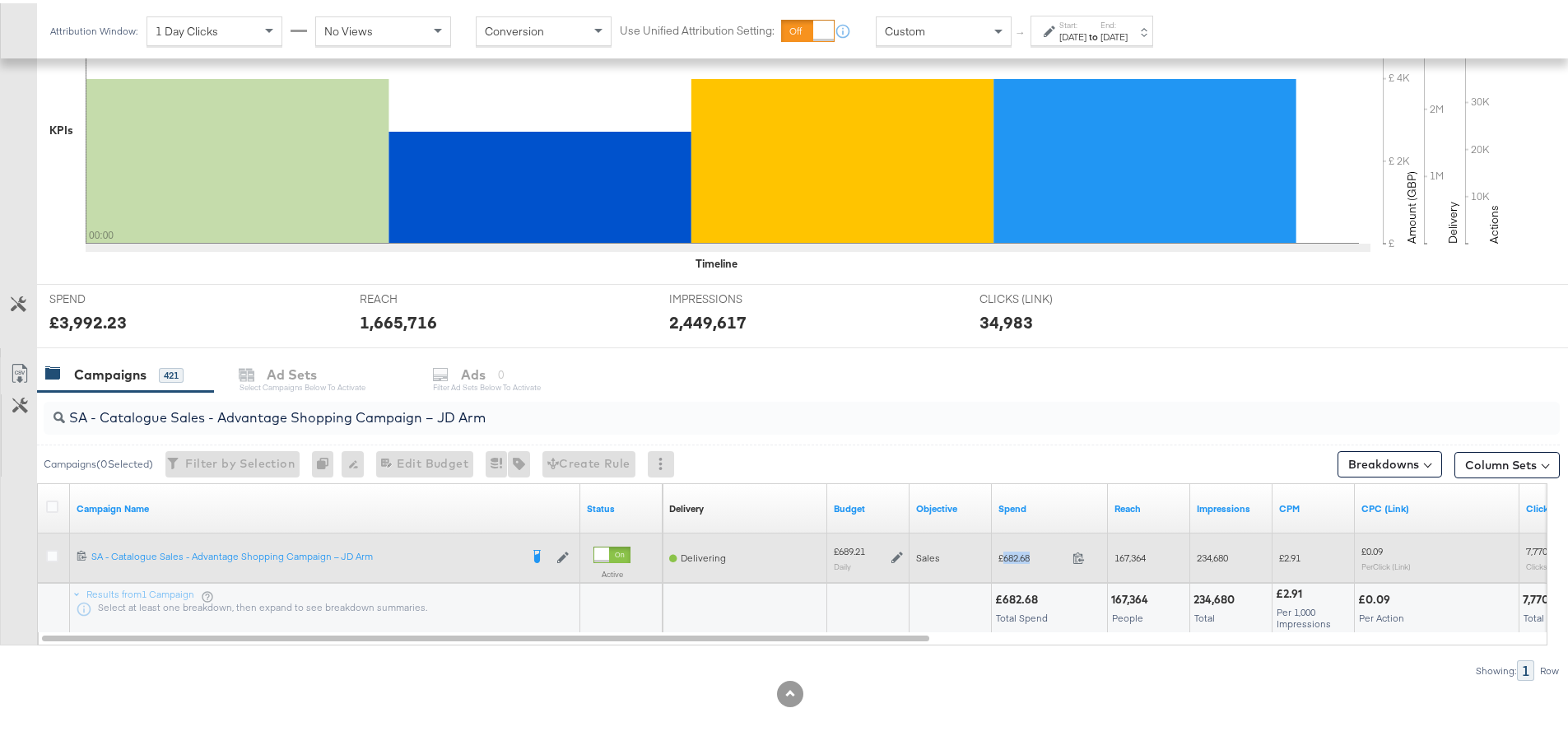
drag, startPoint x: 1034, startPoint y: 554, endPoint x: 1004, endPoint y: 554, distance: 30.0
click at [1004, 554] on span "£682.68" at bounding box center [1031, 554] width 67 height 12
copy span "682.68"
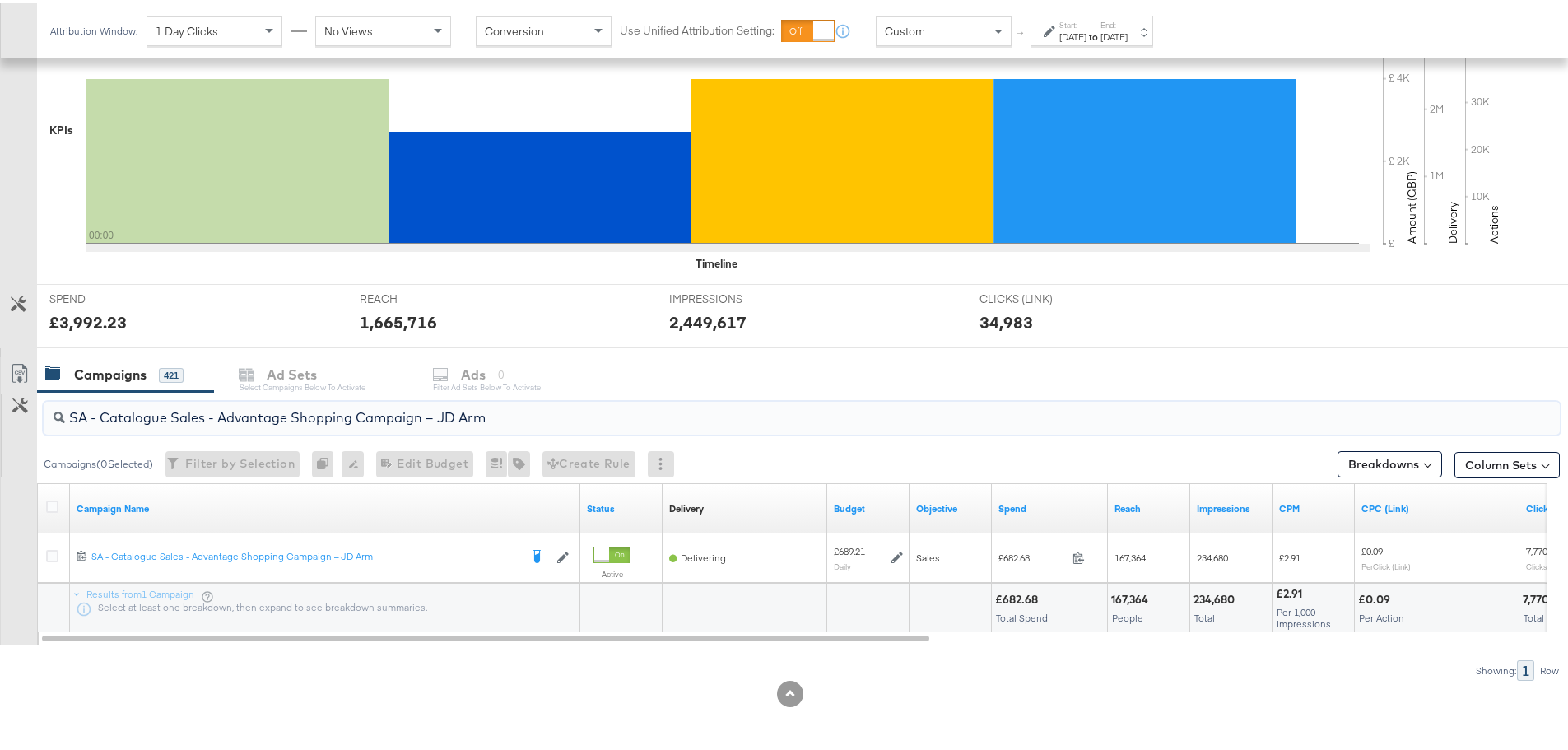
drag, startPoint x: -32, startPoint y: 396, endPoint x: -168, endPoint y: 399, distance: 136.0
paste input "Greenbids"
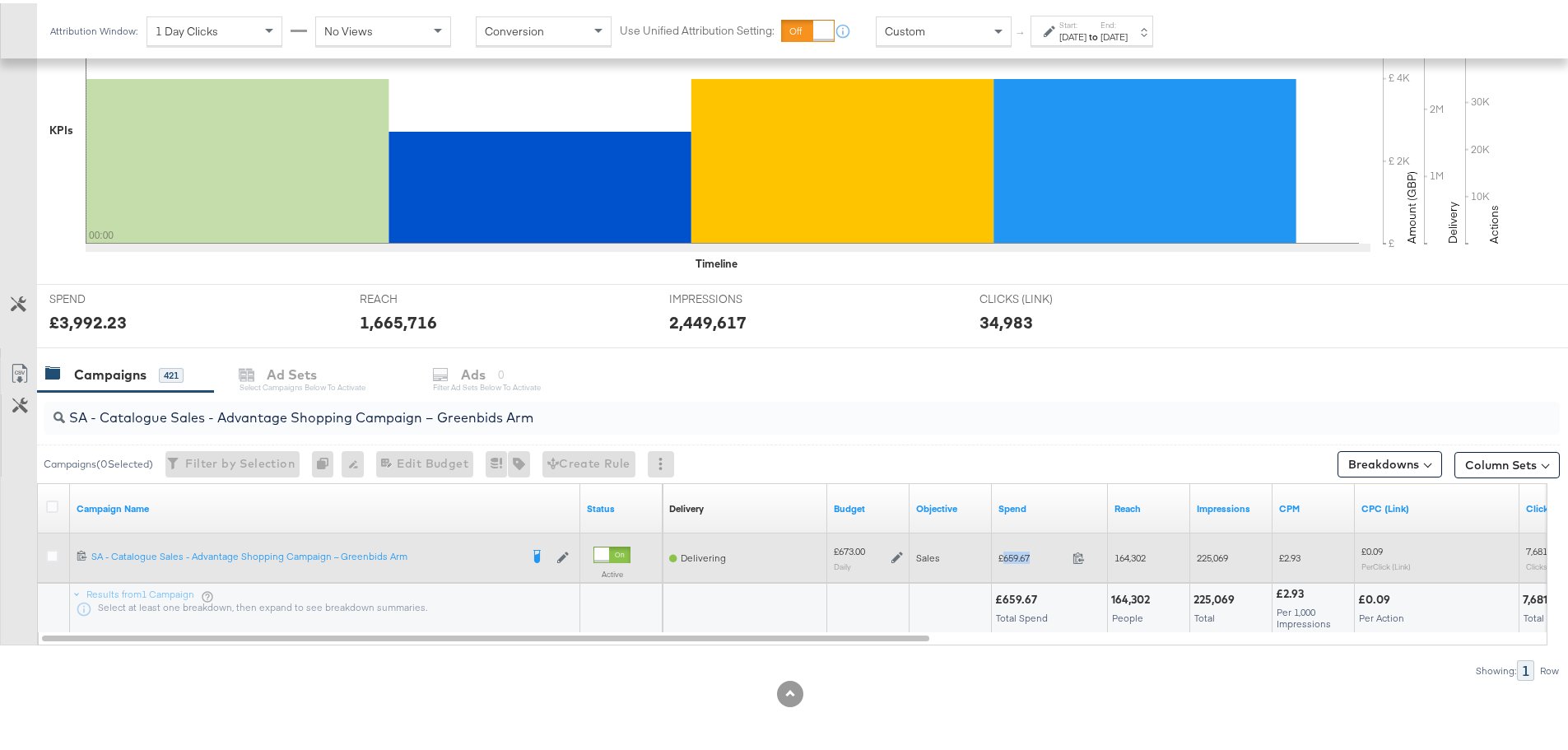
drag, startPoint x: 1036, startPoint y: 557, endPoint x: 1004, endPoint y: 557, distance: 32.0
click at [1004, 557] on span "£659.67" at bounding box center [1031, 554] width 67 height 12
copy span "659.67"
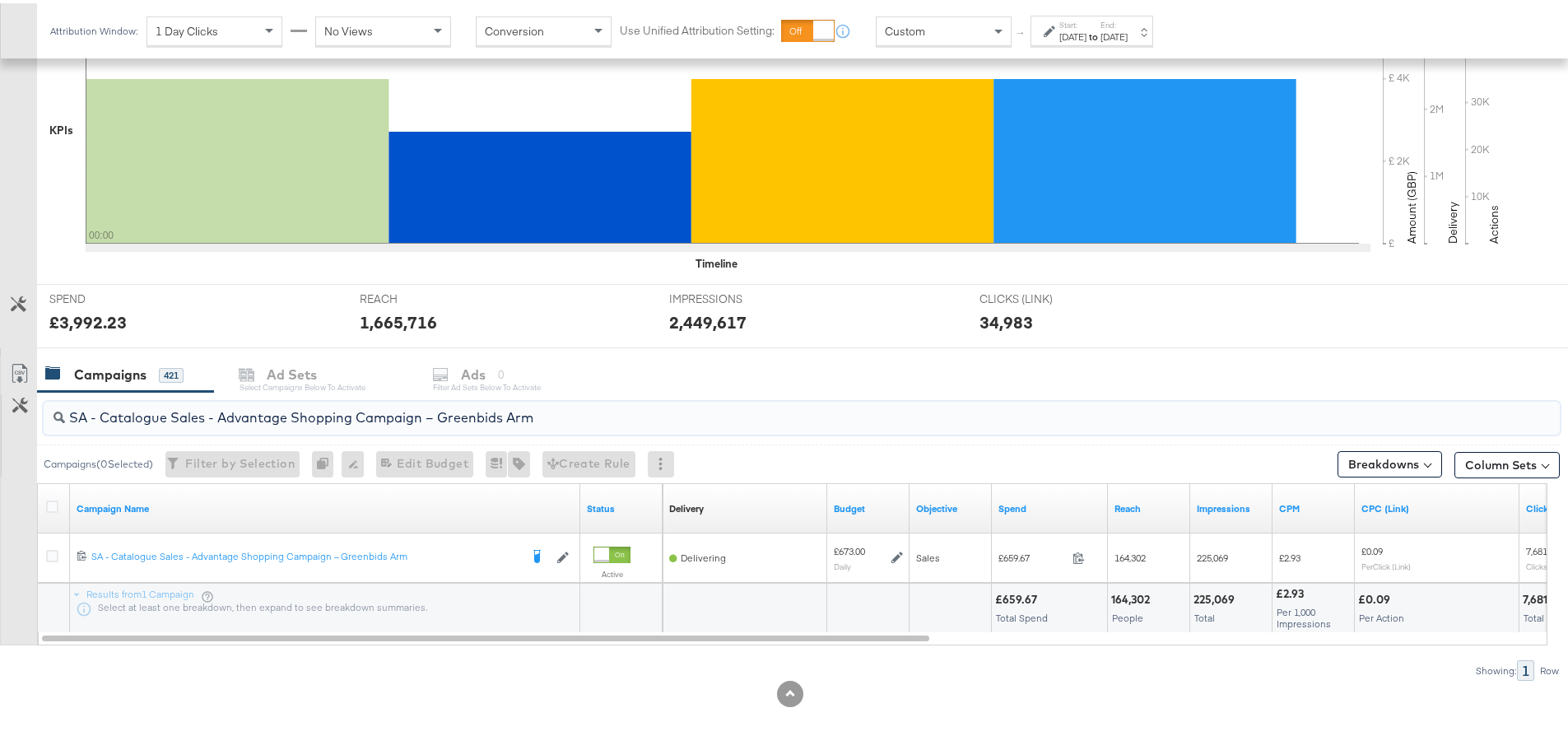
drag, startPoint x: 494, startPoint y: 415, endPoint x: 42, endPoint y: 422, distance: 452.1
click at [42, 422] on div "SA - Catalogue Sales - Advantage Shopping Campaign – Greenbids Arm" at bounding box center [797, 415] width 1522 height 52
paste input "AM - Catalogue Sales - Advantage Shopping Campaign - Non Dynamic Campaign – JD"
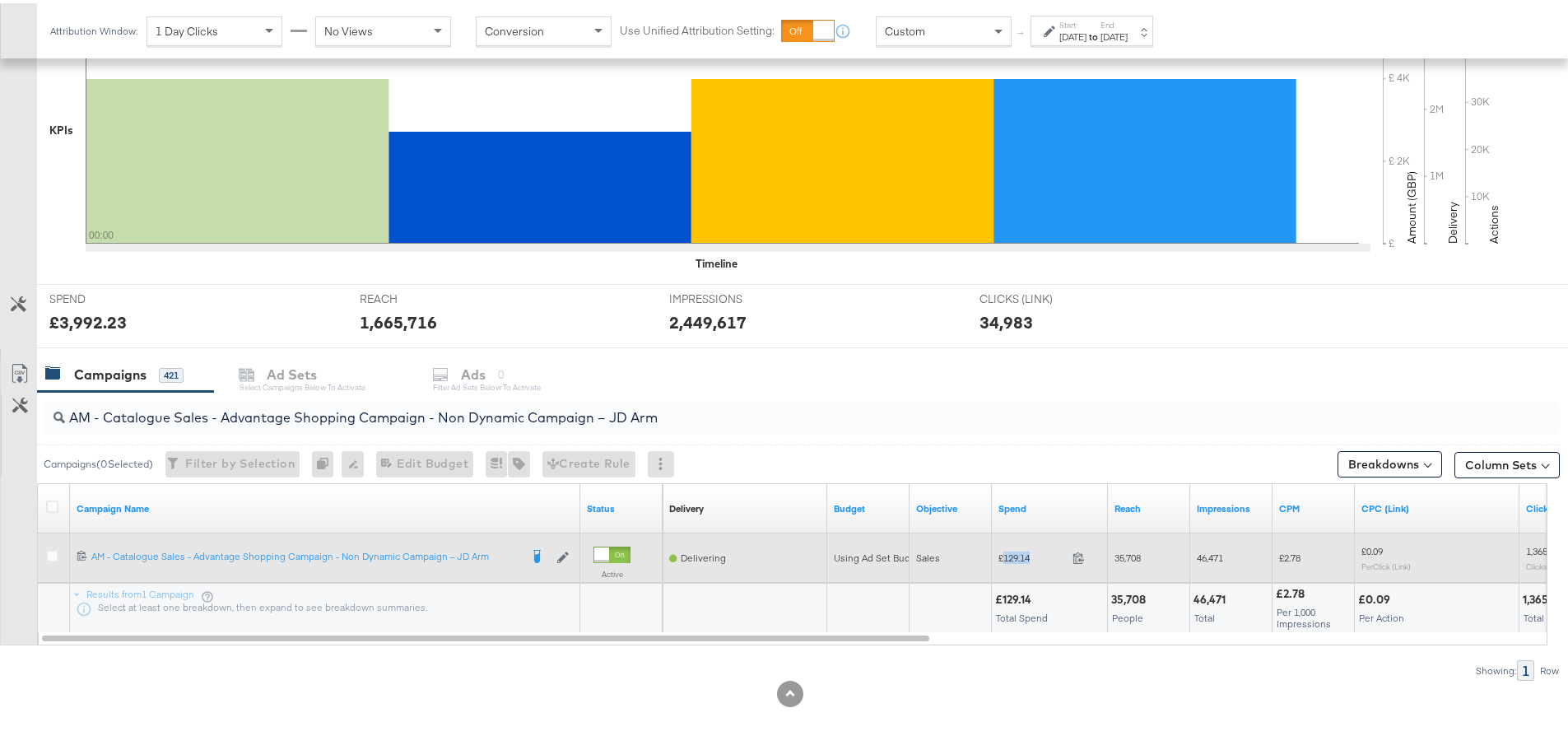
drag, startPoint x: 1041, startPoint y: 553, endPoint x: 1005, endPoint y: 553, distance: 36.0
click at [1005, 553] on span "£129.14" at bounding box center [1031, 554] width 67 height 12
copy span "129.14"
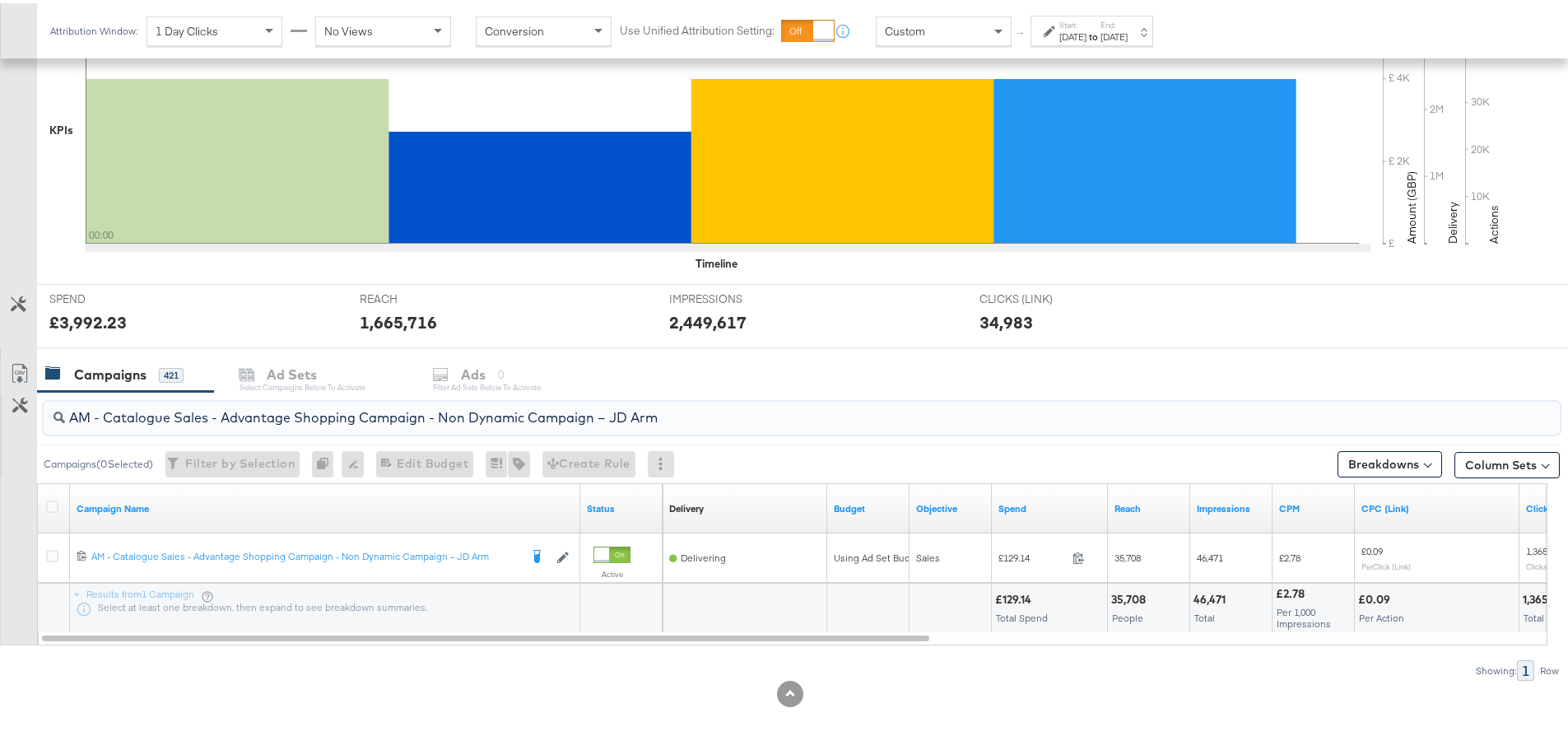
drag, startPoint x: 698, startPoint y: 421, endPoint x: -42, endPoint y: 430, distance: 740.1
paste input "Greenbids"
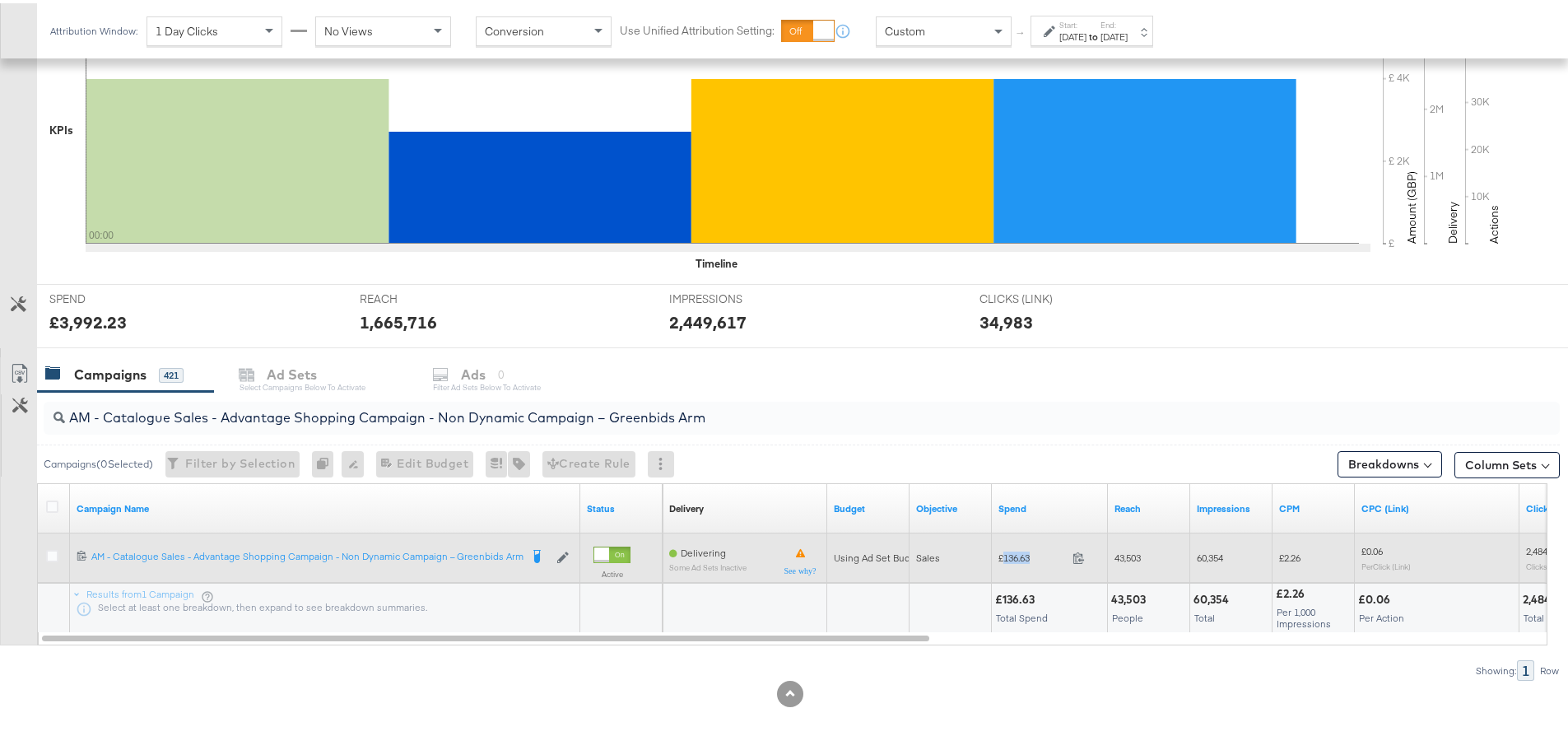
drag, startPoint x: 1038, startPoint y: 553, endPoint x: 1004, endPoint y: 554, distance: 34.0
click at [1004, 554] on span "£136.63" at bounding box center [1031, 554] width 67 height 12
copy span "136.63"
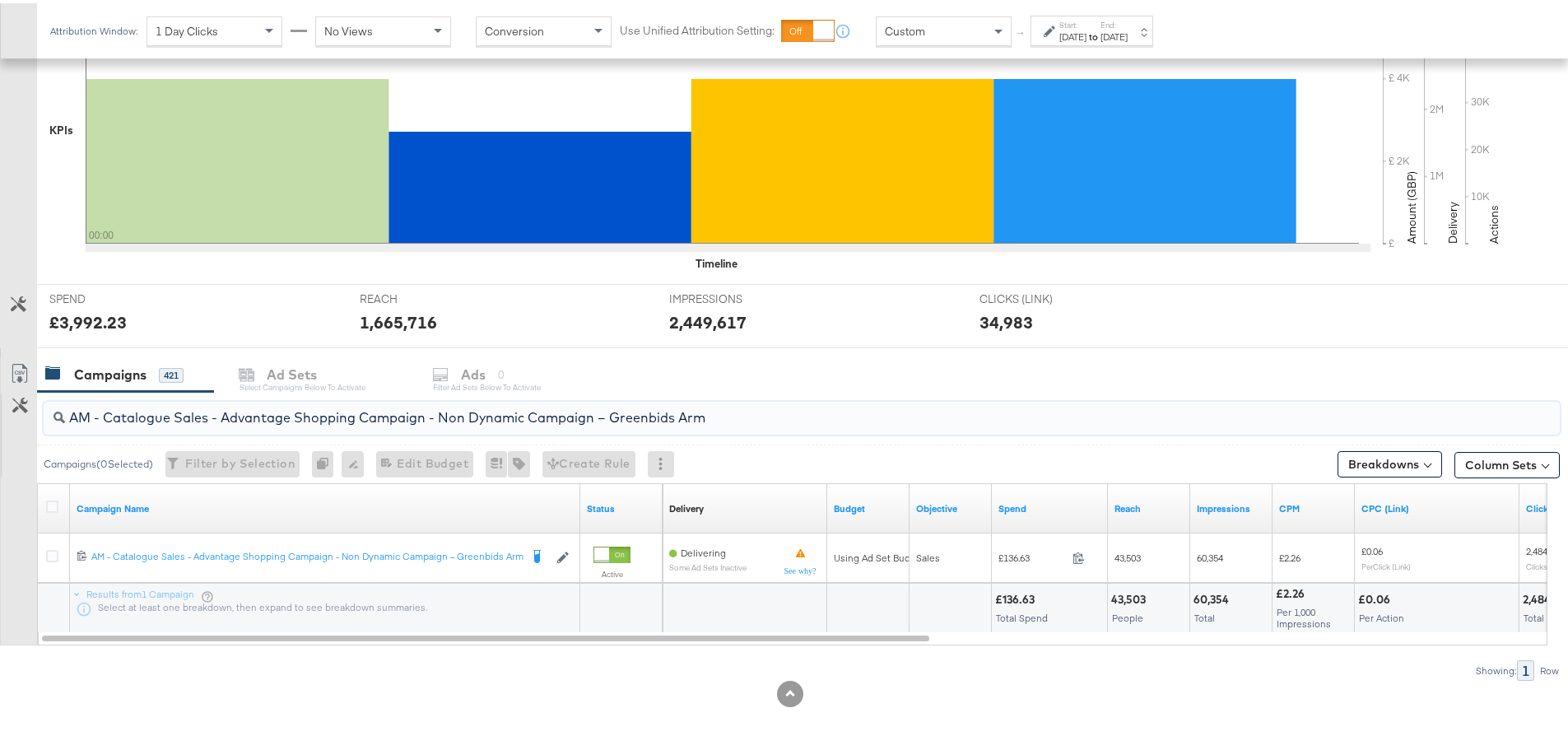
drag, startPoint x: 720, startPoint y: 413, endPoint x: -37, endPoint y: 395, distance: 757.2
paste input "SA - Sales - DABA - Always On - JD Arm - (PS)"
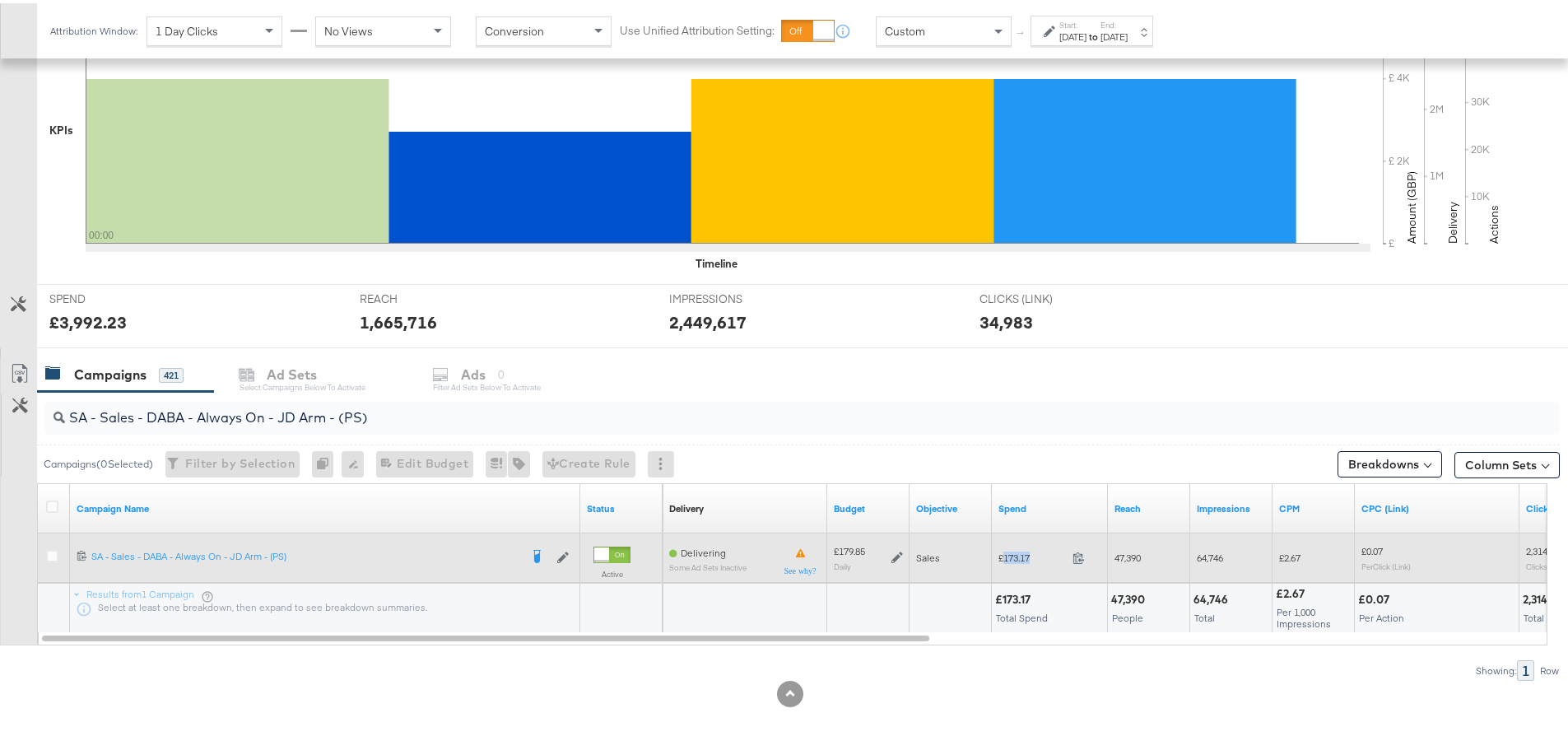
drag, startPoint x: 1036, startPoint y: 553, endPoint x: 1005, endPoint y: 553, distance: 31.0
click at [1005, 553] on span "£173.17" at bounding box center [1031, 554] width 67 height 12
copy span "173.17"
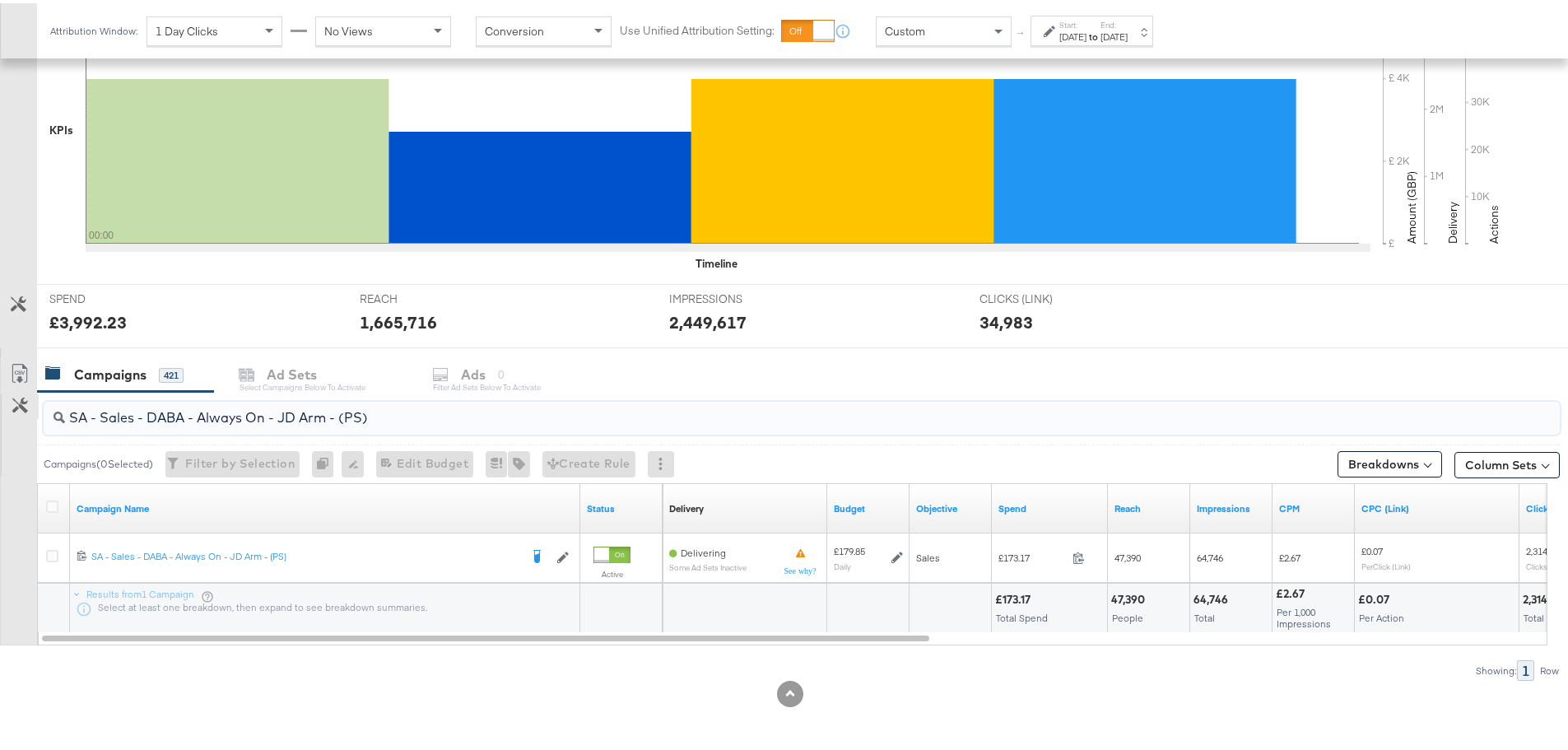
drag, startPoint x: 405, startPoint y: 417, endPoint x: 3, endPoint y: 413, distance: 402.0
click at [3, 413] on div "SA - Sales - DABA - Always On - JD Arm - (PS) Campaigns ( 0 Selected) Filter by…" at bounding box center [780, 533] width 1560 height 289
paste input "Greenbids"
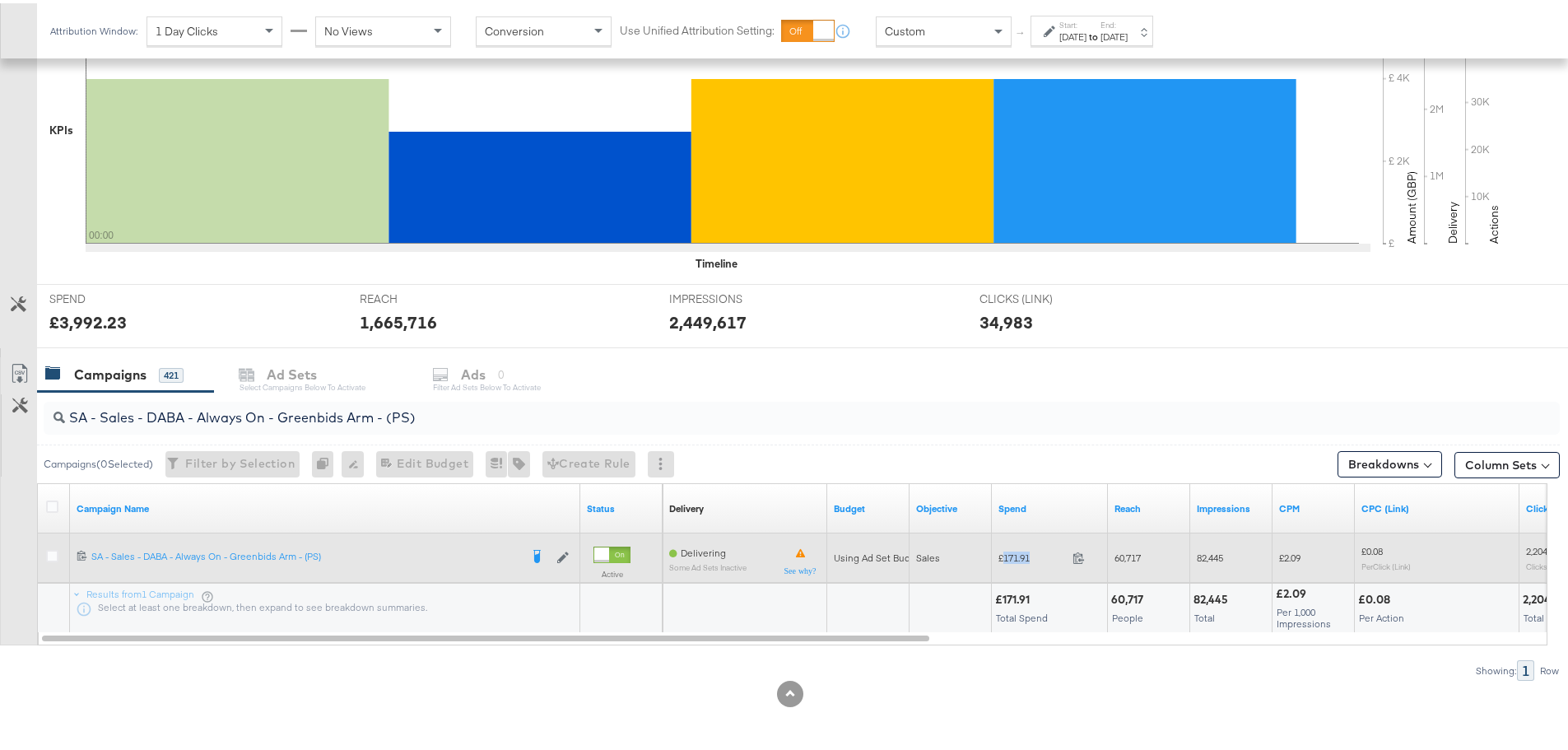
drag, startPoint x: 1038, startPoint y: 554, endPoint x: 1003, endPoint y: 554, distance: 35.0
click at [1003, 554] on span "£171.91" at bounding box center [1031, 554] width 67 height 12
copy span "171.91"
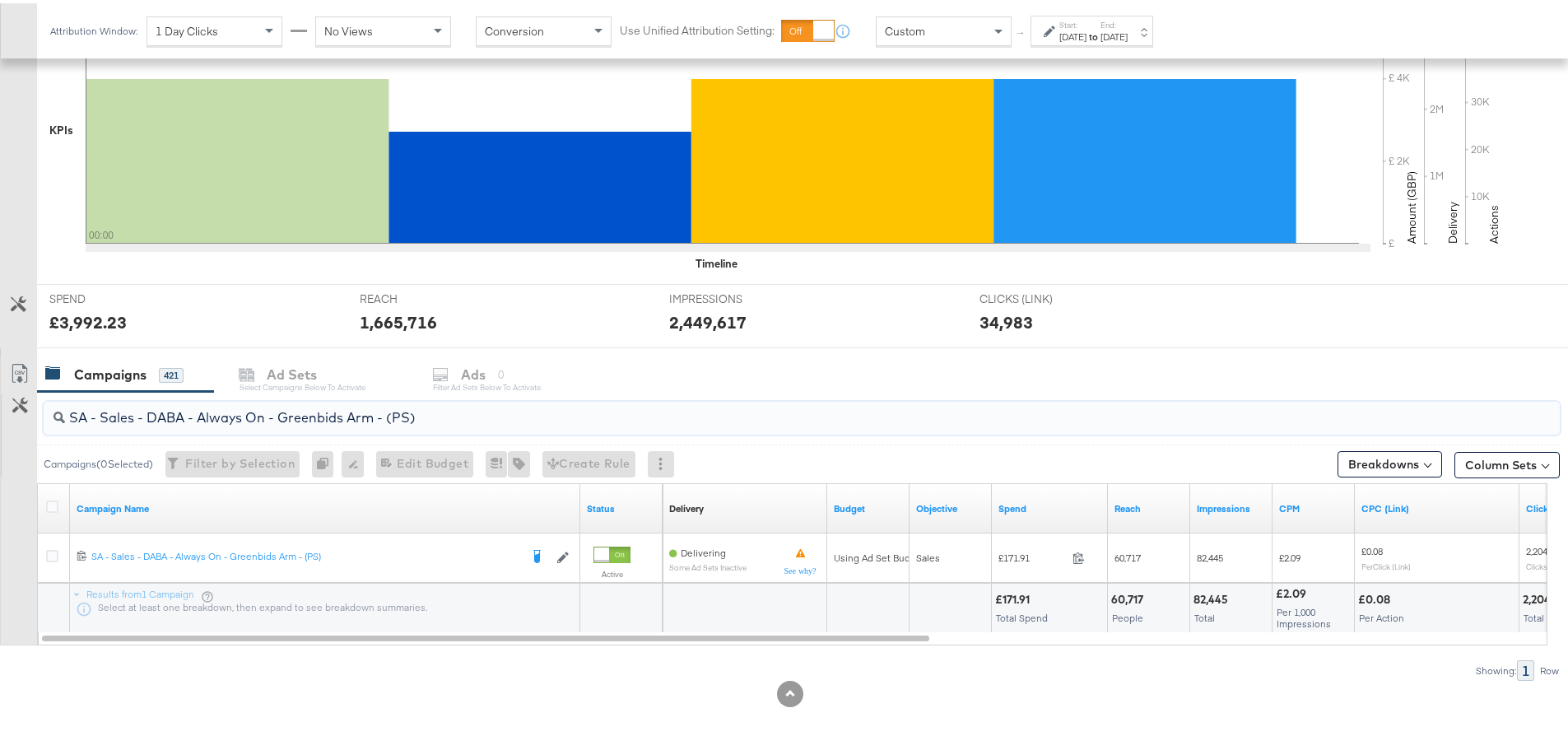
drag, startPoint x: 469, startPoint y: 417, endPoint x: 48, endPoint y: 411, distance: 421.0
click at [48, 411] on div "SA - Sales - DABA - Always On - Greenbids Arm - (PS)" at bounding box center [801, 415] width 1516 height 33
paste input "PA - Always On - JD Arm - (SR"
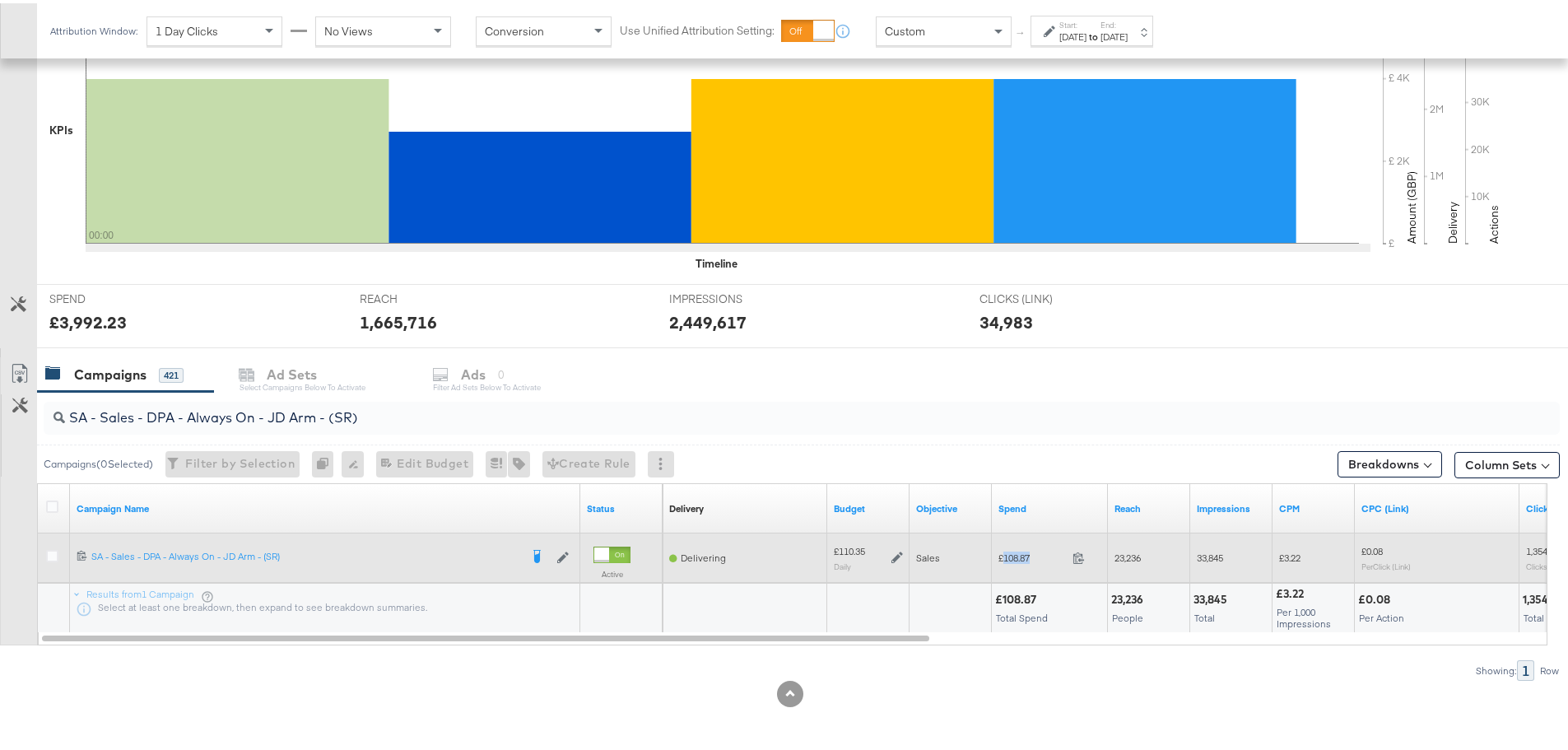
drag, startPoint x: 1040, startPoint y: 553, endPoint x: 1003, endPoint y: 553, distance: 37.0
click at [1003, 553] on span "£108.87" at bounding box center [1031, 554] width 67 height 12
copy span "108.87"
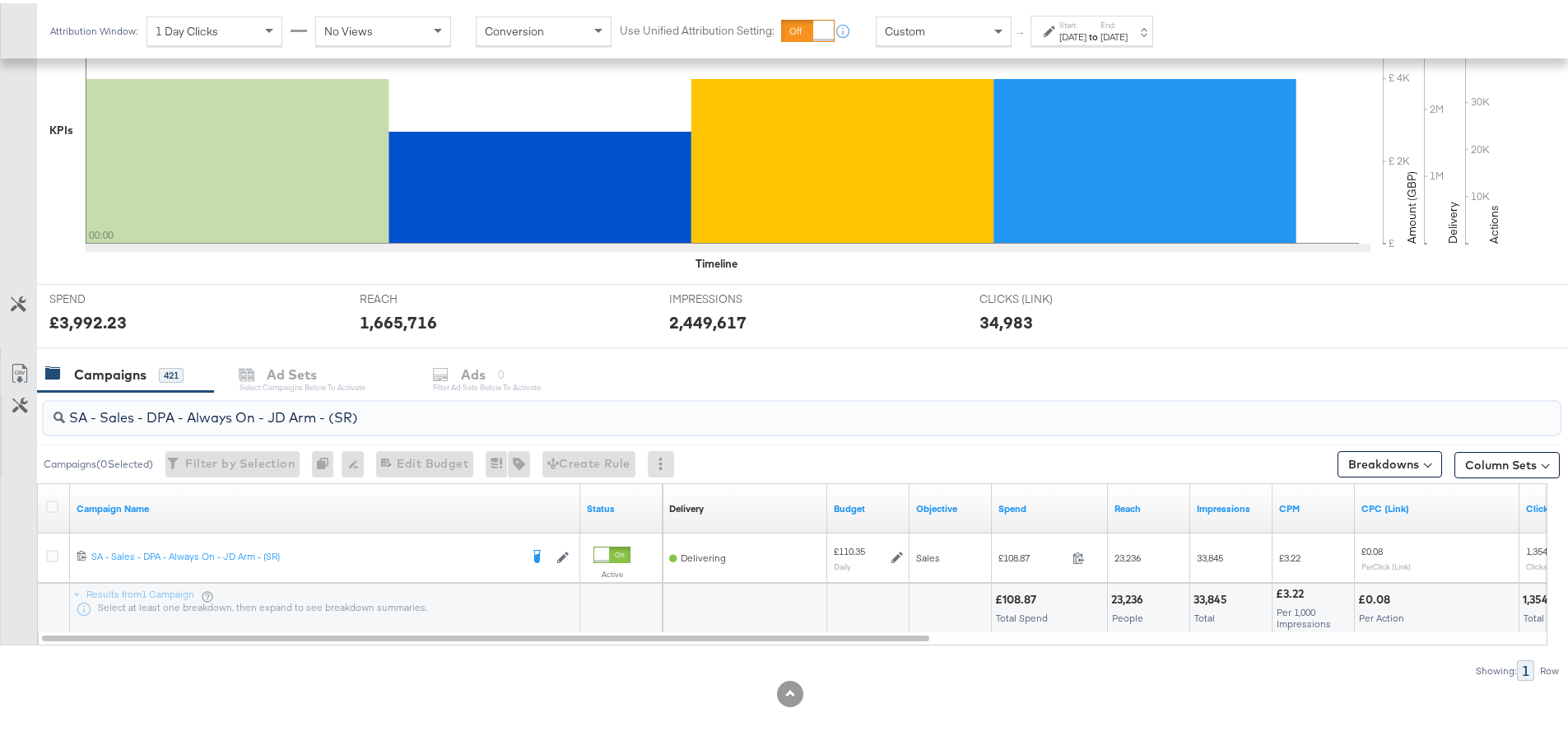
drag, startPoint x: 386, startPoint y: 424, endPoint x: -34, endPoint y: 415, distance: 420.1
paste input "Greenbids"
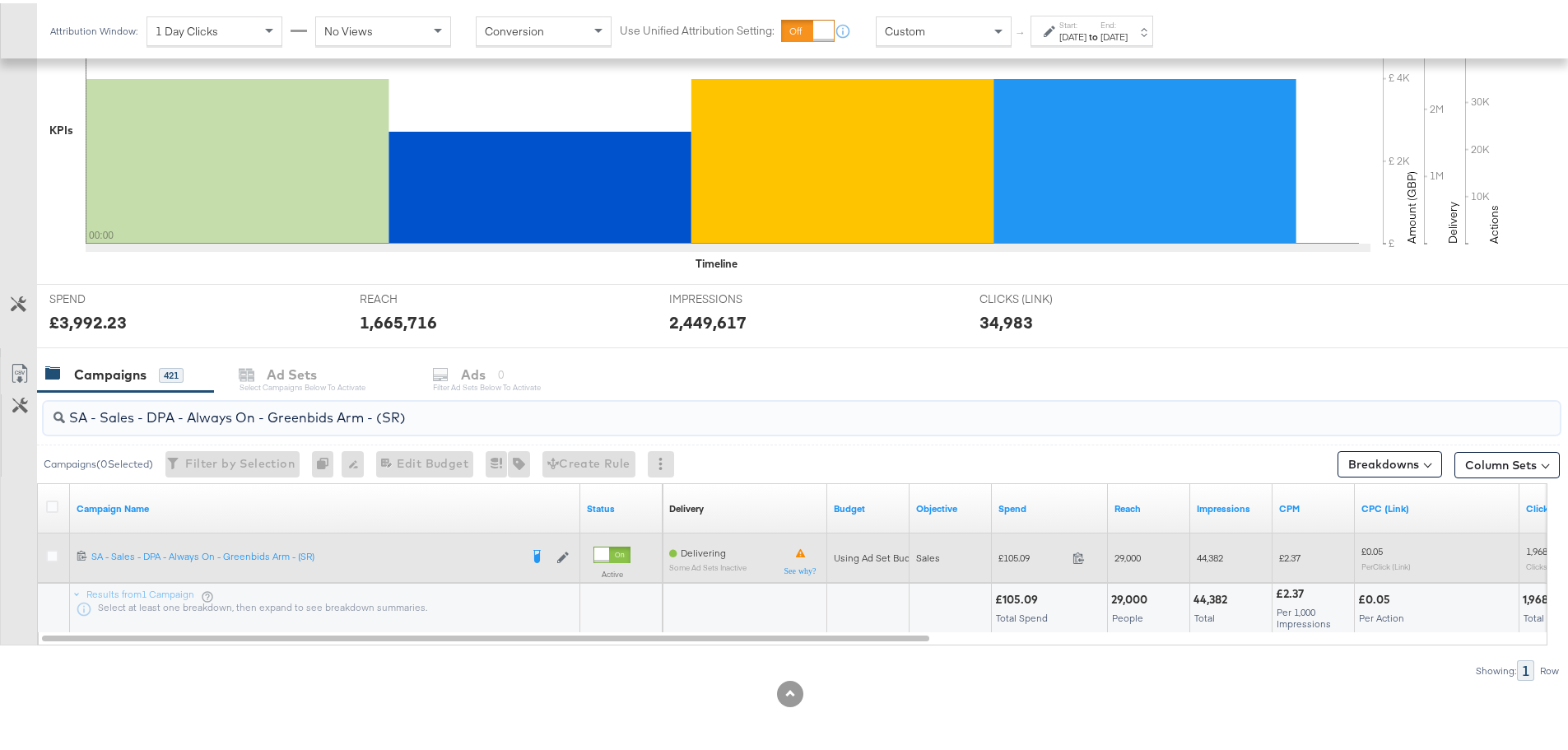
type input "SA - Sales - DPA - Always On - Greenbids Arm - (SR)"
drag, startPoint x: 1036, startPoint y: 555, endPoint x: 1005, endPoint y: 556, distance: 31.0
click at [1005, 556] on span "£105.09" at bounding box center [1031, 554] width 67 height 12
copy span "105.09"
